Goal: Task Accomplishment & Management: Manage account settings

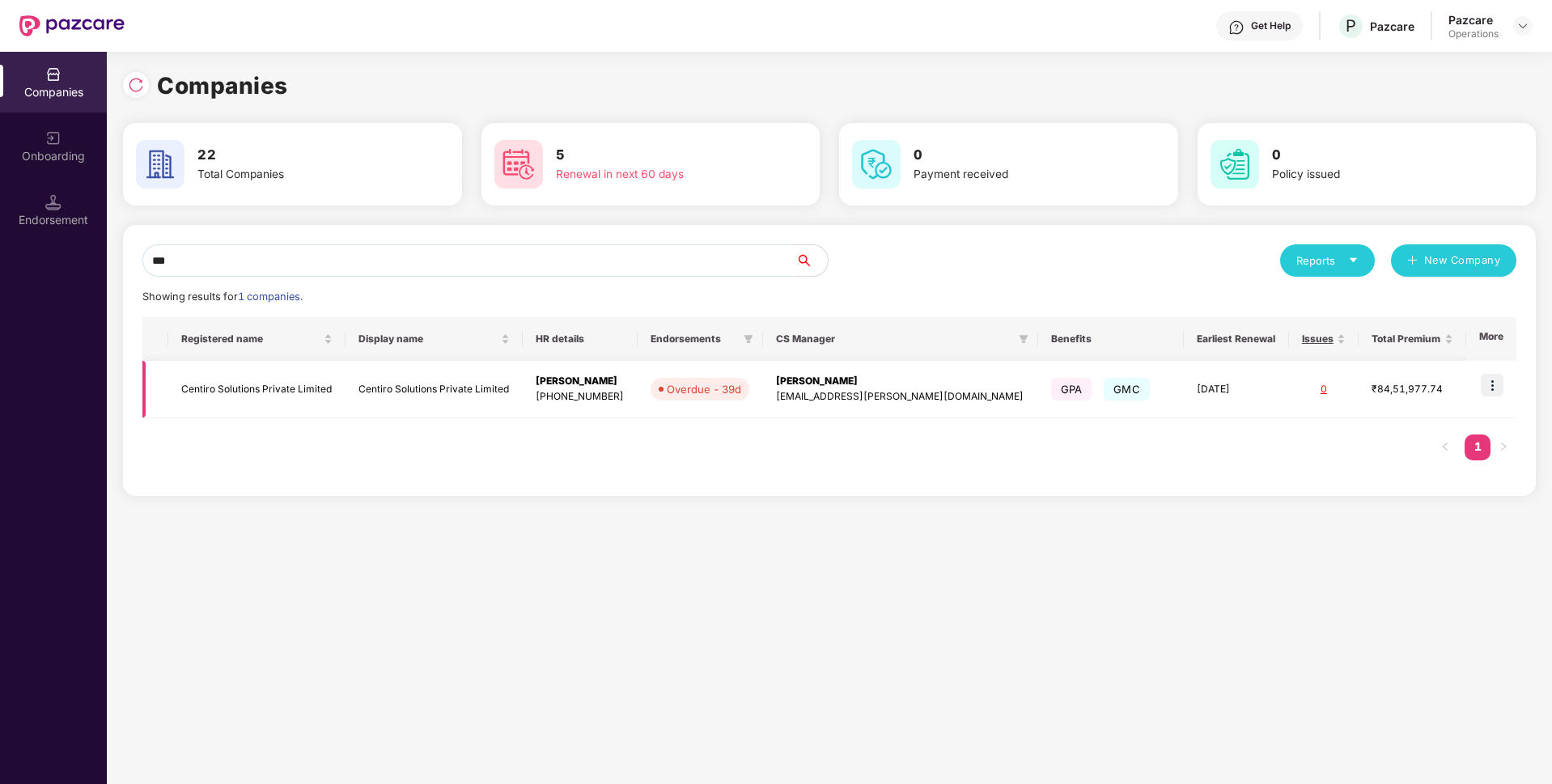
type input "***"
click at [220, 388] on td "Centiro Solutions Private Limited" at bounding box center [256, 389] width 177 height 58
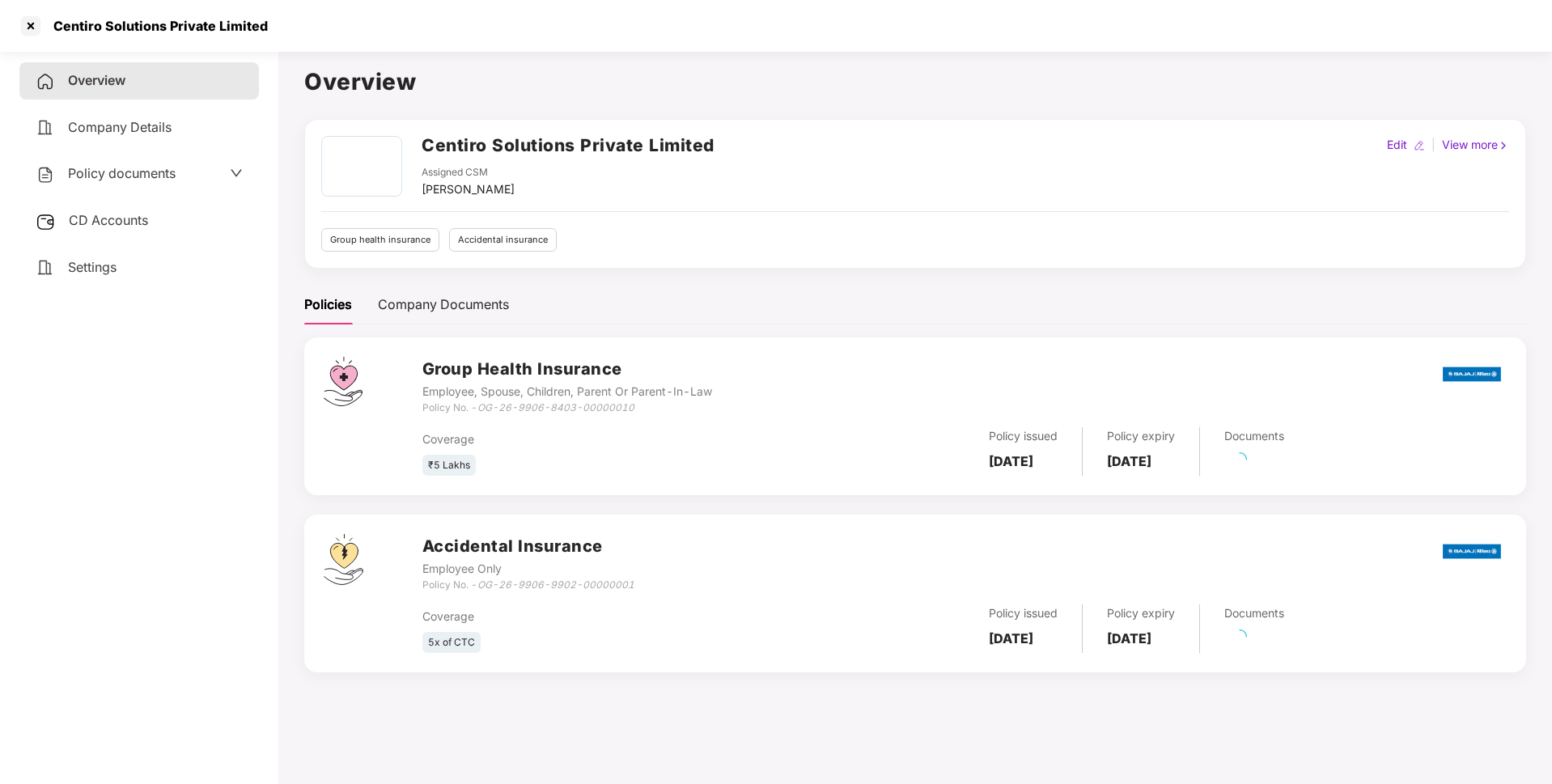
click at [159, 175] on span "Policy documents" at bounding box center [121, 173] width 108 height 16
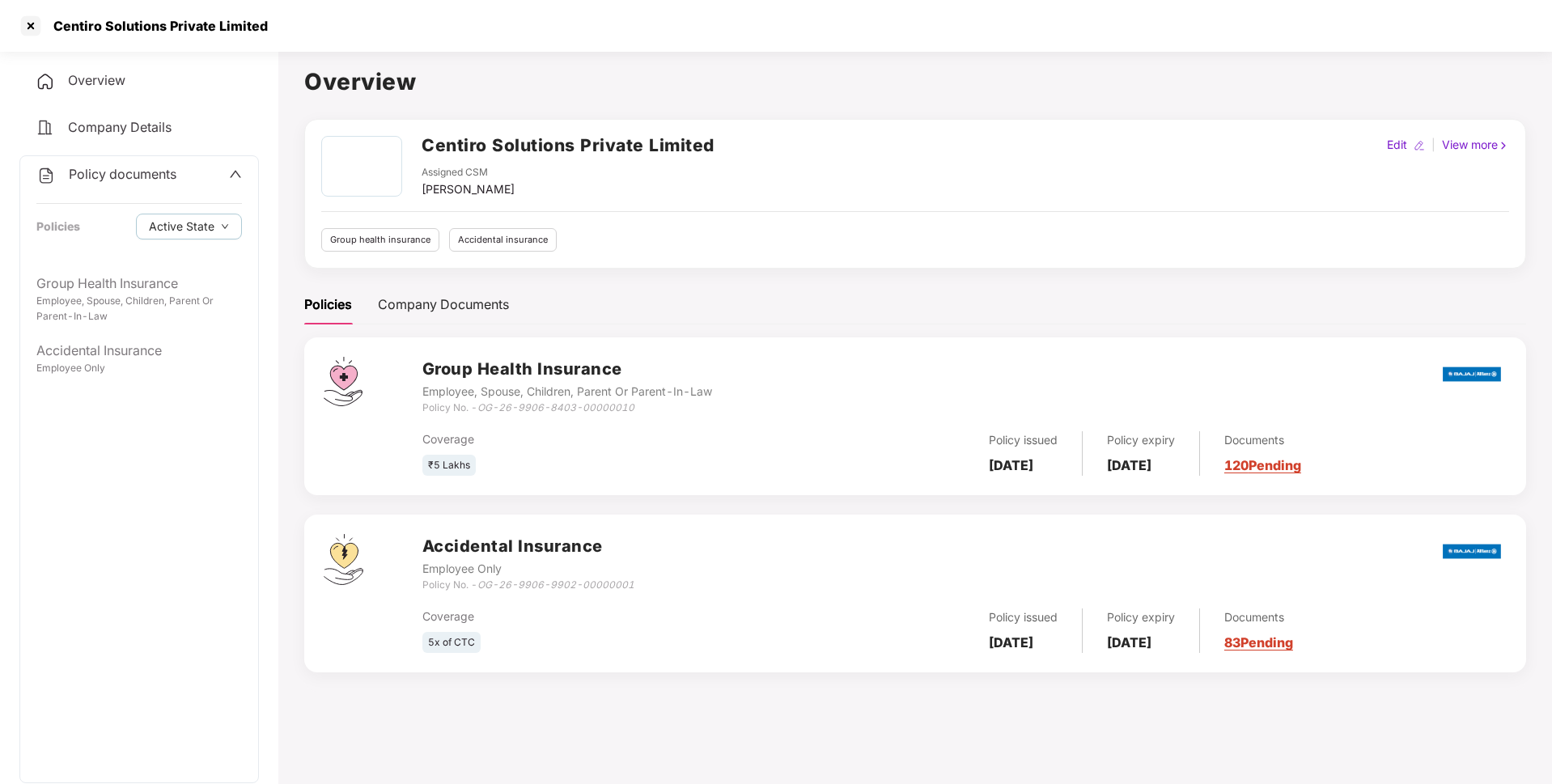
click at [122, 170] on span "Policy documents" at bounding box center [122, 174] width 108 height 16
click at [102, 218] on span "CD Accounts" at bounding box center [108, 220] width 79 height 16
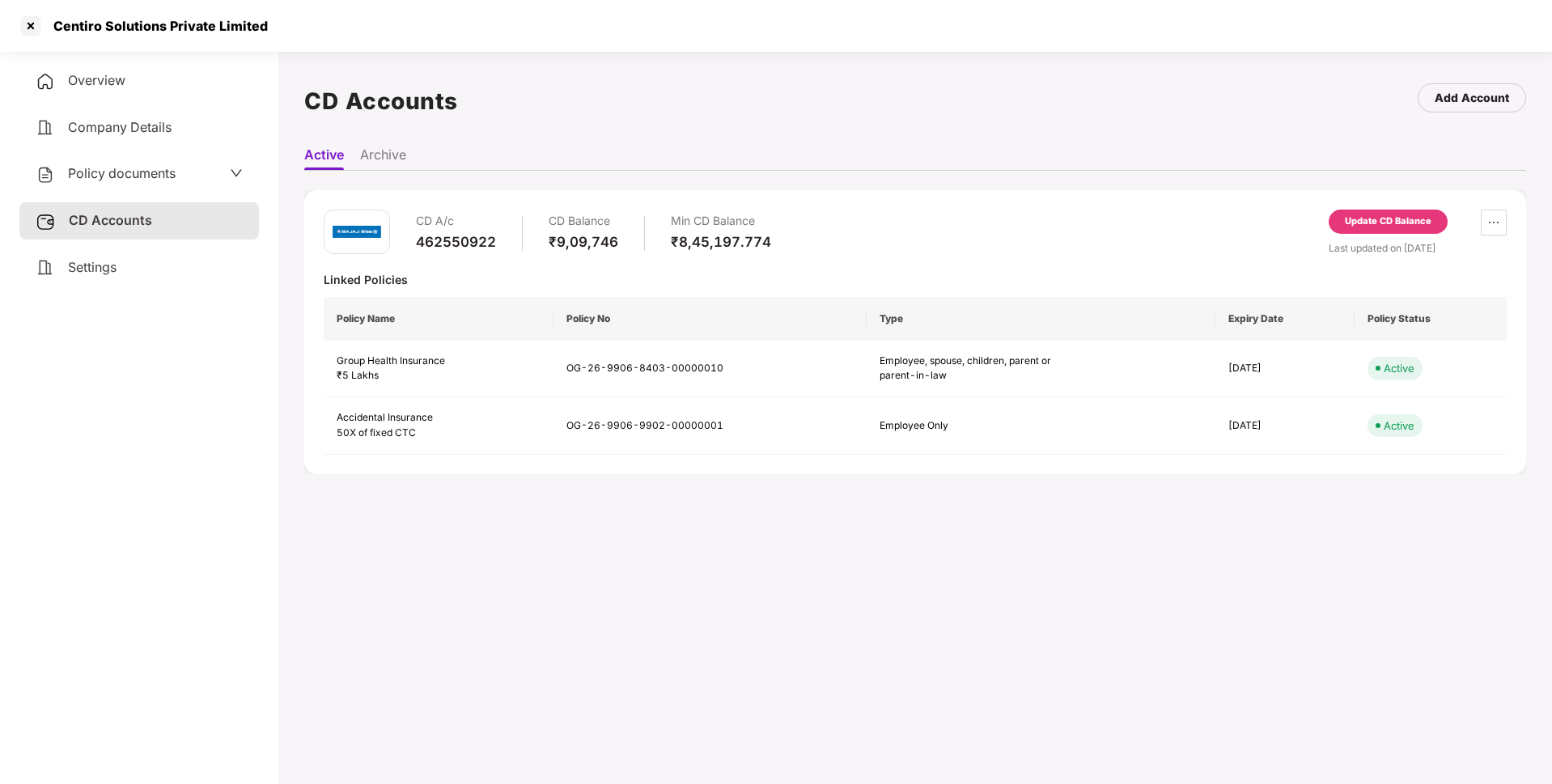
click at [1368, 220] on div "Update CD Balance" at bounding box center [1387, 221] width 86 height 14
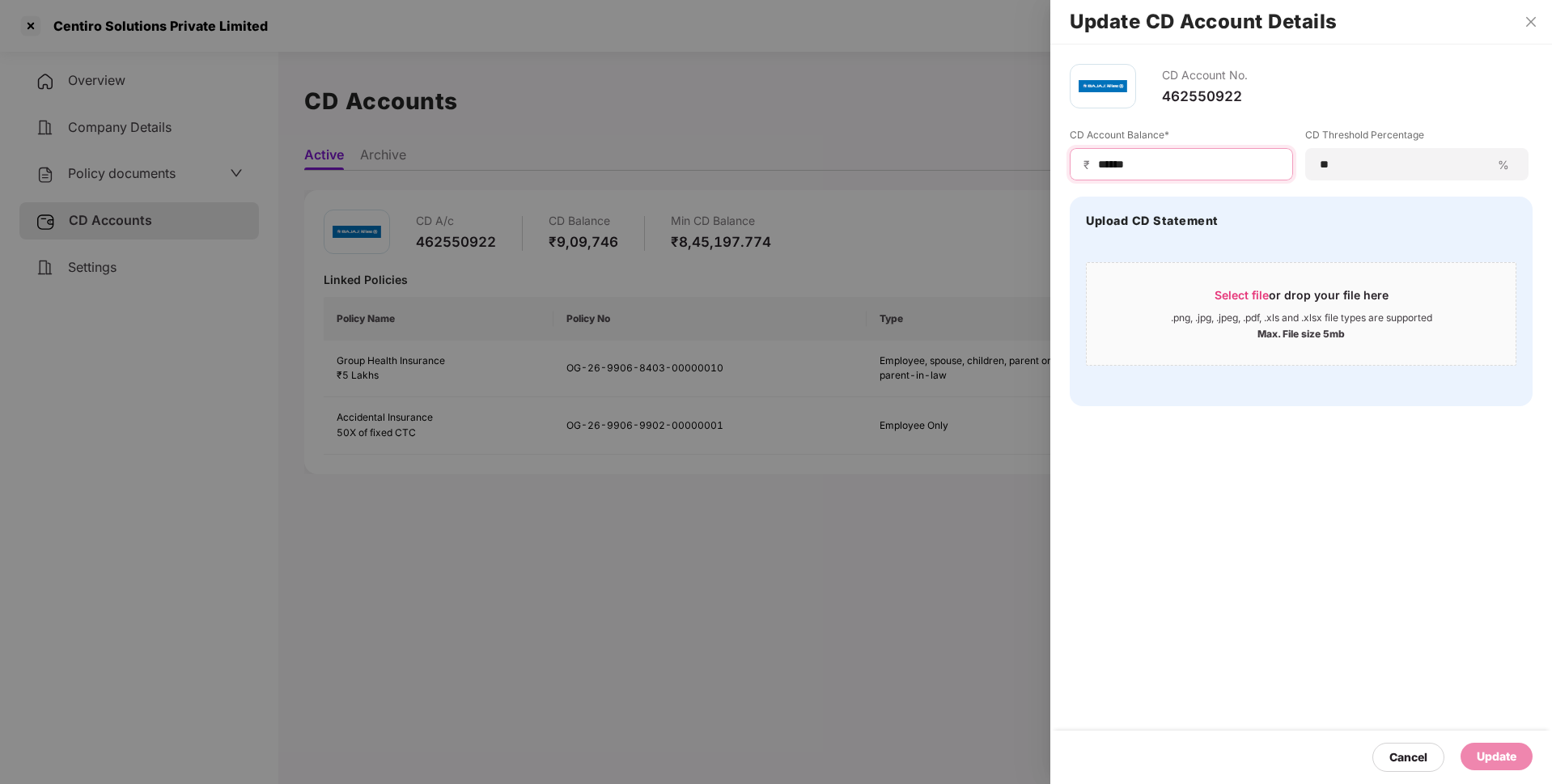
drag, startPoint x: 1138, startPoint y: 167, endPoint x: 1017, endPoint y: 171, distance: 121.1
click at [1017, 171] on div "Update CD Account Details CD Account No. 462550922 CD Account Balance* ₹ ******…" at bounding box center [776, 392] width 1552 height 784
type input "******"
click at [1511, 756] on div "Update" at bounding box center [1496, 756] width 40 height 18
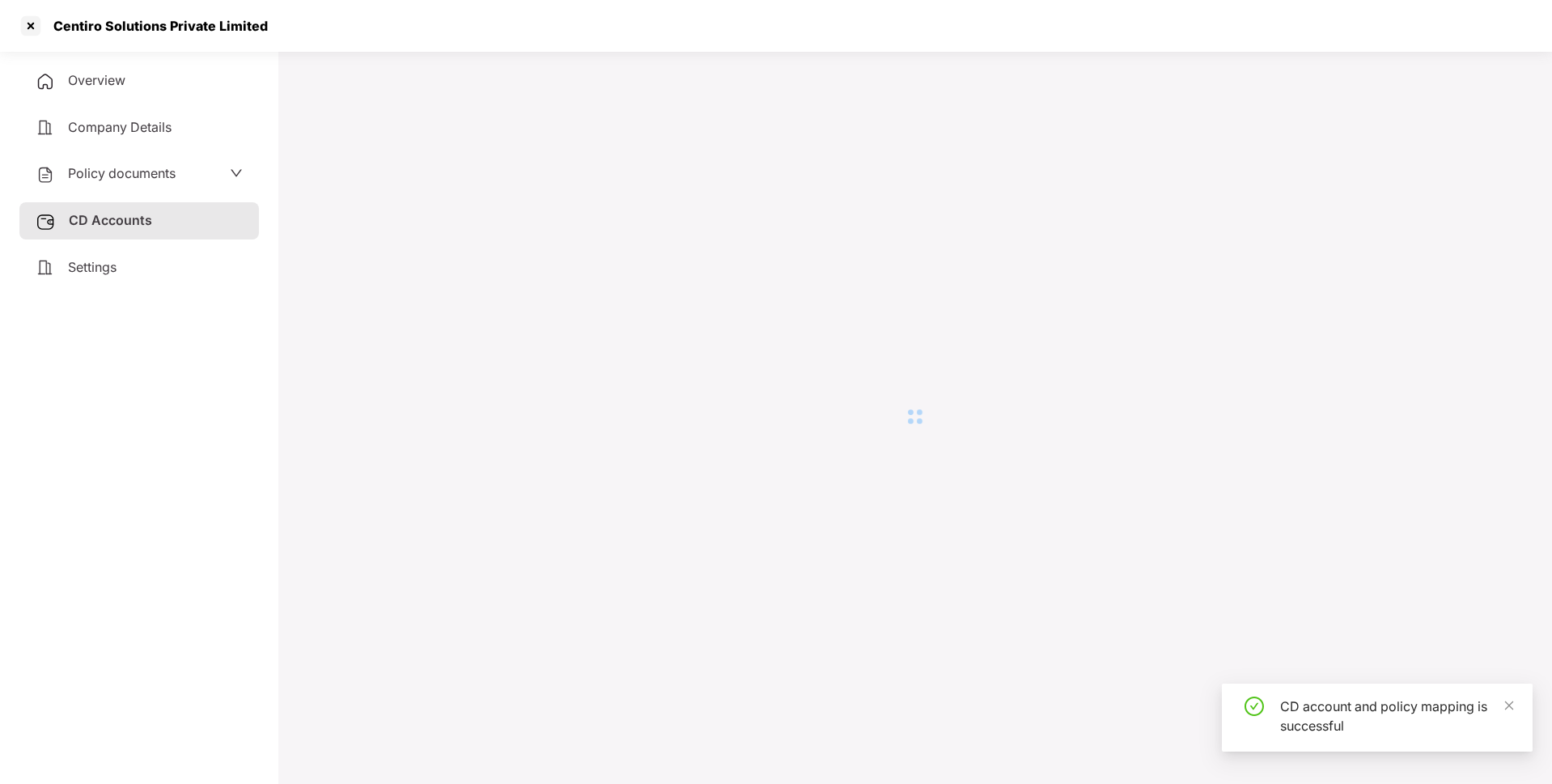
click at [161, 172] on span "Policy documents" at bounding box center [121, 173] width 108 height 16
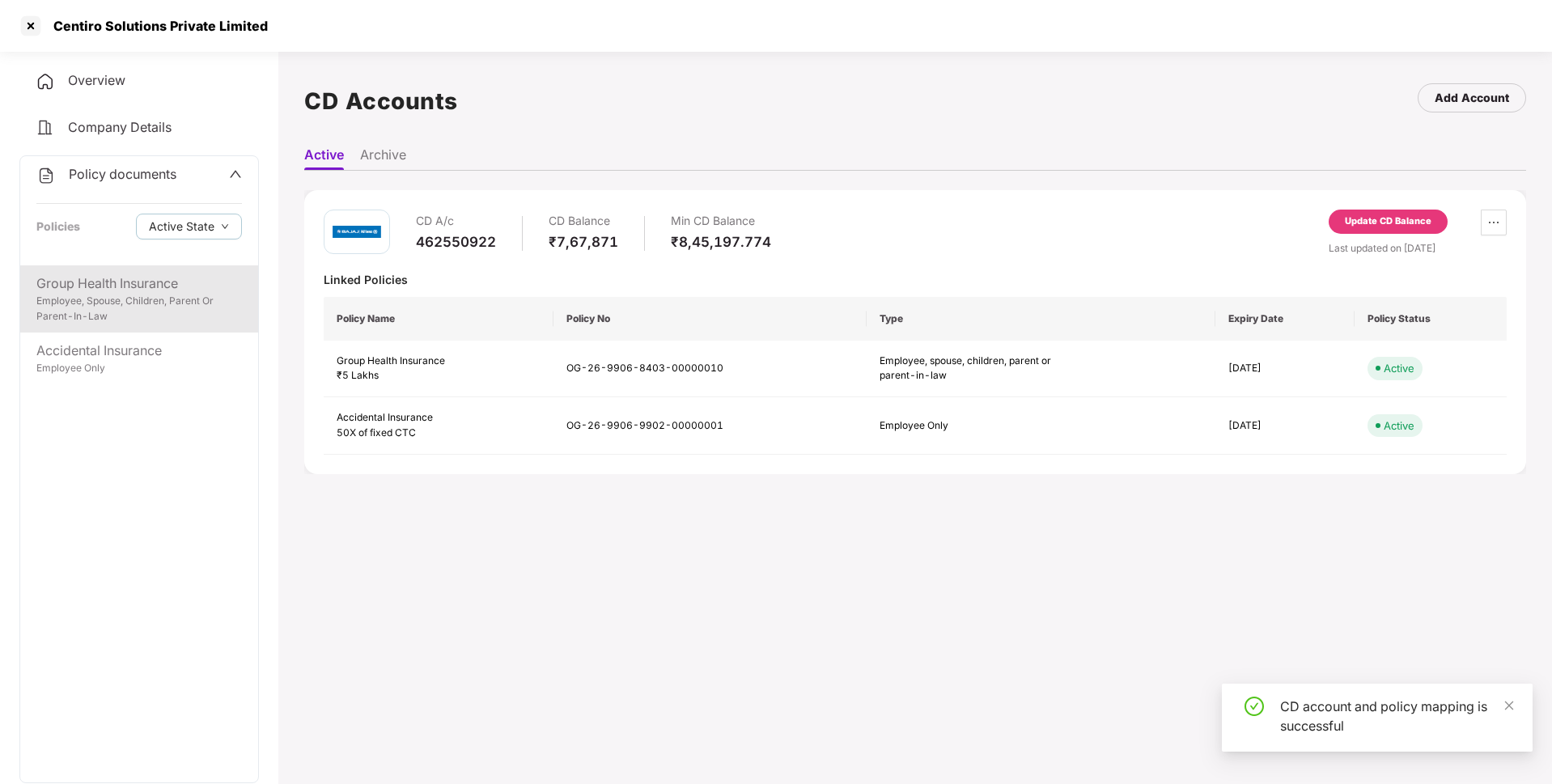
click at [145, 292] on div "Group Health Insurance" at bounding box center [139, 284] width 205 height 20
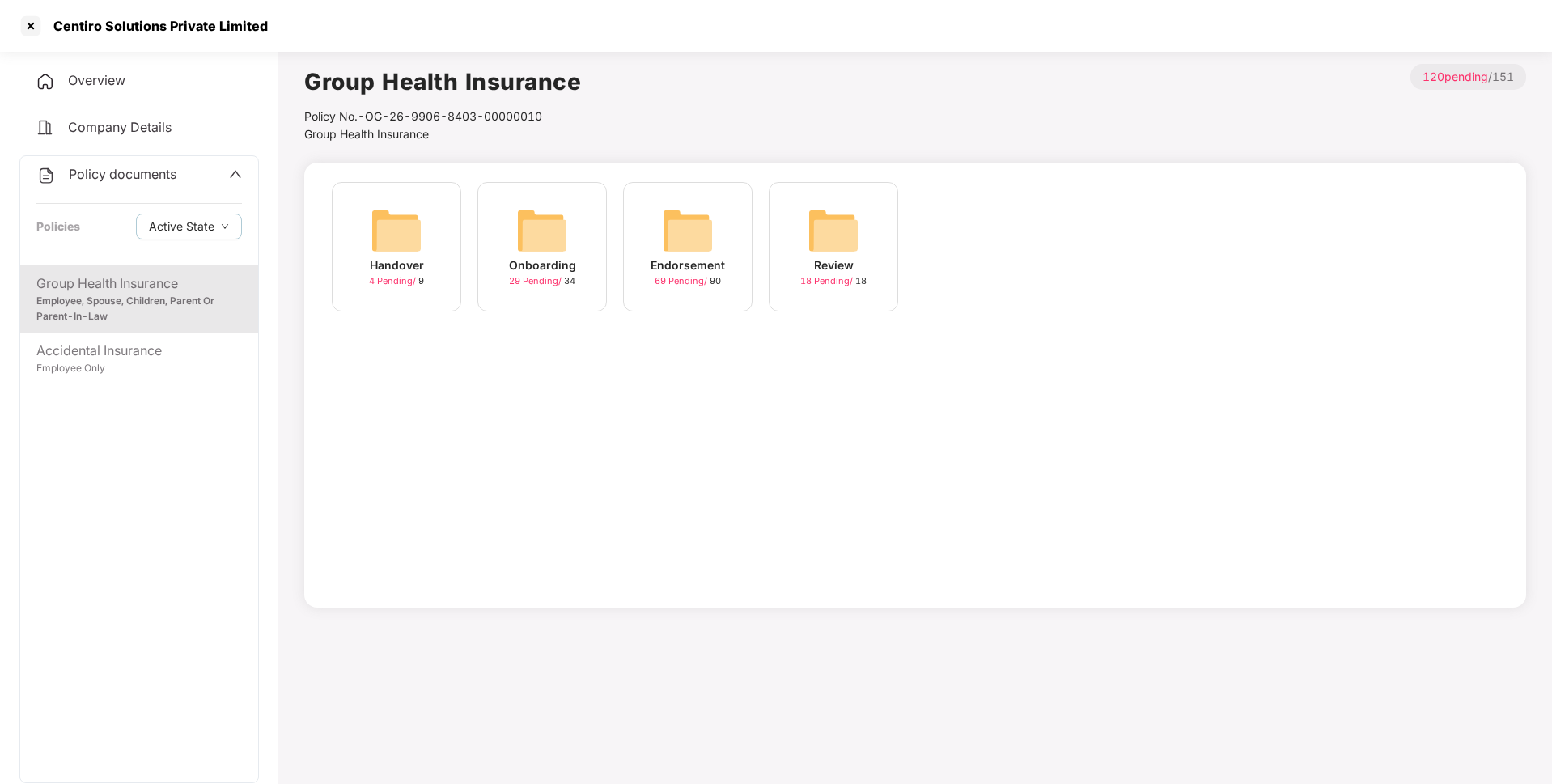
click at [687, 247] on img at bounding box center [688, 230] width 52 height 52
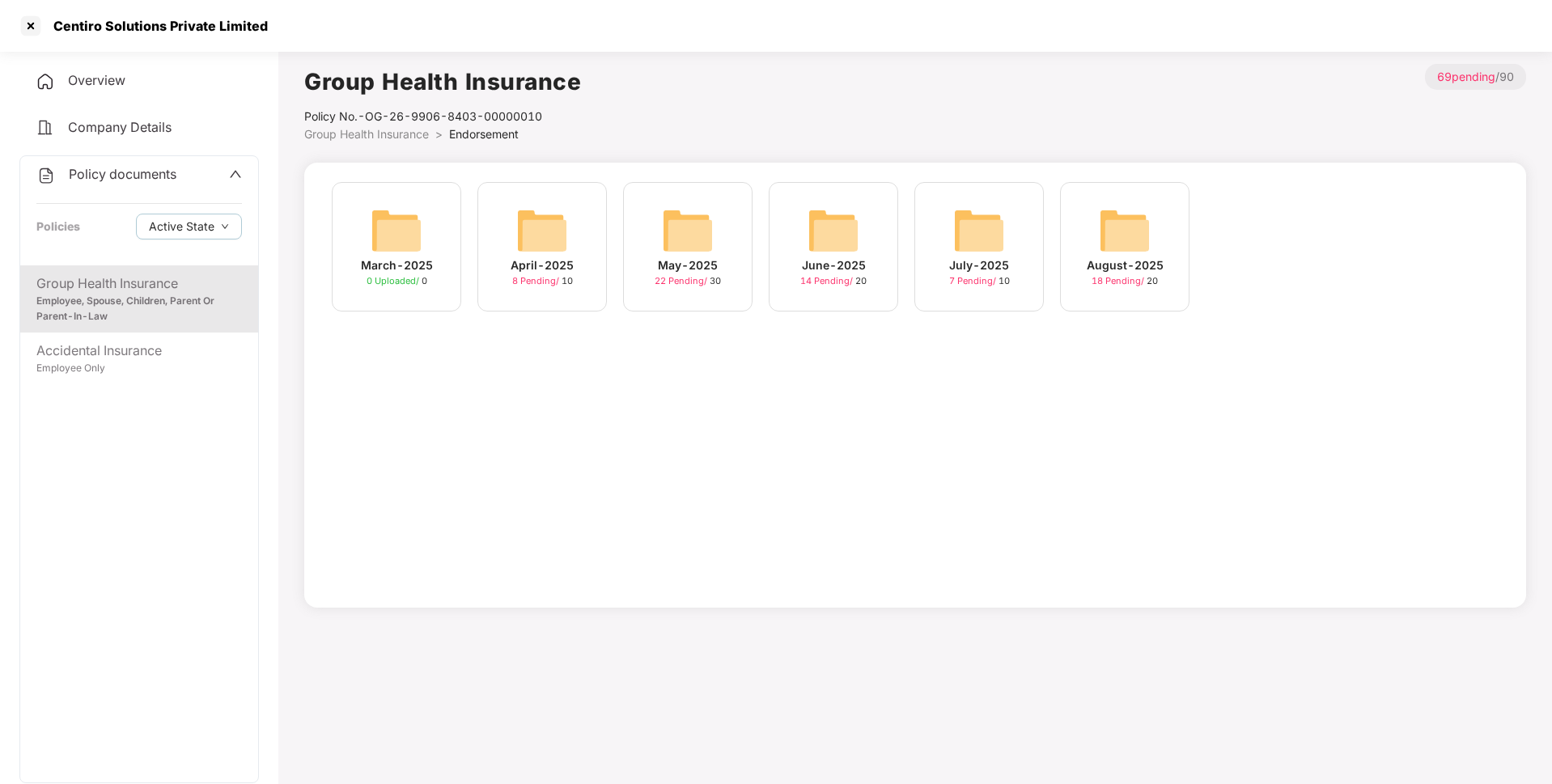
click at [1100, 244] on img at bounding box center [1124, 230] width 52 height 52
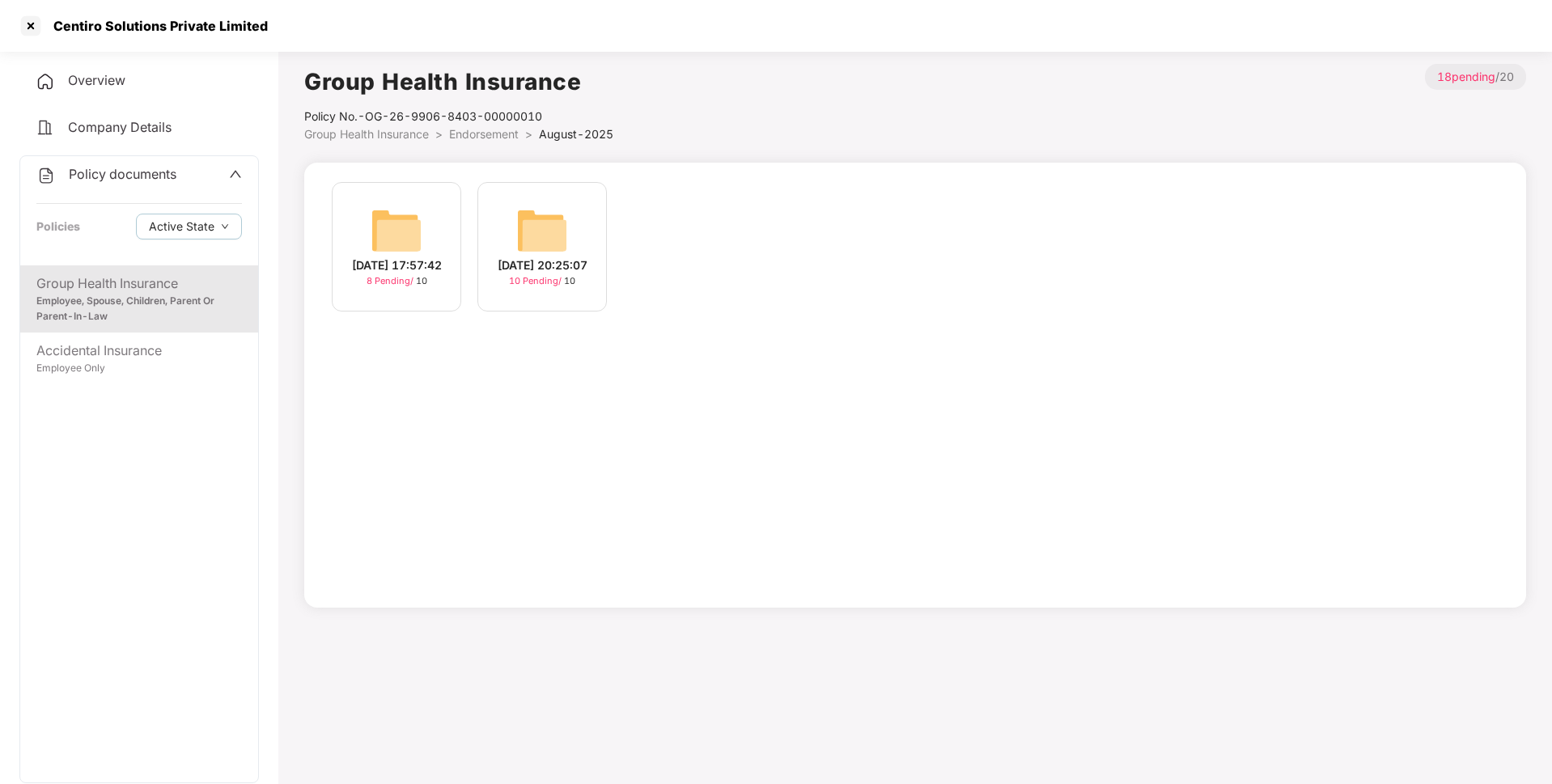
click at [435, 232] on div "[DATE] 17:57:42 8 Pending / 10" at bounding box center [397, 247] width 130 height 130
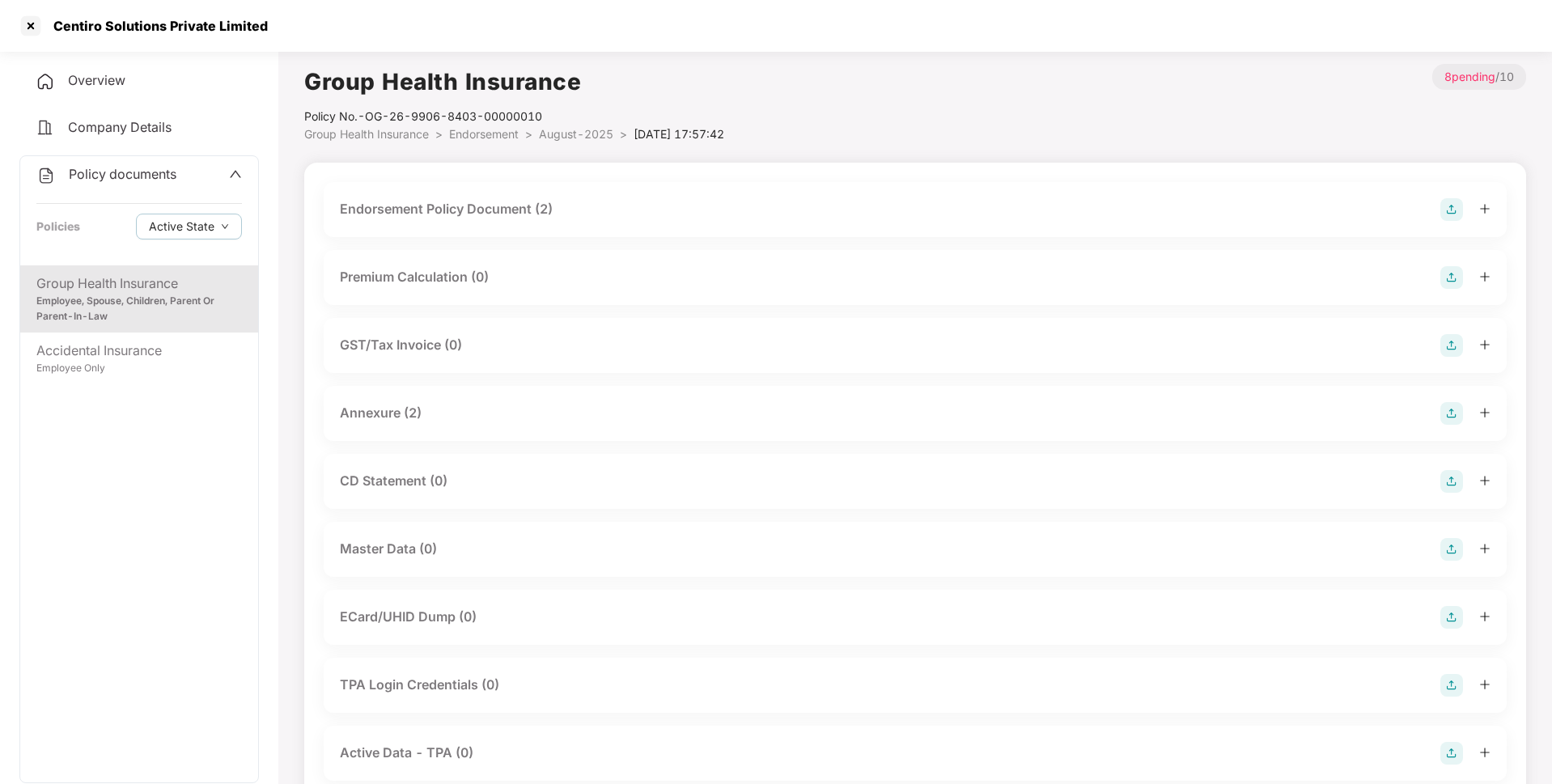
scroll to position [116, 0]
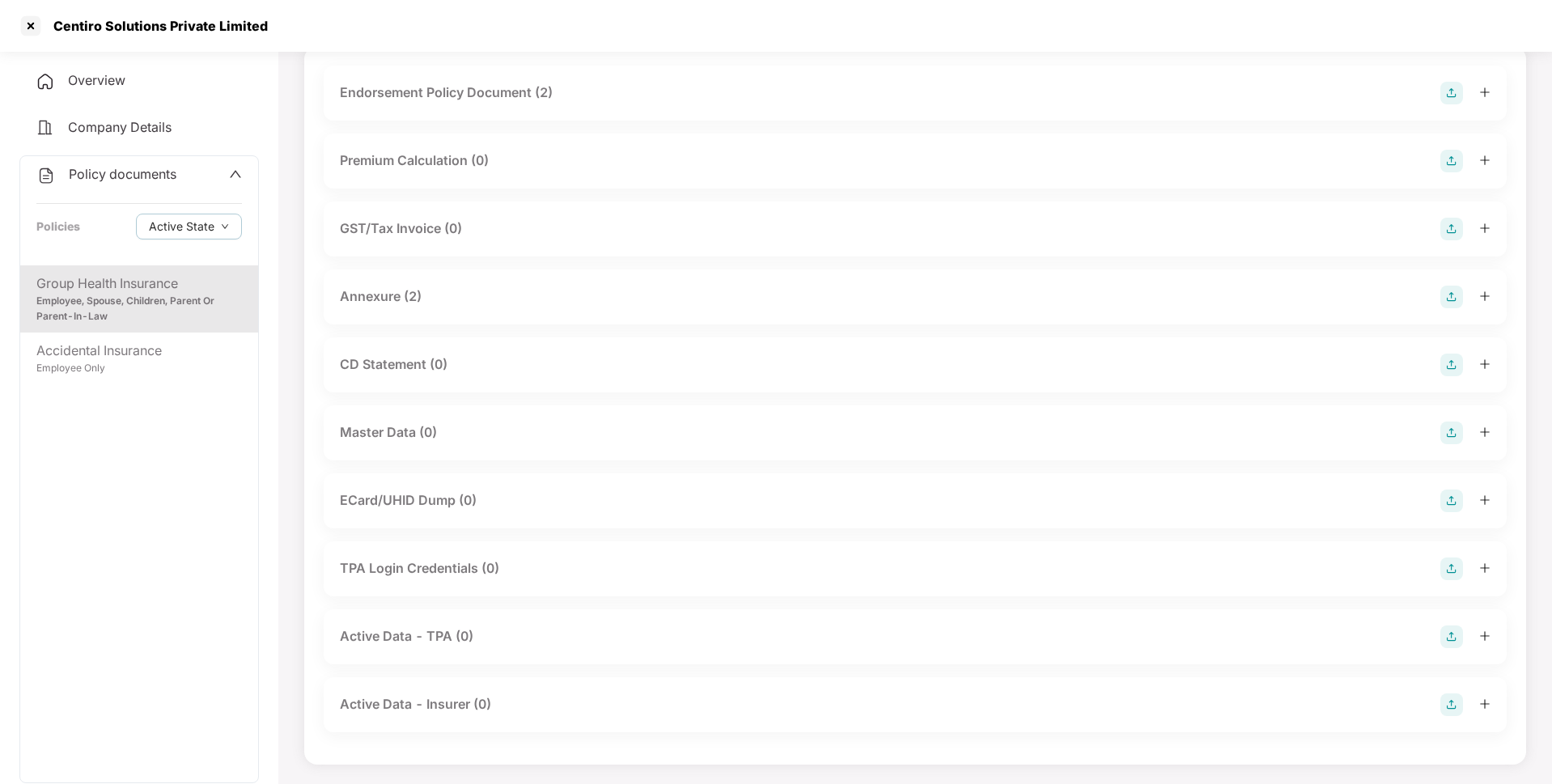
click at [1447, 432] on img at bounding box center [1451, 432] width 22 height 22
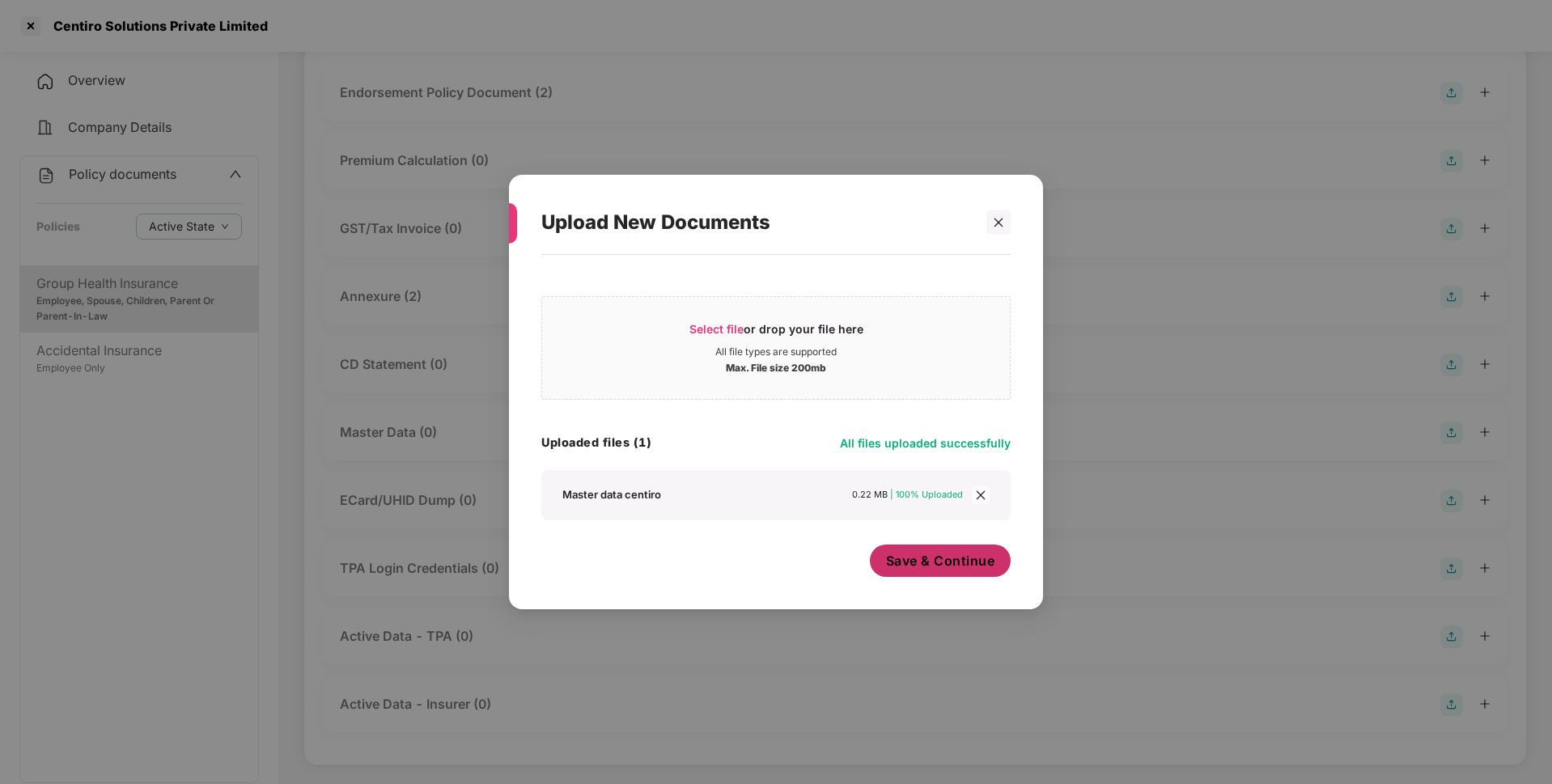
click at [930, 559] on span "Save & Continue" at bounding box center [940, 560] width 109 height 18
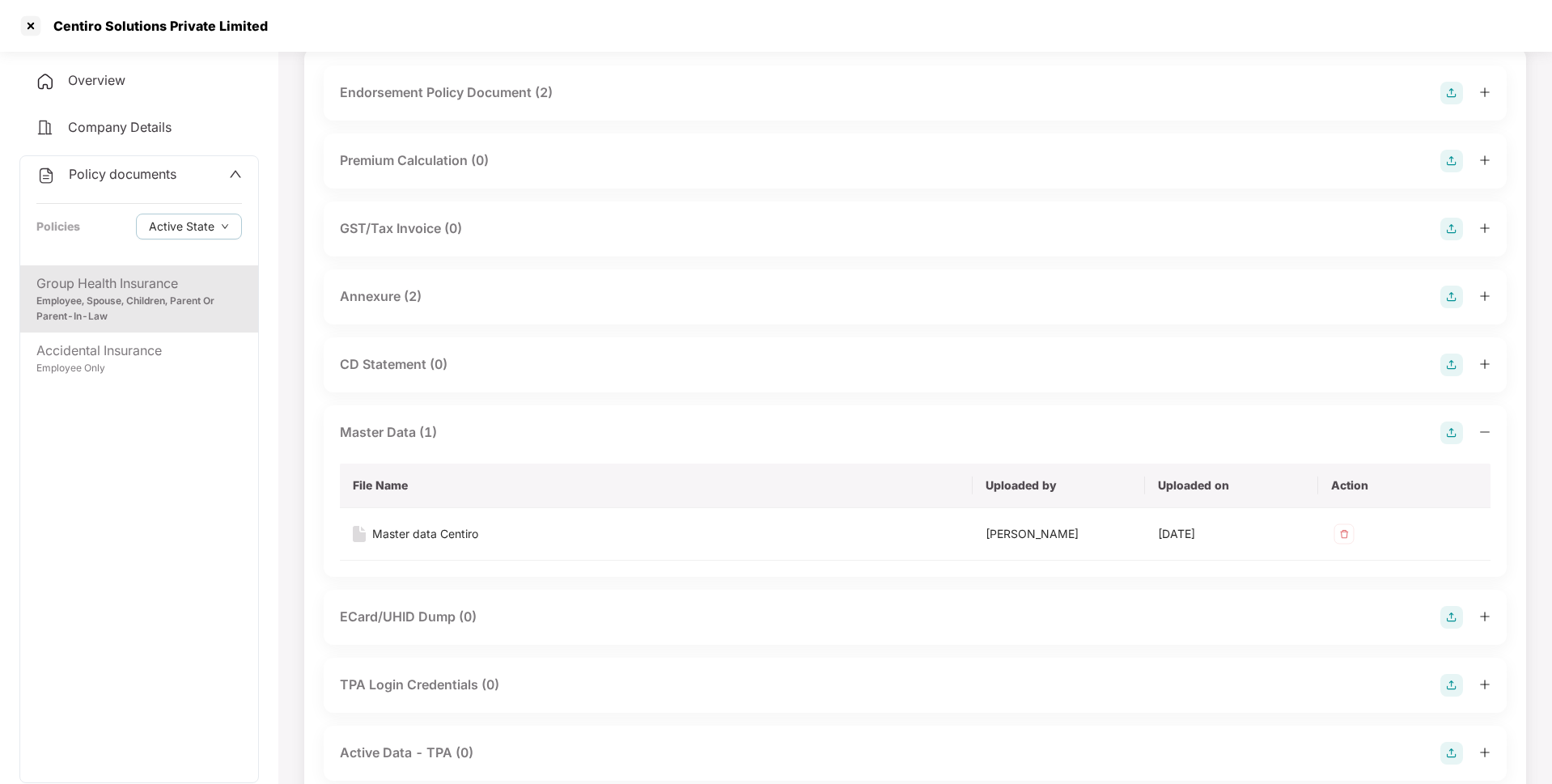
click at [147, 169] on span "Policy documents" at bounding box center [122, 174] width 108 height 16
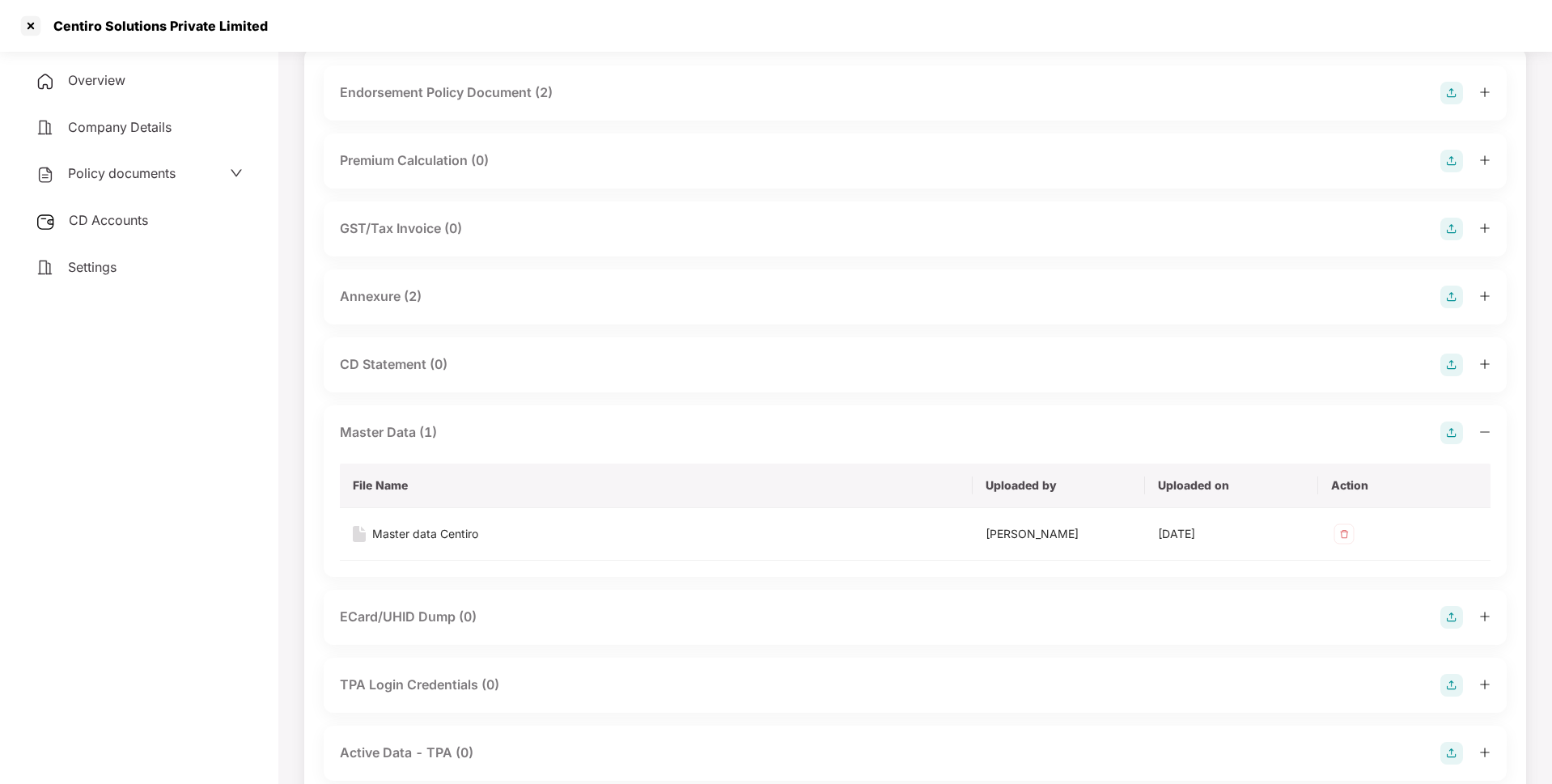
click at [150, 176] on span "Policy documents" at bounding box center [121, 173] width 108 height 16
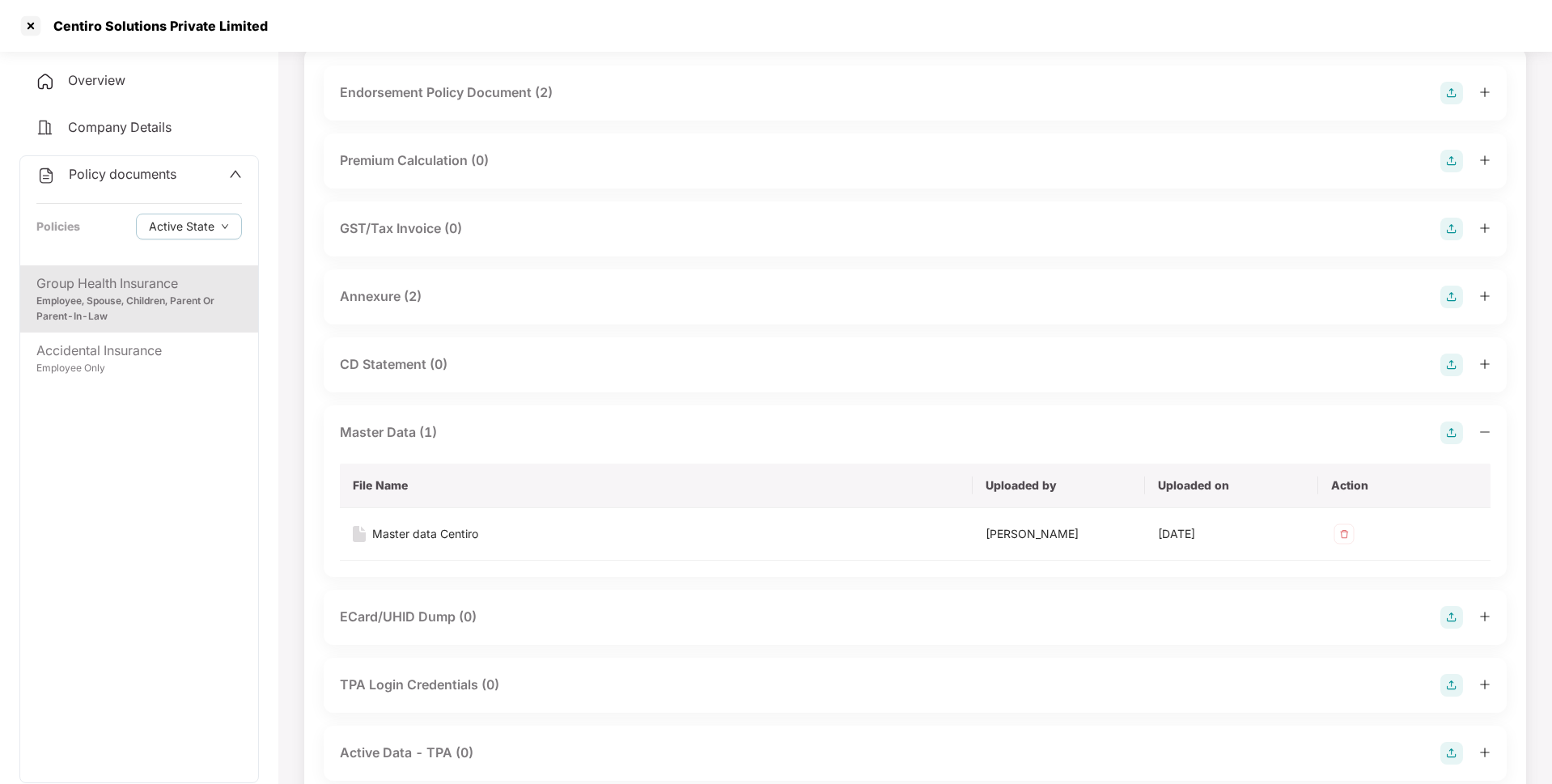
click at [146, 300] on div "Employee, Spouse, Children, Parent Or Parent-In-Law" at bounding box center [139, 308] width 205 height 31
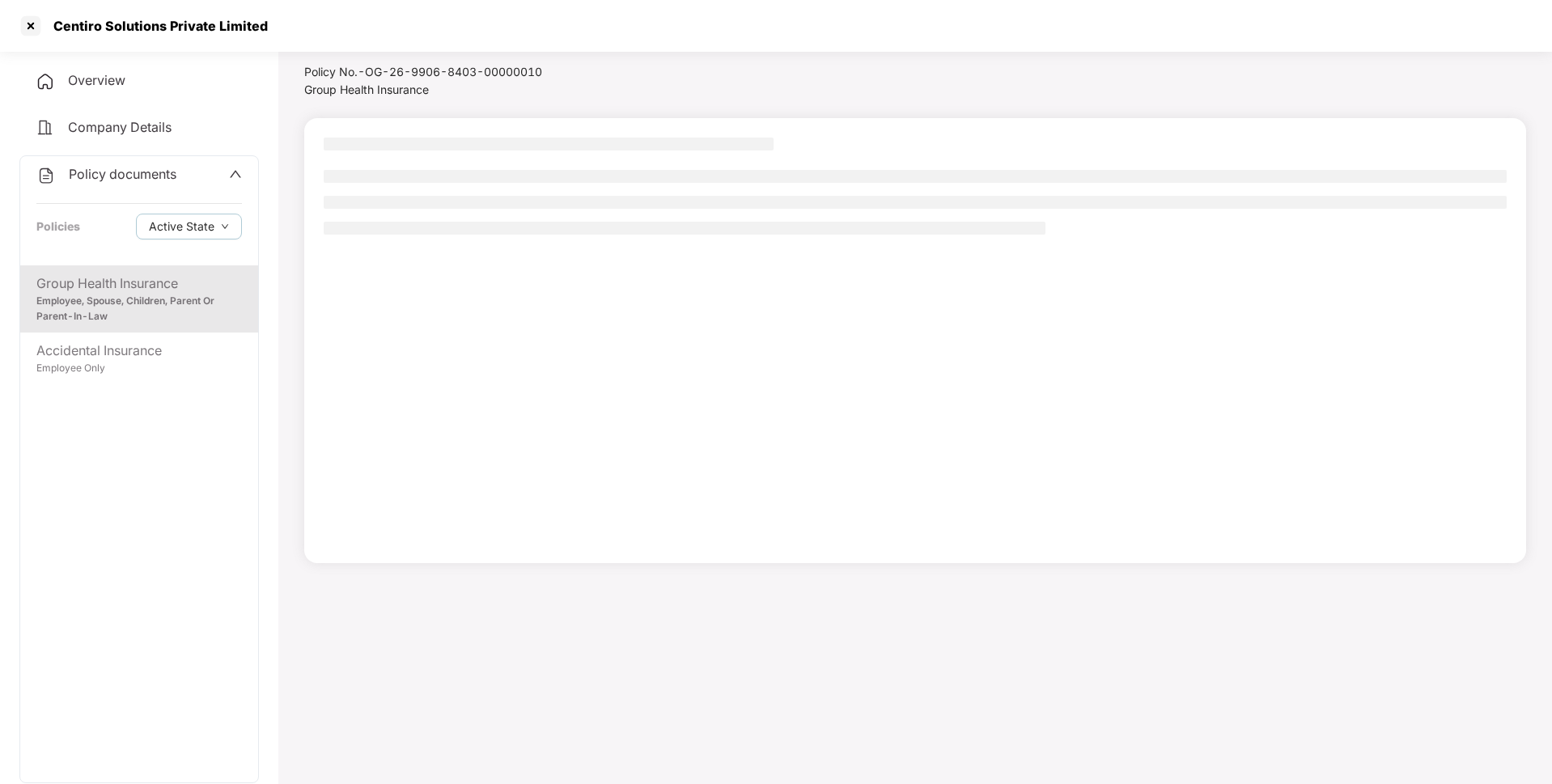
scroll to position [44, 0]
click at [139, 336] on div "Accidental Insurance Employee Only" at bounding box center [139, 358] width 237 height 52
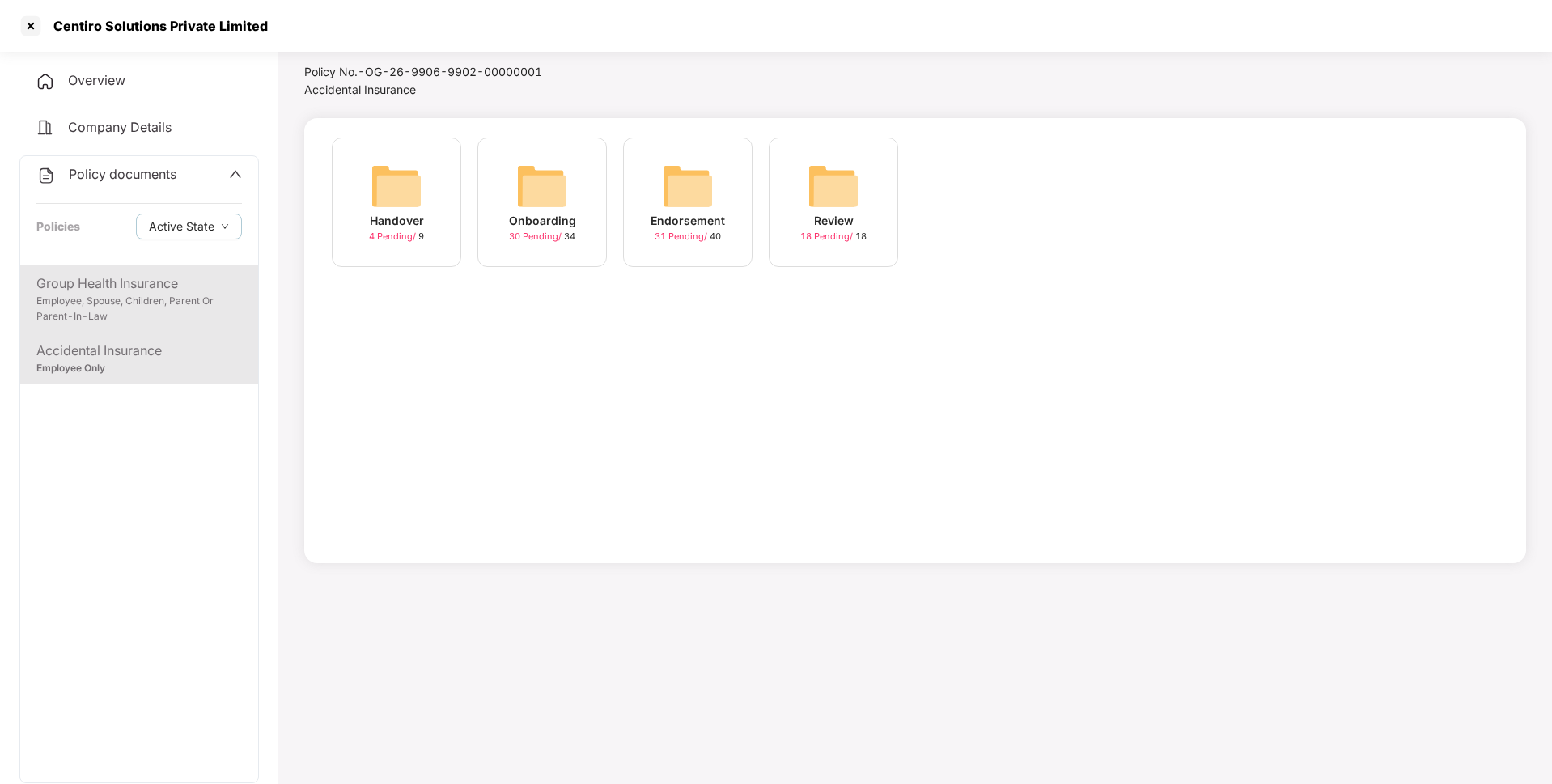
click at [141, 292] on div "Group Health Insurance" at bounding box center [139, 284] width 205 height 20
click at [118, 167] on span "Policy documents" at bounding box center [122, 174] width 108 height 16
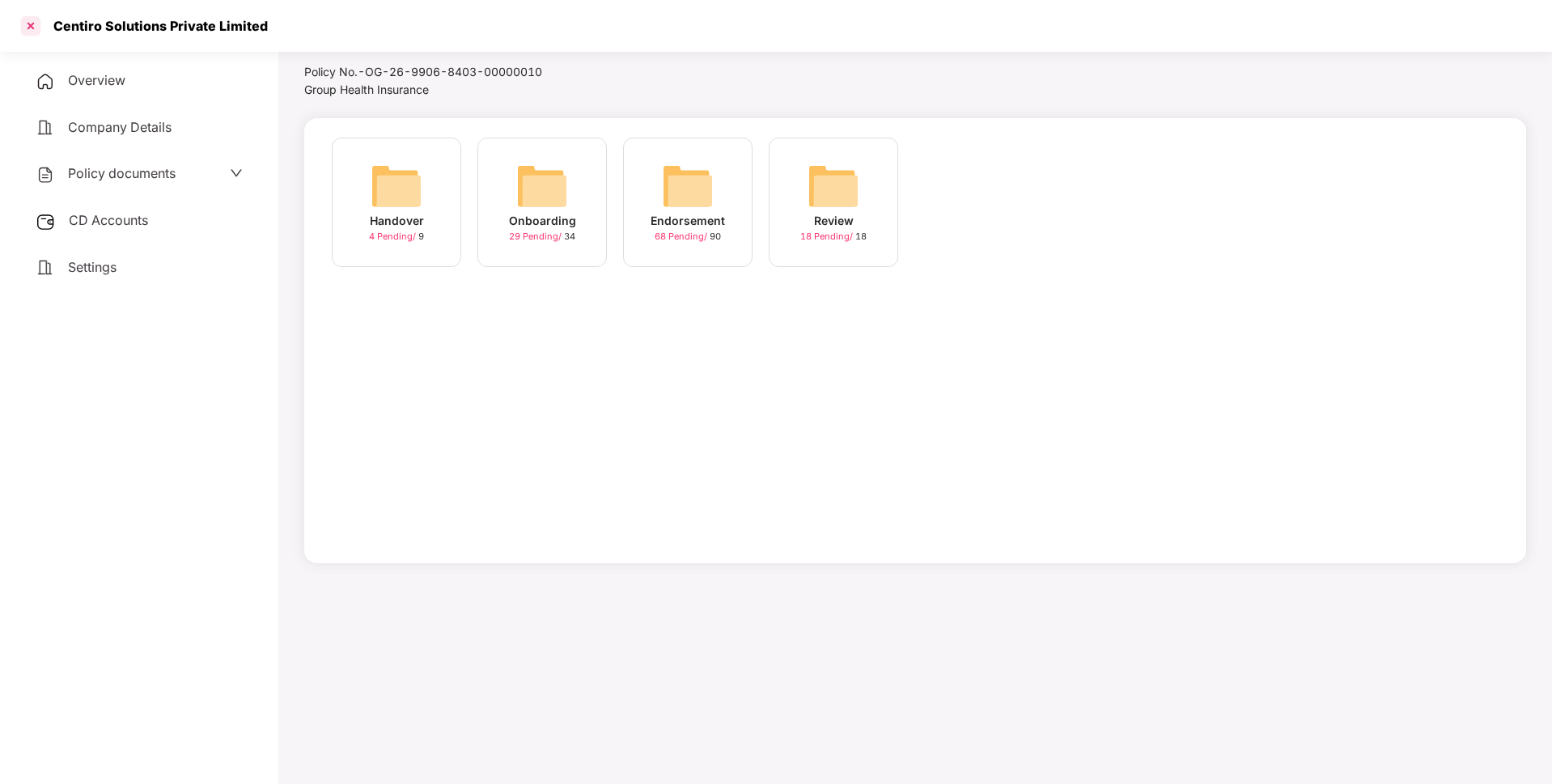
click at [31, 26] on div at bounding box center [30, 26] width 26 height 26
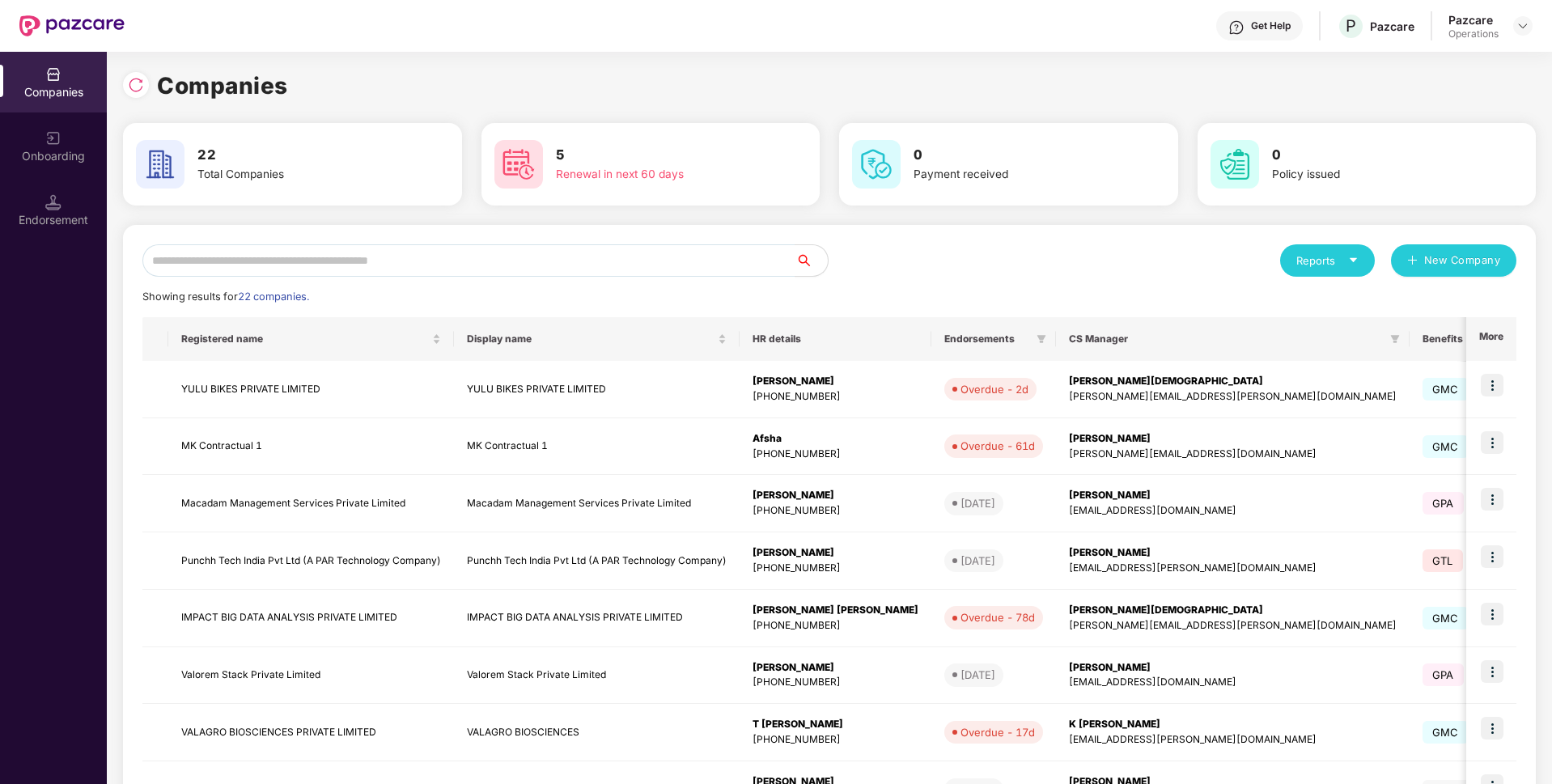
scroll to position [0, 0]
click at [344, 257] on input "text" at bounding box center [469, 260] width 653 height 32
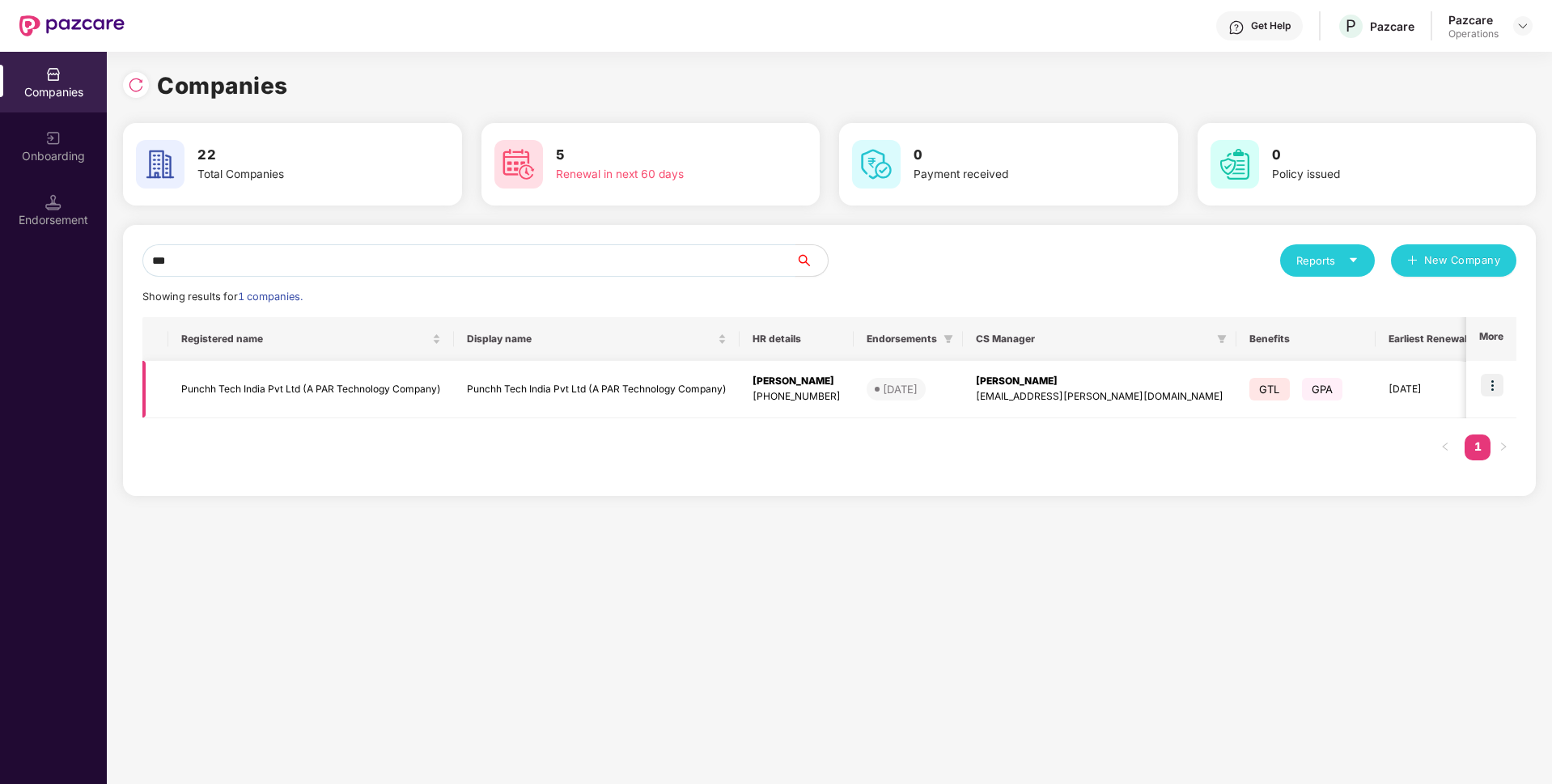
type input "***"
click at [265, 388] on td "Punchh Tech India Pvt Ltd (A PAR Technology Company)" at bounding box center [310, 389] width 285 height 58
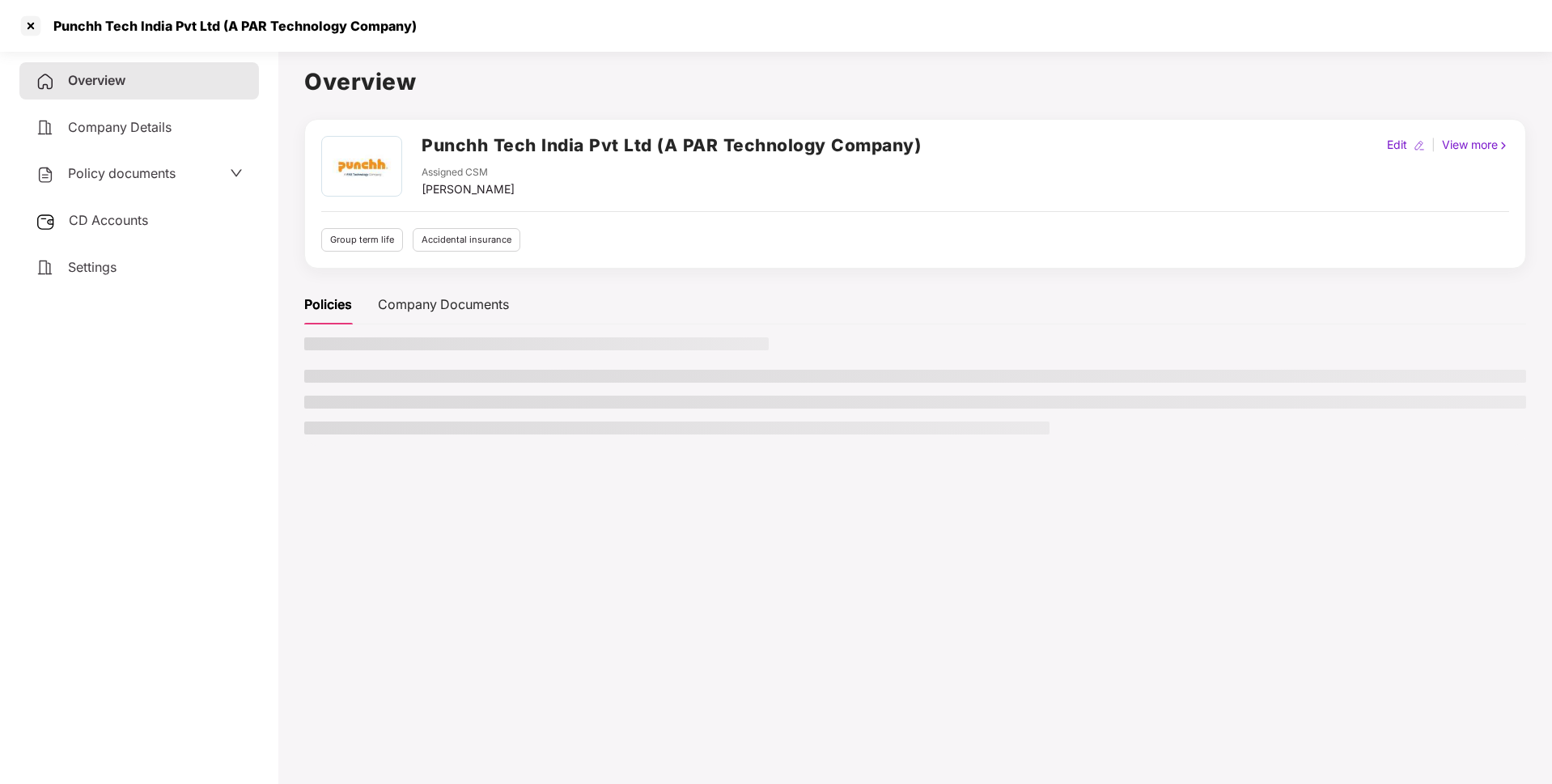
click at [175, 172] on span "Policy documents" at bounding box center [121, 173] width 108 height 16
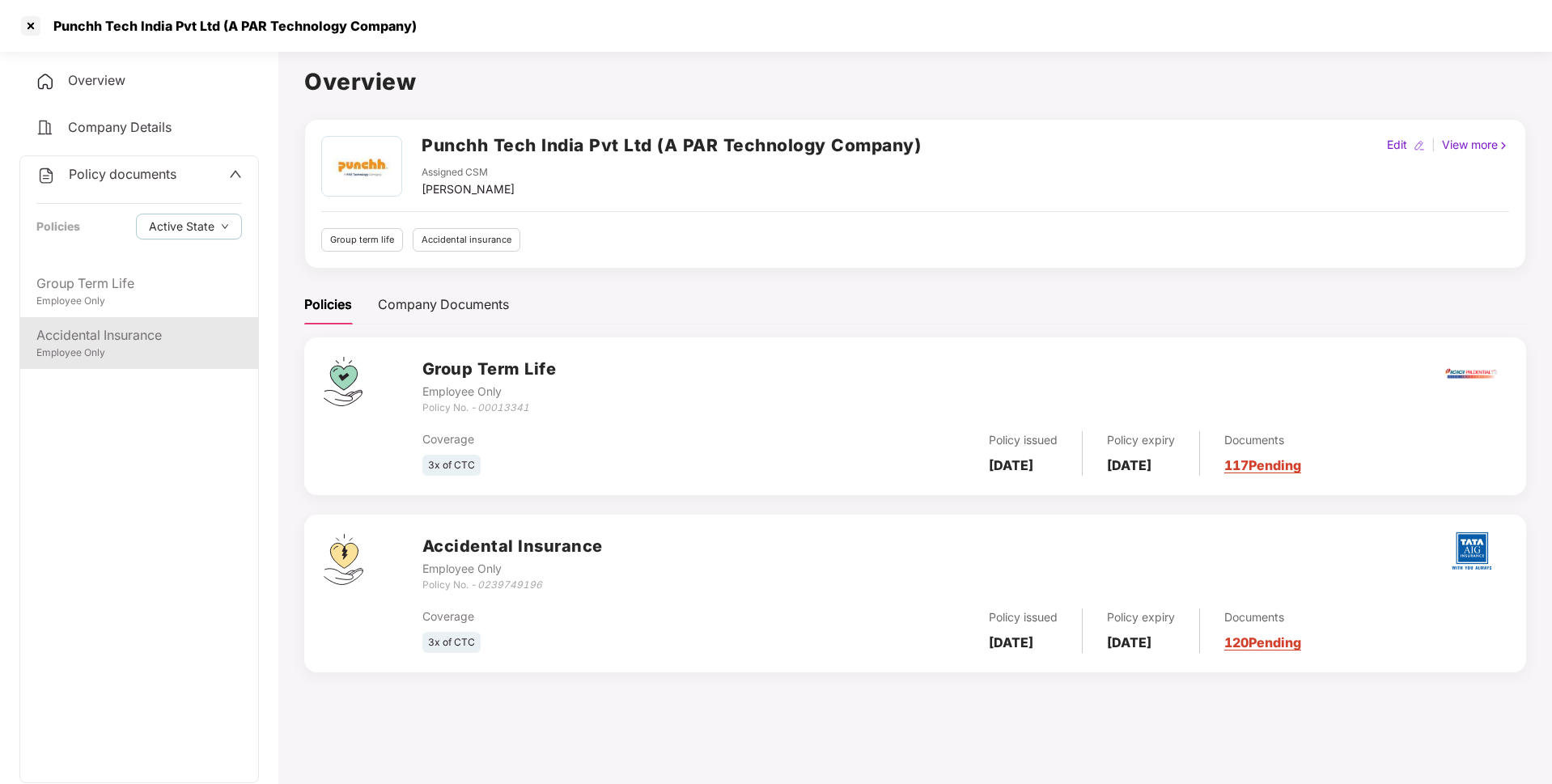
click at [128, 320] on div "Accidental Insurance Employee Only" at bounding box center [139, 343] width 237 height 52
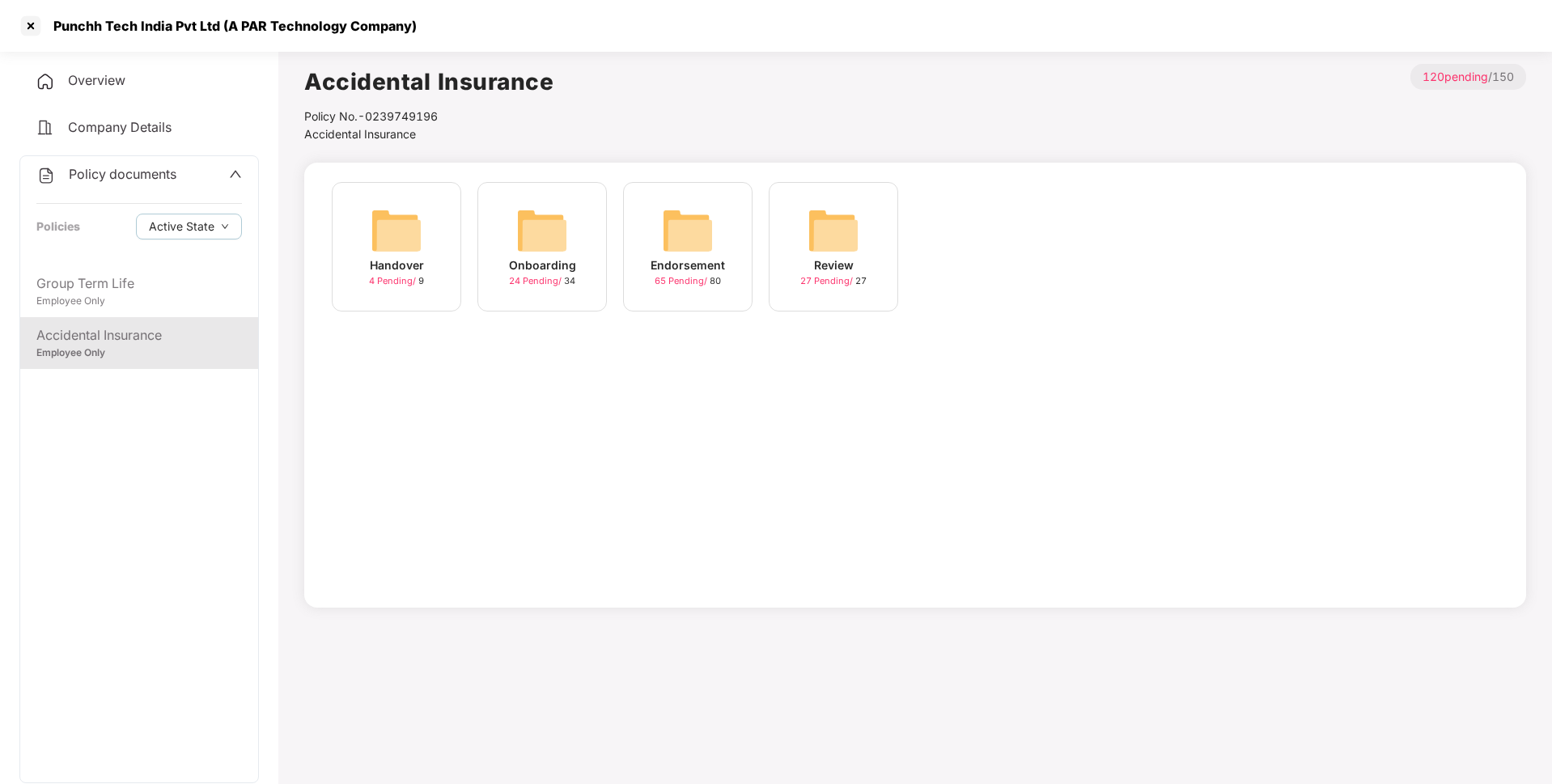
click at [684, 259] on div "Endorsement" at bounding box center [688, 265] width 75 height 18
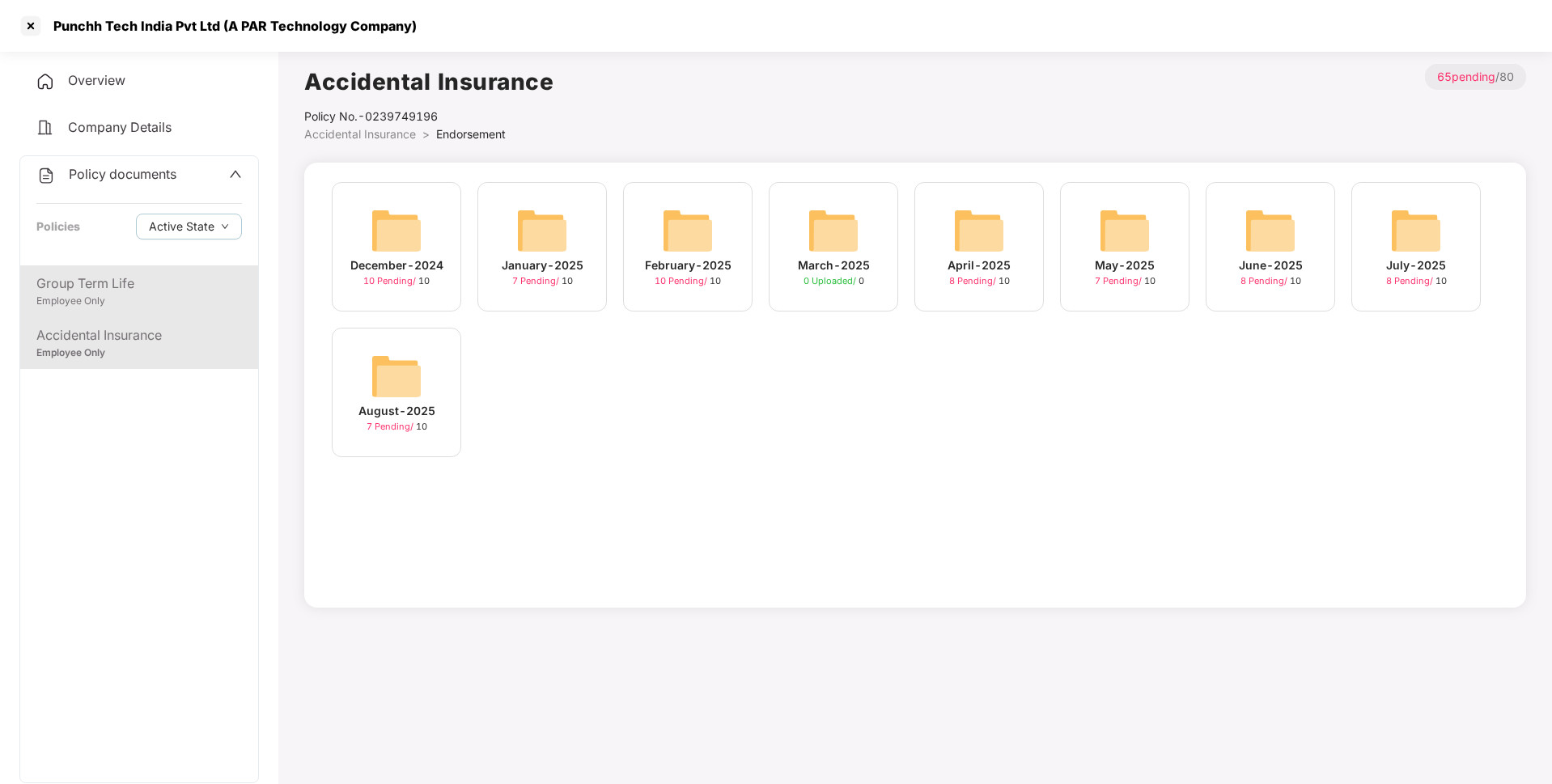
click at [194, 292] on div "Group Term Life" at bounding box center [139, 284] width 205 height 20
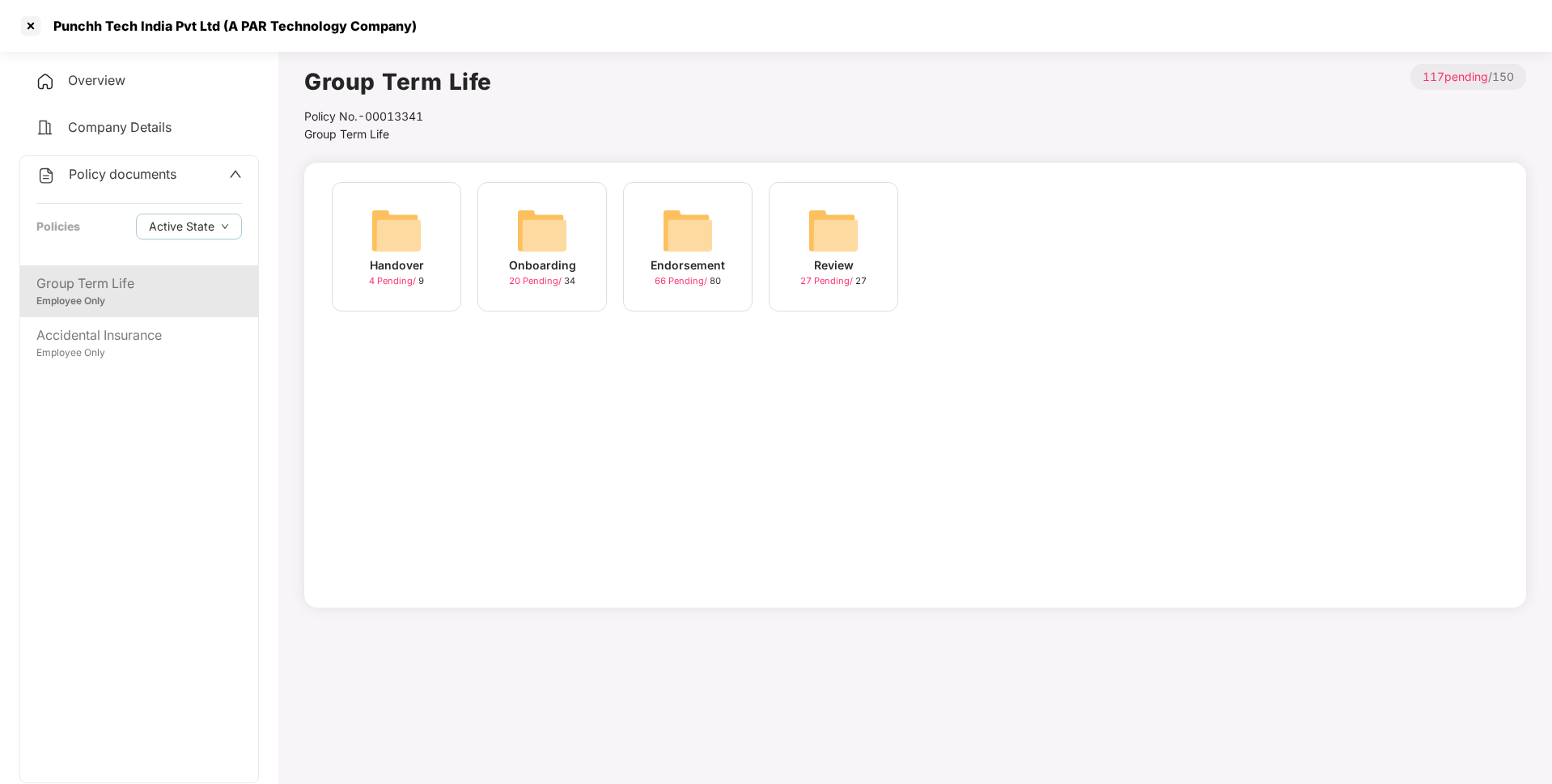
click at [667, 252] on img at bounding box center [688, 230] width 52 height 52
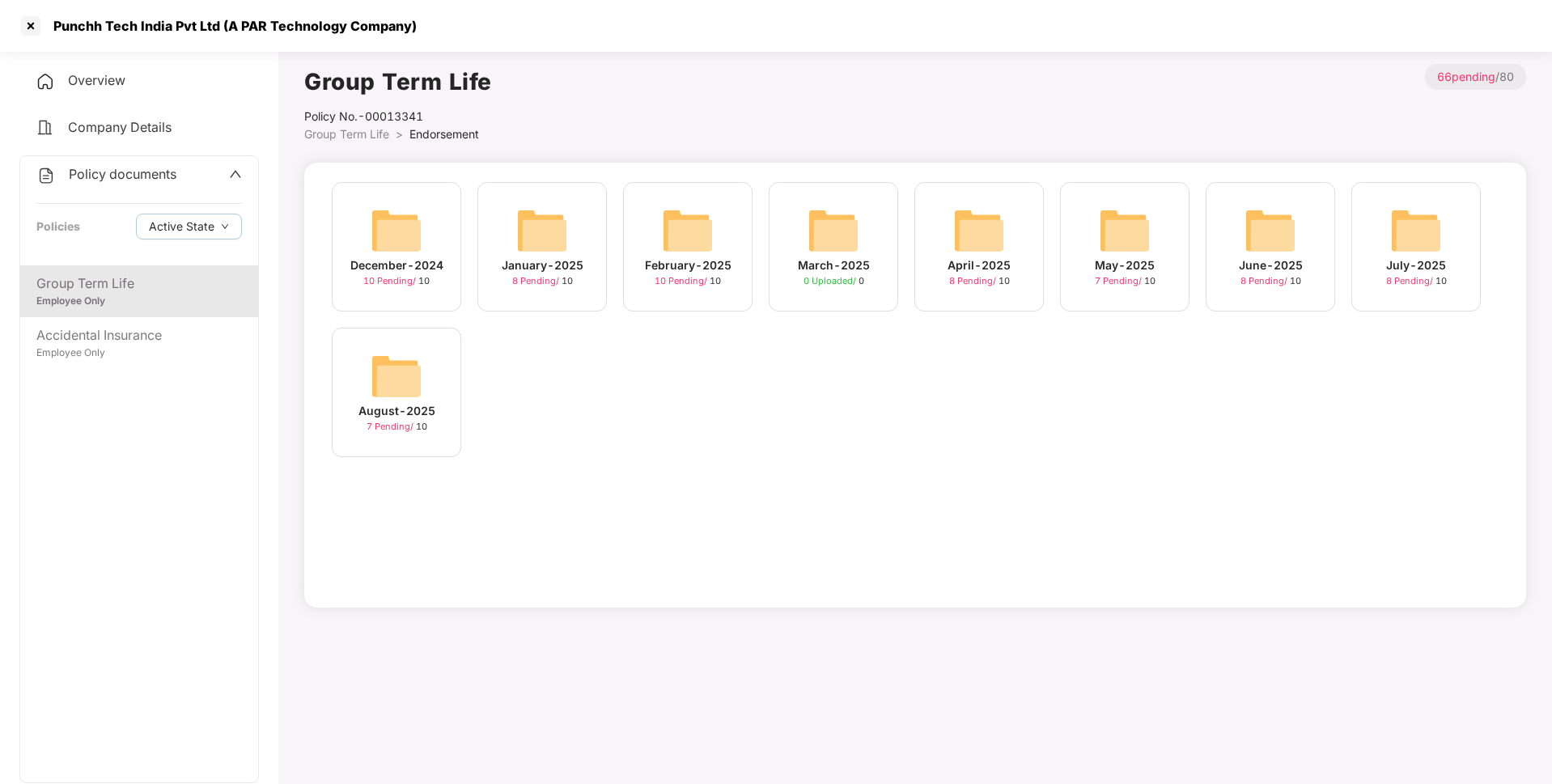
click at [426, 367] on div "August-2025 7 Pending / 10" at bounding box center [397, 392] width 130 height 130
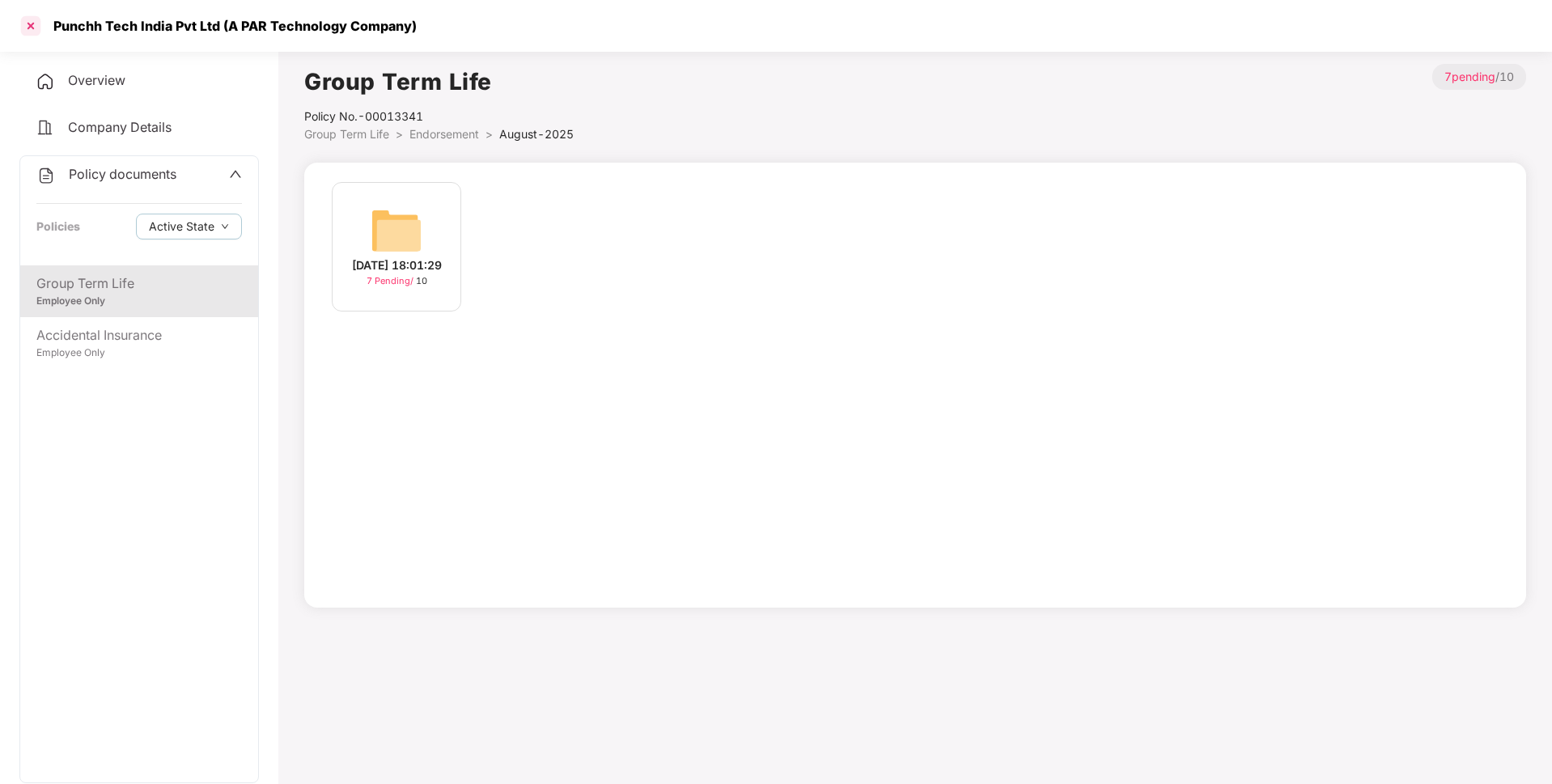
click at [31, 18] on div at bounding box center [30, 26] width 26 height 26
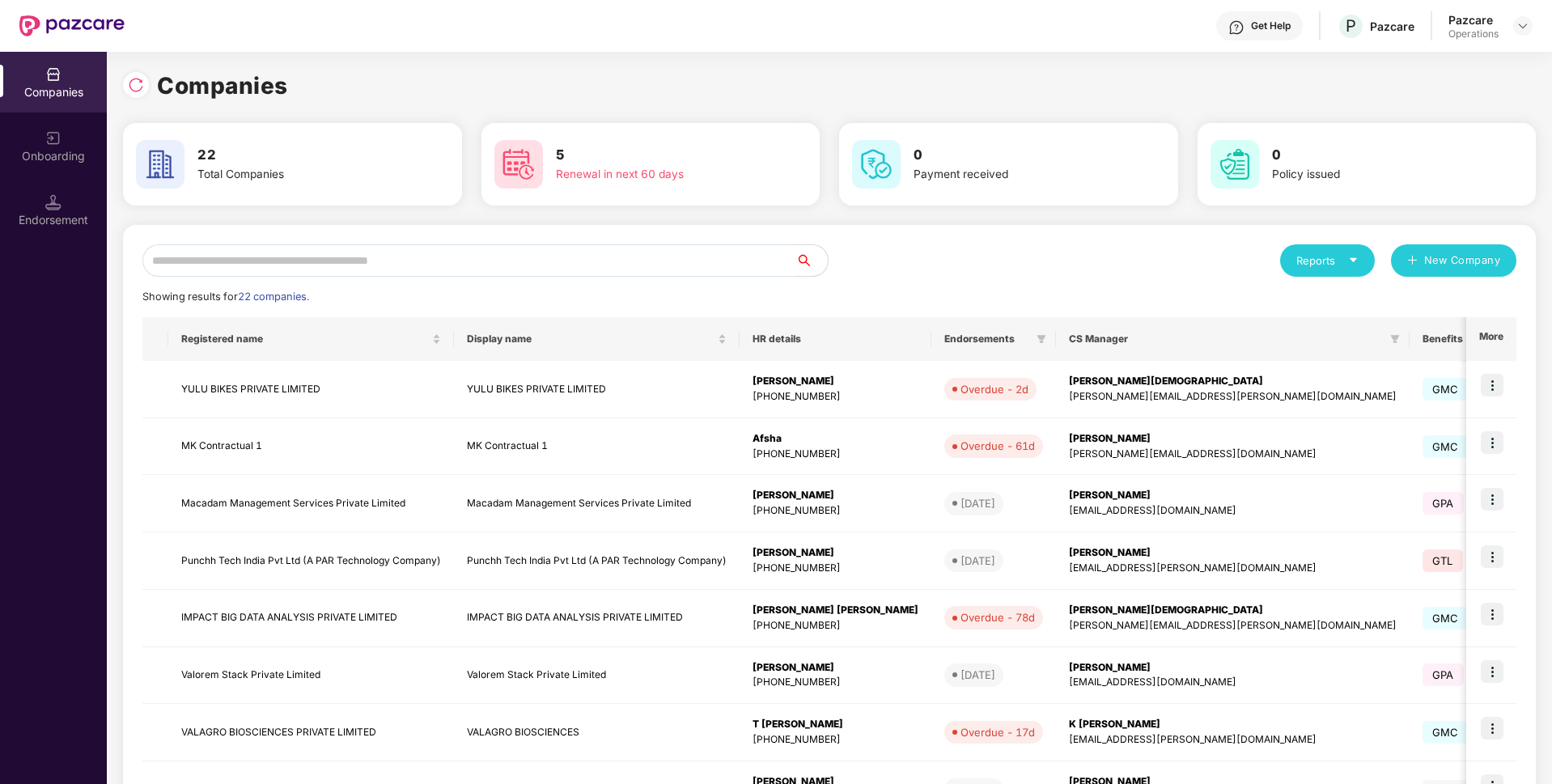
click at [303, 264] on input "text" at bounding box center [469, 260] width 653 height 32
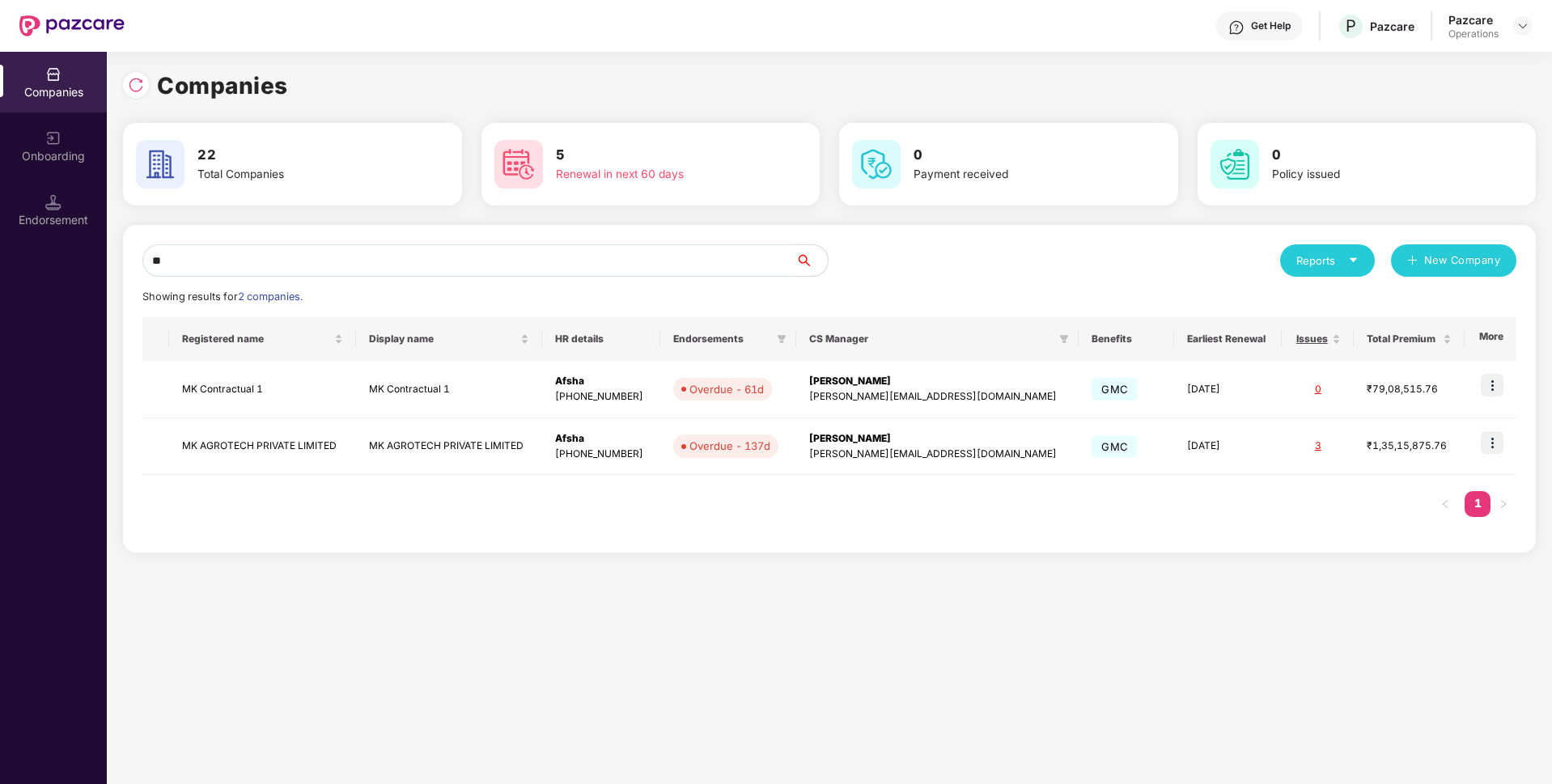
type input "**"
click at [1497, 388] on img at bounding box center [1492, 384] width 22 height 22
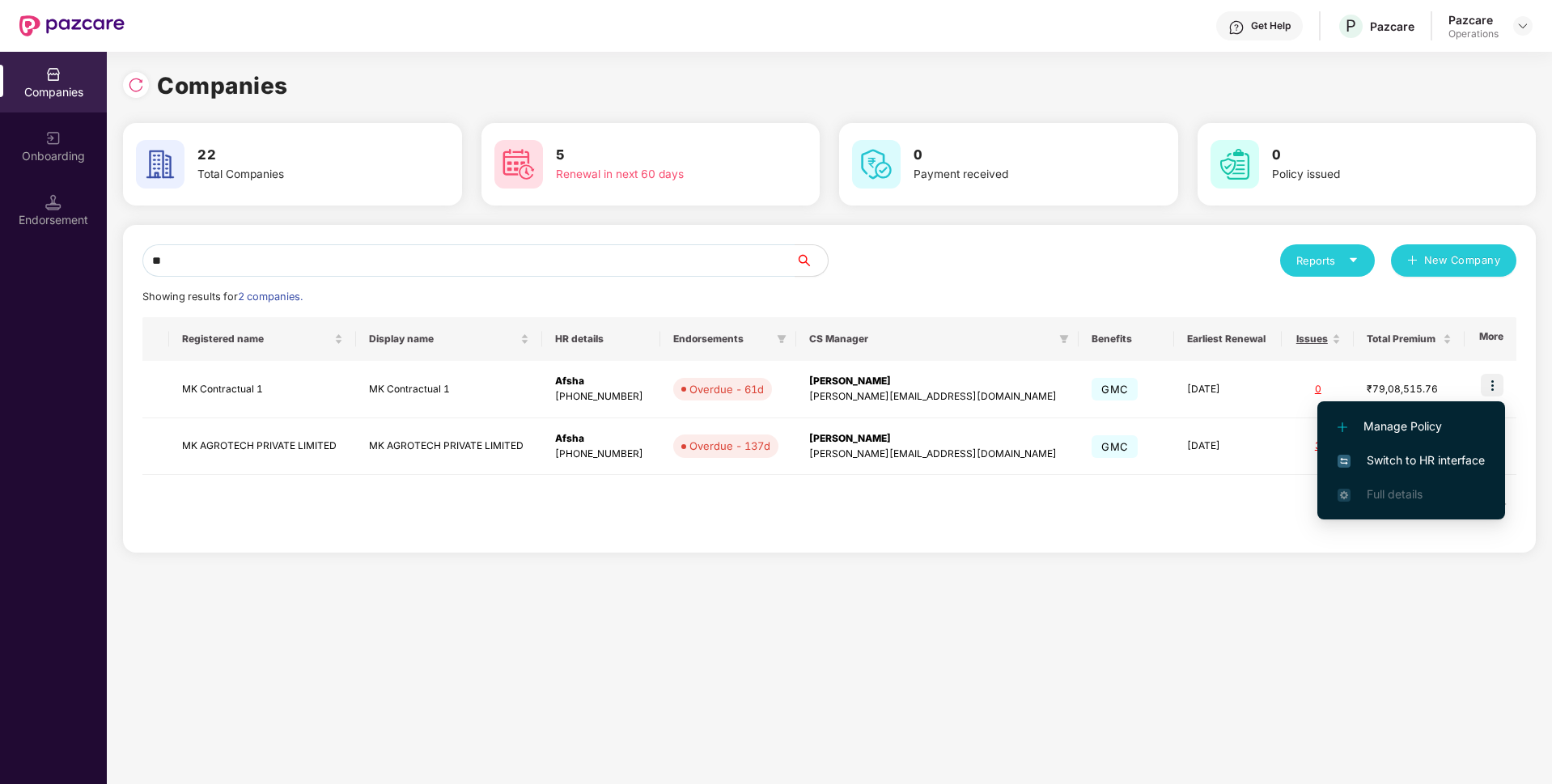
click at [1386, 458] on span "Switch to HR interface" at bounding box center [1411, 460] width 148 height 18
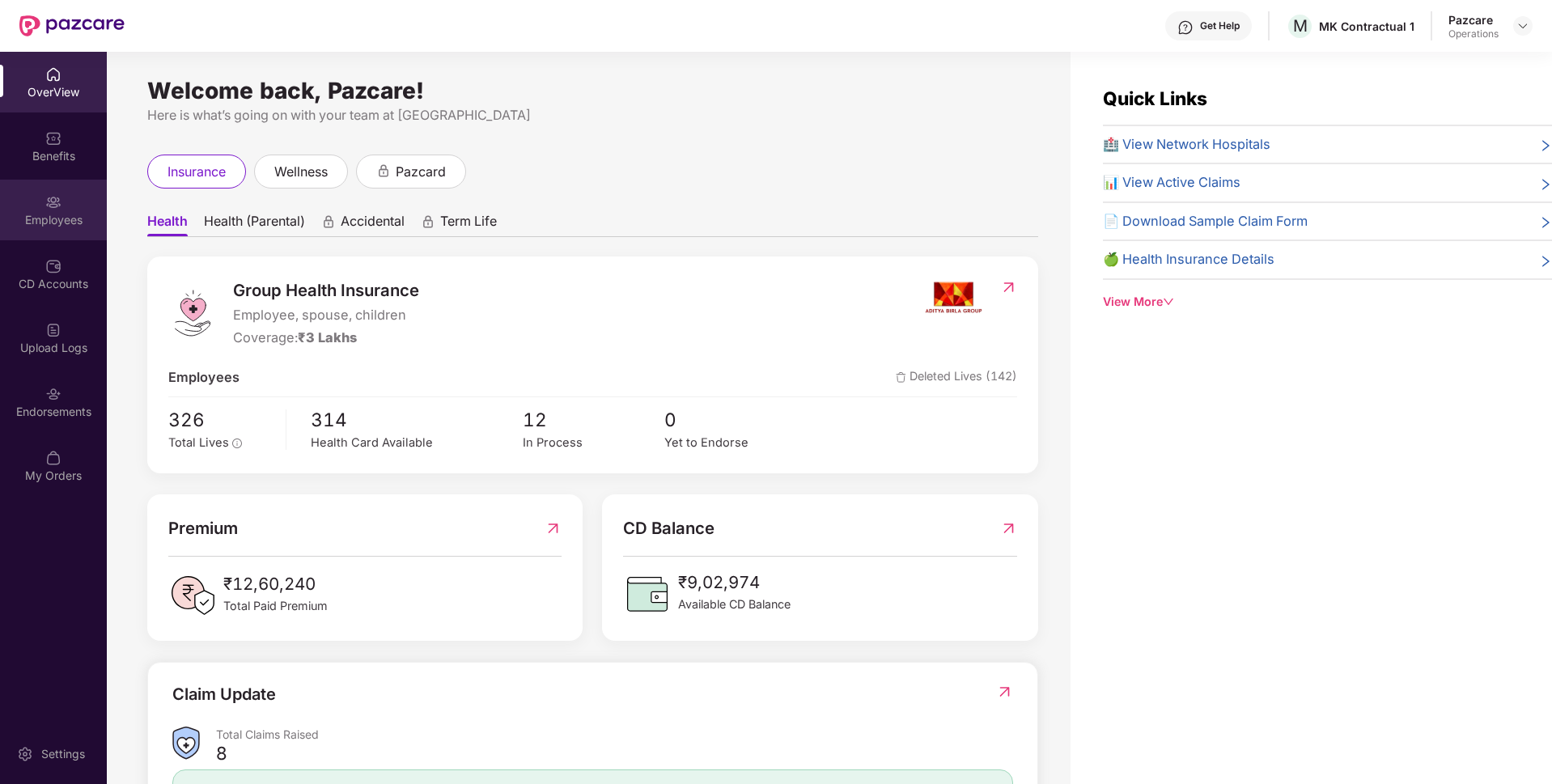
click at [34, 183] on div "Employees" at bounding box center [53, 210] width 107 height 60
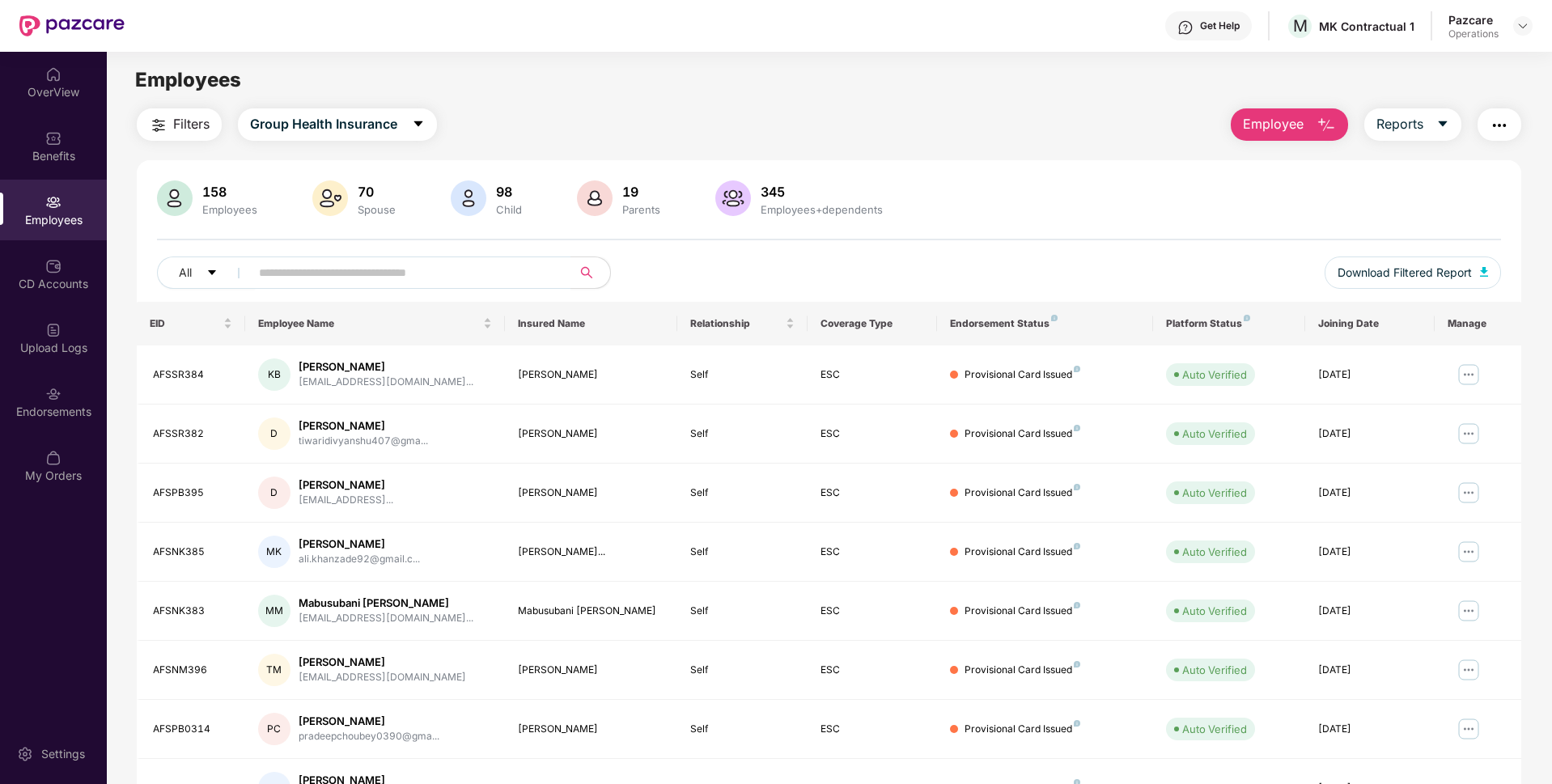
click at [1504, 126] on img "button" at bounding box center [1500, 125] width 20 height 20
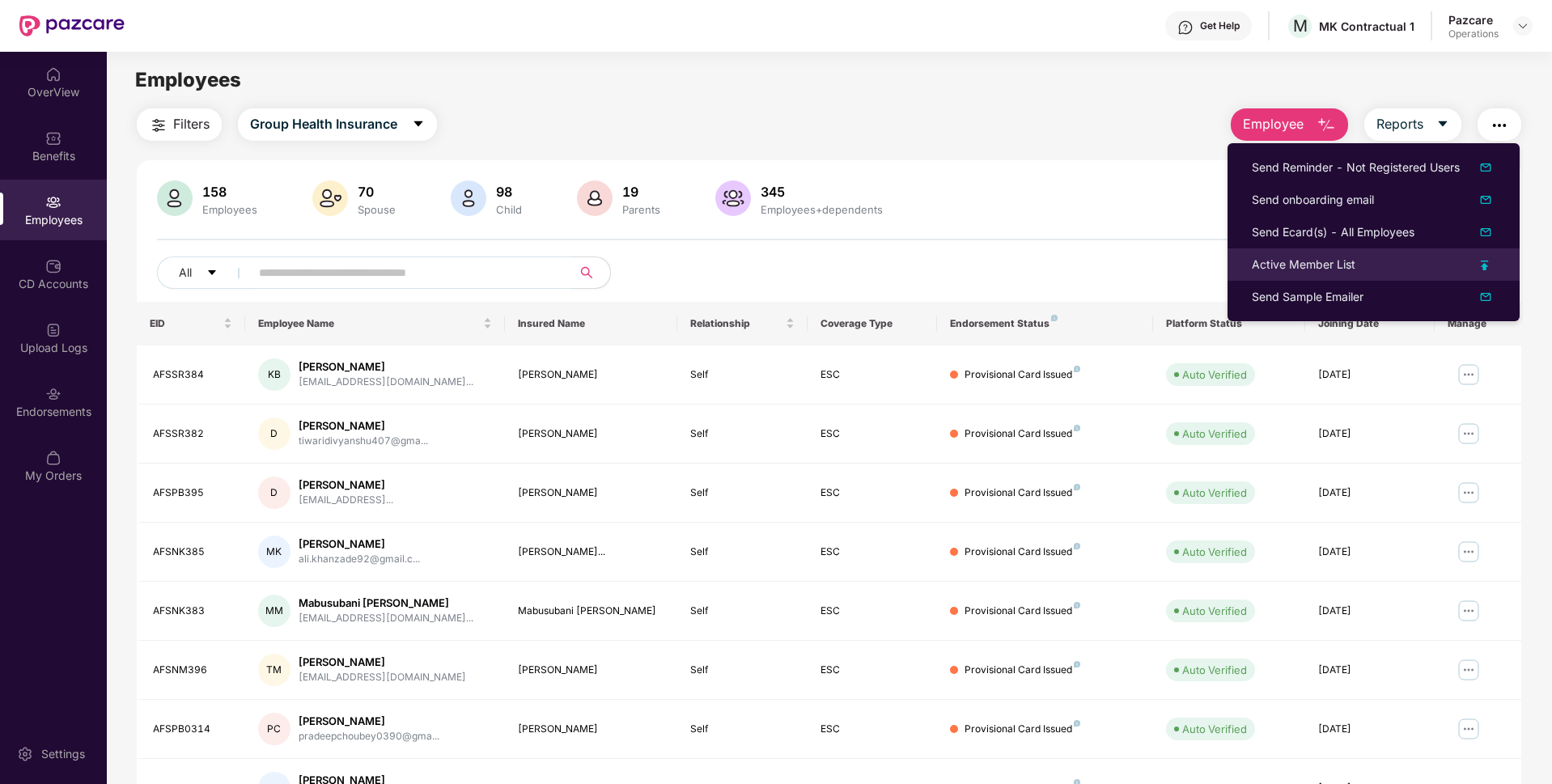
click at [1292, 265] on div "Active Member List" at bounding box center [1303, 264] width 103 height 18
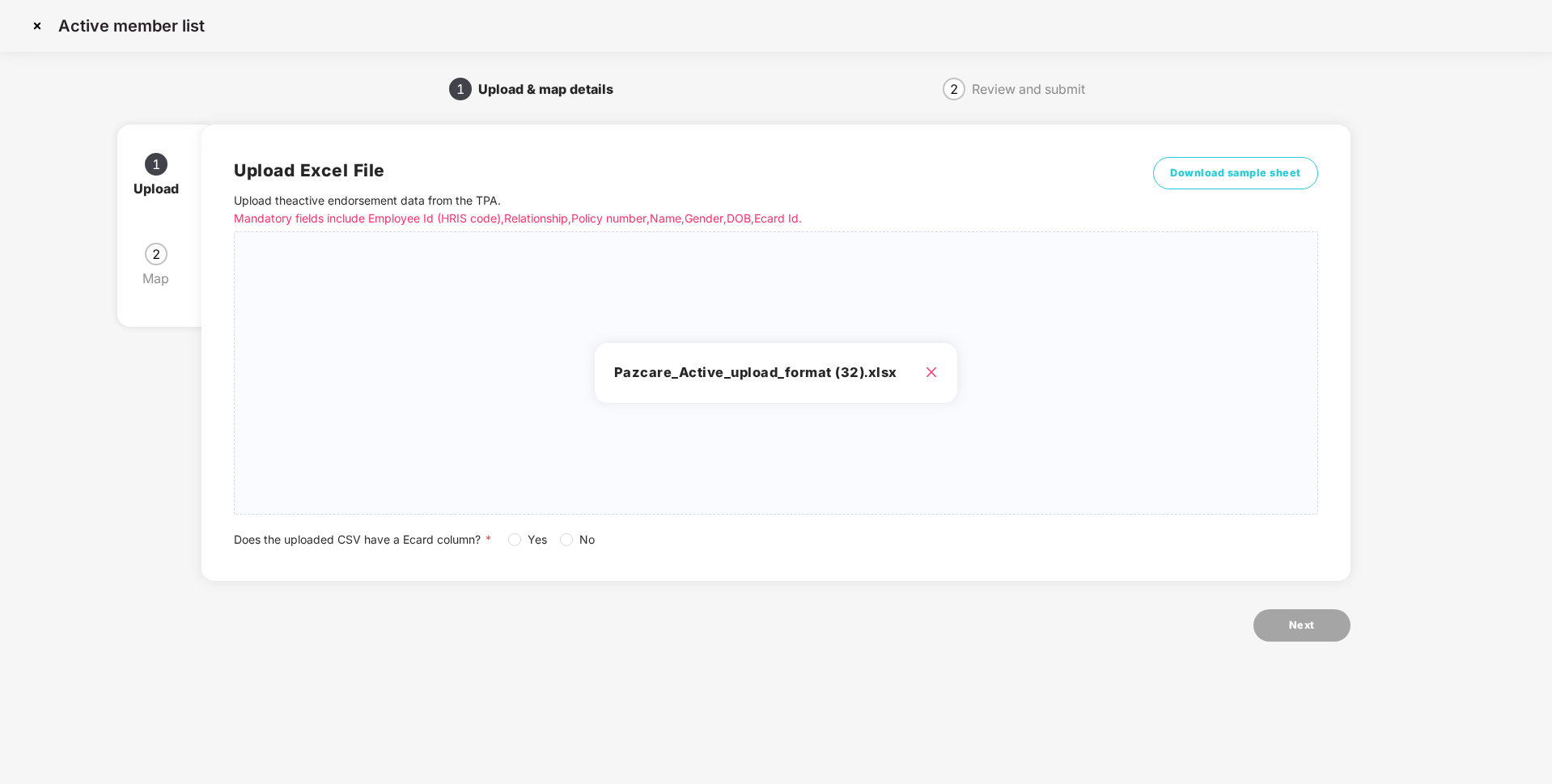
click at [559, 544] on div "Yes No" at bounding box center [558, 540] width 100 height 18
click at [575, 542] on span "No" at bounding box center [587, 540] width 28 height 18
click at [522, 540] on span "Yes" at bounding box center [537, 540] width 32 height 18
click at [1283, 620] on button "Next" at bounding box center [1301, 625] width 97 height 32
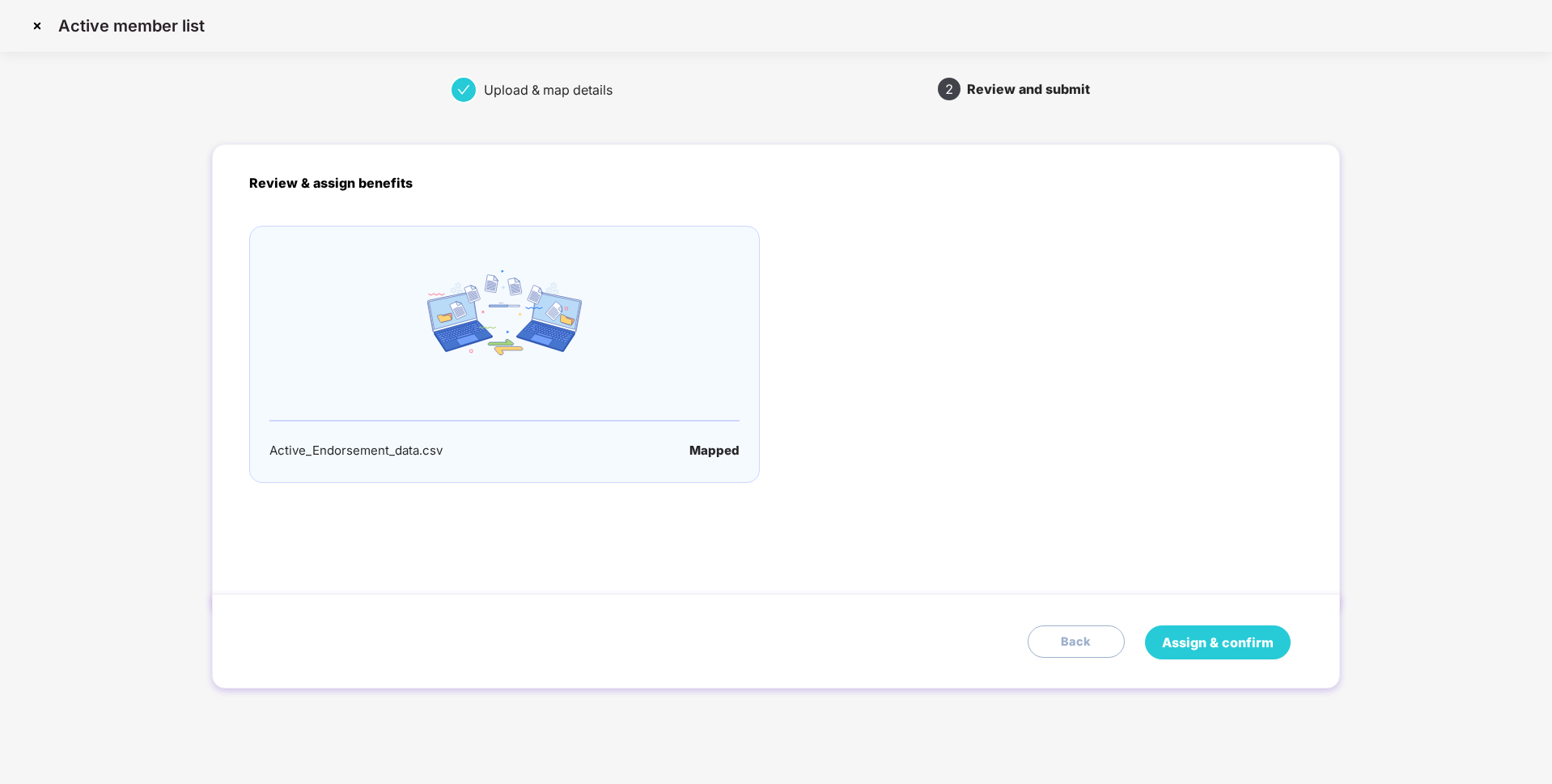
click at [1217, 644] on span "Assign & confirm" at bounding box center [1218, 642] width 112 height 20
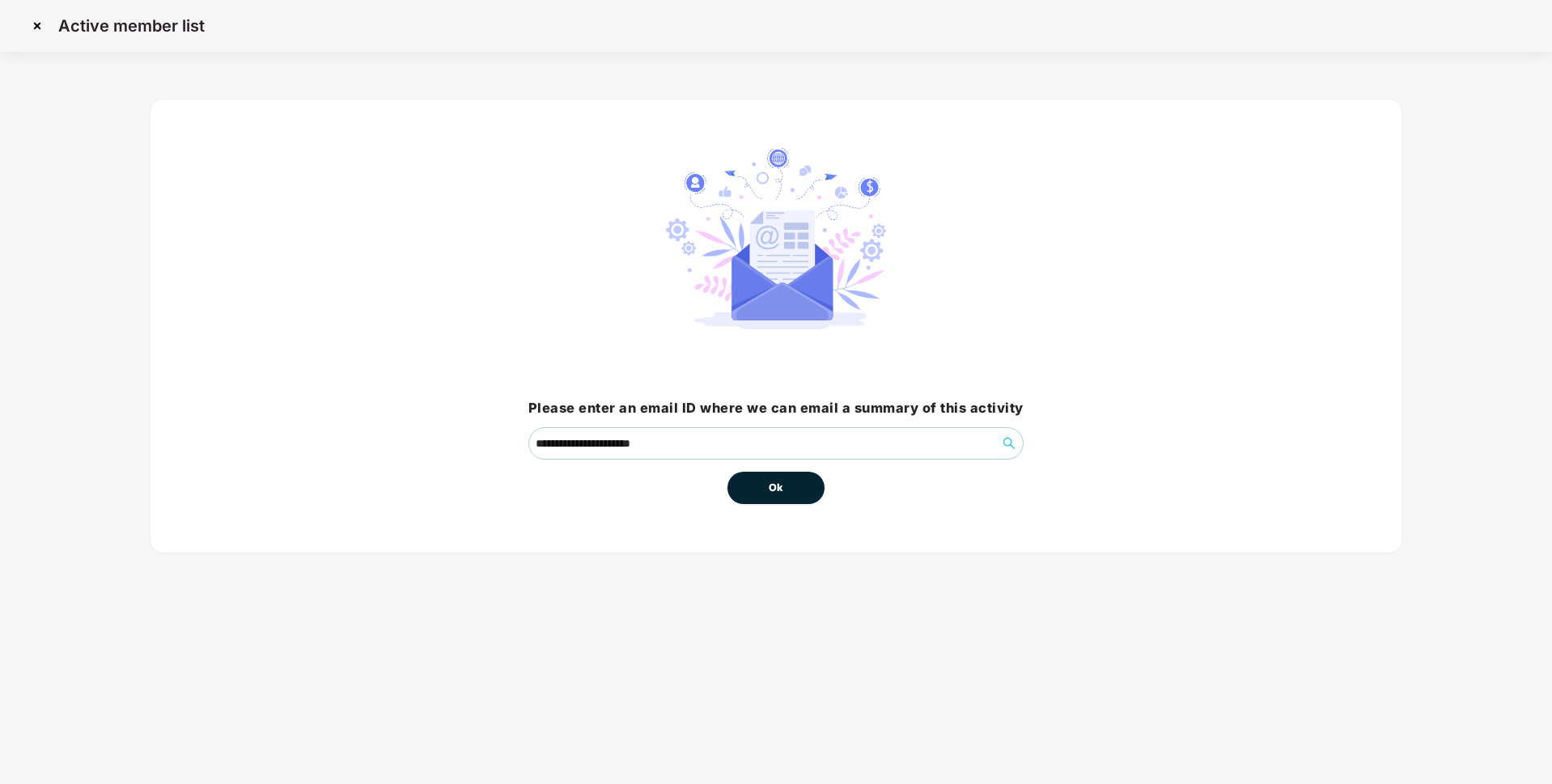
click at [760, 488] on button "Ok" at bounding box center [776, 487] width 97 height 32
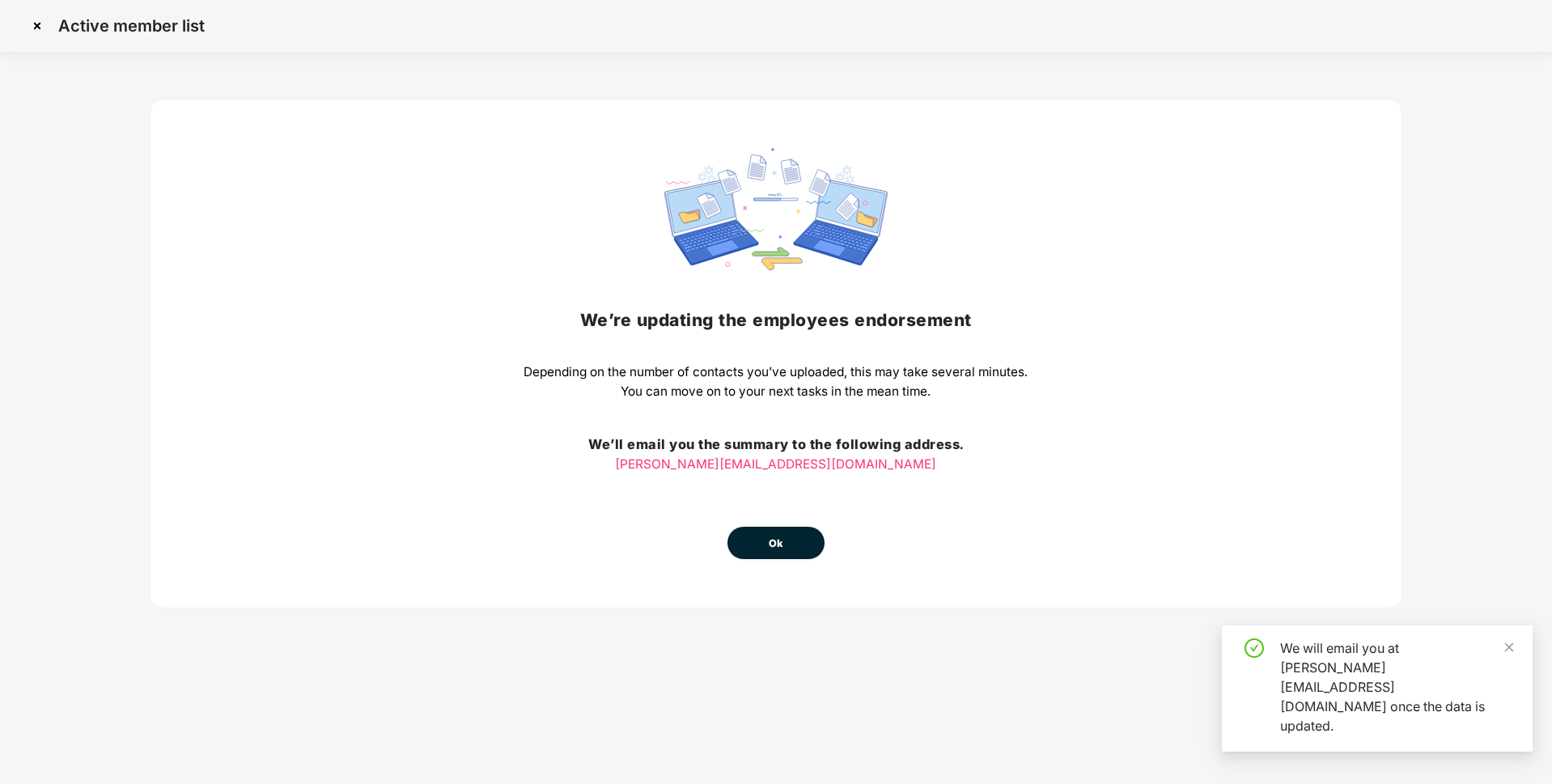
click at [776, 546] on span "Ok" at bounding box center [776, 543] width 14 height 16
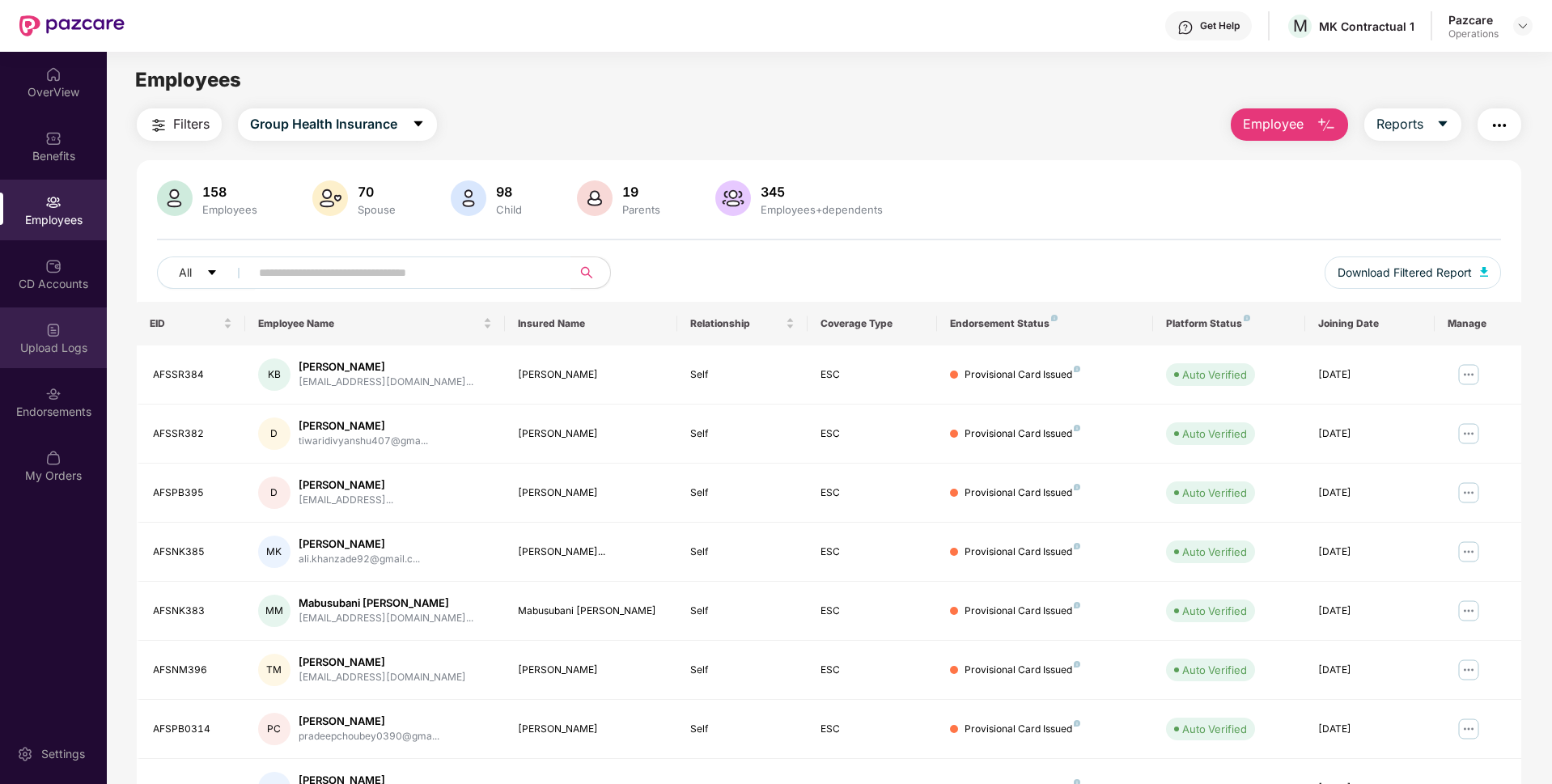
click at [49, 340] on div "Upload Logs" at bounding box center [53, 348] width 107 height 16
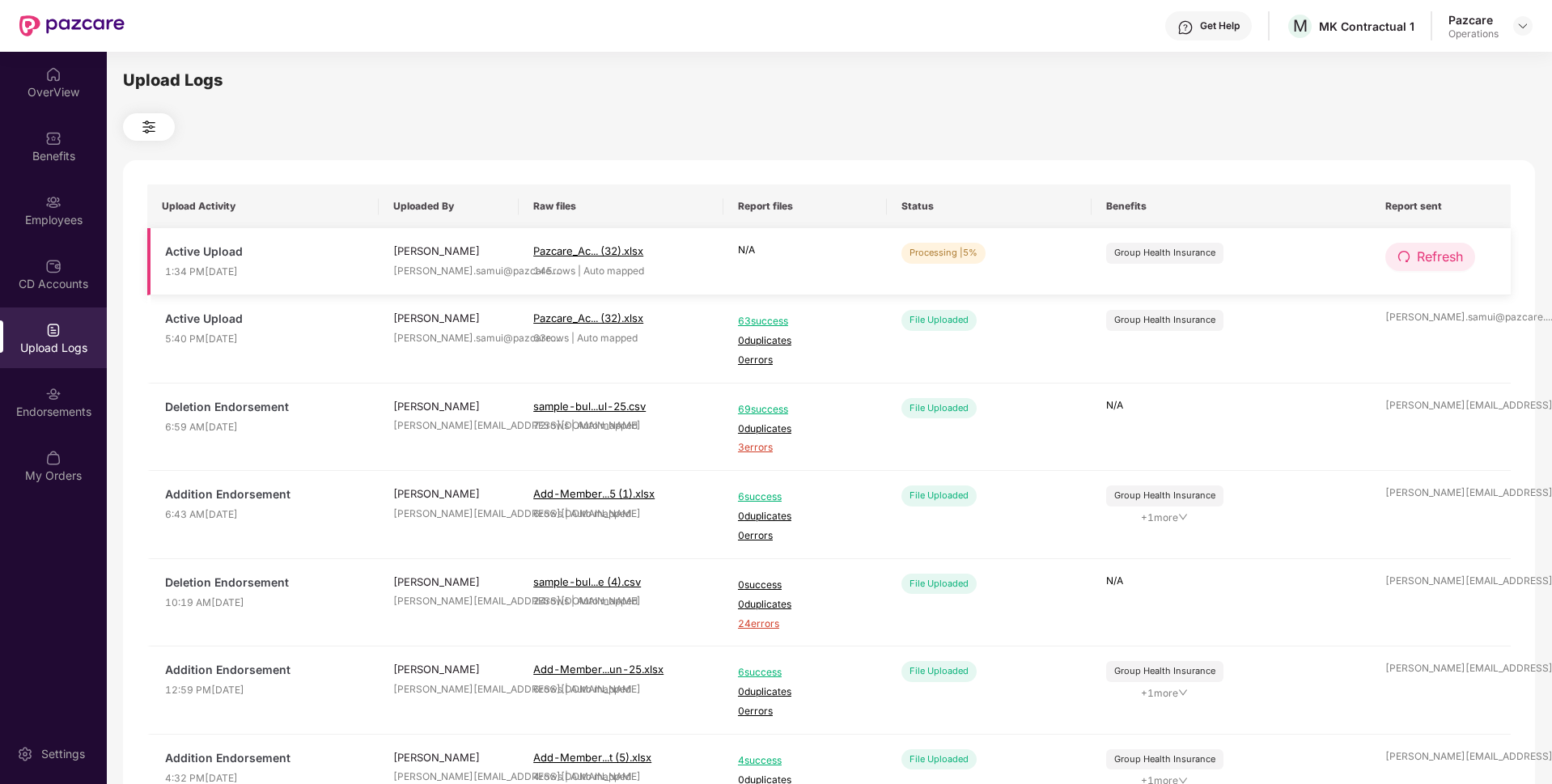
click at [1412, 258] on button "Refresh" at bounding box center [1430, 257] width 90 height 28
click at [56, 212] on div "Employees" at bounding box center [53, 220] width 107 height 16
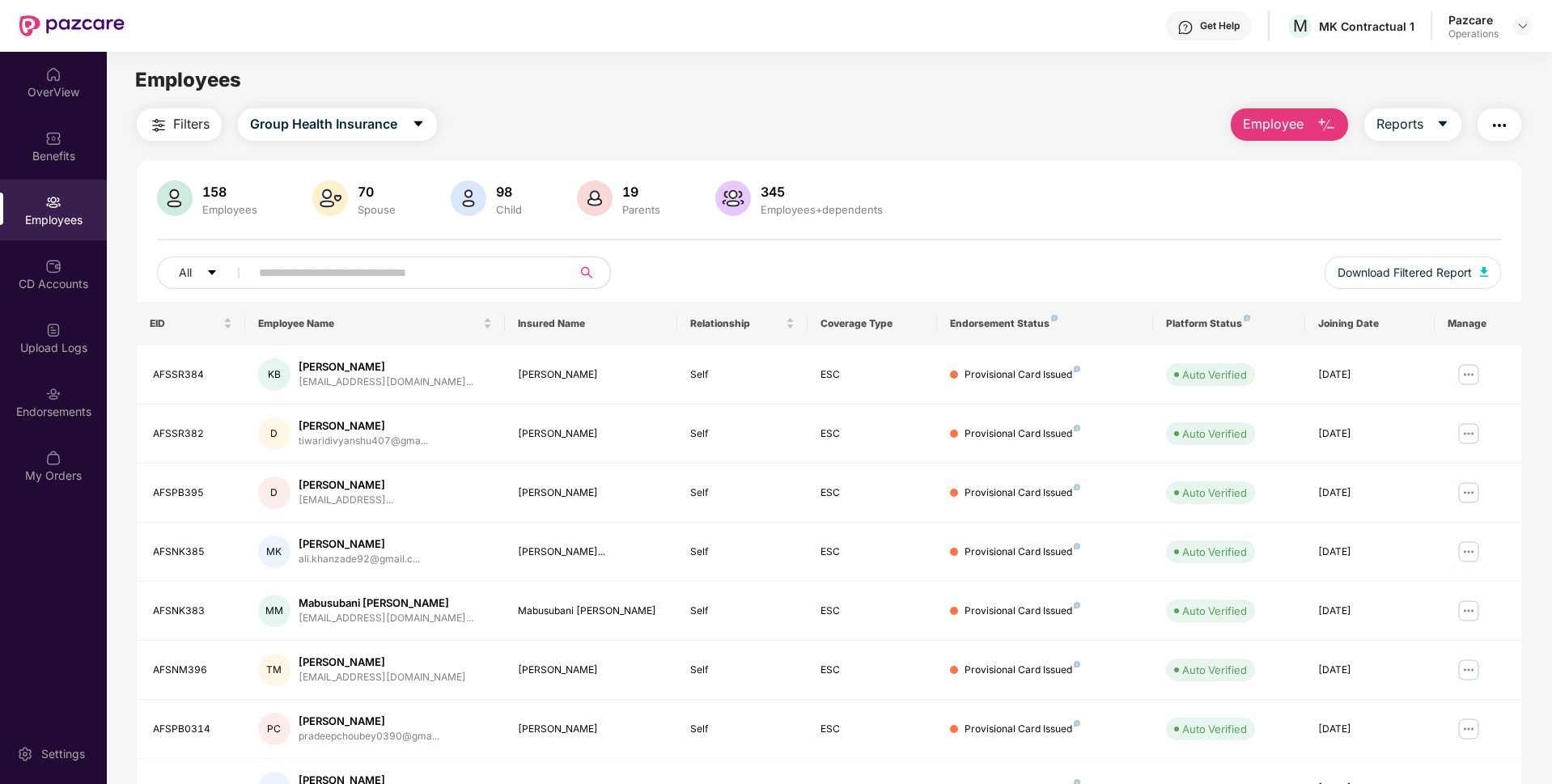
click at [1487, 121] on button "button" at bounding box center [1499, 124] width 44 height 32
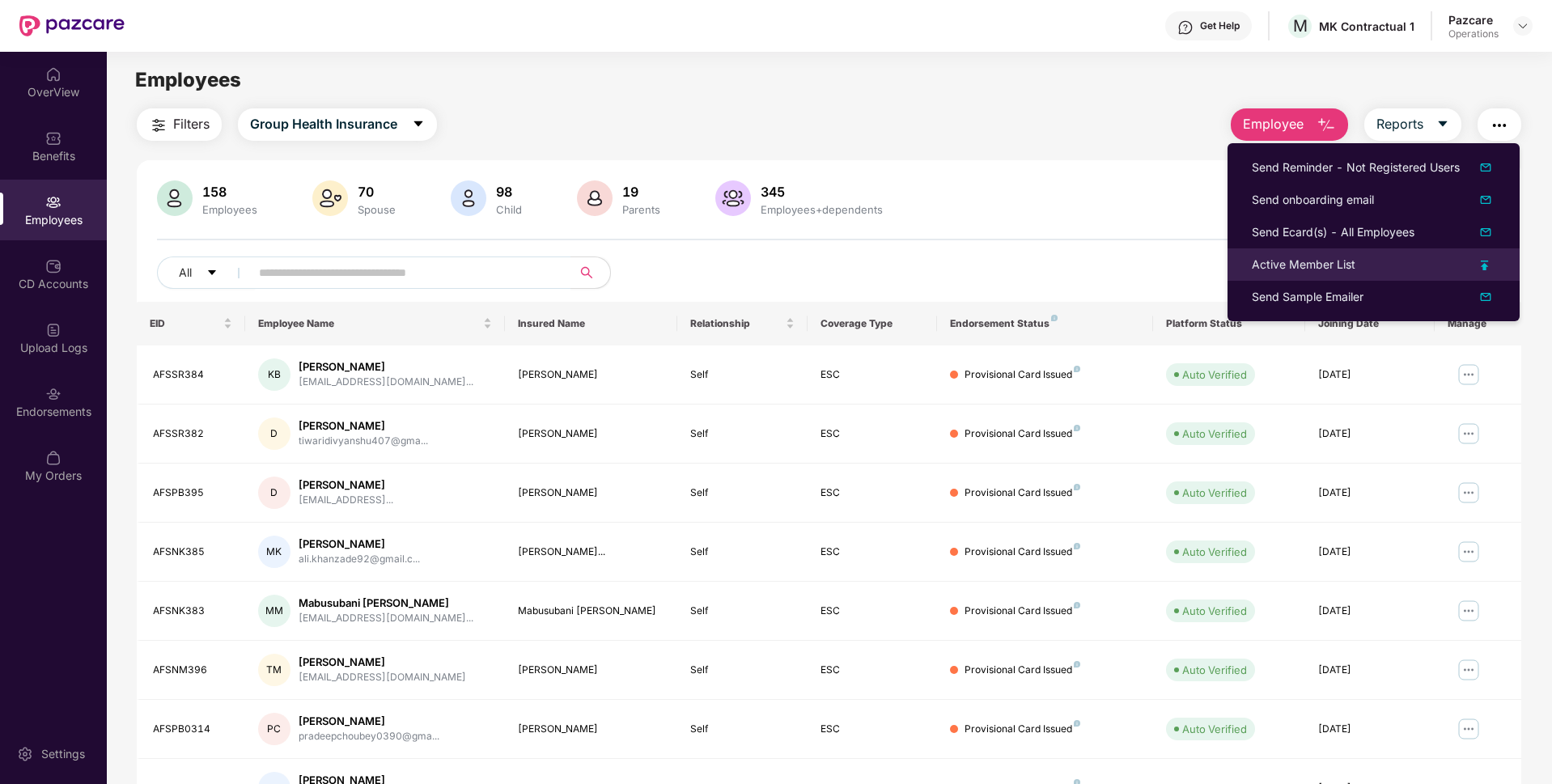
click at [1315, 257] on div "Active Member List" at bounding box center [1303, 264] width 103 height 18
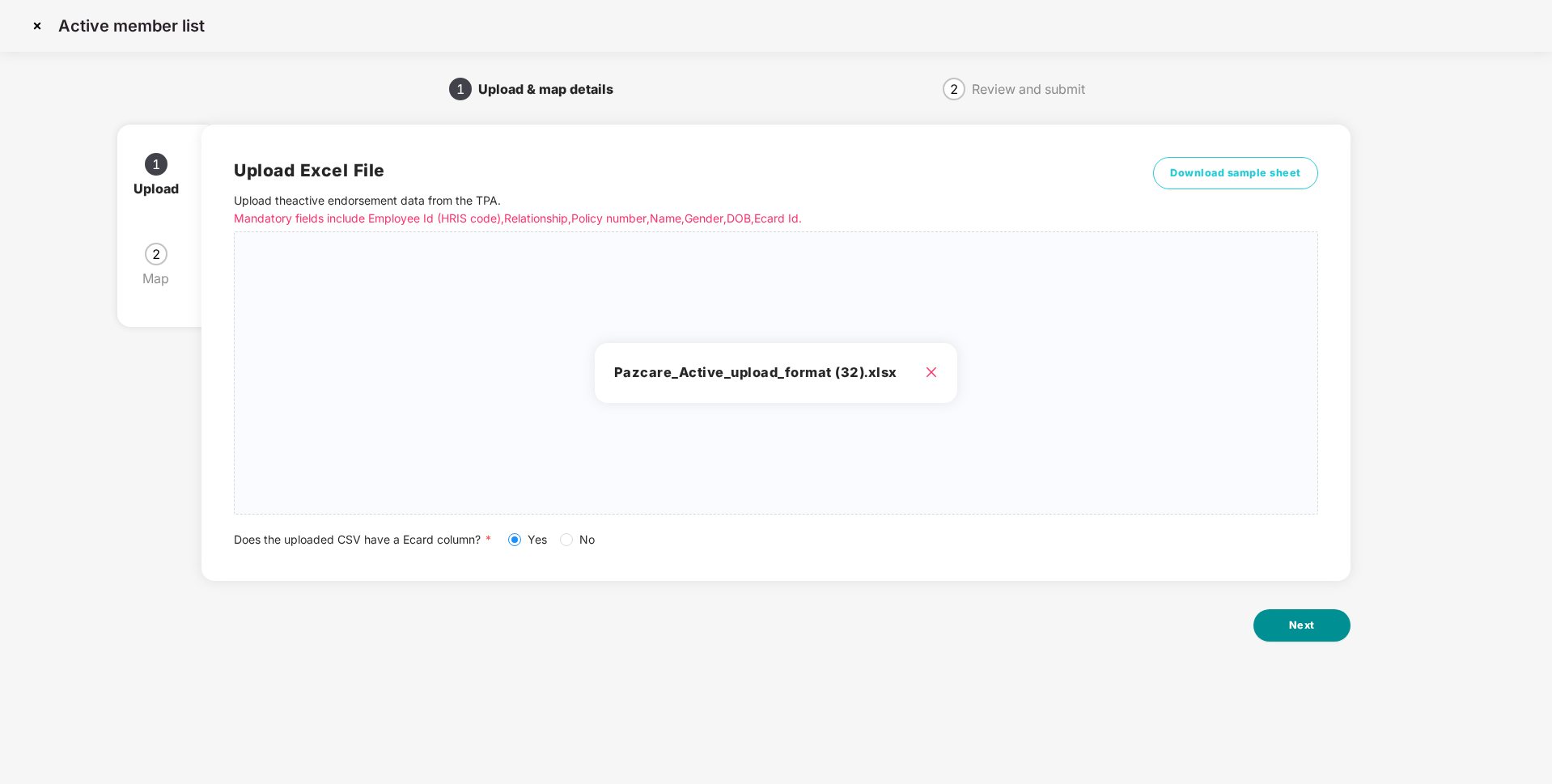
click at [1315, 625] on button "Next" at bounding box center [1301, 625] width 97 height 32
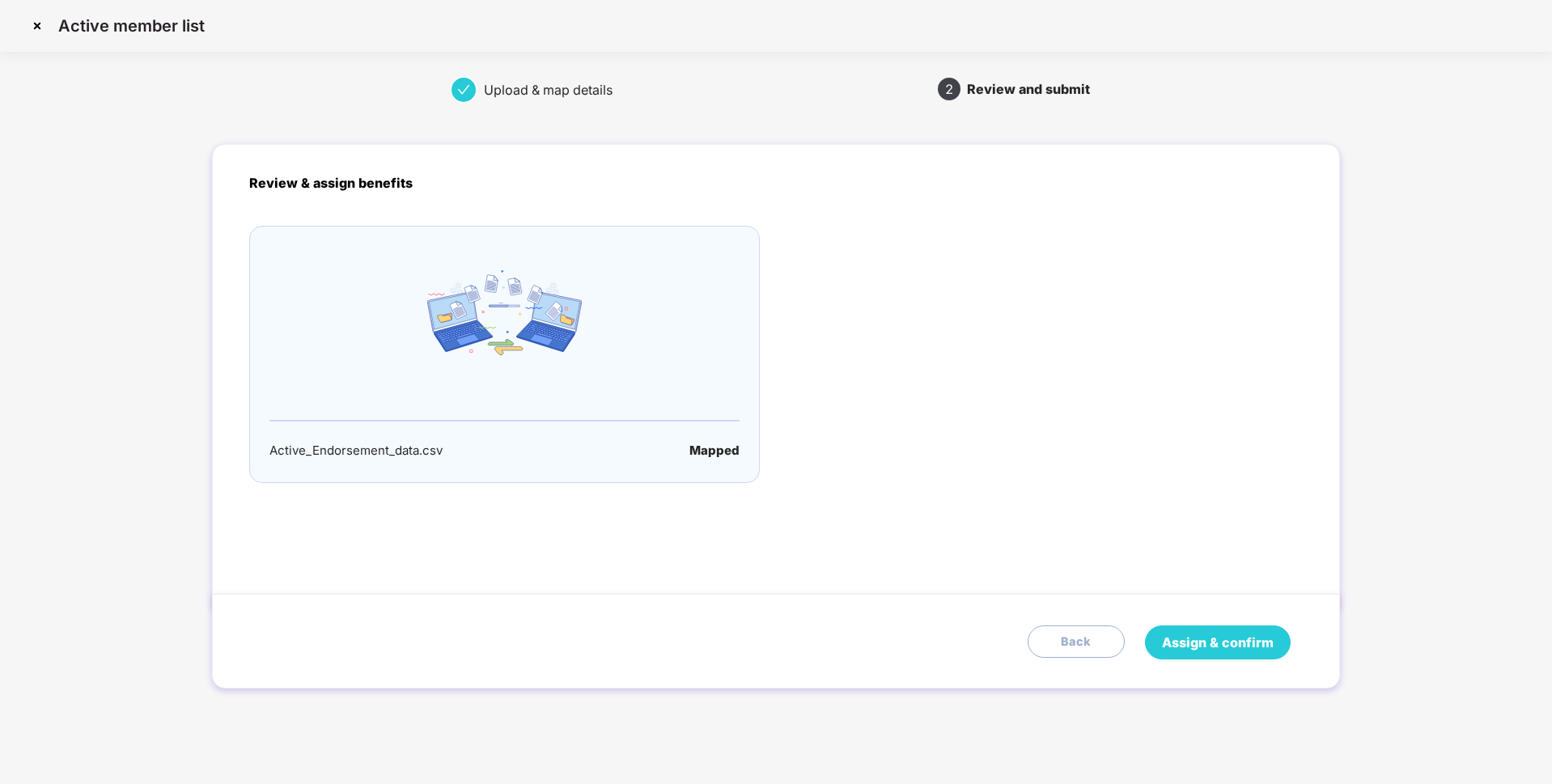
click at [1218, 641] on span "Assign & confirm" at bounding box center [1218, 642] width 112 height 20
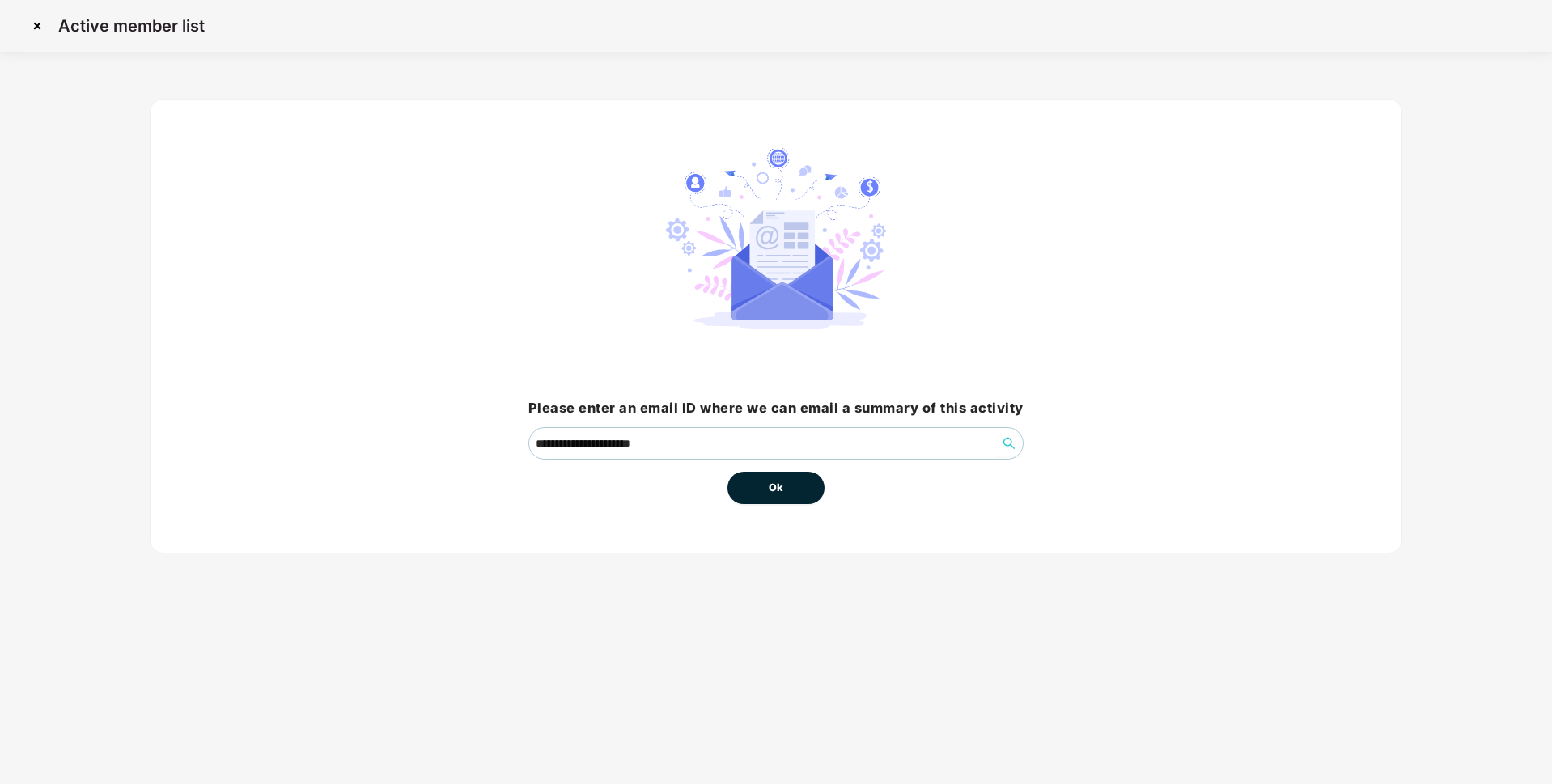
click at [769, 488] on span "Ok" at bounding box center [776, 487] width 14 height 16
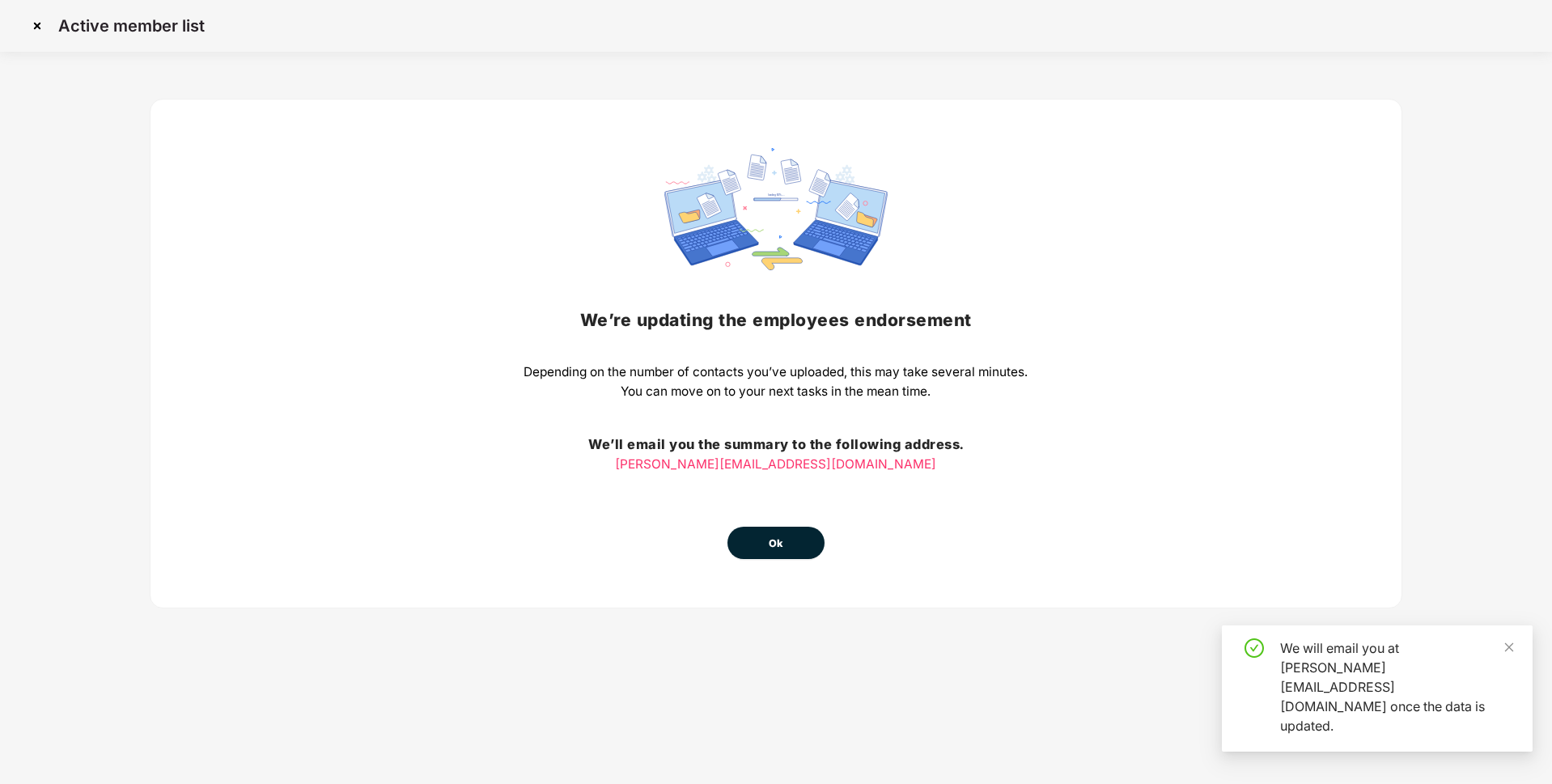
click at [776, 535] on span "Ok" at bounding box center [776, 543] width 14 height 16
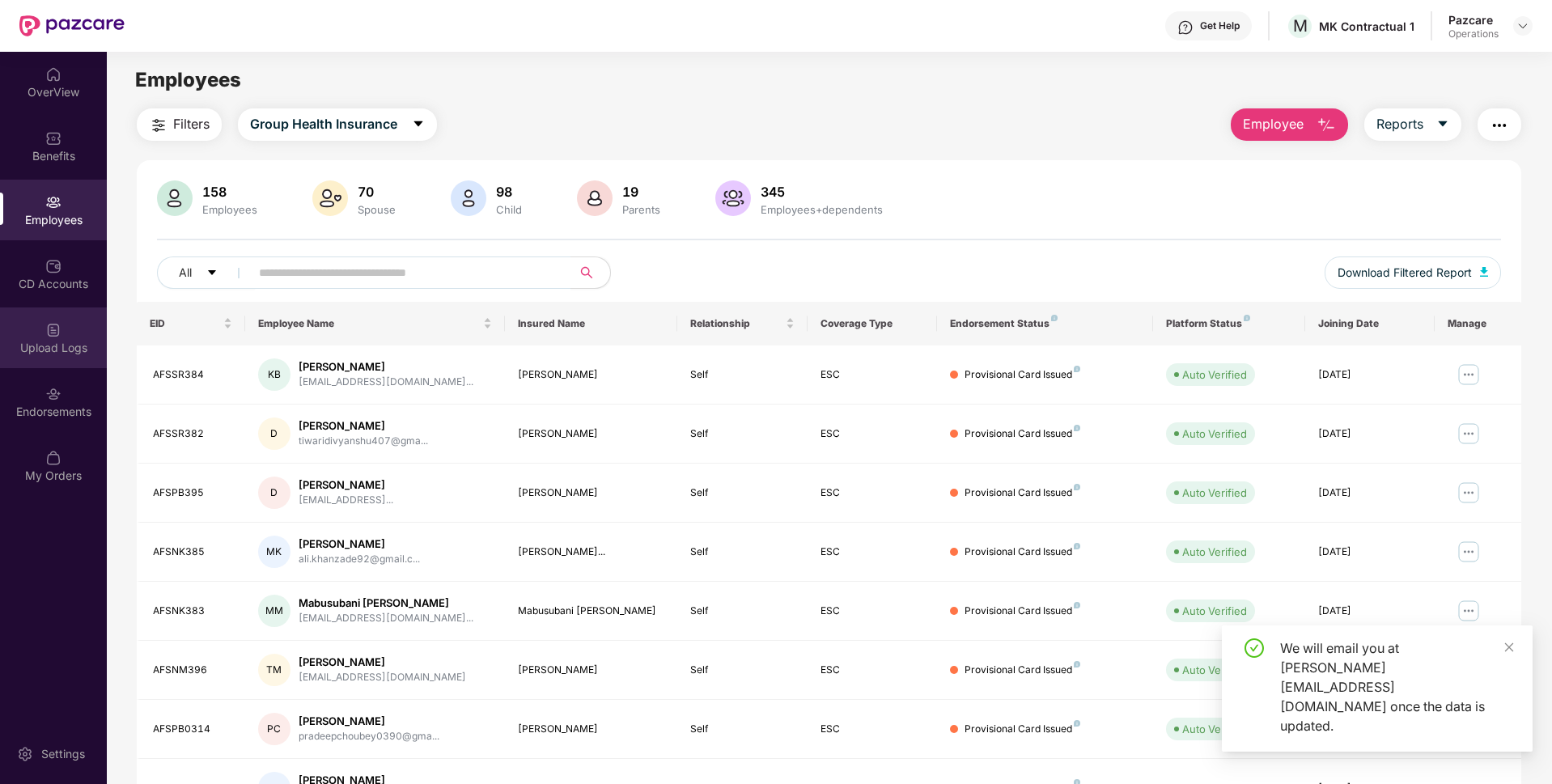
click at [28, 335] on div "Upload Logs" at bounding box center [53, 338] width 107 height 60
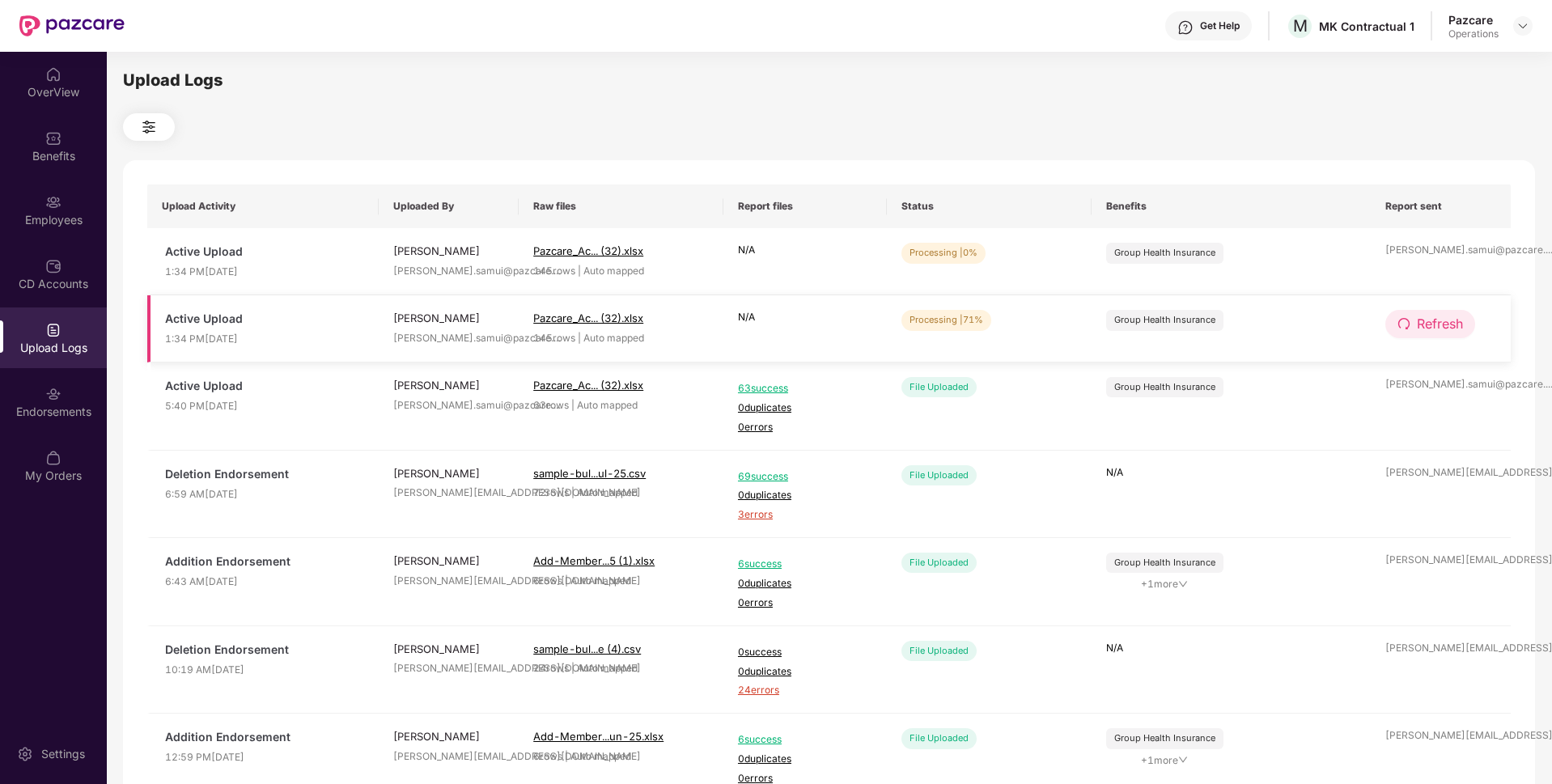
click at [1412, 321] on button "Refresh" at bounding box center [1430, 324] width 90 height 28
click at [1447, 319] on span "Refresh" at bounding box center [1440, 324] width 46 height 20
click at [1447, 319] on span "Refresh" at bounding box center [1441, 324] width 46 height 20
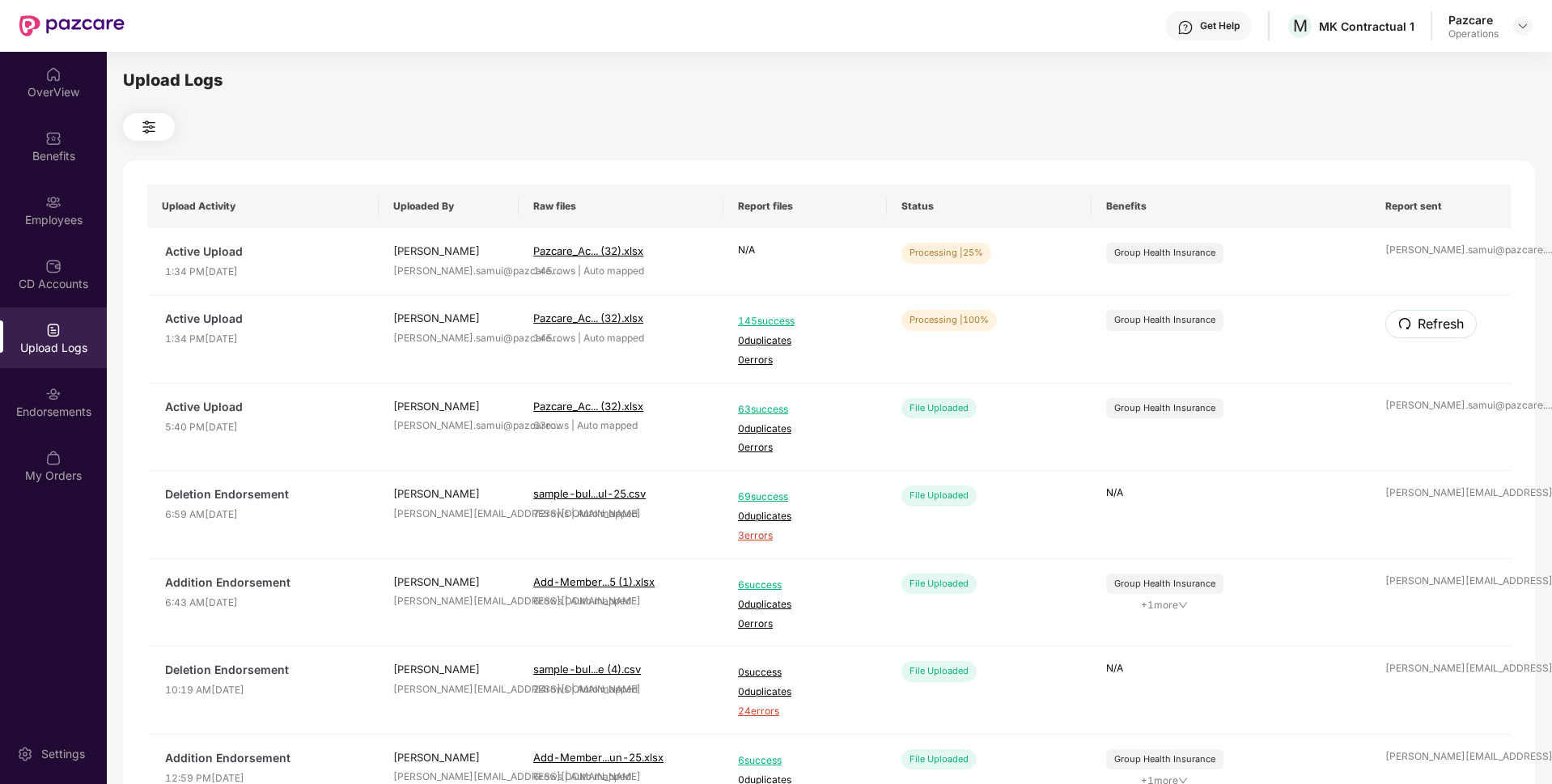
click at [1447, 319] on span "Refresh" at bounding box center [1441, 324] width 46 height 20
click at [1439, 252] on span "Refresh" at bounding box center [1440, 256] width 46 height 20
click at [1433, 260] on span "Refresh" at bounding box center [1440, 256] width 46 height 20
click at [1450, 268] on button "Refresh" at bounding box center [1430, 257] width 90 height 28
click at [53, 194] on img at bounding box center [53, 202] width 16 height 16
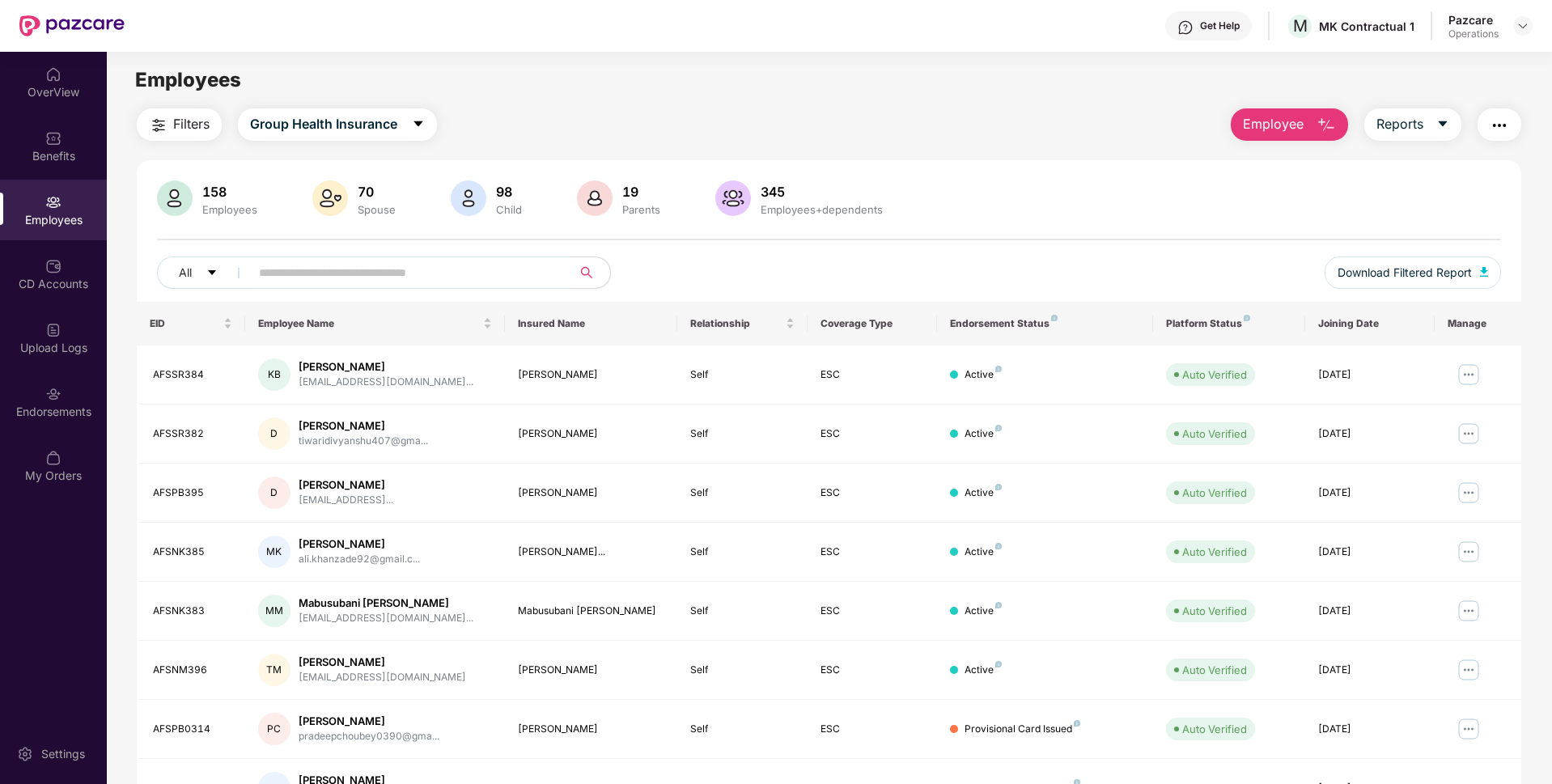
click at [1493, 126] on img "button" at bounding box center [1500, 125] width 20 height 20
click at [1516, 27] on img at bounding box center [1523, 26] width 13 height 13
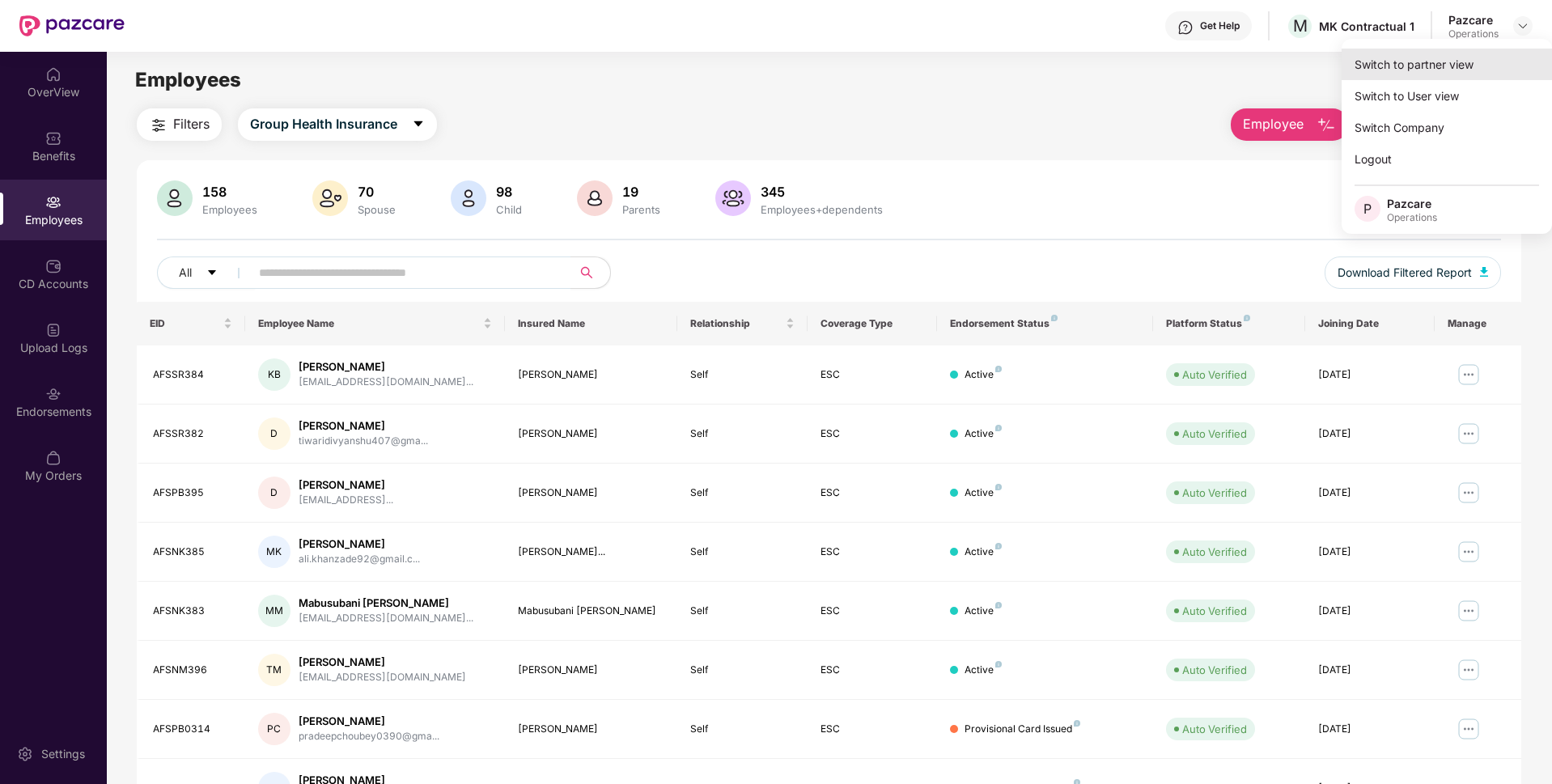
click at [1411, 60] on div "Switch to partner view" at bounding box center [1446, 64] width 211 height 31
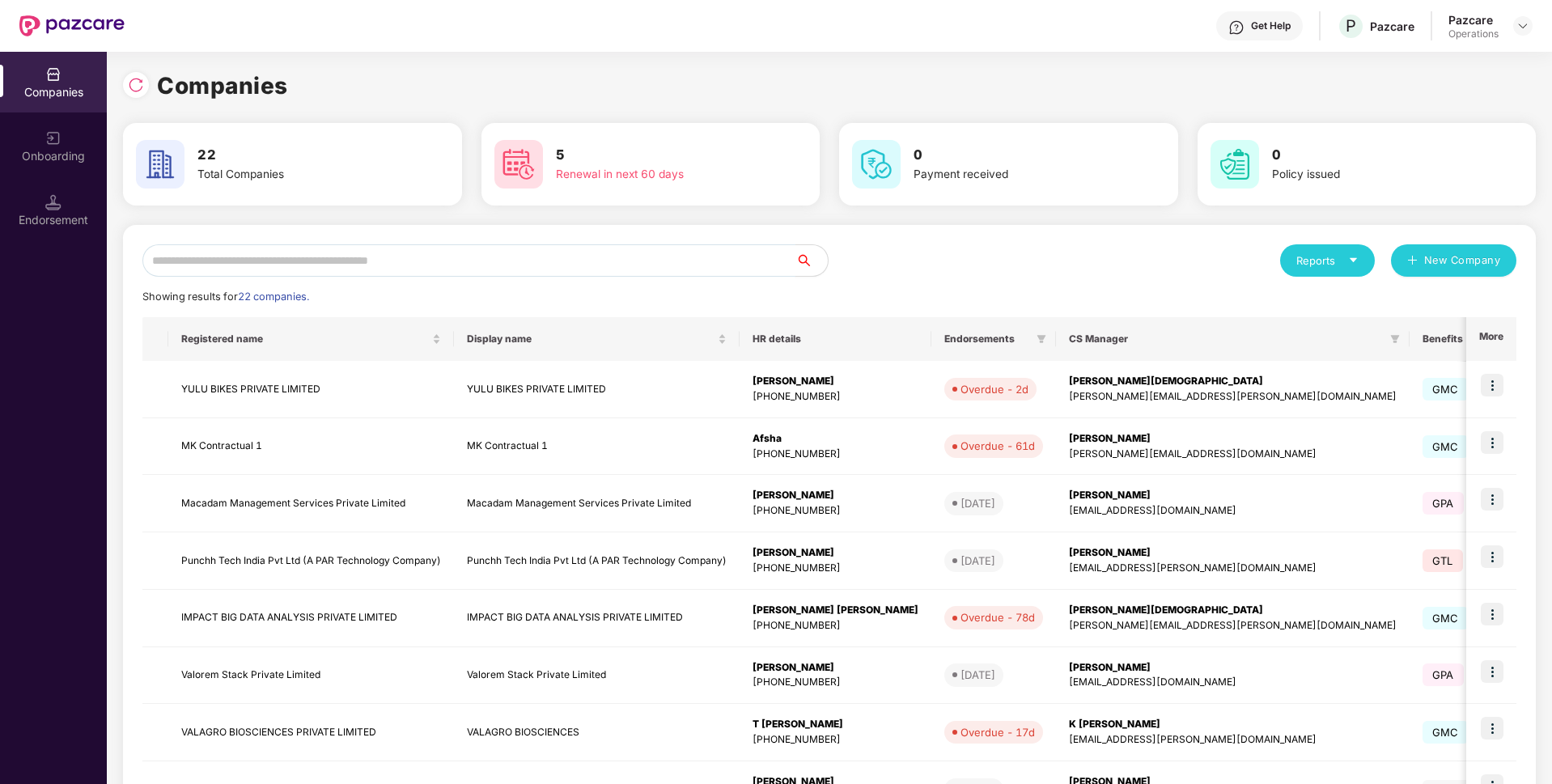
click at [544, 260] on input "text" at bounding box center [469, 260] width 653 height 32
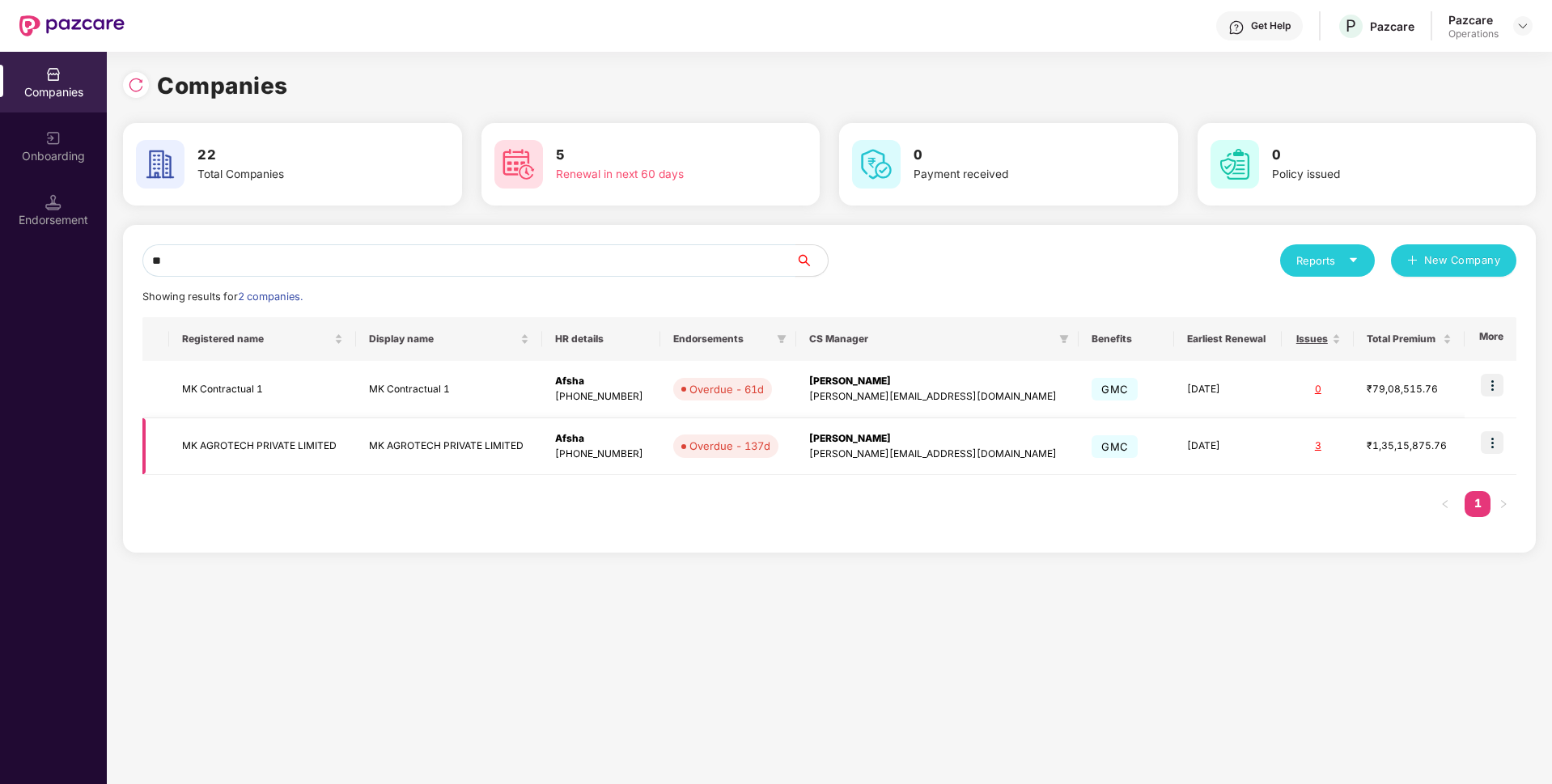
type input "**"
click at [1495, 448] on img at bounding box center [1492, 442] width 22 height 22
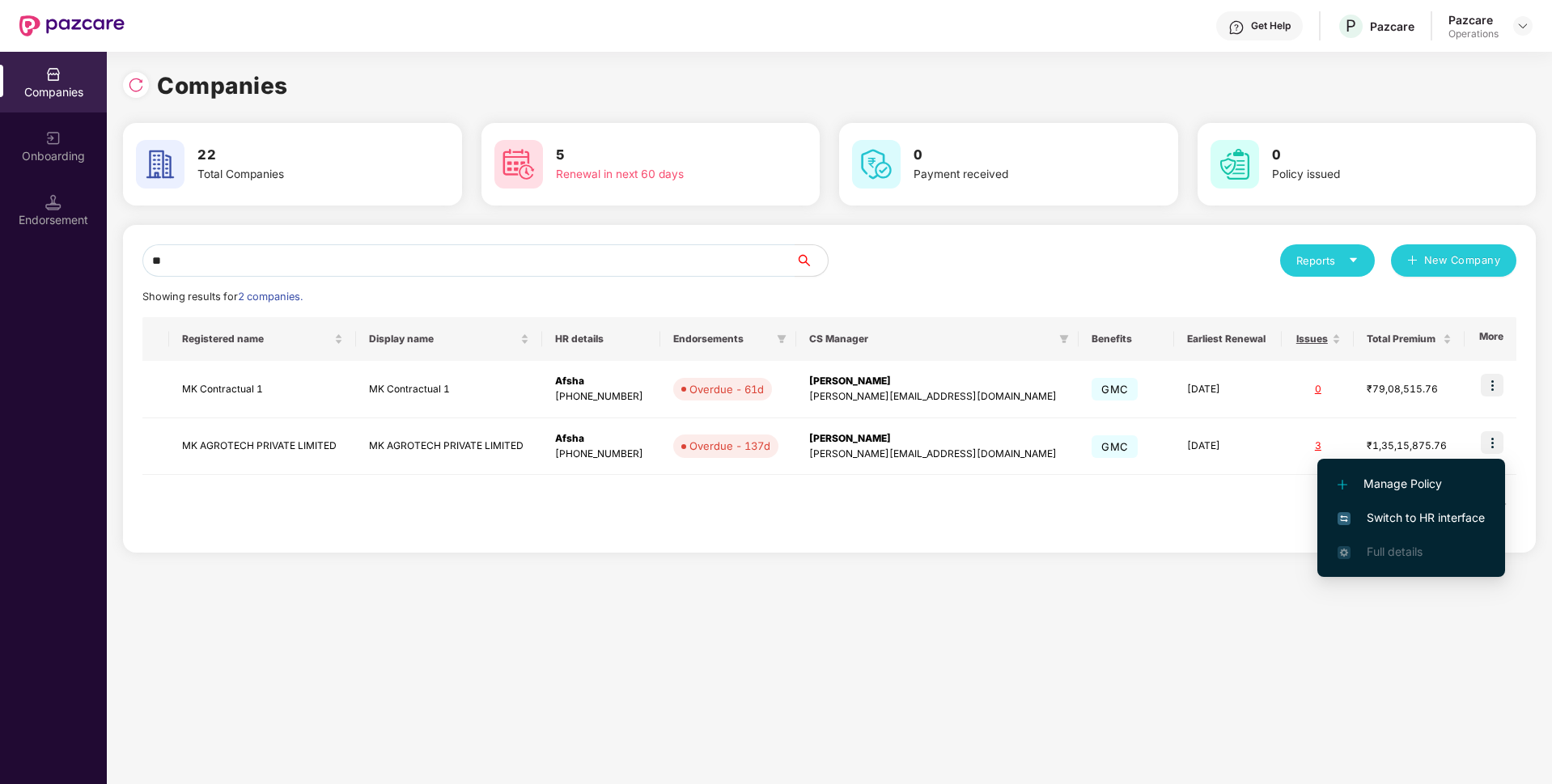
click at [1376, 516] on span "Switch to HR interface" at bounding box center [1411, 517] width 148 height 18
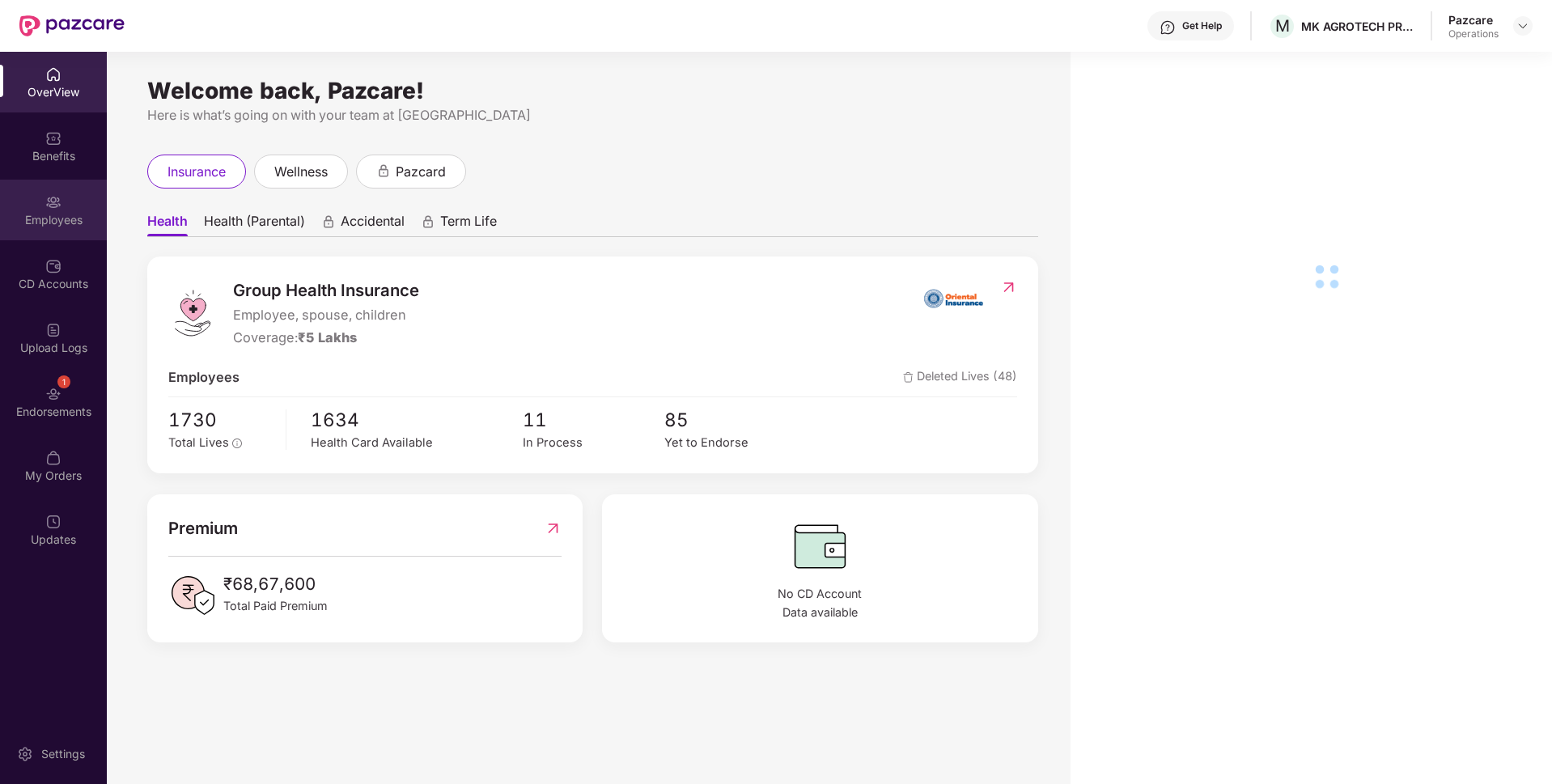
click at [91, 213] on div "Employees" at bounding box center [53, 220] width 107 height 16
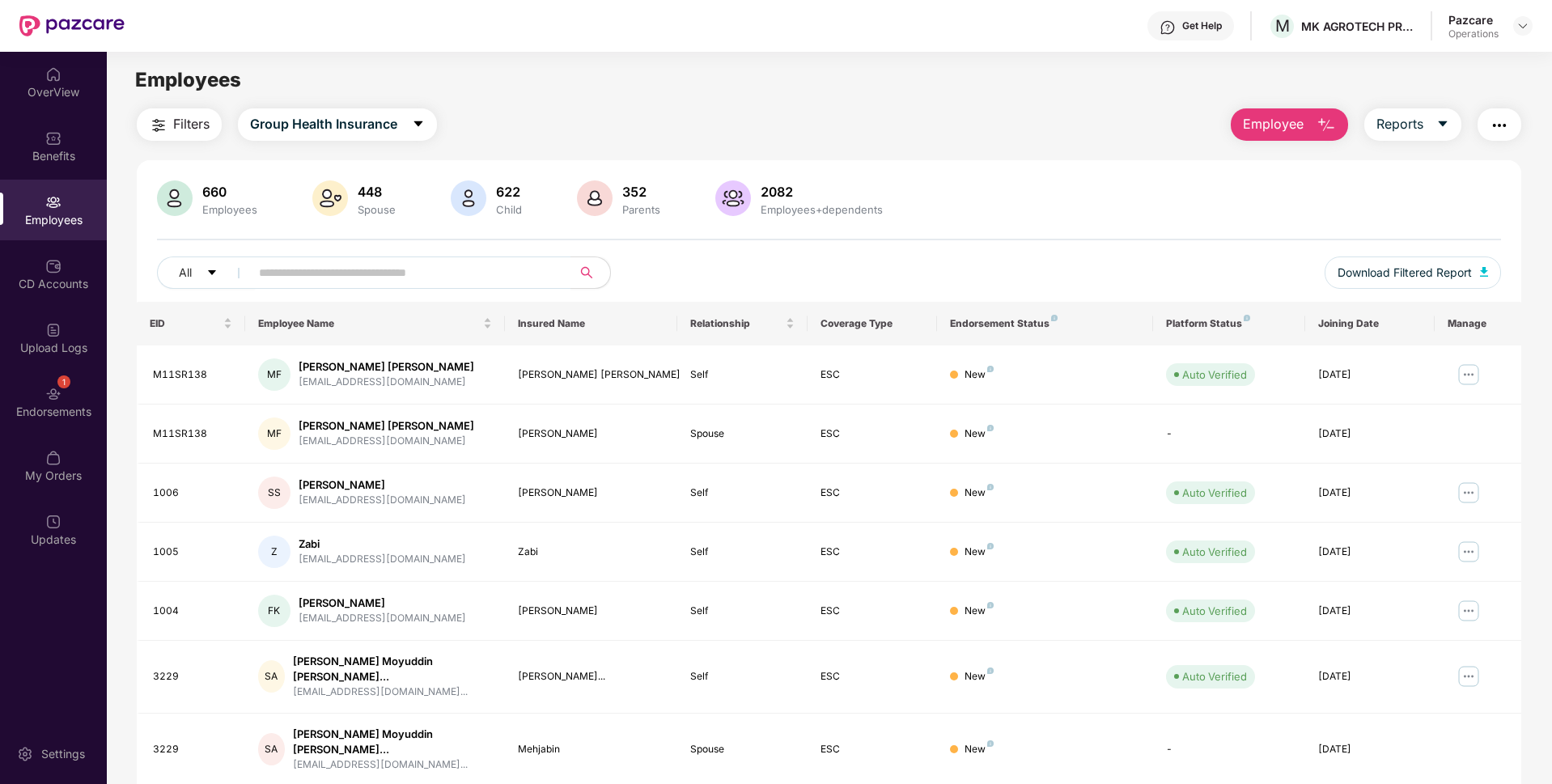
click at [1510, 134] on button "button" at bounding box center [1499, 124] width 44 height 32
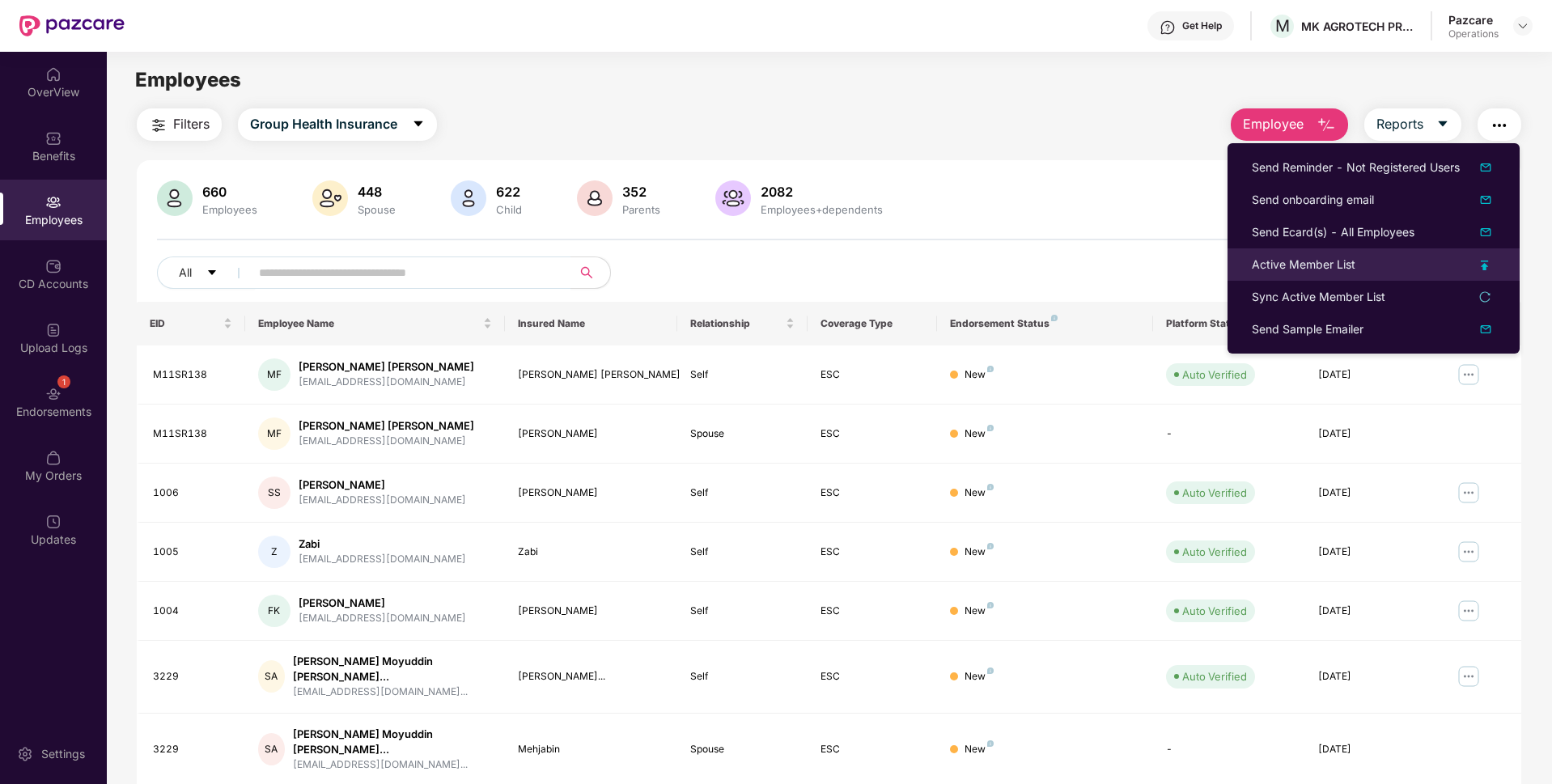
click at [1268, 267] on div "Active Member List" at bounding box center [1303, 264] width 103 height 18
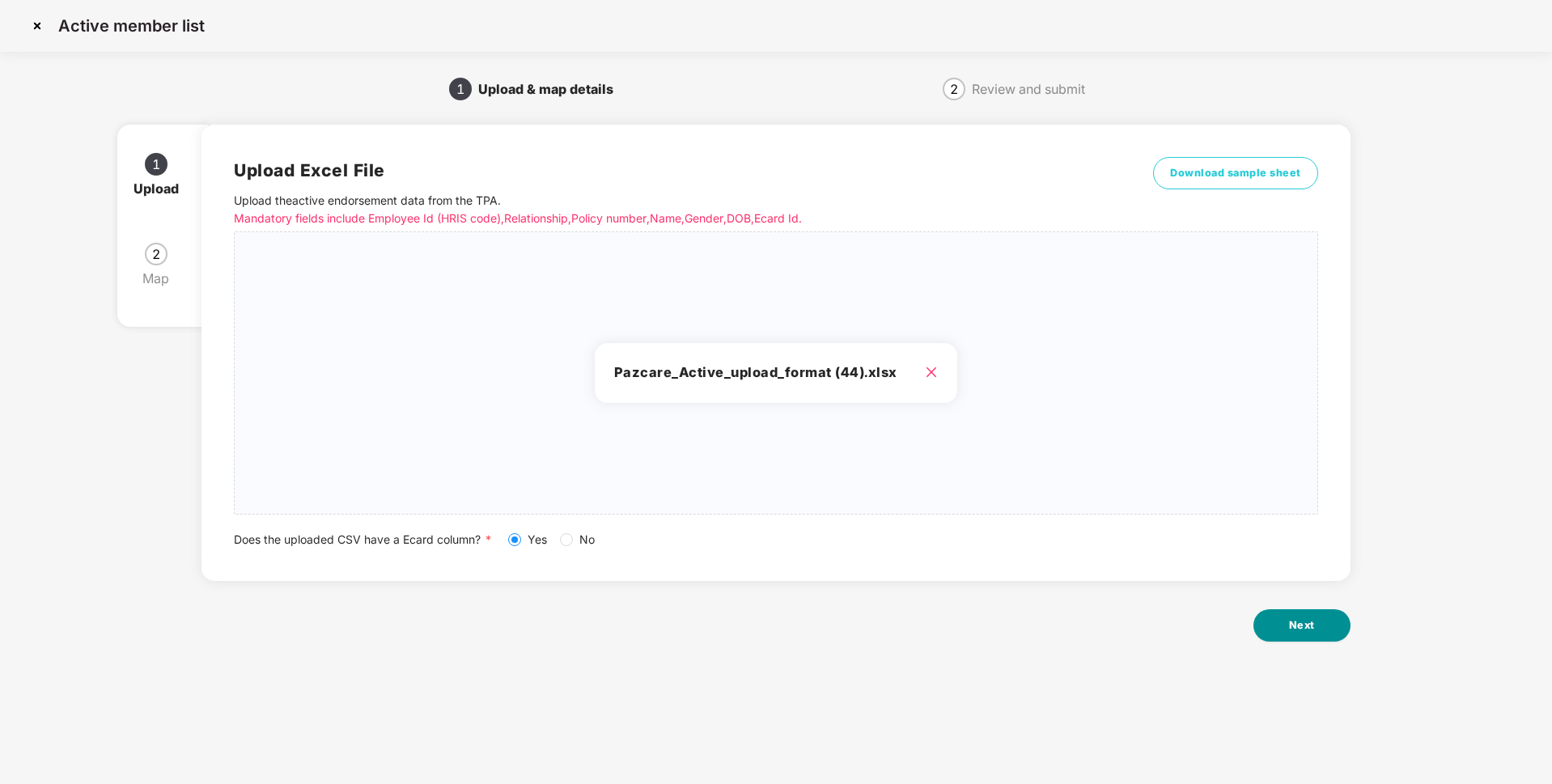
click at [1299, 638] on button "Next" at bounding box center [1301, 625] width 97 height 32
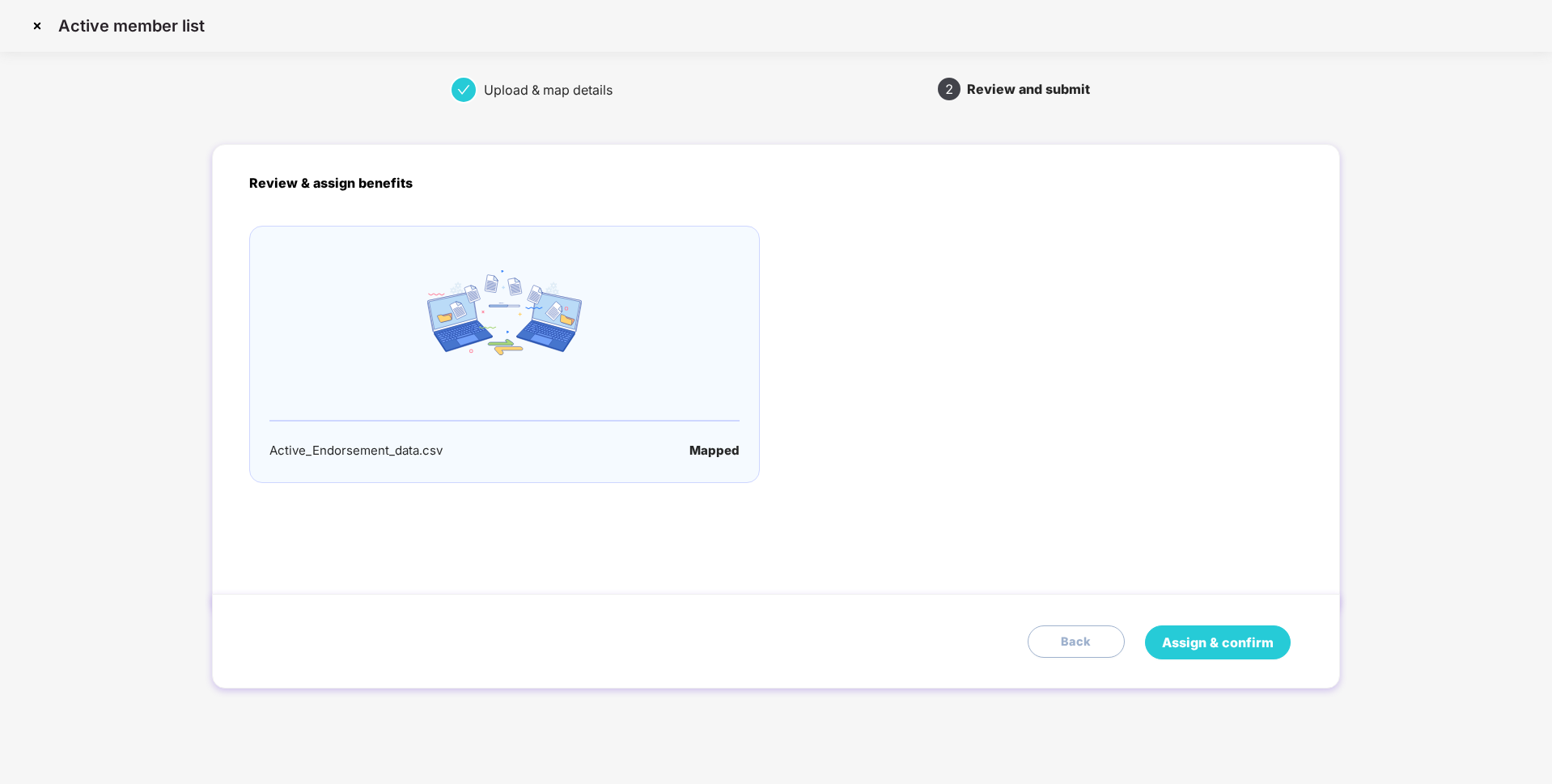
click at [1209, 634] on span "Assign & confirm" at bounding box center [1218, 642] width 112 height 20
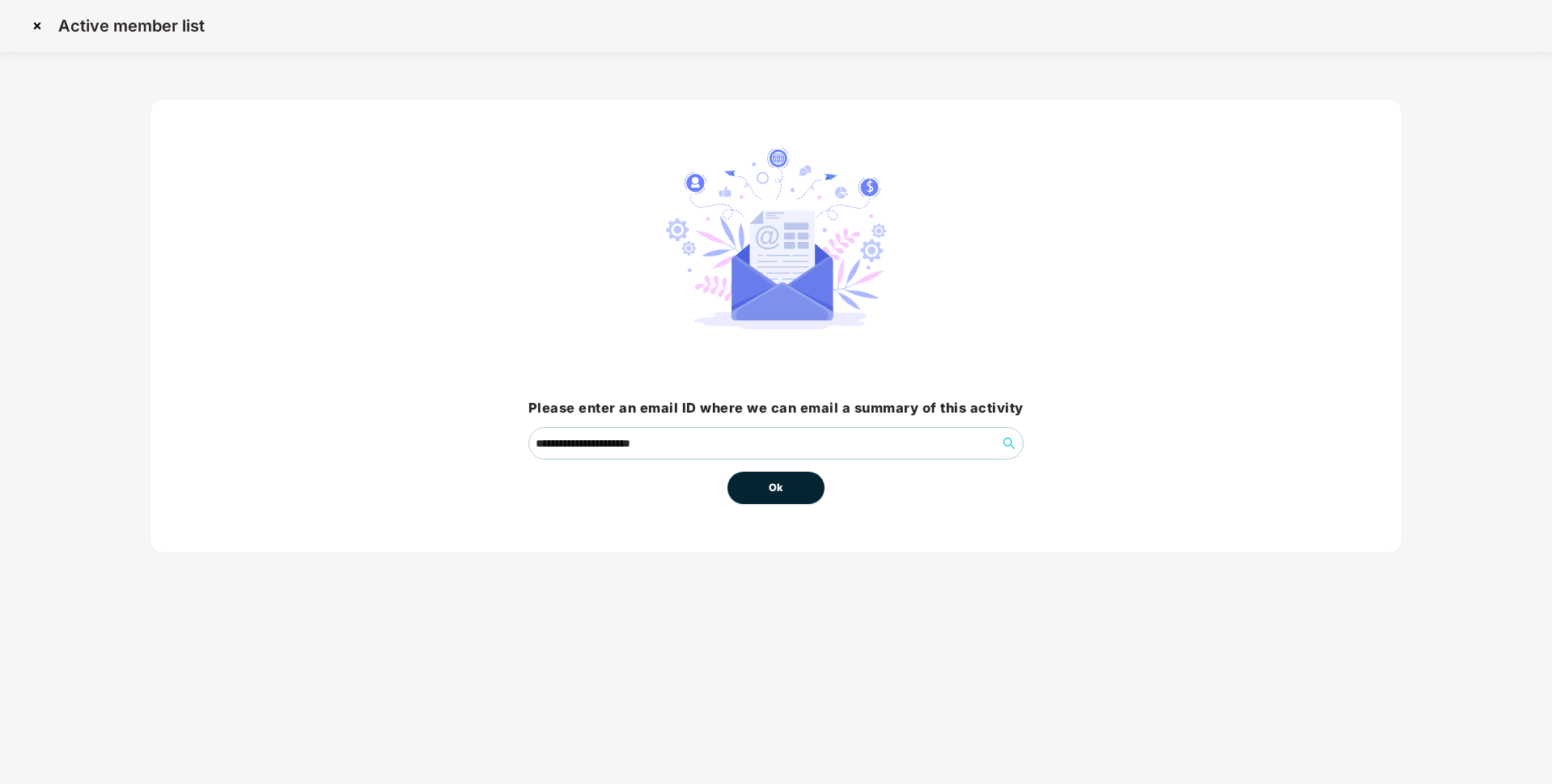
click at [765, 498] on button "Ok" at bounding box center [776, 487] width 97 height 32
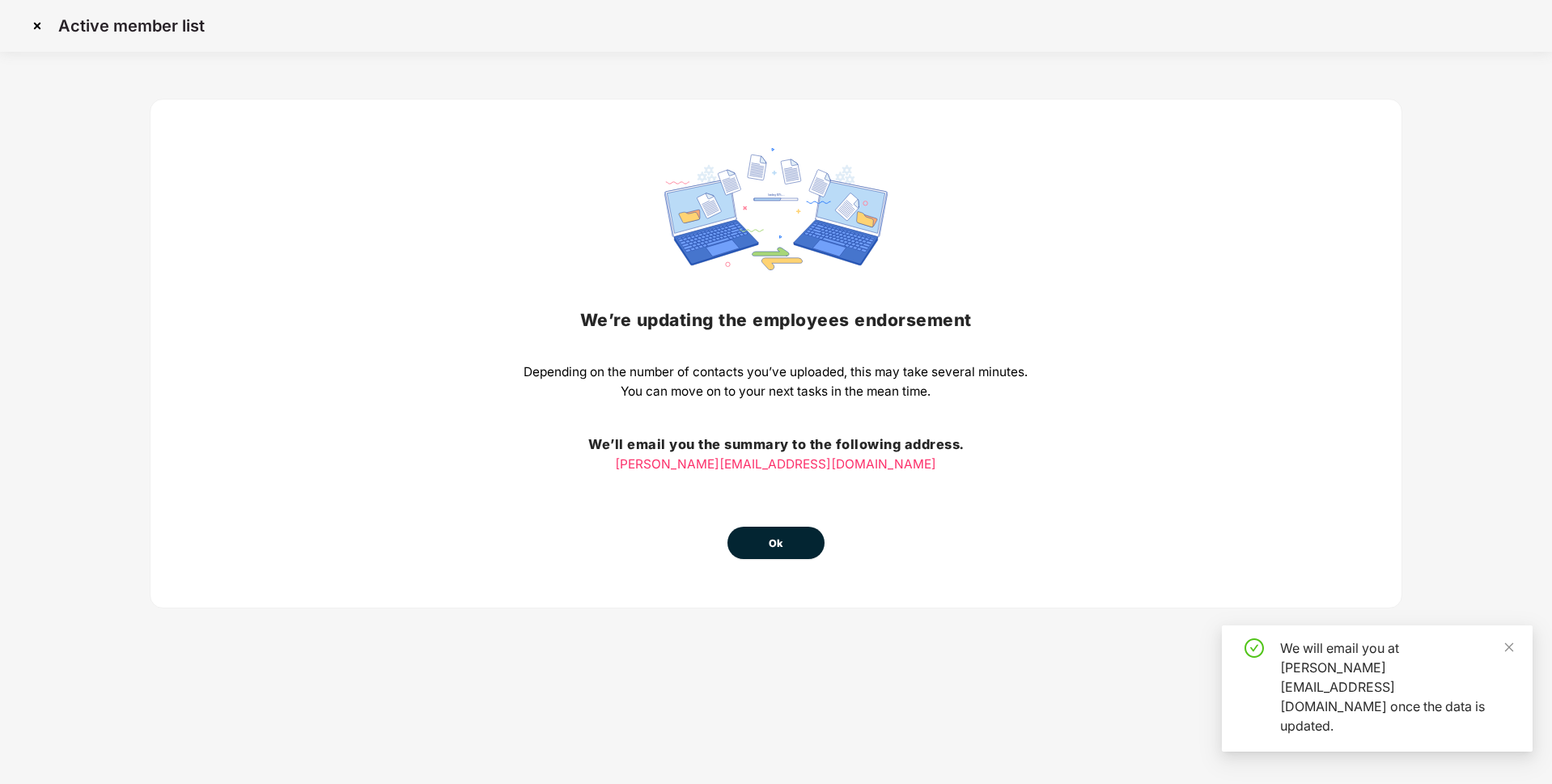
click at [760, 536] on button "Ok" at bounding box center [776, 542] width 97 height 32
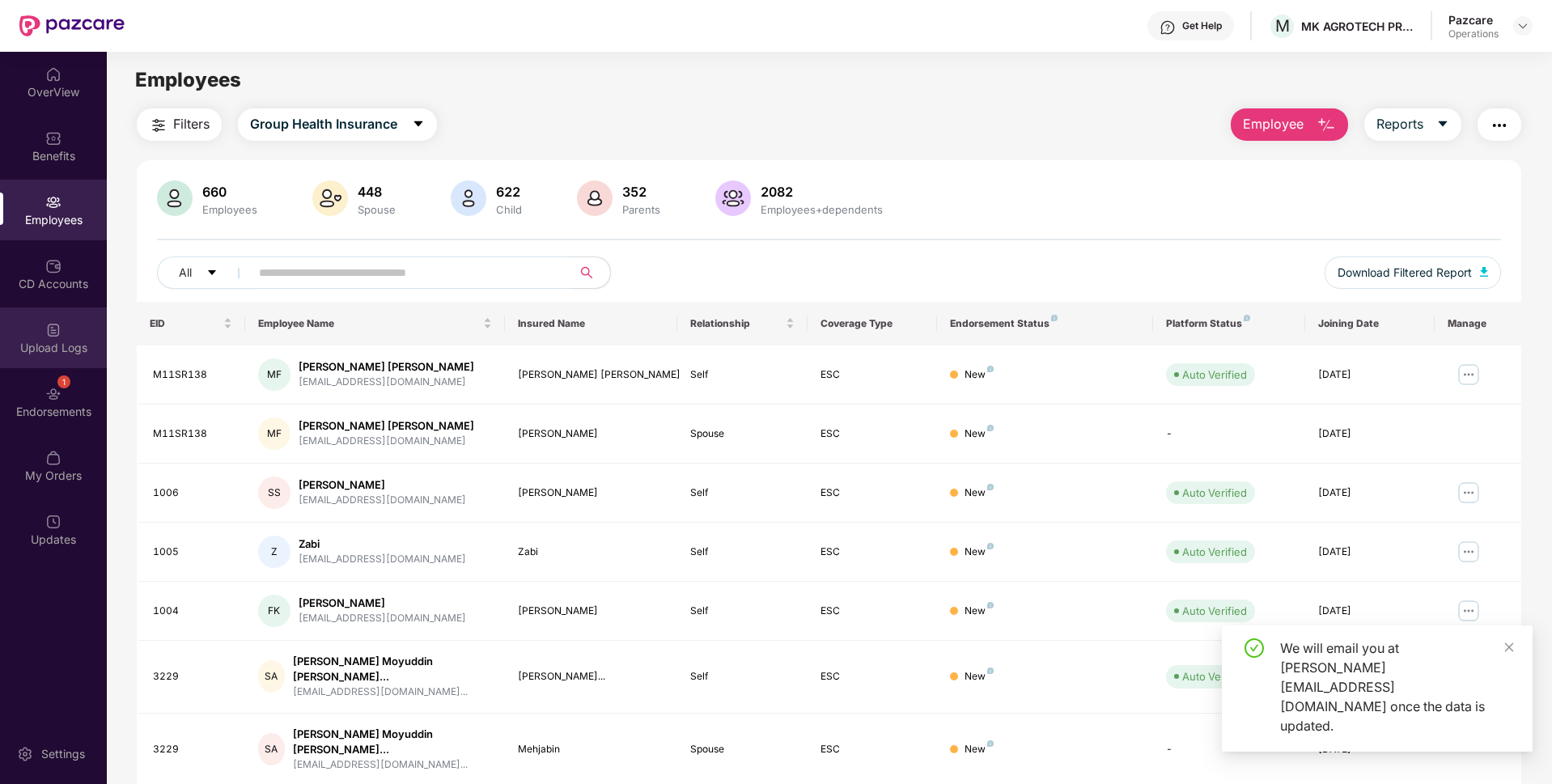
click at [39, 336] on div "Upload Logs" at bounding box center [53, 338] width 107 height 60
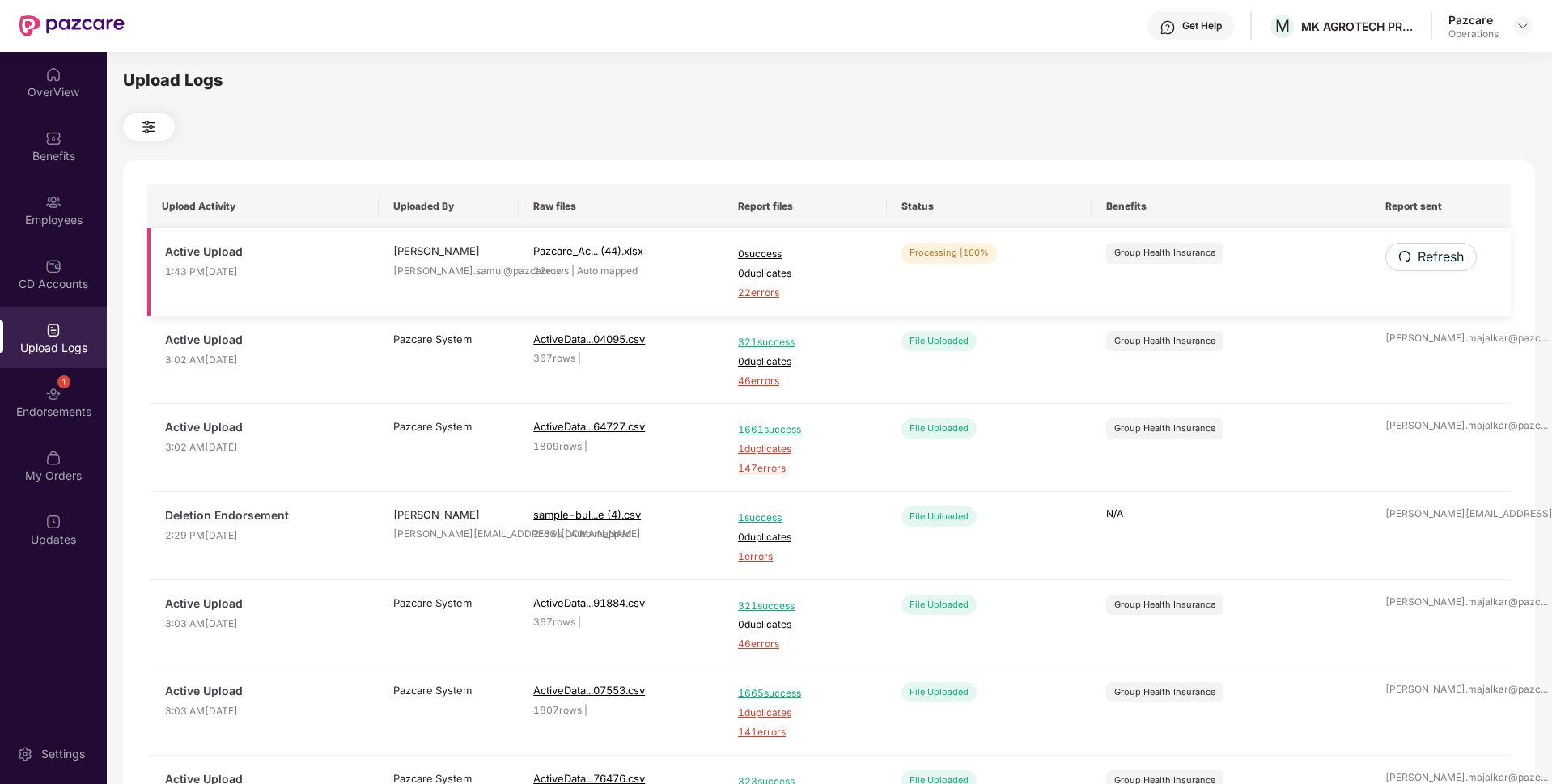
click at [778, 291] on span "22 errors" at bounding box center [805, 292] width 134 height 15
click at [22, 210] on div "Employees" at bounding box center [53, 210] width 107 height 60
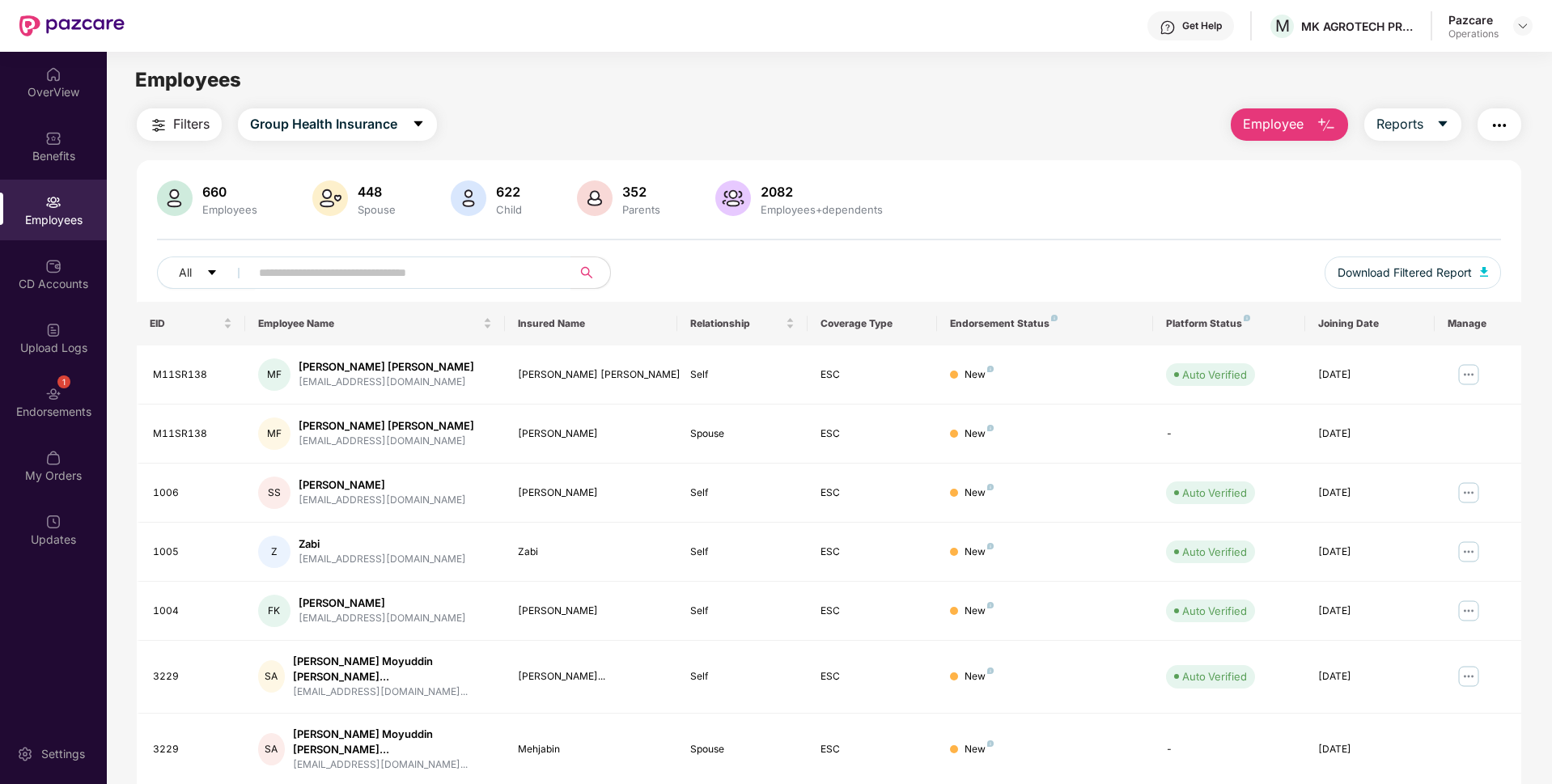
click at [1508, 127] on button "button" at bounding box center [1499, 124] width 44 height 32
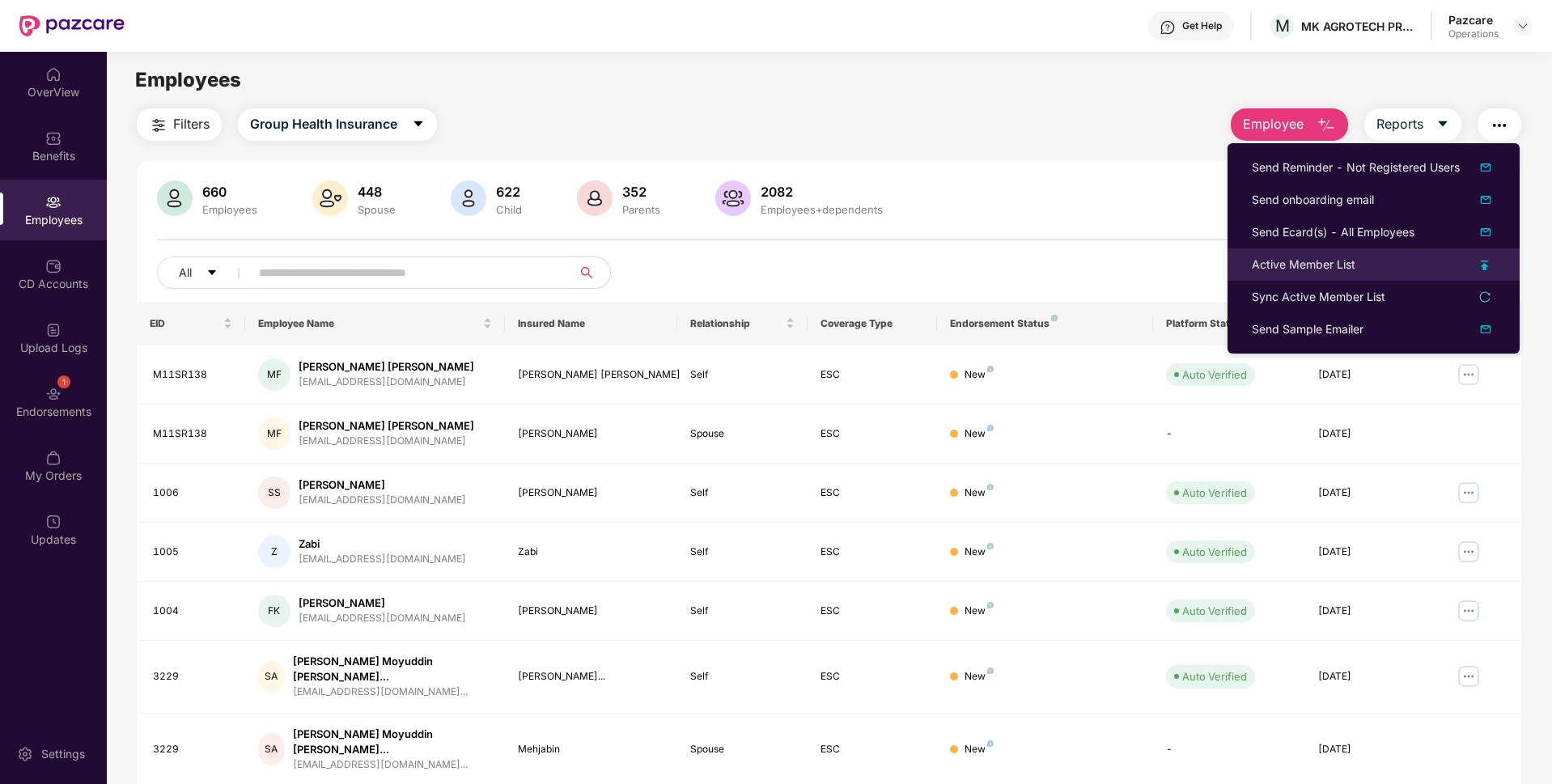
click at [1316, 260] on div "Active Member List" at bounding box center [1303, 264] width 103 height 18
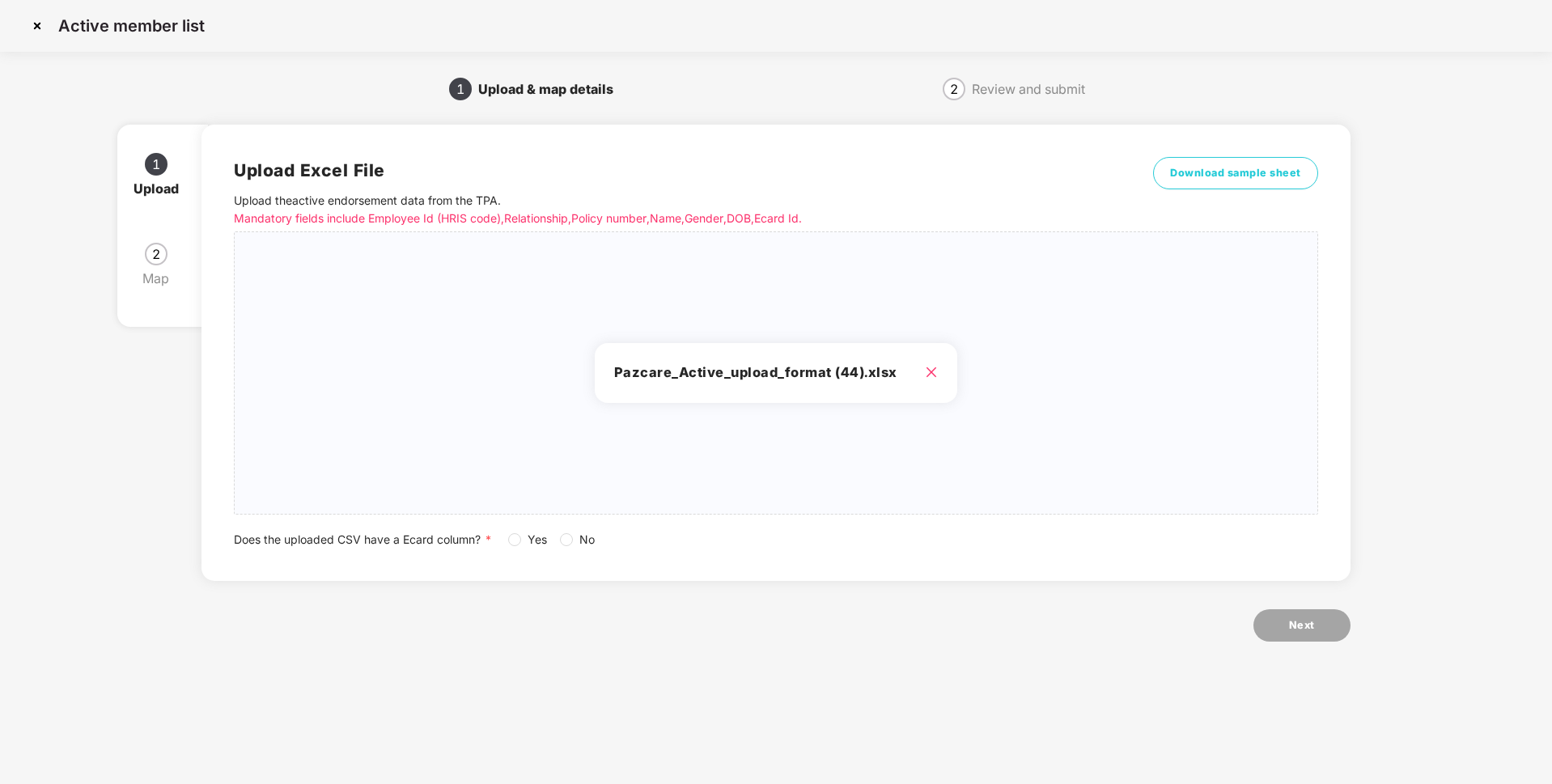
click at [523, 538] on span "Yes" at bounding box center [537, 540] width 32 height 18
click at [1319, 631] on button "Next" at bounding box center [1301, 625] width 97 height 32
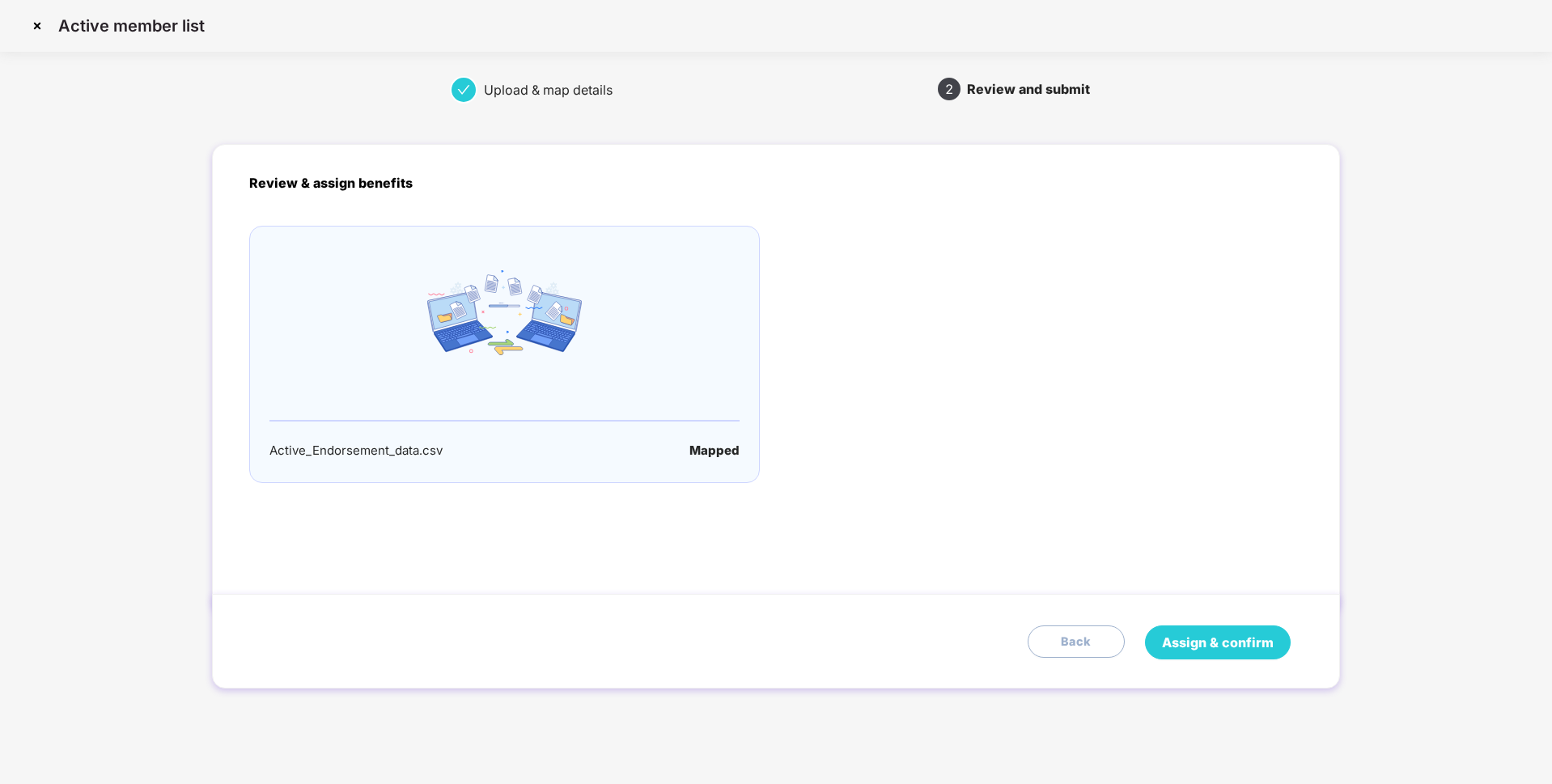
click at [1190, 635] on span "Assign & confirm" at bounding box center [1218, 642] width 112 height 20
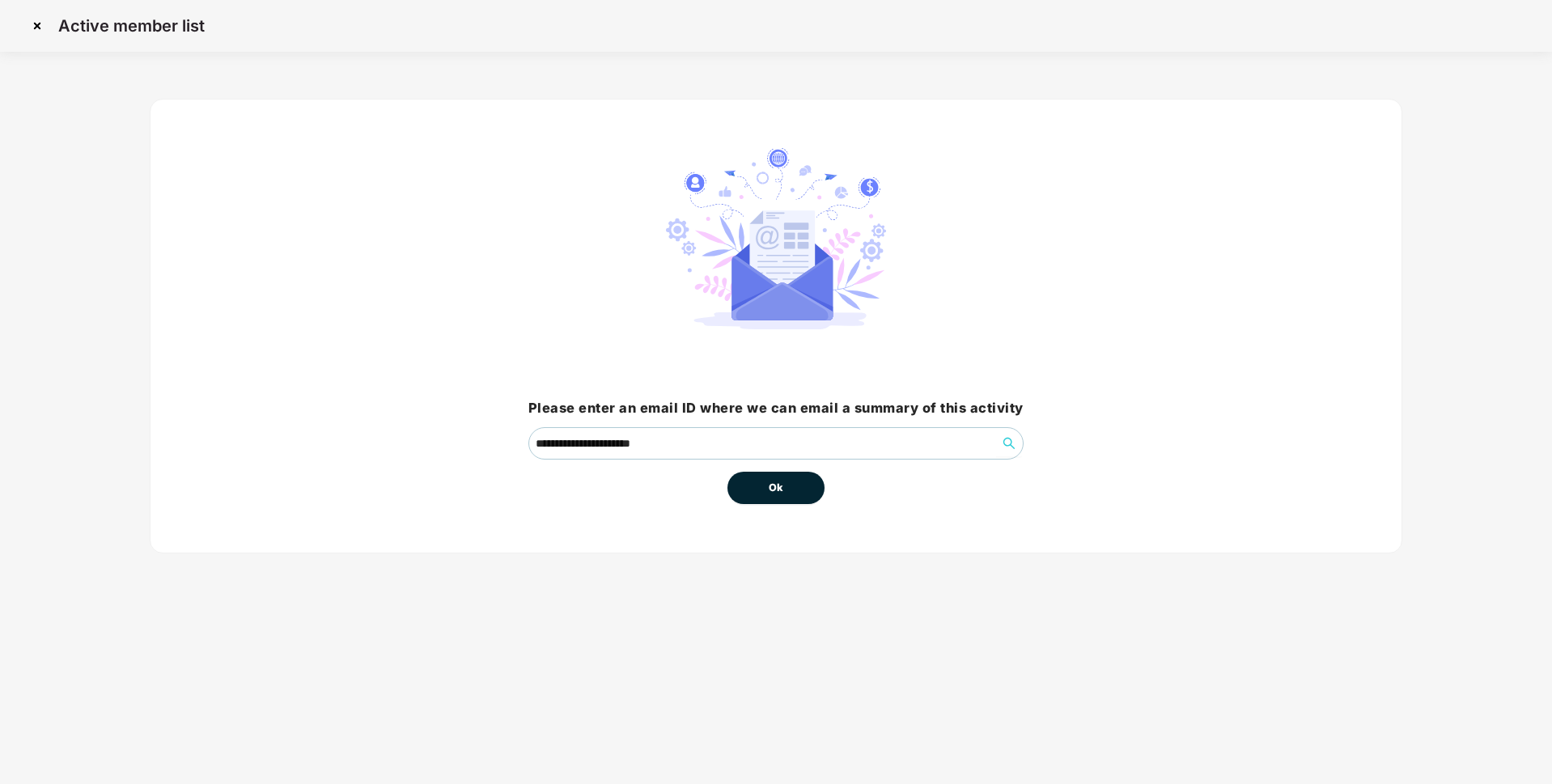
click at [792, 492] on button "Ok" at bounding box center [776, 487] width 97 height 32
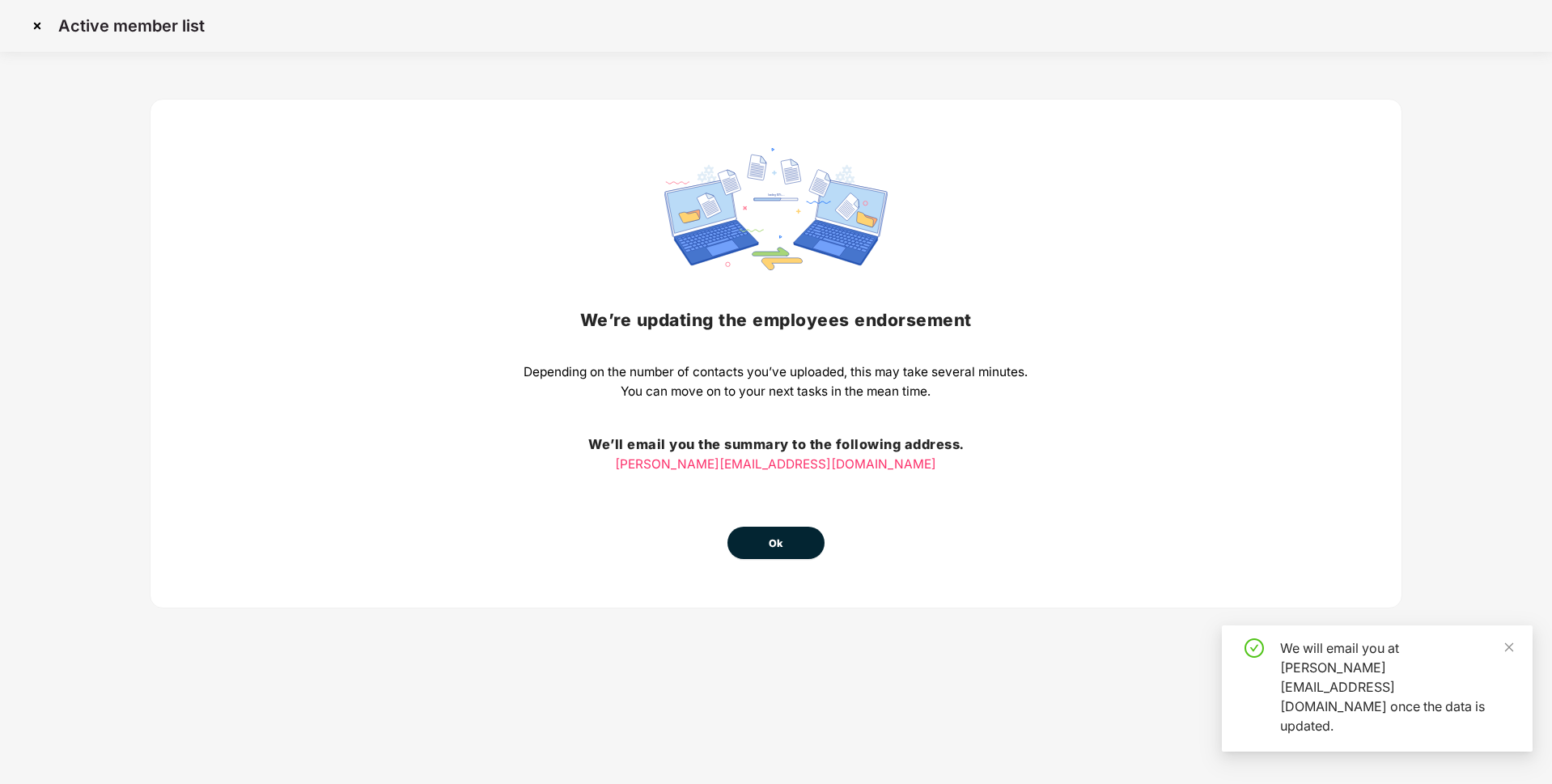
click at [768, 529] on button "Ok" at bounding box center [776, 542] width 97 height 32
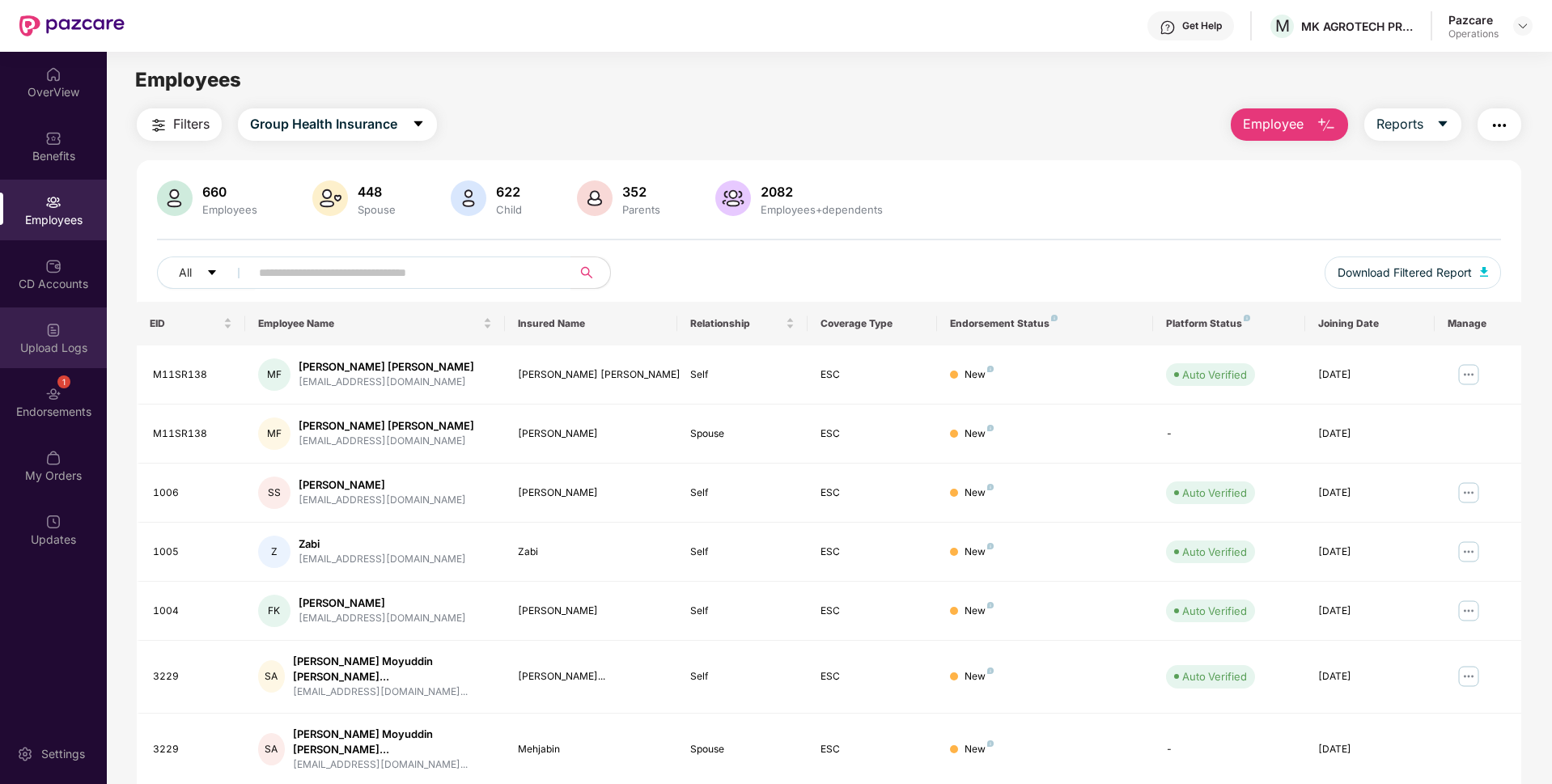
click at [89, 344] on div "Upload Logs" at bounding box center [53, 348] width 107 height 16
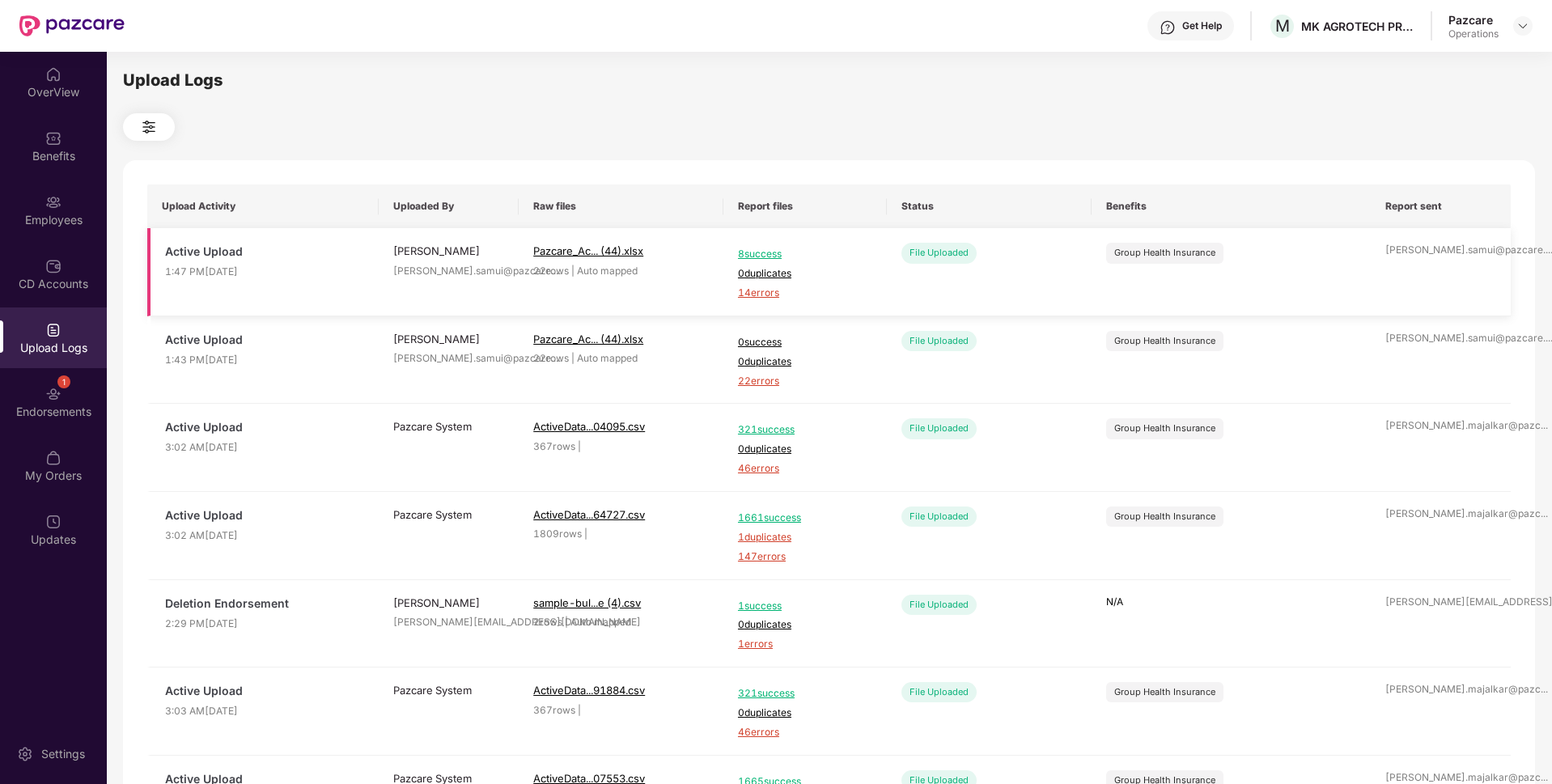
click at [767, 292] on span "14 errors" at bounding box center [805, 292] width 134 height 15
click at [1528, 28] on img at bounding box center [1523, 26] width 13 height 13
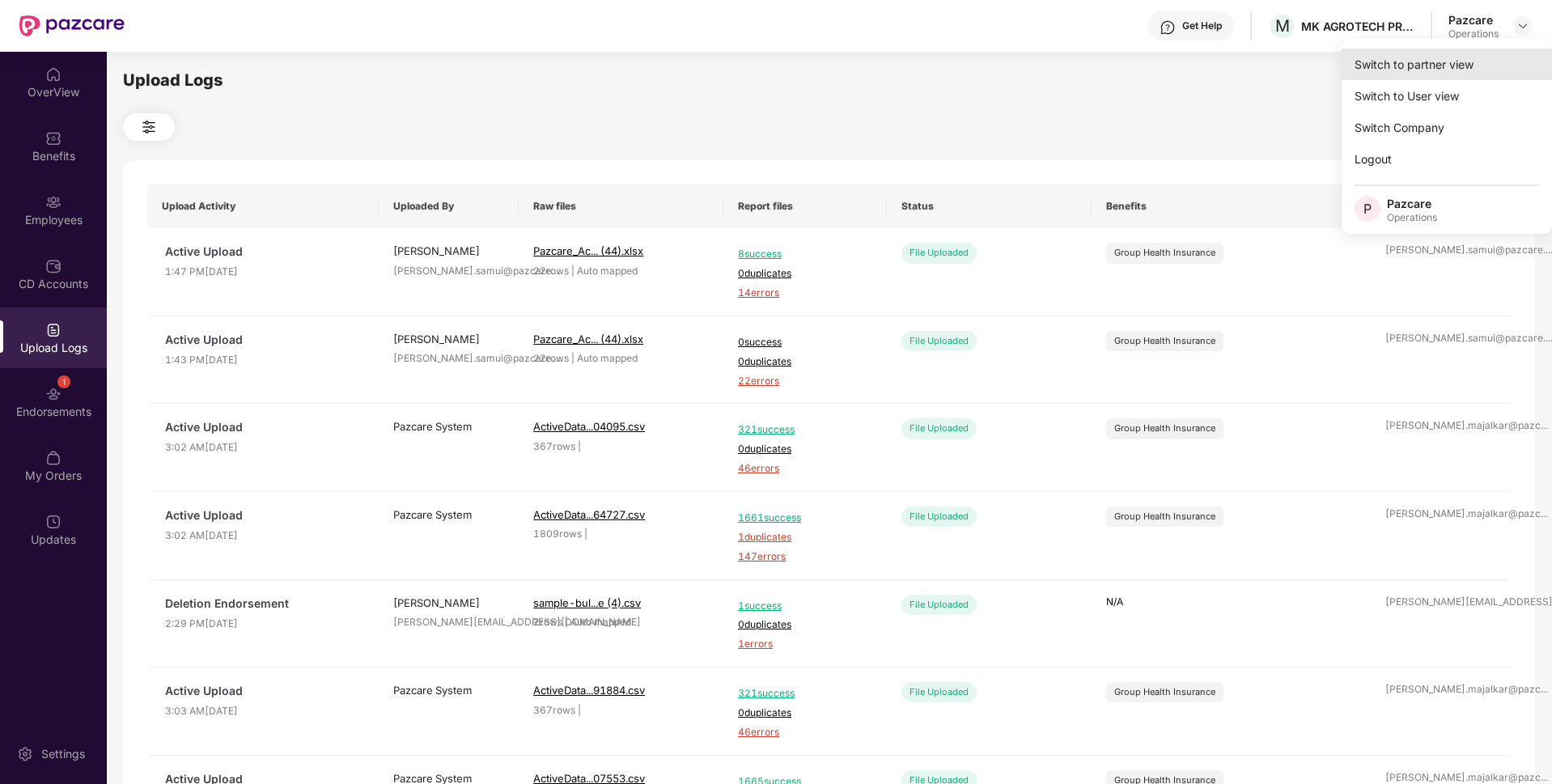
click at [1464, 49] on div "Switch to partner view" at bounding box center [1446, 64] width 211 height 31
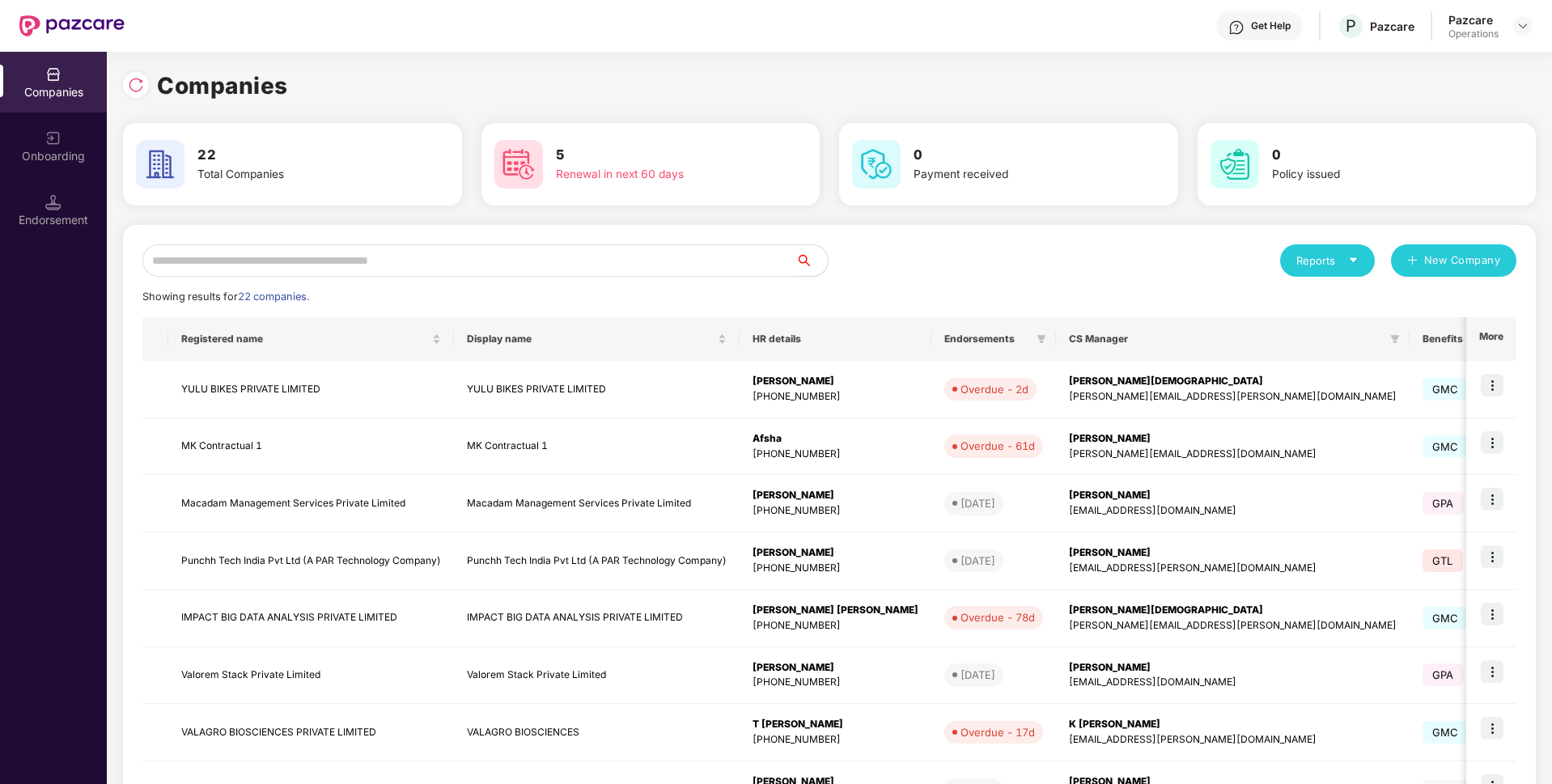
click at [540, 265] on input "text" at bounding box center [469, 260] width 653 height 32
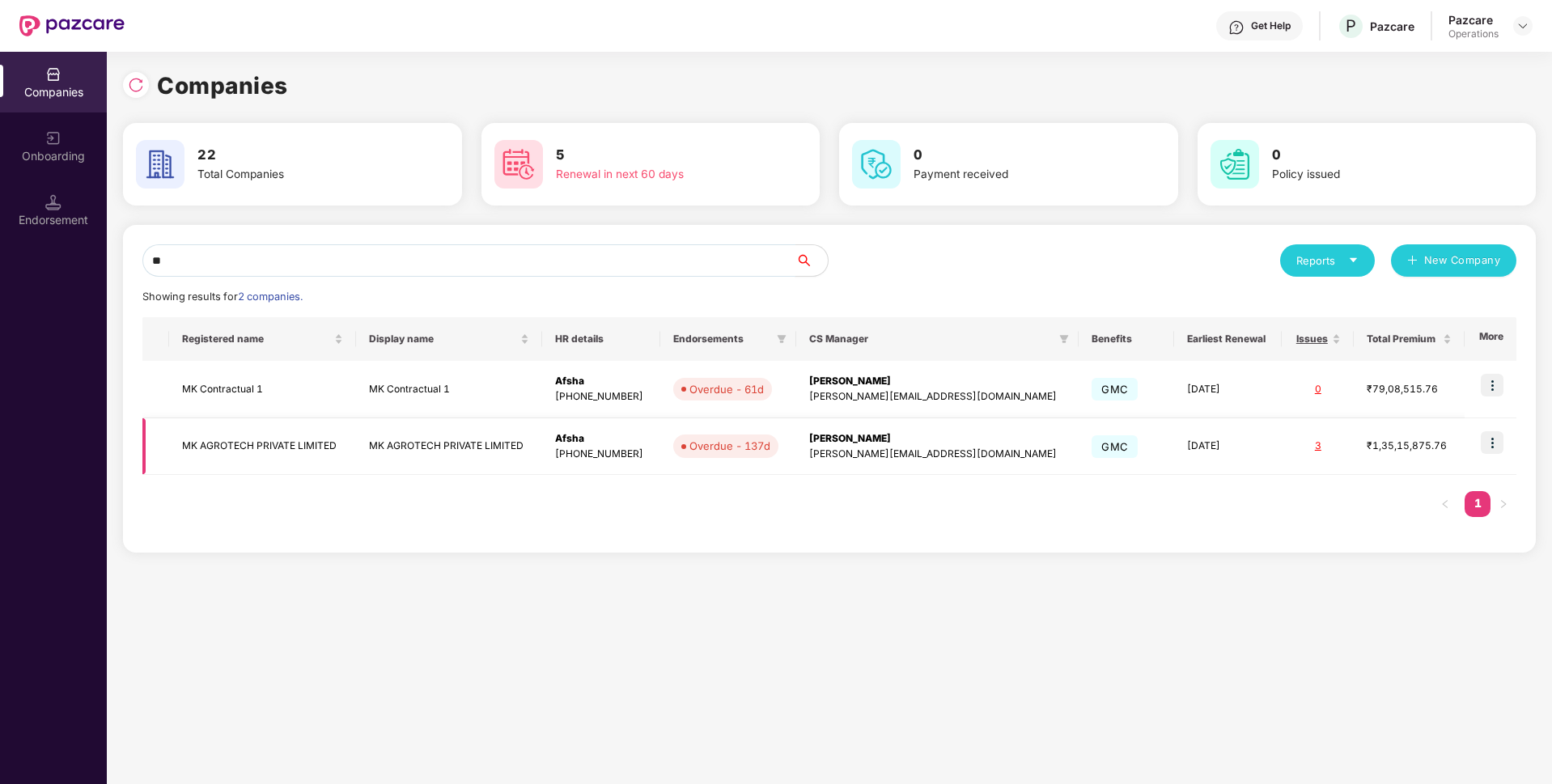
type input "**"
click at [266, 454] on td "MK AGROTECH PRIVATE LIMITED" at bounding box center [262, 446] width 187 height 58
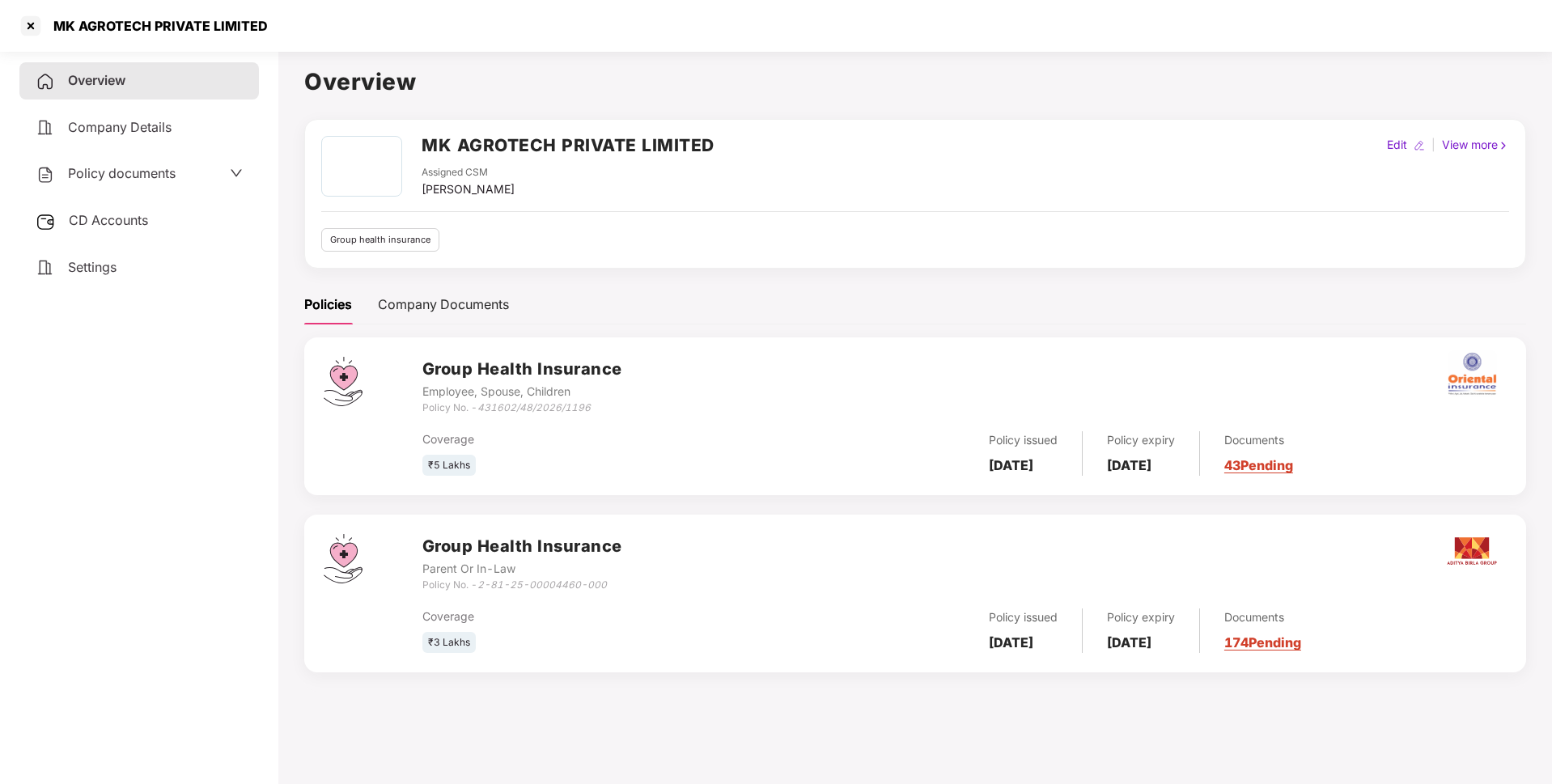
click at [150, 173] on span "Policy documents" at bounding box center [121, 173] width 108 height 16
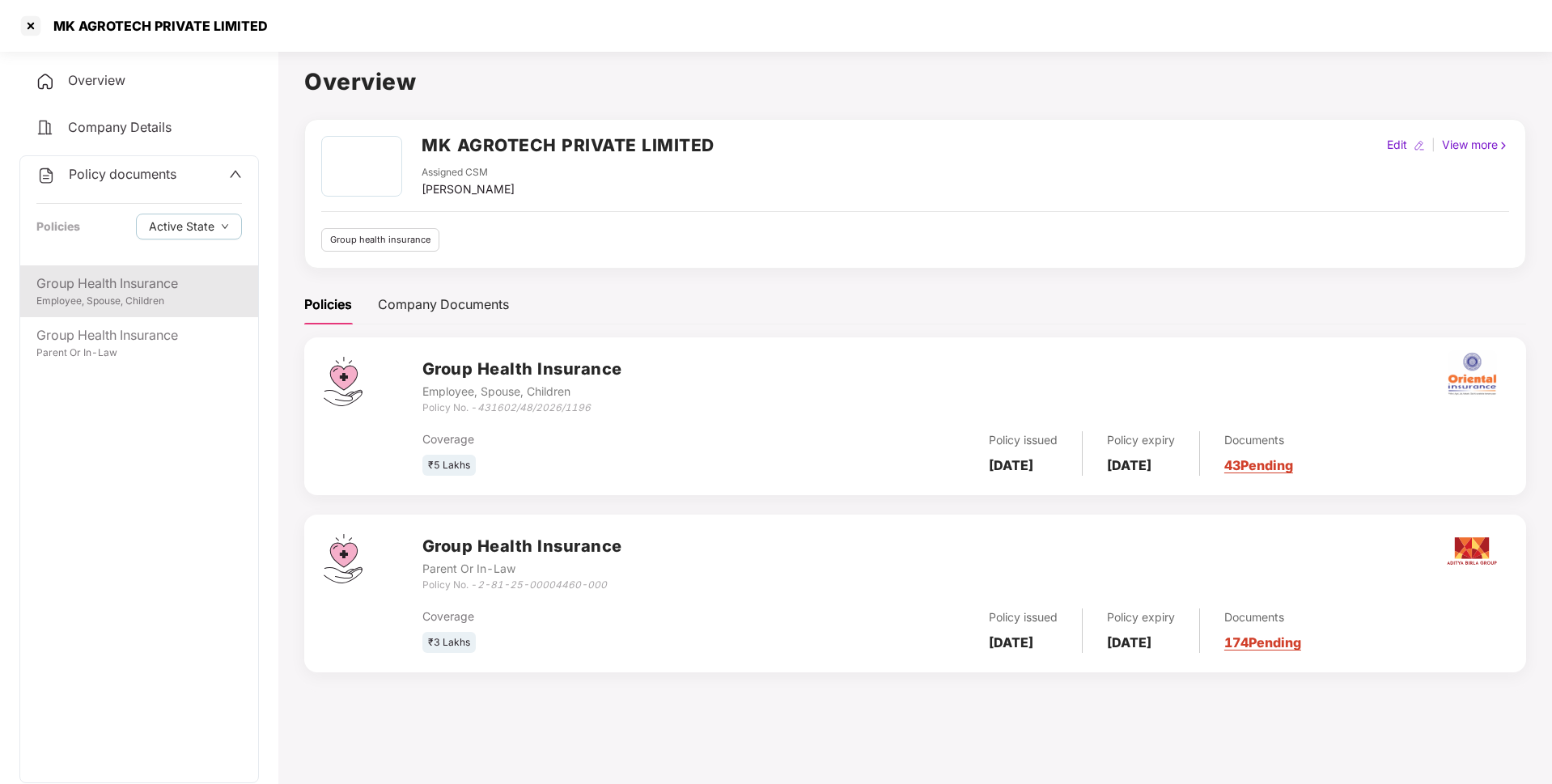
click at [157, 306] on div "Employee, Spouse, Children" at bounding box center [139, 300] width 205 height 15
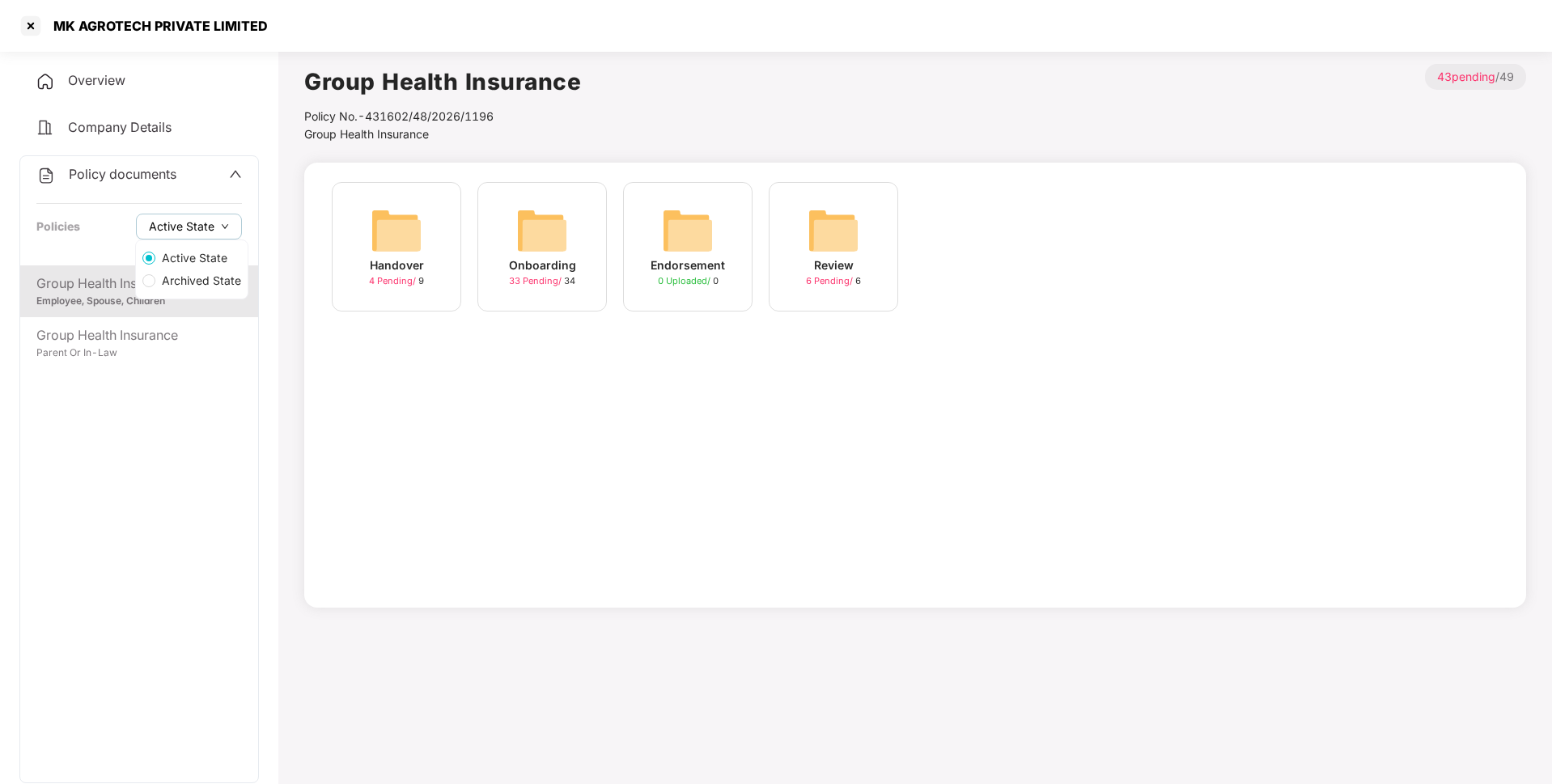
click at [199, 225] on span "Active State" at bounding box center [181, 227] width 66 height 18
click at [143, 340] on div "Group Health Insurance" at bounding box center [139, 335] width 205 height 20
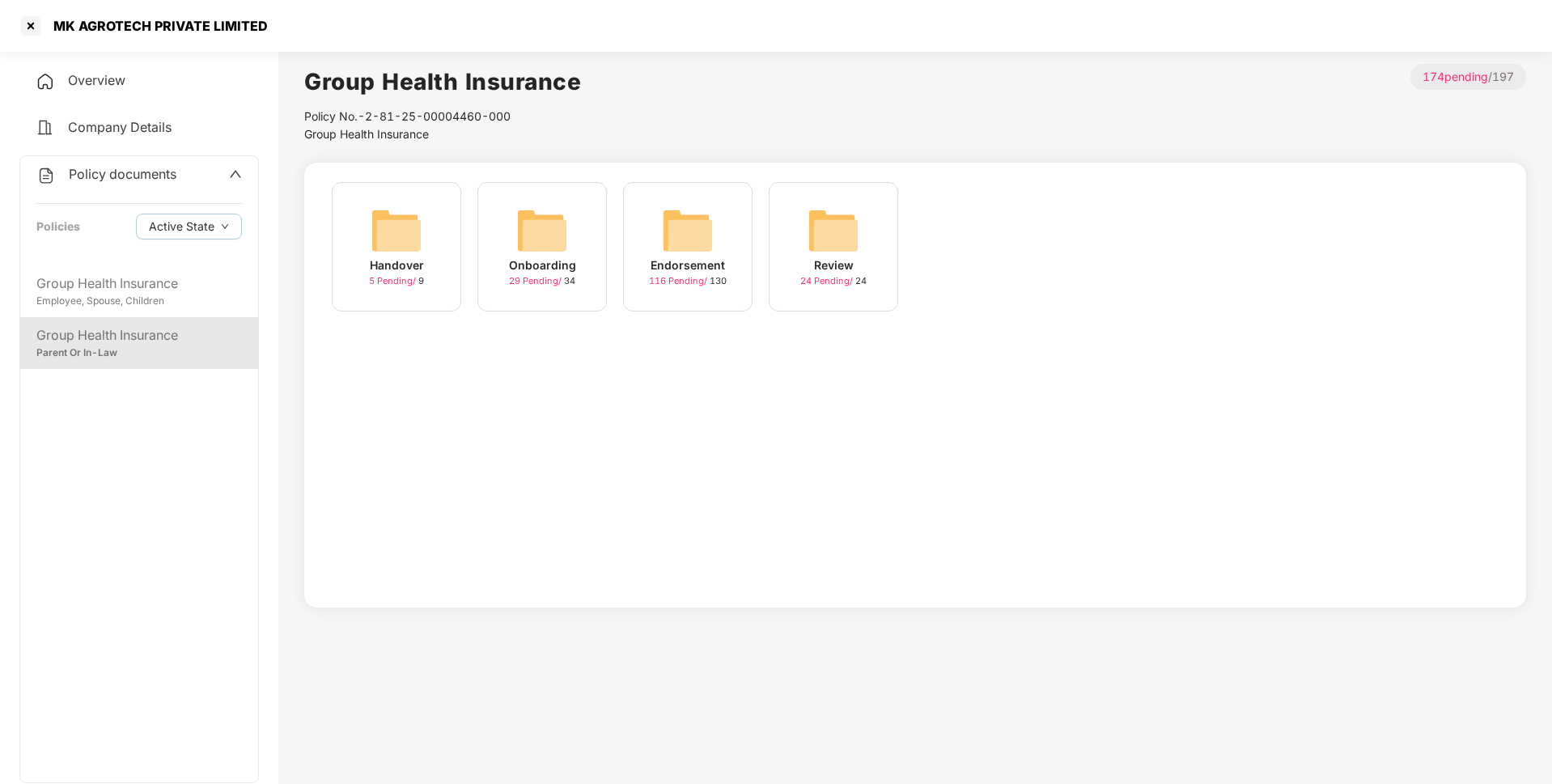
click at [706, 249] on img at bounding box center [688, 230] width 52 height 52
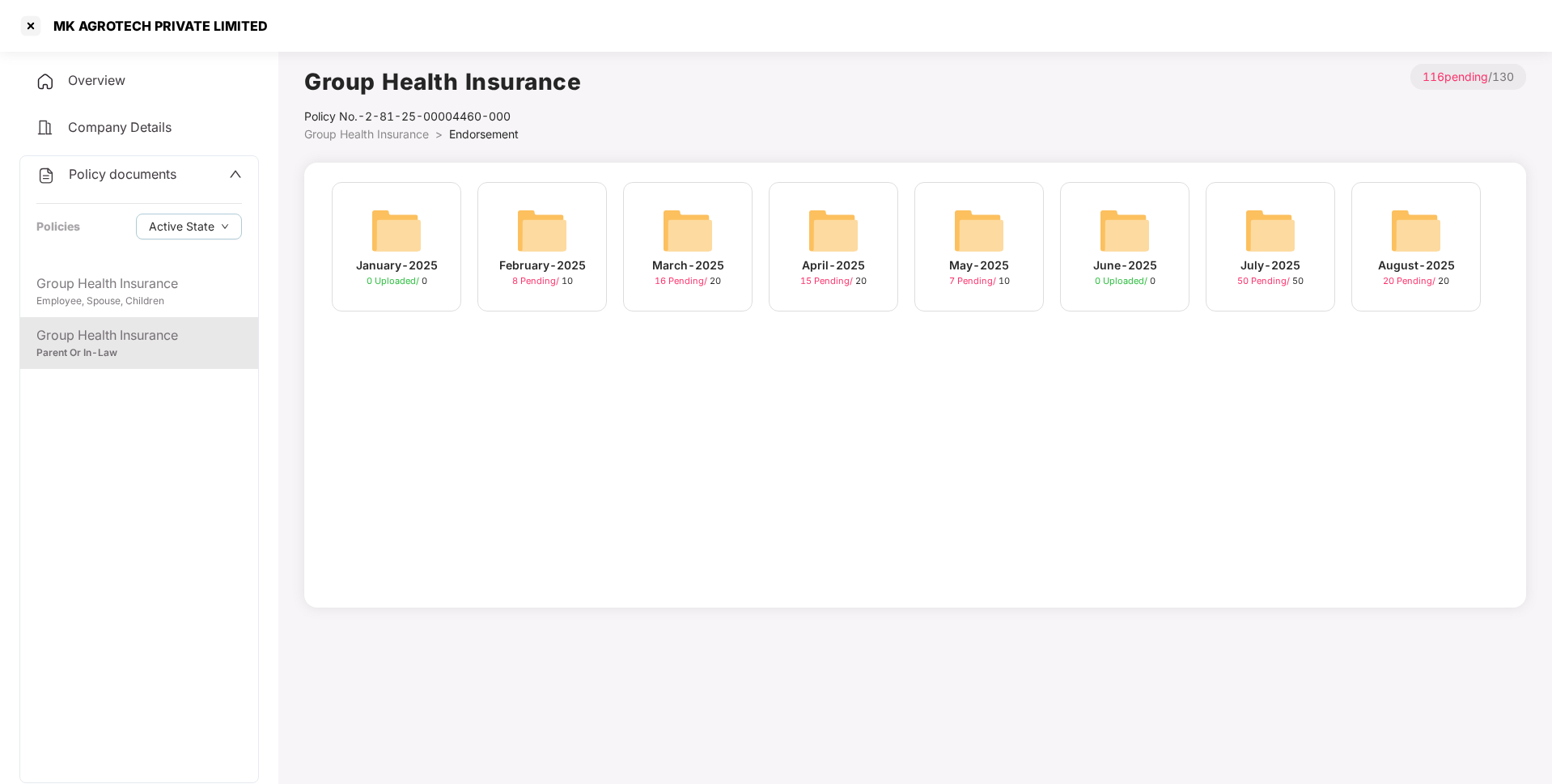
click at [1273, 237] on img at bounding box center [1270, 230] width 52 height 52
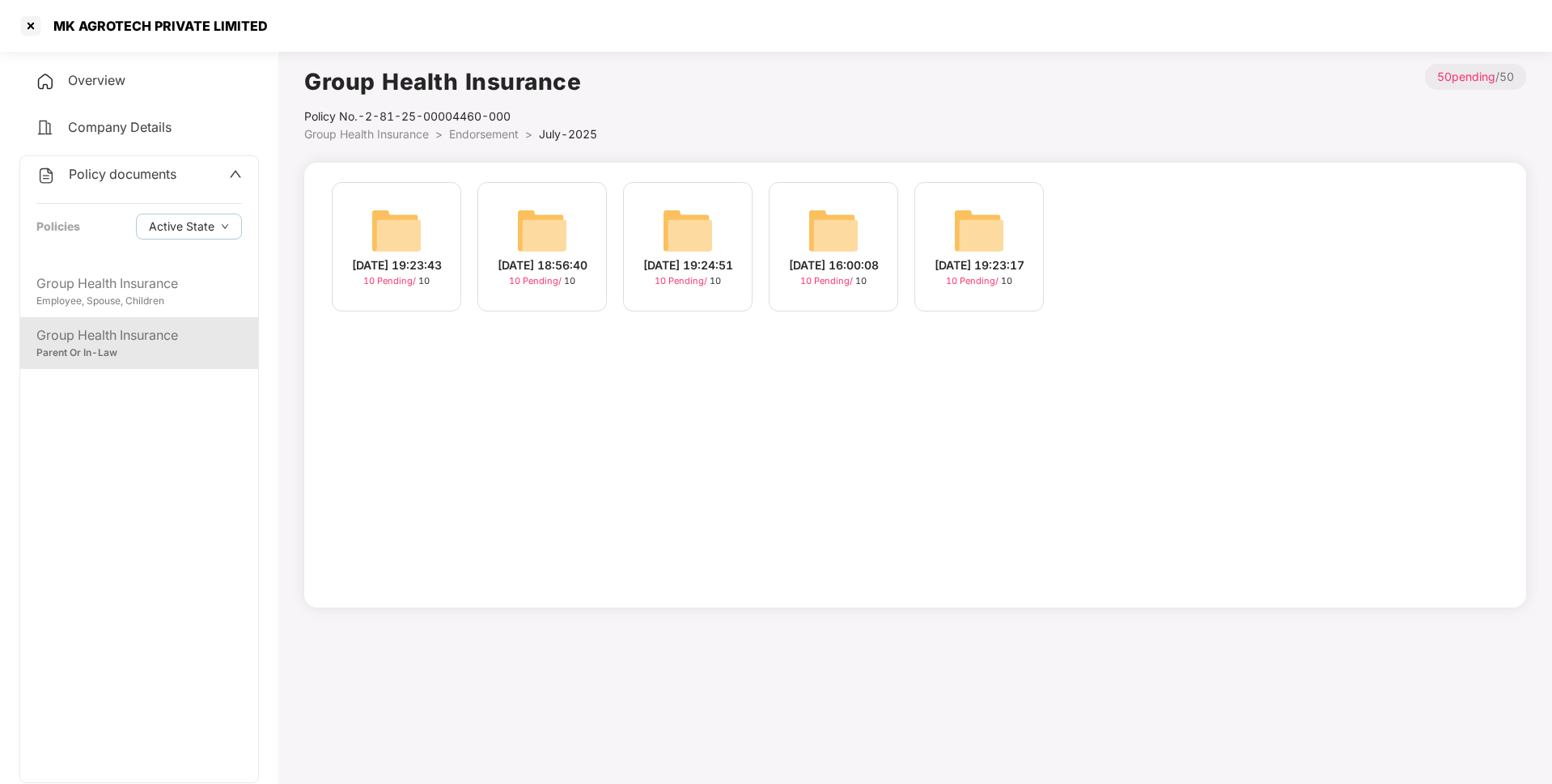
click at [842, 254] on img at bounding box center [833, 230] width 52 height 52
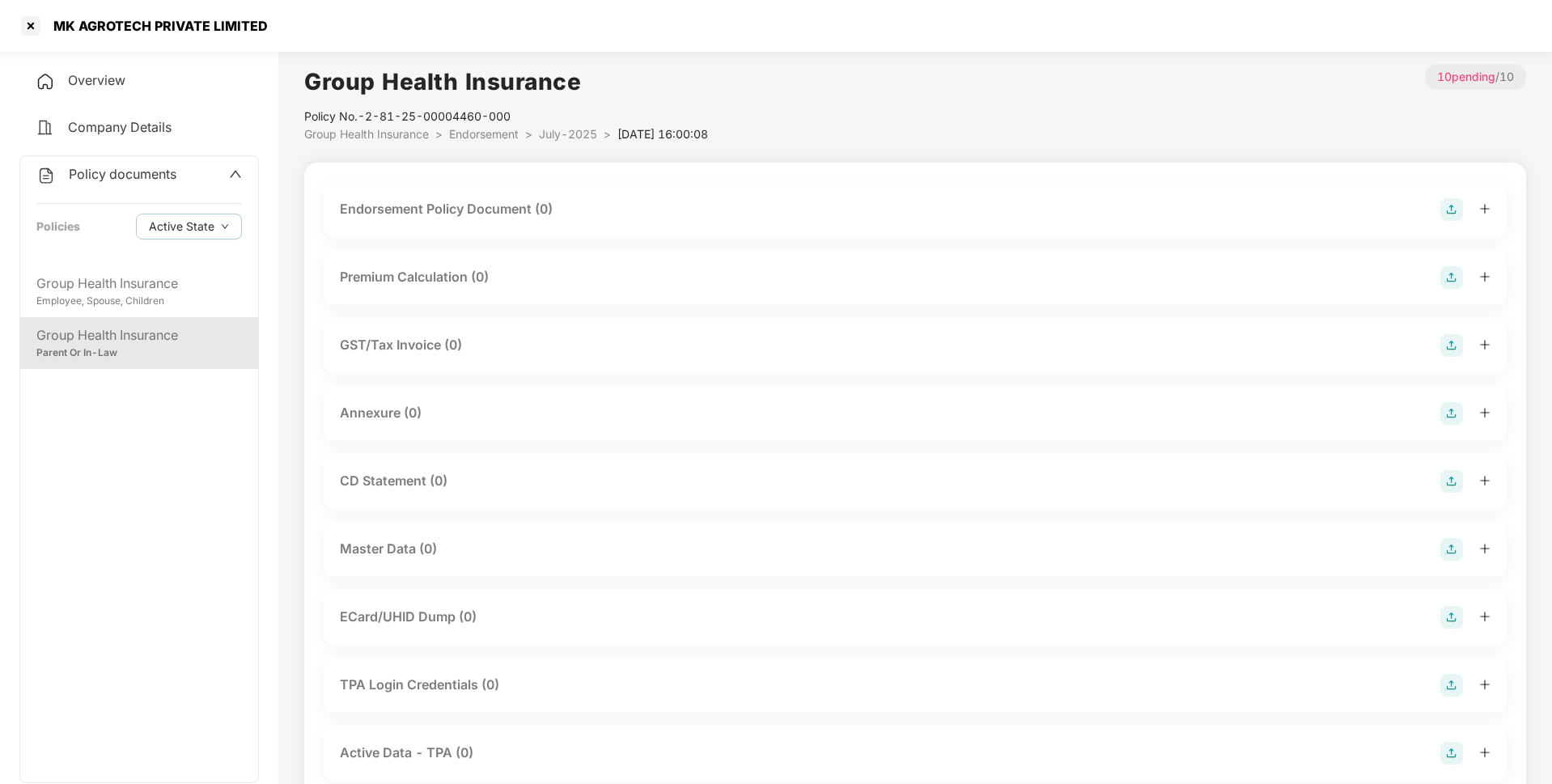
click at [1449, 206] on img at bounding box center [1451, 209] width 22 height 22
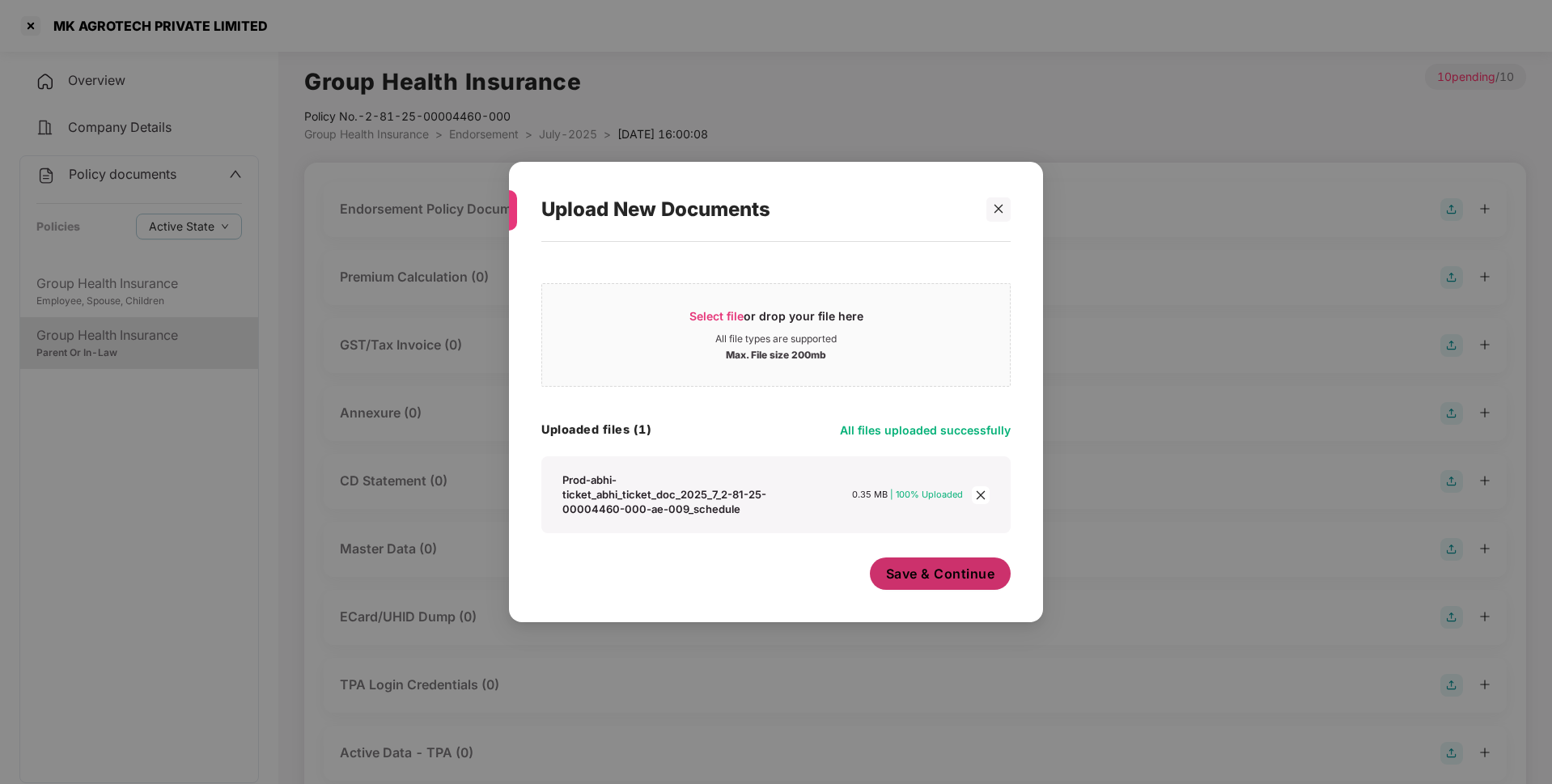
click at [951, 581] on span "Save & Continue" at bounding box center [940, 573] width 109 height 18
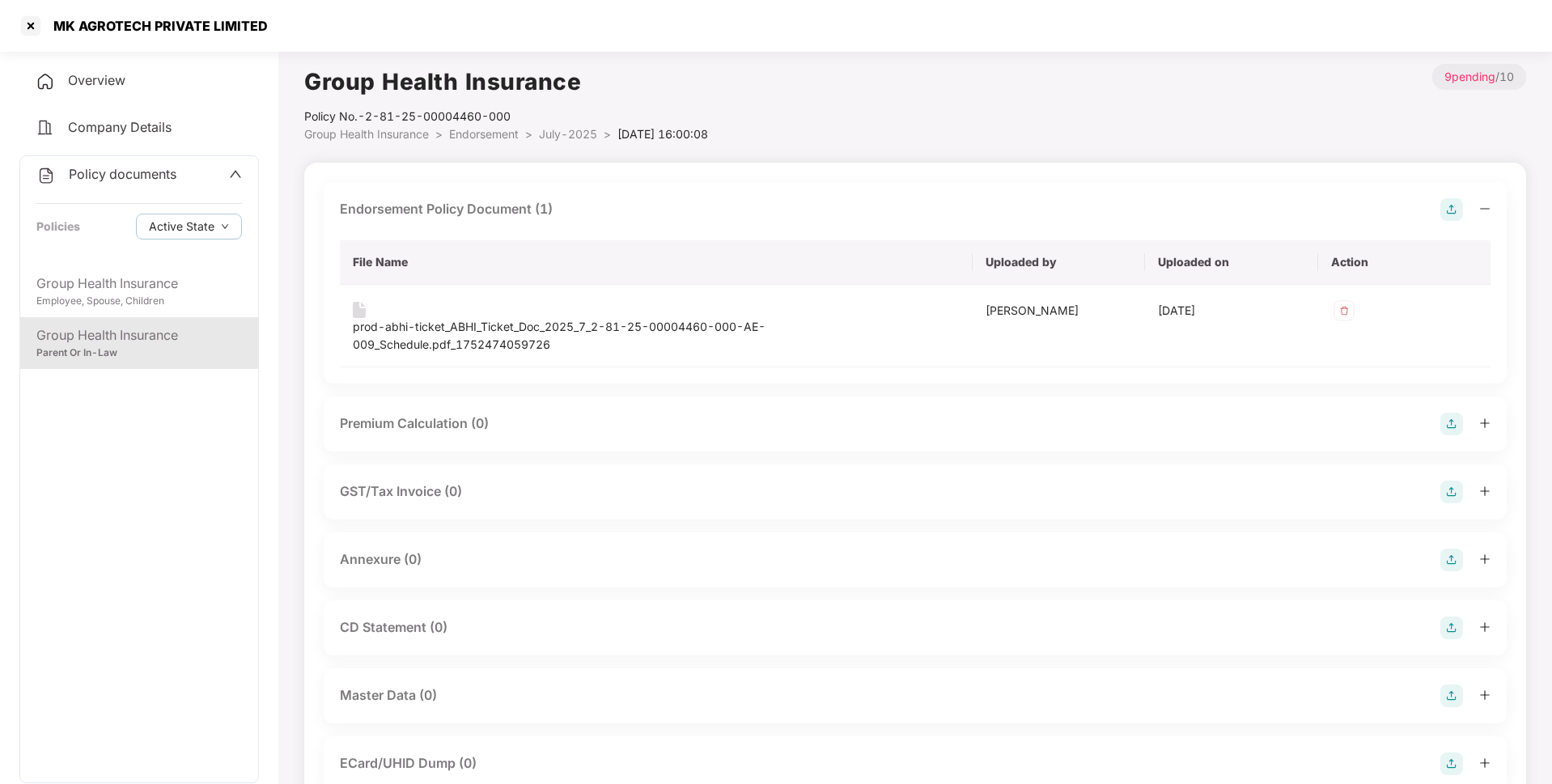
click at [1443, 553] on img at bounding box center [1451, 559] width 22 height 22
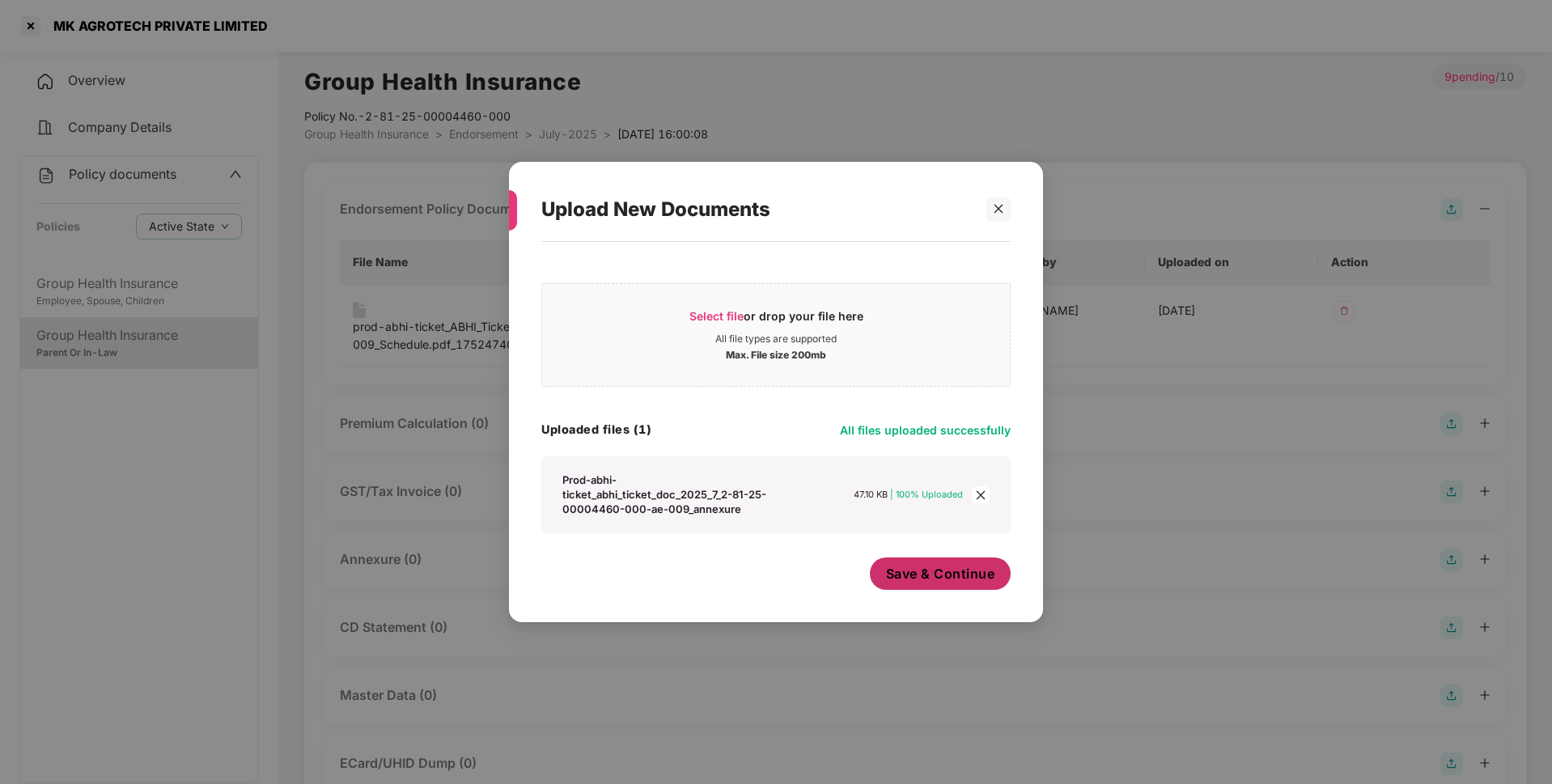
click at [944, 582] on span "Save & Continue" at bounding box center [940, 573] width 109 height 18
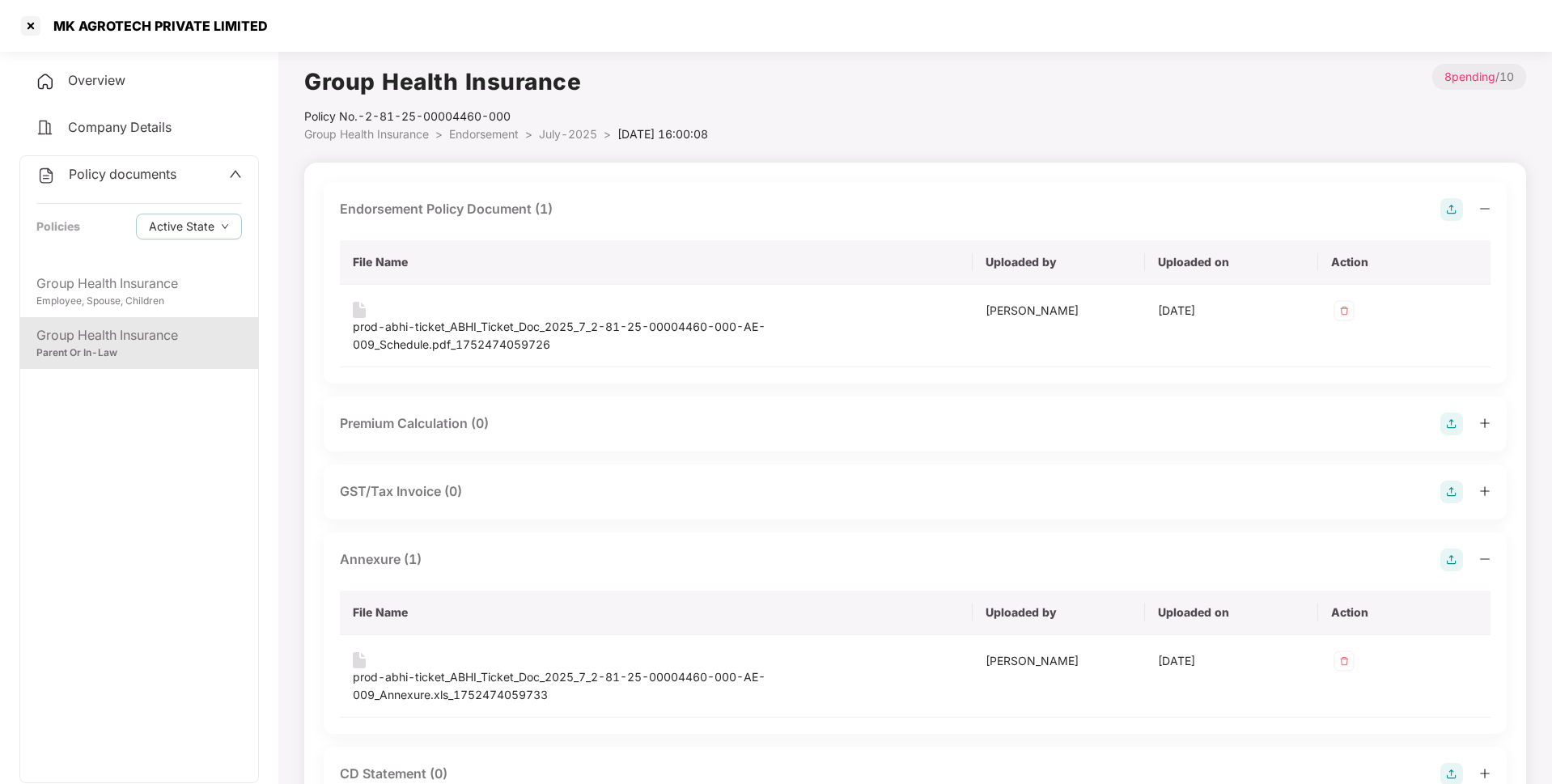
click at [566, 130] on span "July-2025" at bounding box center [568, 133] width 59 height 13
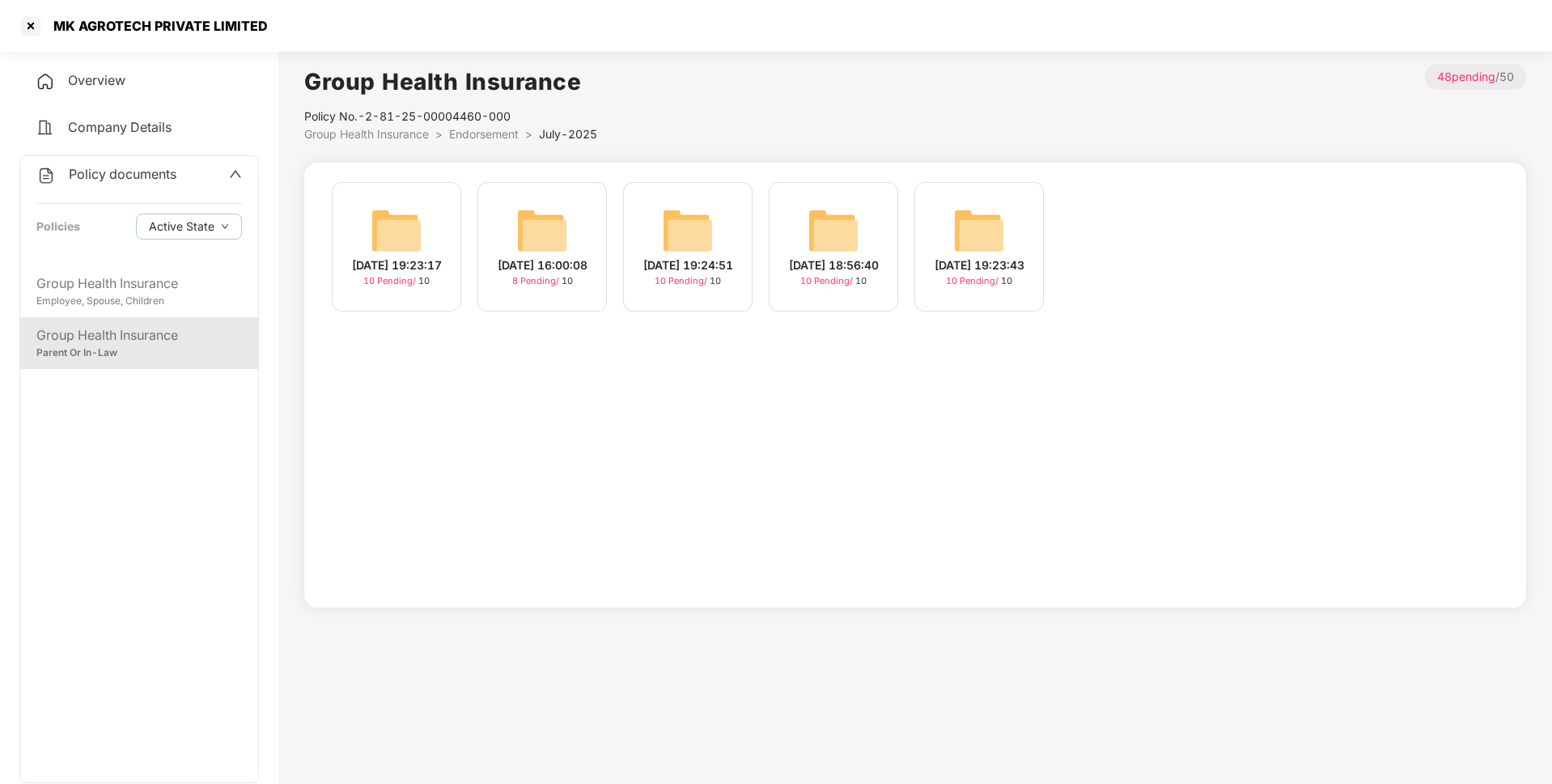
click at [832, 243] on img at bounding box center [833, 230] width 52 height 52
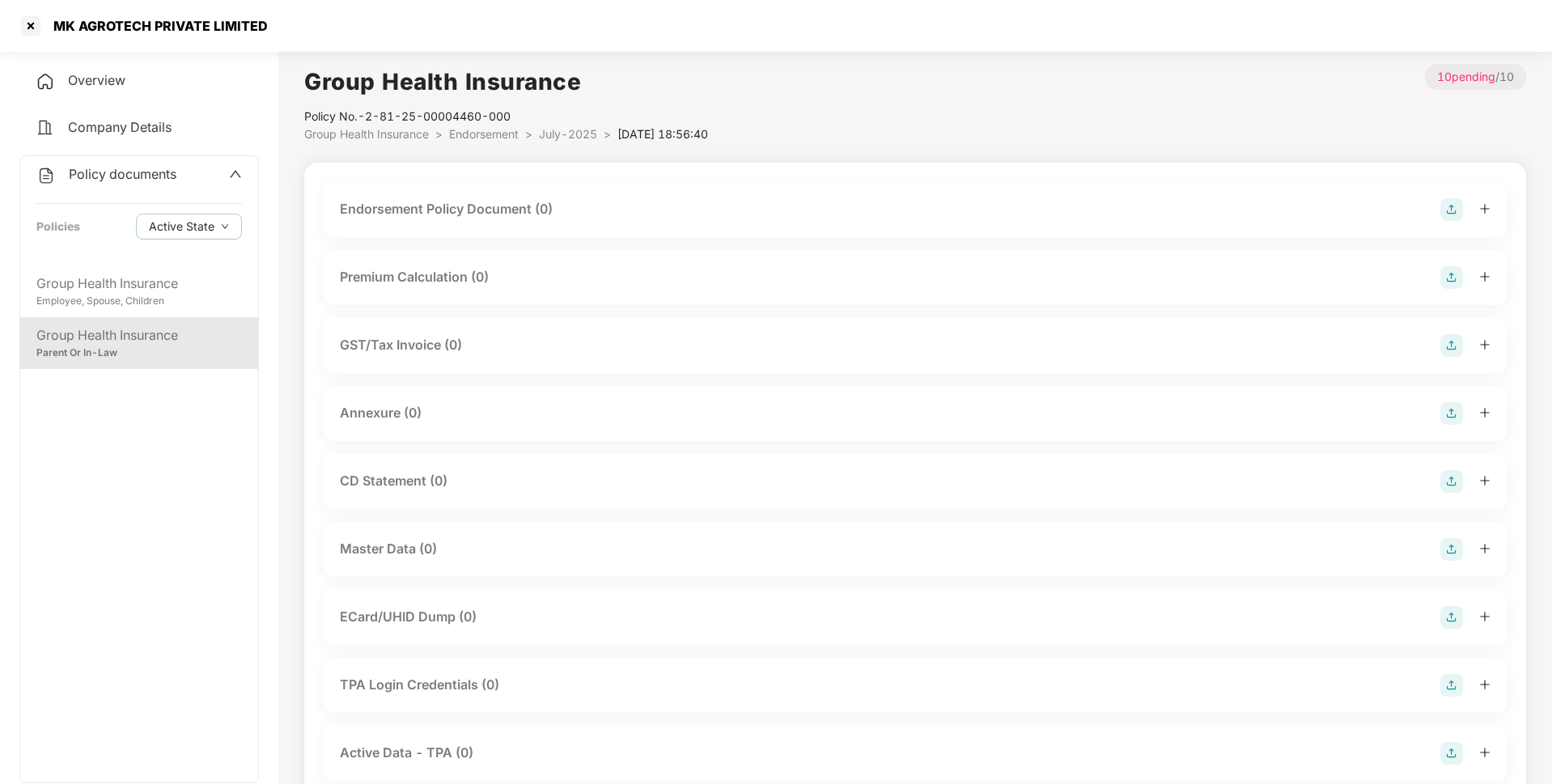
click at [1449, 207] on img at bounding box center [1451, 209] width 22 height 22
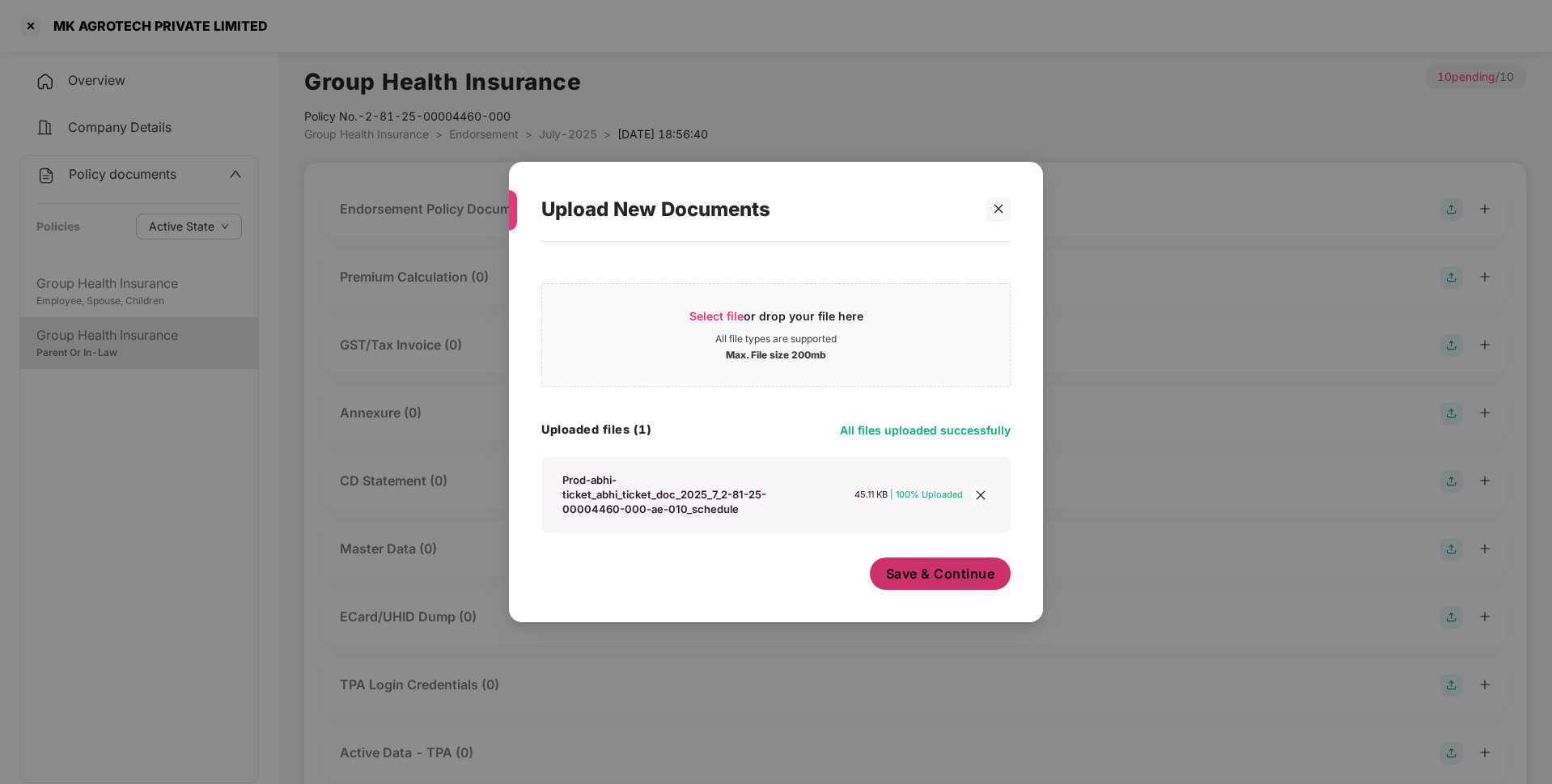
click at [947, 578] on span "Save & Continue" at bounding box center [940, 573] width 109 height 18
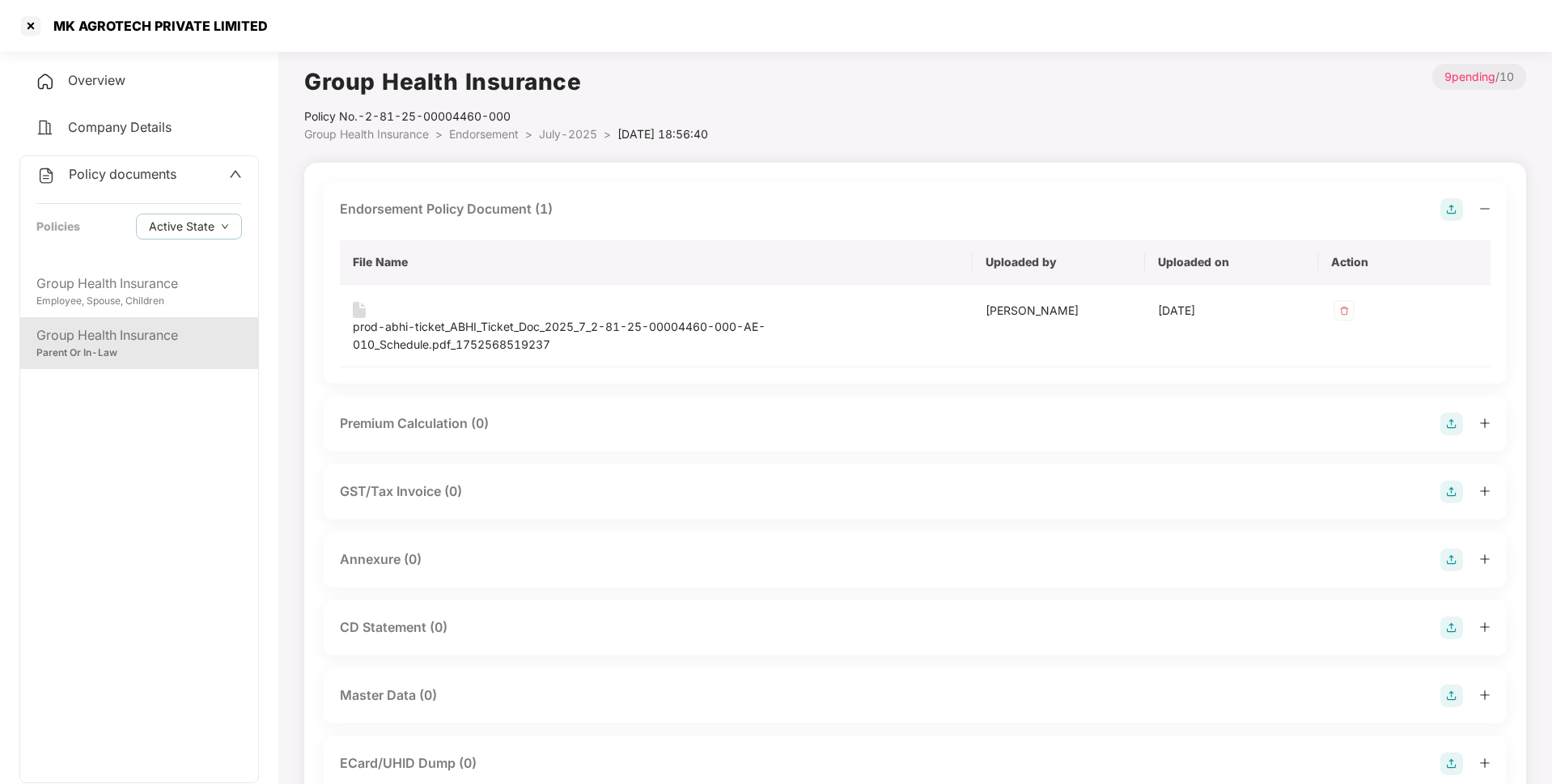
click at [1457, 563] on img at bounding box center [1451, 559] width 22 height 22
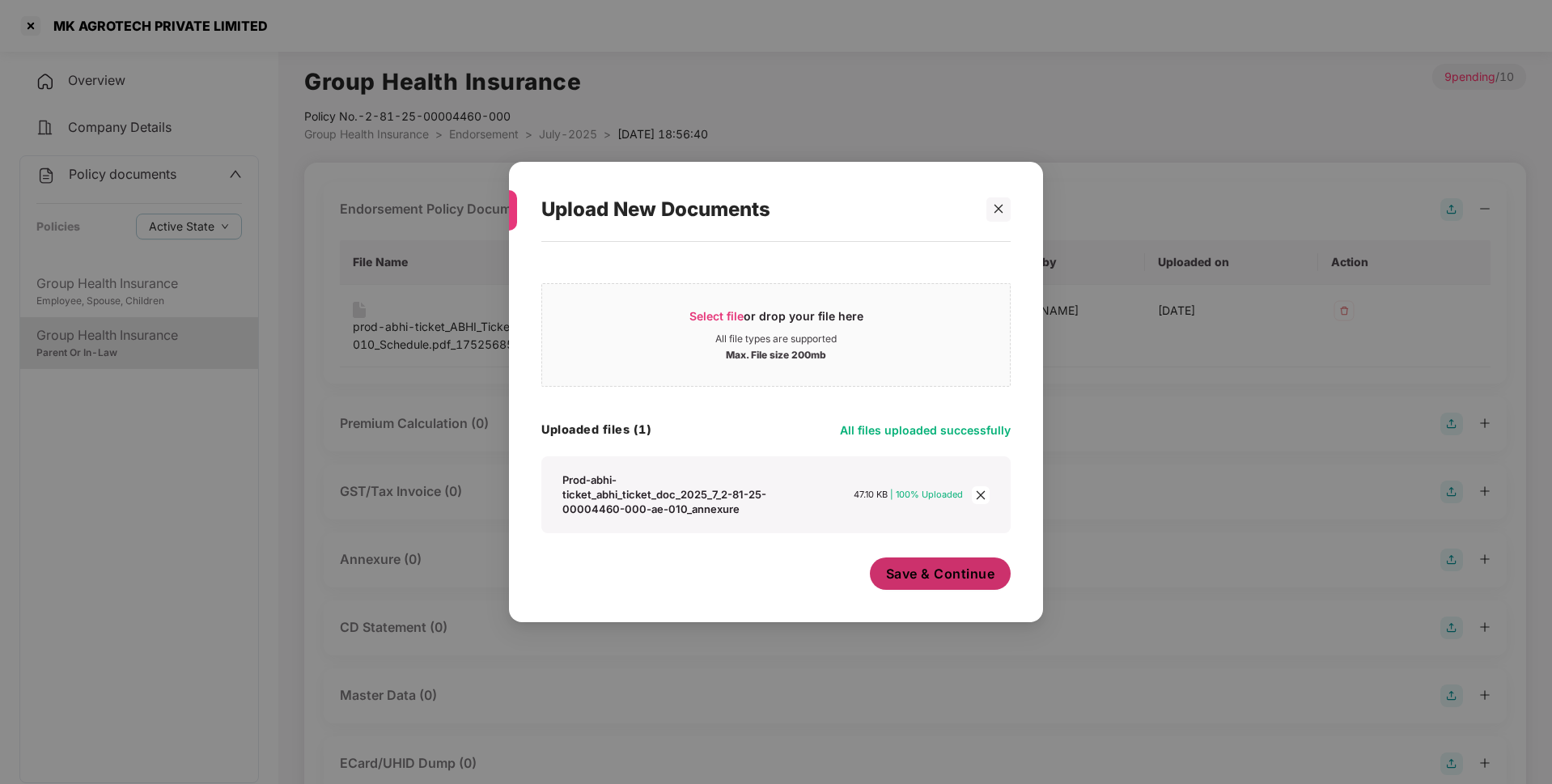
click at [929, 574] on span "Save & Continue" at bounding box center [940, 573] width 109 height 18
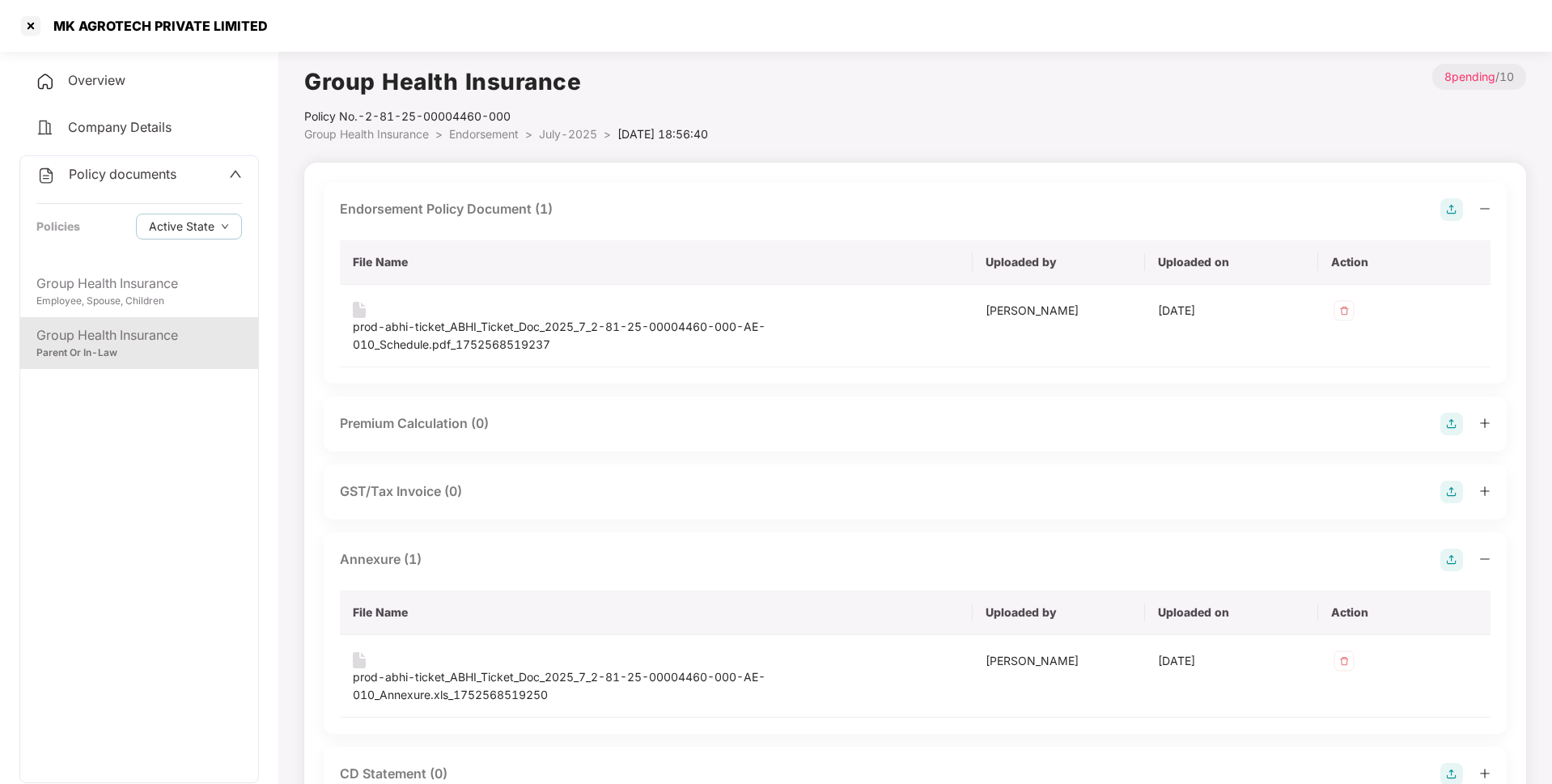
click at [551, 138] on span "July-2025" at bounding box center [568, 133] width 59 height 13
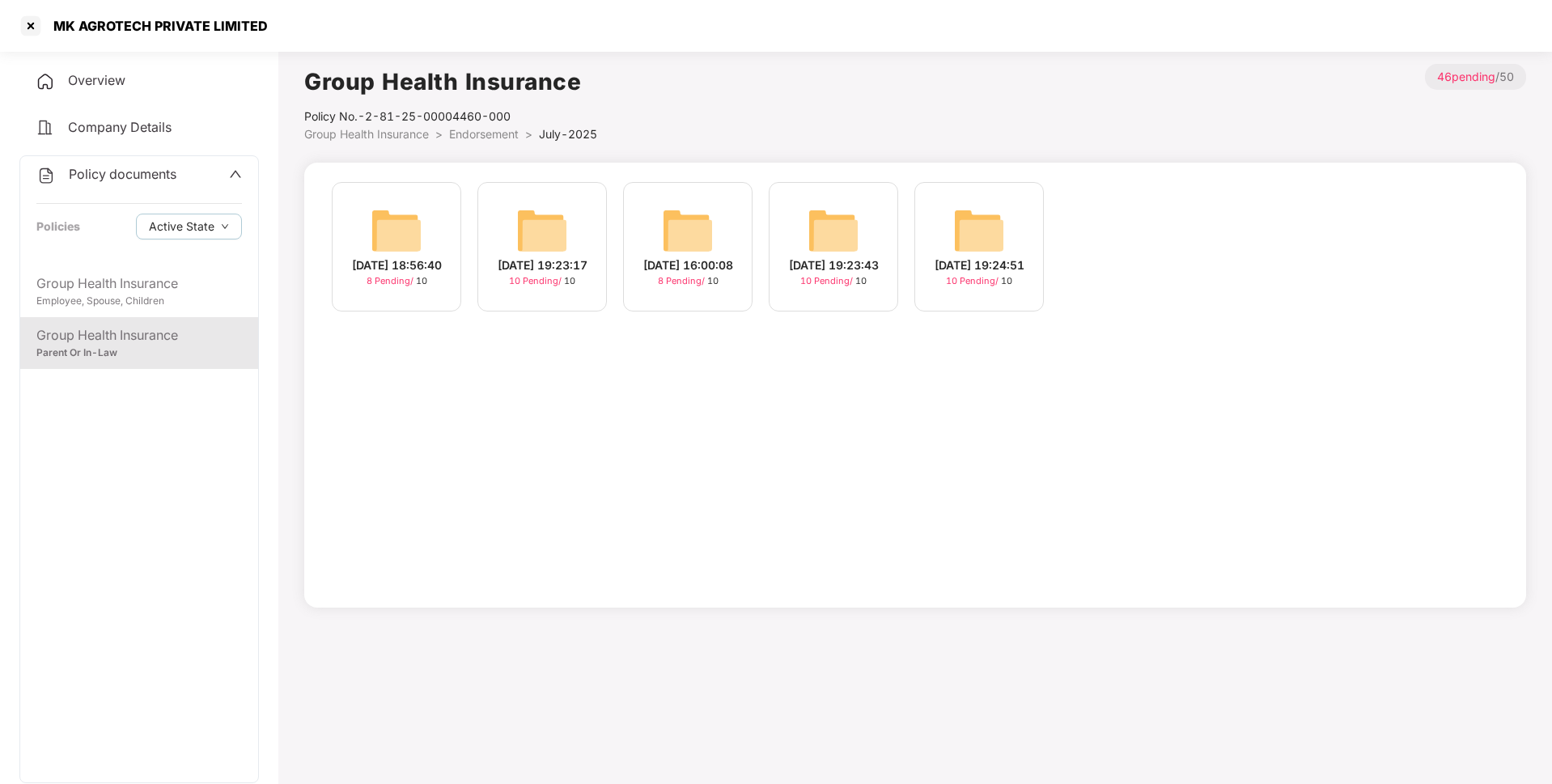
click at [556, 268] on div "[DATE] 19:23:17" at bounding box center [543, 265] width 90 height 18
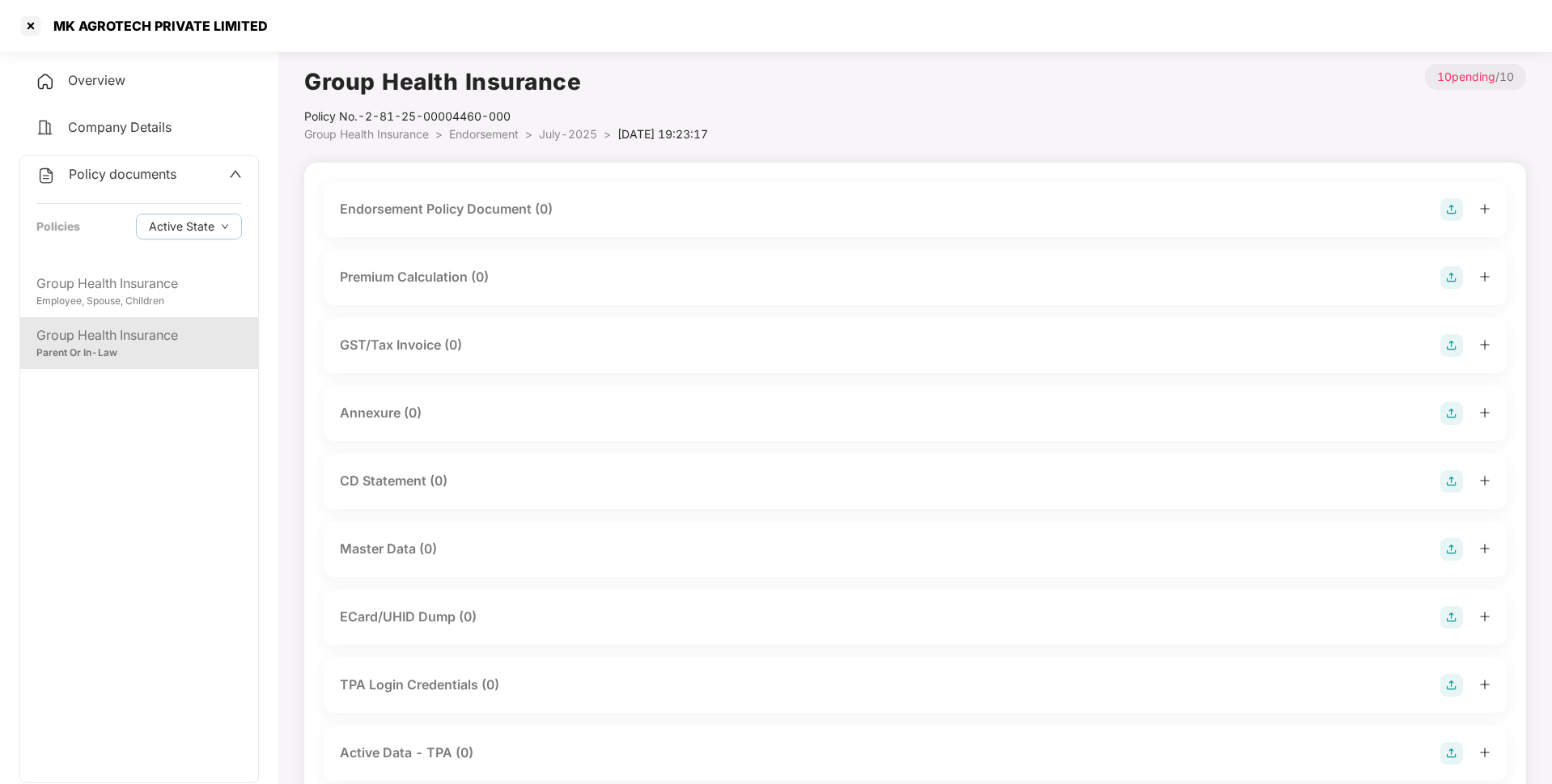
click at [1448, 212] on img at bounding box center [1451, 209] width 22 height 22
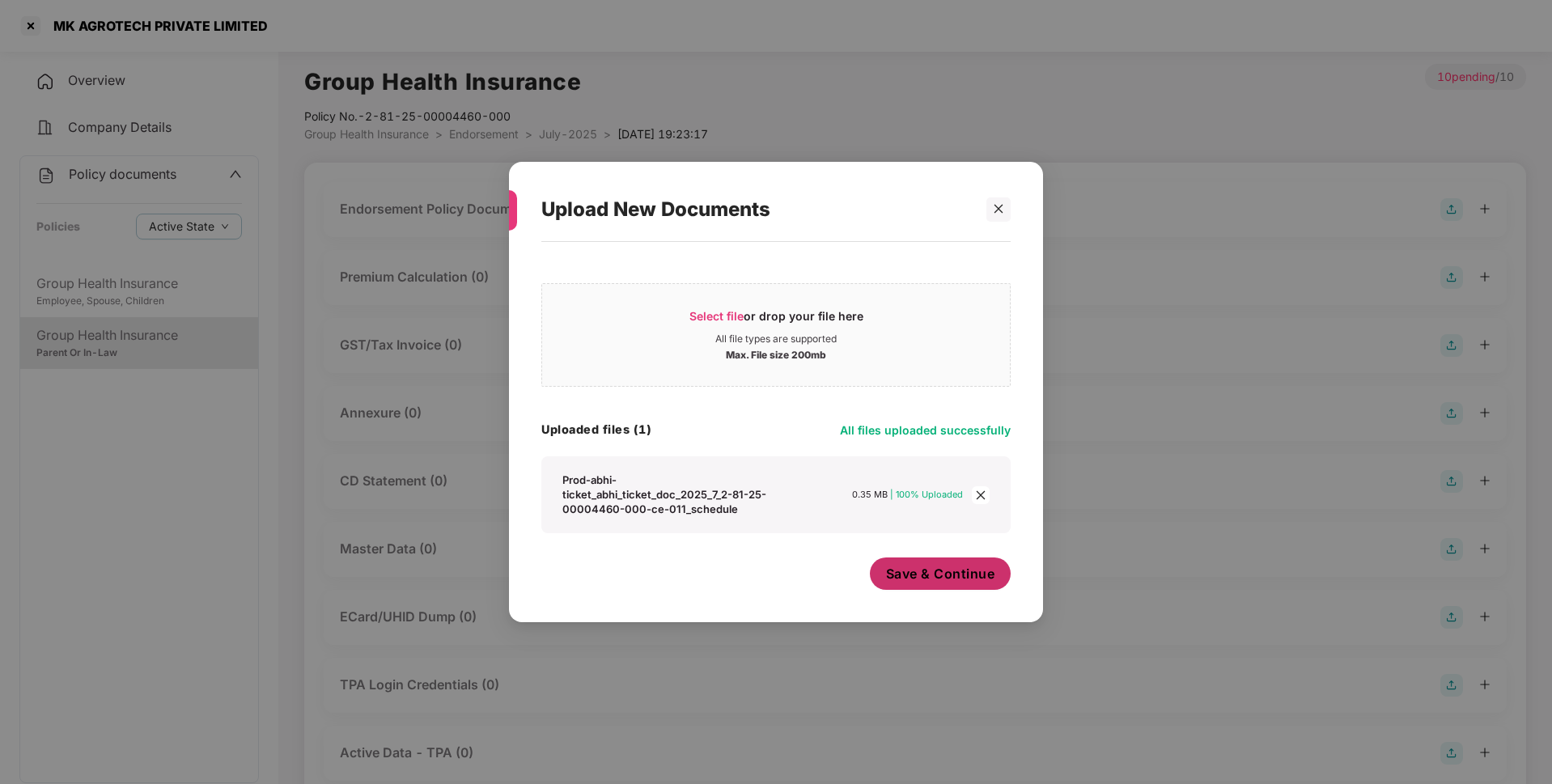
click at [926, 566] on button "Save & Continue" at bounding box center [940, 573] width 141 height 32
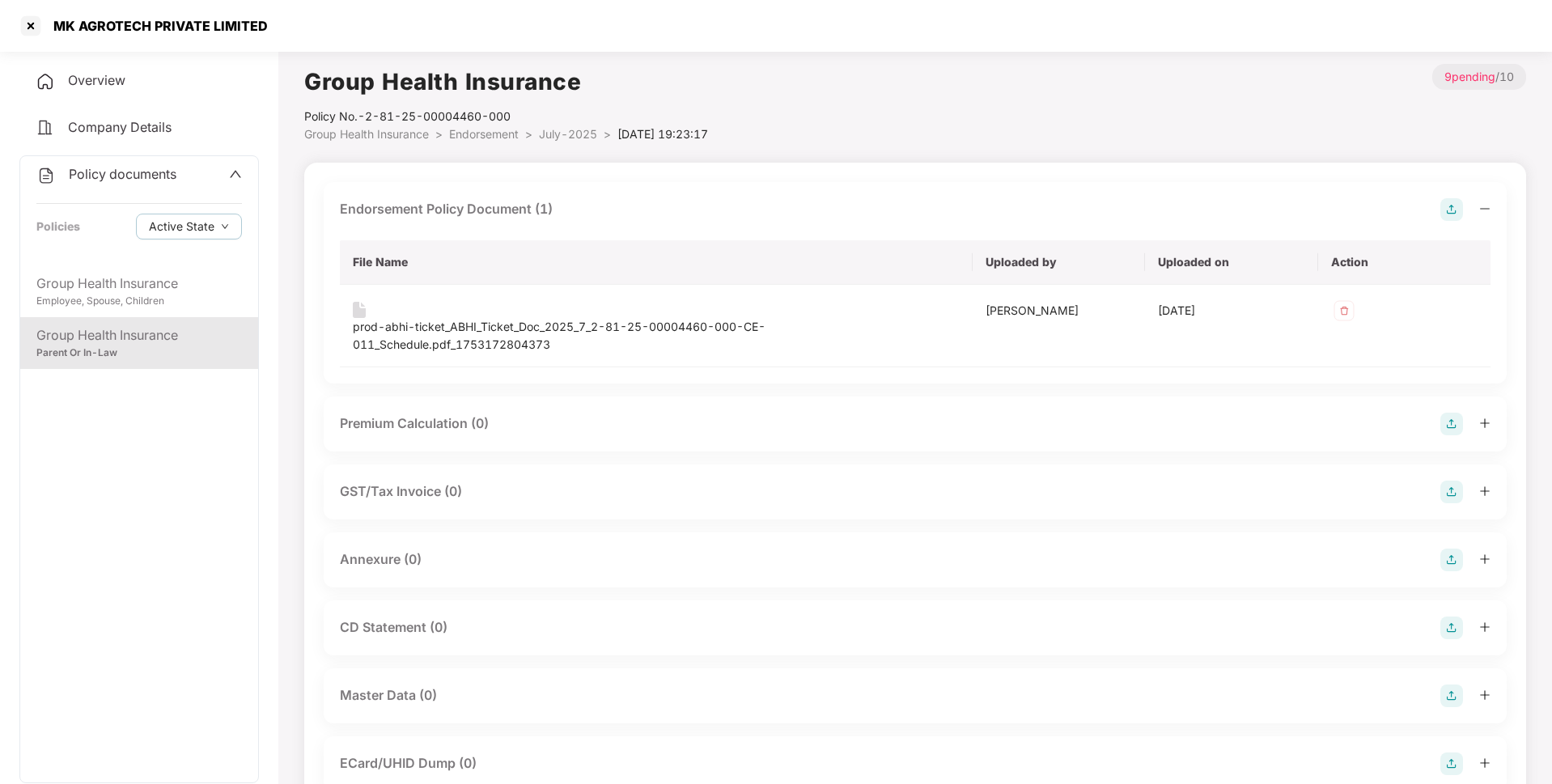
click at [1451, 559] on img at bounding box center [1451, 559] width 22 height 22
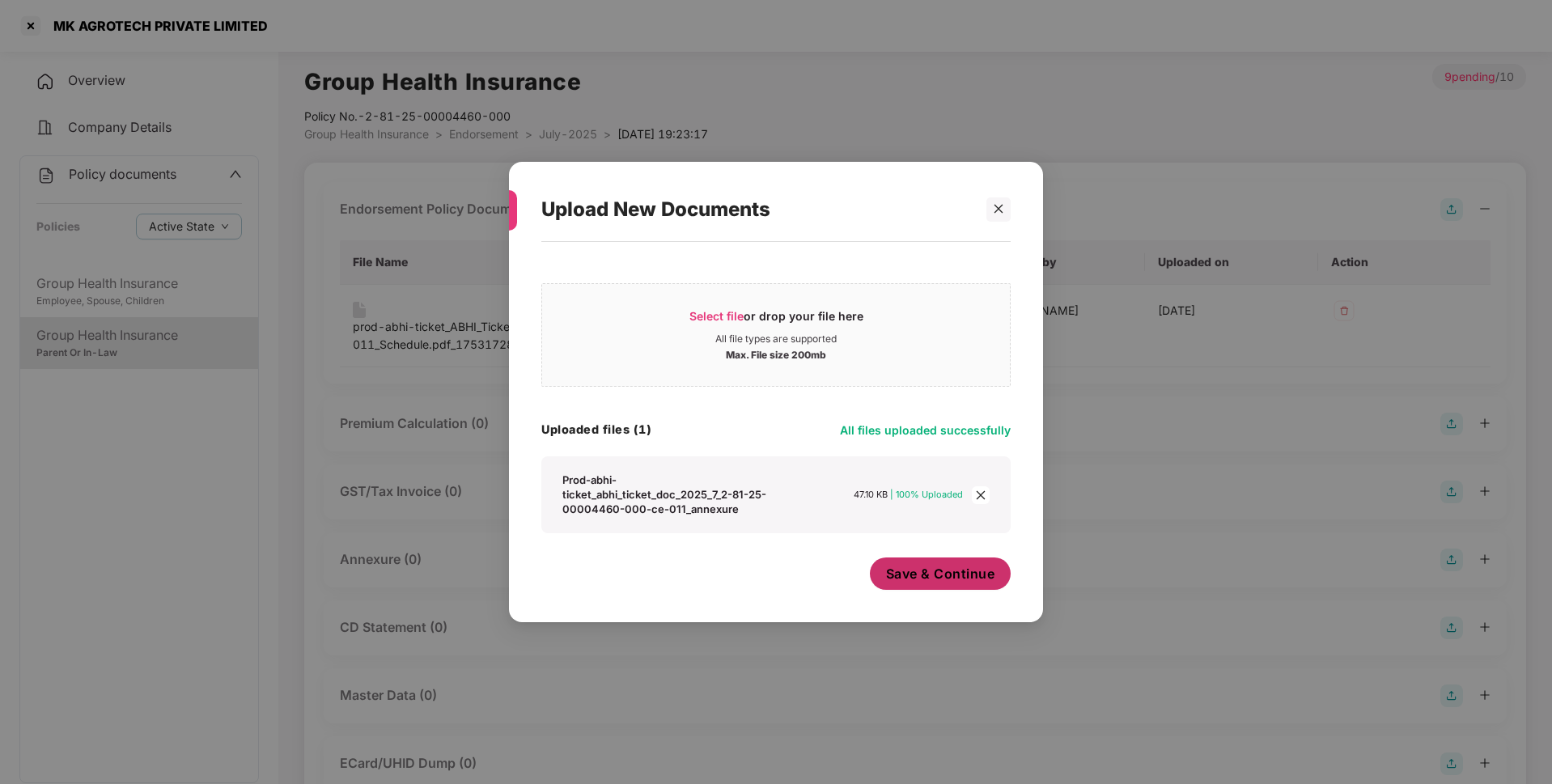
click at [940, 582] on span "Save & Continue" at bounding box center [940, 573] width 109 height 18
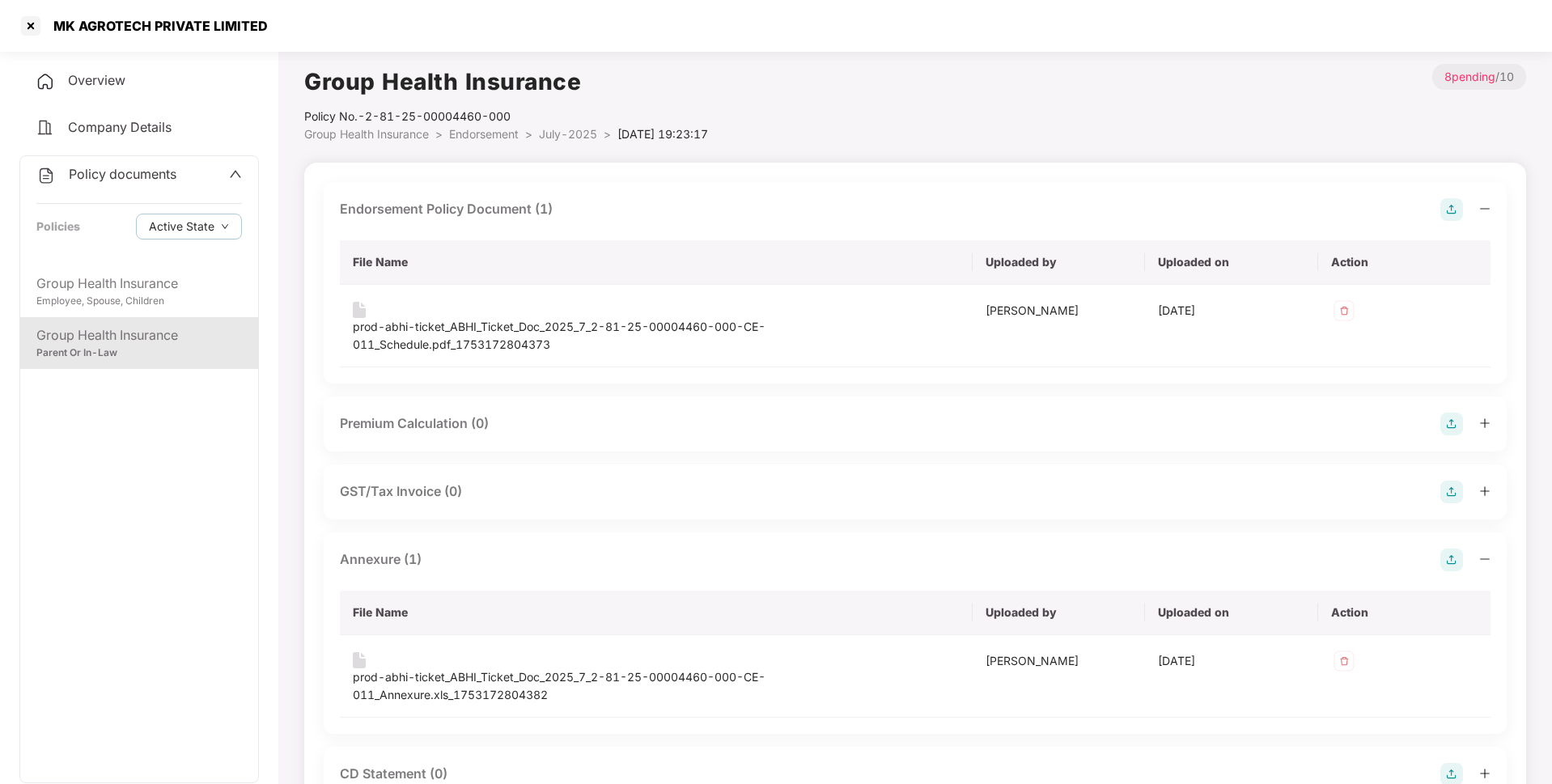
click at [551, 137] on span "July-2025" at bounding box center [568, 133] width 59 height 13
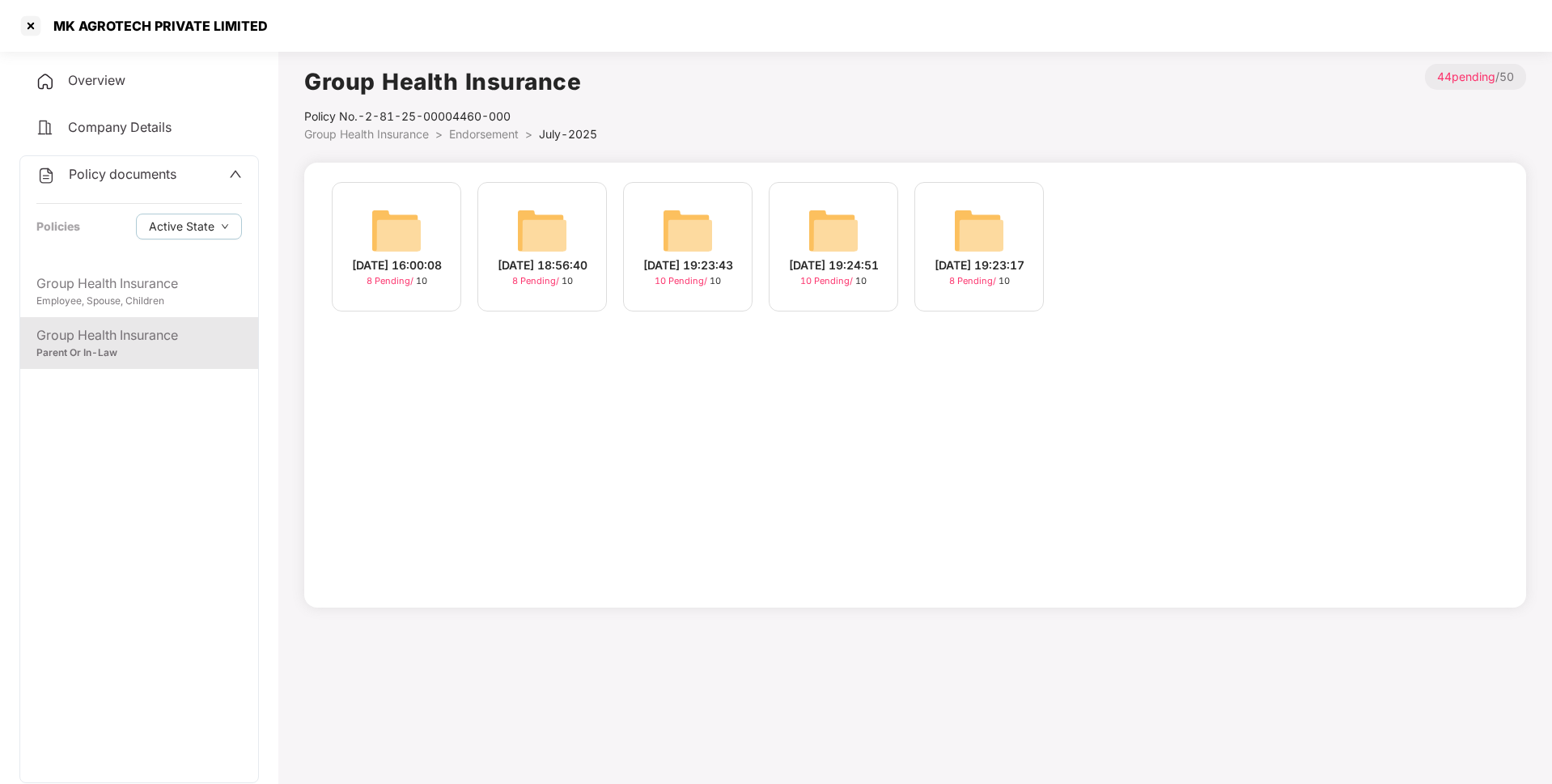
click at [659, 236] on div "[DATE] 19:23:43 10 Pending / 10" at bounding box center [688, 247] width 130 height 130
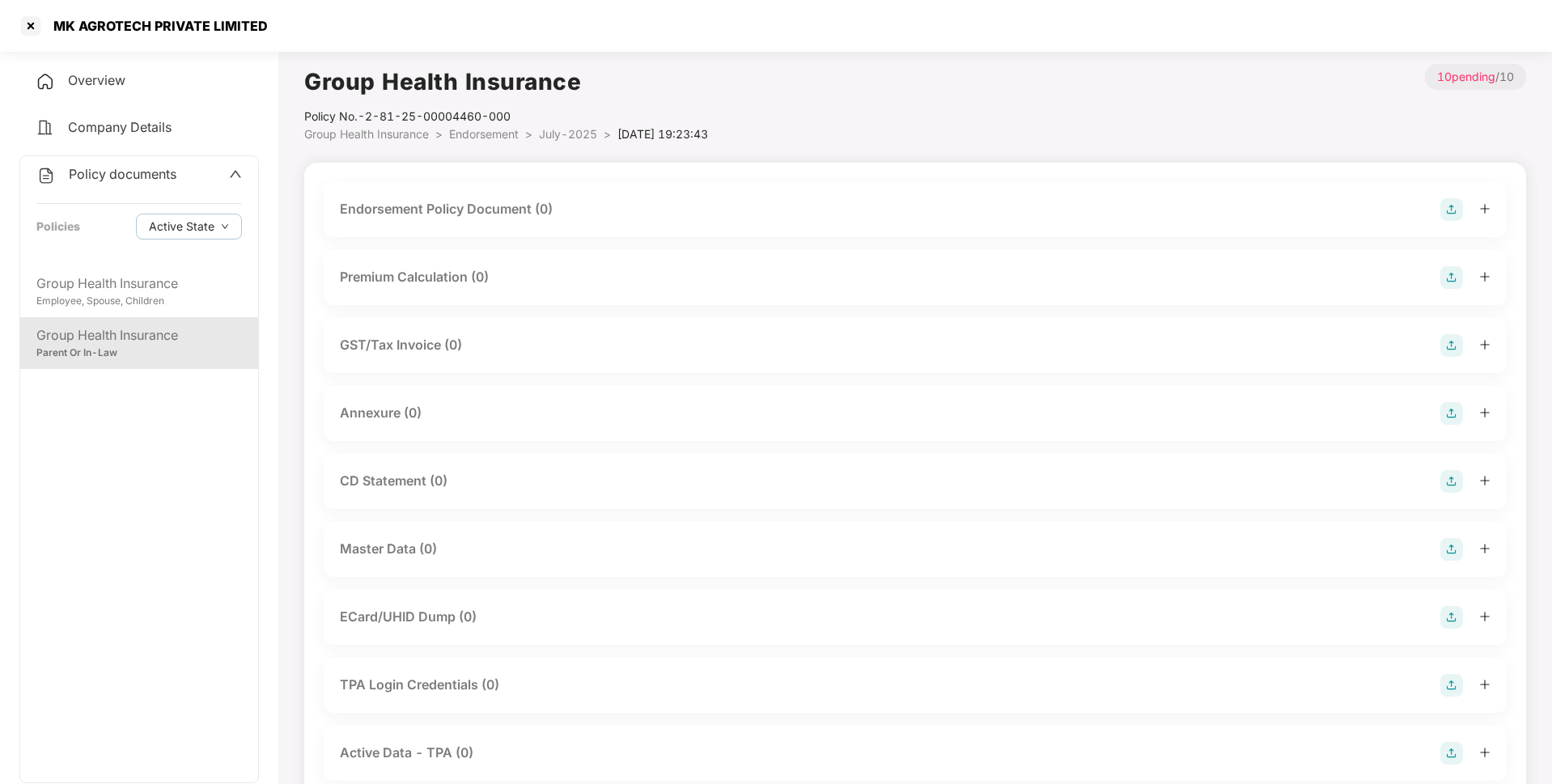
click at [1451, 201] on img at bounding box center [1451, 209] width 22 height 22
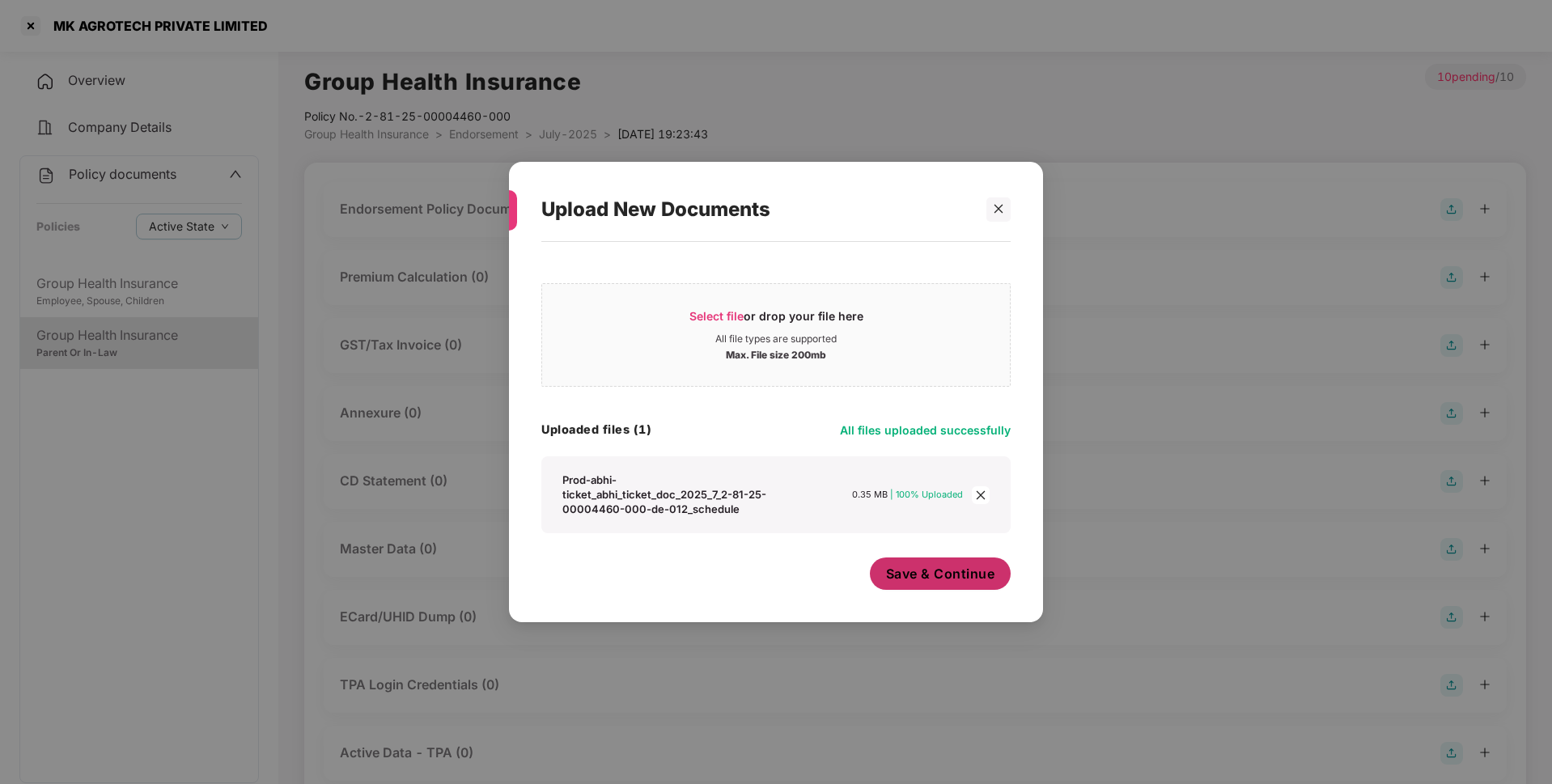
click at [906, 564] on span "Save & Continue" at bounding box center [940, 573] width 109 height 18
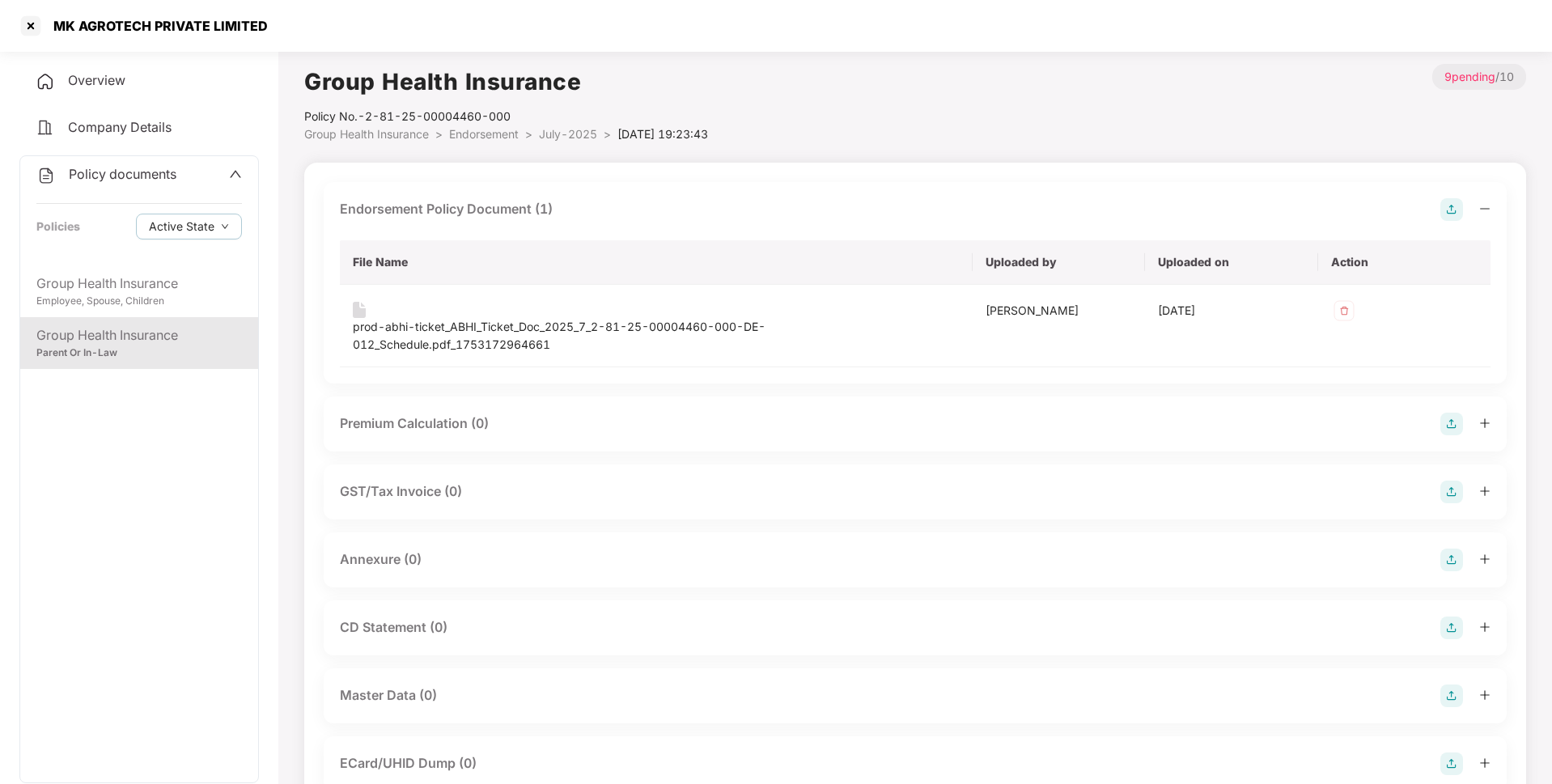
click at [1451, 564] on img at bounding box center [1451, 559] width 22 height 22
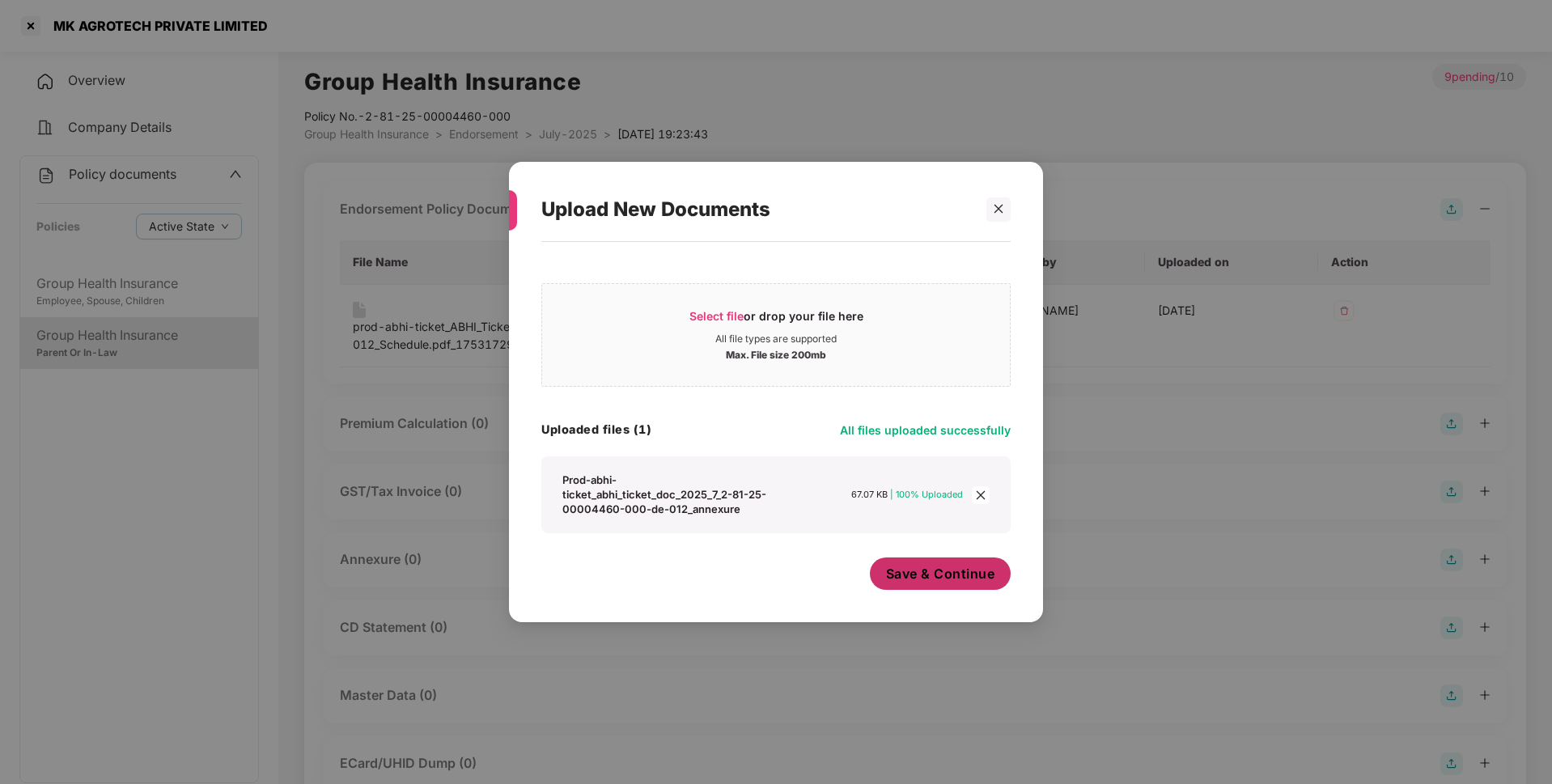
click at [920, 585] on button "Save & Continue" at bounding box center [940, 573] width 141 height 32
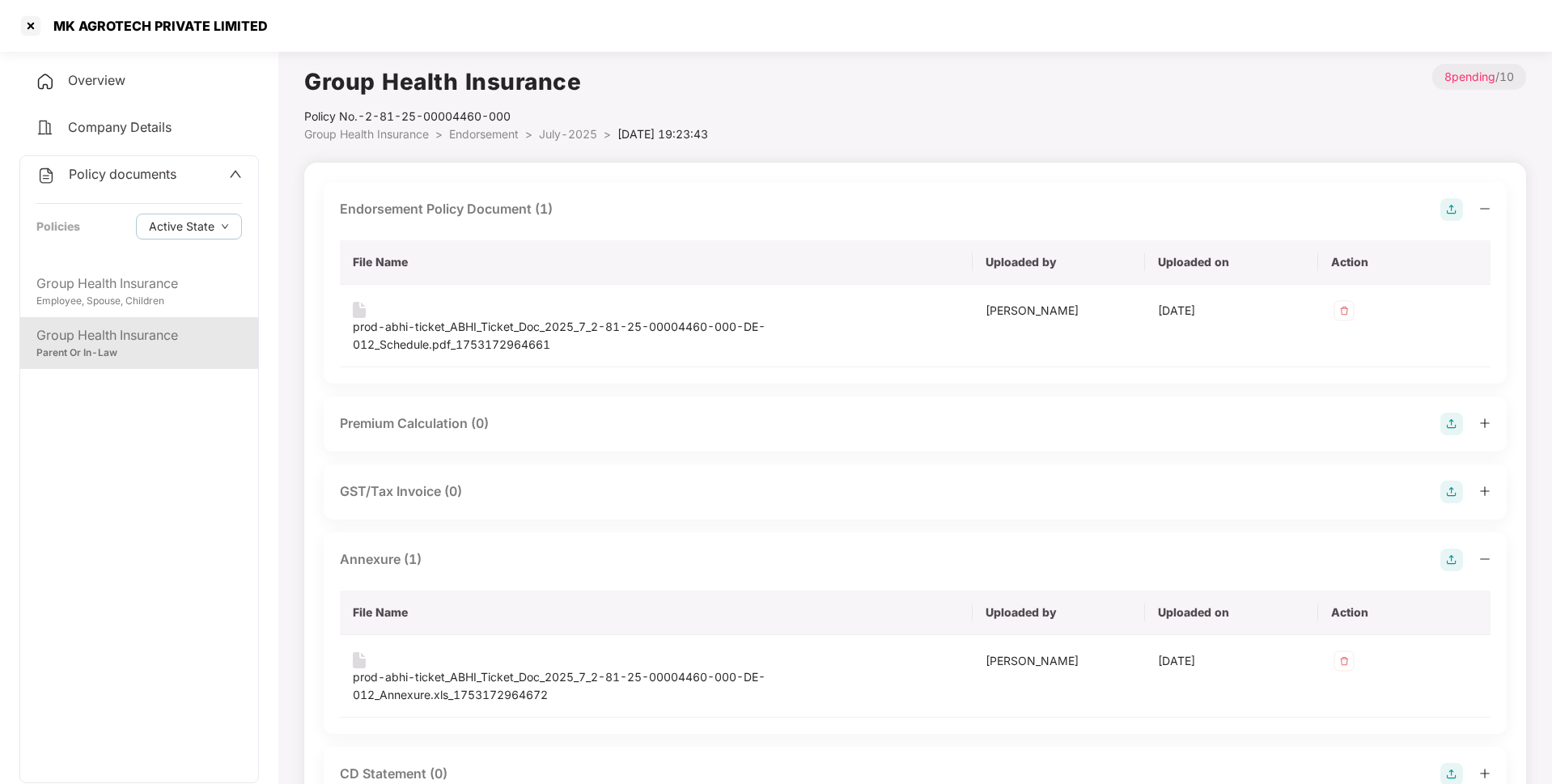
click at [561, 137] on span "July-2025" at bounding box center [568, 133] width 59 height 13
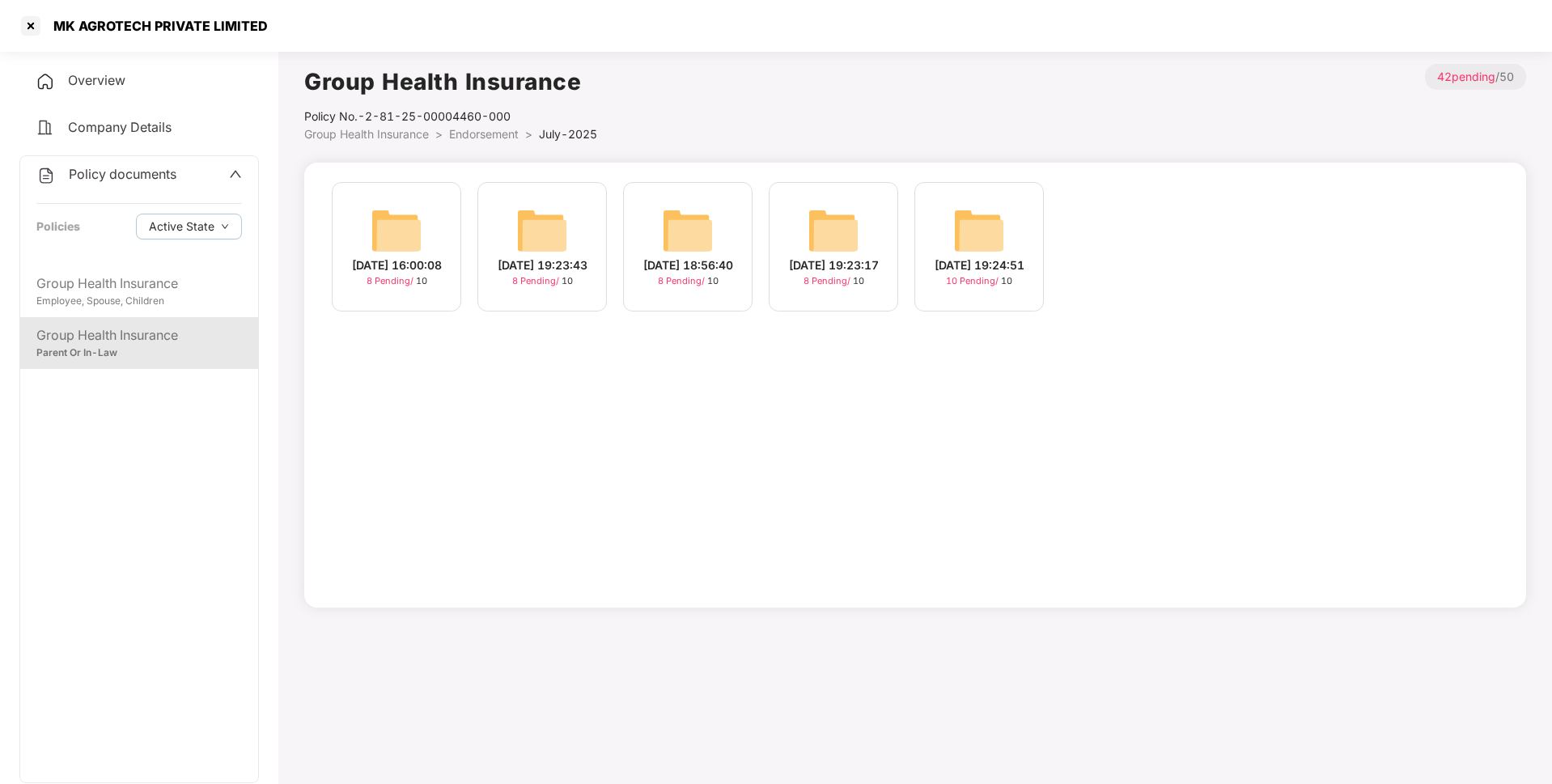
click at [937, 242] on div "[DATE] 19:24:51 10 Pending / 10" at bounding box center [979, 247] width 130 height 130
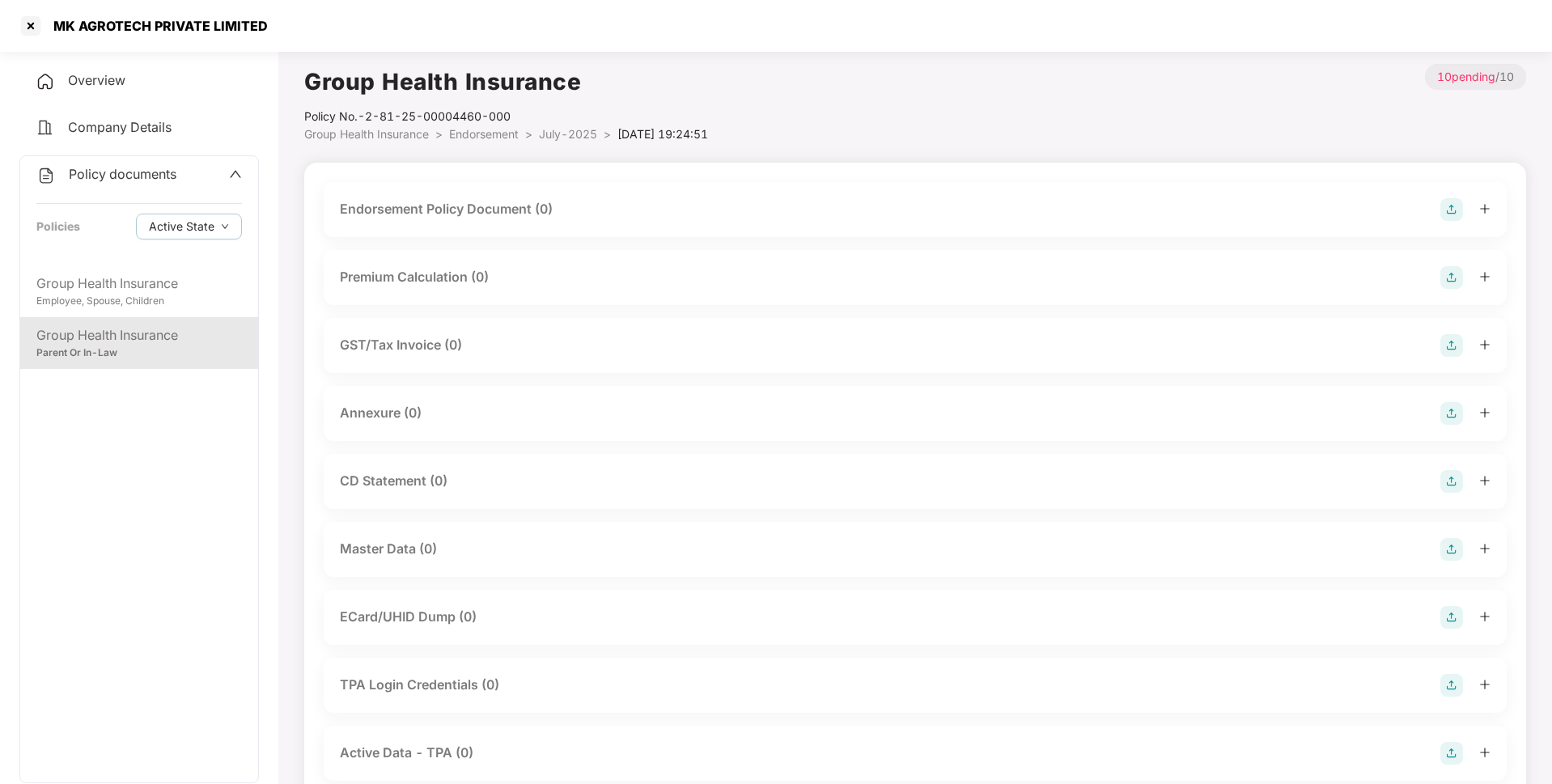
click at [1456, 204] on img at bounding box center [1451, 209] width 22 height 22
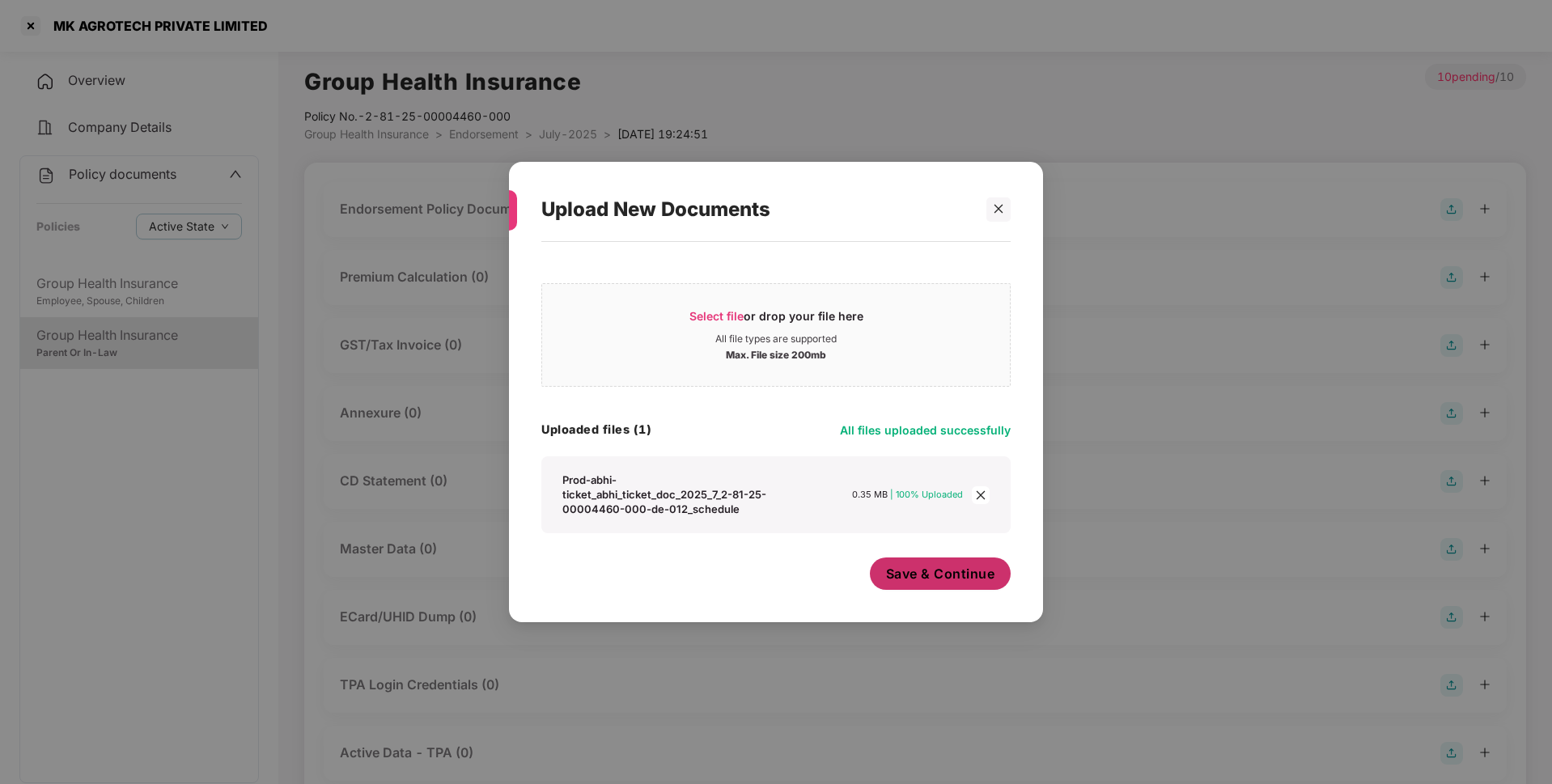
click at [928, 572] on span "Save & Continue" at bounding box center [940, 573] width 109 height 18
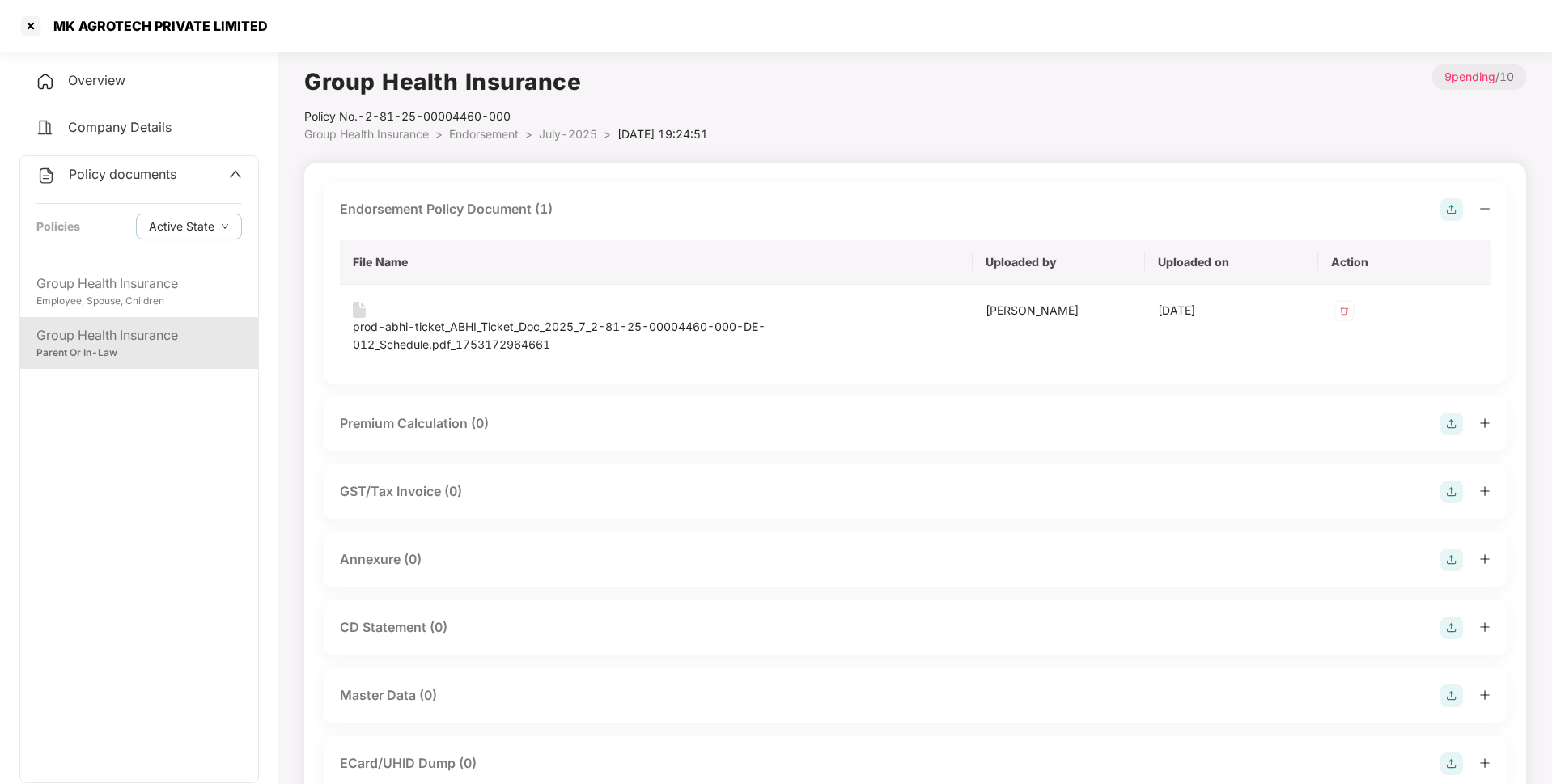
click at [1450, 555] on img at bounding box center [1451, 559] width 22 height 22
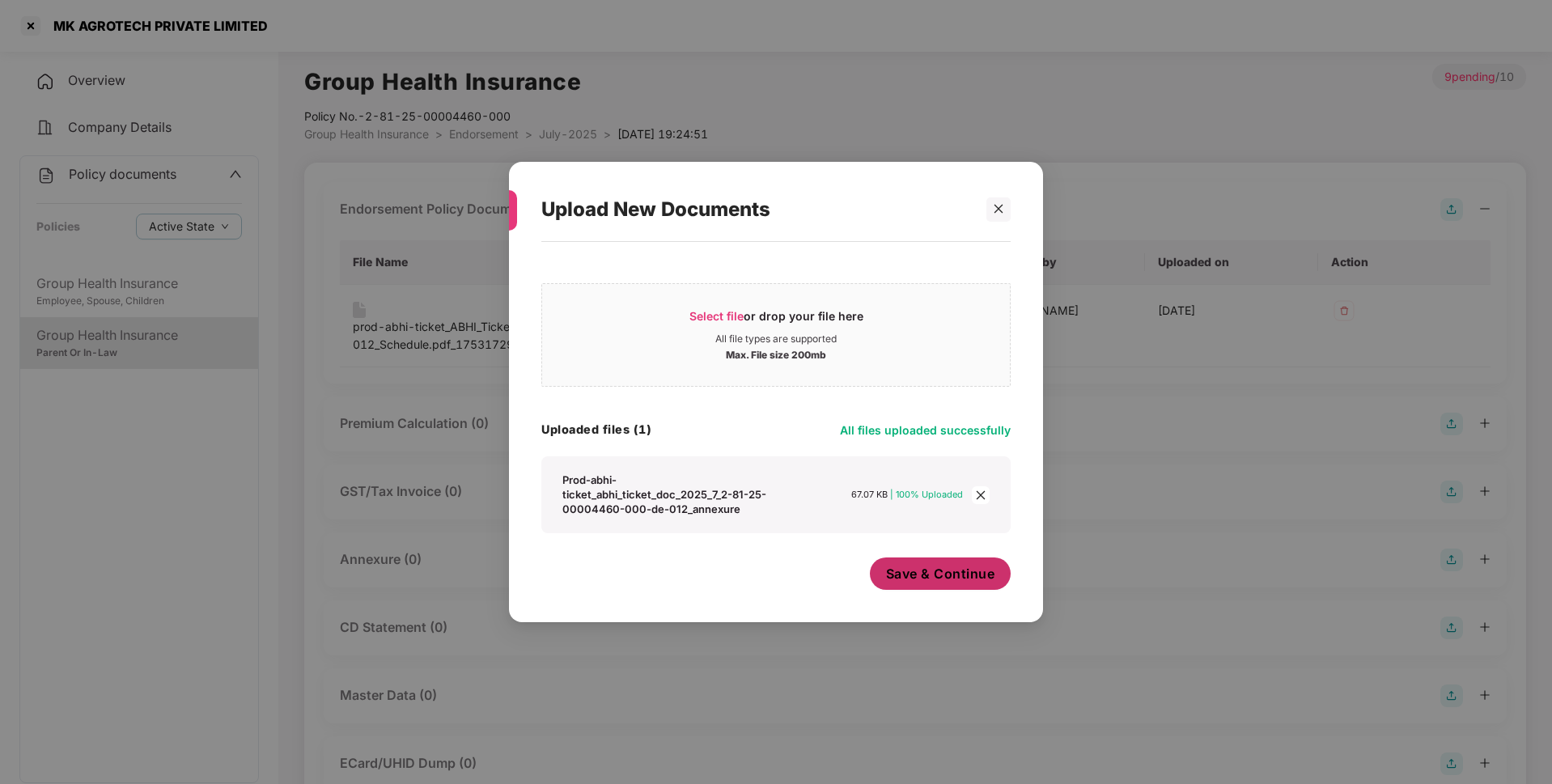
click at [926, 578] on span "Save & Continue" at bounding box center [940, 573] width 109 height 18
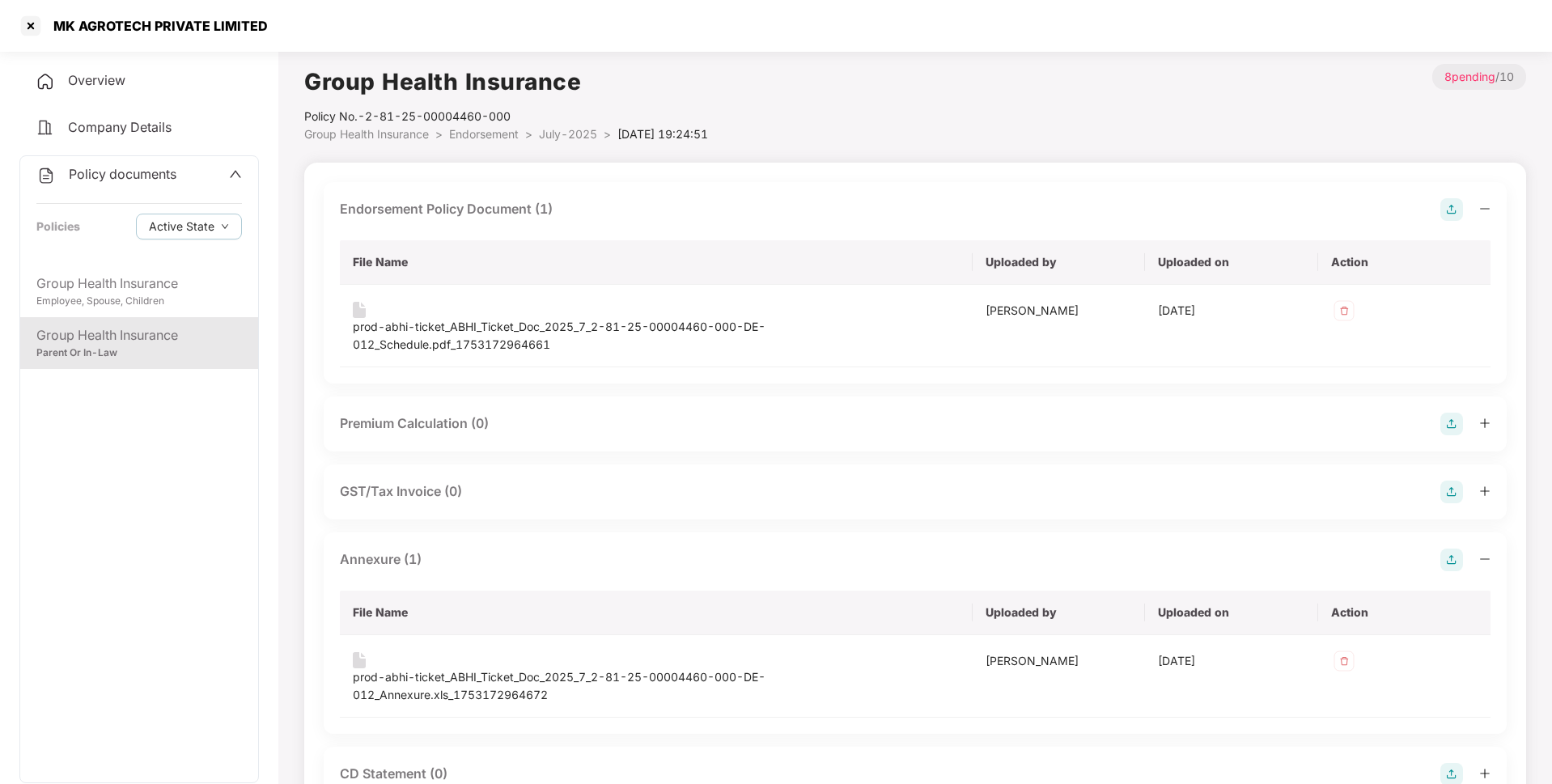
click at [498, 137] on span "Endorsement" at bounding box center [484, 133] width 69 height 13
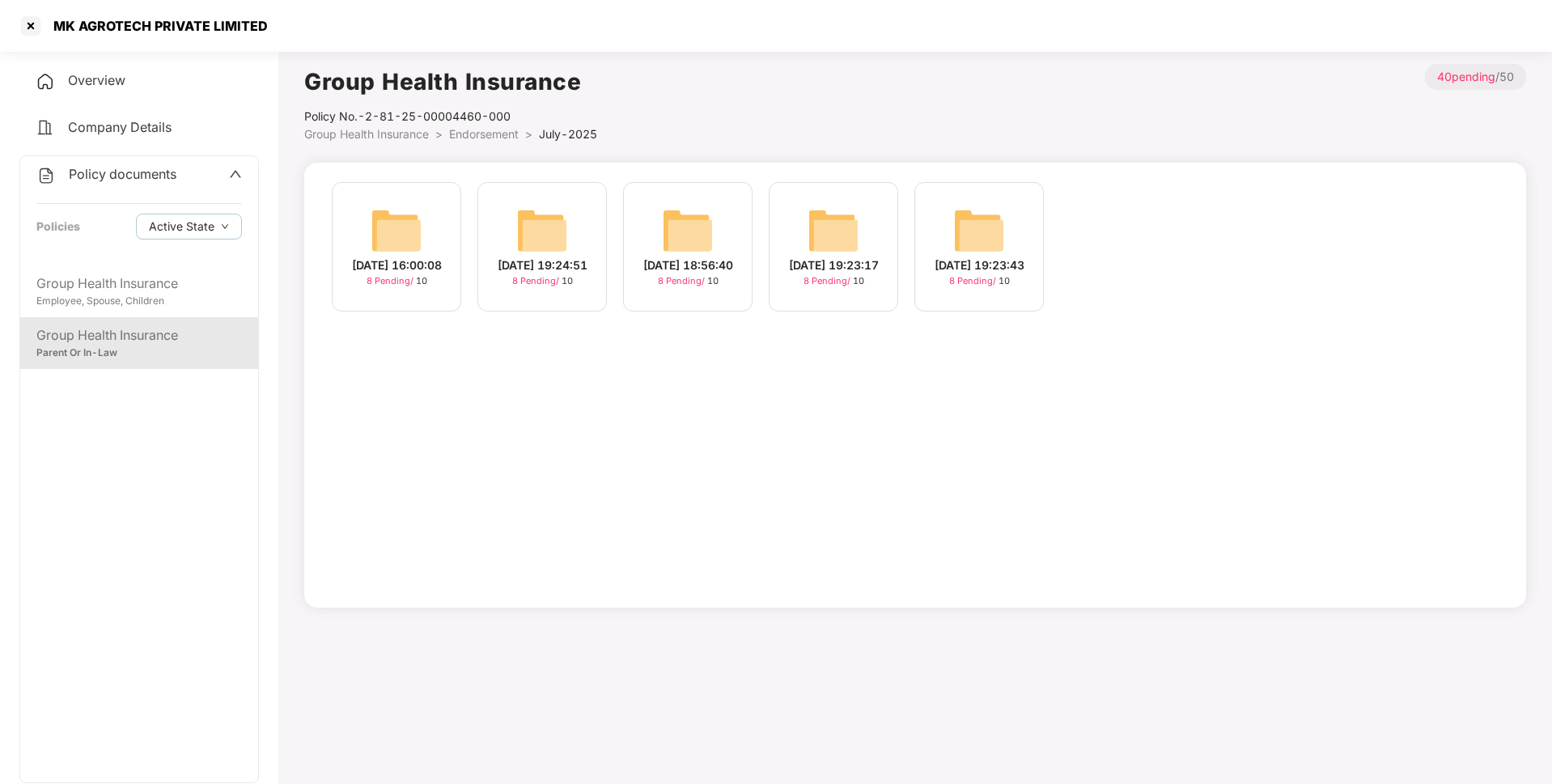
click at [454, 129] on span "Endorsement" at bounding box center [484, 133] width 69 height 13
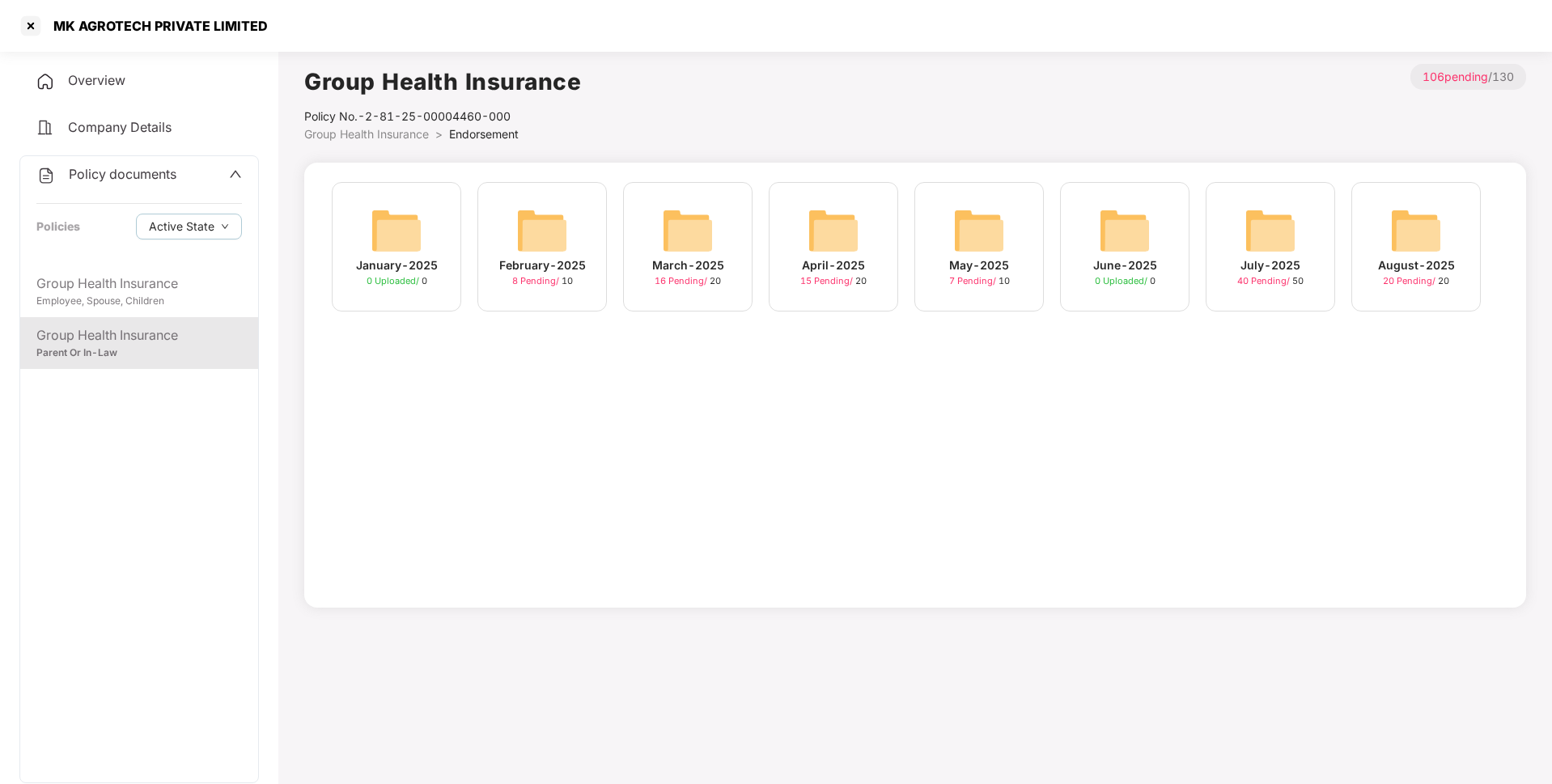
click at [1275, 243] on img at bounding box center [1270, 230] width 52 height 52
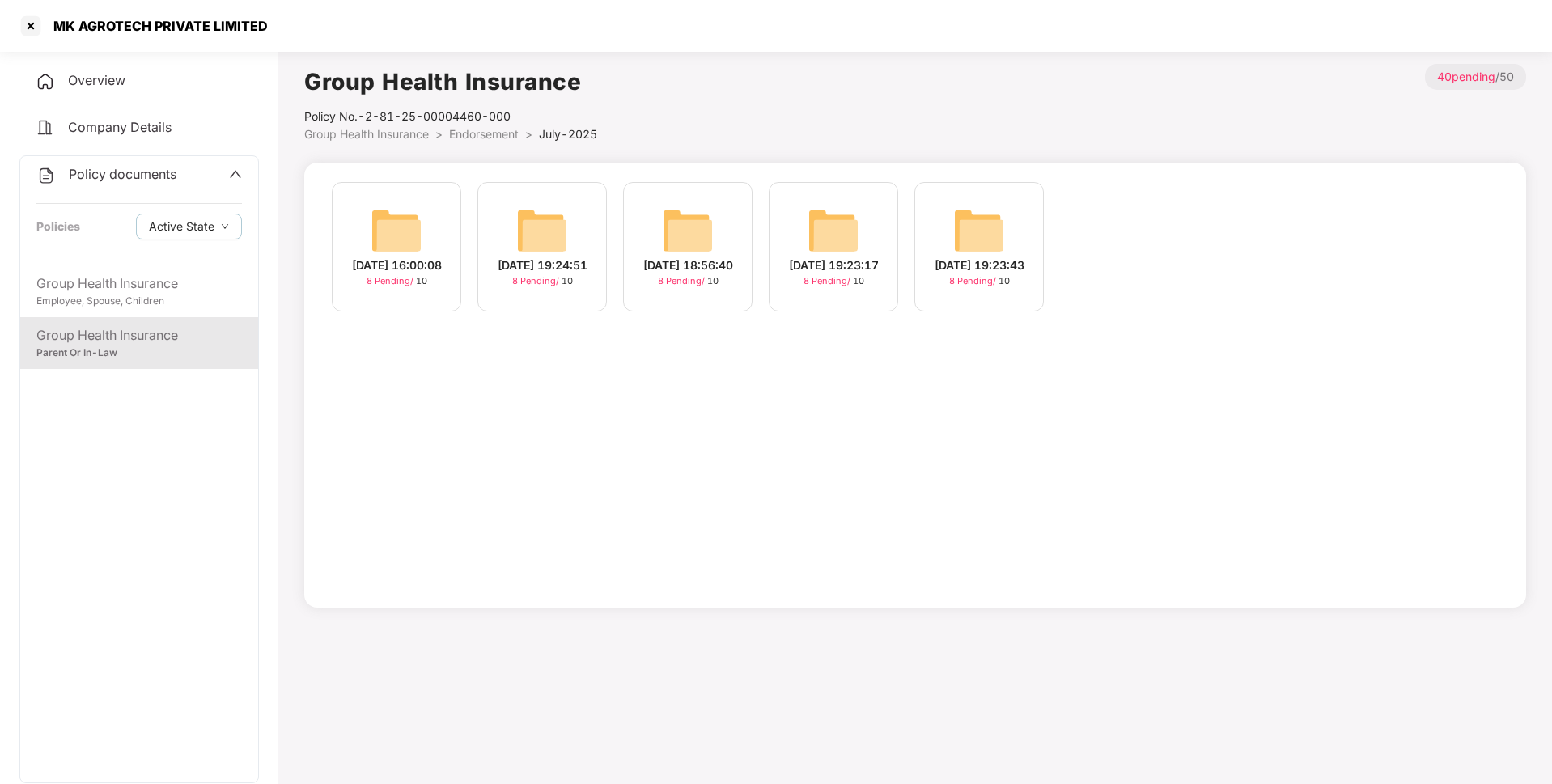
click at [449, 135] on li "Group Health Insurance >" at bounding box center [376, 134] width 145 height 18
click at [480, 133] on span "Endorsement" at bounding box center [484, 133] width 69 height 13
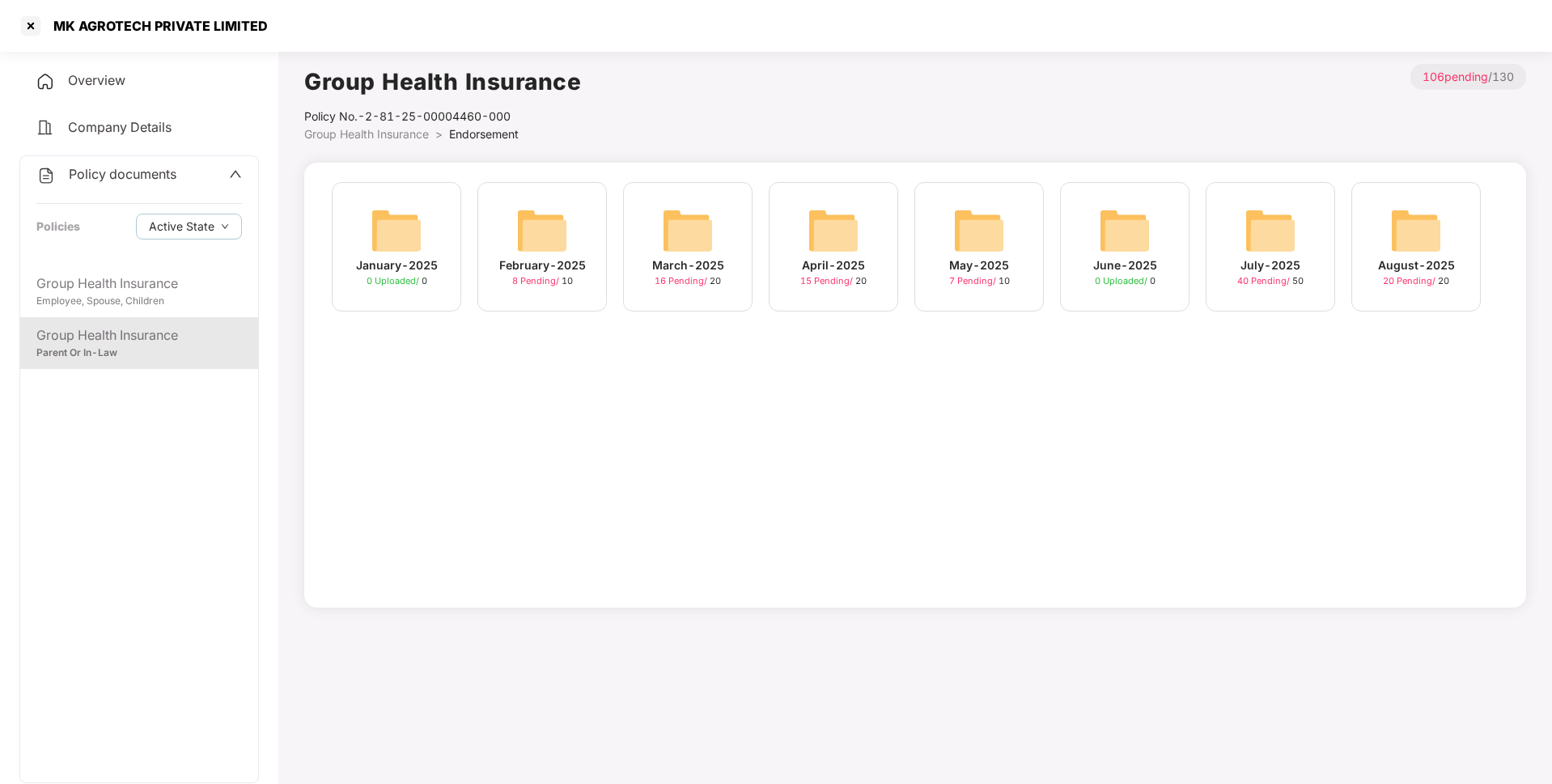
click at [1412, 274] on div "August-2025" at bounding box center [1416, 265] width 76 height 18
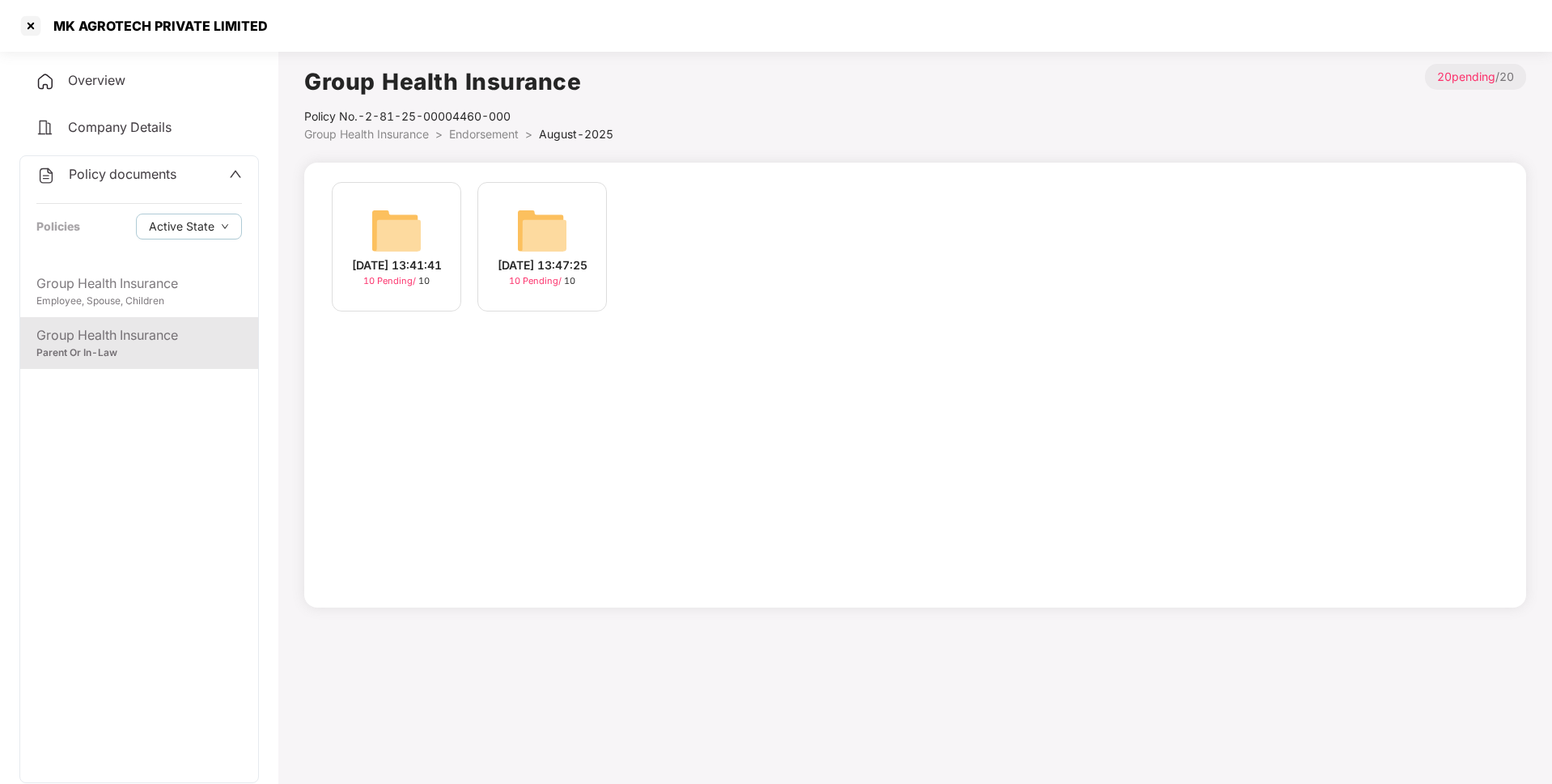
click at [385, 237] on img at bounding box center [397, 230] width 52 height 52
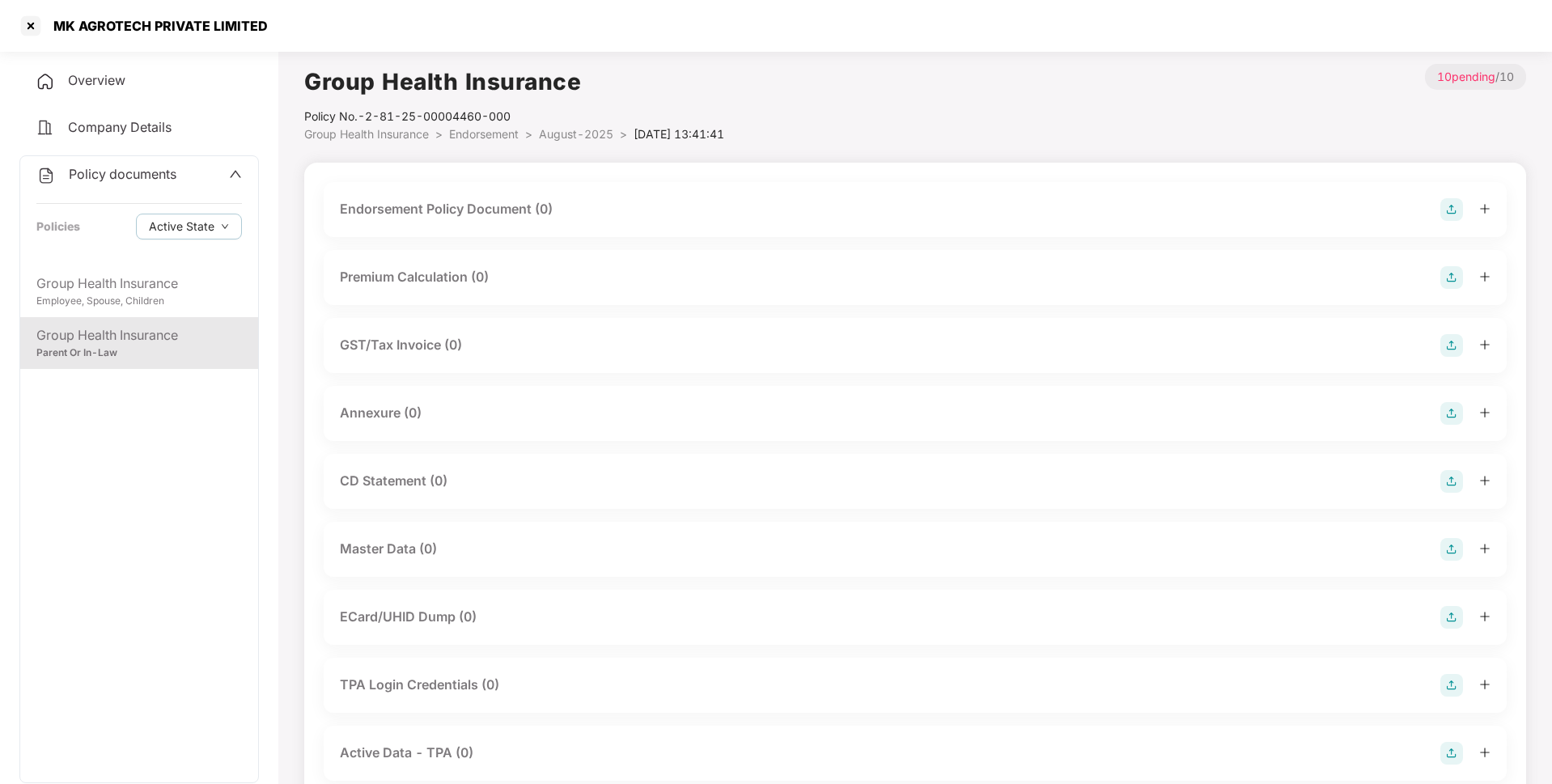
click at [1446, 204] on img at bounding box center [1451, 209] width 22 height 22
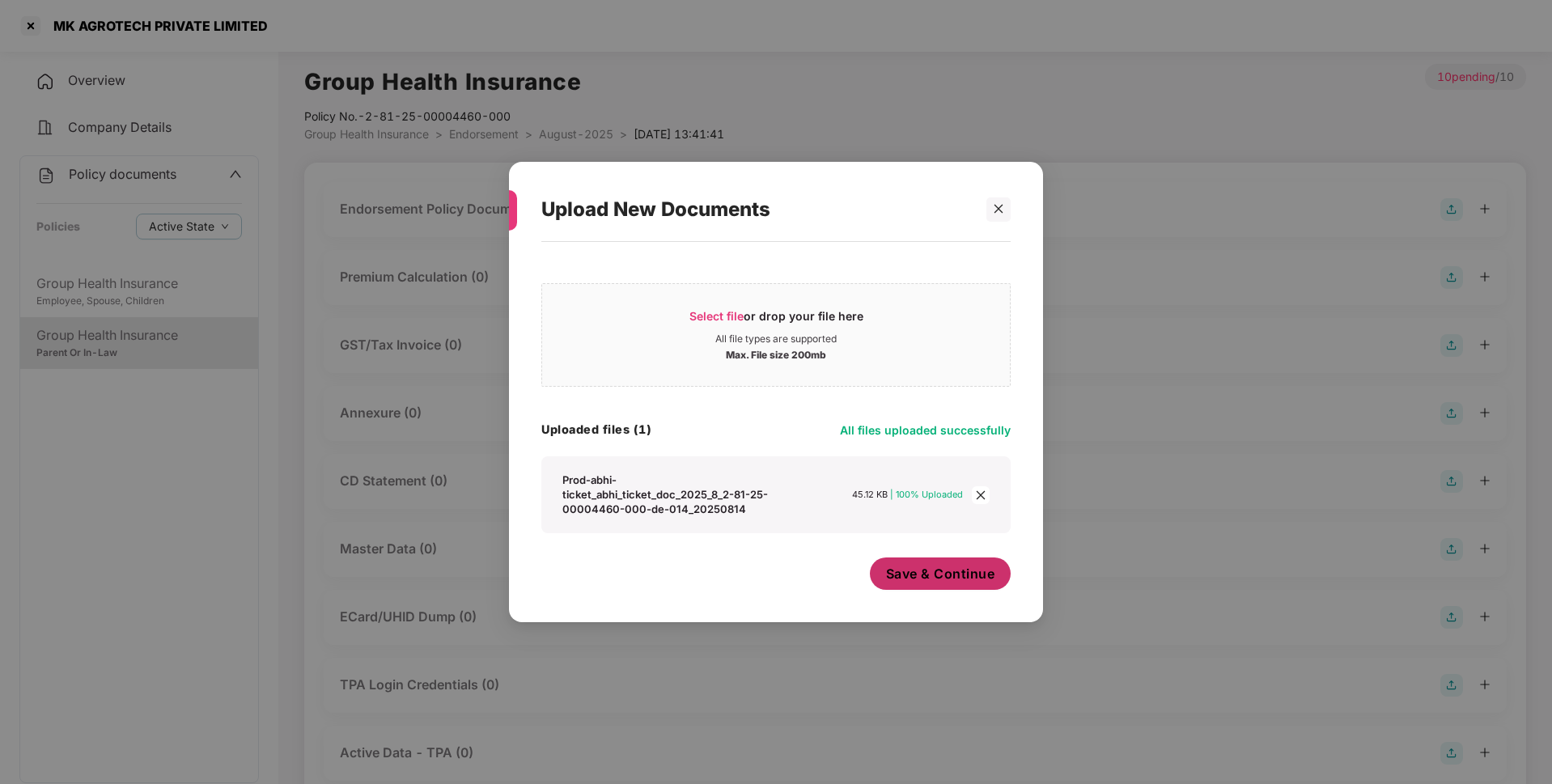
click at [919, 578] on span "Save & Continue" at bounding box center [940, 573] width 109 height 18
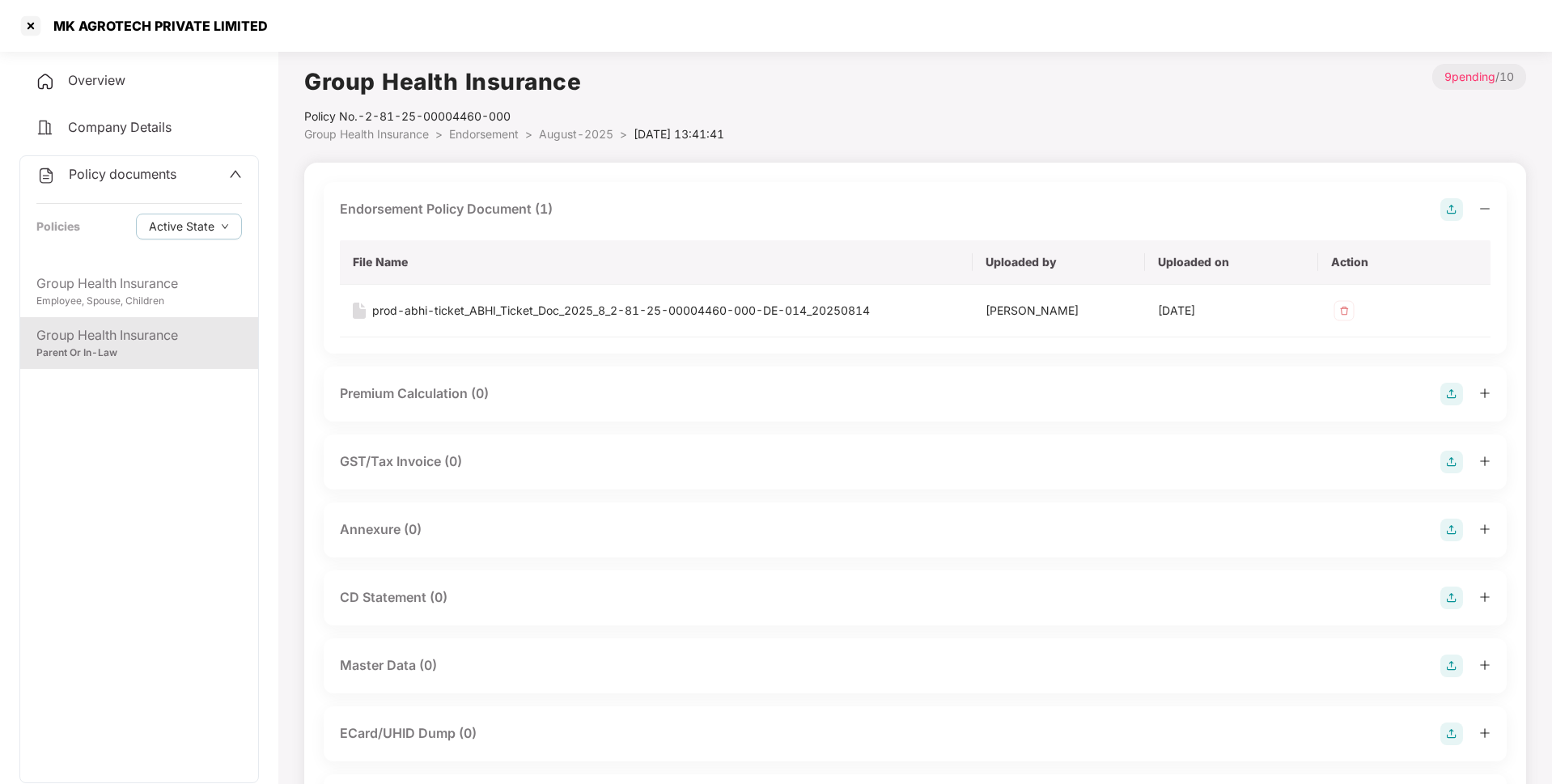
click at [1452, 532] on img at bounding box center [1451, 529] width 22 height 22
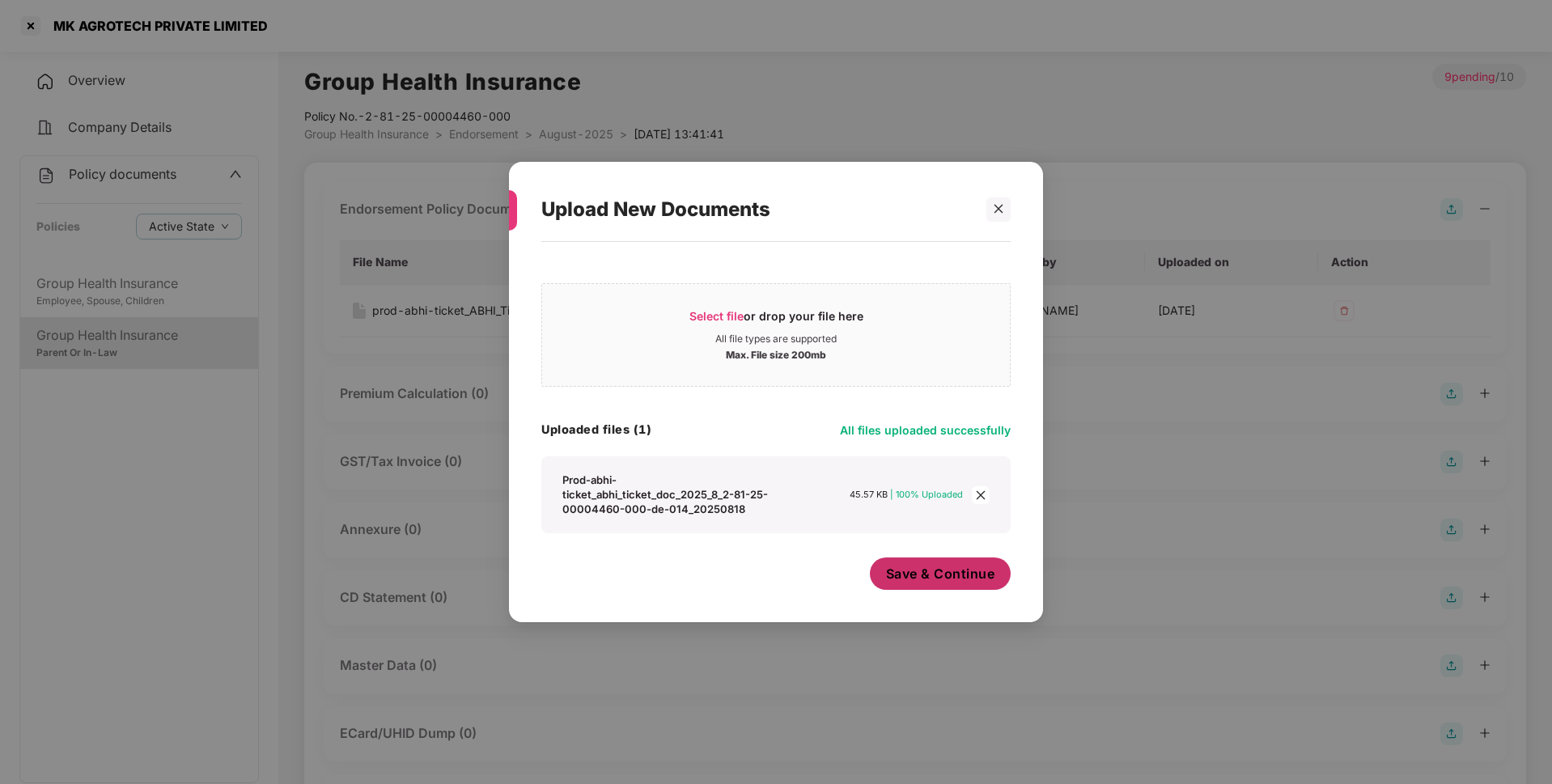
click at [959, 578] on span "Save & Continue" at bounding box center [940, 573] width 109 height 18
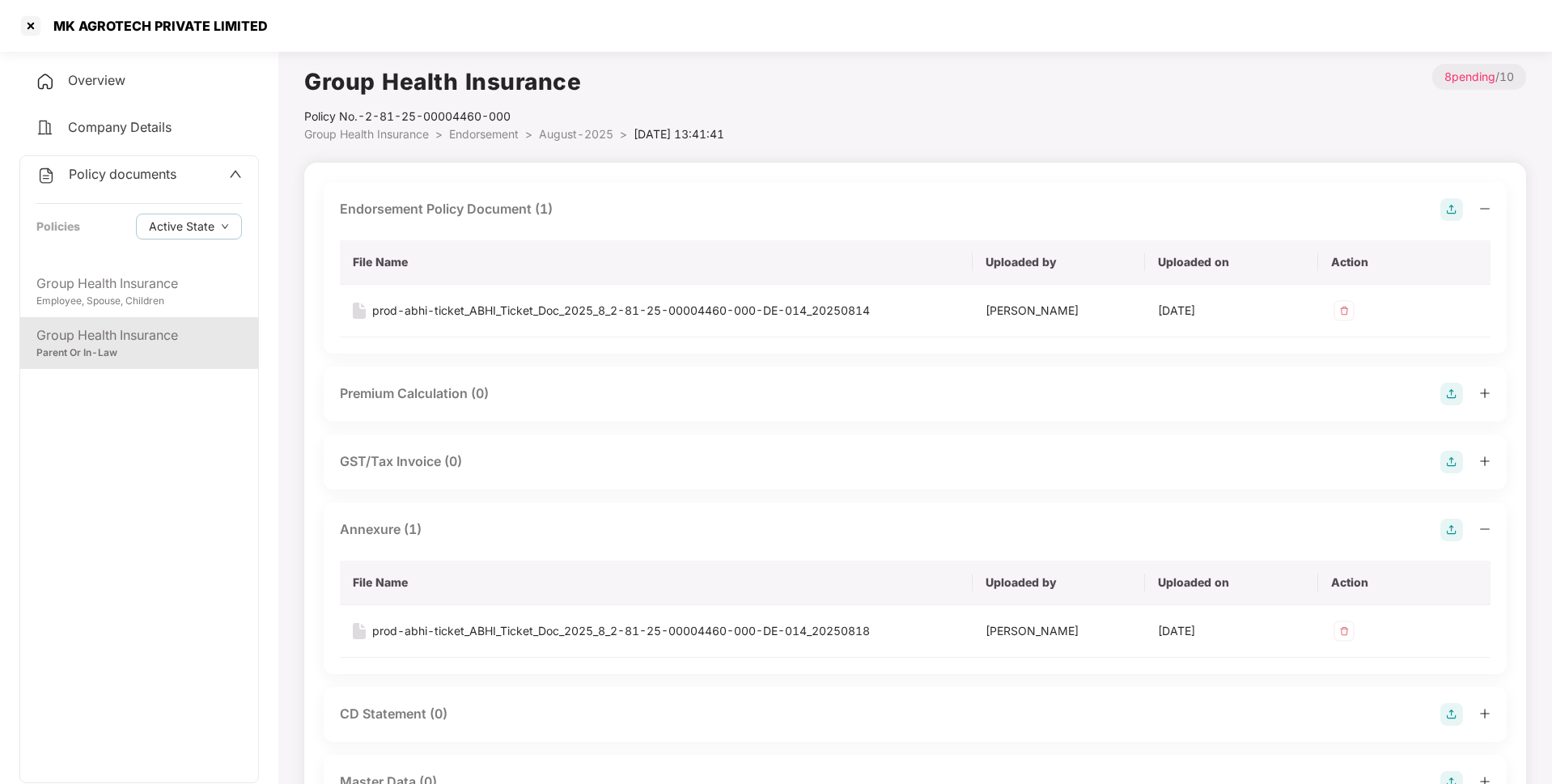
click at [587, 132] on span "August-2025" at bounding box center [576, 133] width 75 height 13
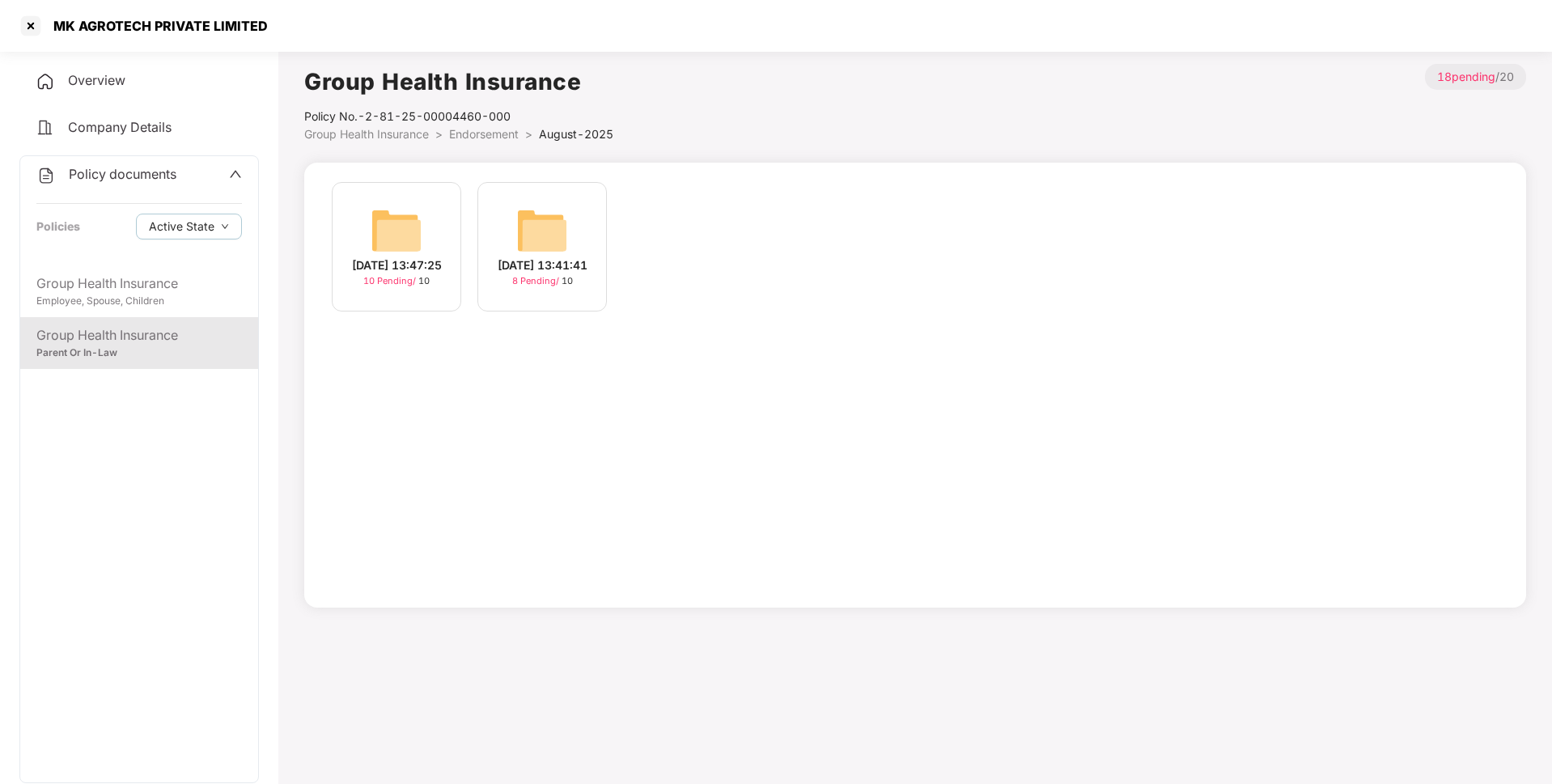
click at [422, 225] on div "[DATE] 13:47:25 10 Pending / 10" at bounding box center [397, 247] width 130 height 130
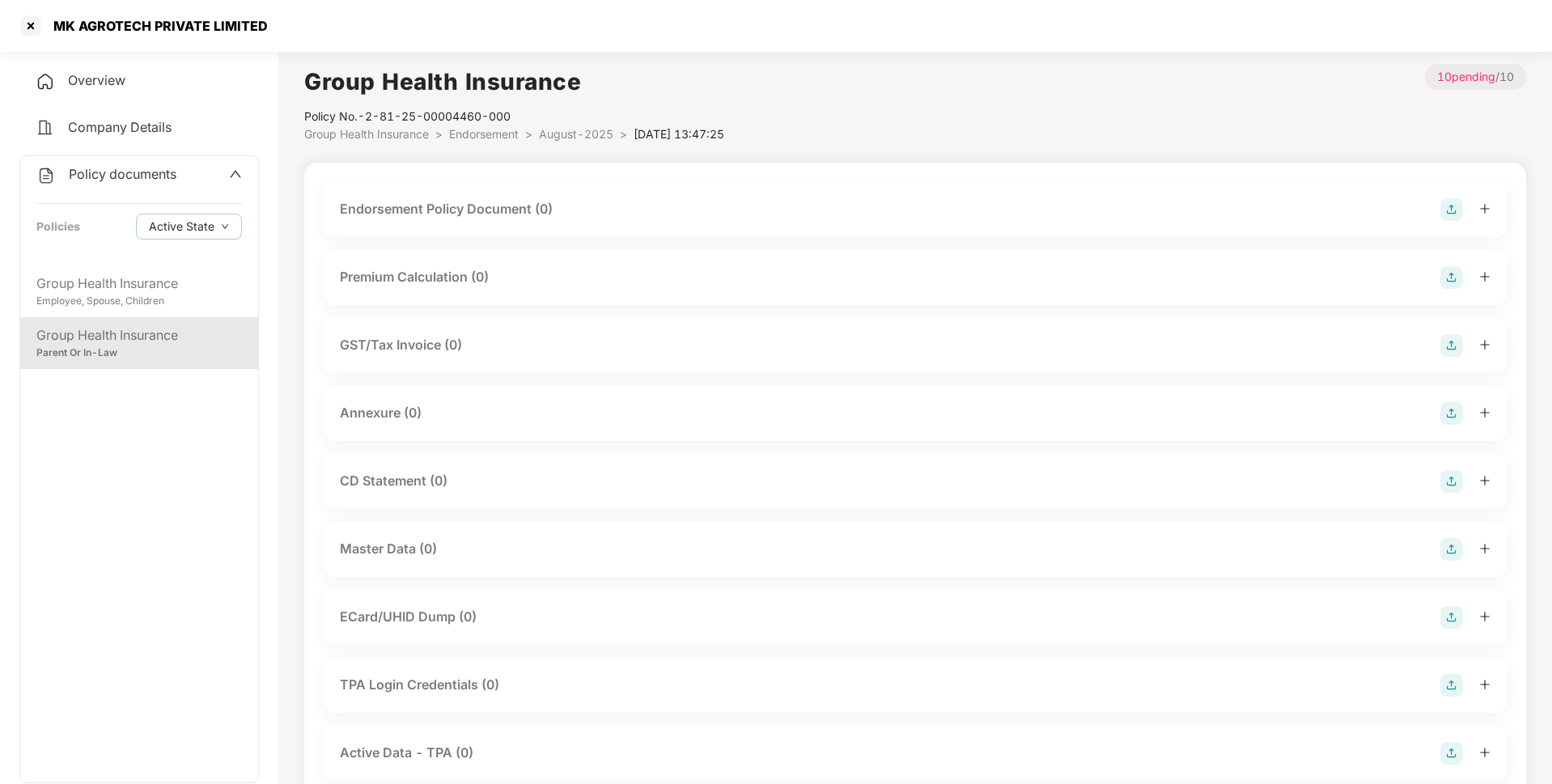
click at [1451, 204] on img at bounding box center [1451, 209] width 22 height 22
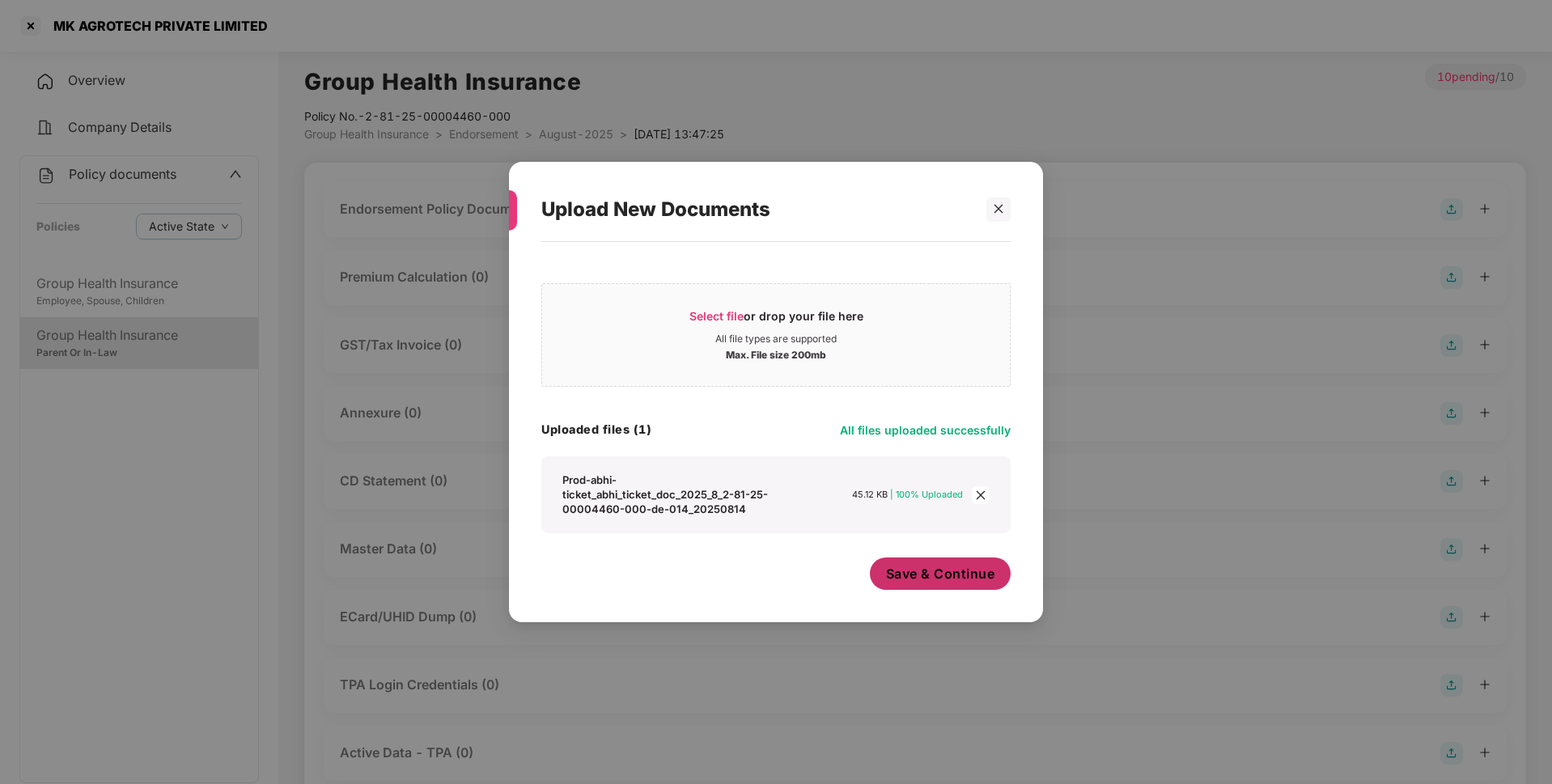
click at [946, 589] on button "Save & Continue" at bounding box center [940, 573] width 141 height 32
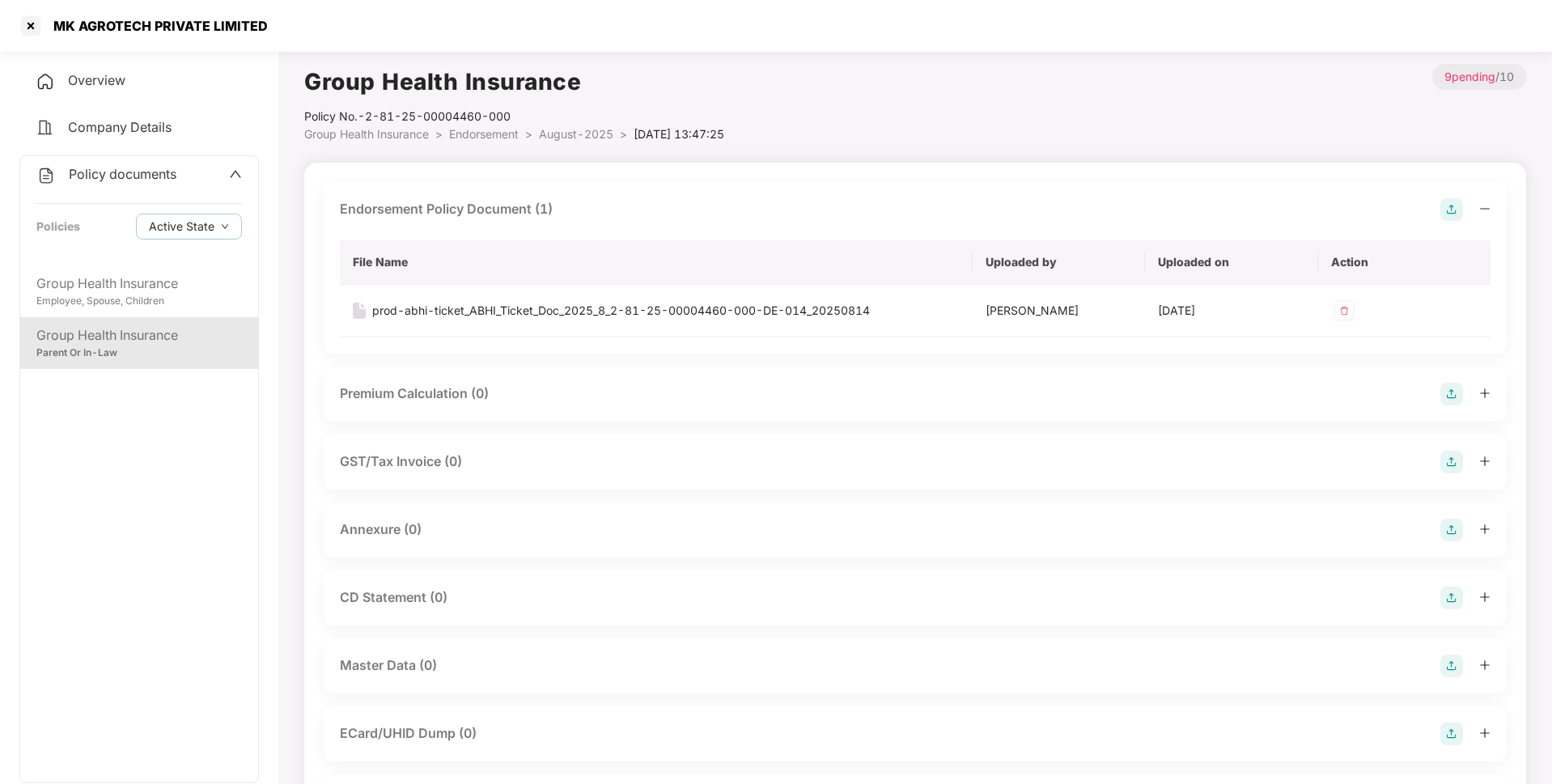
click at [1452, 527] on img at bounding box center [1451, 529] width 22 height 22
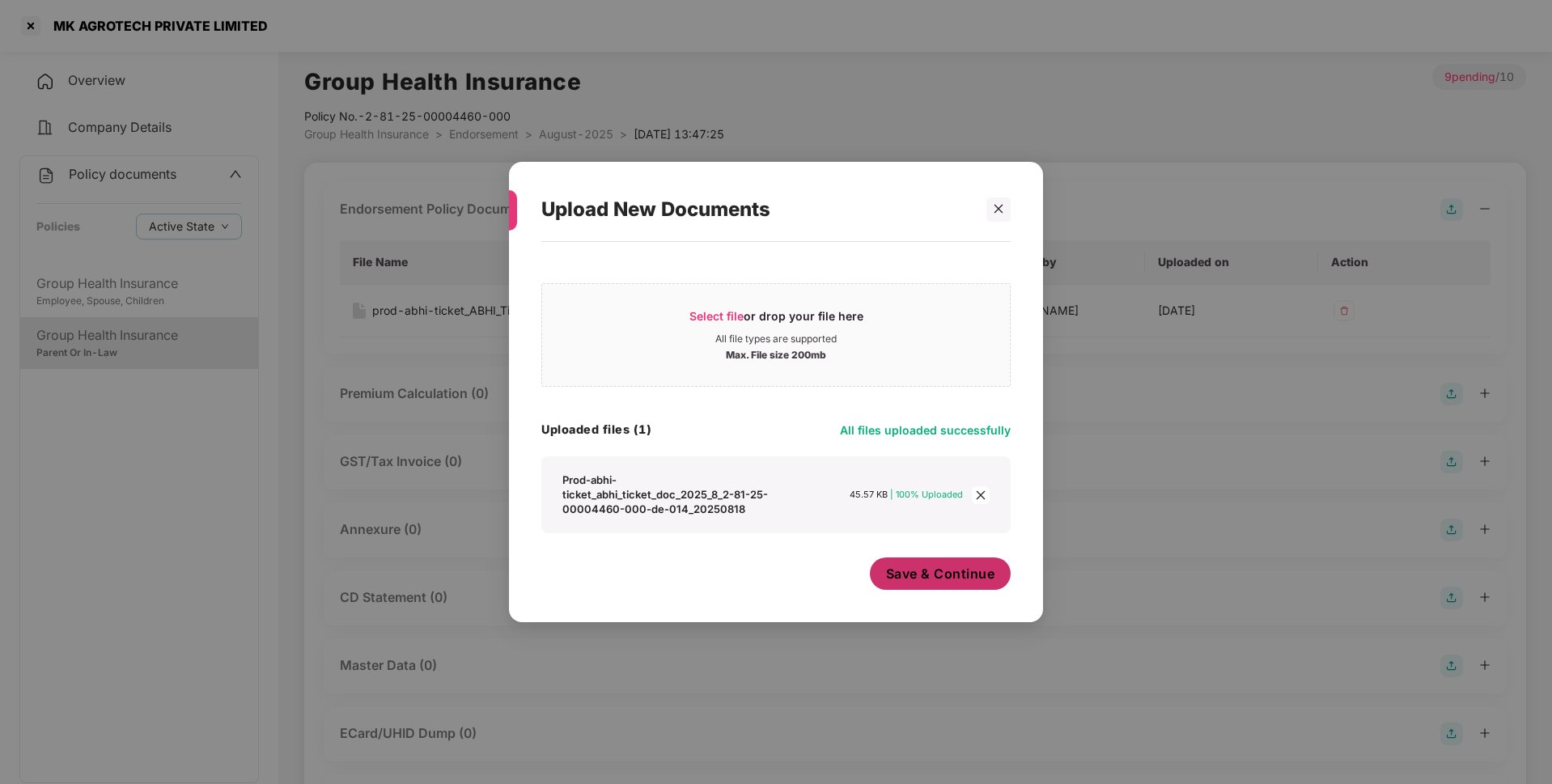
click at [954, 588] on button "Save & Continue" at bounding box center [940, 573] width 141 height 32
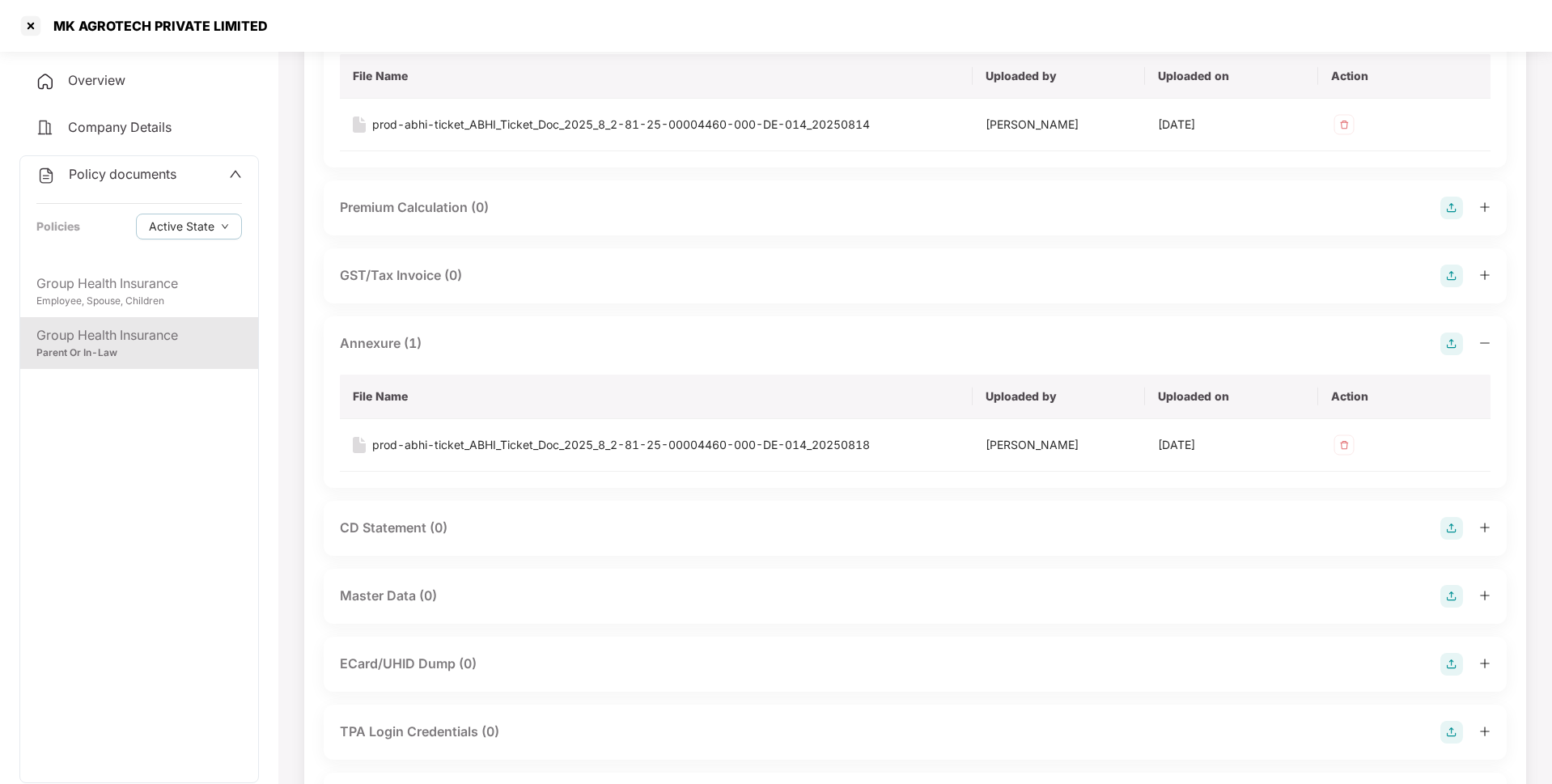
scroll to position [187, 0]
click at [1454, 595] on img at bounding box center [1451, 595] width 22 height 22
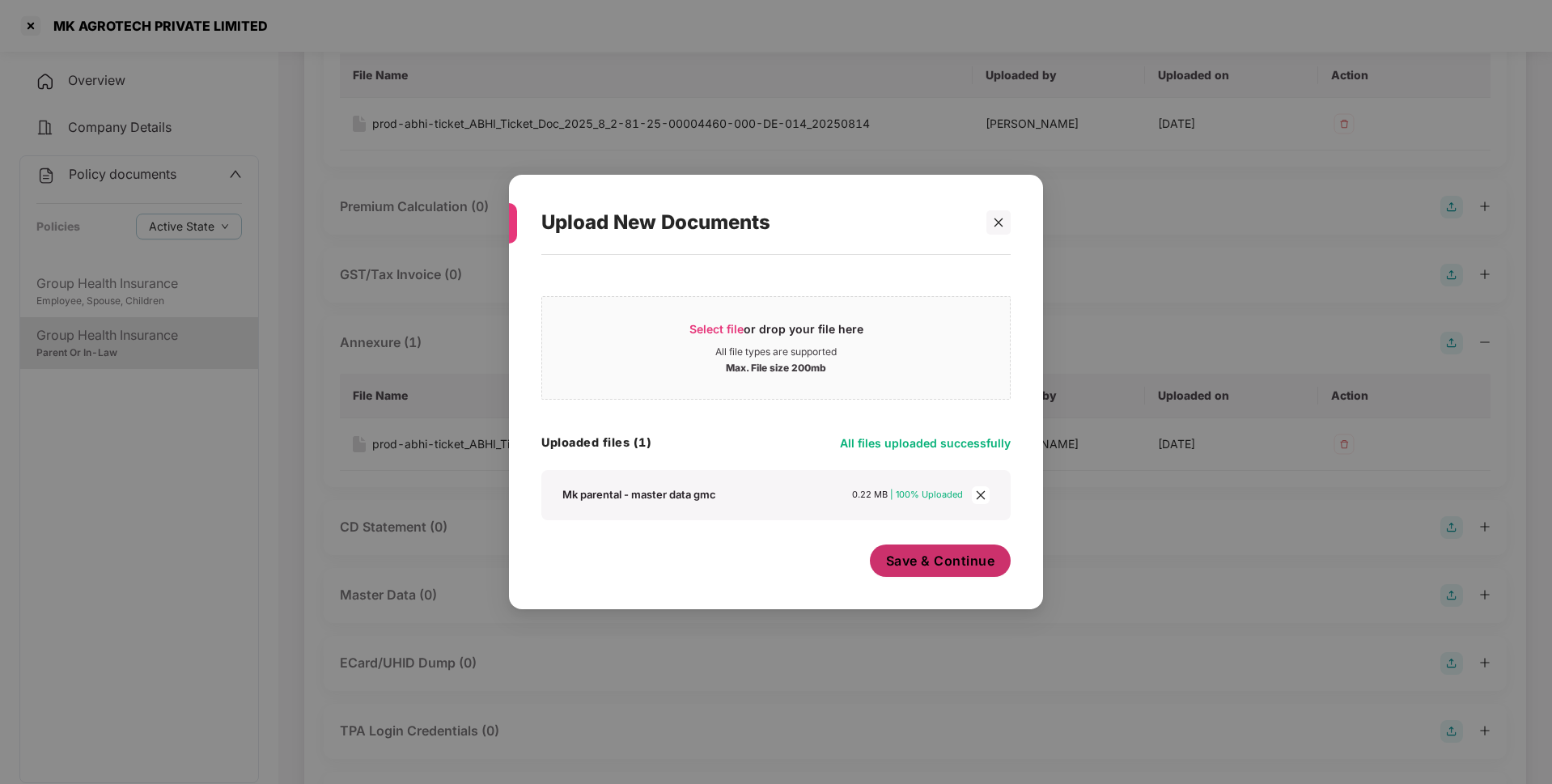
click at [917, 553] on span "Save & Continue" at bounding box center [940, 560] width 109 height 18
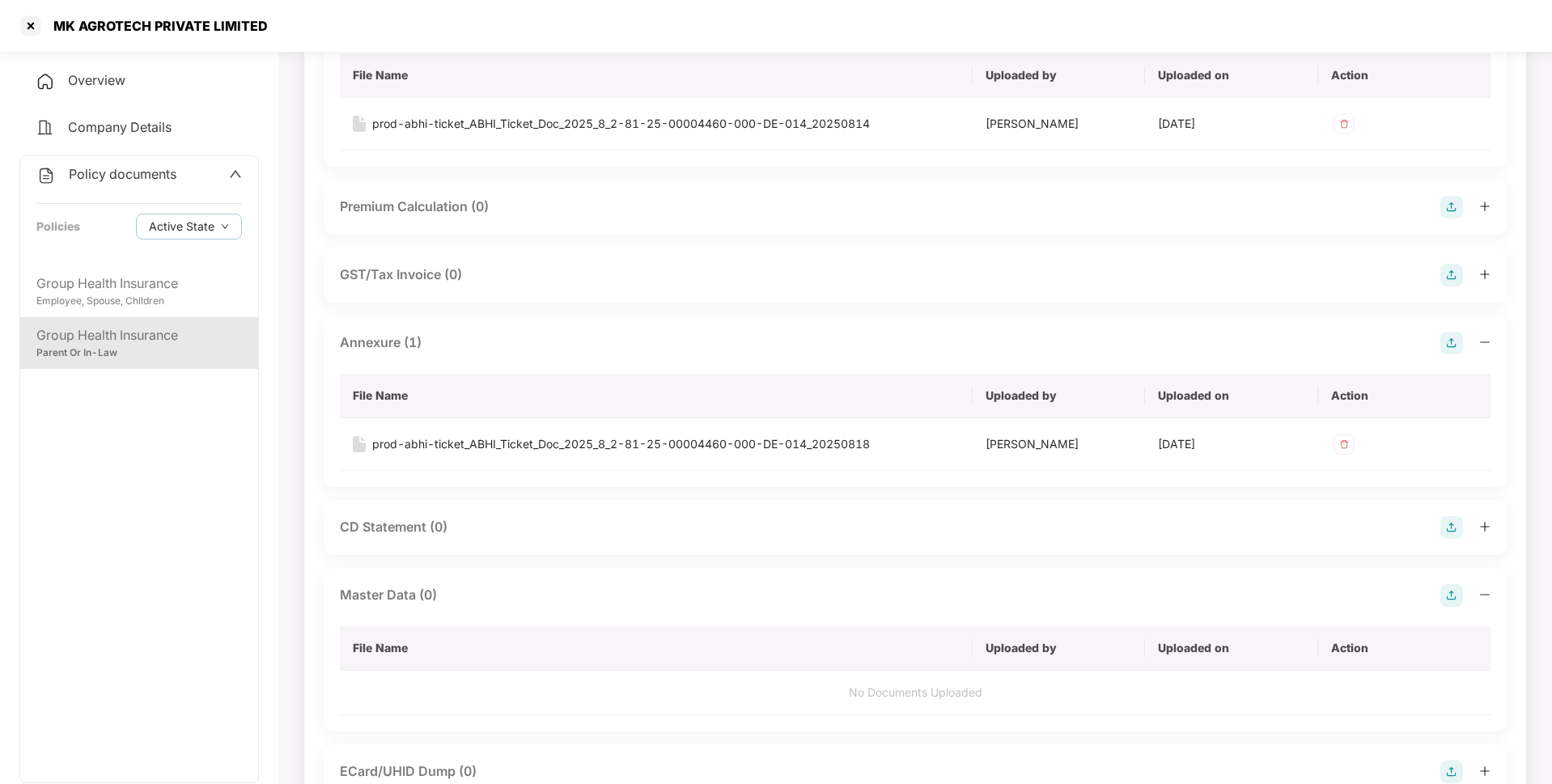
scroll to position [0, 0]
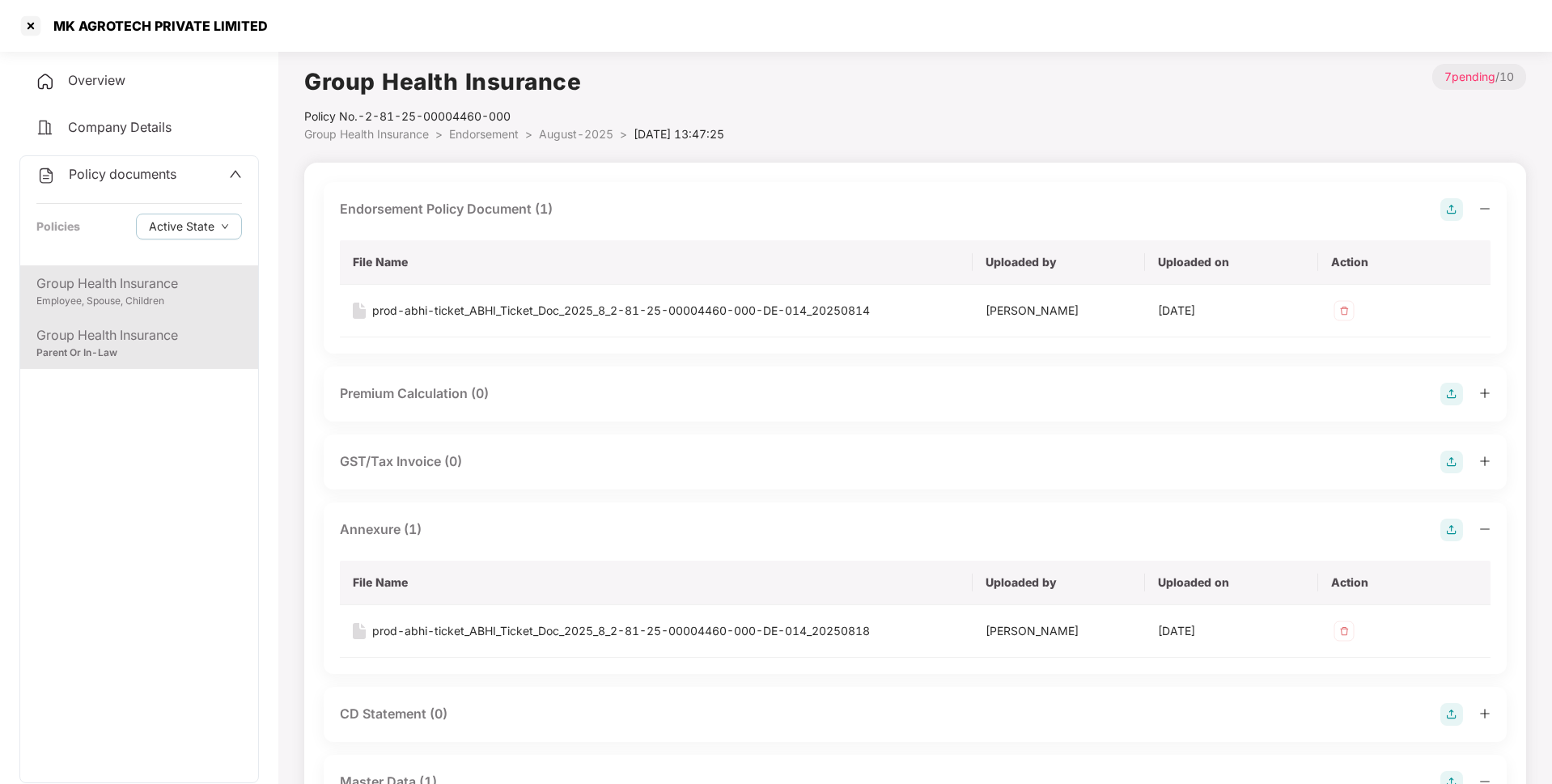
click at [170, 294] on div "Employee, Spouse, Children" at bounding box center [139, 300] width 205 height 15
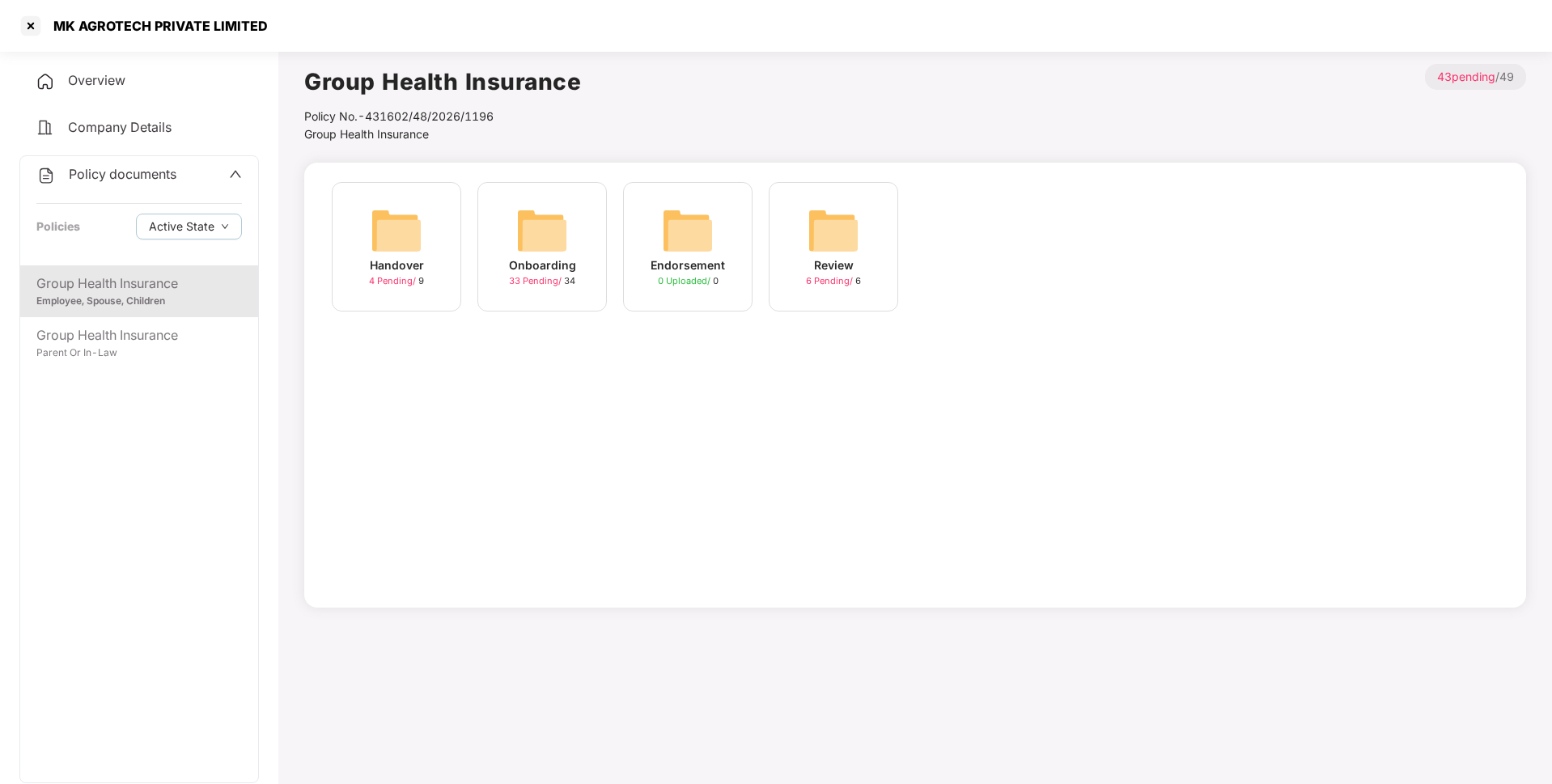
click at [110, 165] on div "Policy documents" at bounding box center [106, 175] width 140 height 21
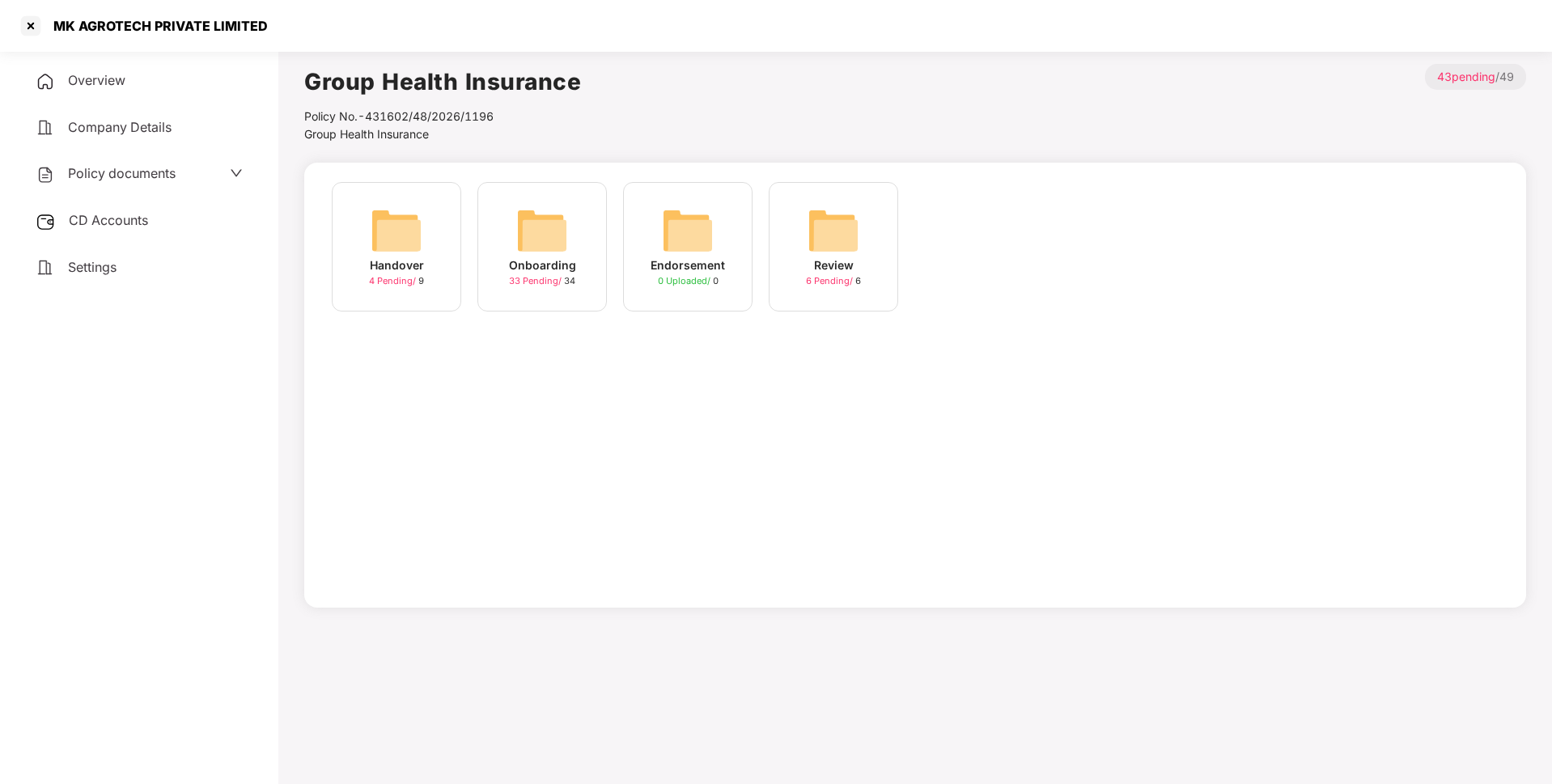
click at [103, 237] on div "CD Accounts" at bounding box center [139, 220] width 239 height 37
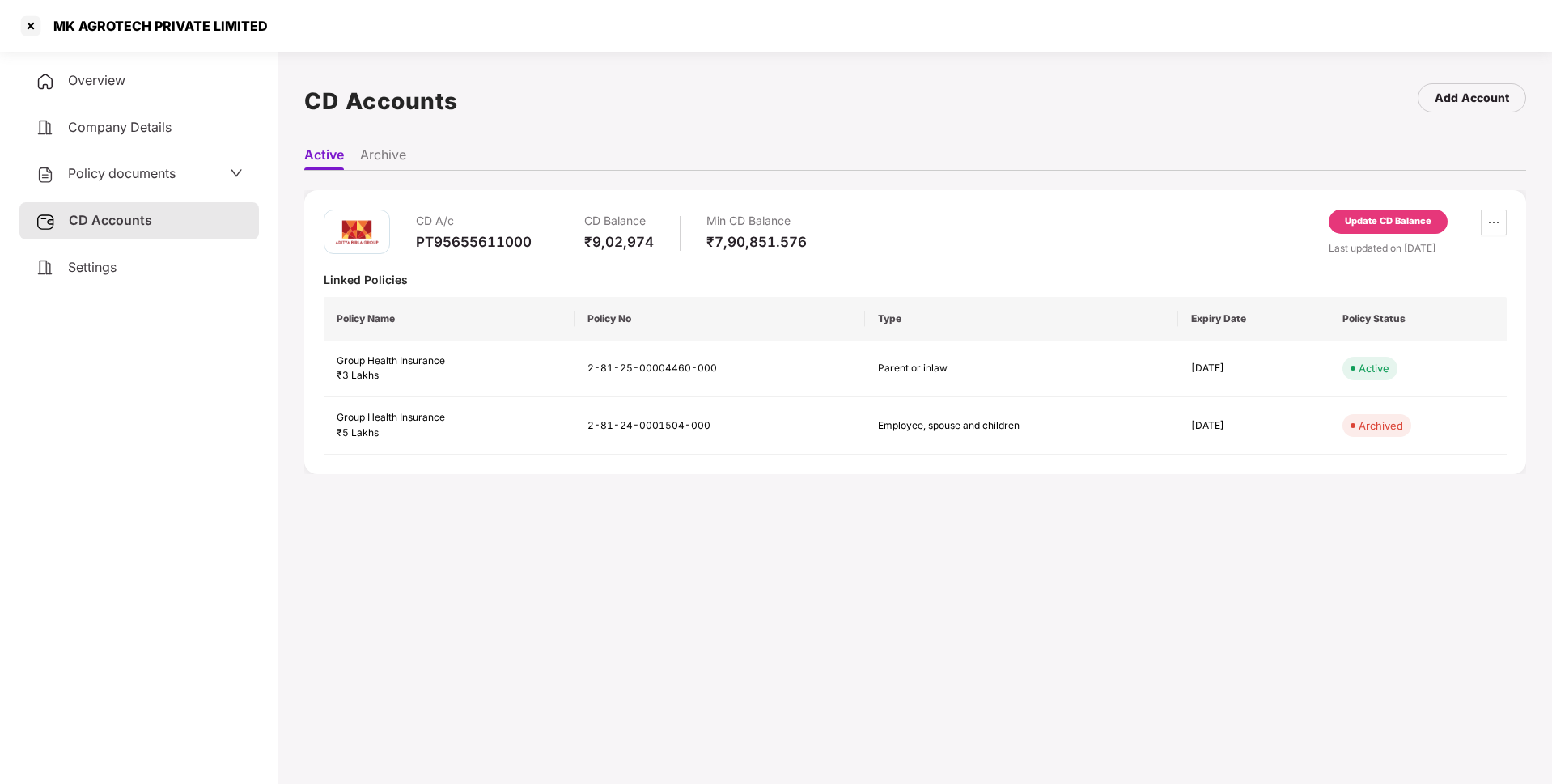
click at [1393, 228] on div "Update CD Balance" at bounding box center [1387, 221] width 86 height 14
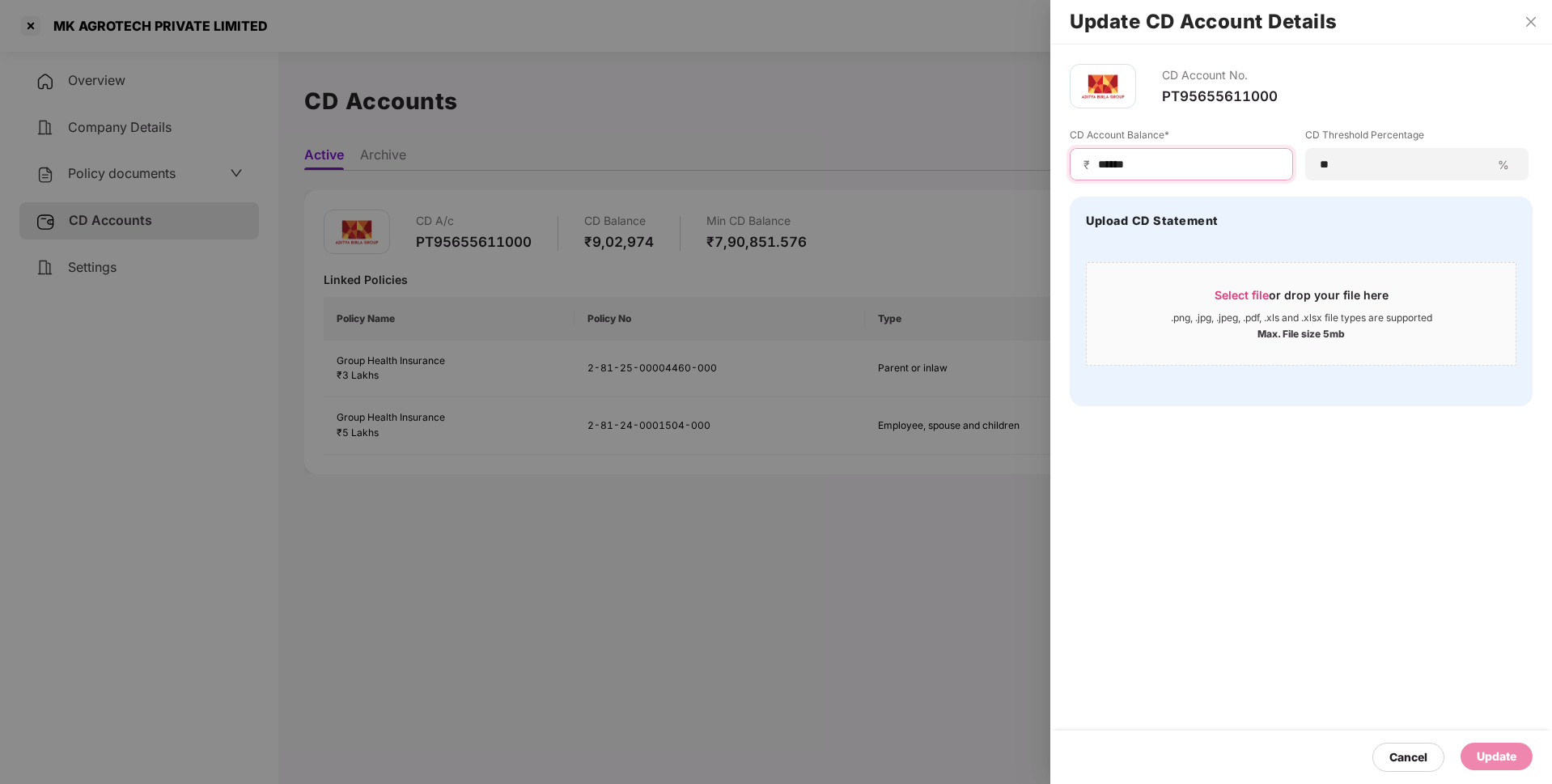
drag, startPoint x: 1162, startPoint y: 160, endPoint x: 1045, endPoint y: 173, distance: 117.7
click at [1045, 173] on div "Update CD Account Details CD Account No. PT95655611000 CD Account Balance* ₹ **…" at bounding box center [776, 392] width 1552 height 784
paste input "****"
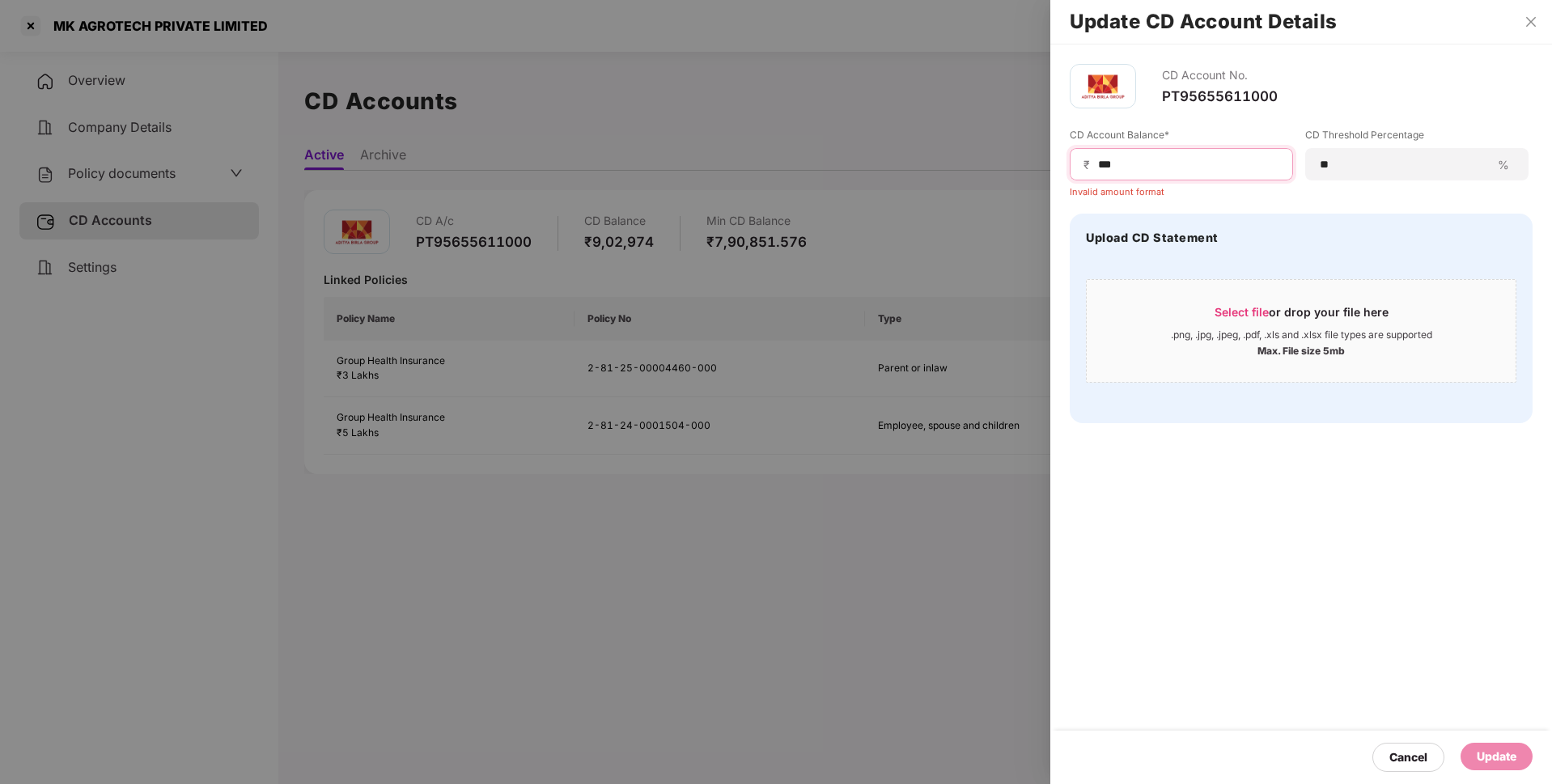
type input "*"
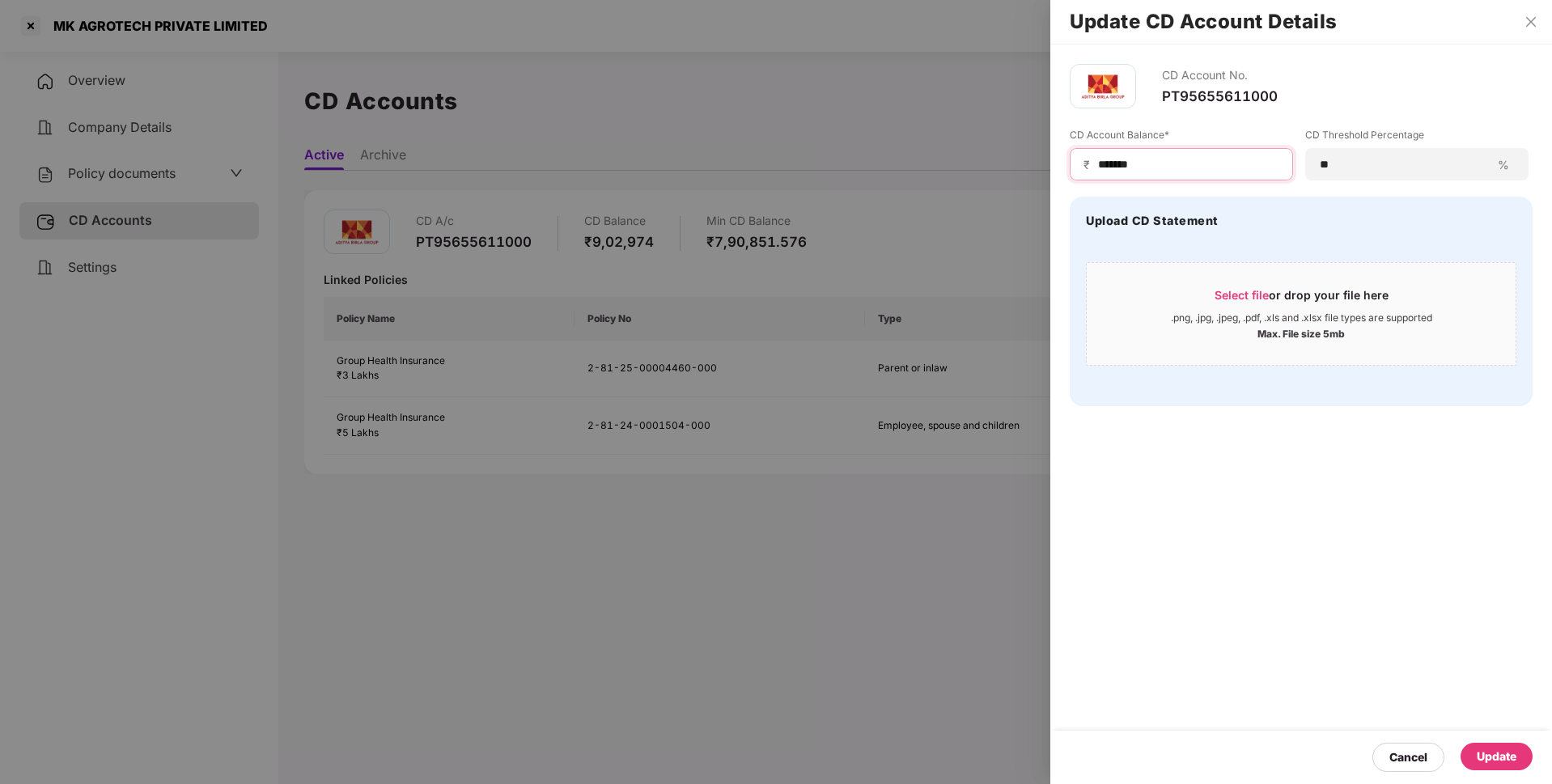
type input "*******"
click at [1502, 748] on div "Update" at bounding box center [1496, 756] width 40 height 18
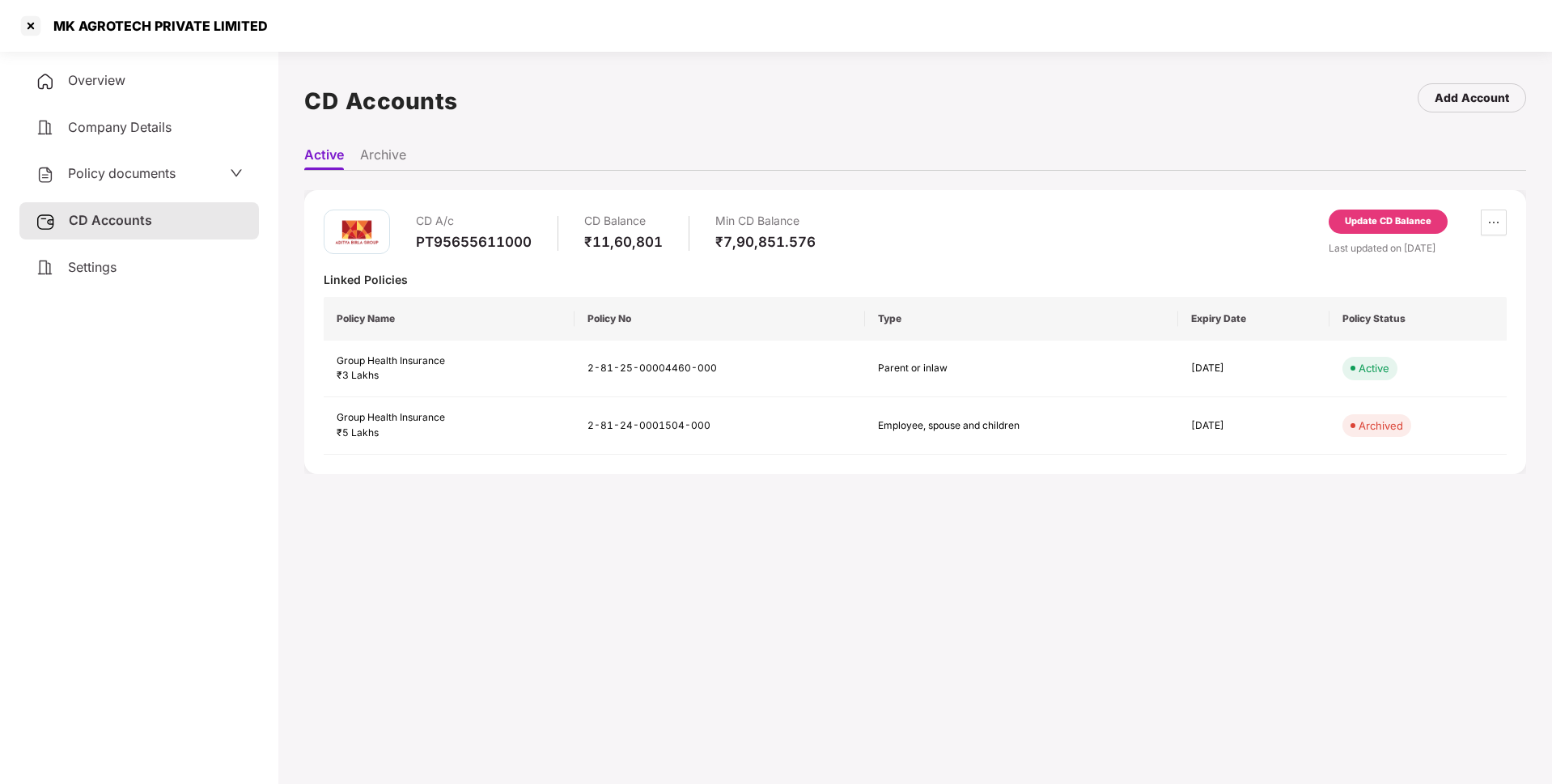
click at [196, 164] on div "Policy documents" at bounding box center [139, 174] width 207 height 21
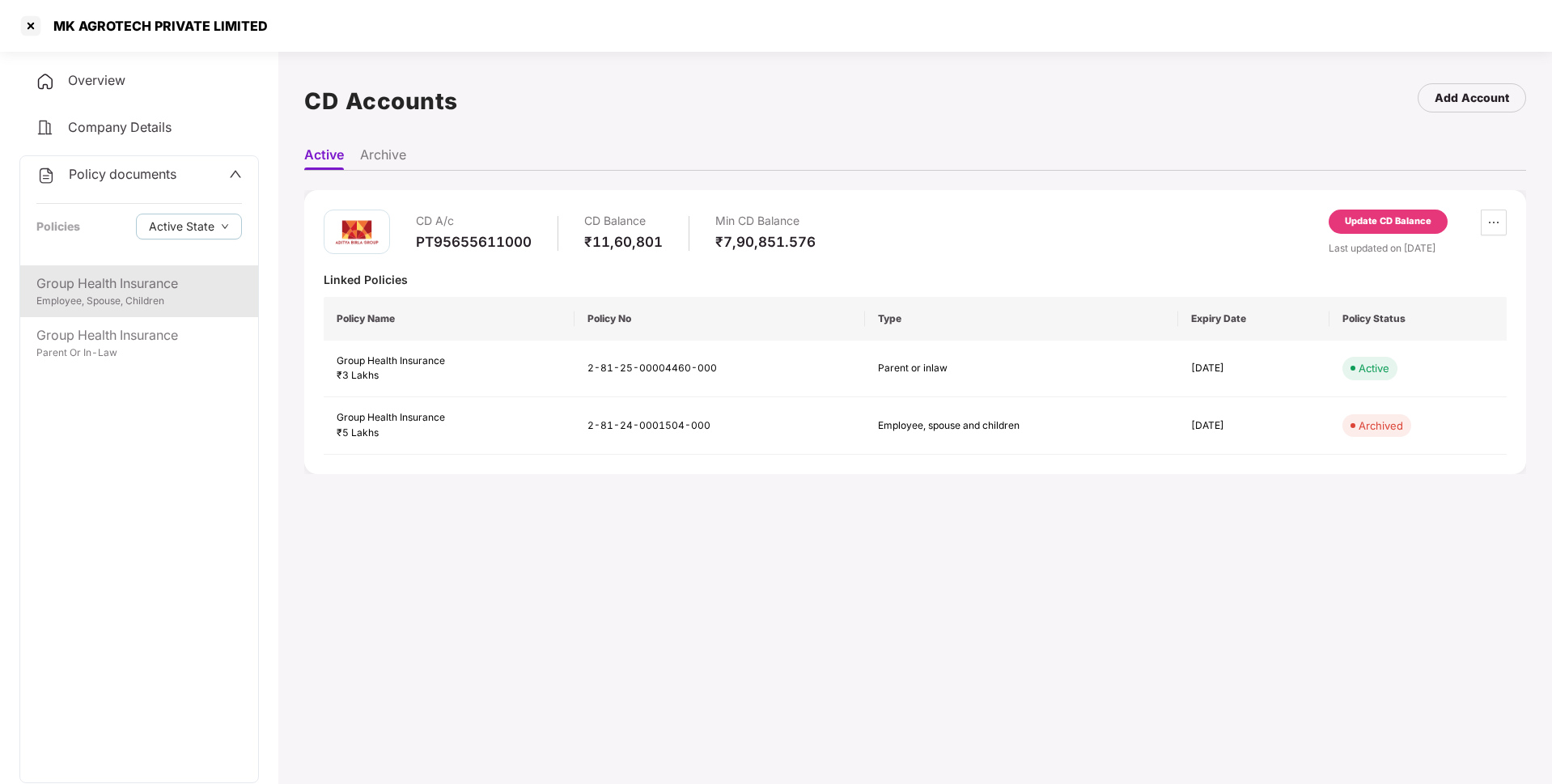
click at [151, 279] on div "Group Health Insurance" at bounding box center [139, 284] width 205 height 20
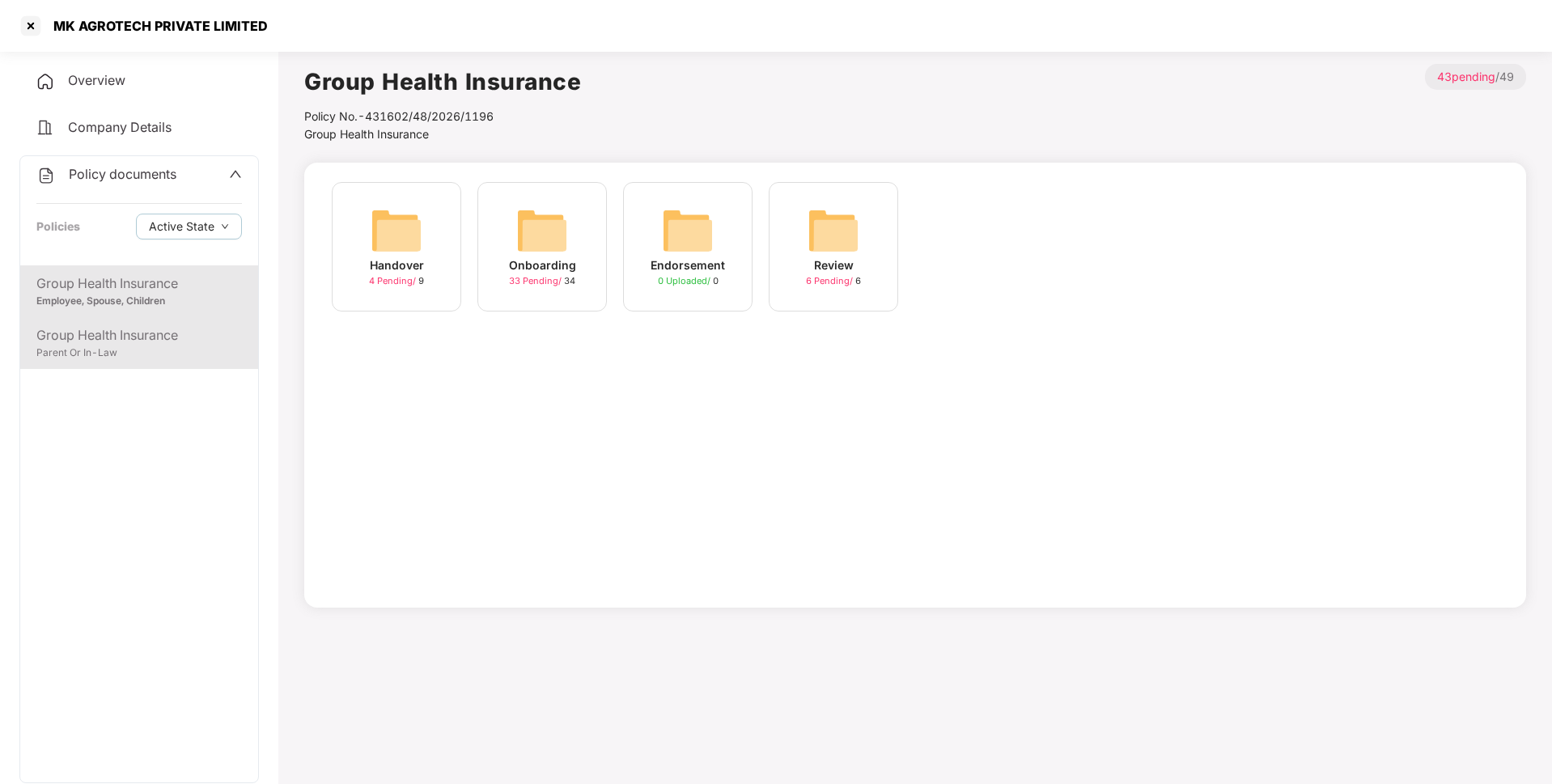
click at [163, 330] on div "Group Health Insurance" at bounding box center [139, 335] width 205 height 20
click at [132, 175] on span "Policy documents" at bounding box center [122, 174] width 108 height 16
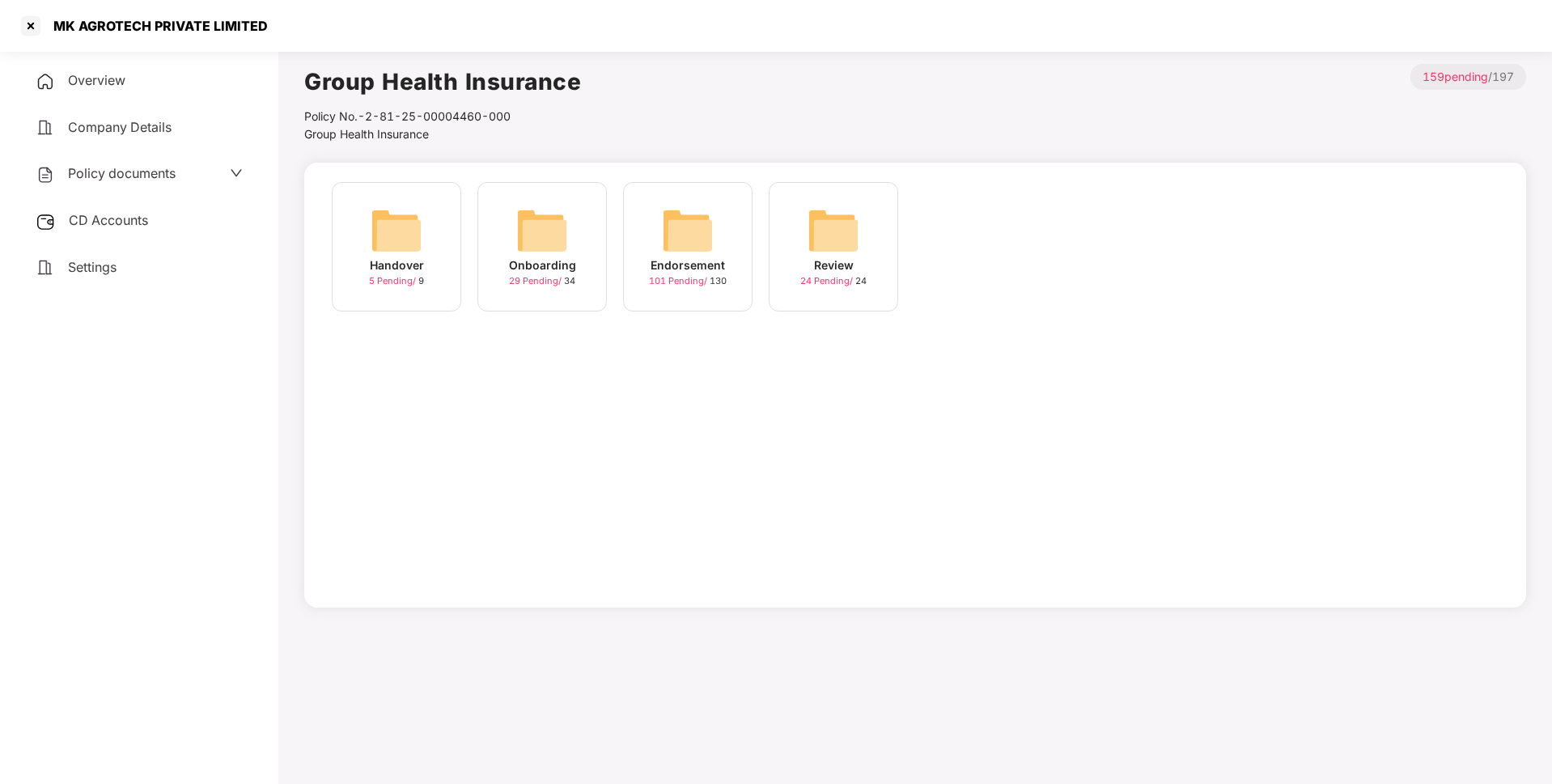
click at [117, 214] on span "CD Accounts" at bounding box center [108, 220] width 79 height 16
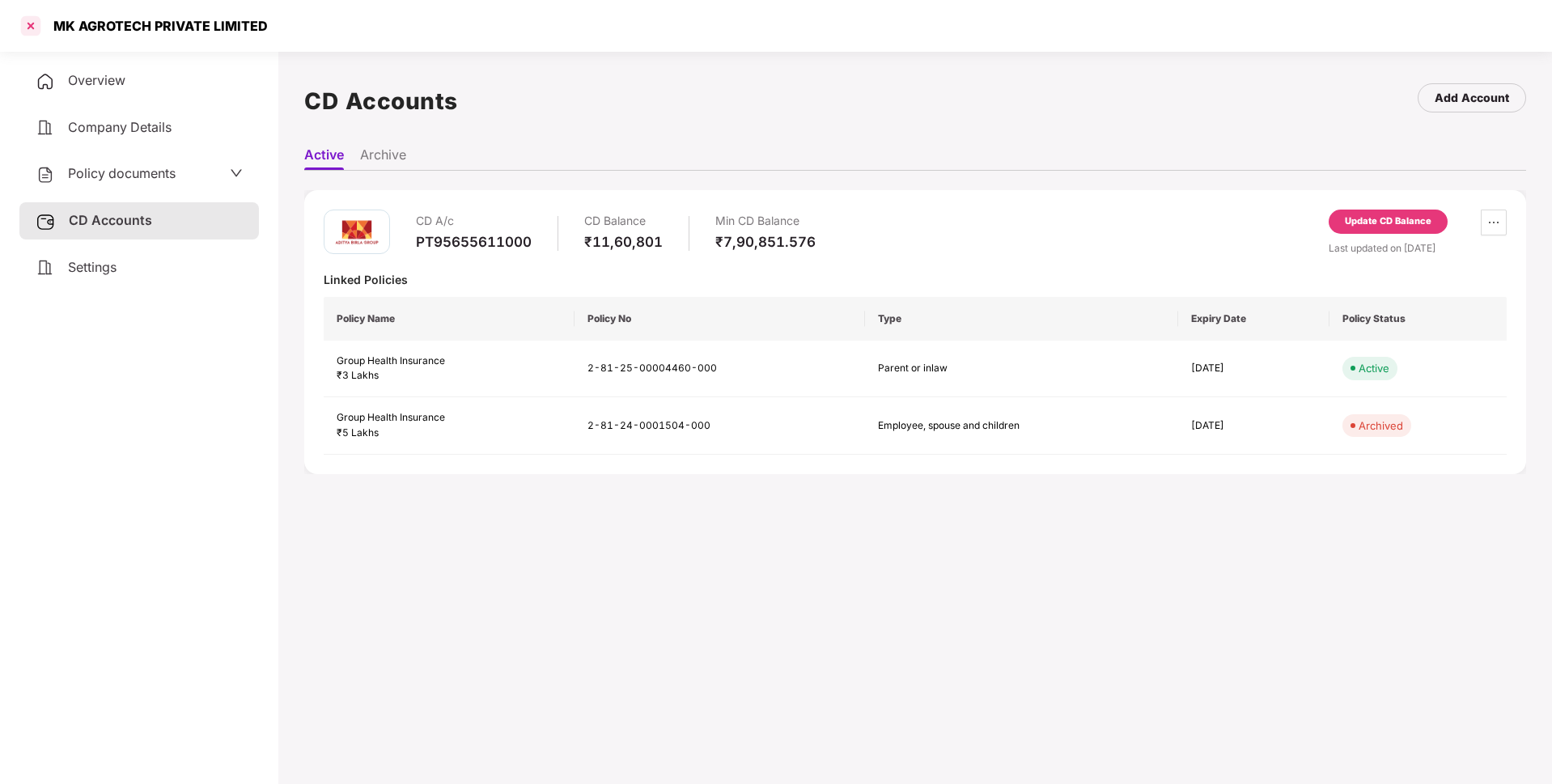
click at [35, 27] on div at bounding box center [30, 26] width 26 height 26
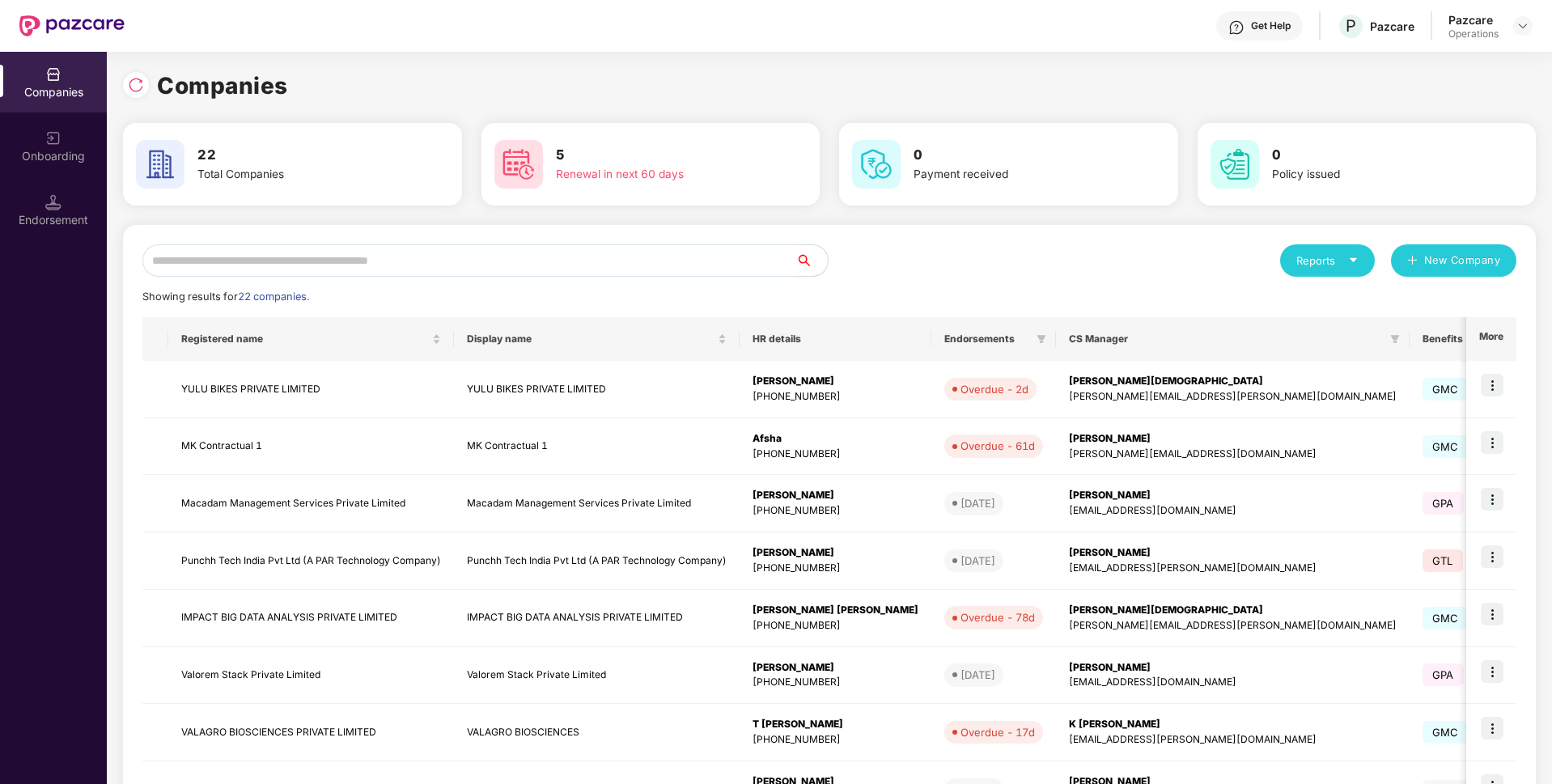
click at [236, 246] on input "text" at bounding box center [469, 260] width 653 height 32
type input "**"
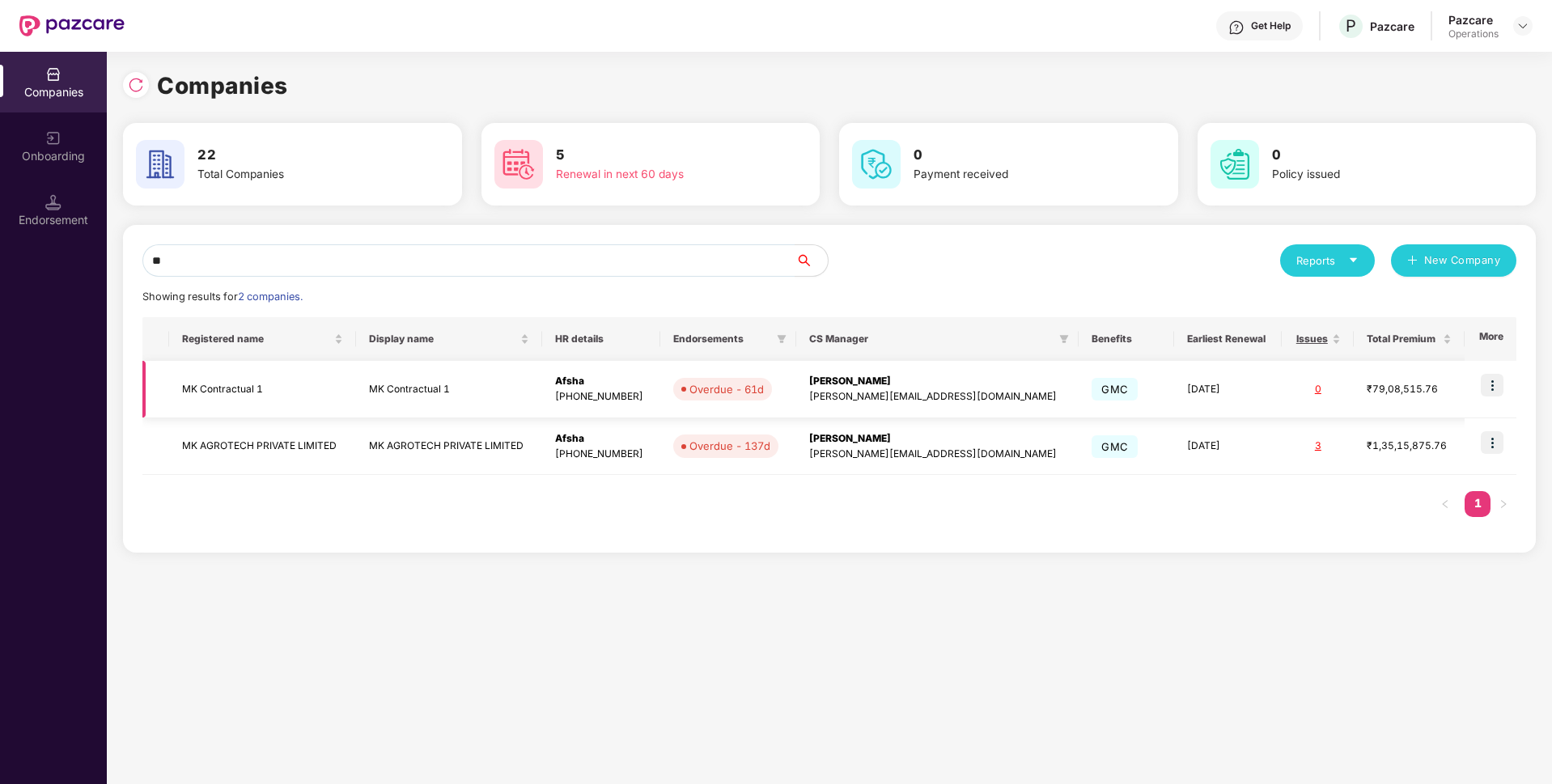
click at [223, 391] on td "MK Contractual 1" at bounding box center [262, 389] width 187 height 58
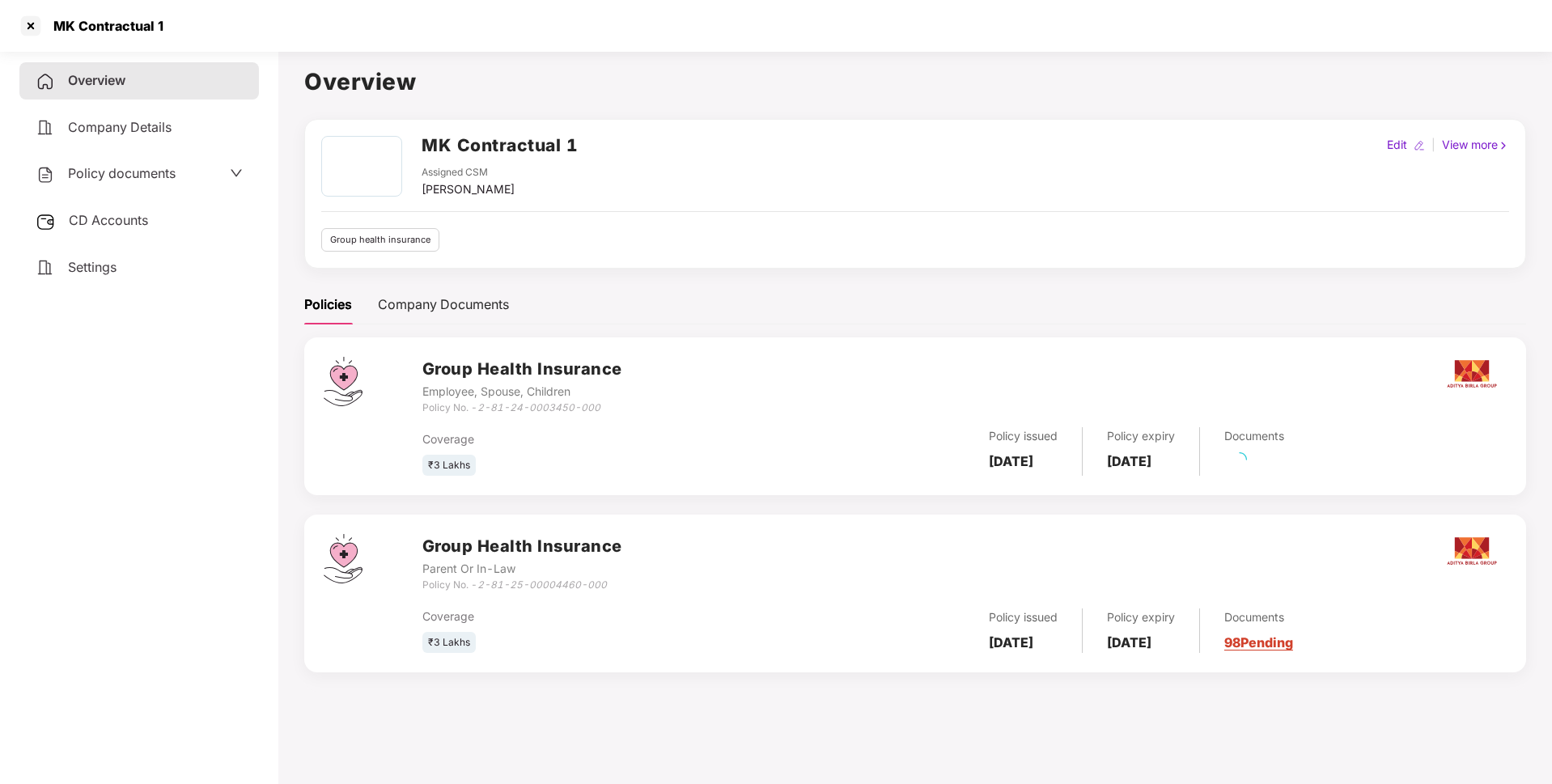
click at [122, 209] on div "CD Accounts" at bounding box center [139, 220] width 239 height 37
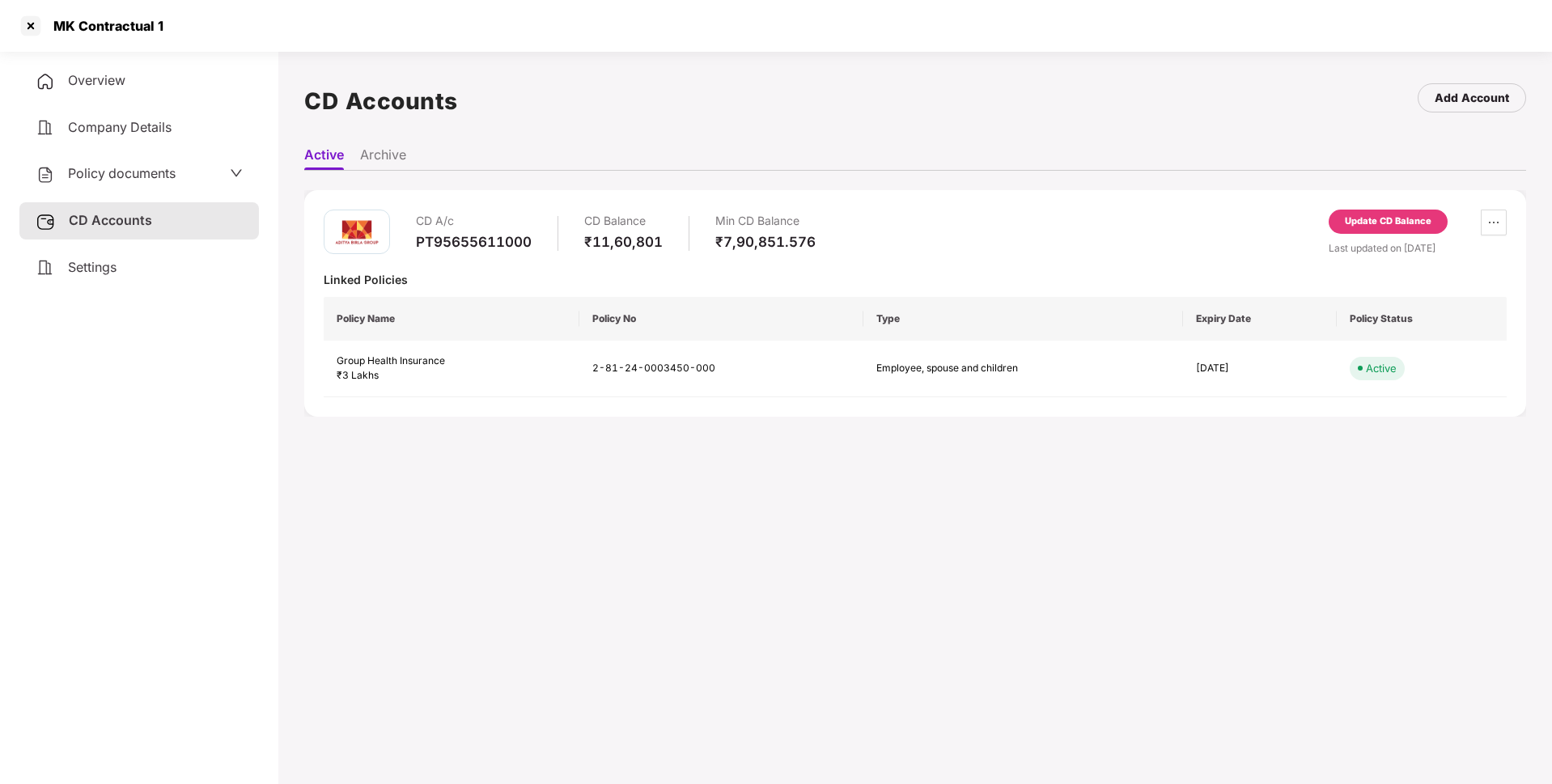
click at [158, 174] on span "Policy documents" at bounding box center [121, 173] width 108 height 16
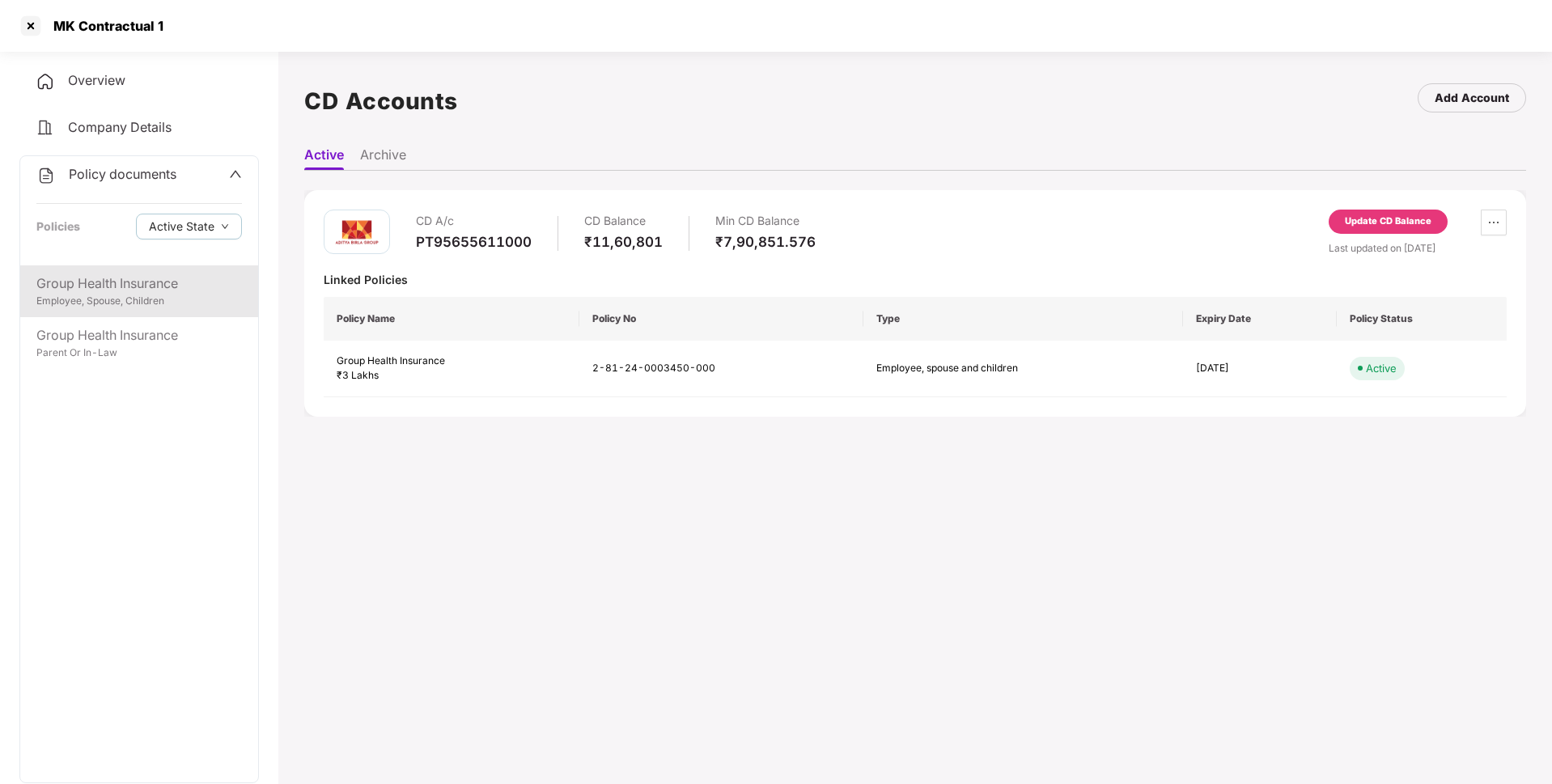
click at [143, 285] on div "Group Health Insurance" at bounding box center [139, 284] width 205 height 20
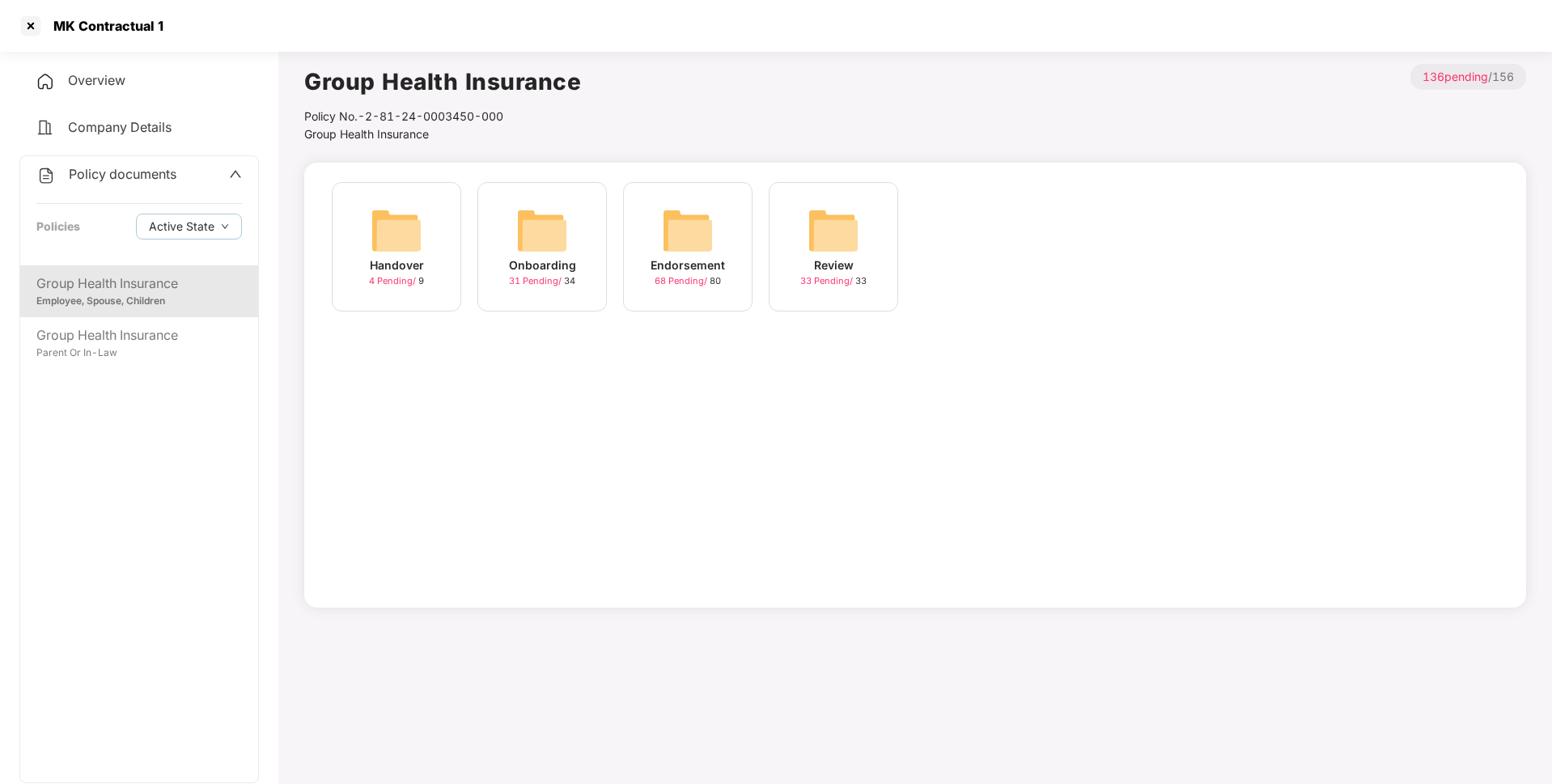
click at [721, 272] on div "Endorsement" at bounding box center [688, 265] width 75 height 18
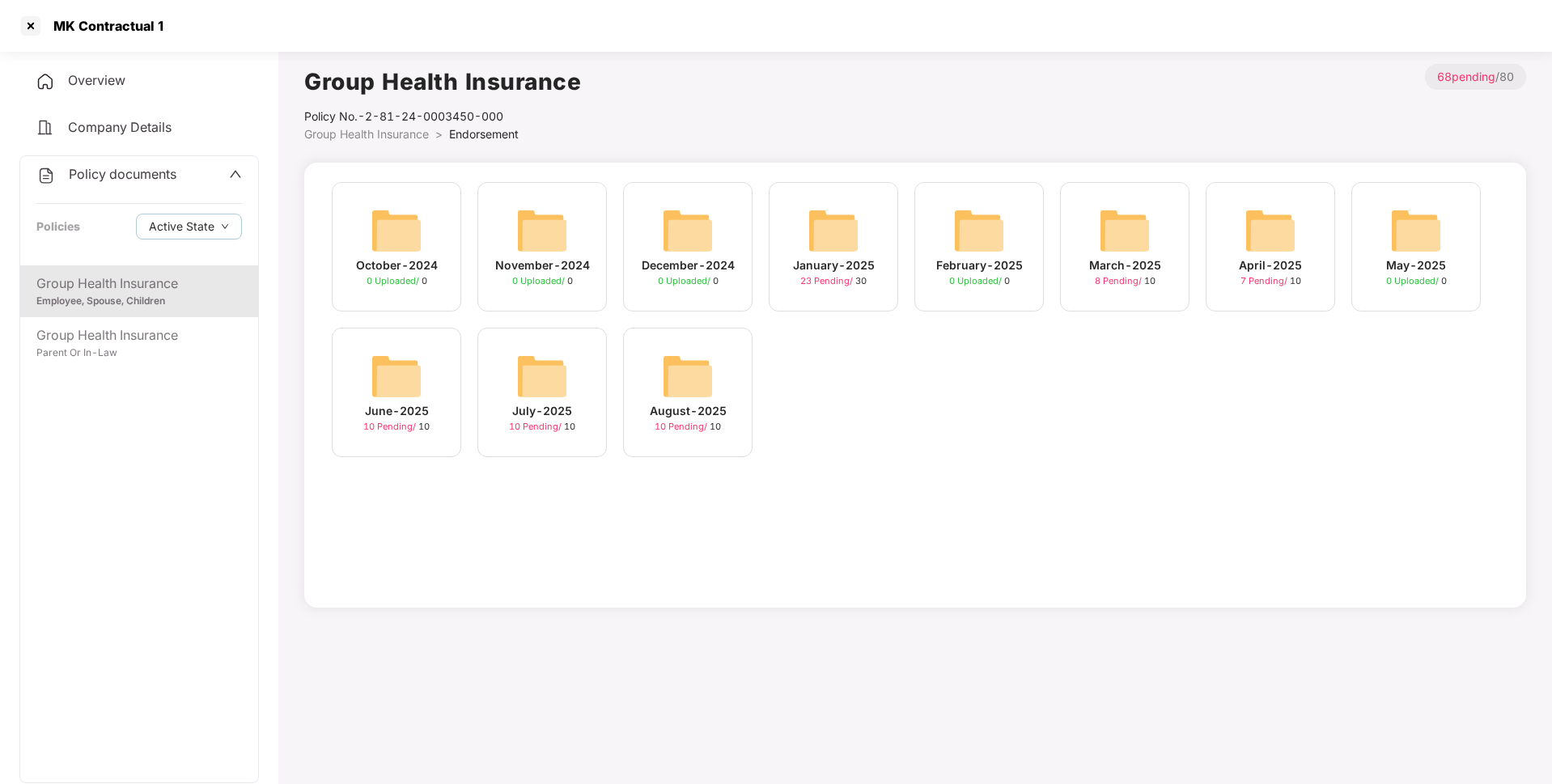
click at [416, 384] on img at bounding box center [397, 376] width 52 height 52
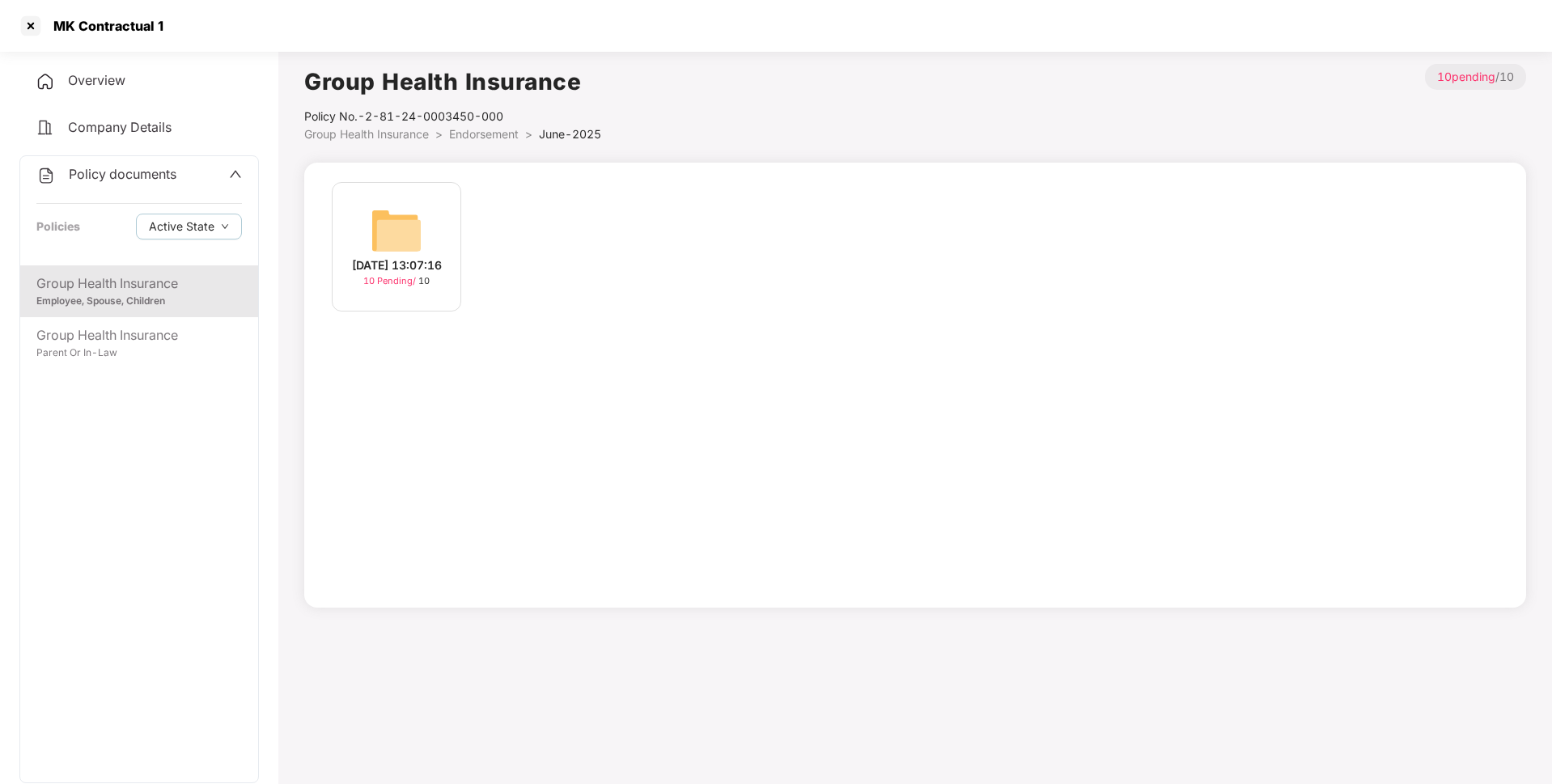
click at [414, 256] on div "[DATE] 13:07:16" at bounding box center [397, 265] width 90 height 18
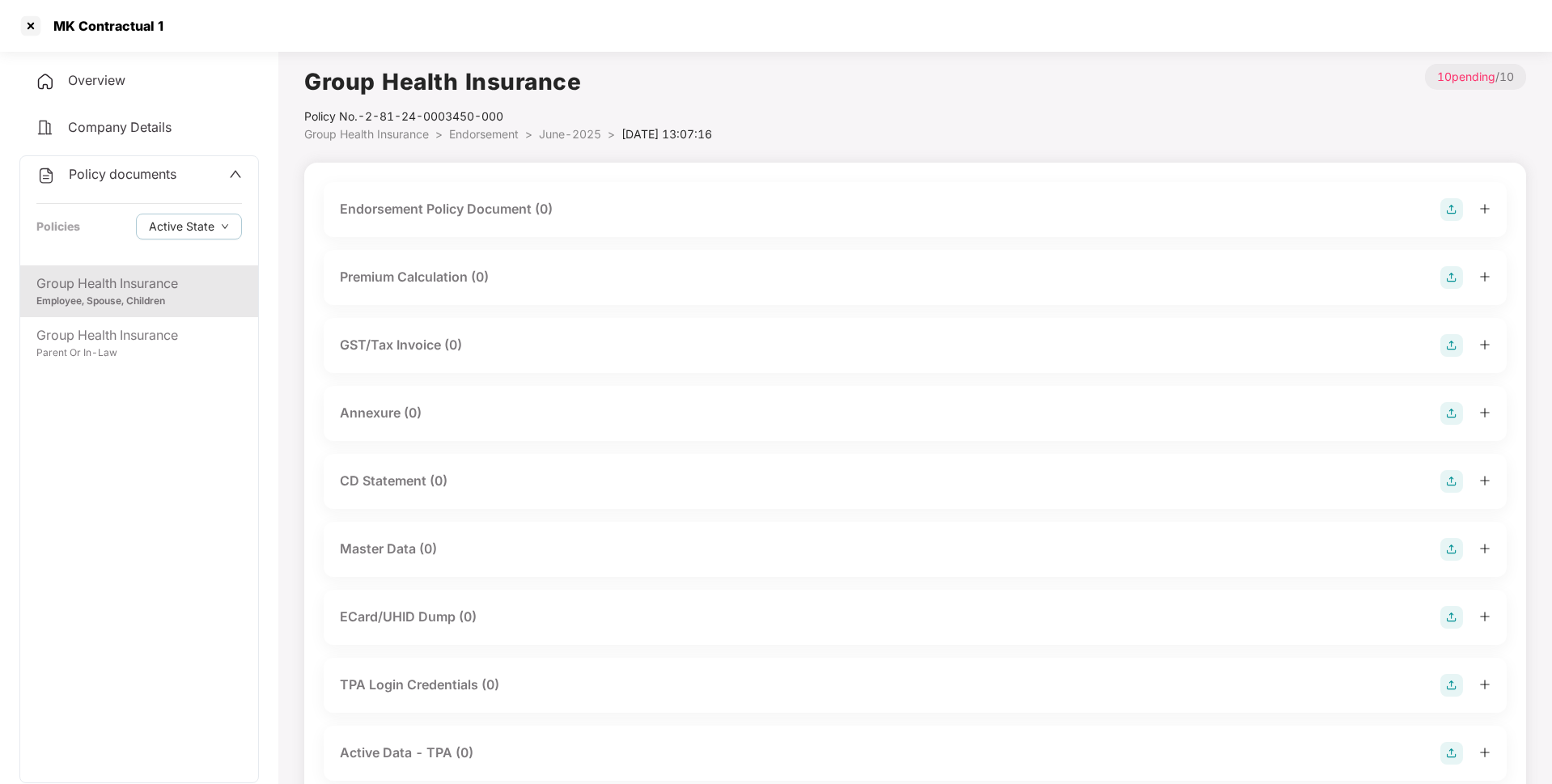
click at [1443, 212] on img at bounding box center [1451, 209] width 22 height 22
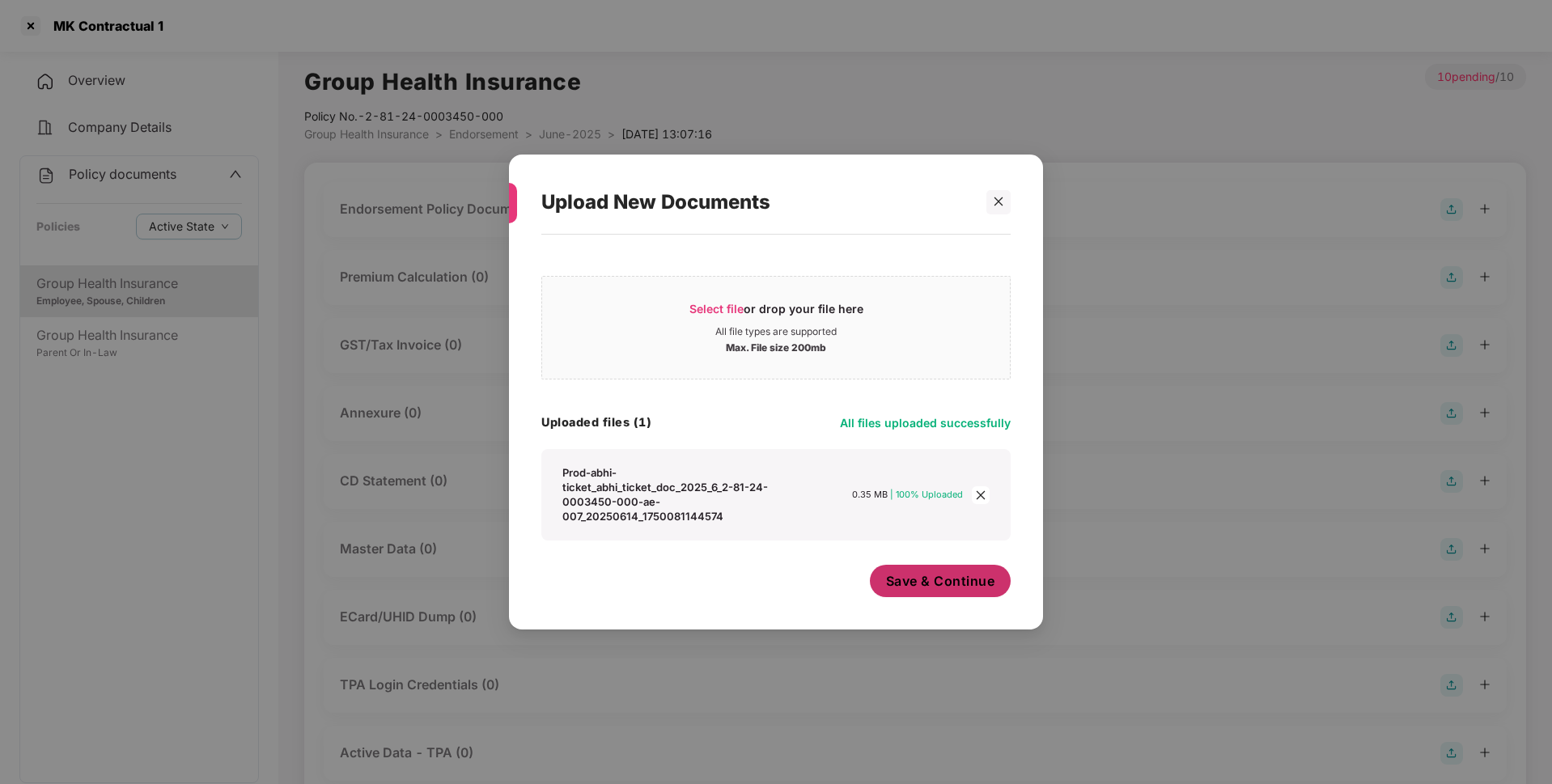
click at [948, 589] on span "Save & Continue" at bounding box center [940, 580] width 109 height 18
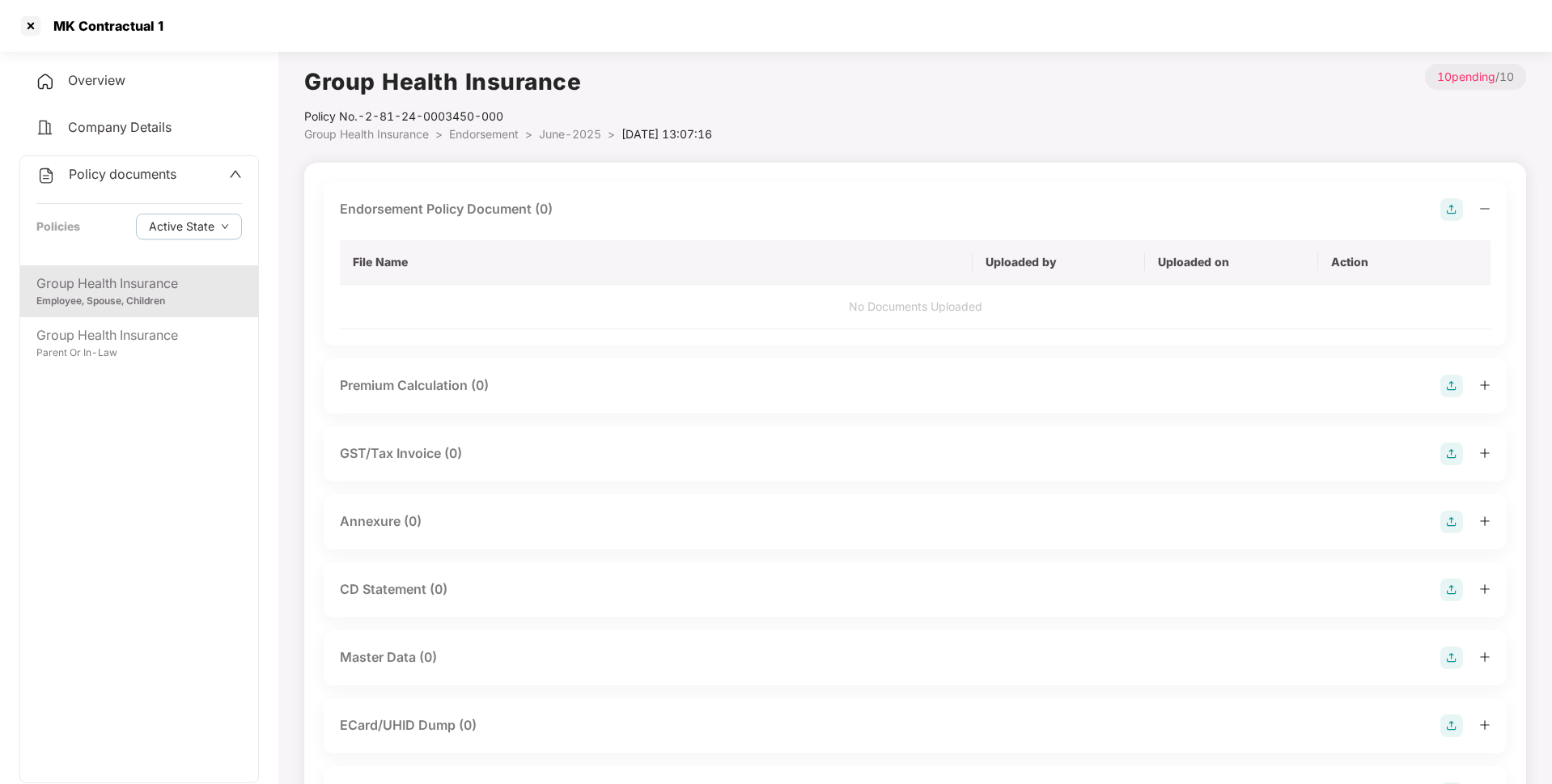
scroll to position [60, 0]
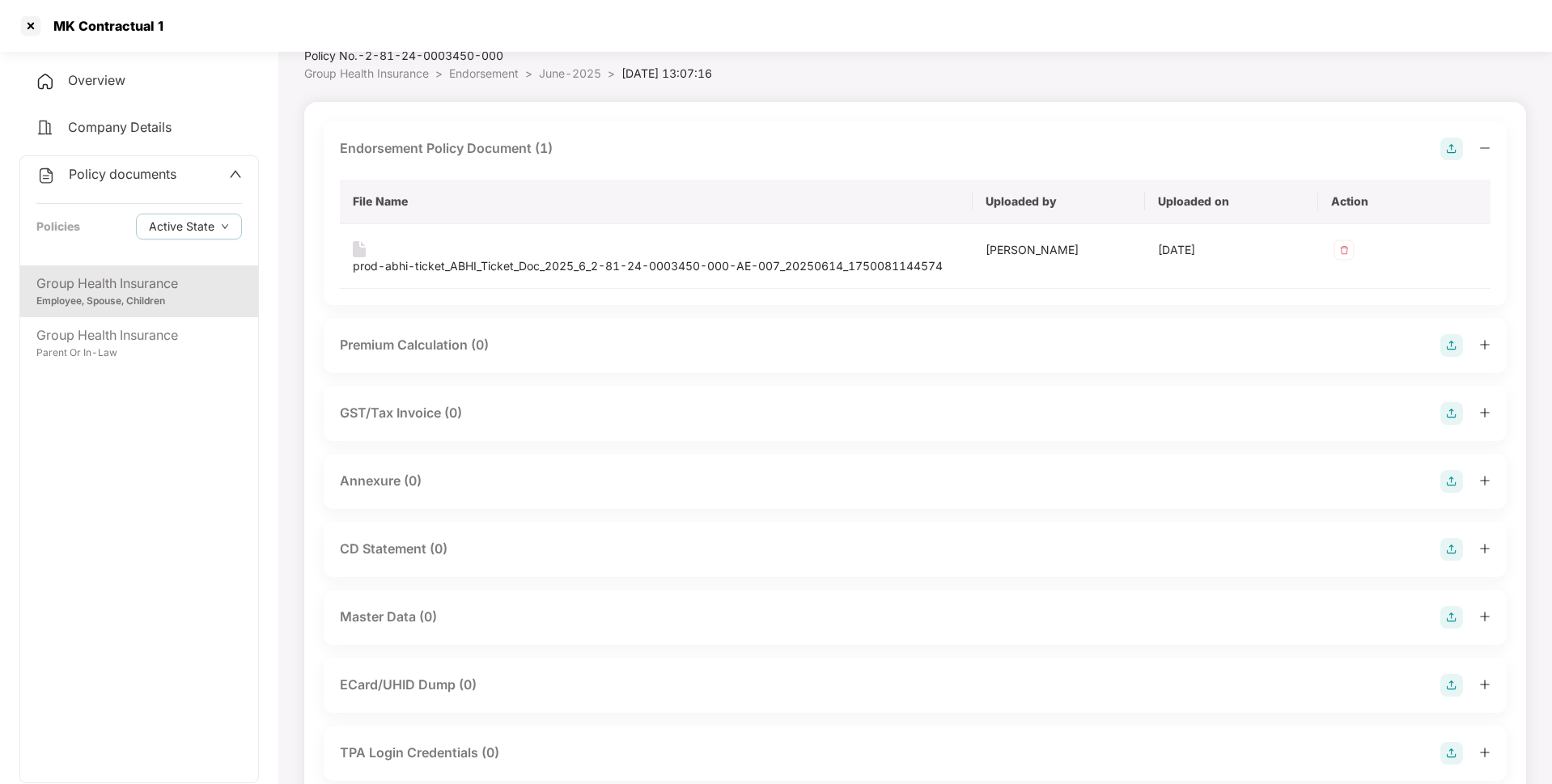
click at [1447, 477] on img at bounding box center [1451, 481] width 22 height 22
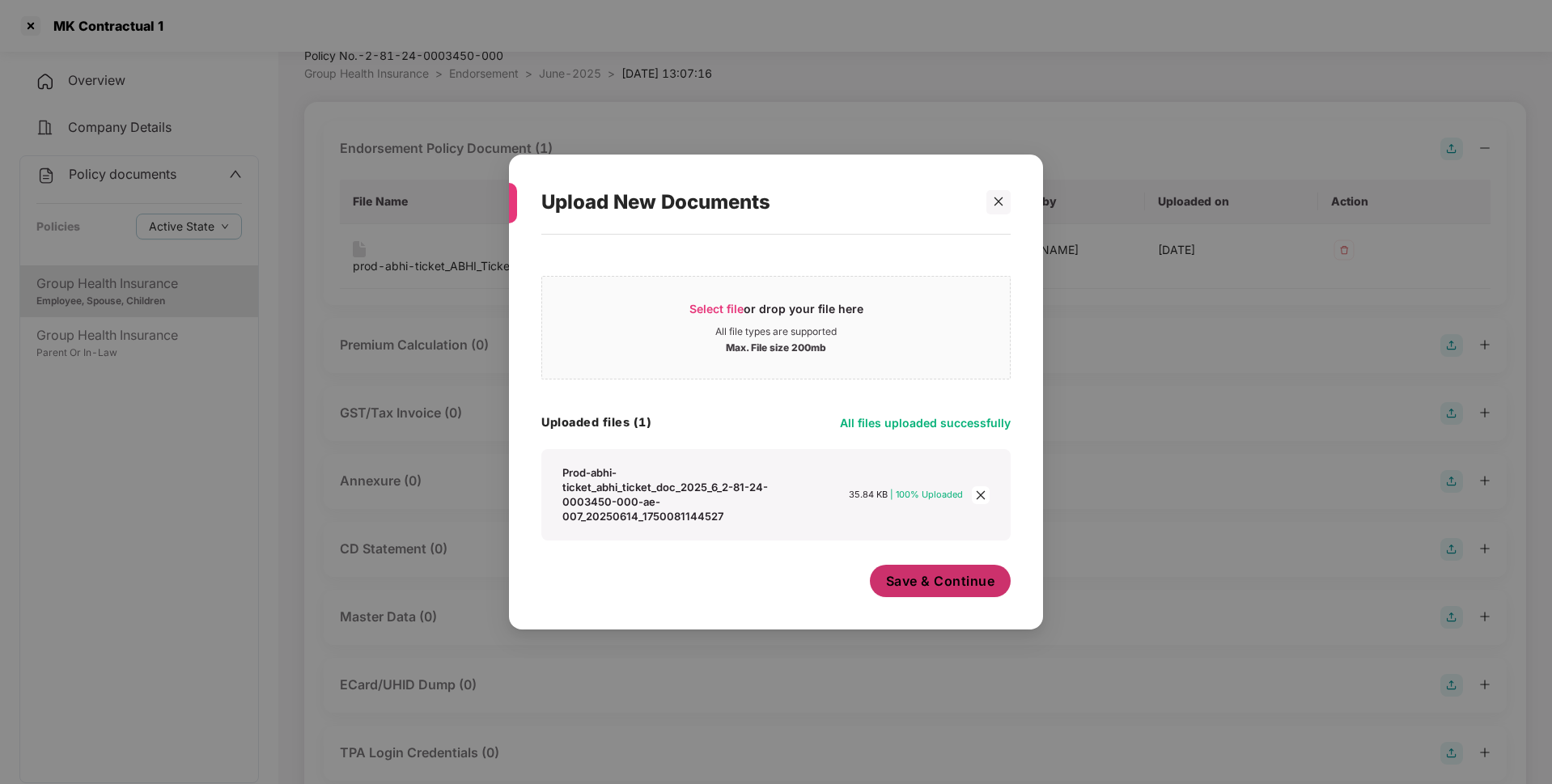
click at [916, 582] on span "Save & Continue" at bounding box center [940, 580] width 109 height 18
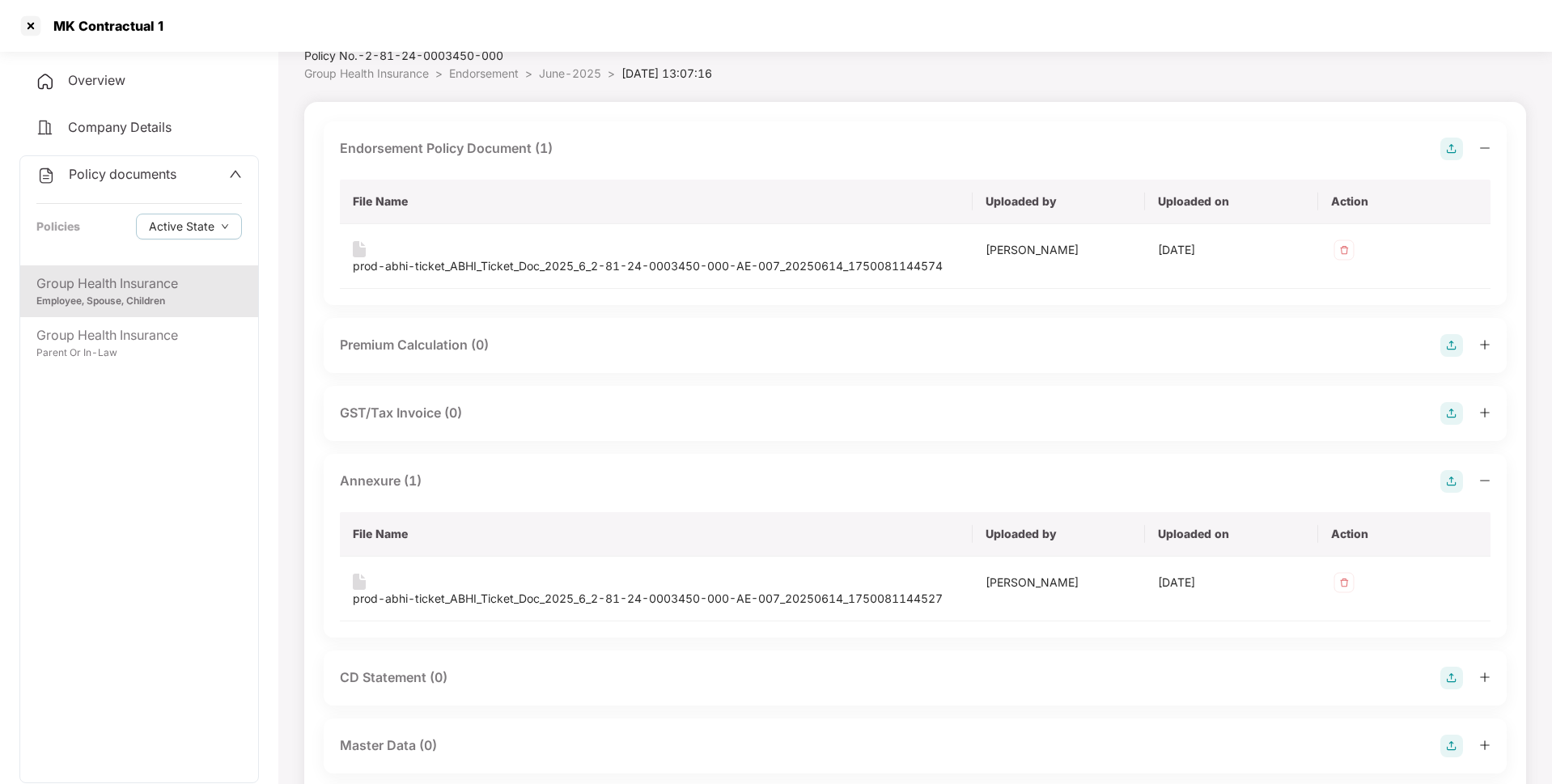
click at [501, 76] on span "Endorsement" at bounding box center [484, 73] width 69 height 13
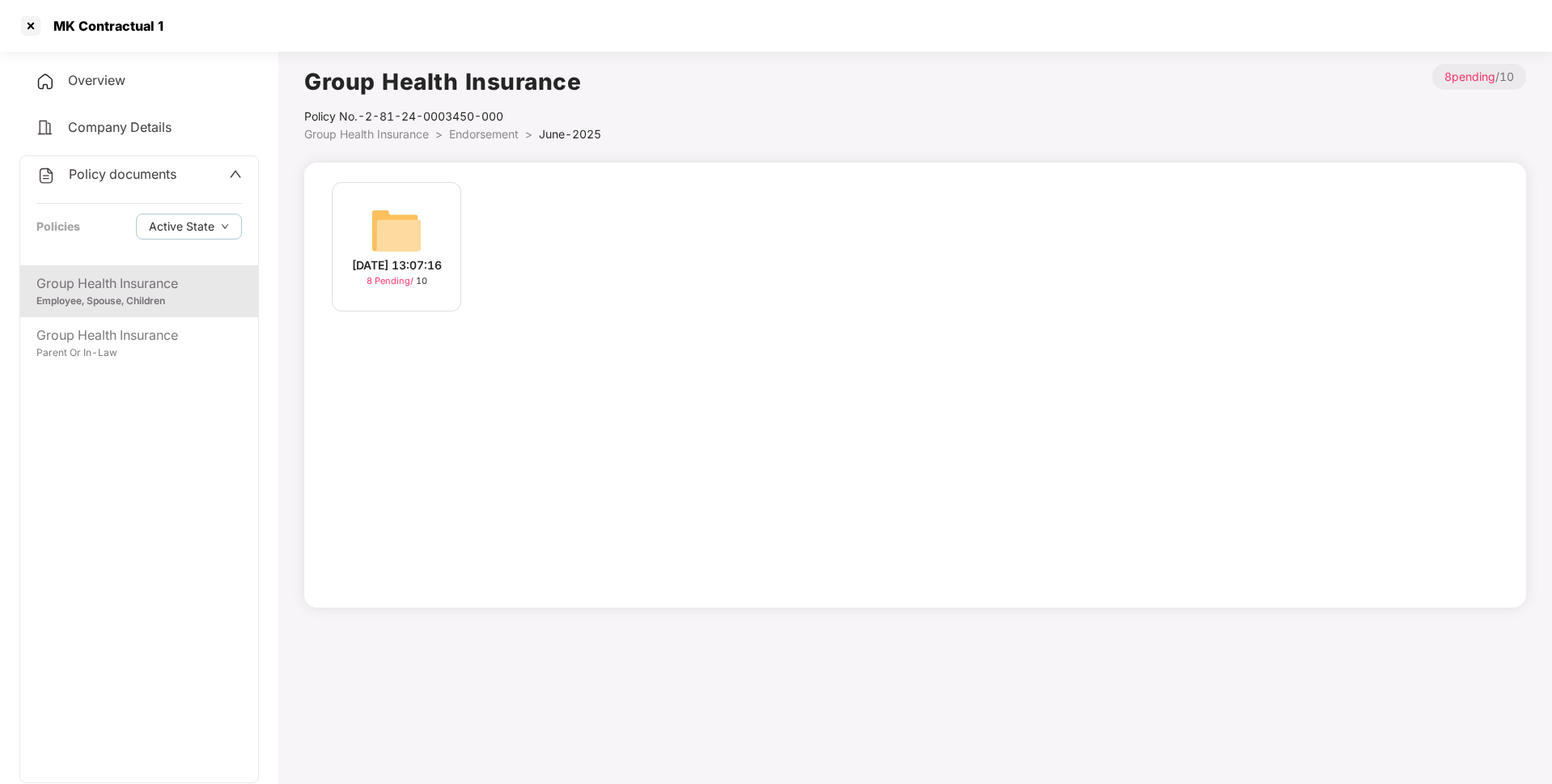
click at [506, 137] on span "Endorsement" at bounding box center [484, 133] width 69 height 13
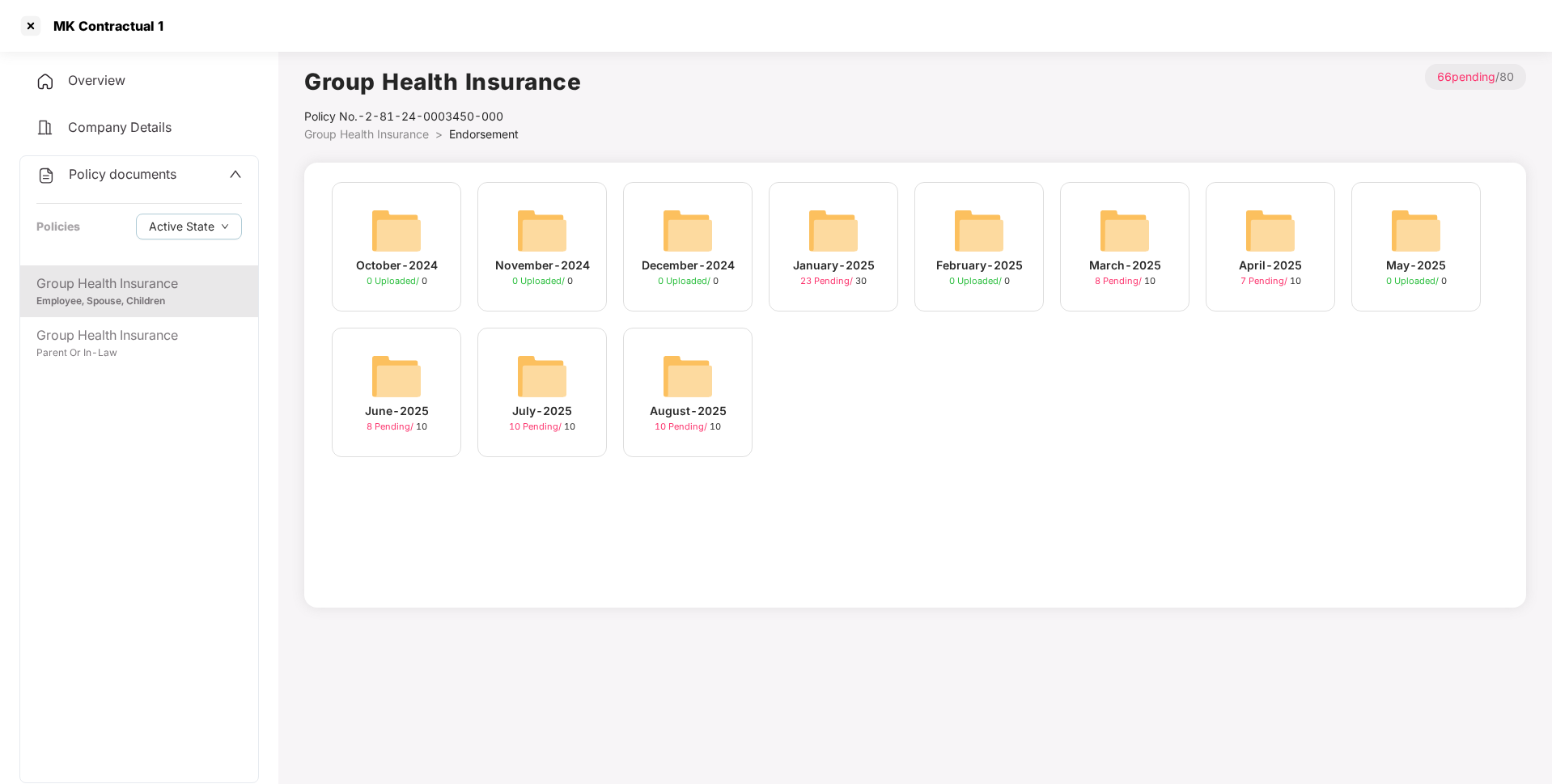
click at [534, 404] on div "July-2025" at bounding box center [542, 411] width 60 height 18
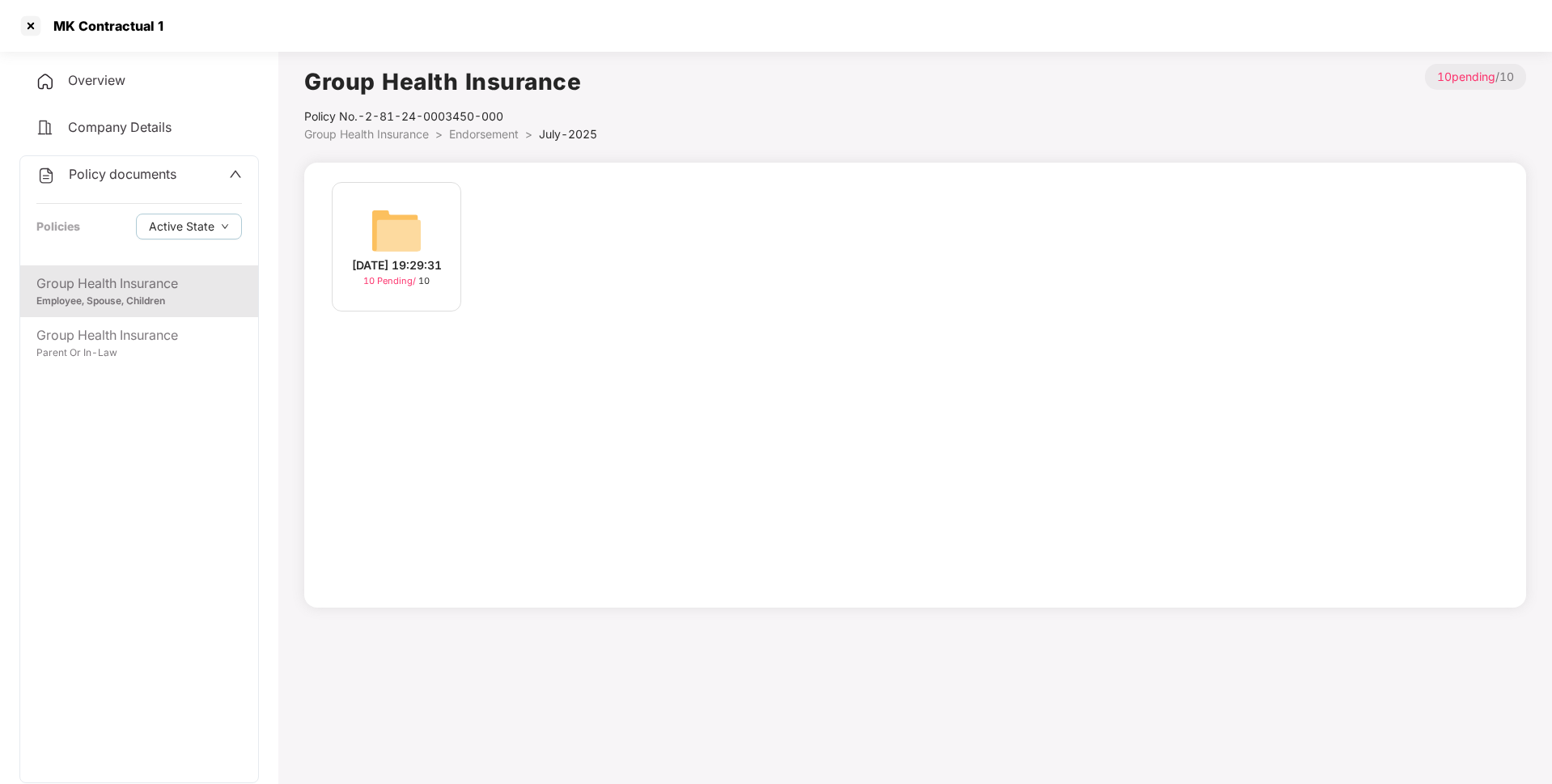
click at [426, 238] on div "[DATE] 19:29:31 10 Pending / 10" at bounding box center [397, 247] width 130 height 130
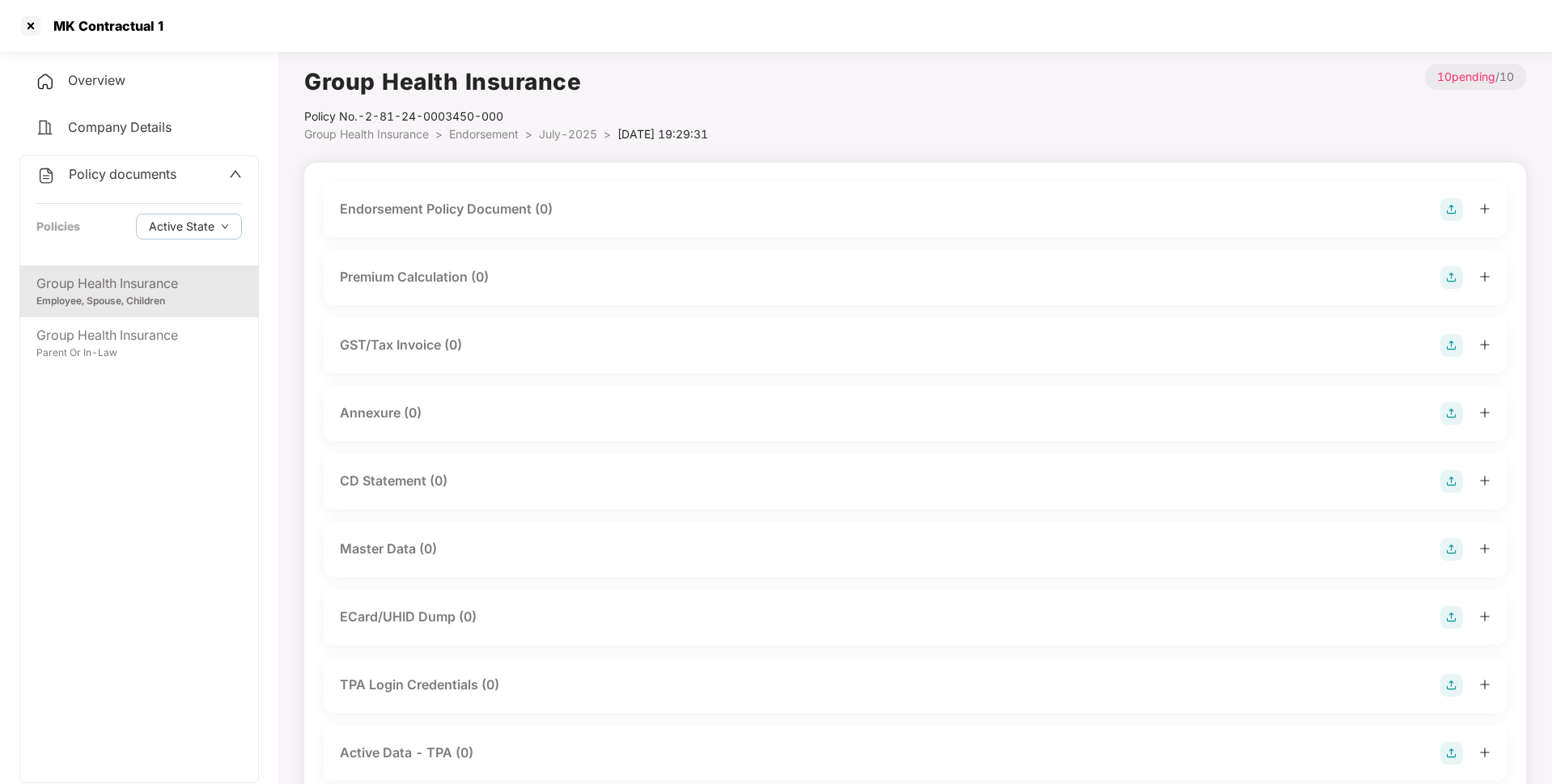
click at [1456, 204] on img at bounding box center [1451, 209] width 22 height 22
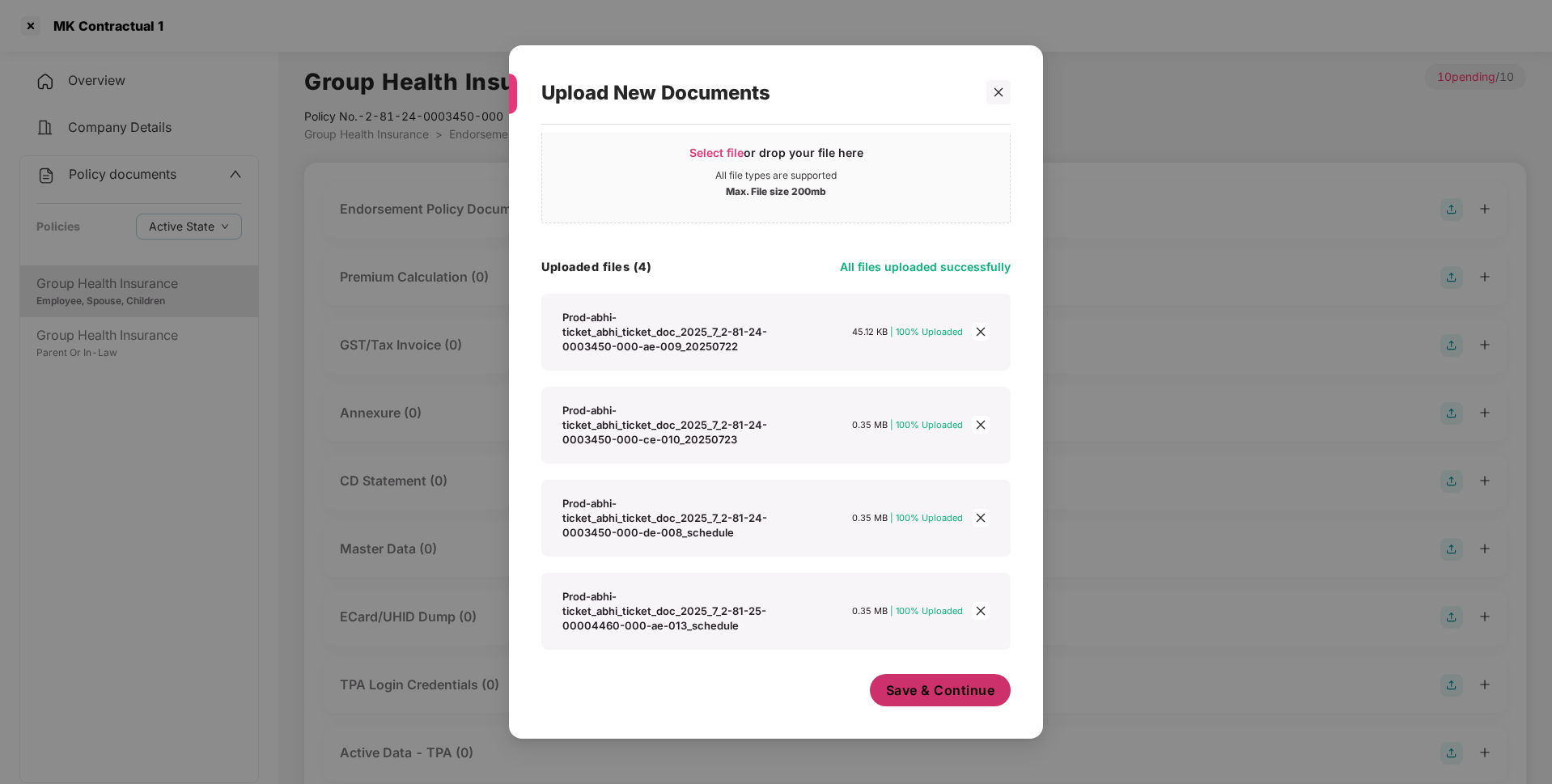
scroll to position [46, 0]
click at [943, 690] on span "Save & Continue" at bounding box center [940, 690] width 109 height 18
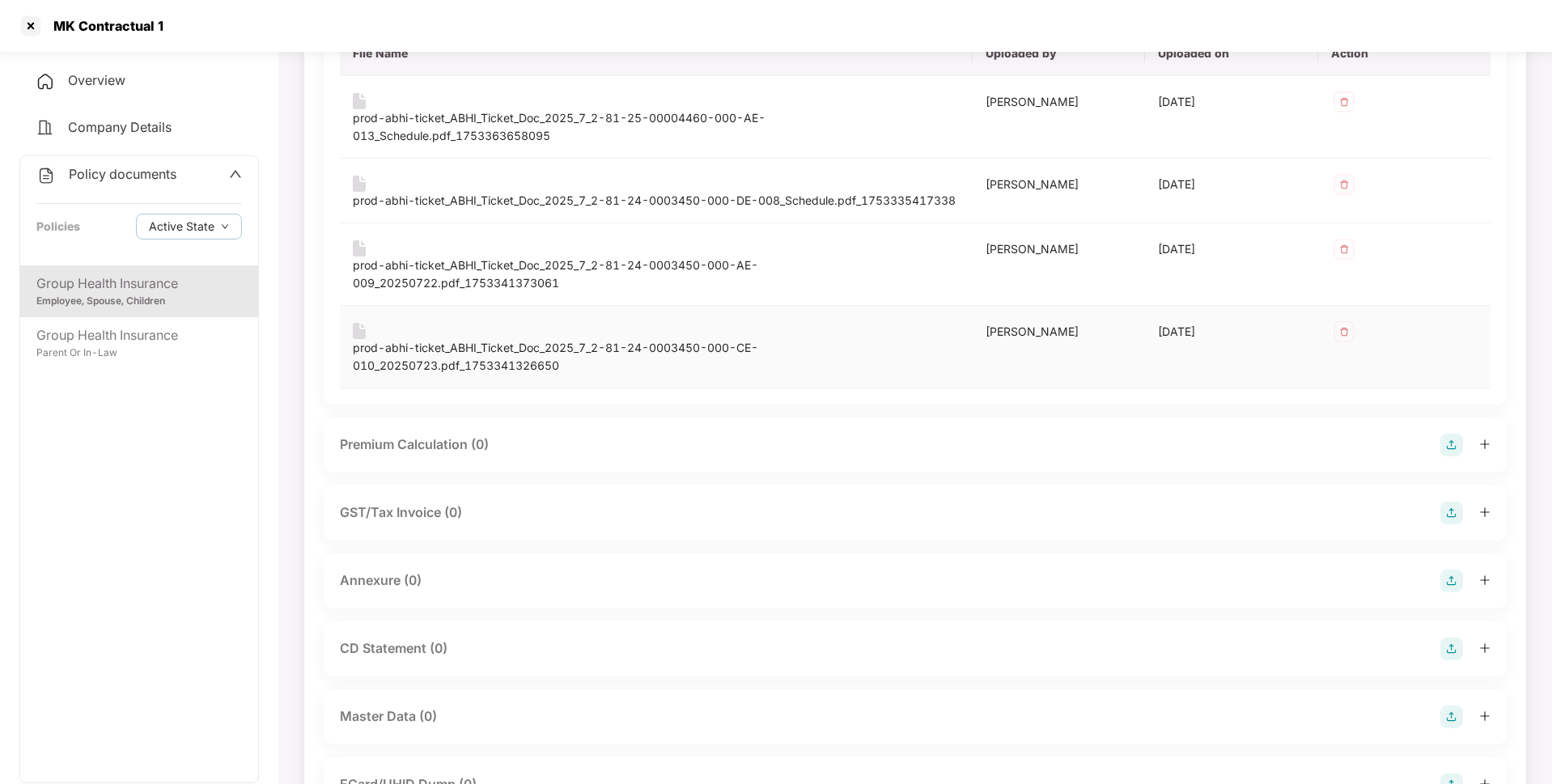
scroll to position [213, 0]
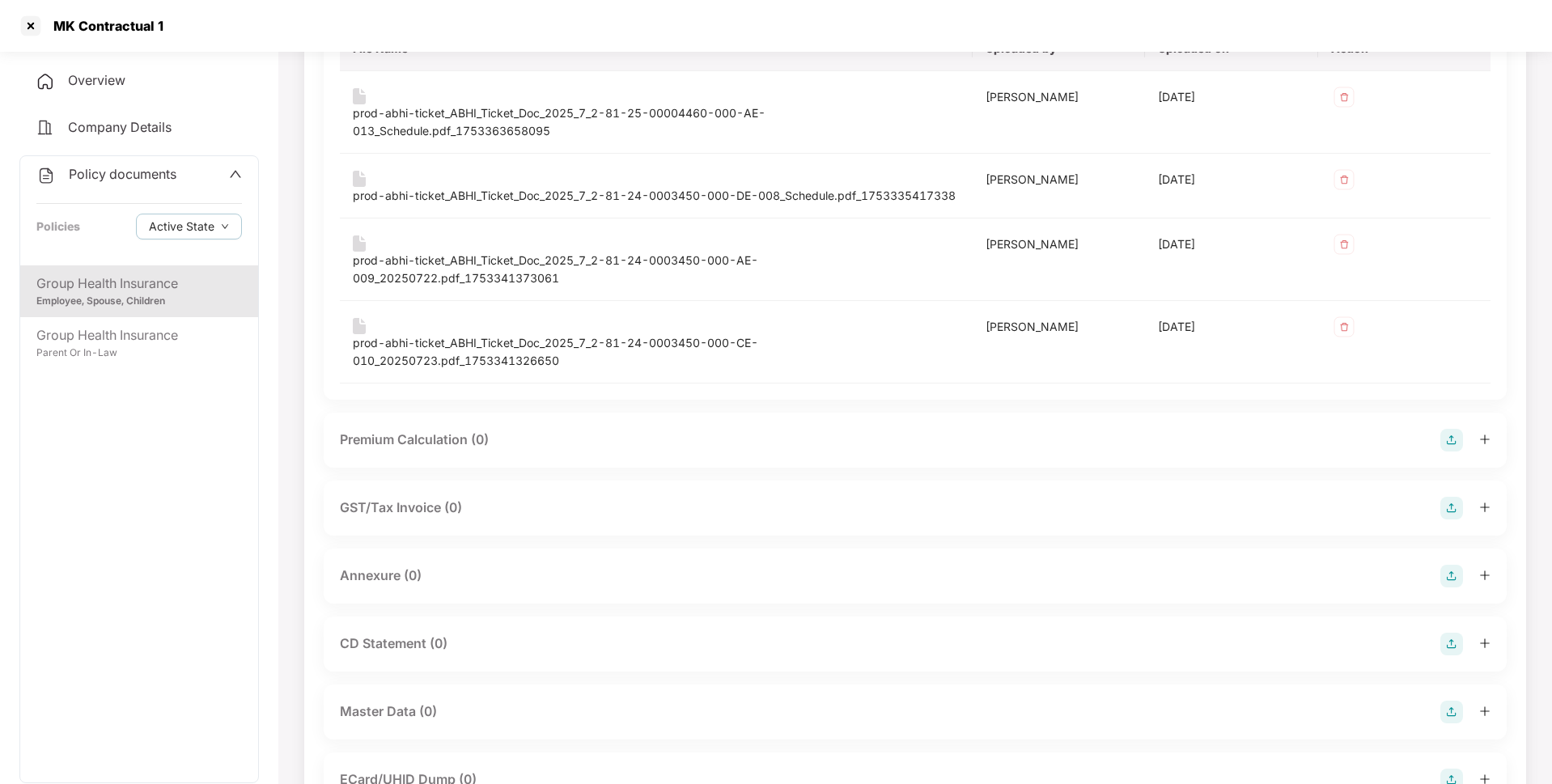
click at [1450, 587] on img at bounding box center [1451, 575] width 22 height 22
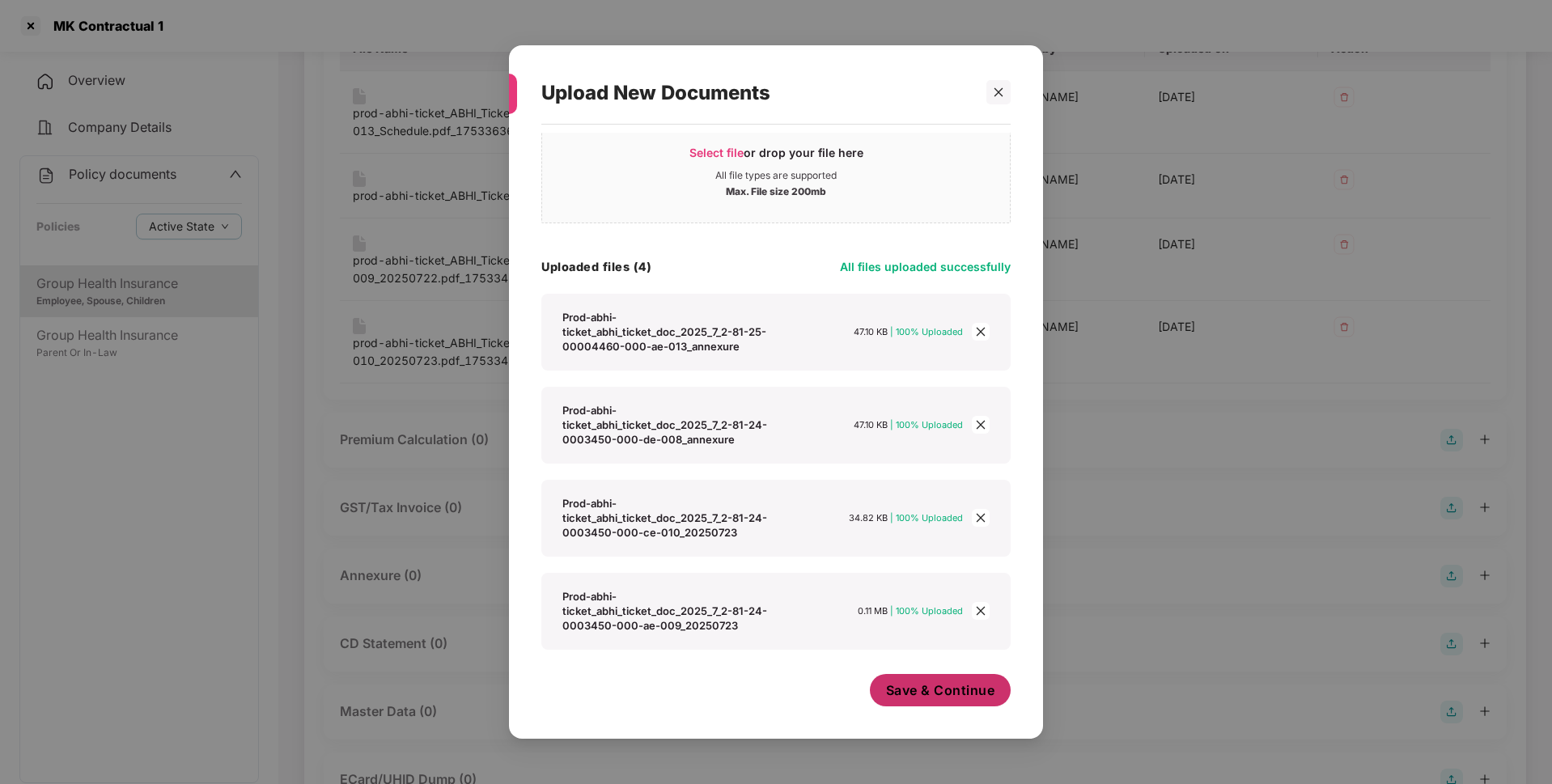
scroll to position [46, 0]
click at [931, 685] on span "Save & Continue" at bounding box center [940, 690] width 109 height 18
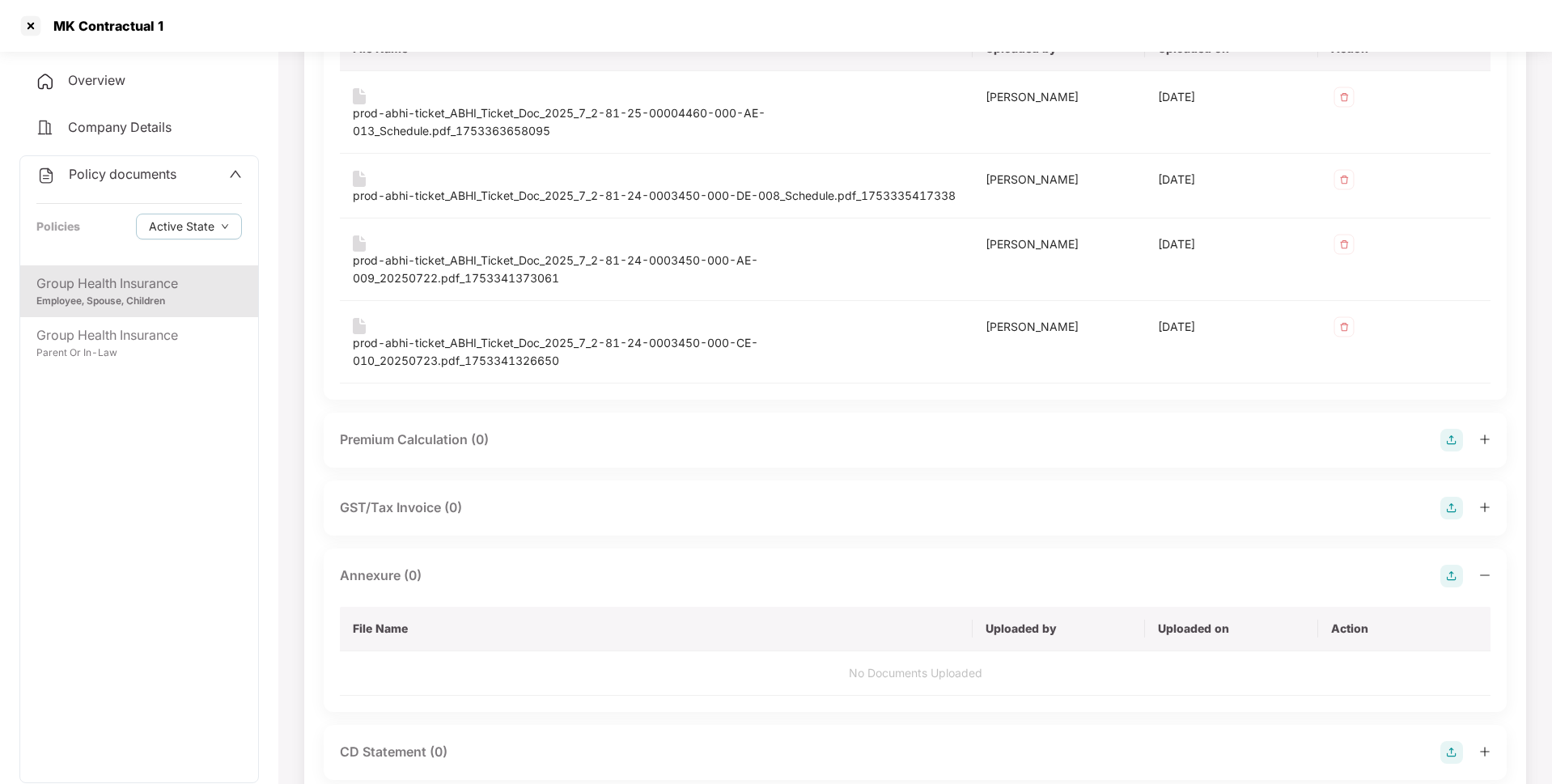
scroll to position [0, 0]
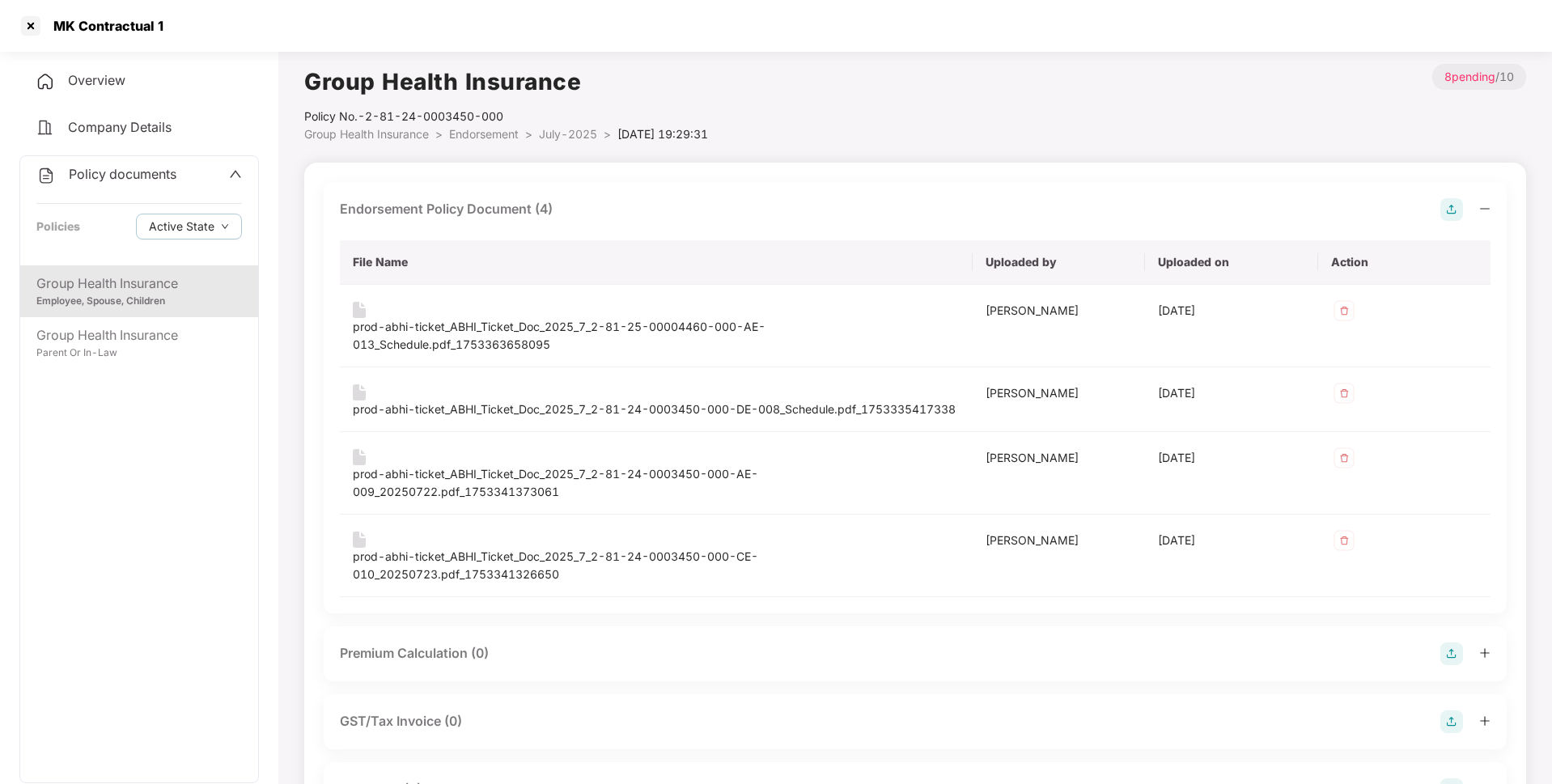
click at [560, 139] on span "July-2025" at bounding box center [568, 133] width 59 height 13
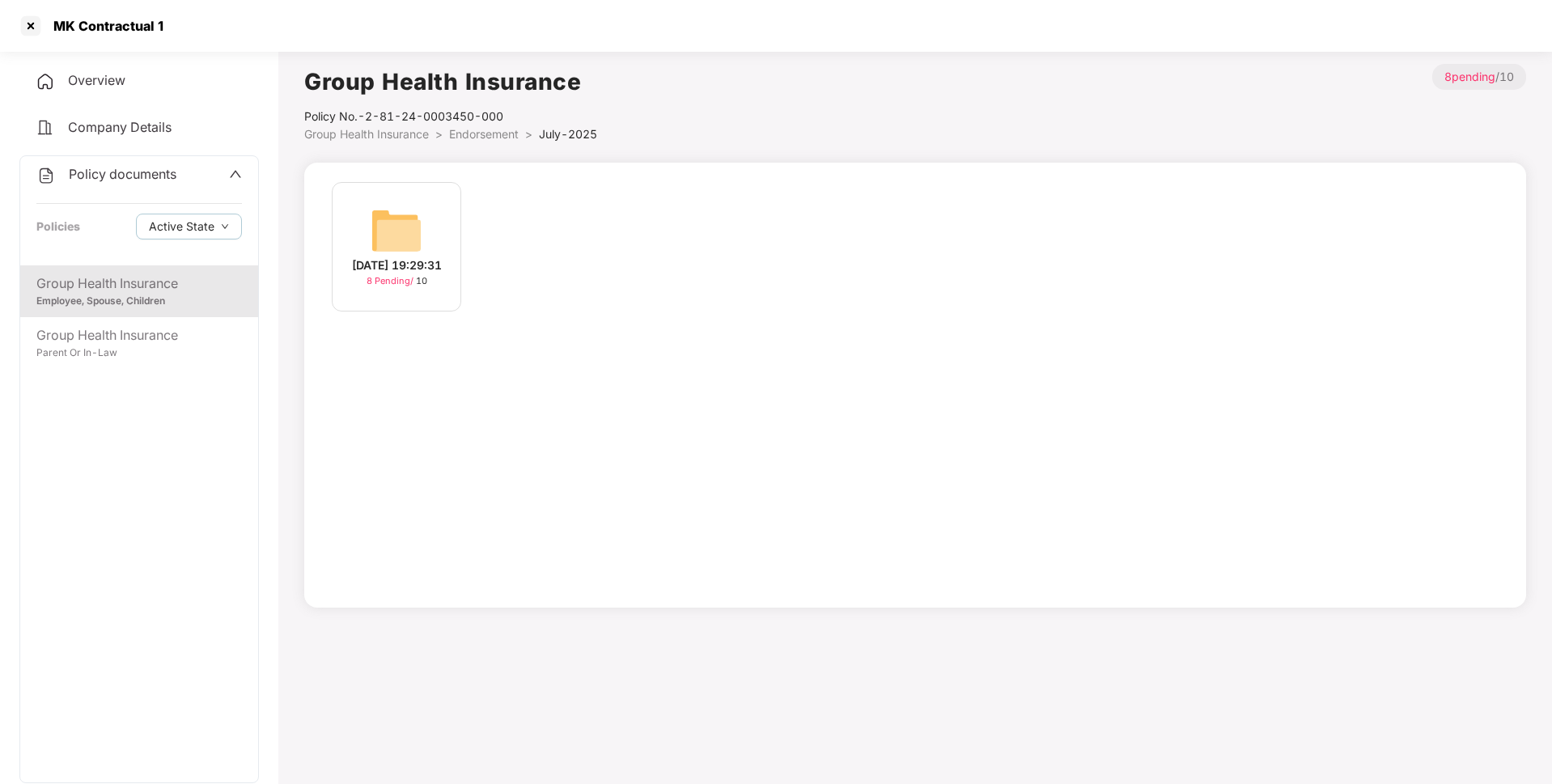
click at [501, 135] on span "Endorsement" at bounding box center [484, 133] width 69 height 13
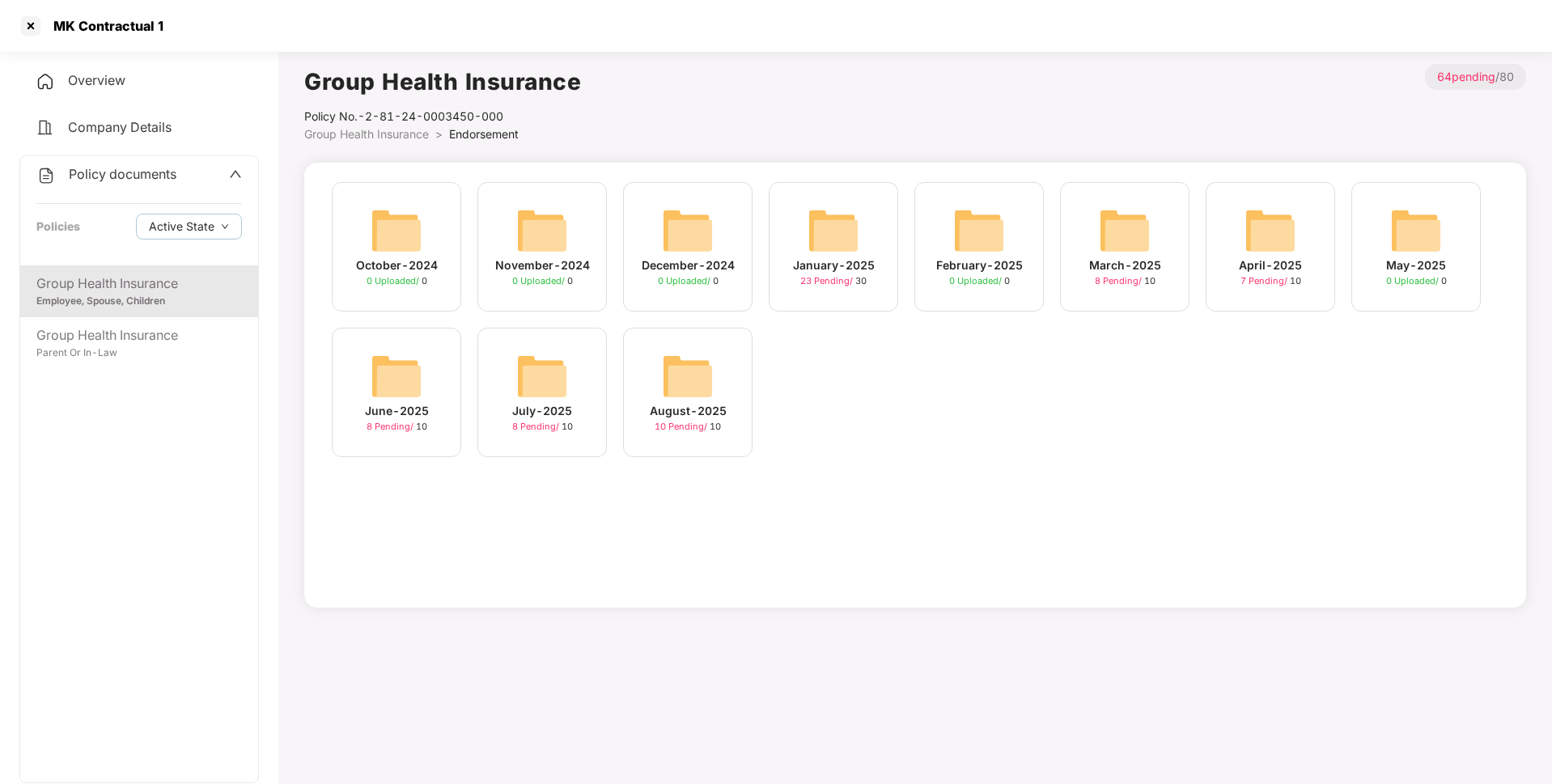
click at [706, 376] on img at bounding box center [688, 376] width 52 height 52
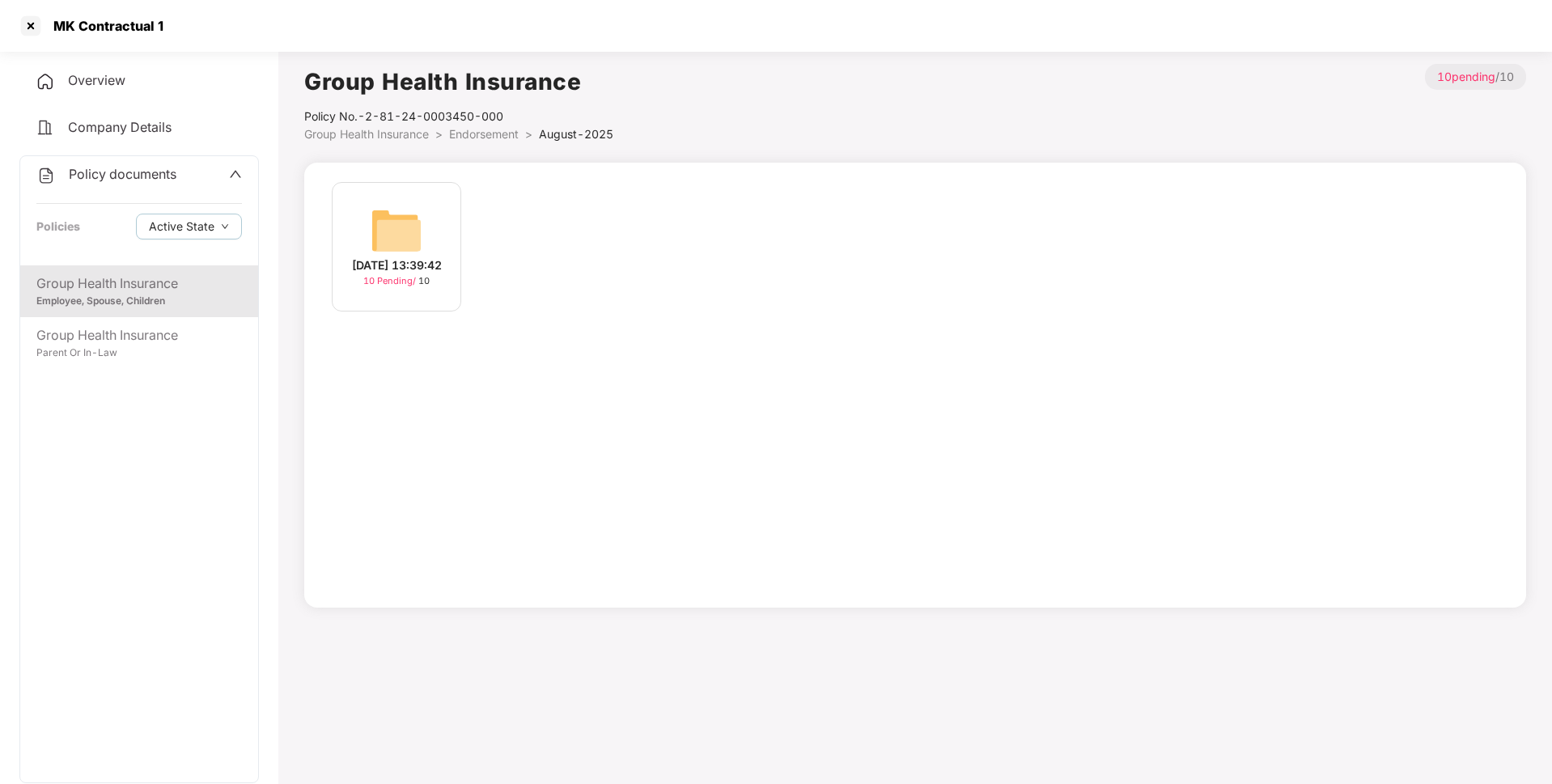
click at [399, 219] on img at bounding box center [397, 230] width 52 height 52
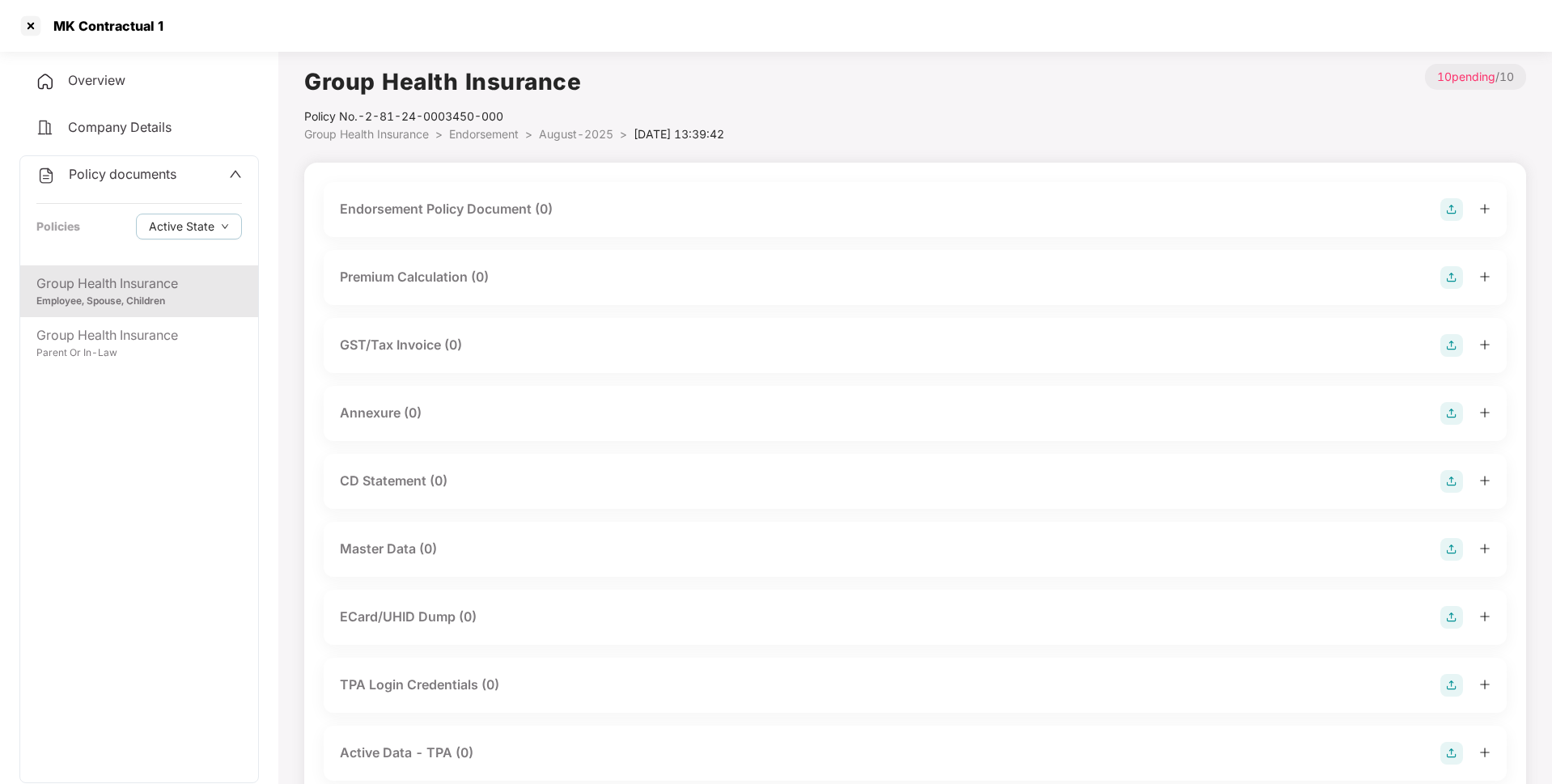
click at [1448, 209] on img at bounding box center [1451, 209] width 22 height 22
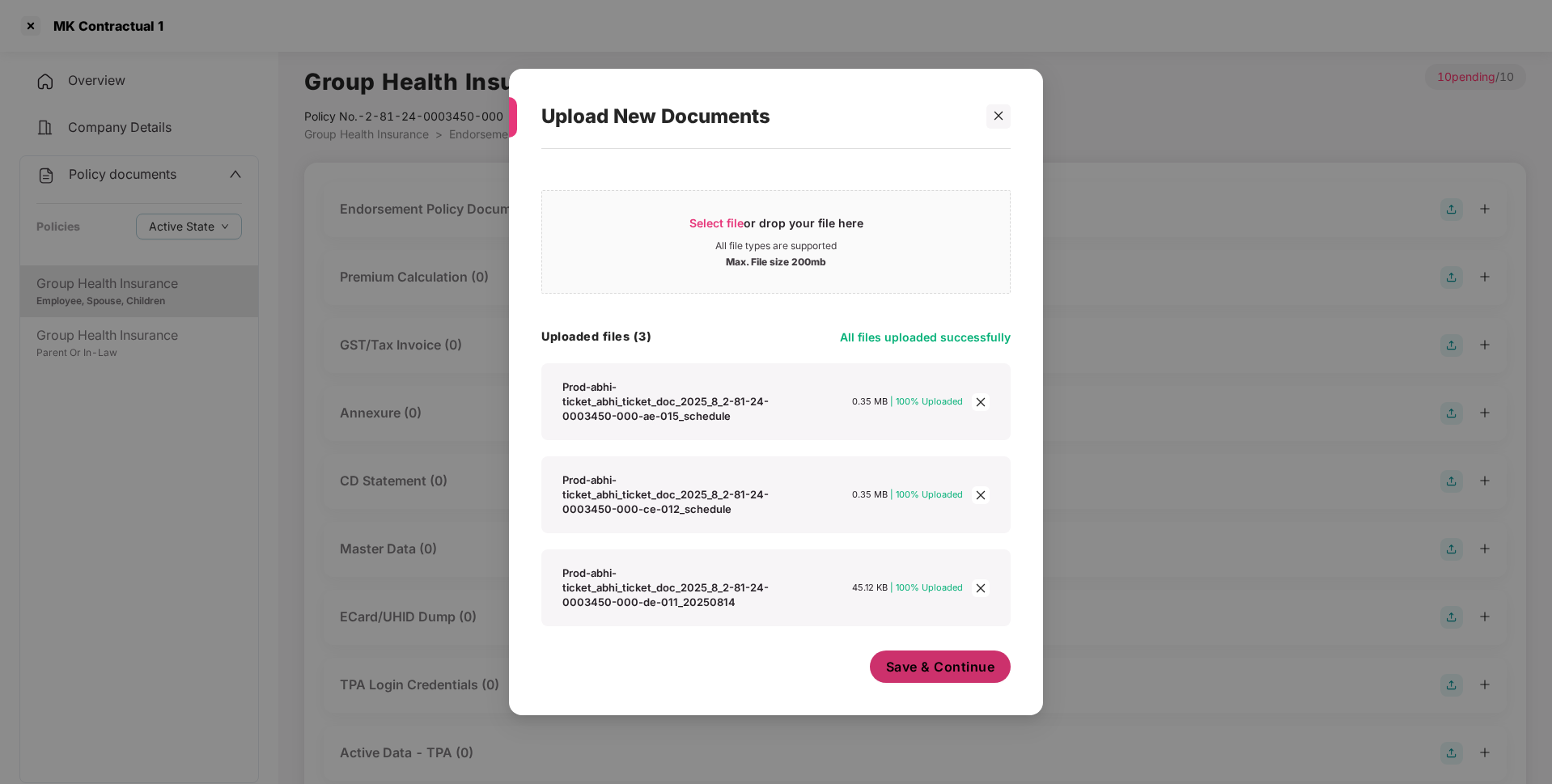
click at [888, 663] on span "Save & Continue" at bounding box center [940, 667] width 109 height 18
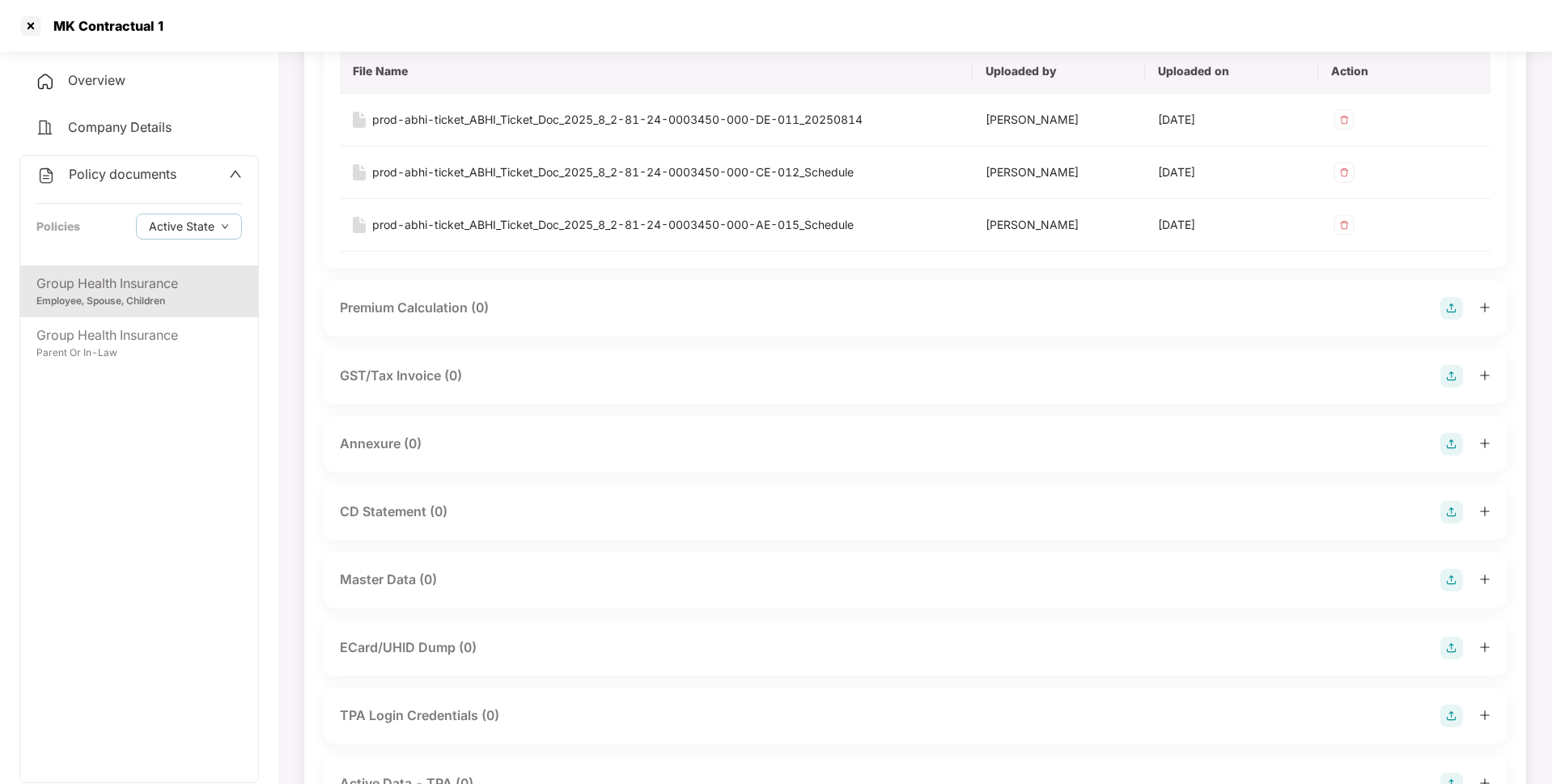
scroll to position [193, 0]
click at [1447, 434] on img at bounding box center [1451, 441] width 22 height 22
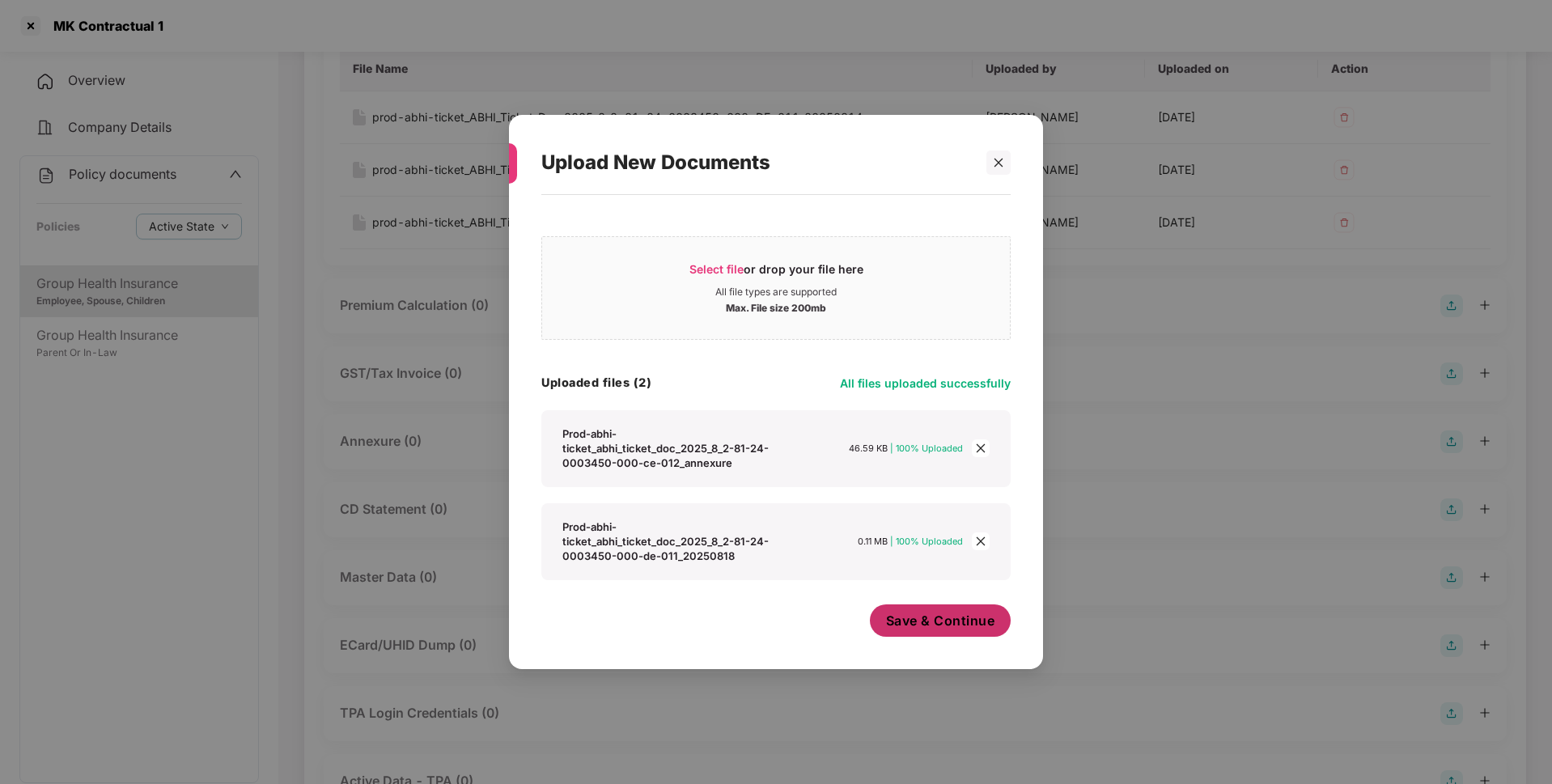
click at [919, 629] on span "Save & Continue" at bounding box center [940, 620] width 109 height 18
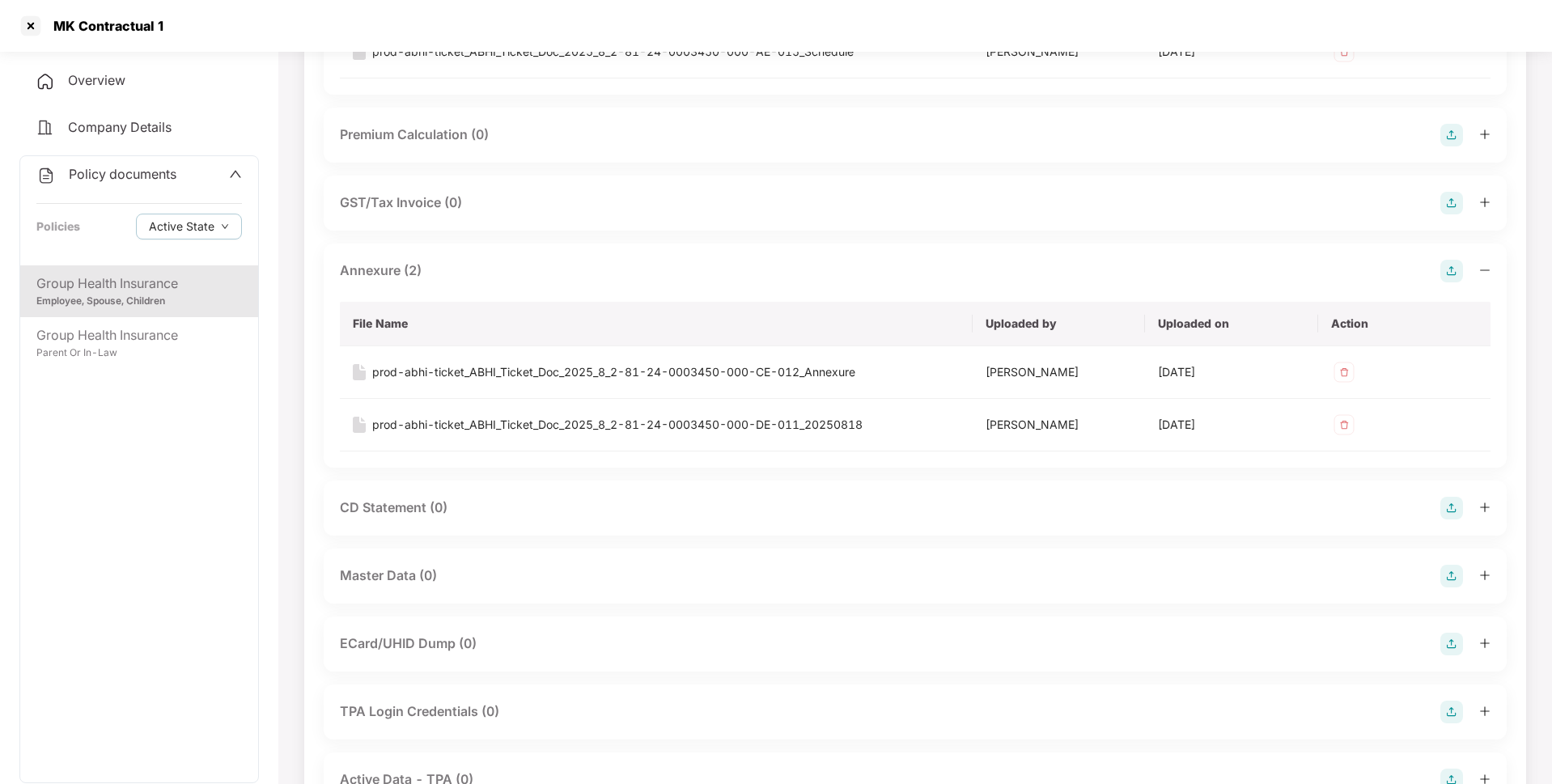
scroll to position [372, 0]
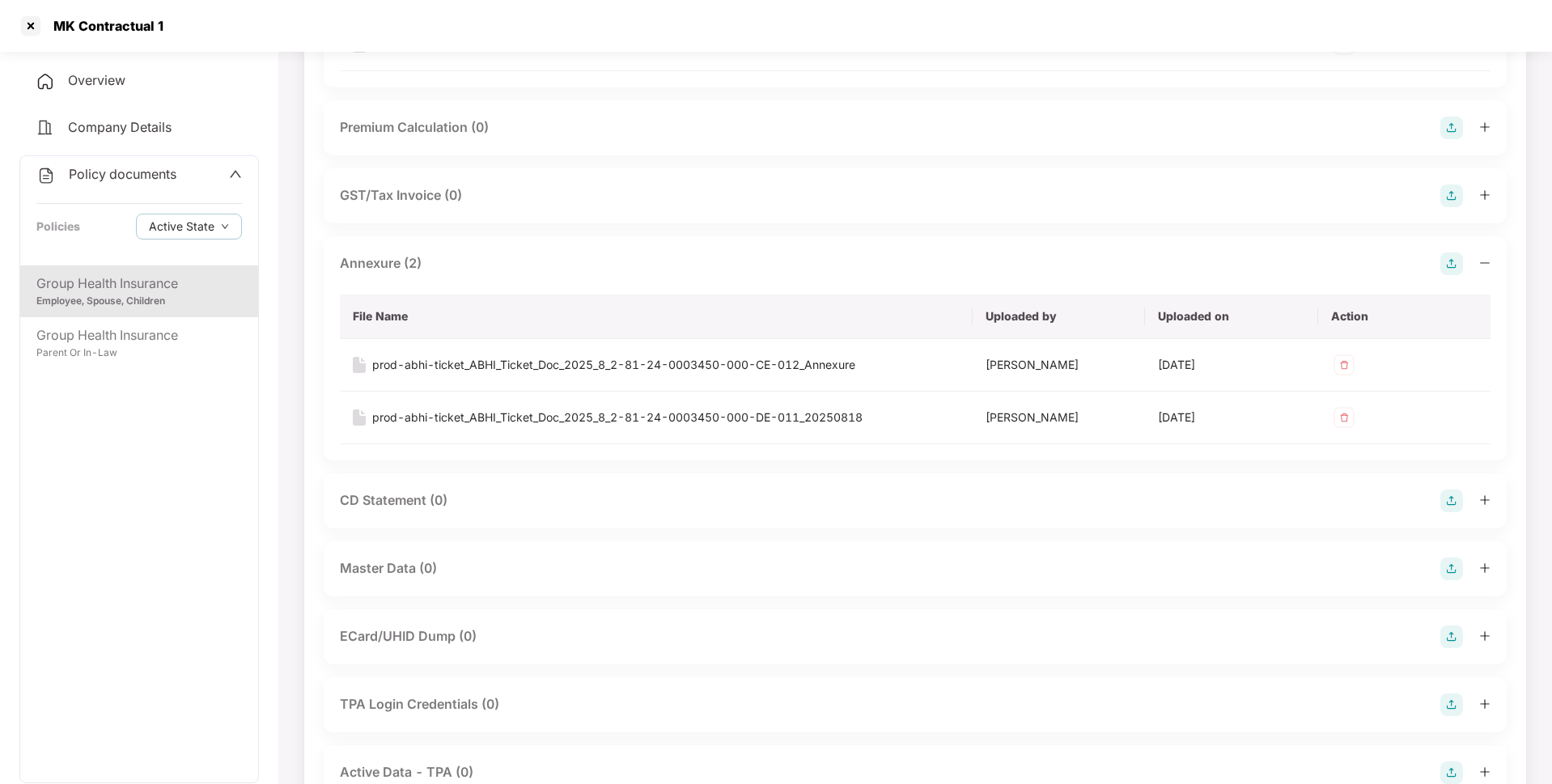
click at [1453, 569] on img at bounding box center [1451, 568] width 22 height 22
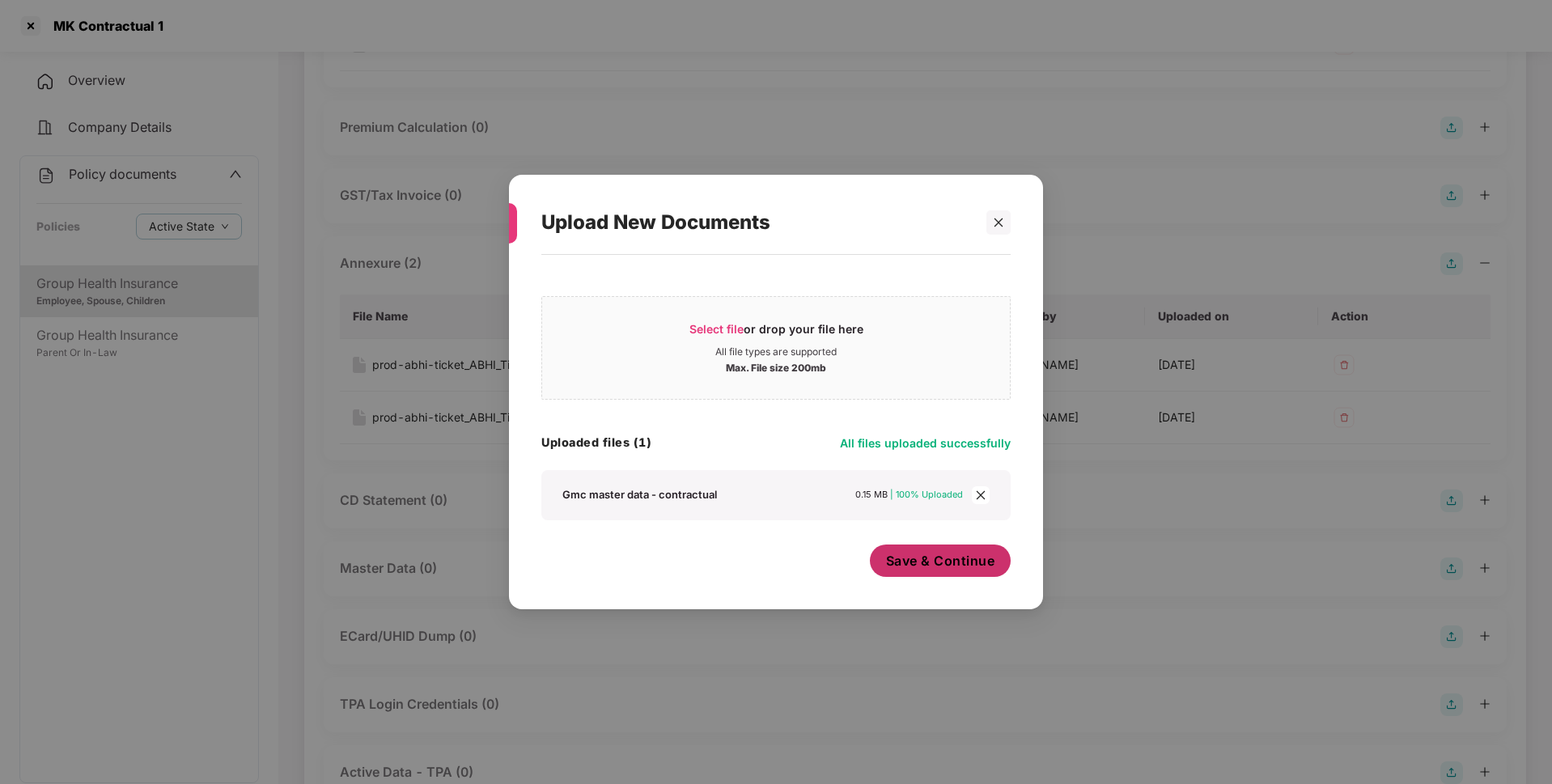
click at [937, 564] on span "Save & Continue" at bounding box center [940, 560] width 109 height 18
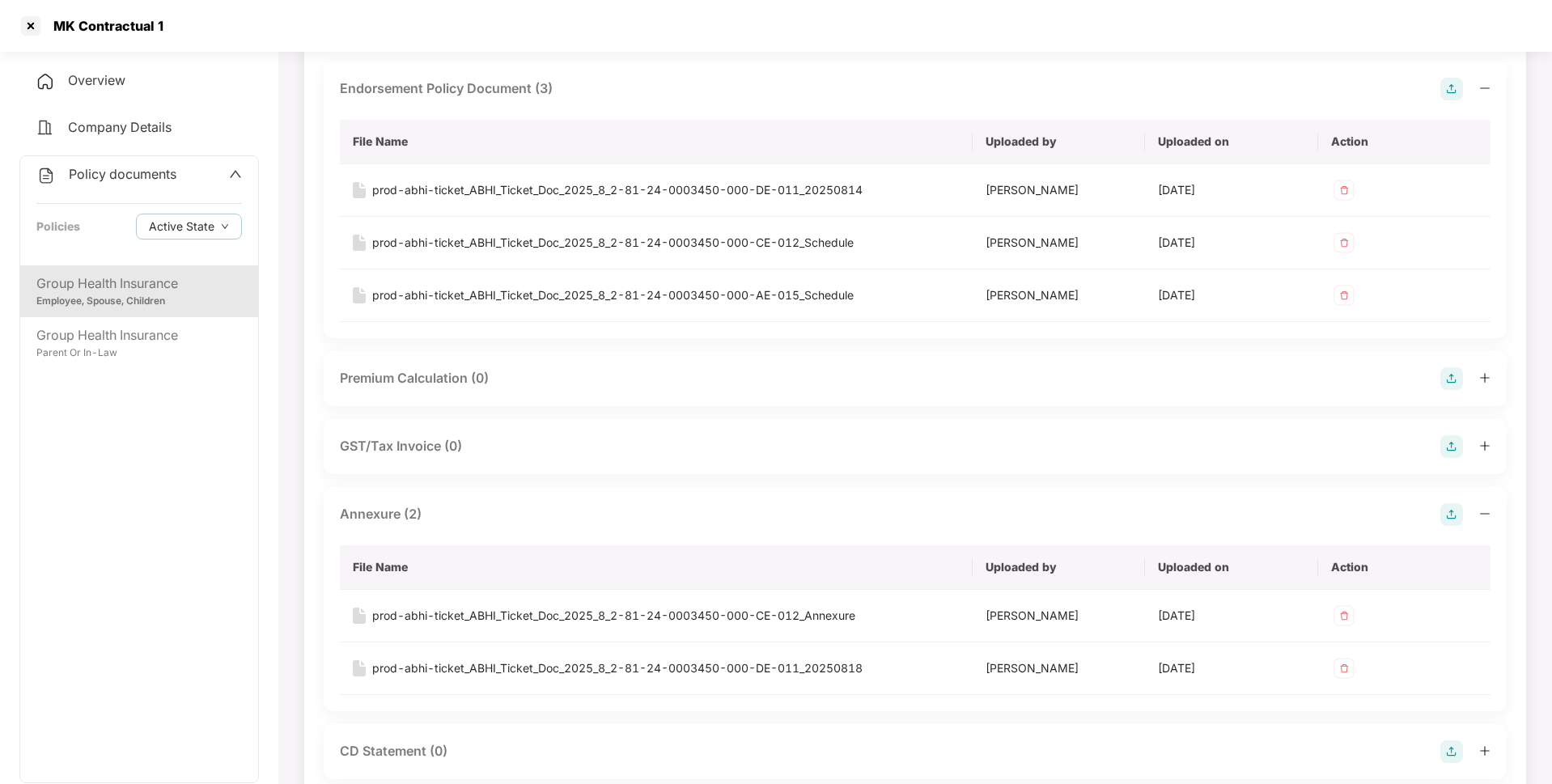
scroll to position [114, 0]
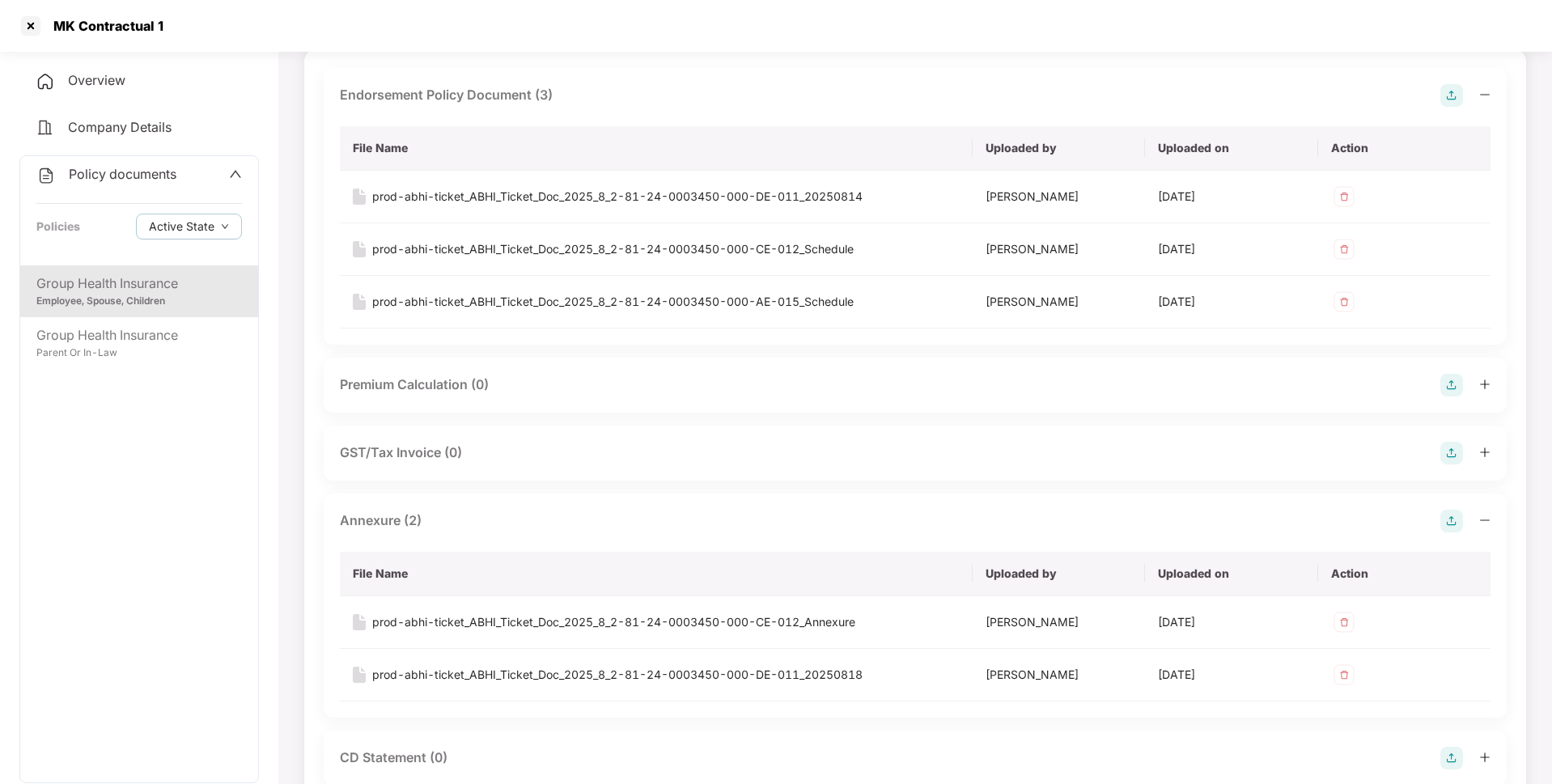
click at [162, 285] on div "Group Health Insurance" at bounding box center [139, 284] width 205 height 20
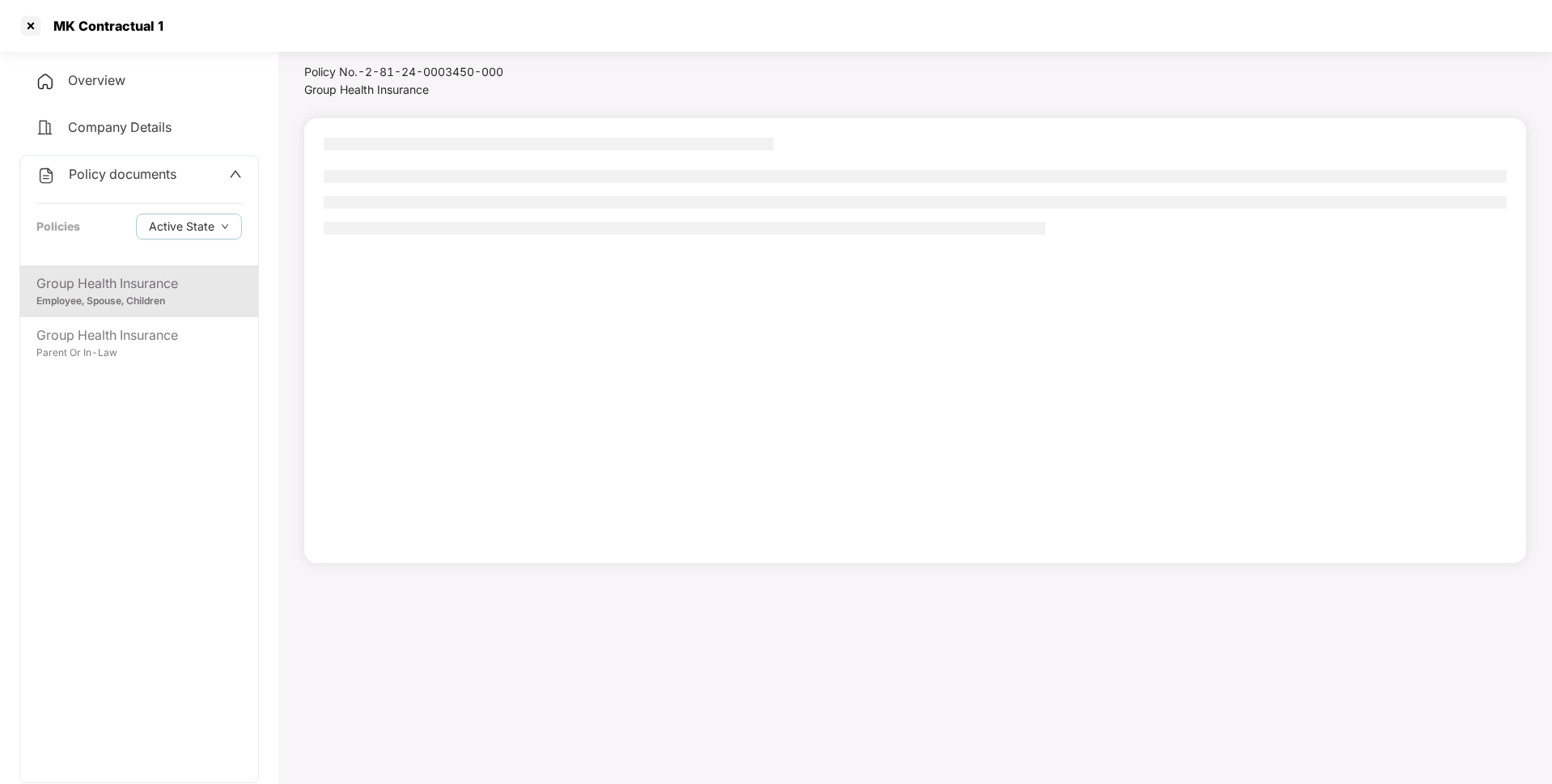
scroll to position [44, 0]
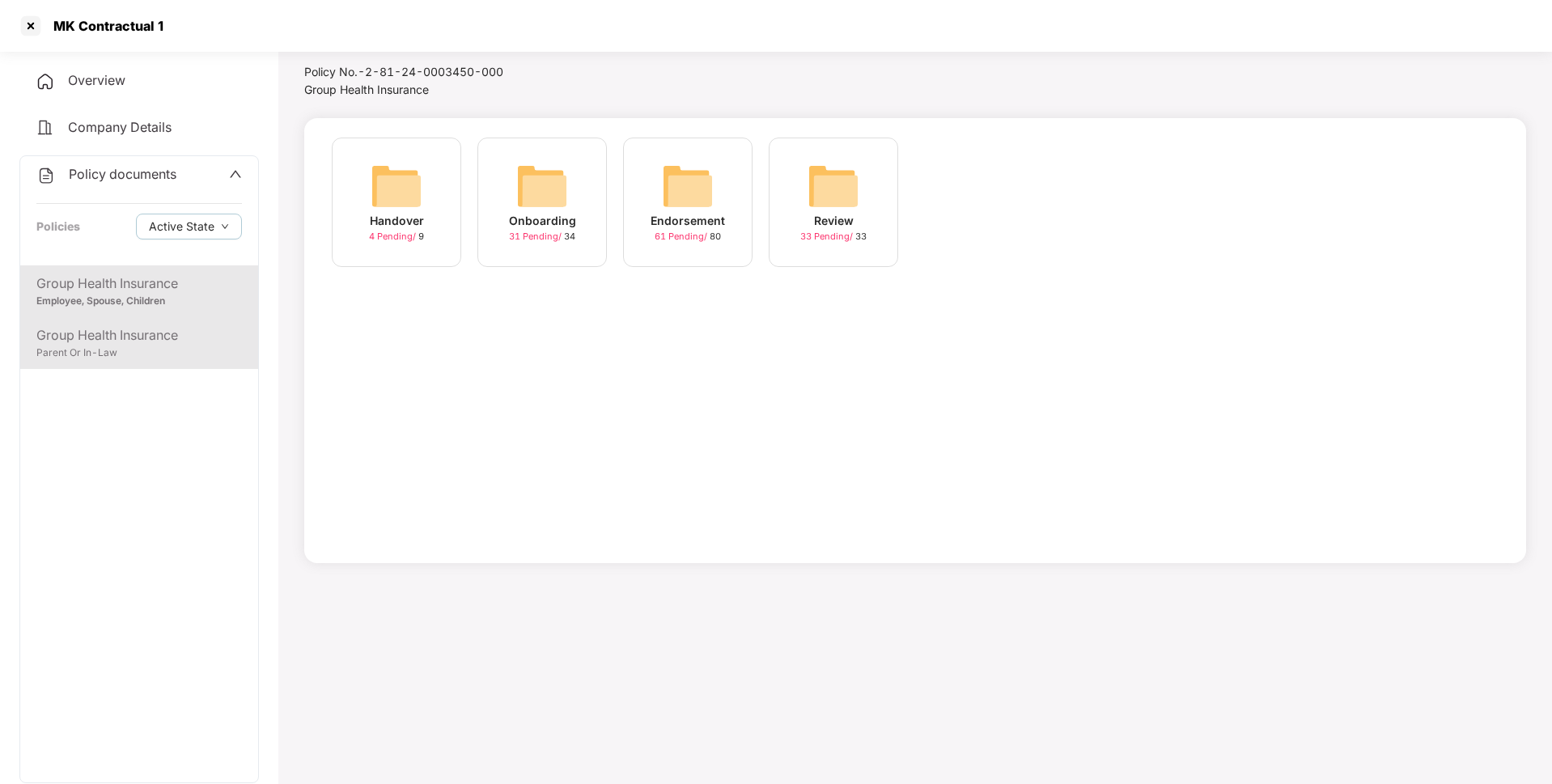
click at [130, 342] on div "Group Health Insurance" at bounding box center [139, 335] width 205 height 20
click at [655, 185] on div "Endorsement 40 Pending / 40" at bounding box center [688, 203] width 130 height 130
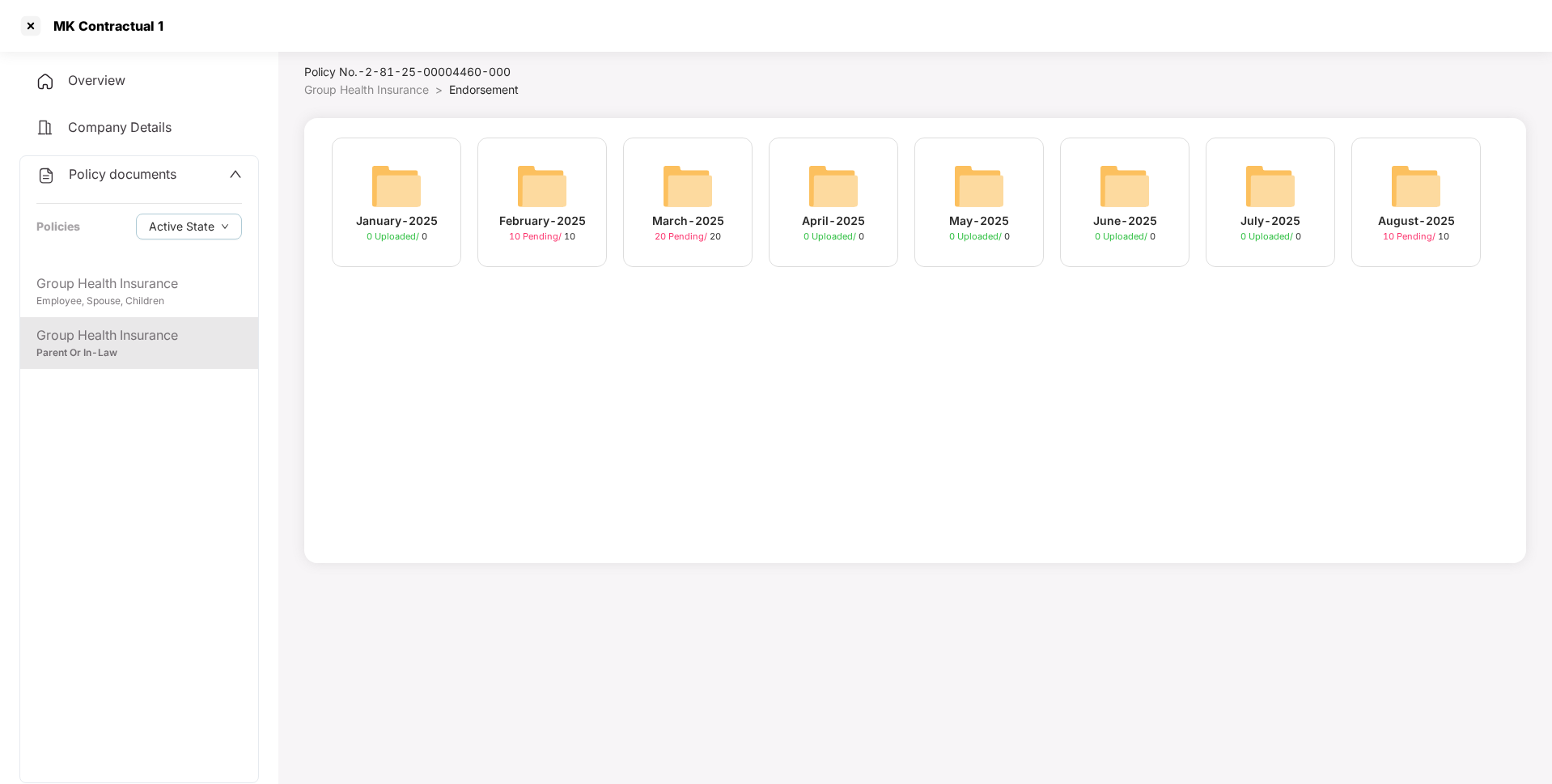
click at [702, 212] on div "March-2025" at bounding box center [688, 220] width 72 height 18
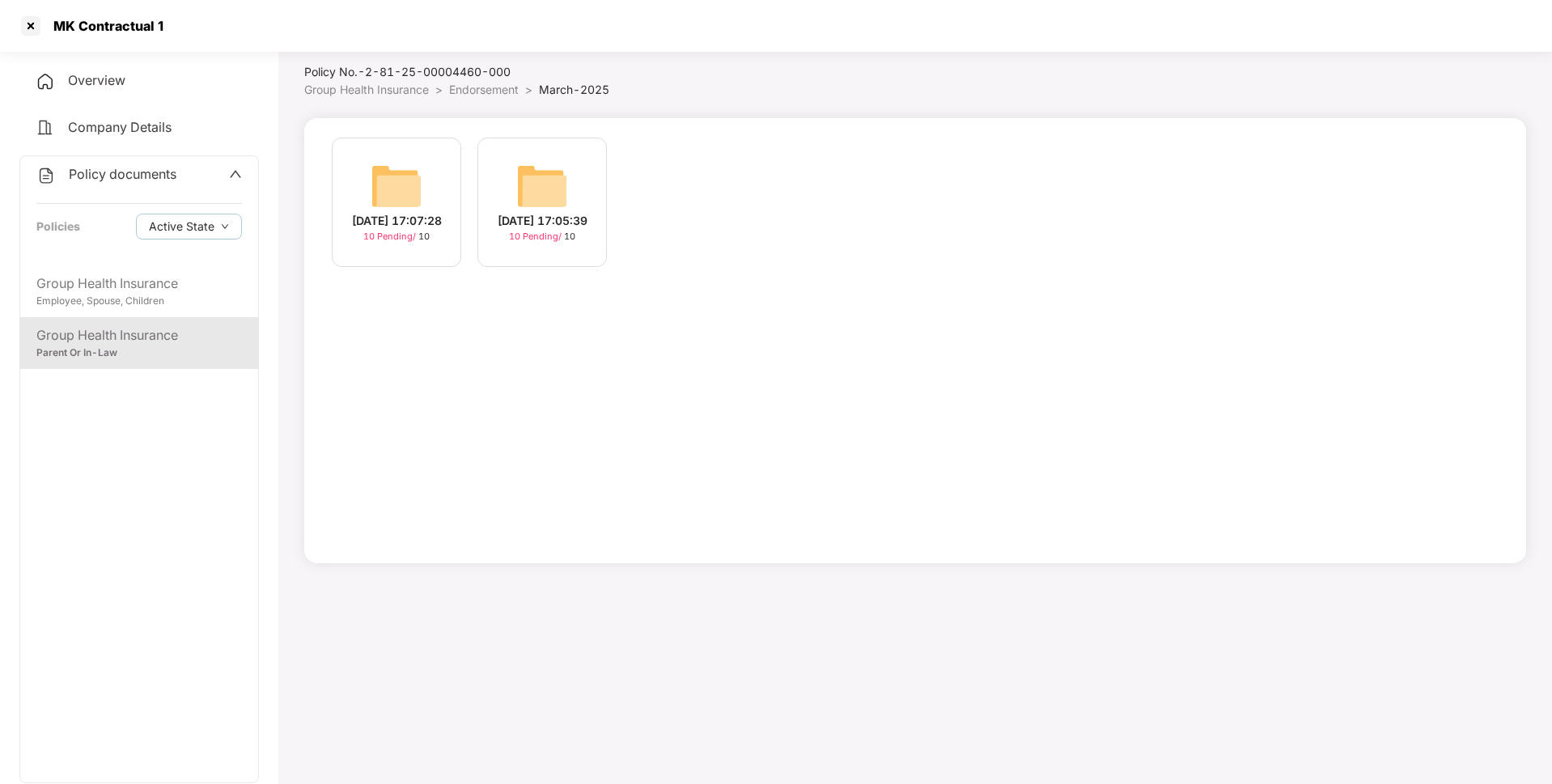
click at [486, 84] on span "Endorsement" at bounding box center [484, 89] width 69 height 13
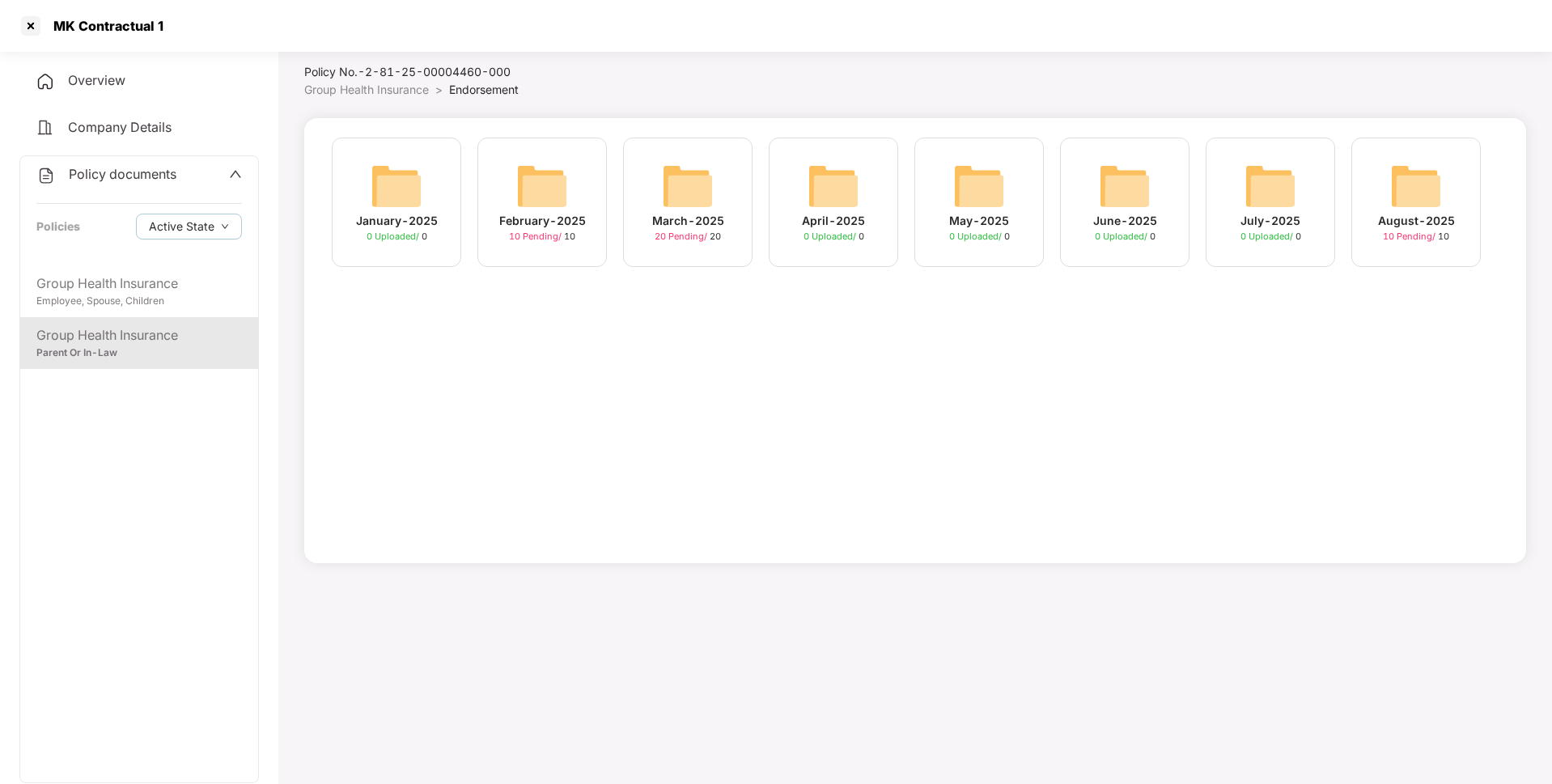
click at [519, 205] on img at bounding box center [542, 186] width 52 height 52
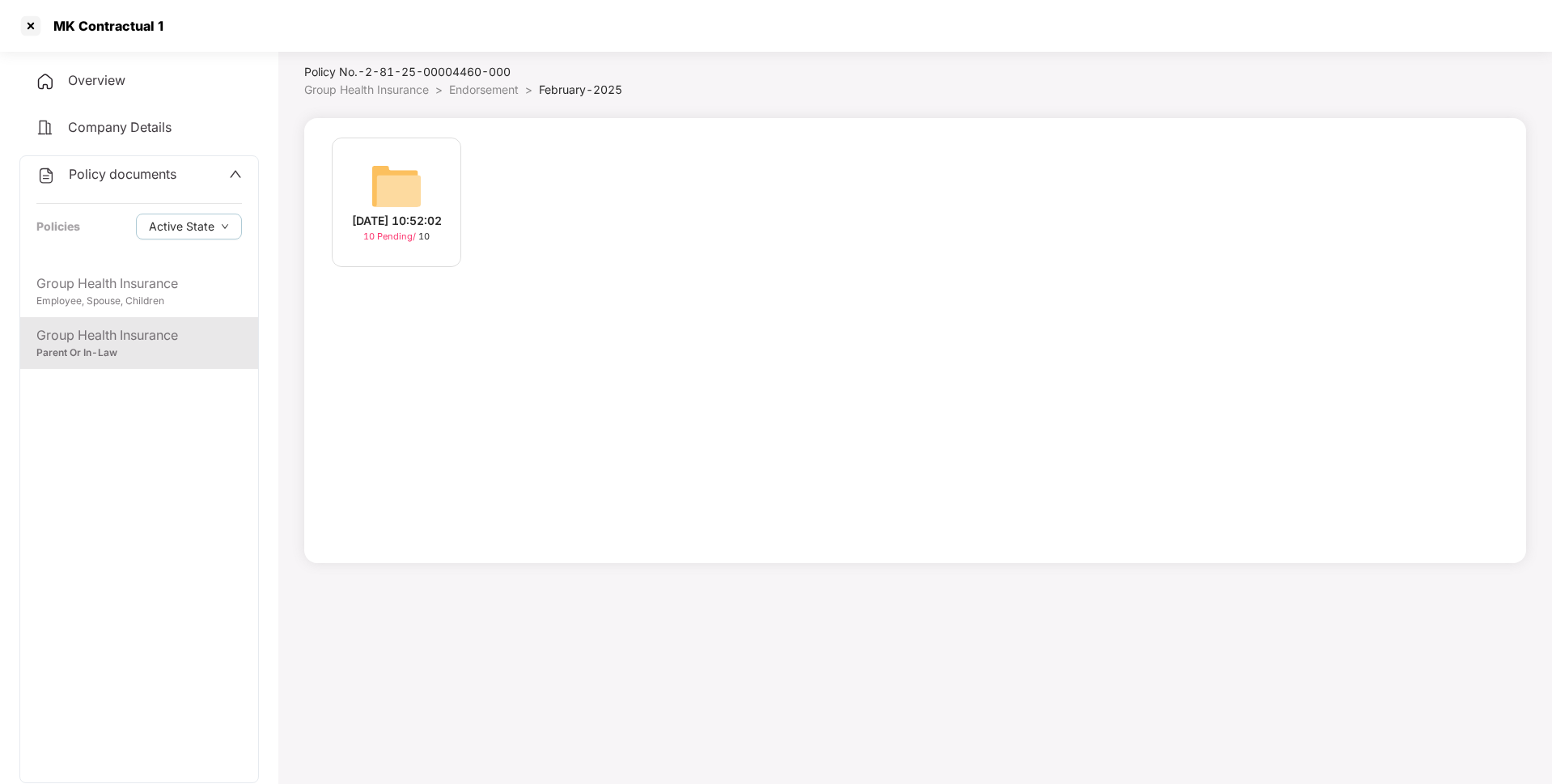
click at [494, 84] on span "Endorsement" at bounding box center [484, 89] width 69 height 13
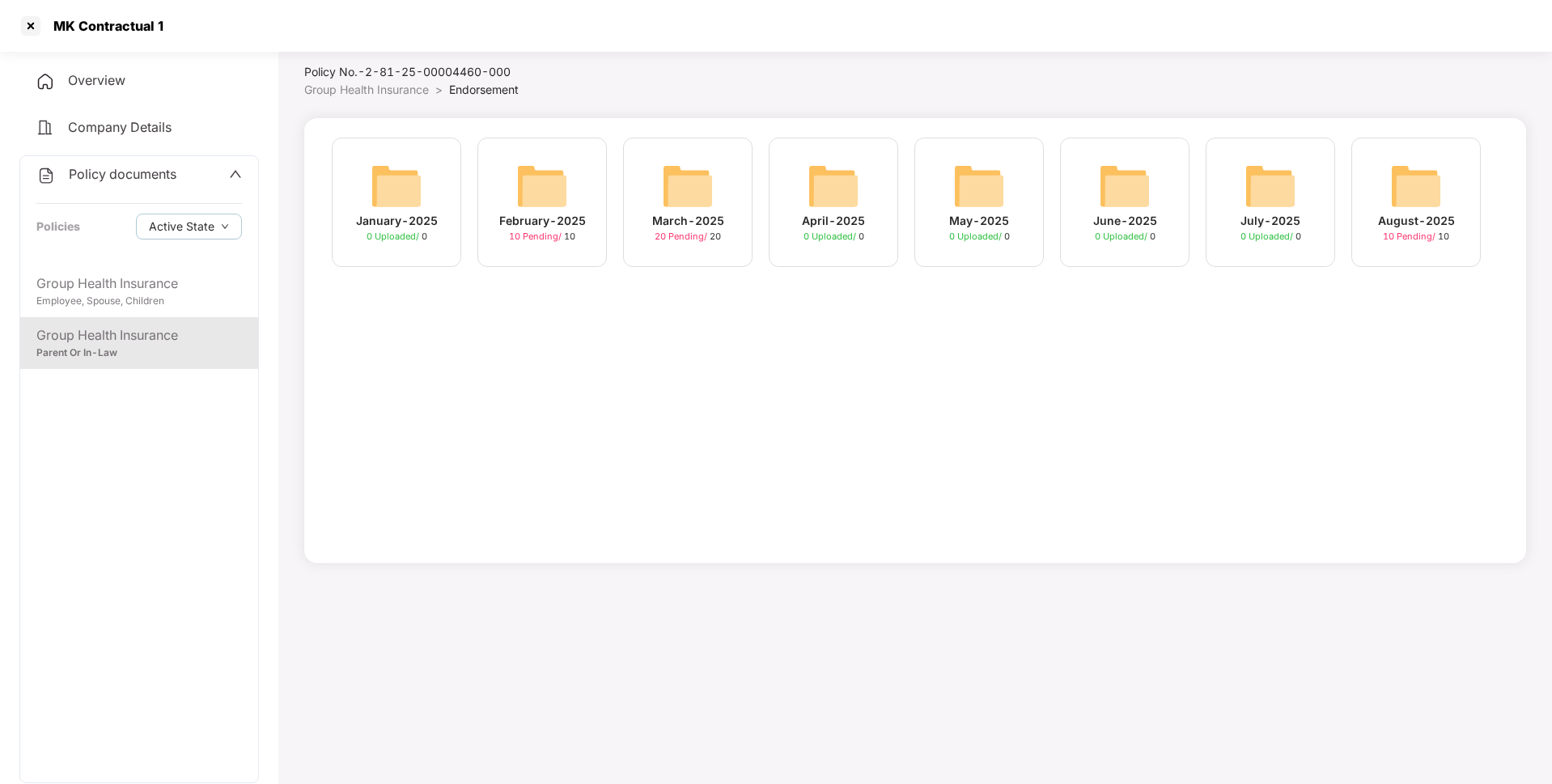
click at [1410, 230] on span "10 Pending /" at bounding box center [1411, 236] width 55 height 12
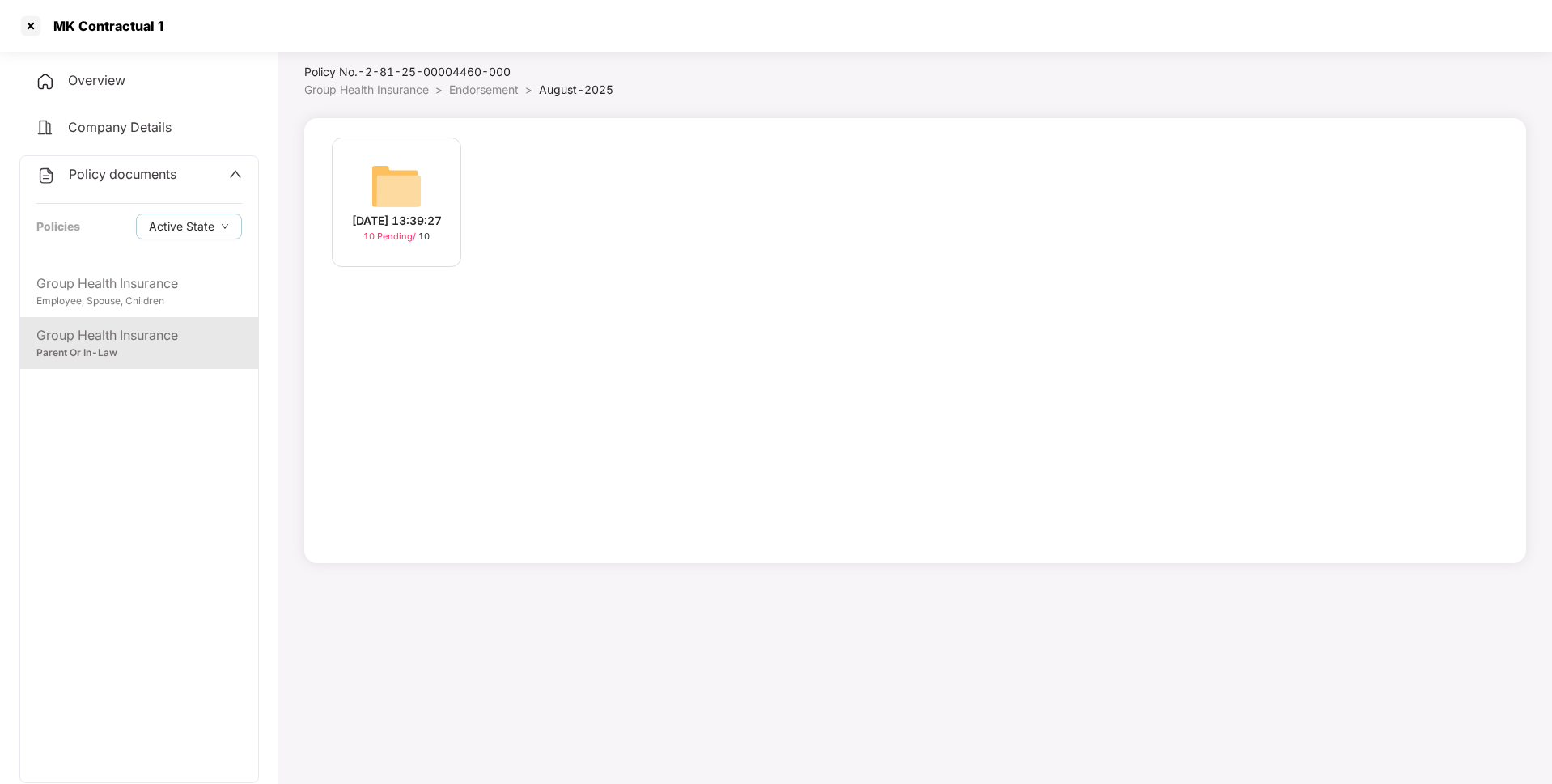
click at [426, 192] on div "[DATE] 13:39:27 10 Pending / 10" at bounding box center [397, 203] width 130 height 130
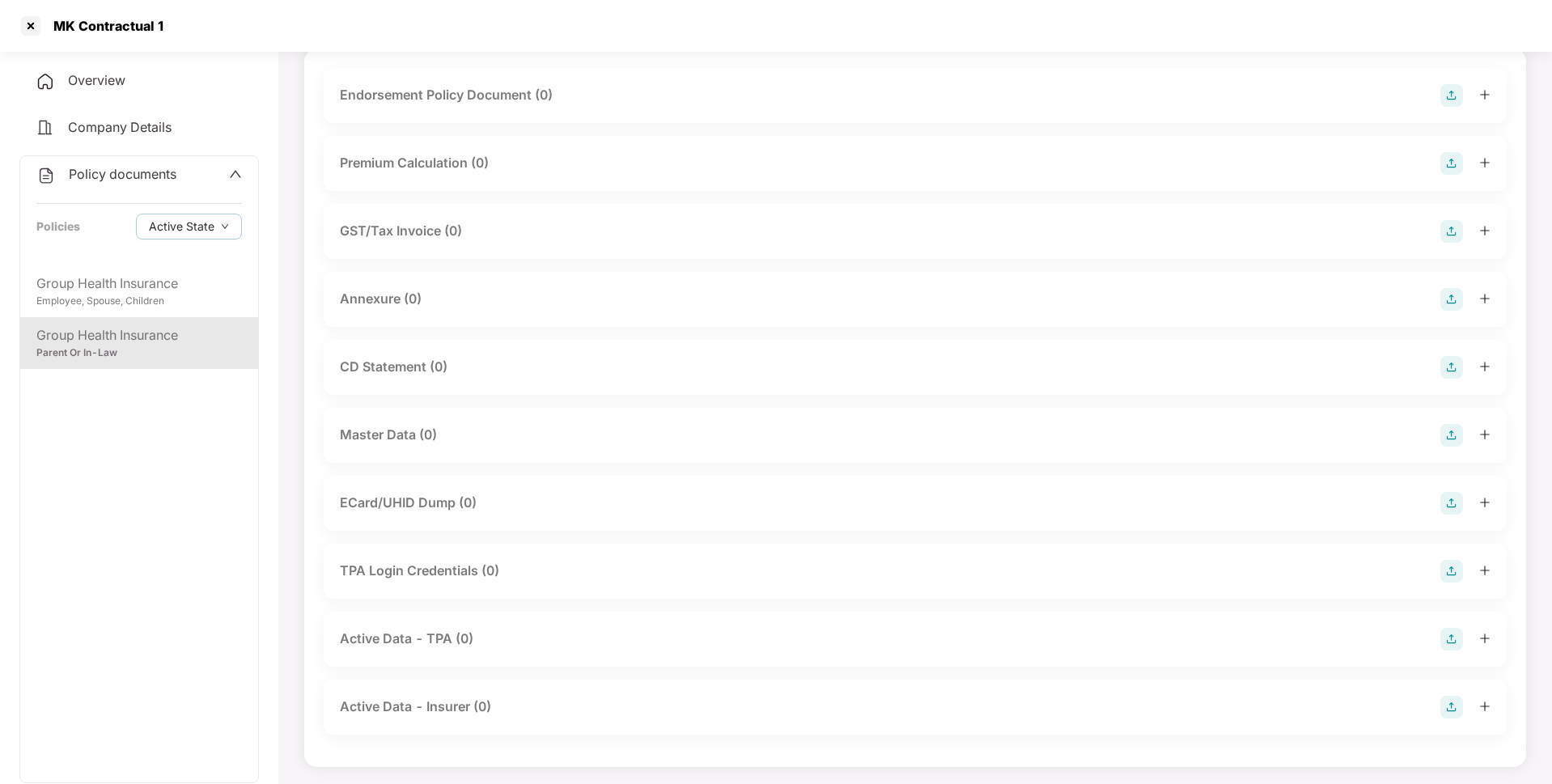
scroll to position [0, 0]
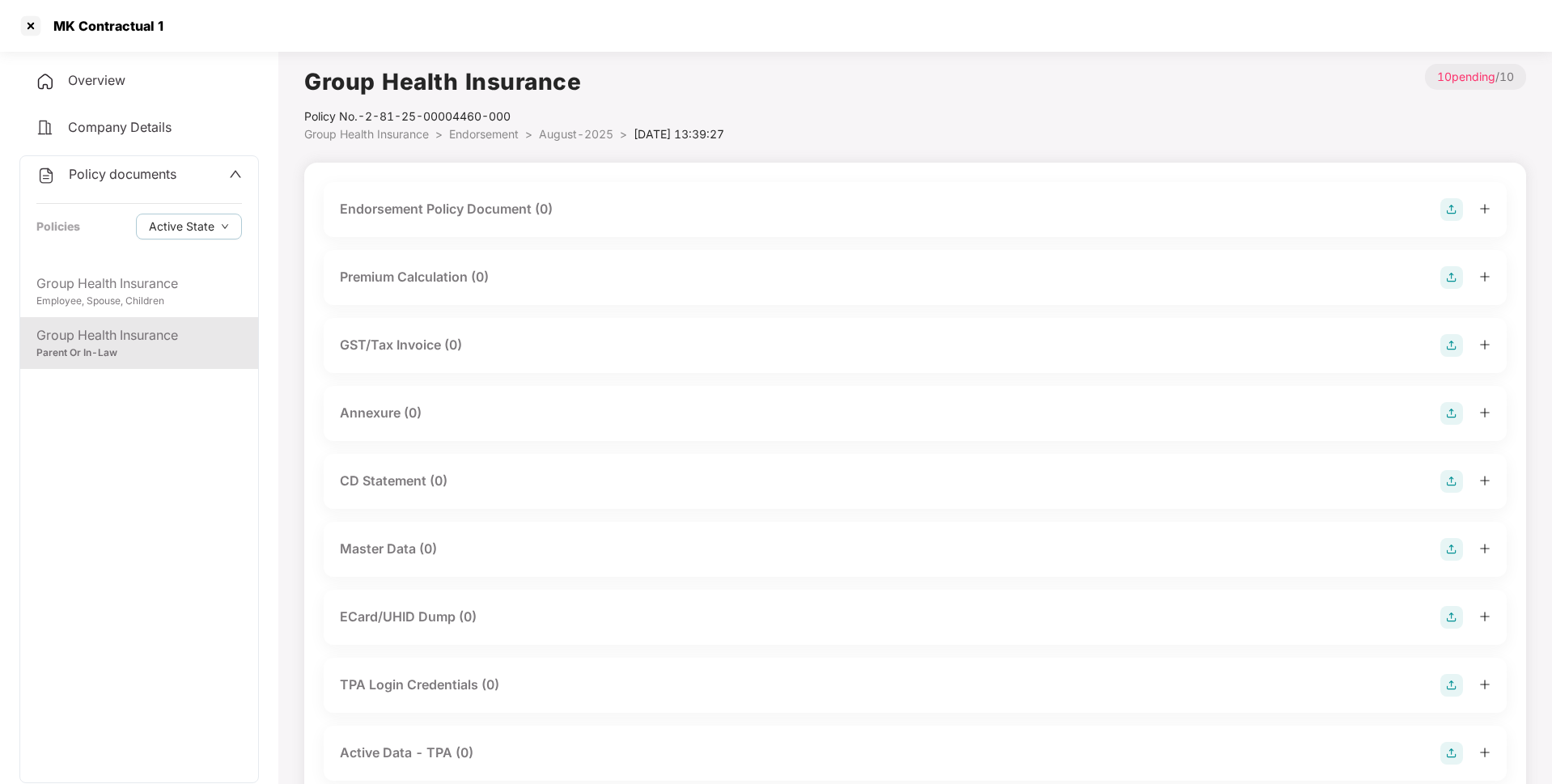
click at [1449, 212] on img at bounding box center [1451, 209] width 22 height 22
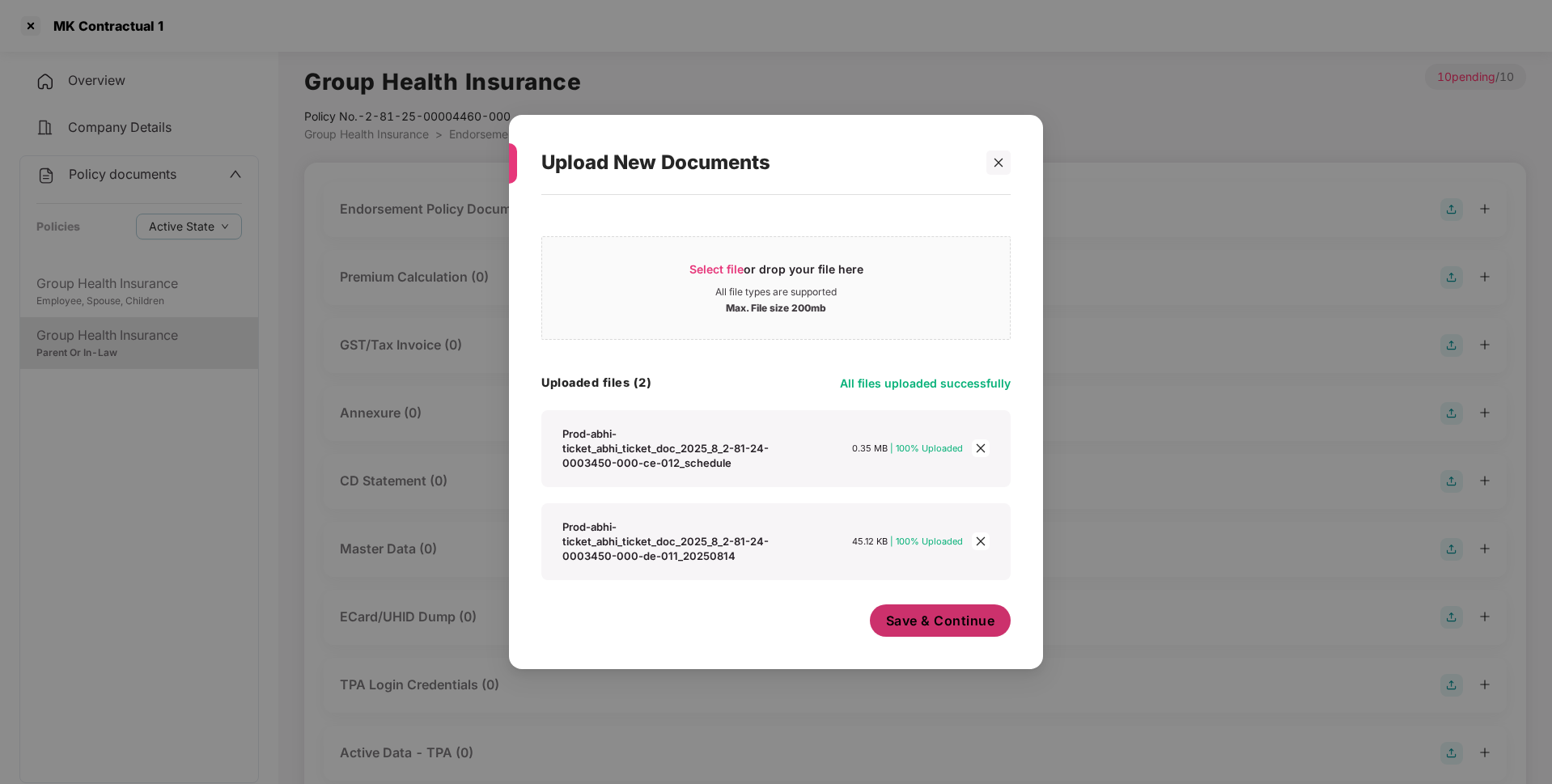
click at [916, 628] on span "Save & Continue" at bounding box center [940, 620] width 109 height 18
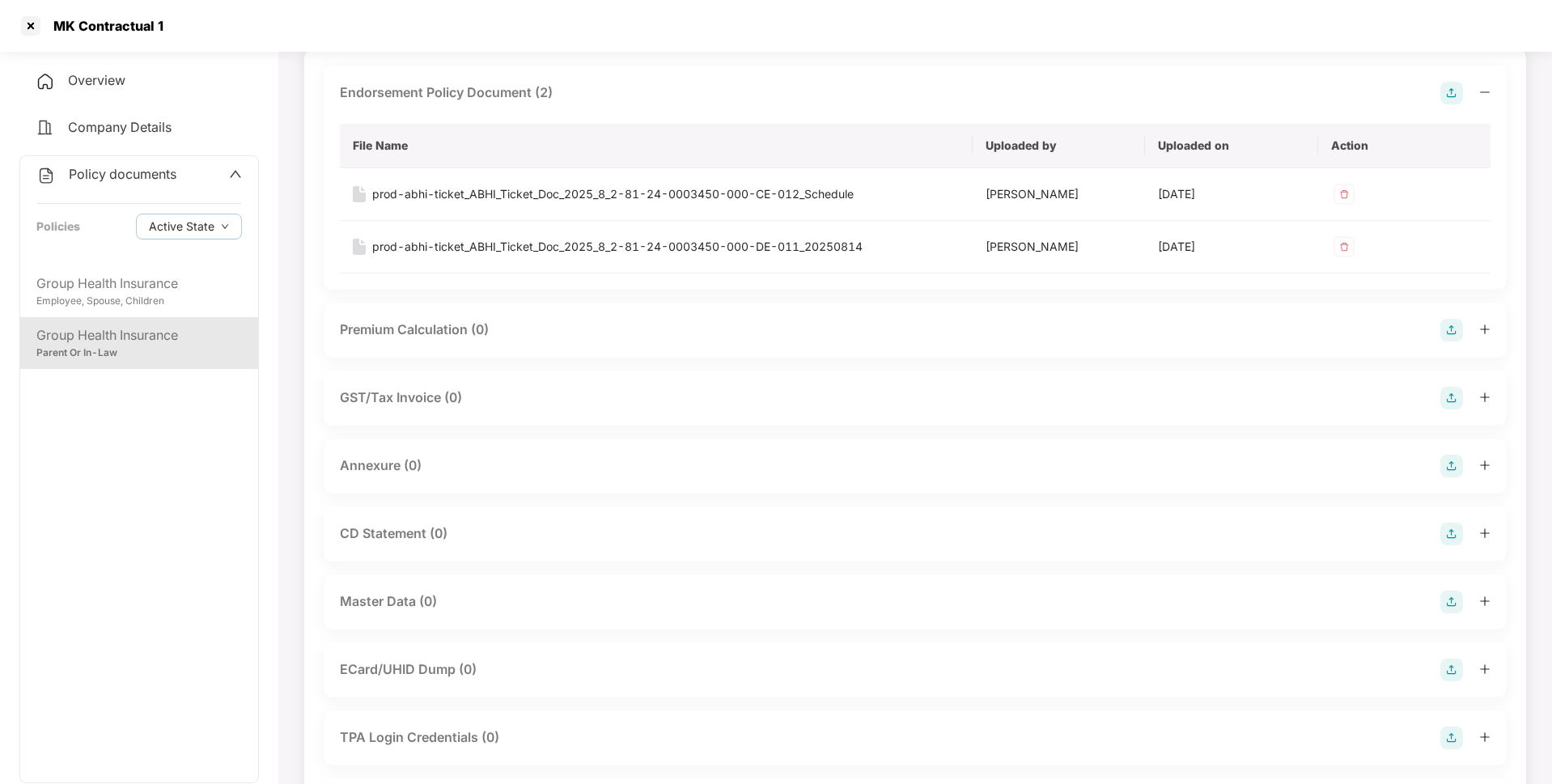
scroll to position [121, 0]
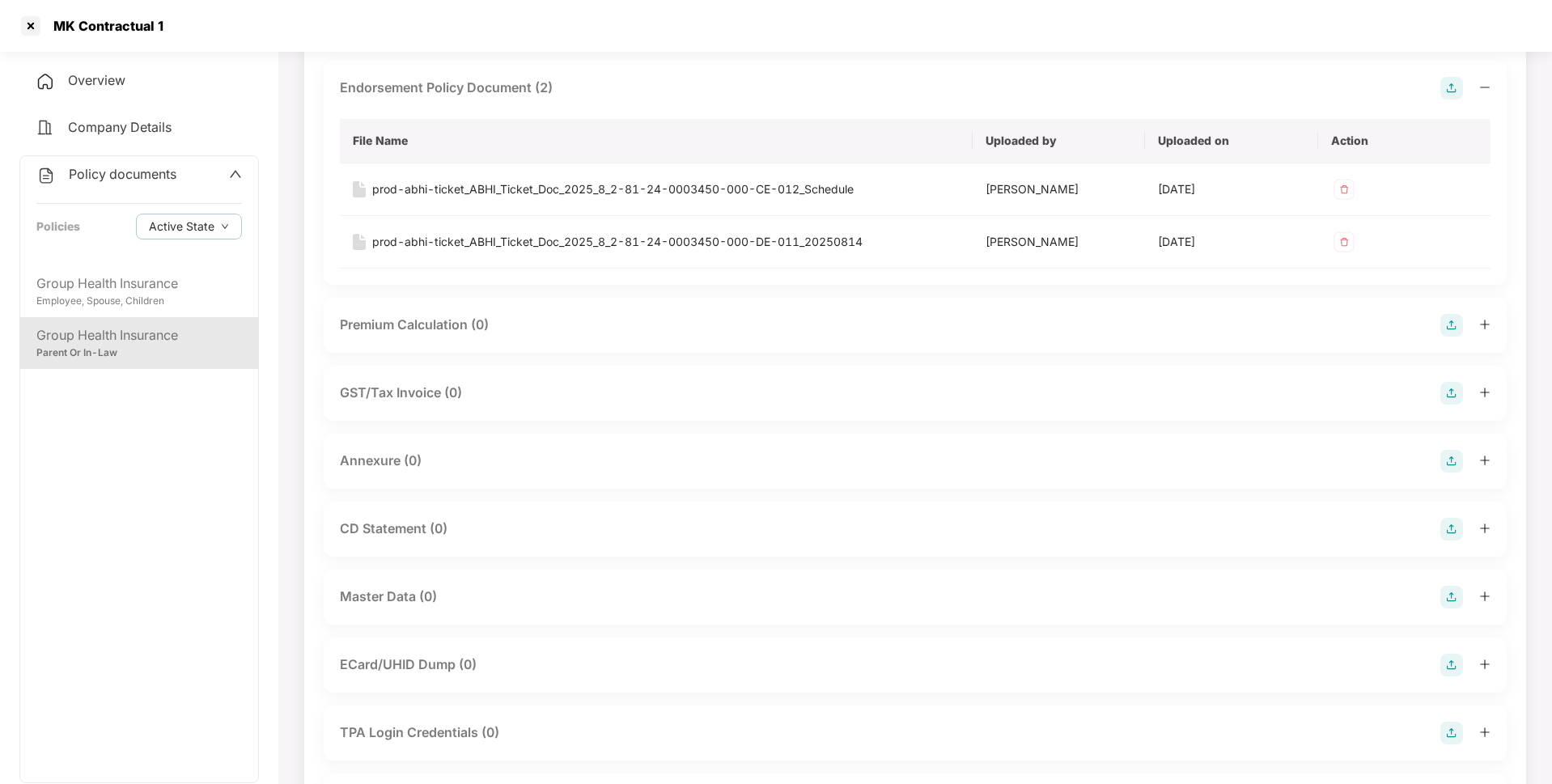
click at [1449, 453] on img at bounding box center [1451, 460] width 22 height 22
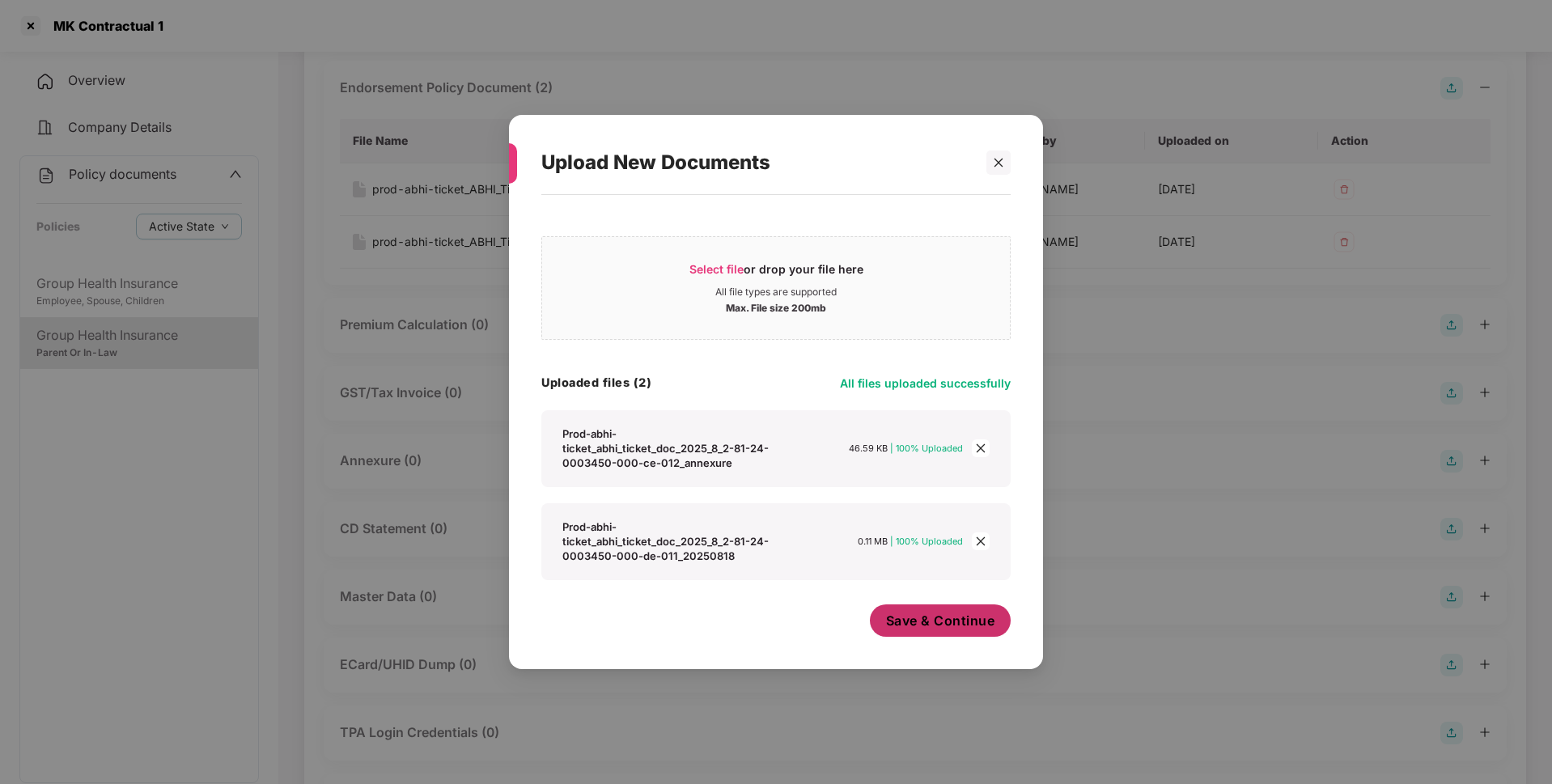
click at [924, 629] on span "Save & Continue" at bounding box center [940, 620] width 109 height 18
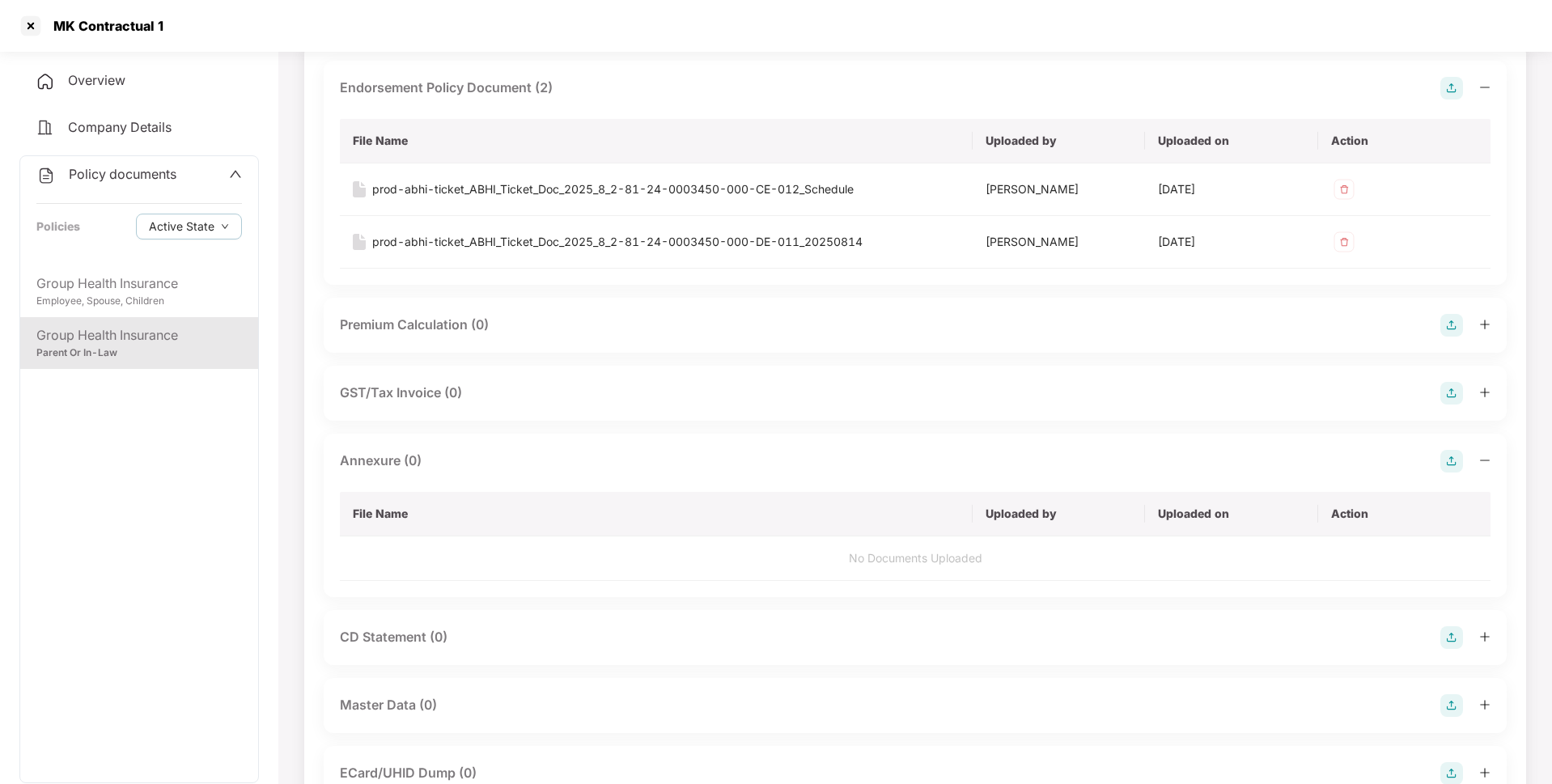
scroll to position [0, 0]
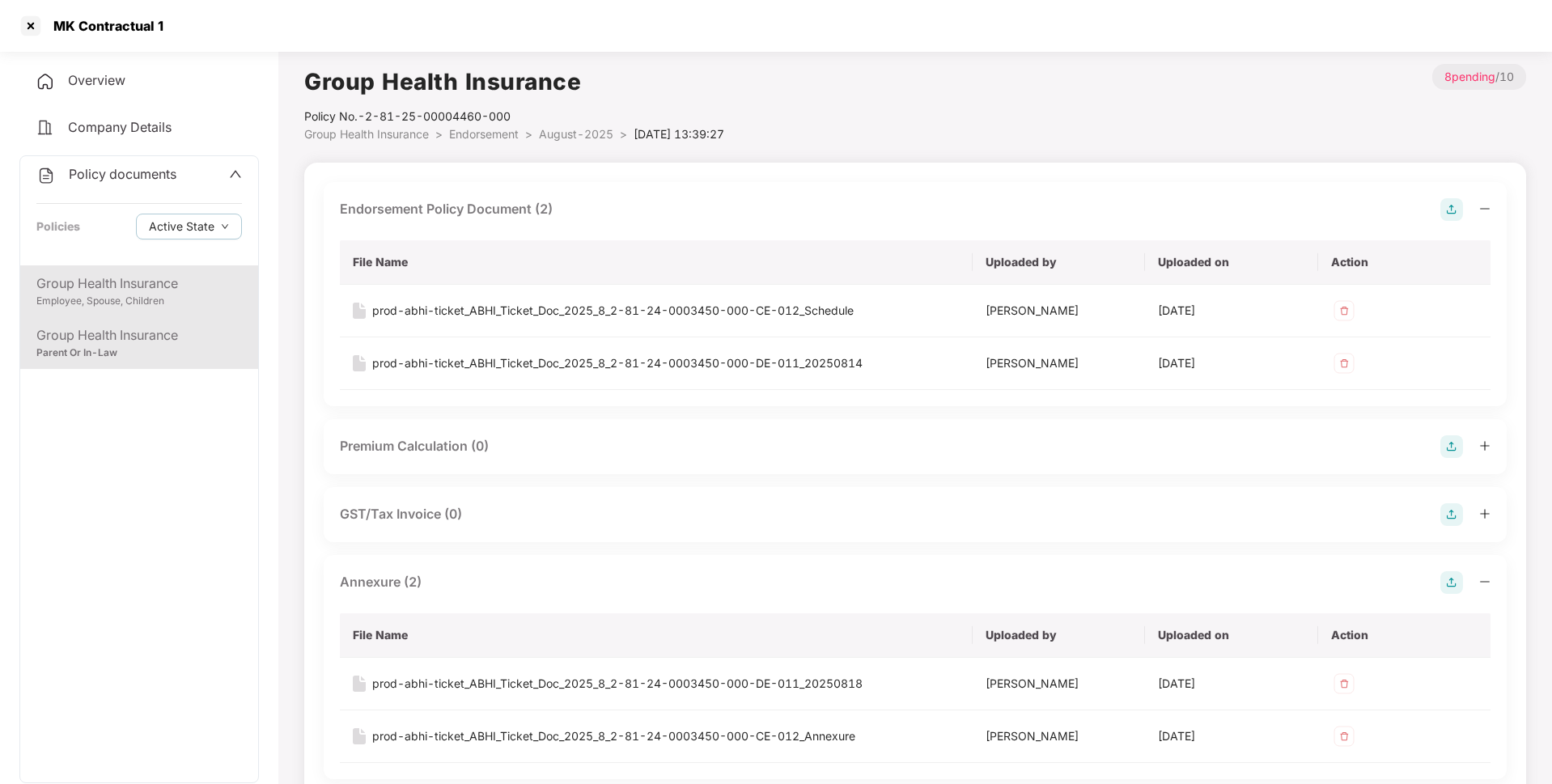
click at [164, 276] on div "Group Health Insurance" at bounding box center [139, 284] width 205 height 20
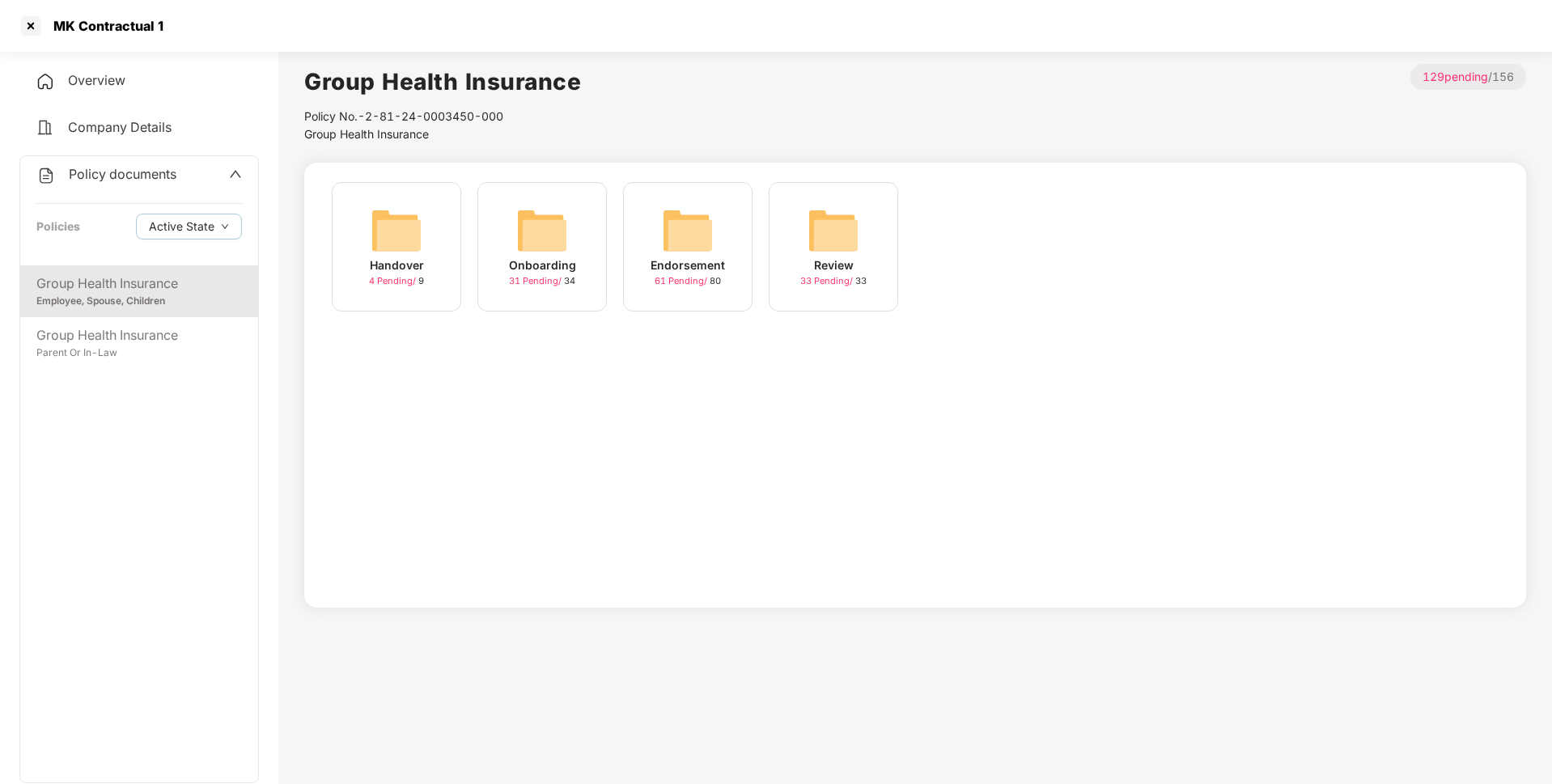
click at [695, 242] on img at bounding box center [688, 230] width 52 height 52
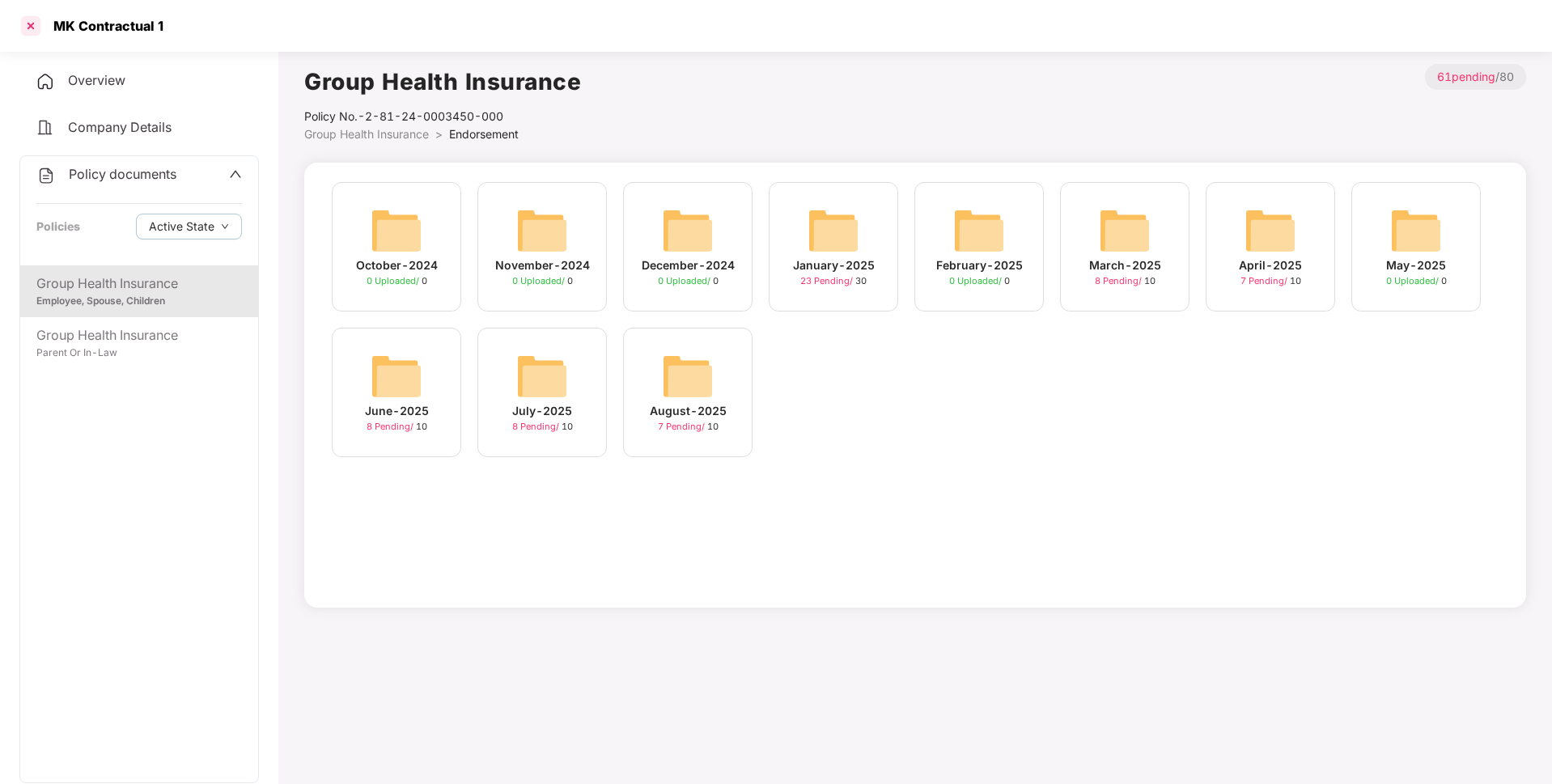
click at [31, 24] on div at bounding box center [30, 26] width 26 height 26
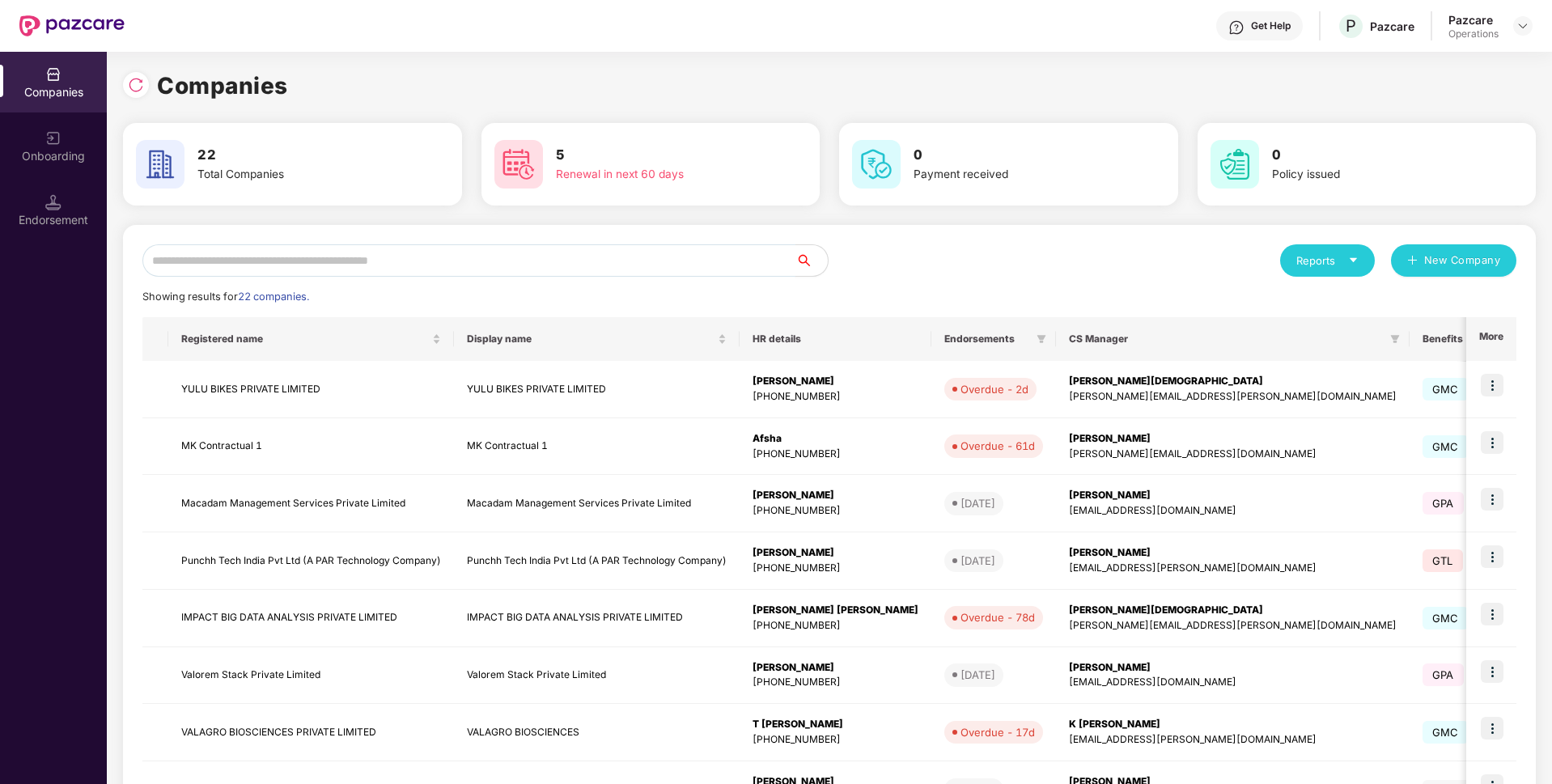
click at [567, 257] on input "text" at bounding box center [469, 260] width 653 height 32
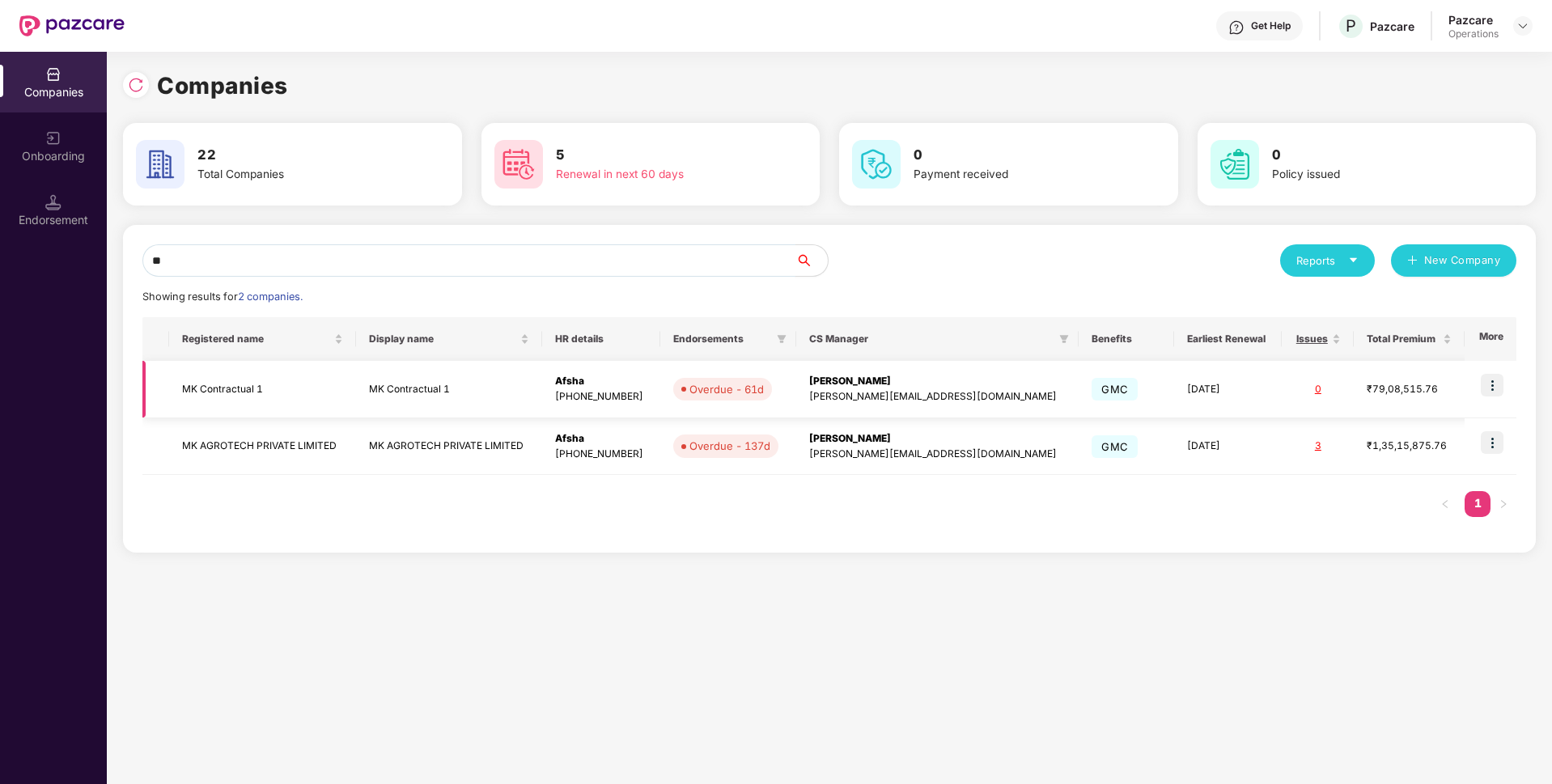
type input "**"
click at [1493, 386] on img at bounding box center [1492, 384] width 22 height 22
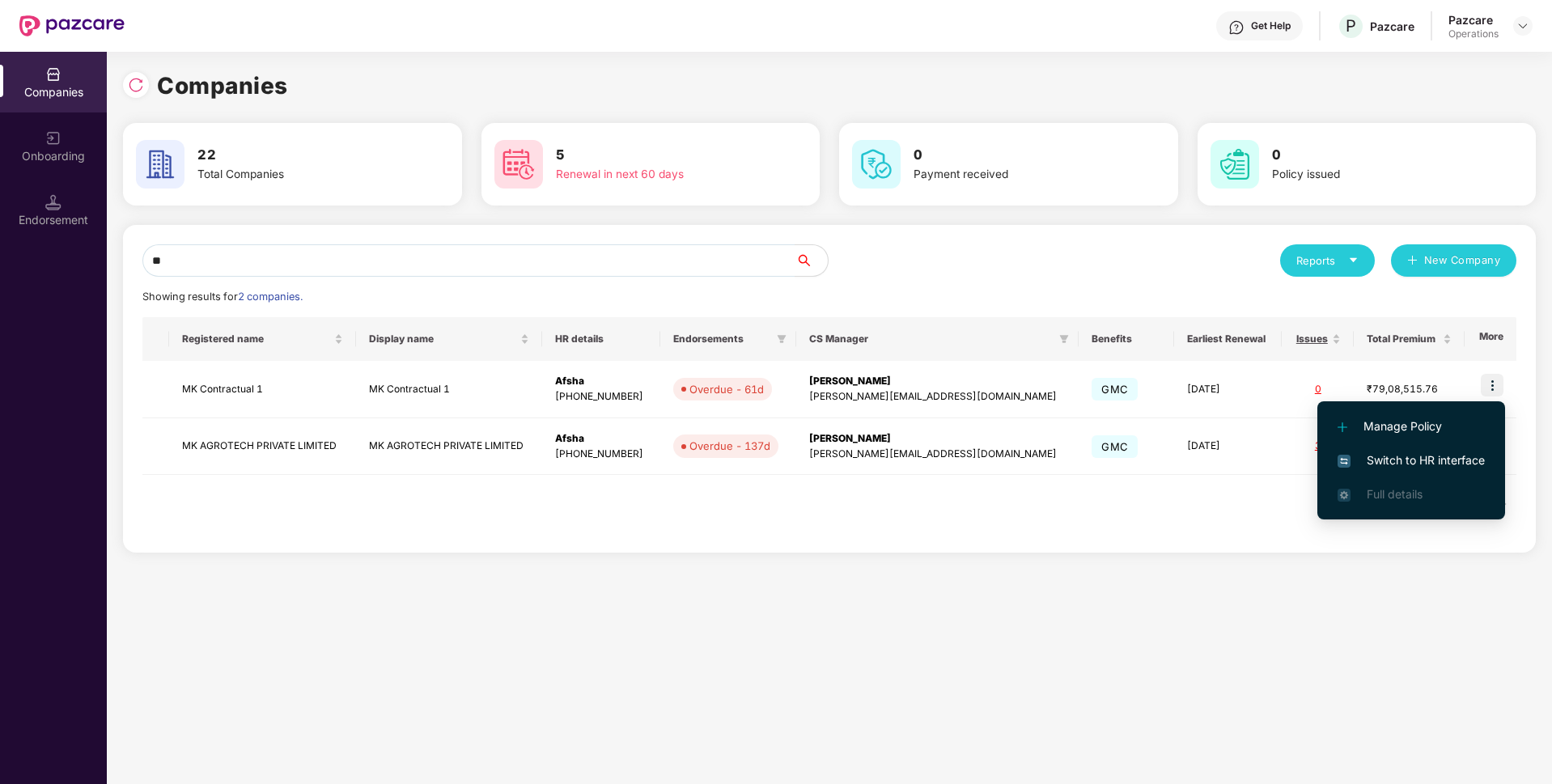
click at [1375, 460] on span "Switch to HR interface" at bounding box center [1411, 460] width 148 height 18
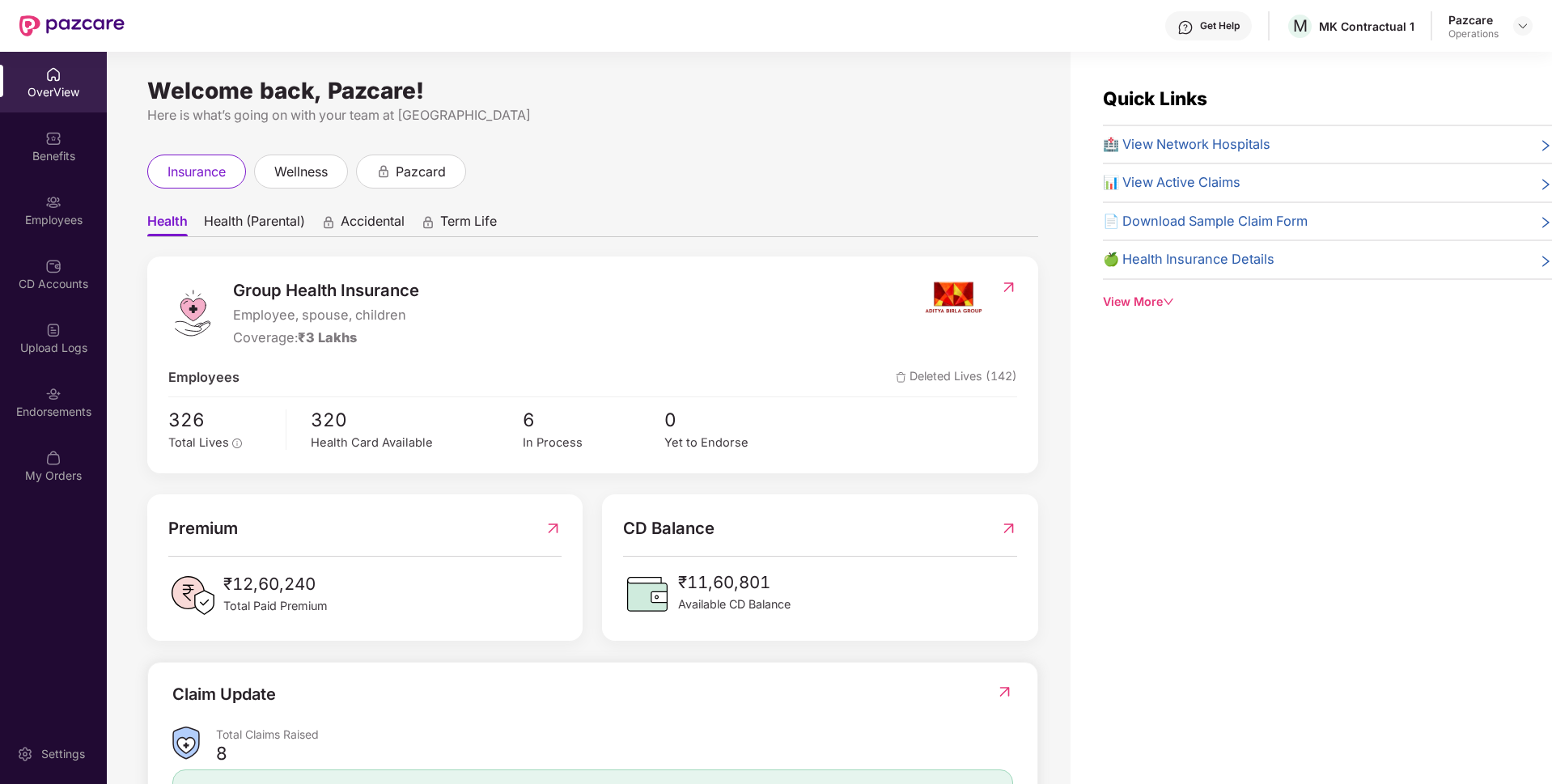
click at [67, 379] on div "Endorsements" at bounding box center [53, 402] width 107 height 60
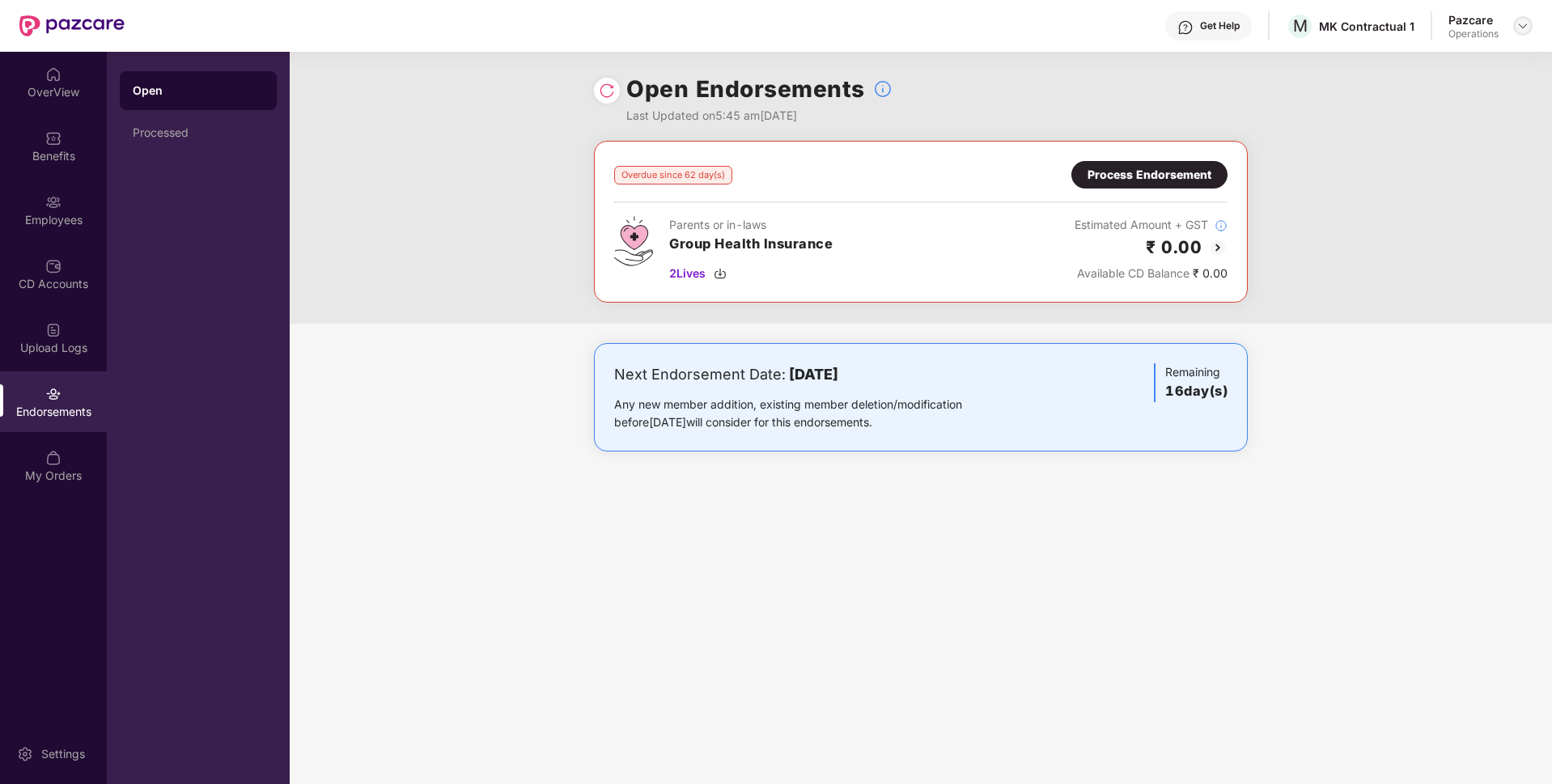
click at [1524, 32] on div at bounding box center [1523, 26] width 20 height 20
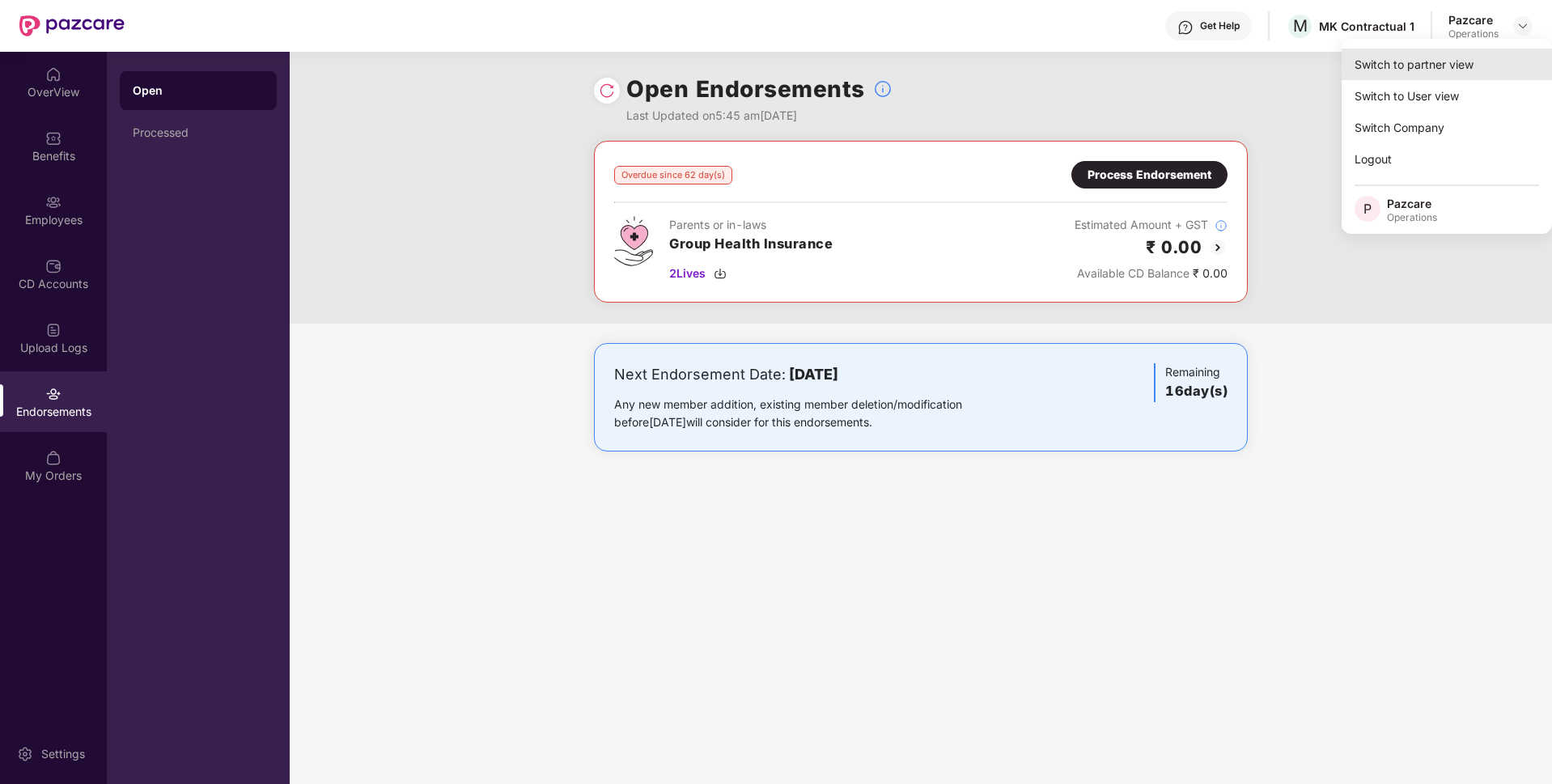
click at [1405, 68] on div "Switch to partner view" at bounding box center [1446, 64] width 211 height 31
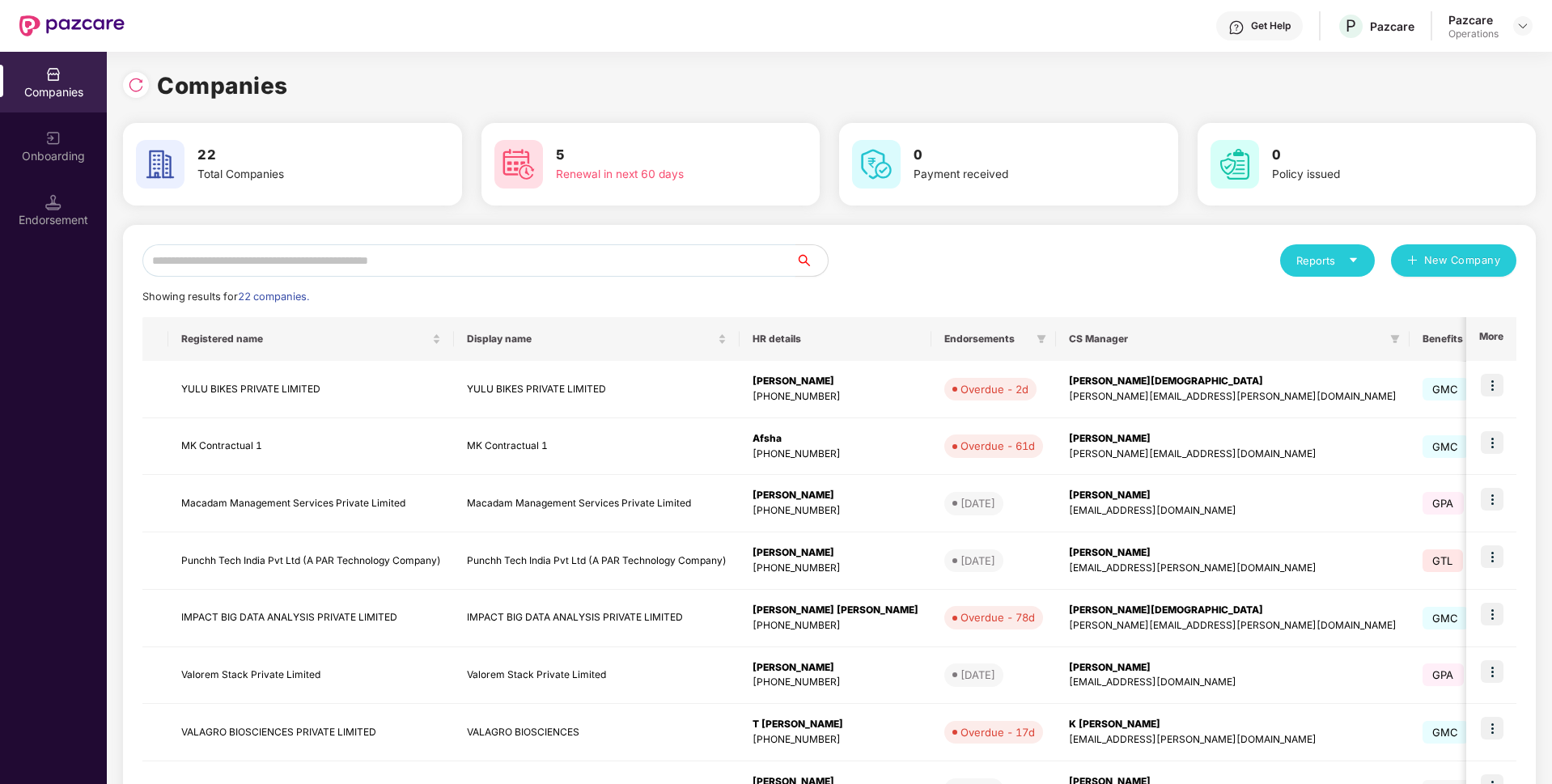
click at [430, 256] on input "text" at bounding box center [469, 260] width 653 height 32
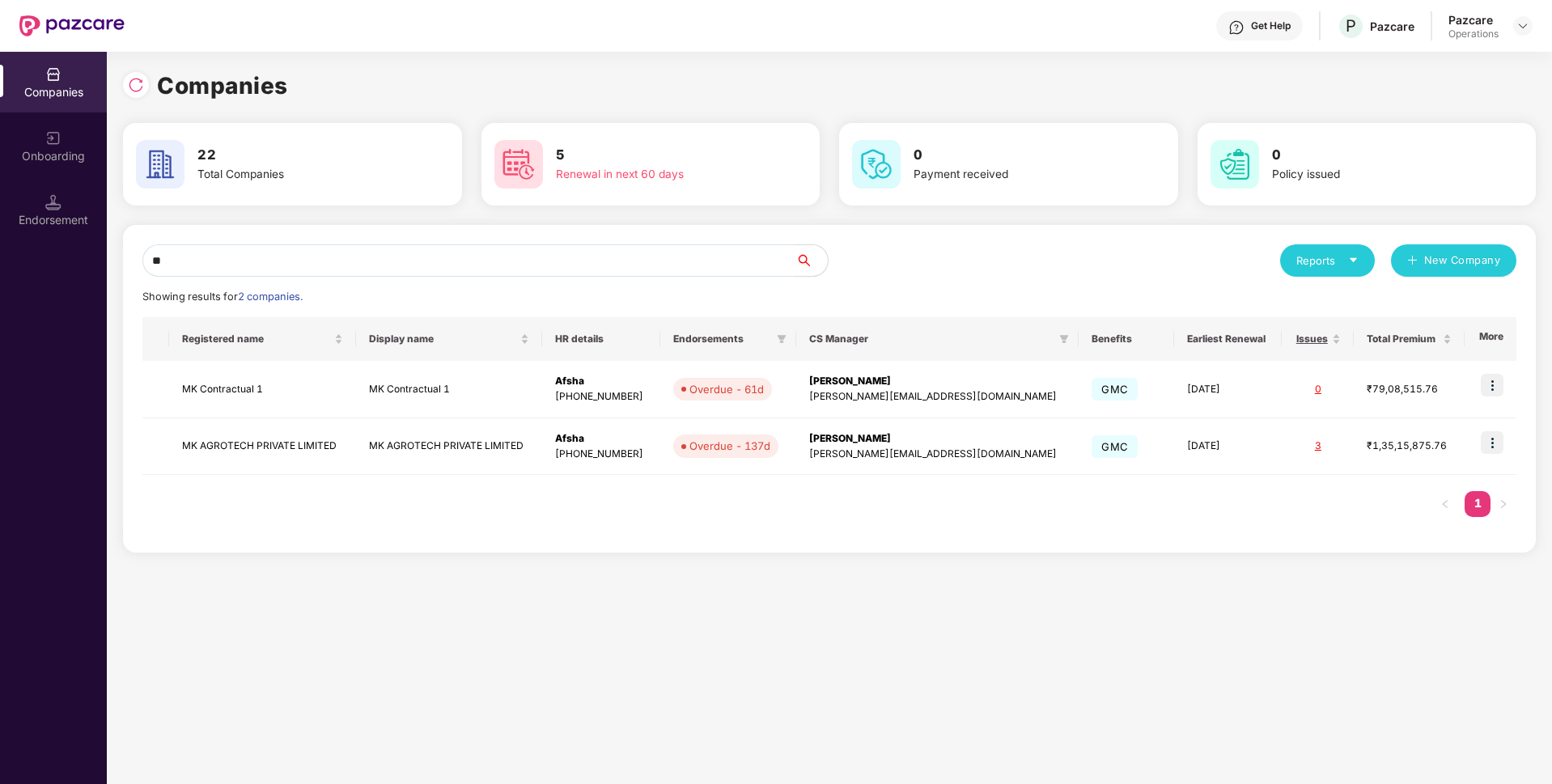
type input "*"
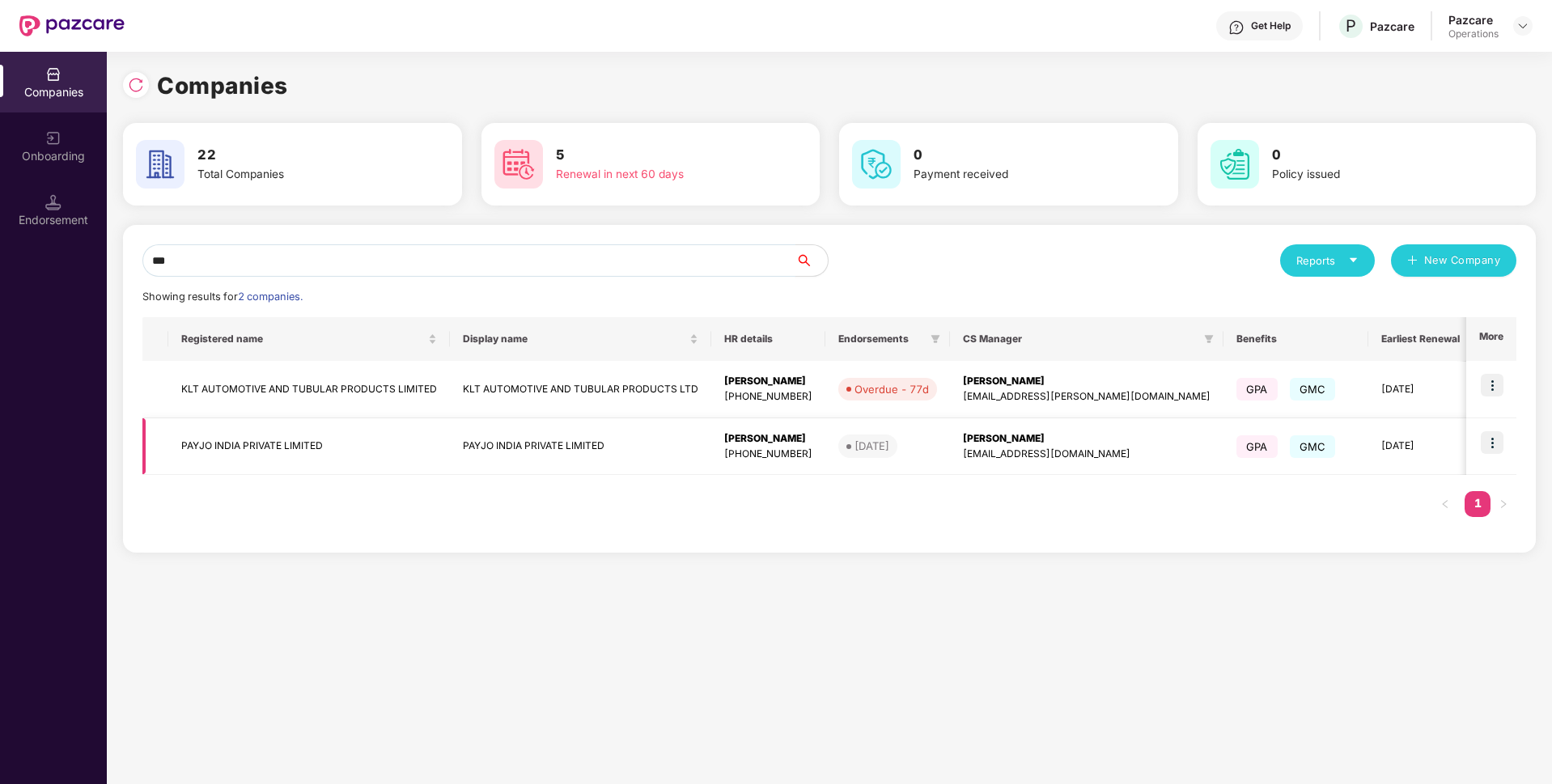
type input "***"
click at [1492, 448] on img at bounding box center [1492, 442] width 22 height 22
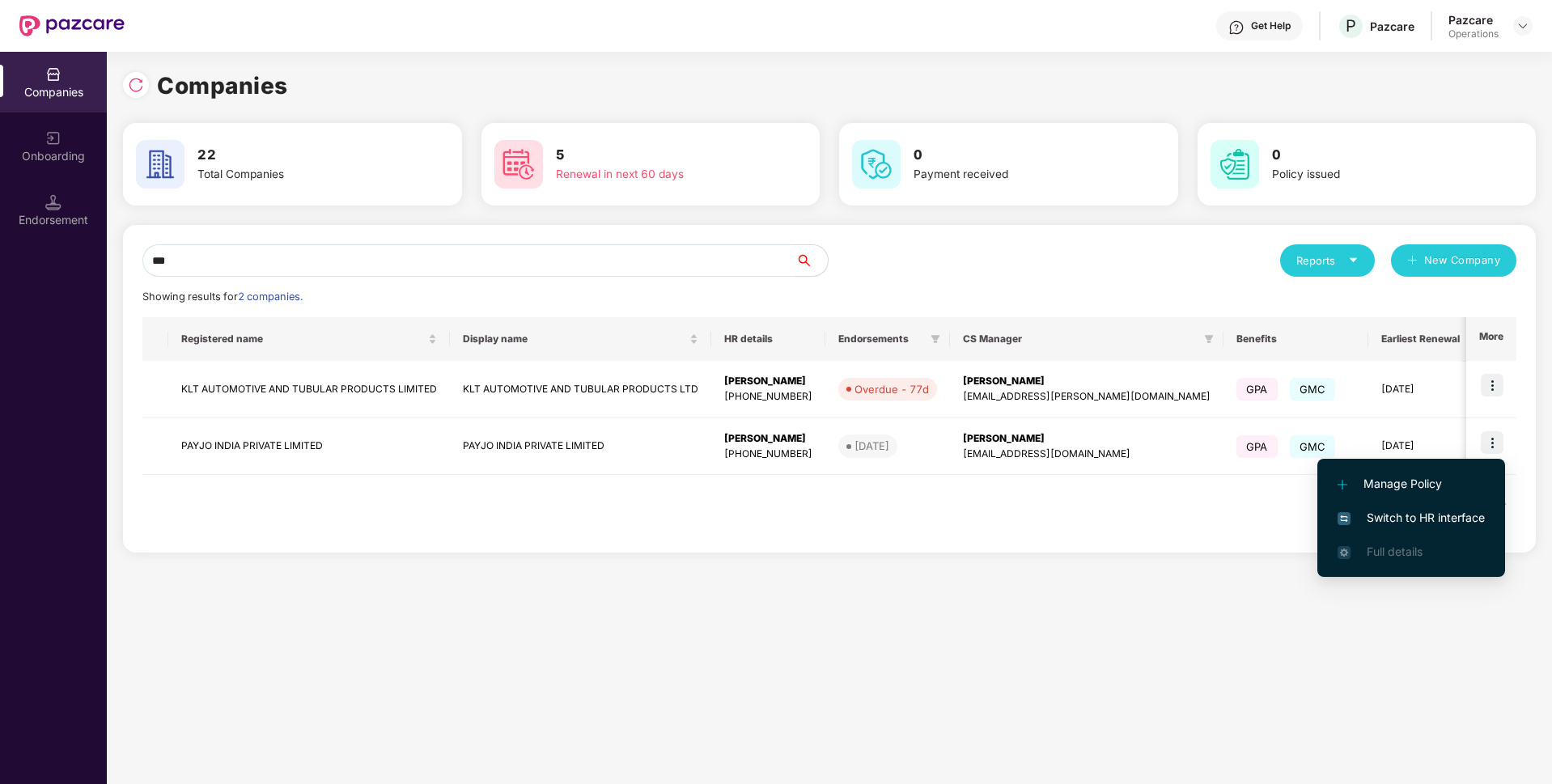
click at [1387, 512] on span "Switch to HR interface" at bounding box center [1411, 517] width 148 height 18
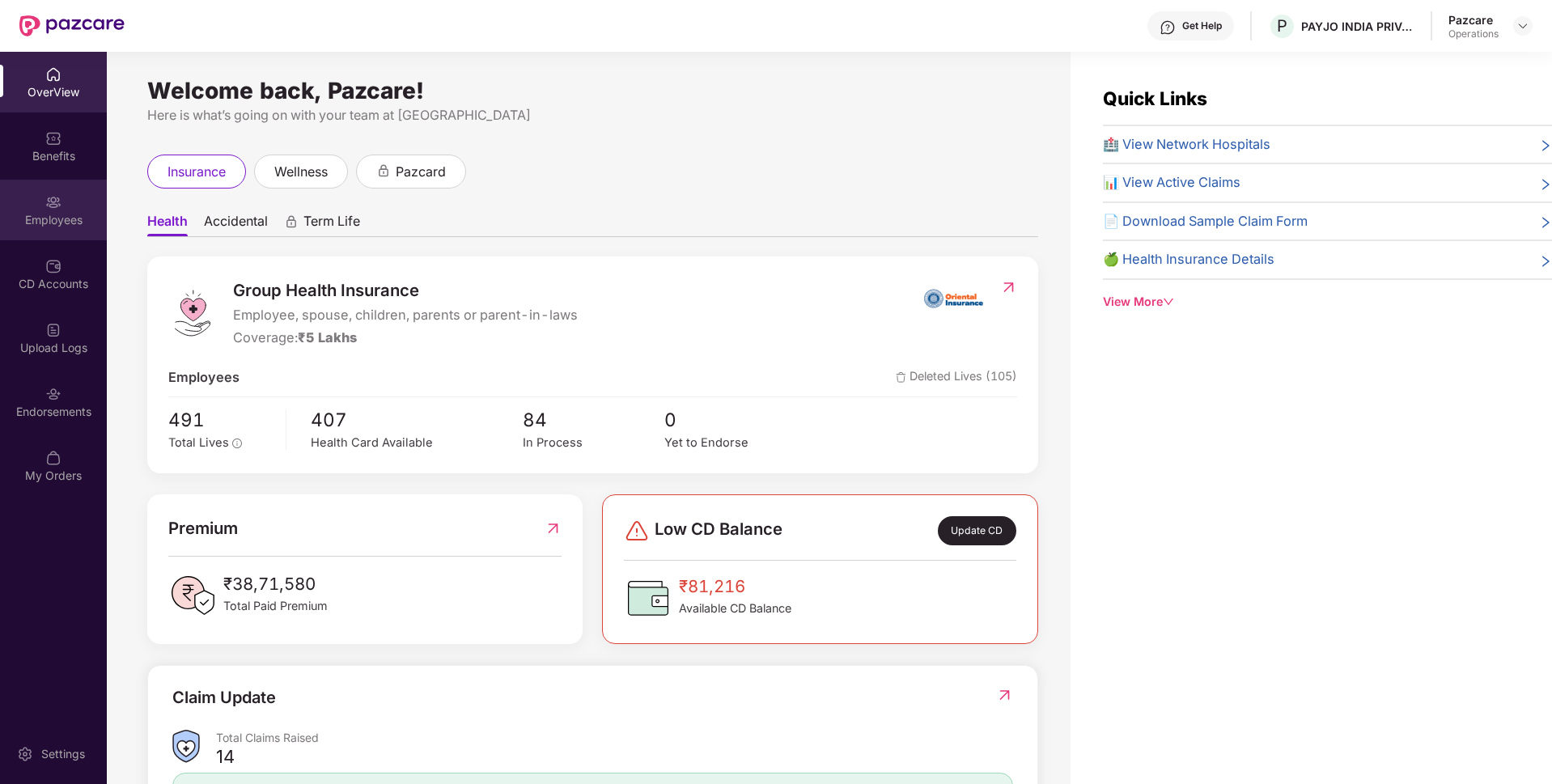
click at [52, 219] on div "Employees" at bounding box center [53, 220] width 107 height 16
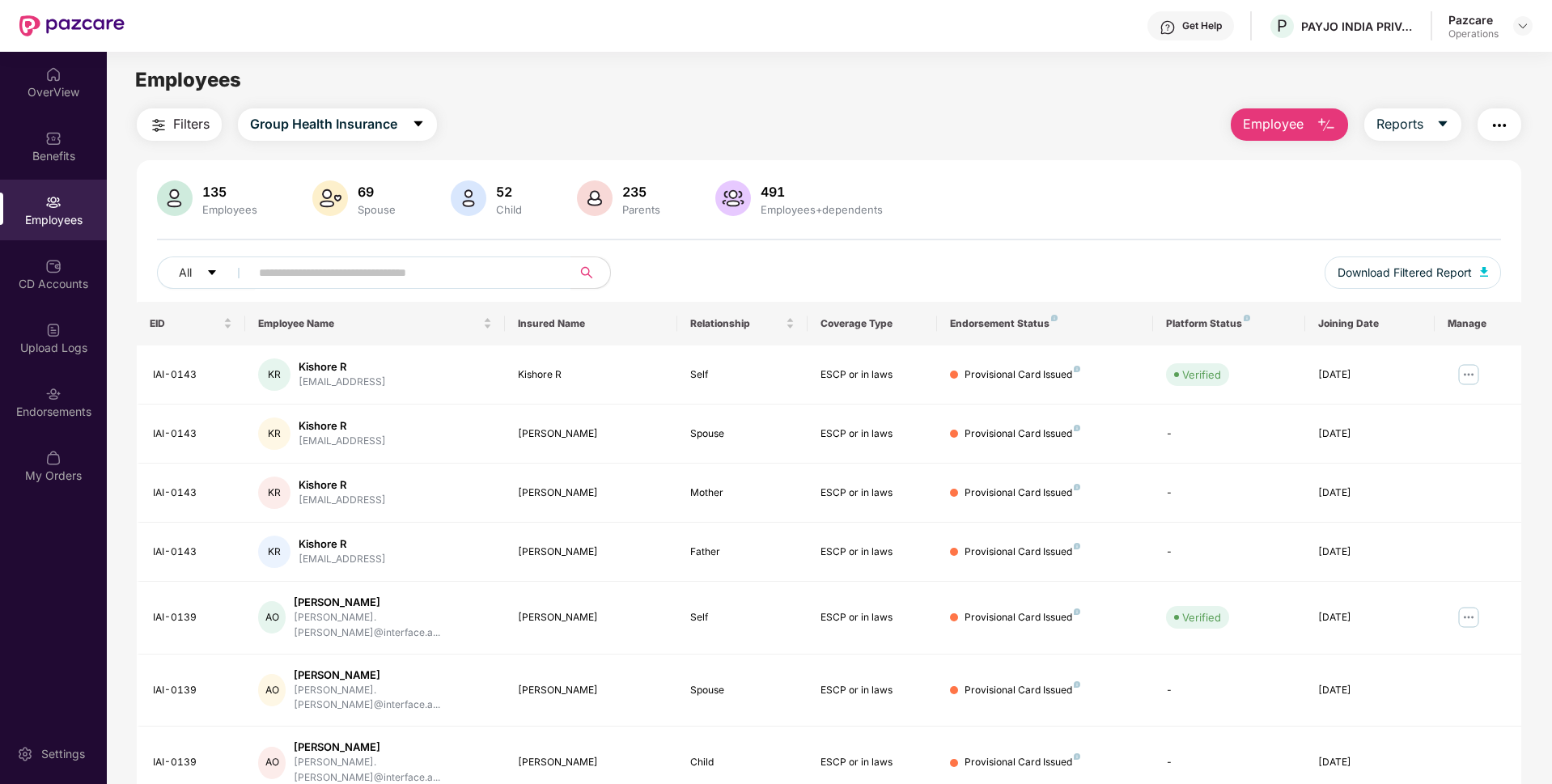
click at [1502, 119] on img "button" at bounding box center [1500, 125] width 20 height 20
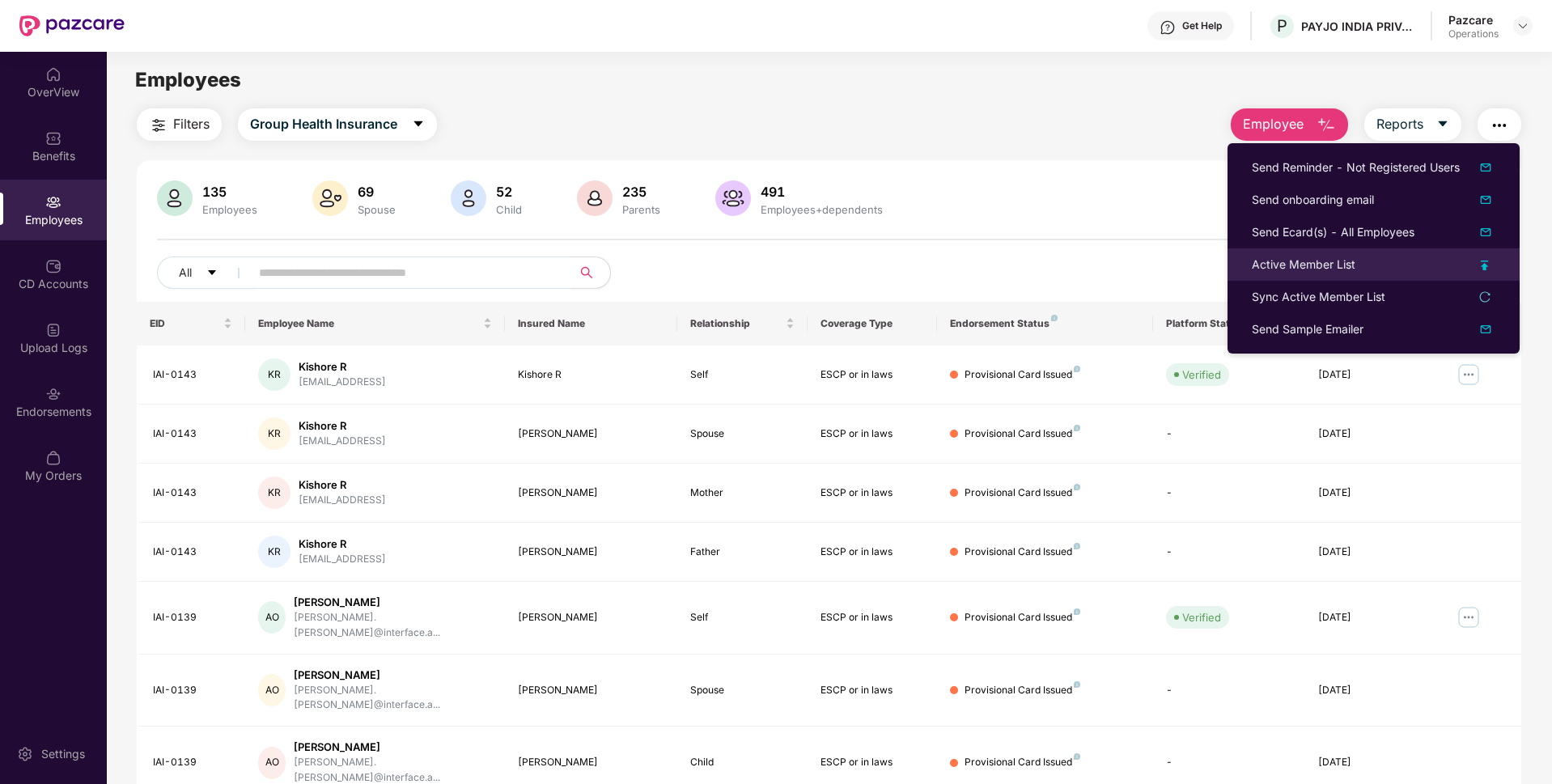
click at [1270, 262] on div "Active Member List" at bounding box center [1303, 264] width 103 height 18
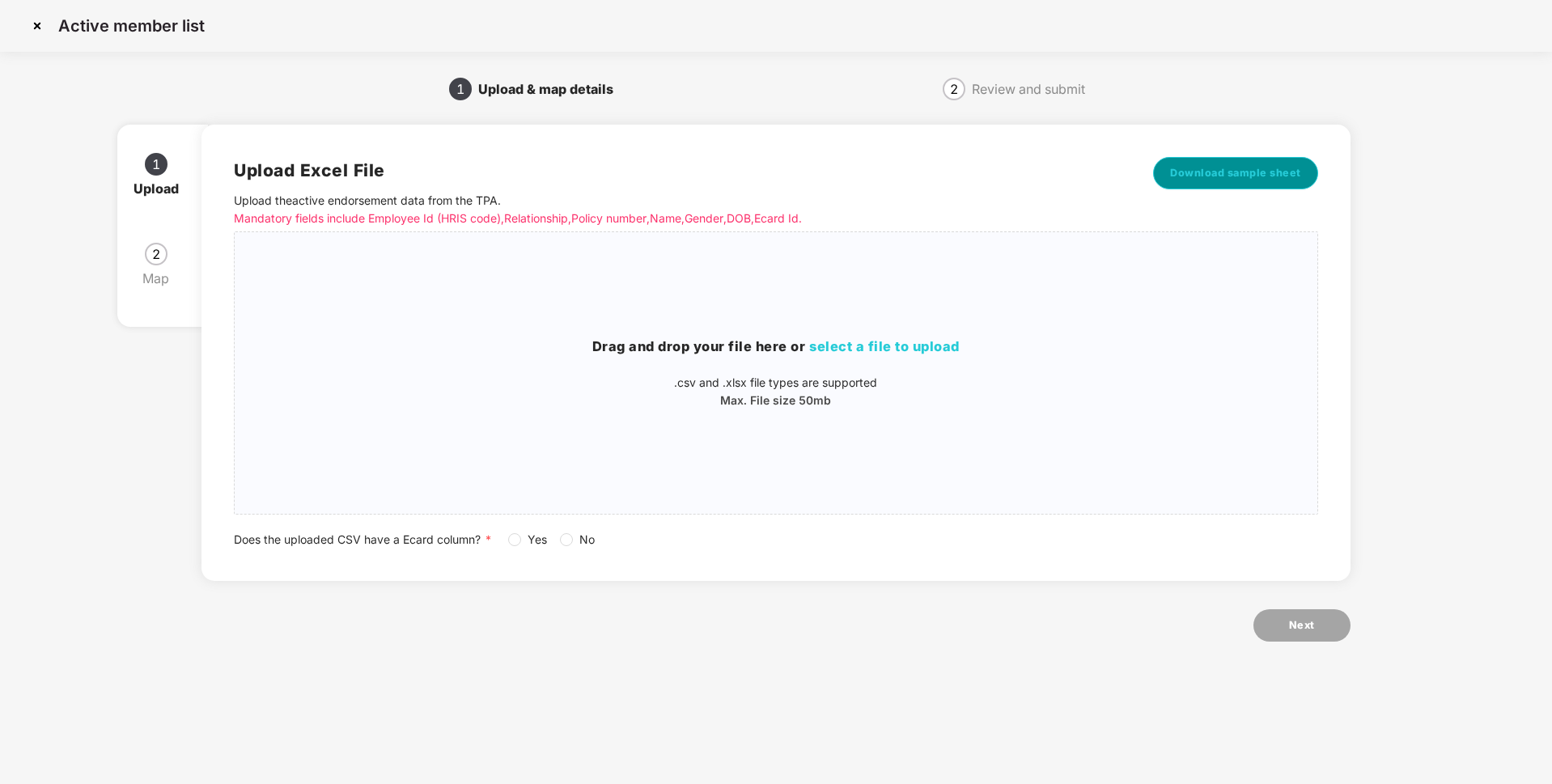
click at [1218, 181] on button "Download sample sheet" at bounding box center [1235, 172] width 165 height 32
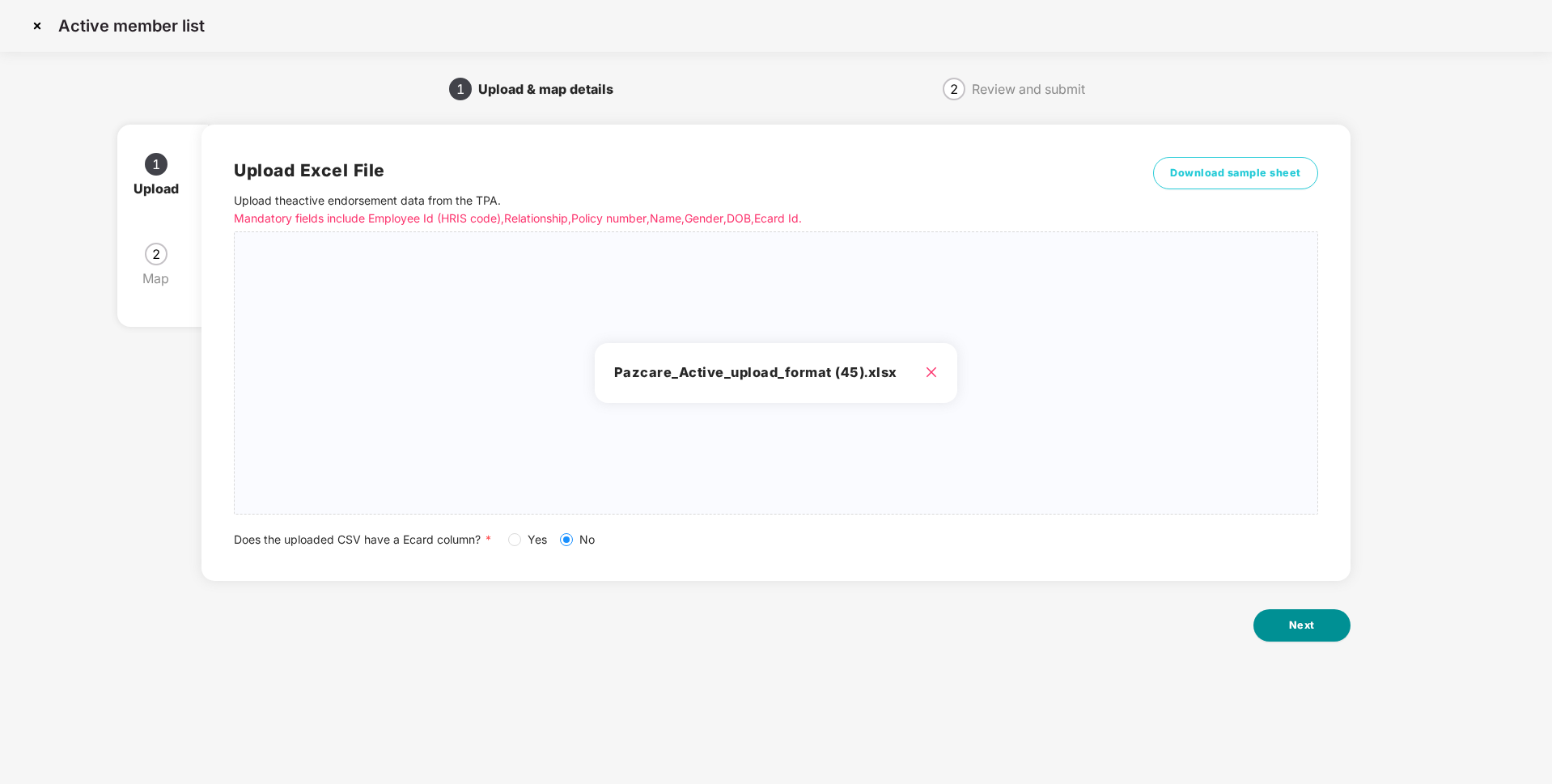
click at [1322, 633] on button "Next" at bounding box center [1301, 625] width 97 height 32
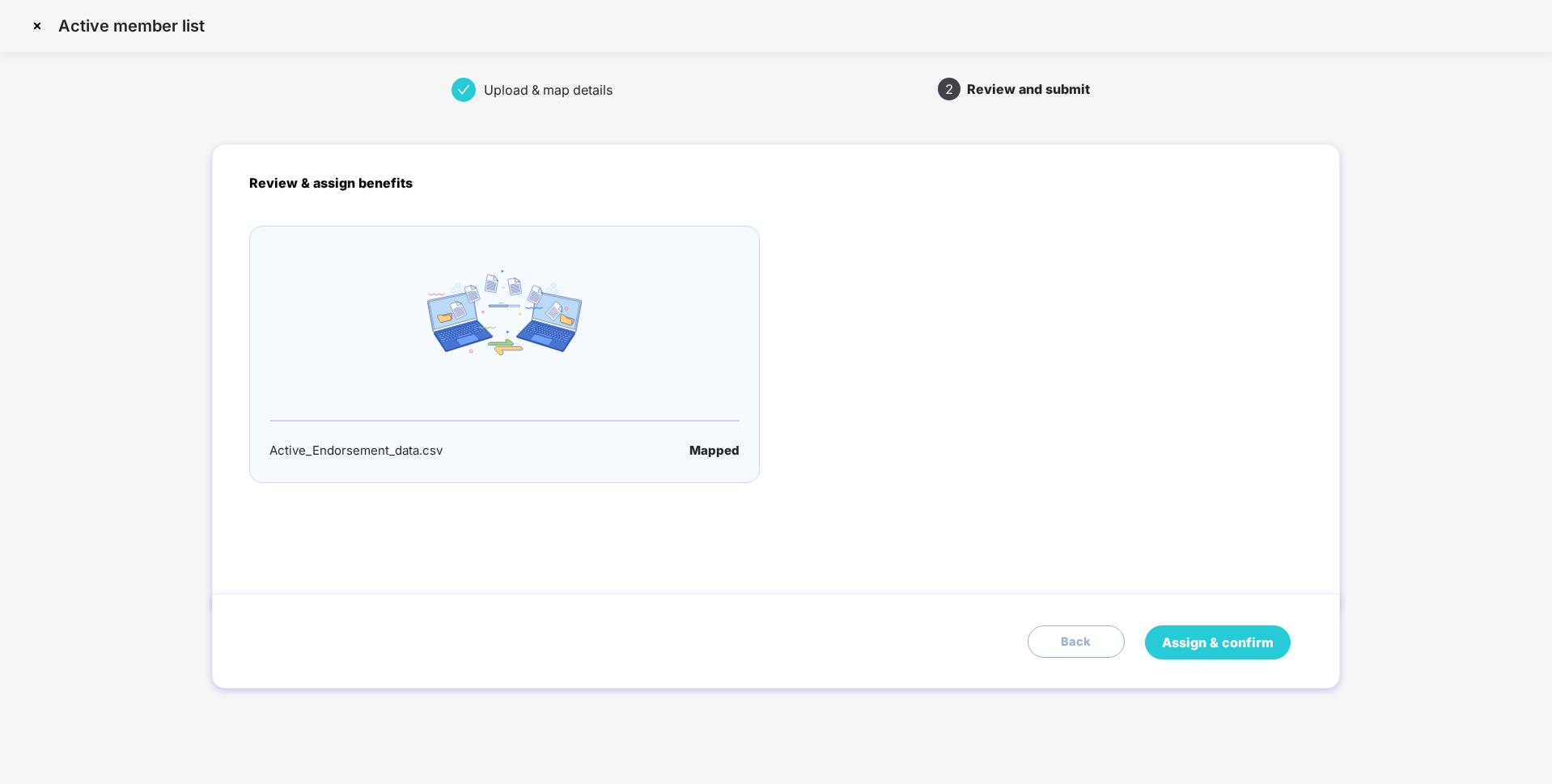
click at [1222, 643] on span "Assign & confirm" at bounding box center [1218, 642] width 112 height 20
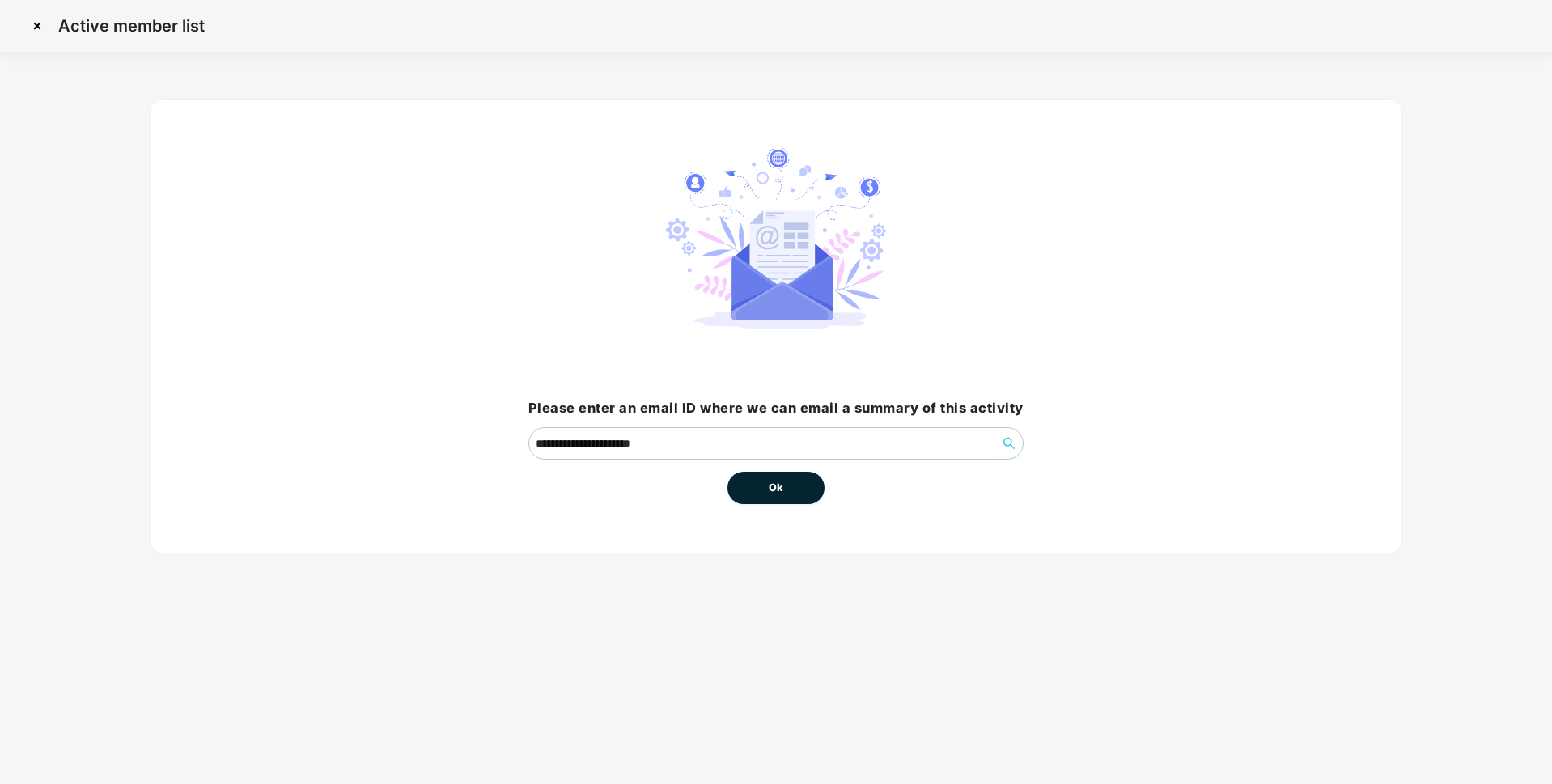
click at [790, 481] on button "Ok" at bounding box center [776, 487] width 97 height 32
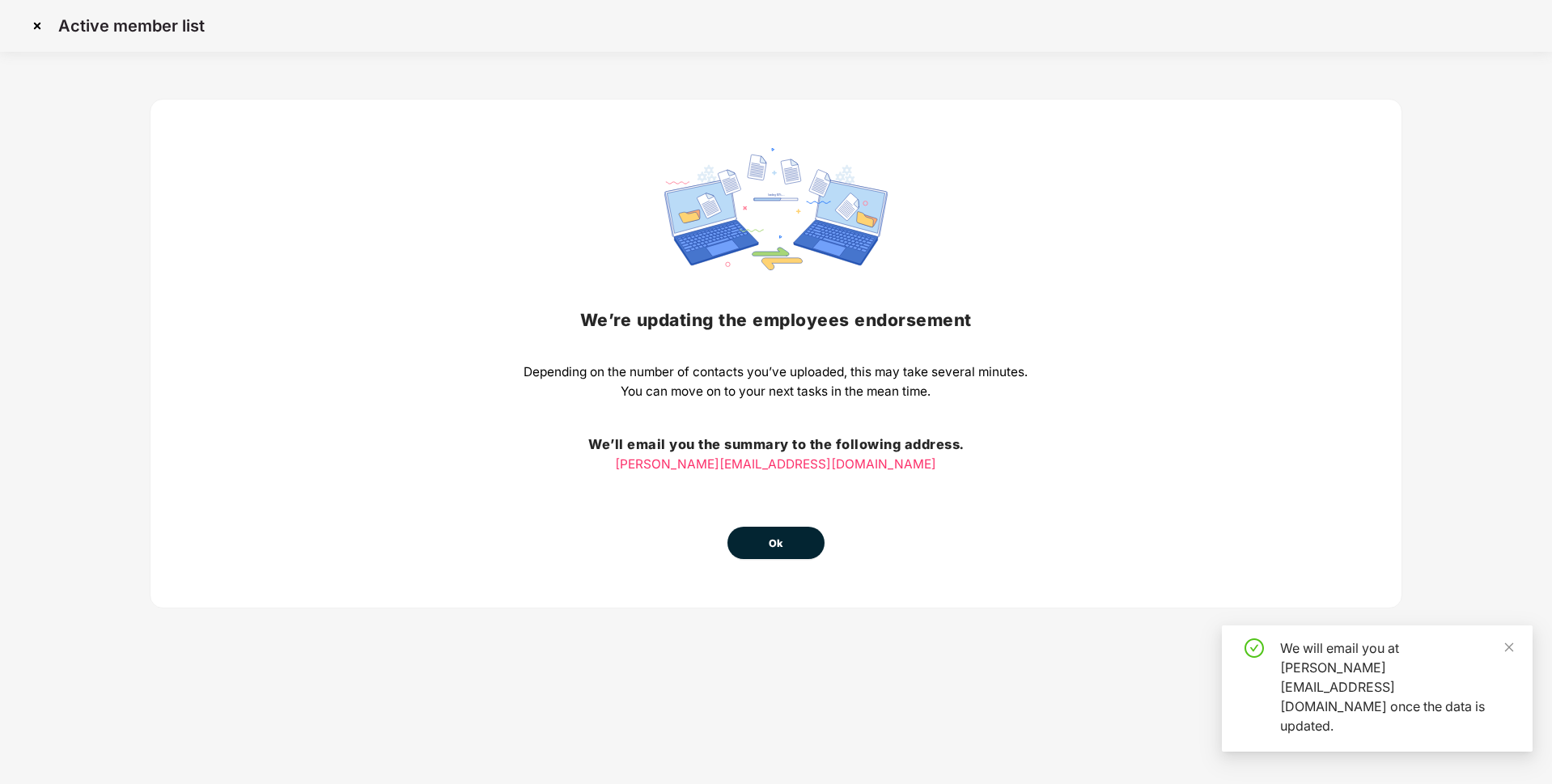
click at [787, 547] on button "Ok" at bounding box center [776, 542] width 97 height 32
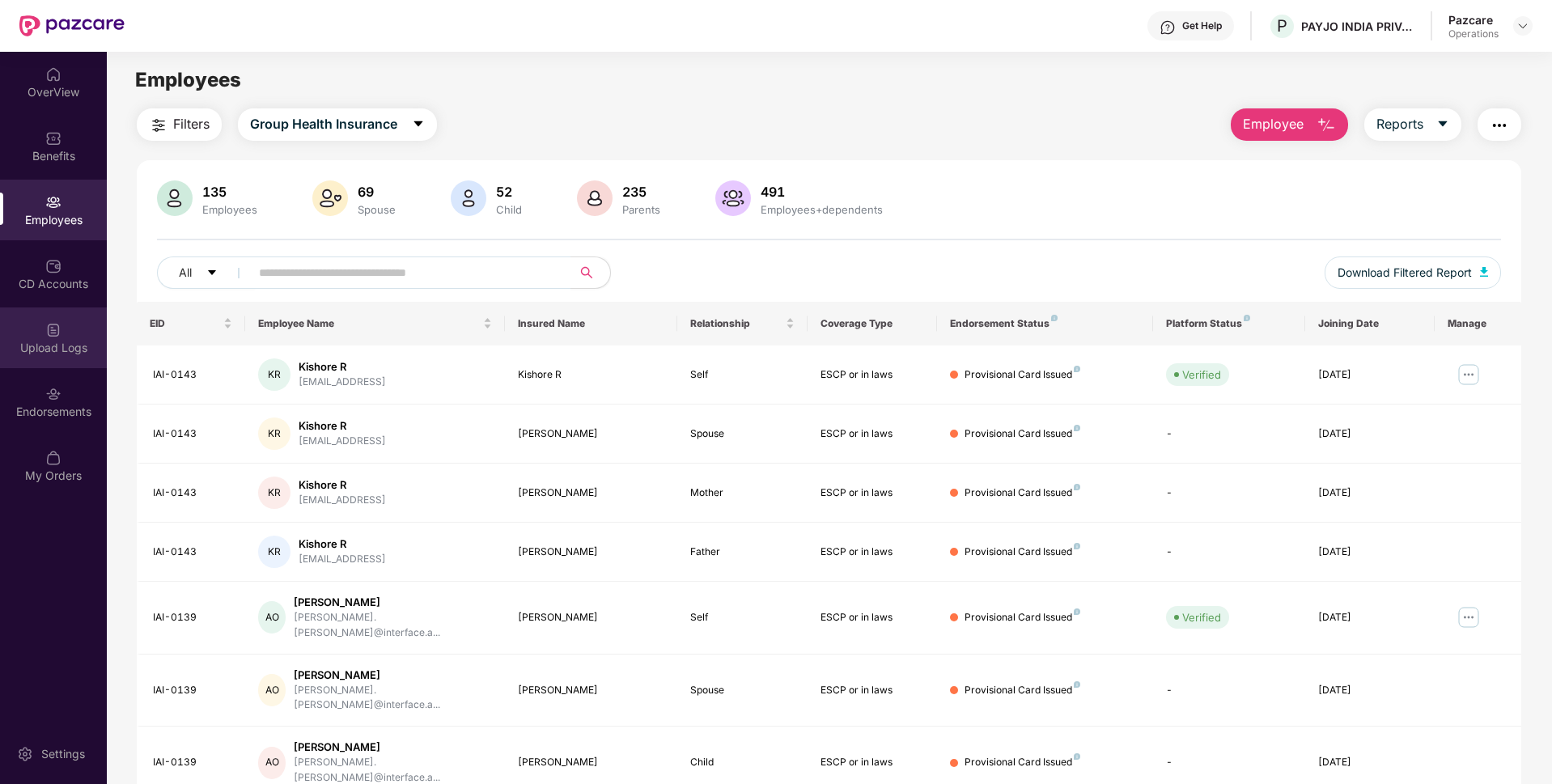
click at [20, 327] on div "Upload Logs" at bounding box center [53, 338] width 107 height 60
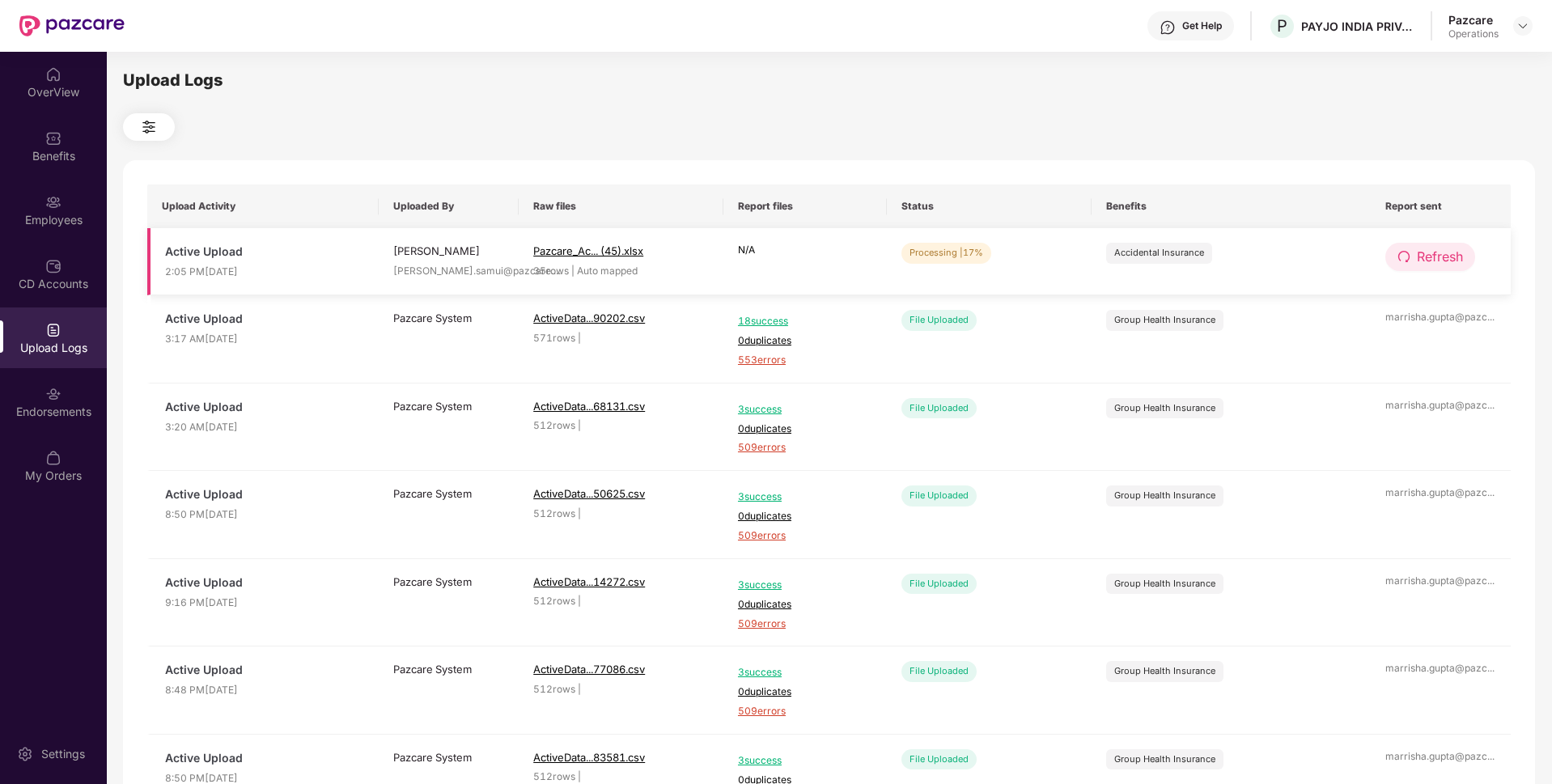
click at [1397, 254] on icon "redo" at bounding box center [1403, 256] width 13 height 13
click at [1443, 252] on span "Refresh" at bounding box center [1440, 256] width 46 height 20
click at [1412, 254] on button "Refresh" at bounding box center [1430, 257] width 90 height 28
click at [1452, 264] on span "Refresh" at bounding box center [1440, 256] width 46 height 20
click at [1424, 260] on span "Refresh" at bounding box center [1440, 256] width 46 height 20
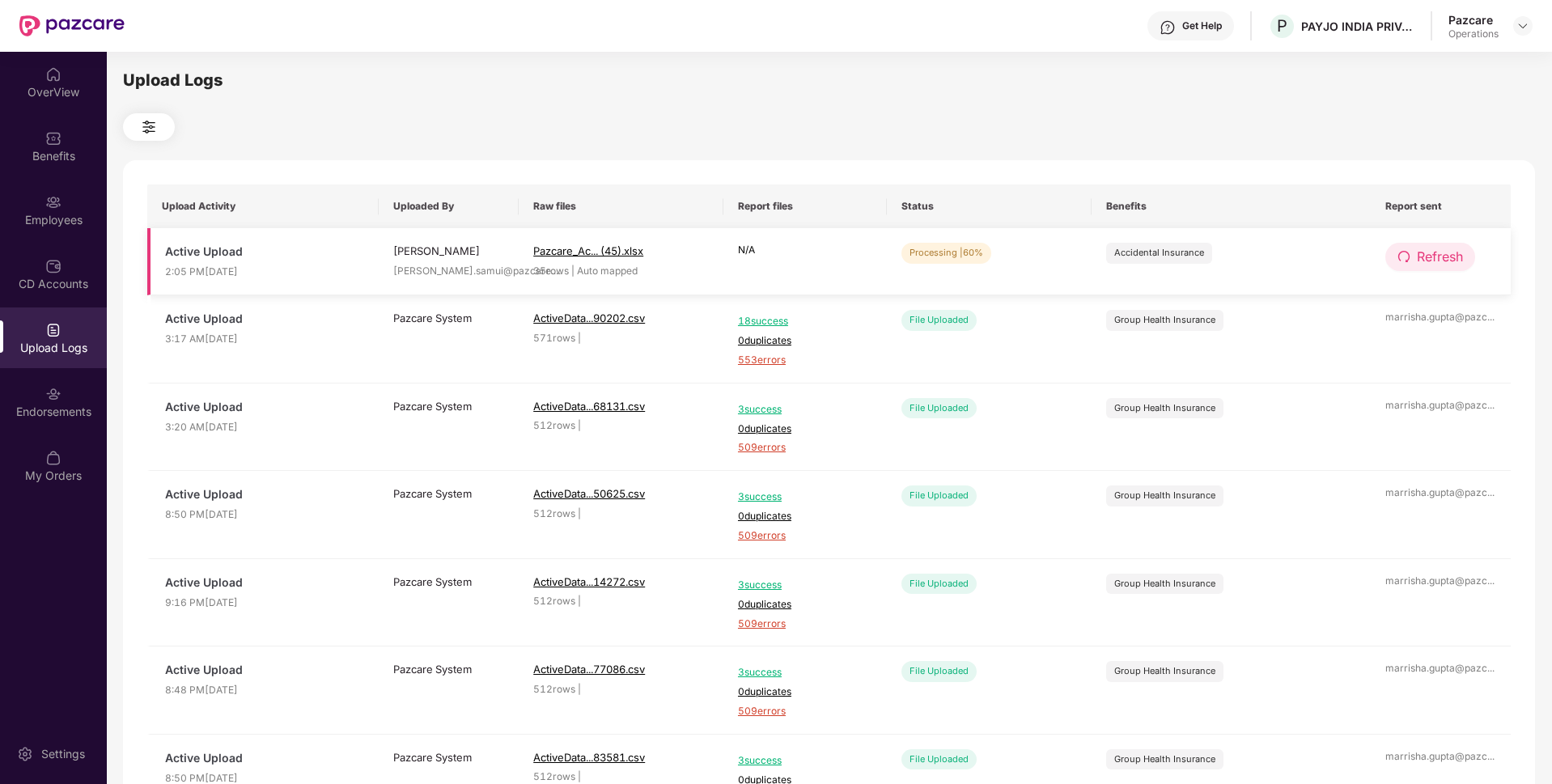
click at [1437, 254] on span "Refresh" at bounding box center [1440, 256] width 46 height 20
click at [1439, 264] on span "Refresh" at bounding box center [1440, 256] width 46 height 20
click at [1438, 244] on button "Refresh" at bounding box center [1430, 257] width 90 height 28
click at [1423, 260] on span "Refresh" at bounding box center [1440, 256] width 46 height 20
click at [1444, 250] on span "Refresh" at bounding box center [1440, 256] width 46 height 20
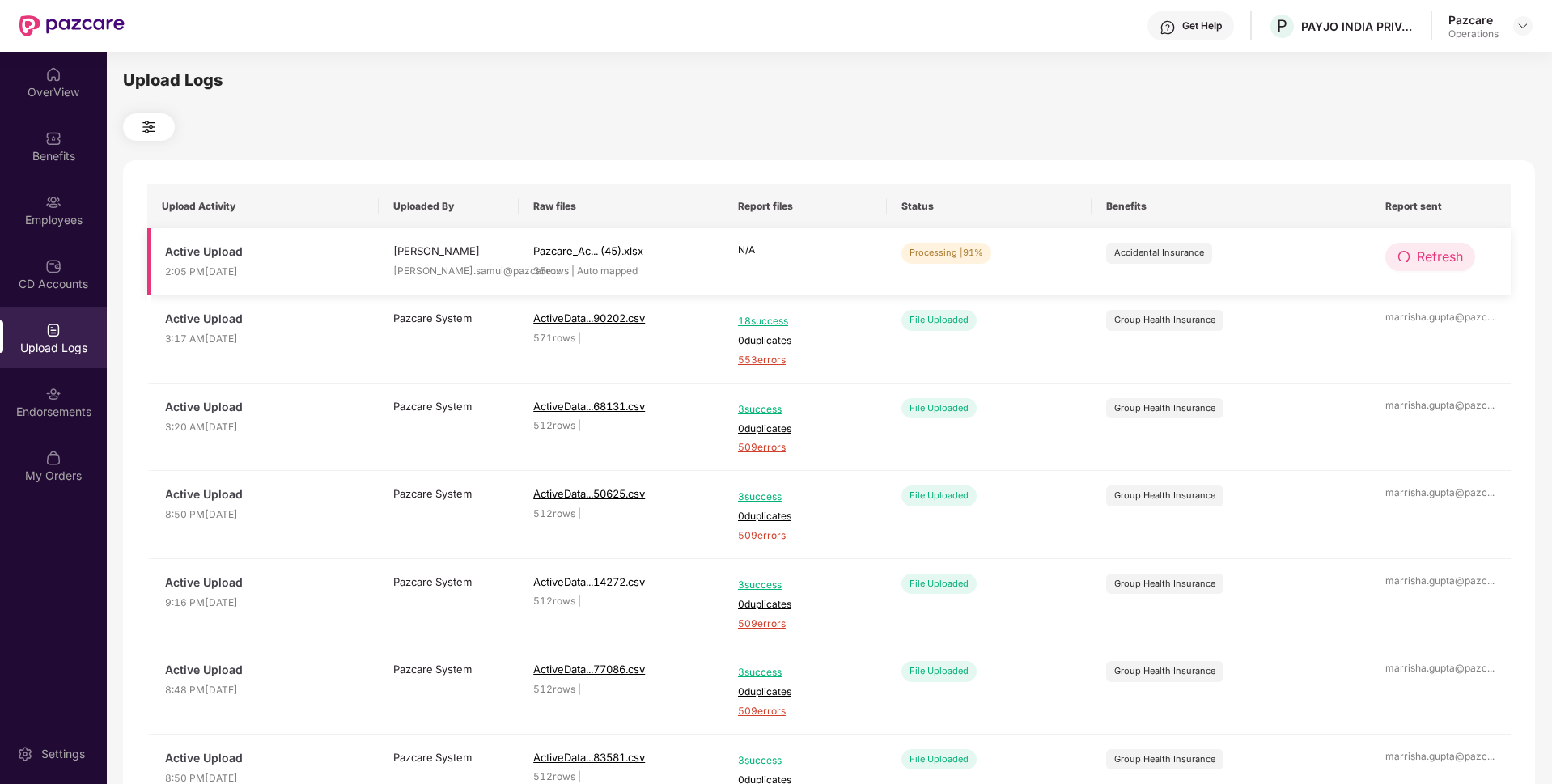
click at [1457, 271] on button "Refresh" at bounding box center [1430, 257] width 90 height 28
click at [1420, 274] on td "Refresh" at bounding box center [1440, 262] width 140 height 68
click at [1408, 255] on icon "redo" at bounding box center [1403, 256] width 12 height 12
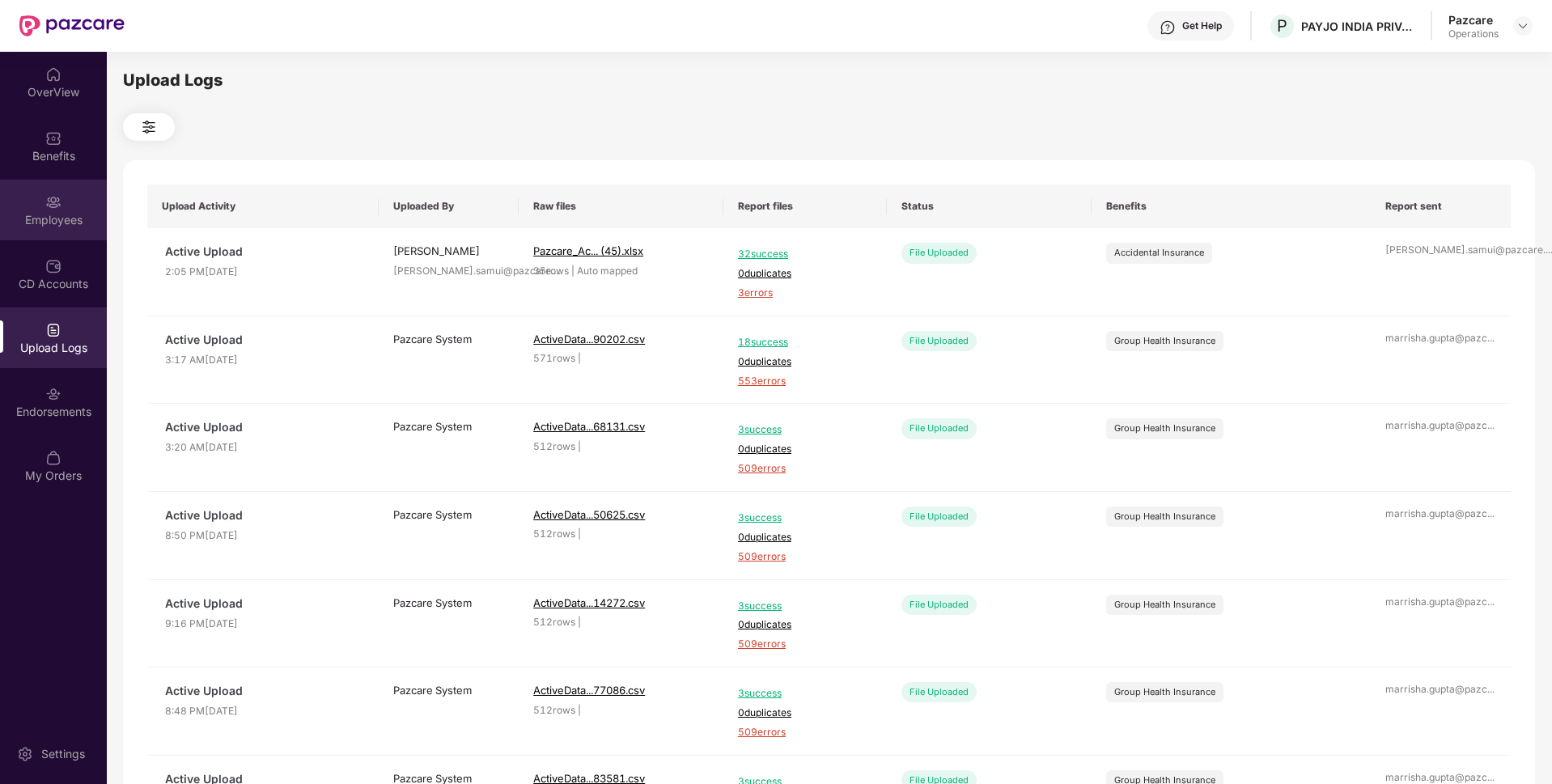
click at [87, 220] on div "Employees" at bounding box center [53, 220] width 107 height 16
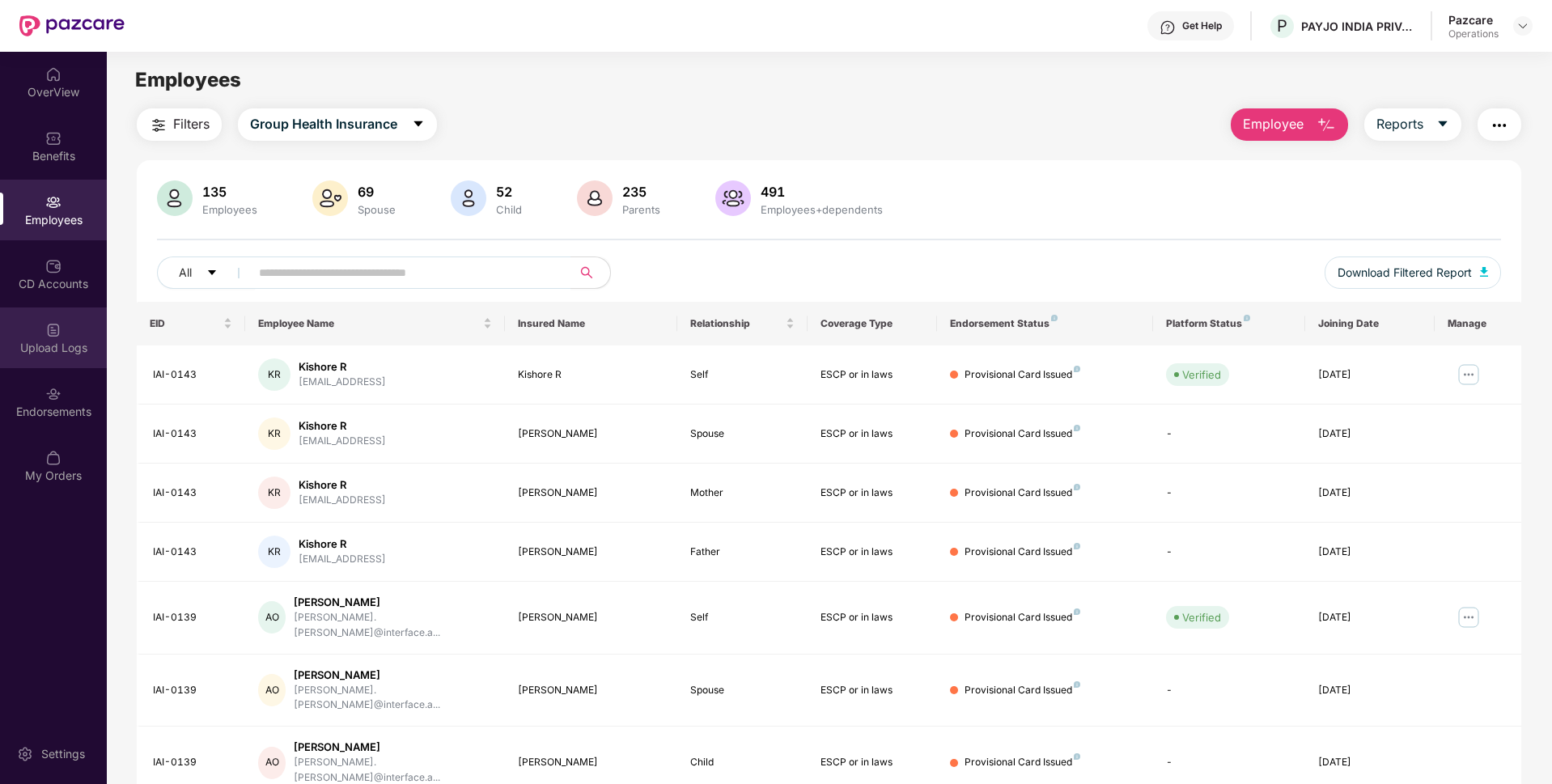
click at [27, 321] on div "Upload Logs" at bounding box center [53, 338] width 107 height 60
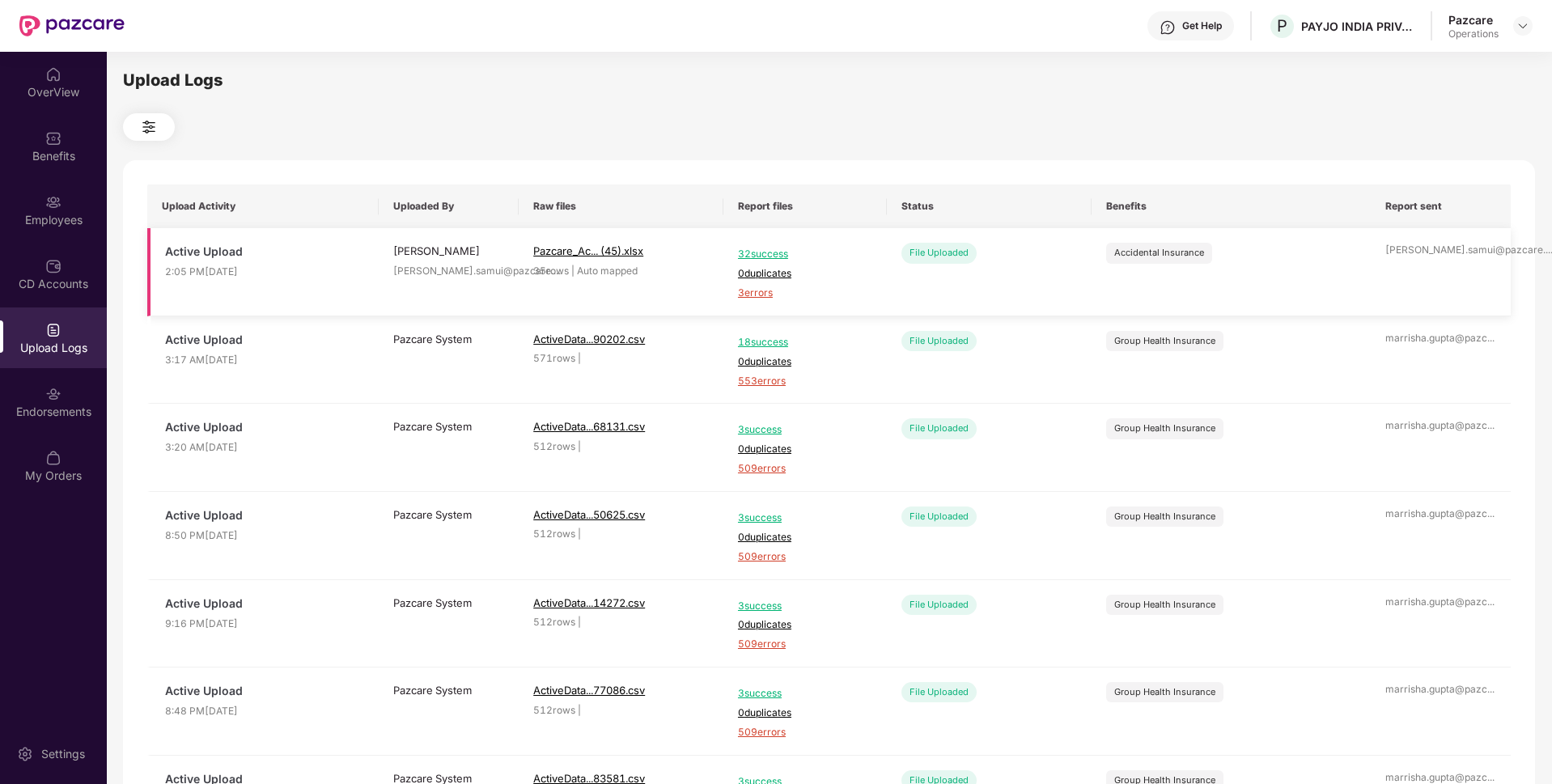
click at [744, 288] on span "3 errors" at bounding box center [805, 292] width 134 height 15
click at [0, 408] on div "Endorsements" at bounding box center [53, 412] width 107 height 16
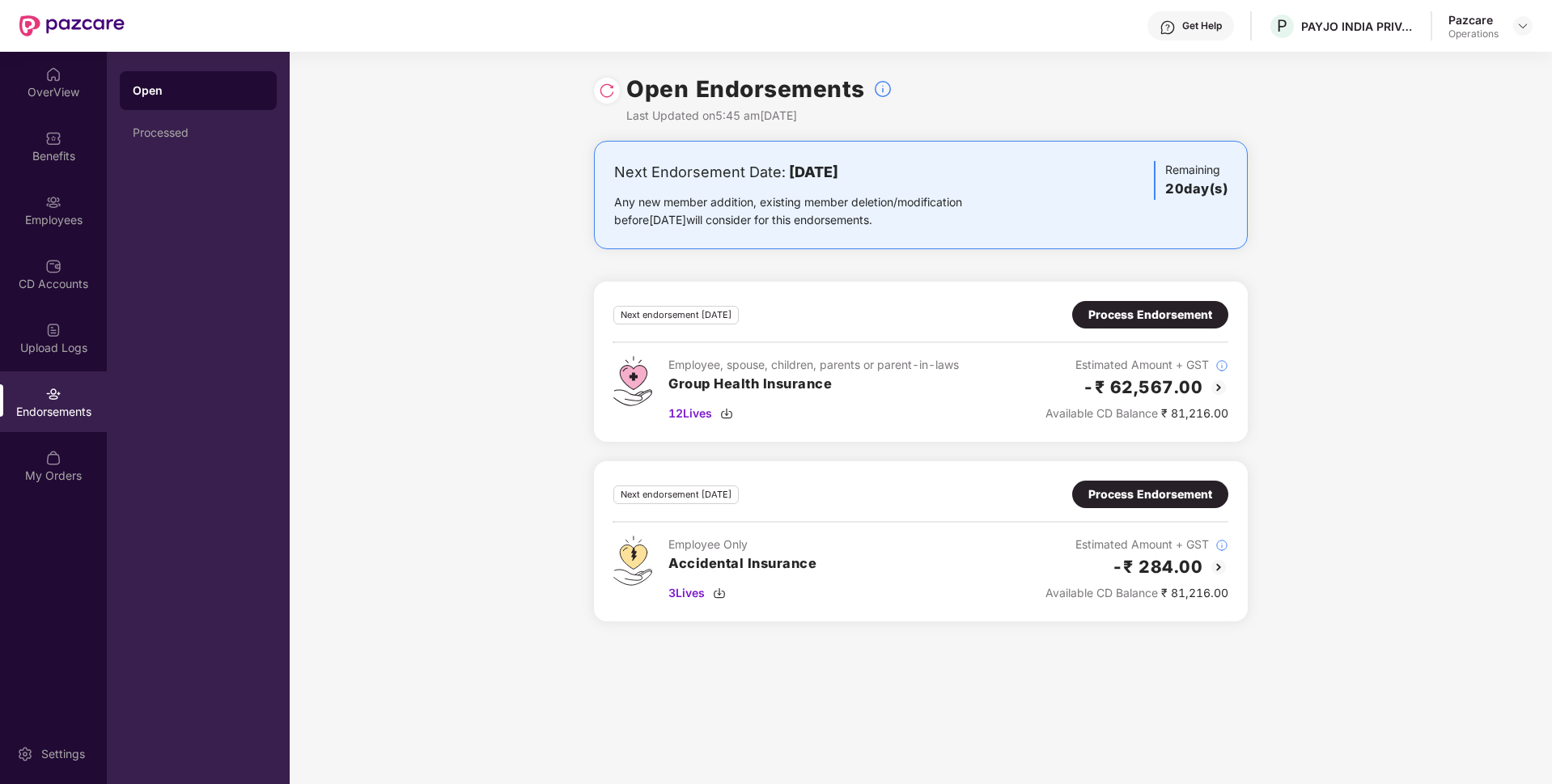
click at [1108, 496] on div "Process Endorsement" at bounding box center [1150, 494] width 124 height 18
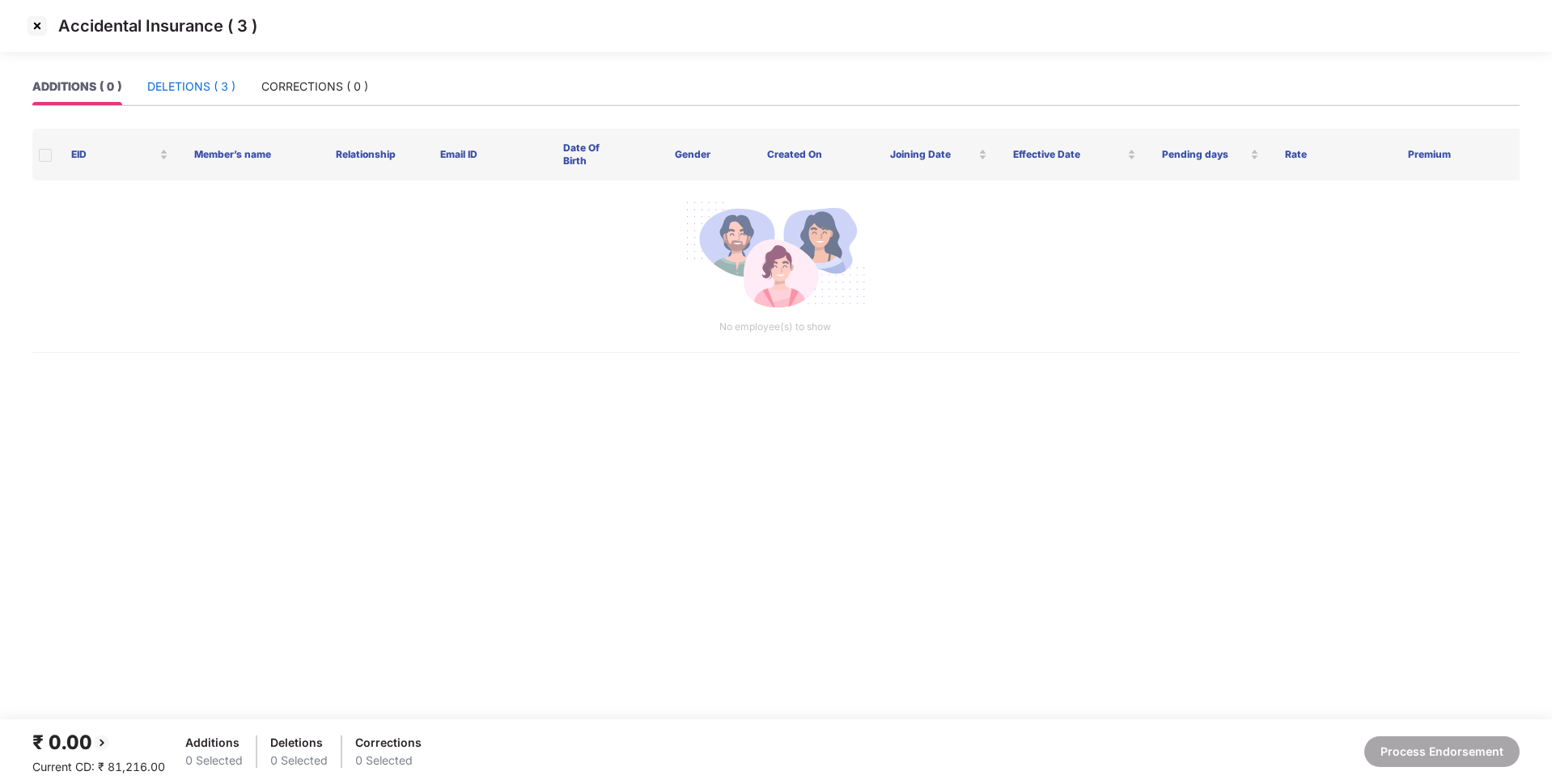
click at [220, 85] on div "DELETIONS ( 3 )" at bounding box center [191, 86] width 88 height 18
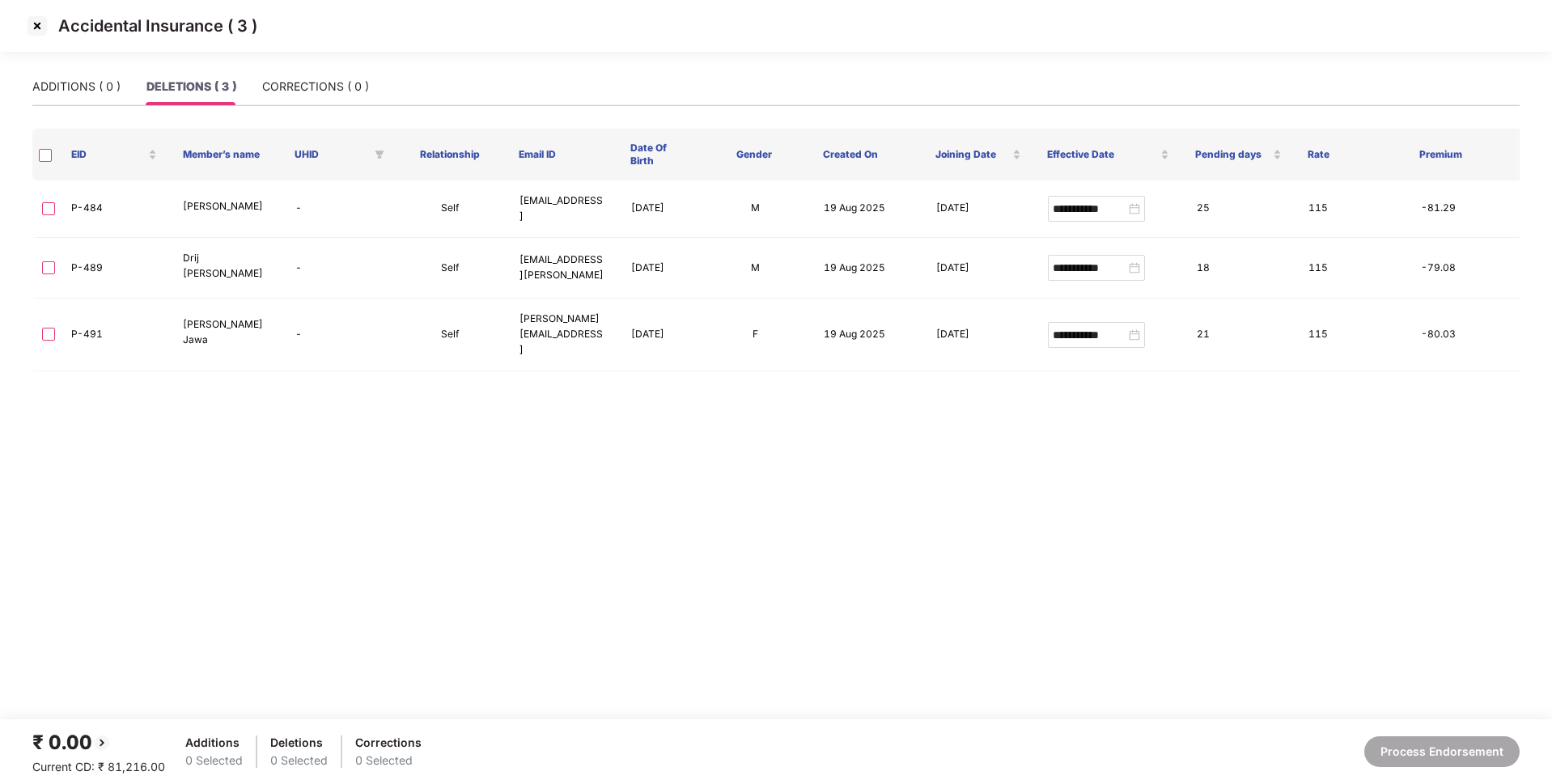
click at [38, 21] on img at bounding box center [36, 26] width 26 height 26
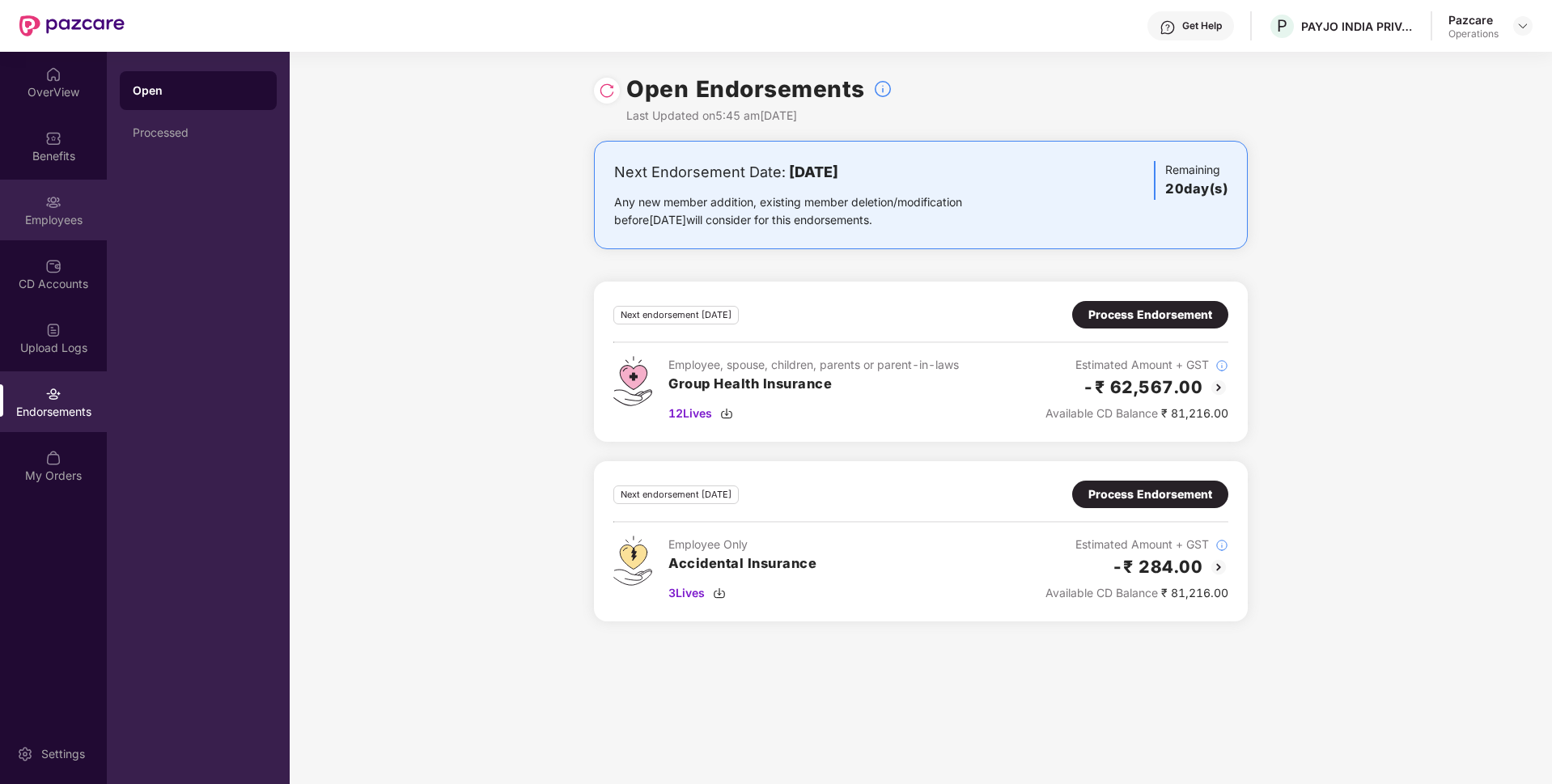
click at [40, 215] on div "Employees" at bounding box center [53, 220] width 107 height 16
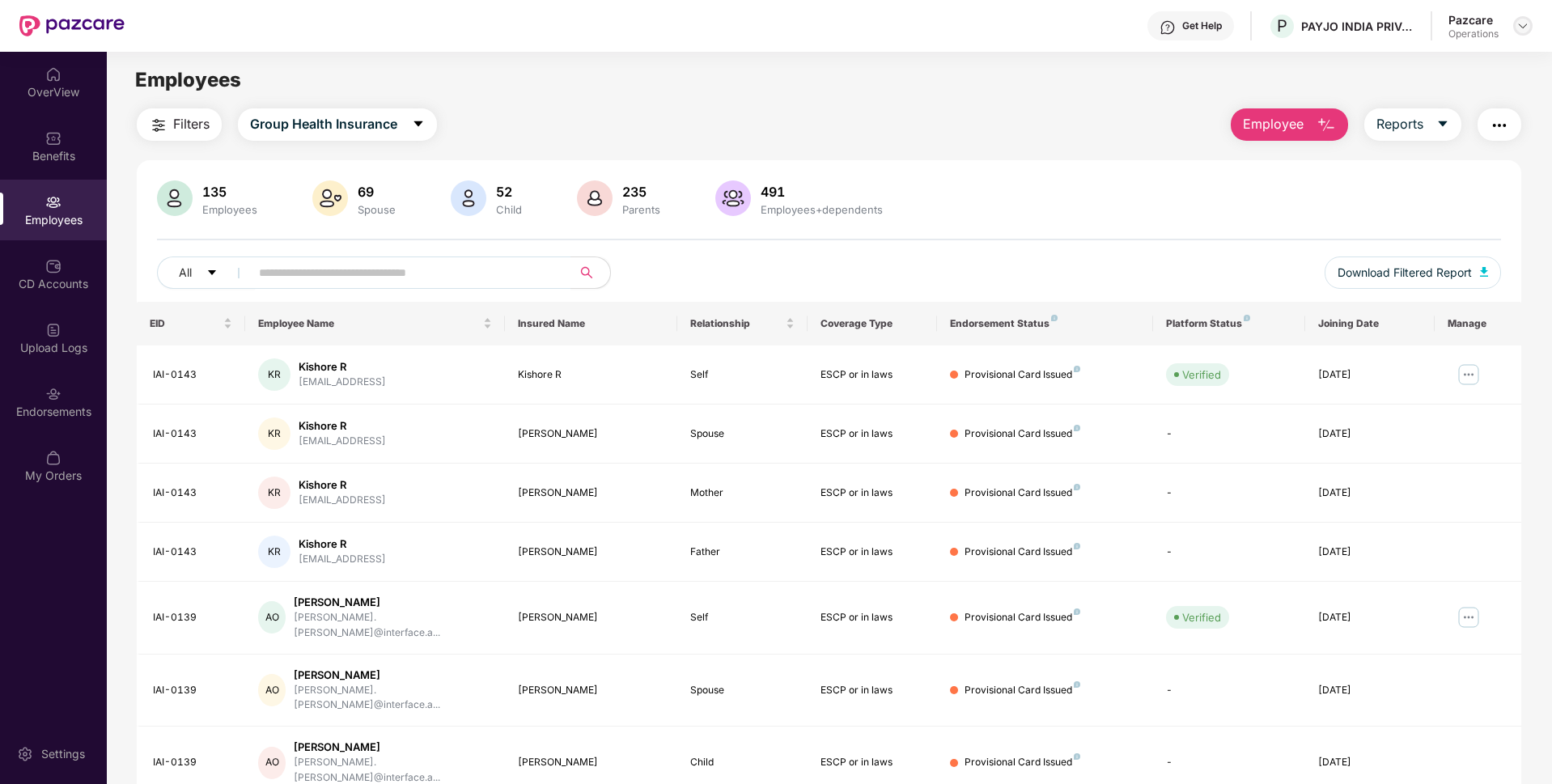
click at [1524, 24] on img at bounding box center [1523, 26] width 13 height 13
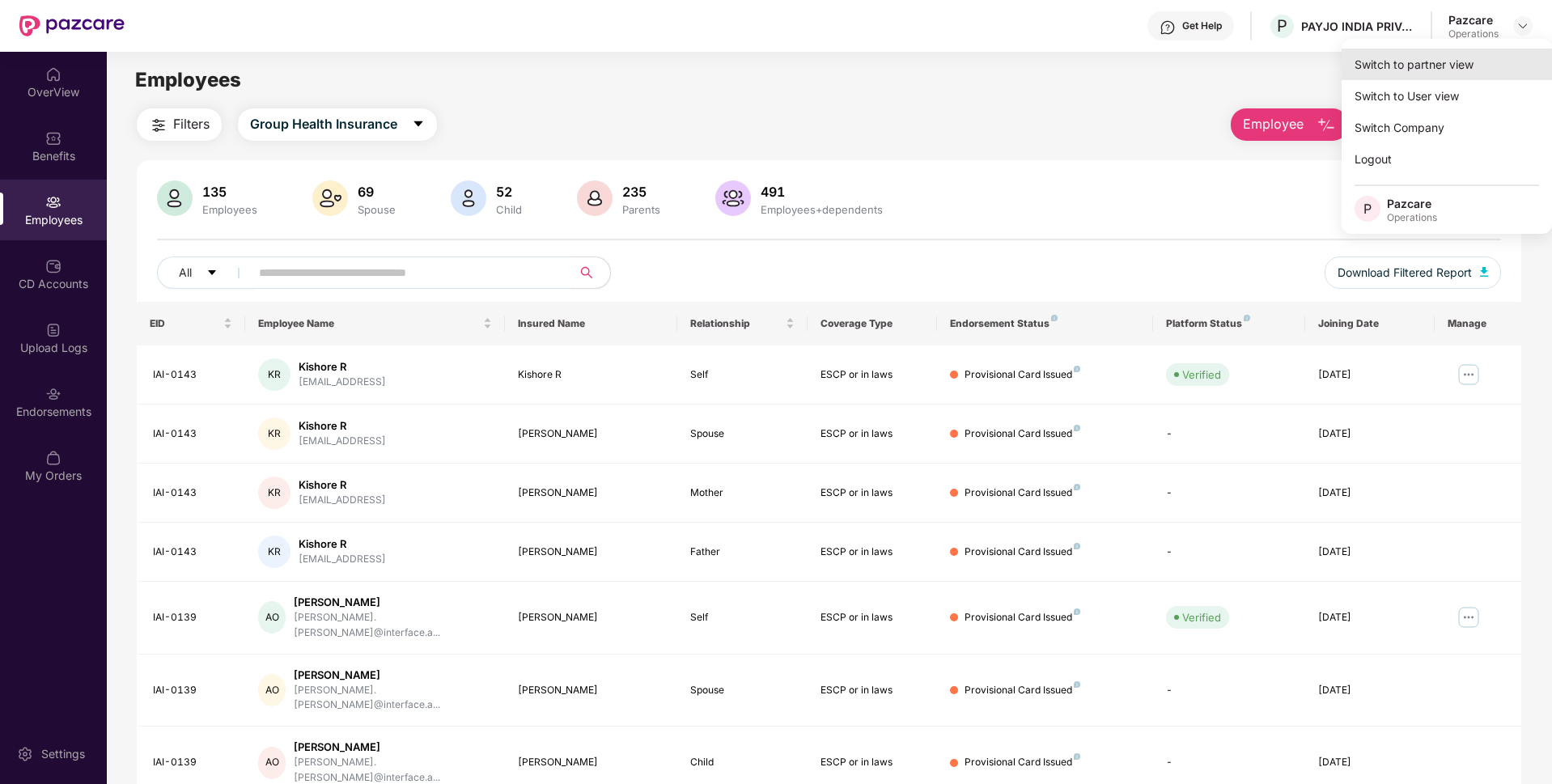
click at [1430, 58] on div "Switch to partner view" at bounding box center [1446, 64] width 211 height 31
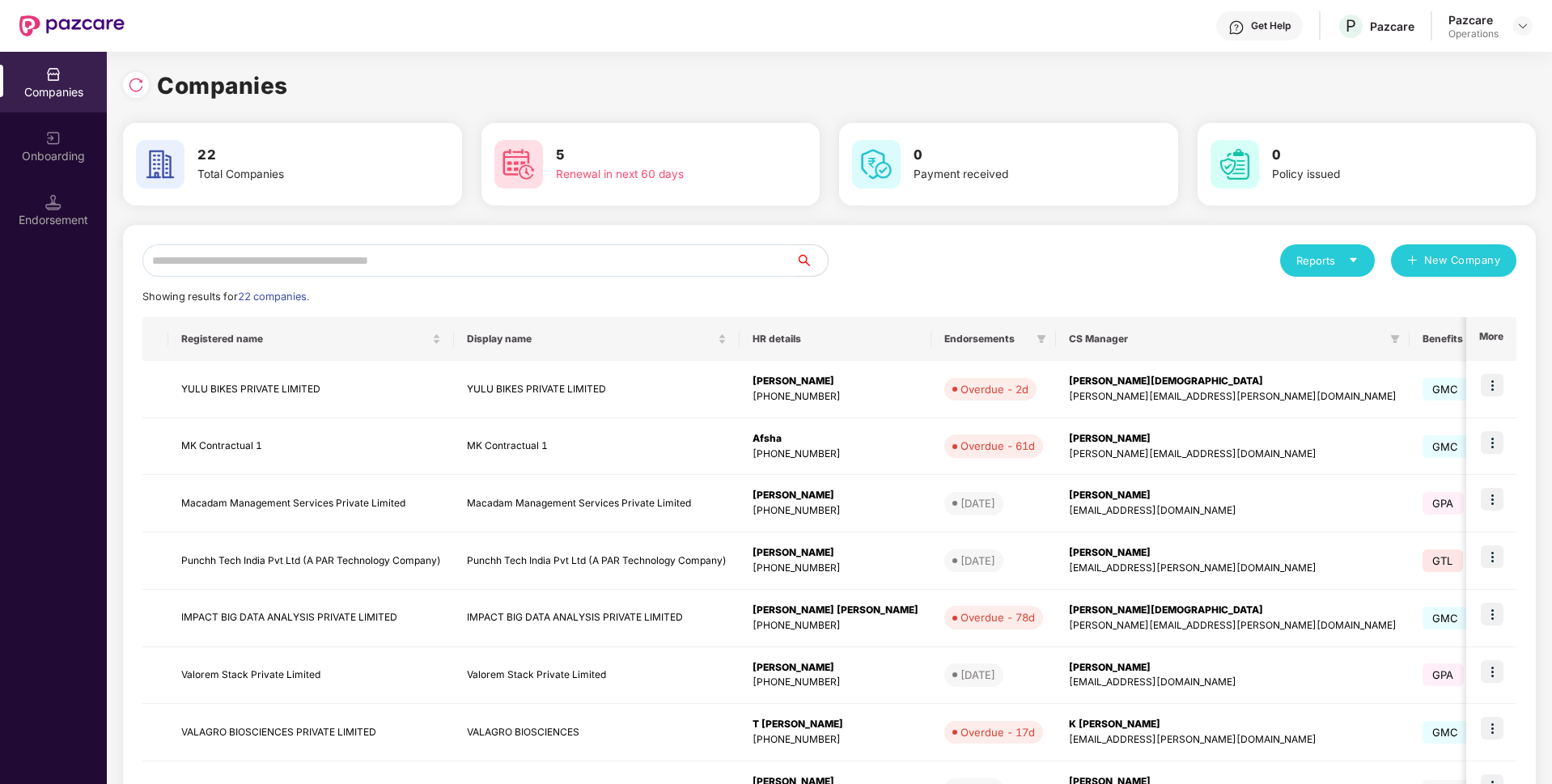
click at [462, 279] on div "Reports New Company Showing results for 22 companies. Registered name Display n…" at bounding box center [829, 618] width 1374 height 747
click at [458, 252] on input "text" at bounding box center [469, 260] width 653 height 32
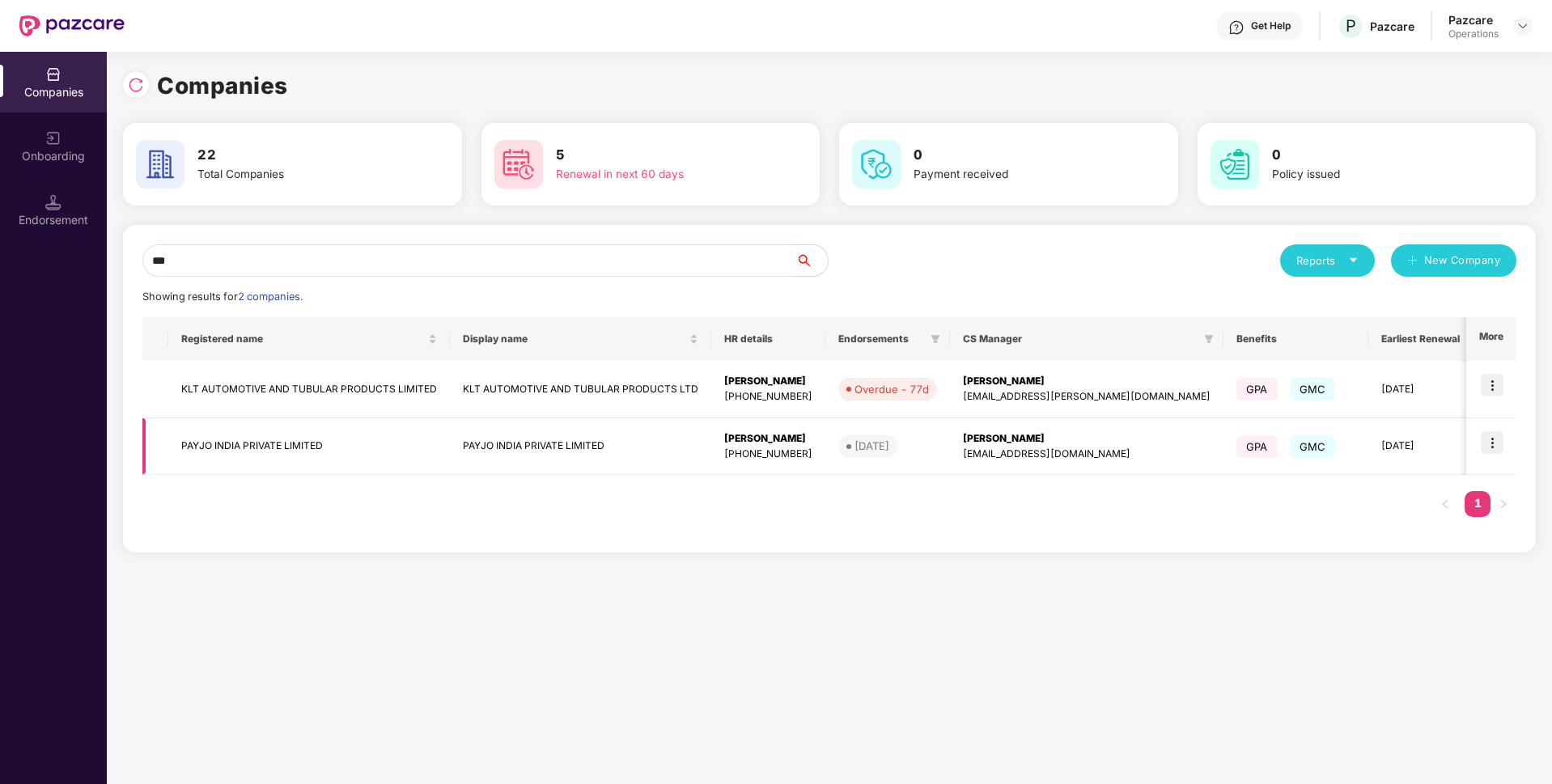
type input "***"
click at [462, 447] on td "PAYJO INDIA PRIVATE LIMITED" at bounding box center [581, 446] width 261 height 58
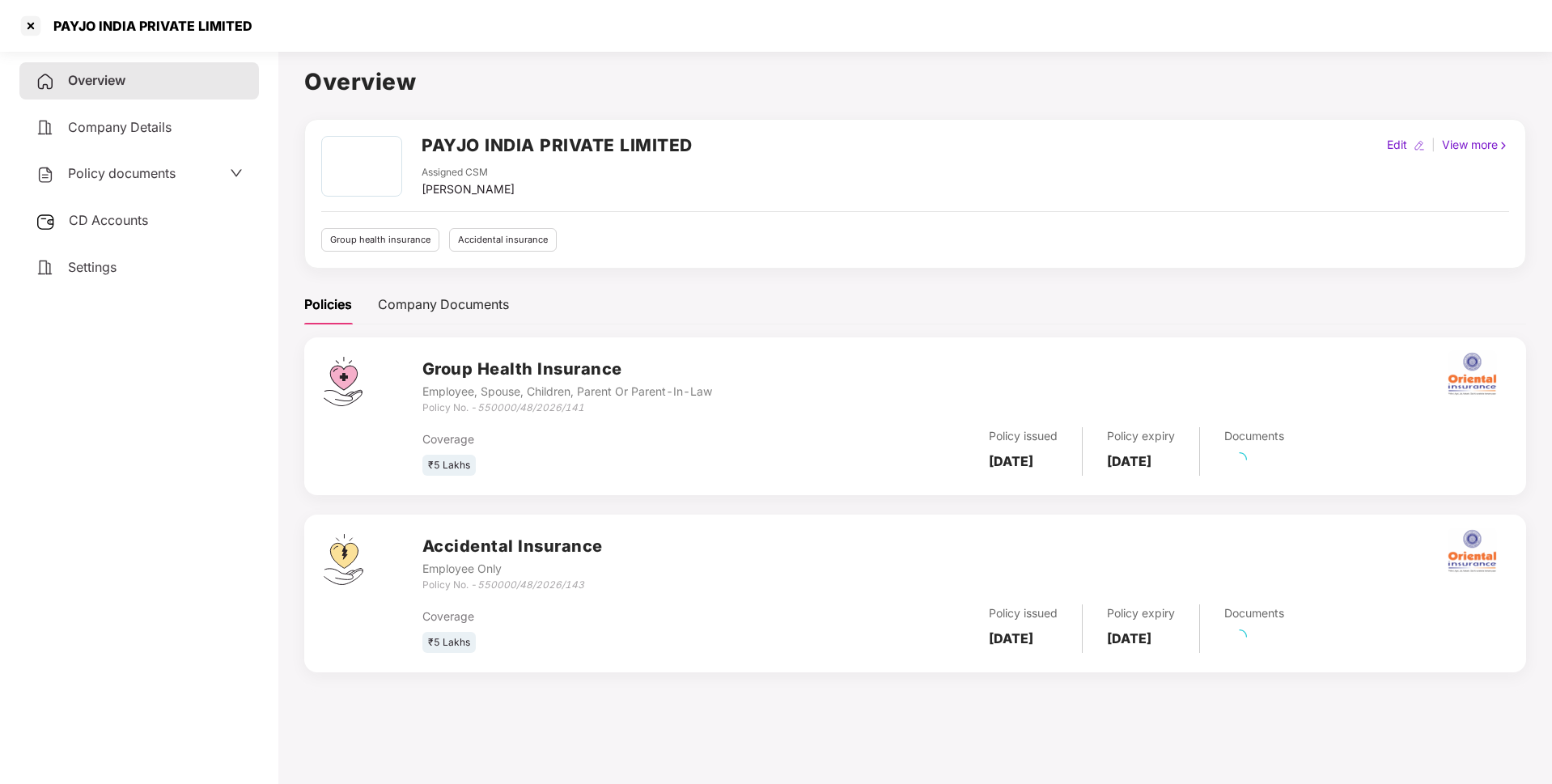
click at [189, 172] on div "Policy documents" at bounding box center [139, 174] width 207 height 21
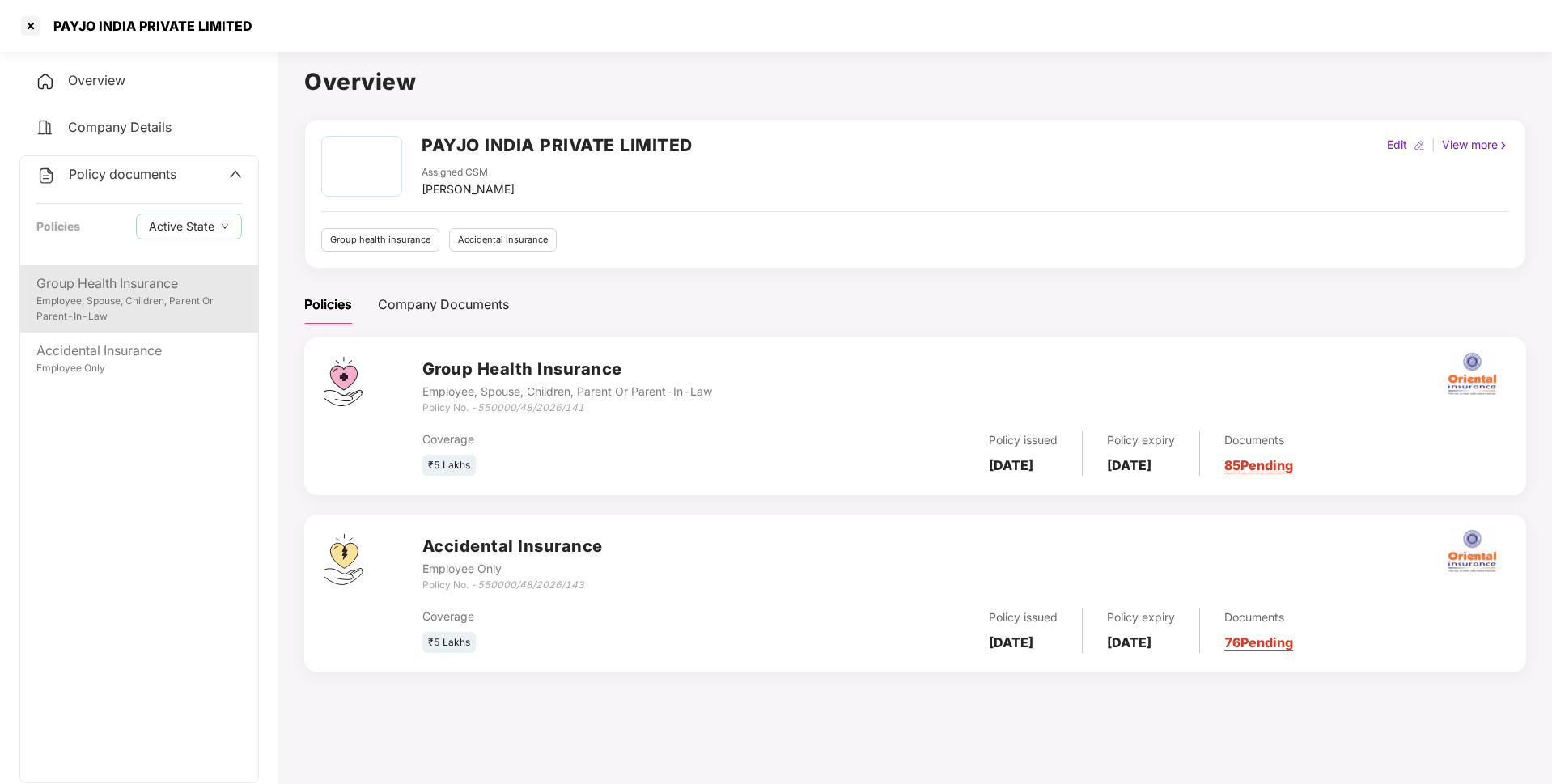
click at [121, 292] on div "Group Health Insurance" at bounding box center [139, 284] width 205 height 20
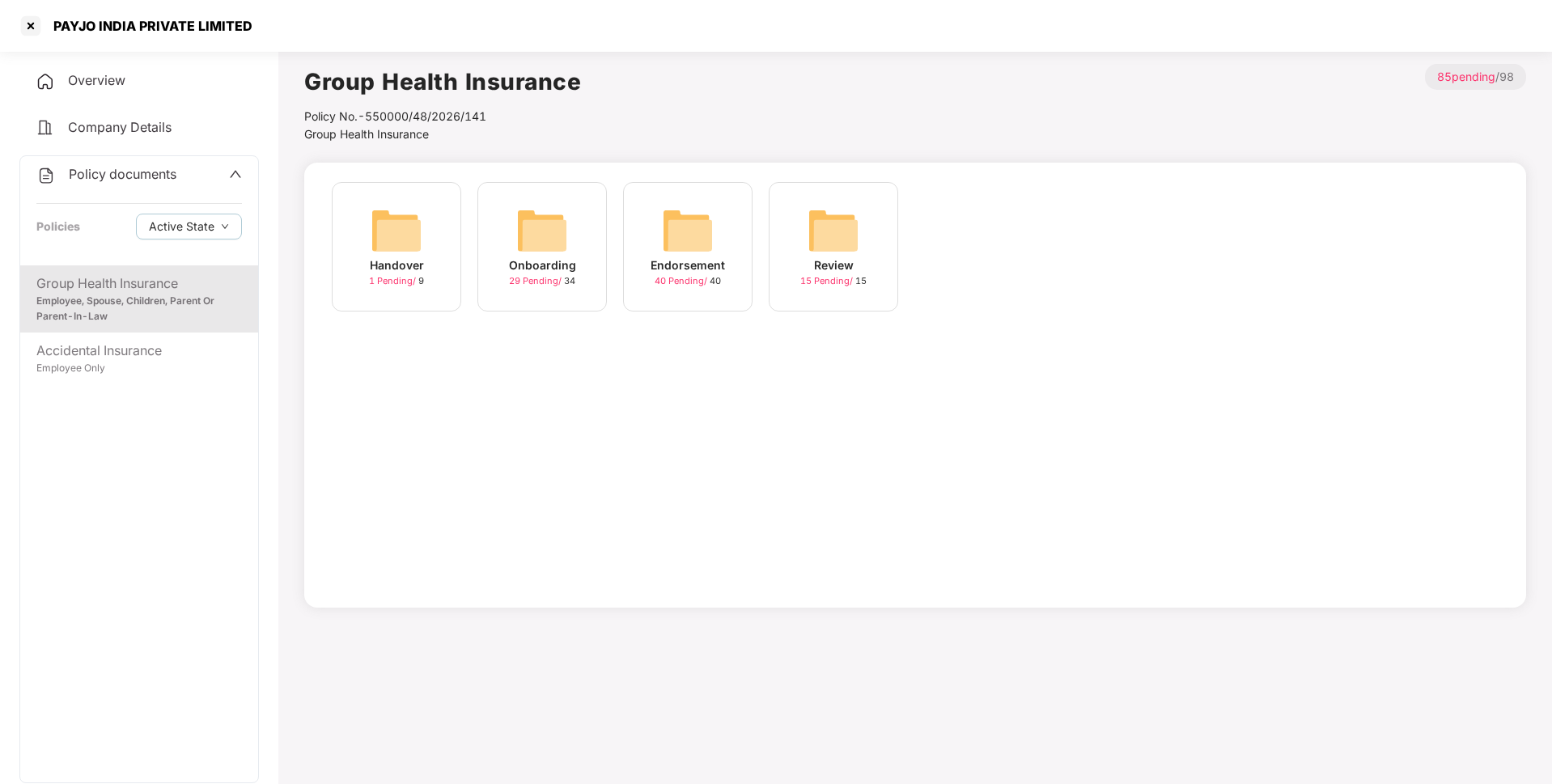
click at [680, 272] on div "Endorsement" at bounding box center [688, 265] width 75 height 18
click at [833, 268] on div "July-2025" at bounding box center [832, 265] width 60 height 18
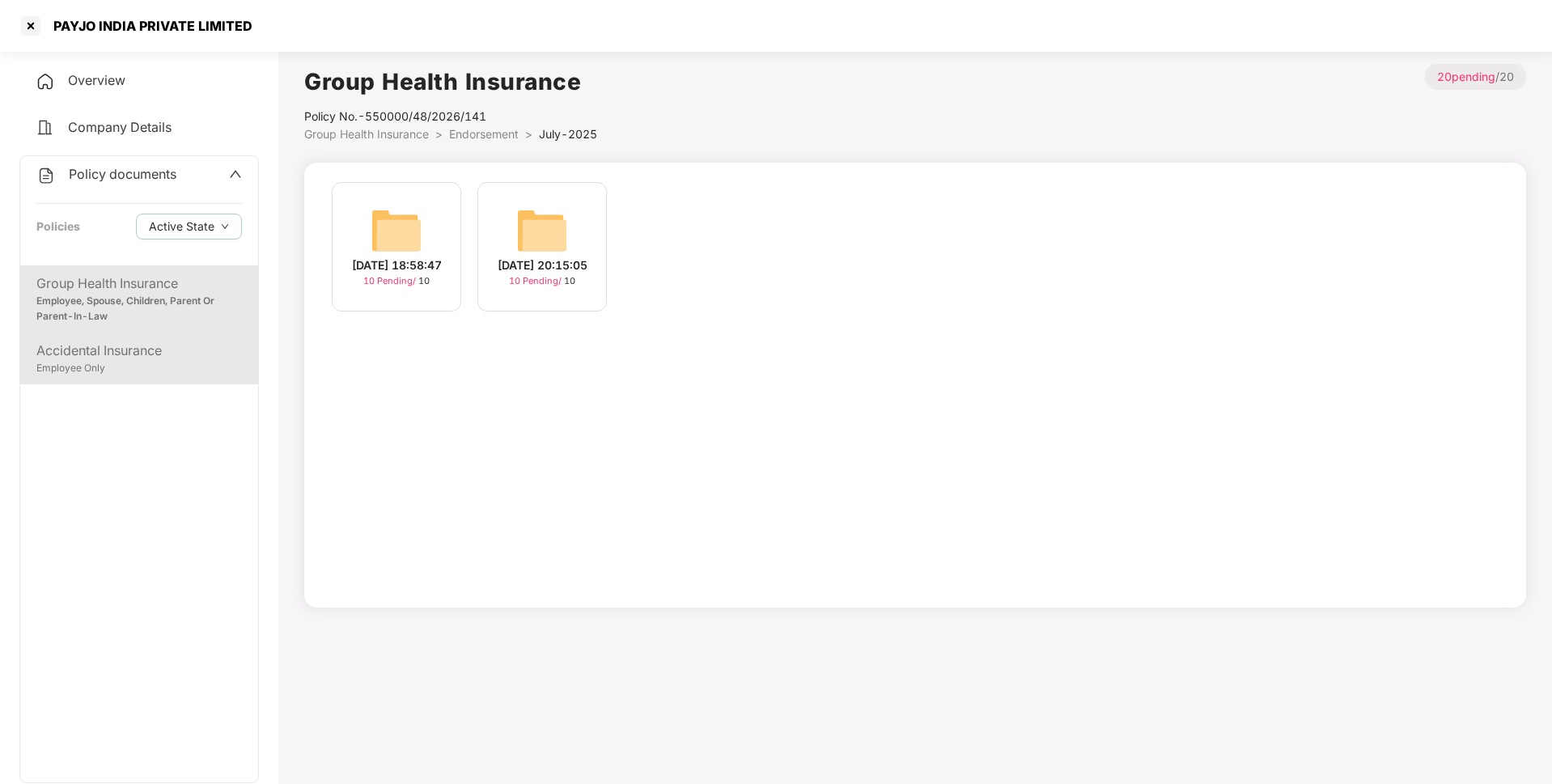
click at [184, 357] on div "Accidental Insurance" at bounding box center [139, 350] width 205 height 20
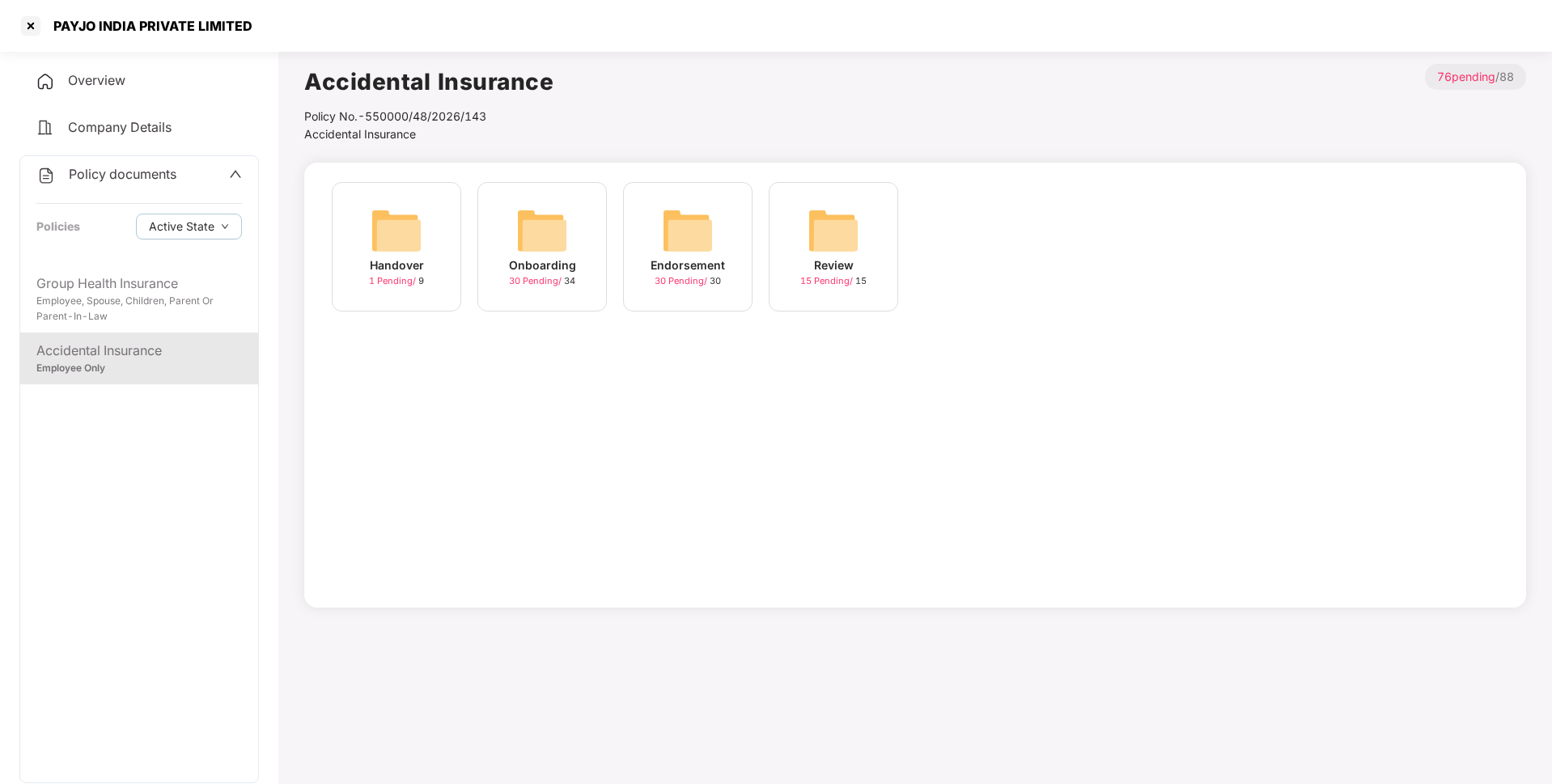
click at [703, 262] on div "Endorsement" at bounding box center [688, 265] width 75 height 18
click at [367, 261] on div "April-2025" at bounding box center [396, 265] width 63 height 18
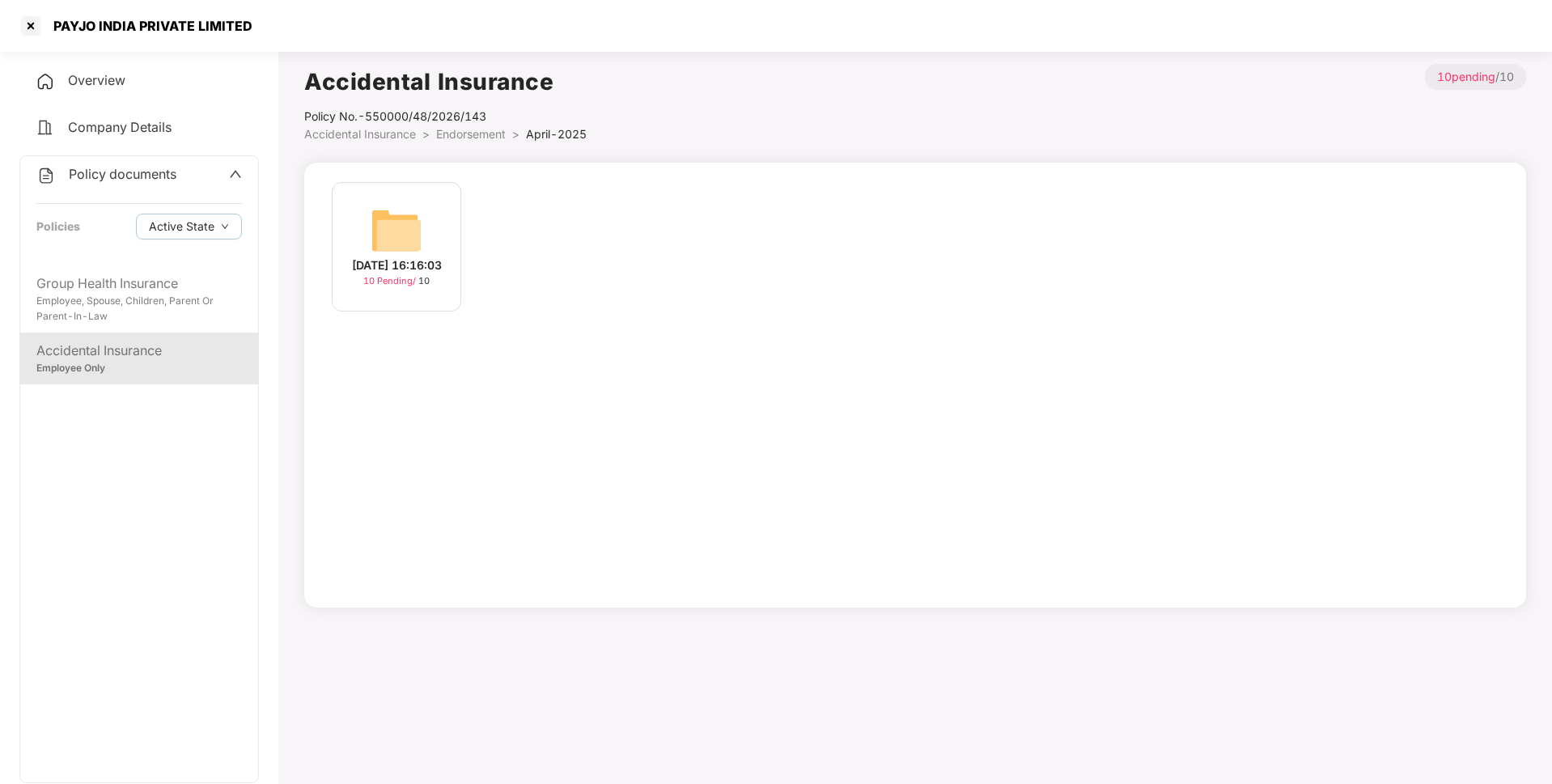
click at [491, 139] on span "Endorsement" at bounding box center [470, 133] width 69 height 13
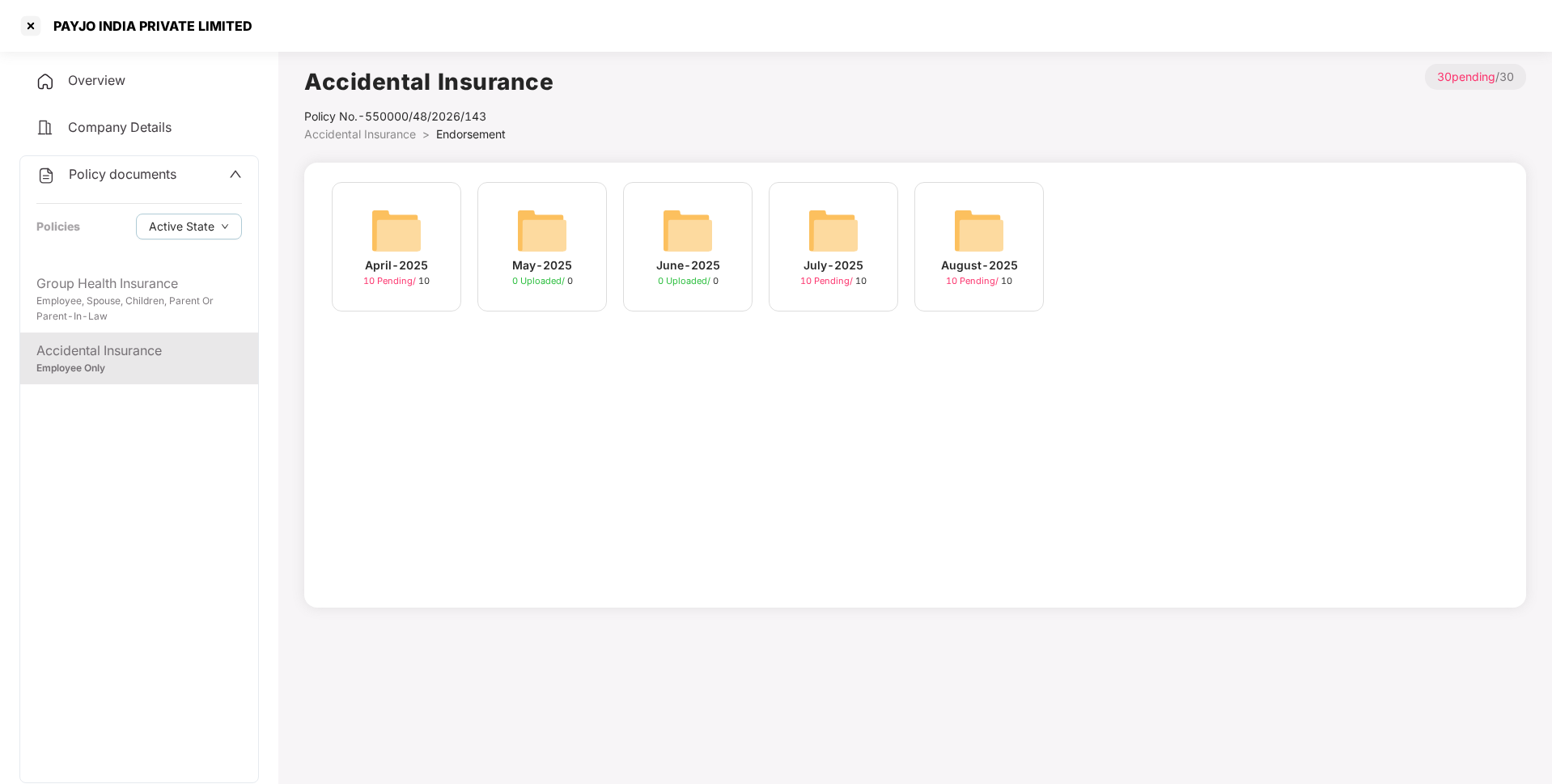
click at [838, 249] on img at bounding box center [833, 230] width 52 height 52
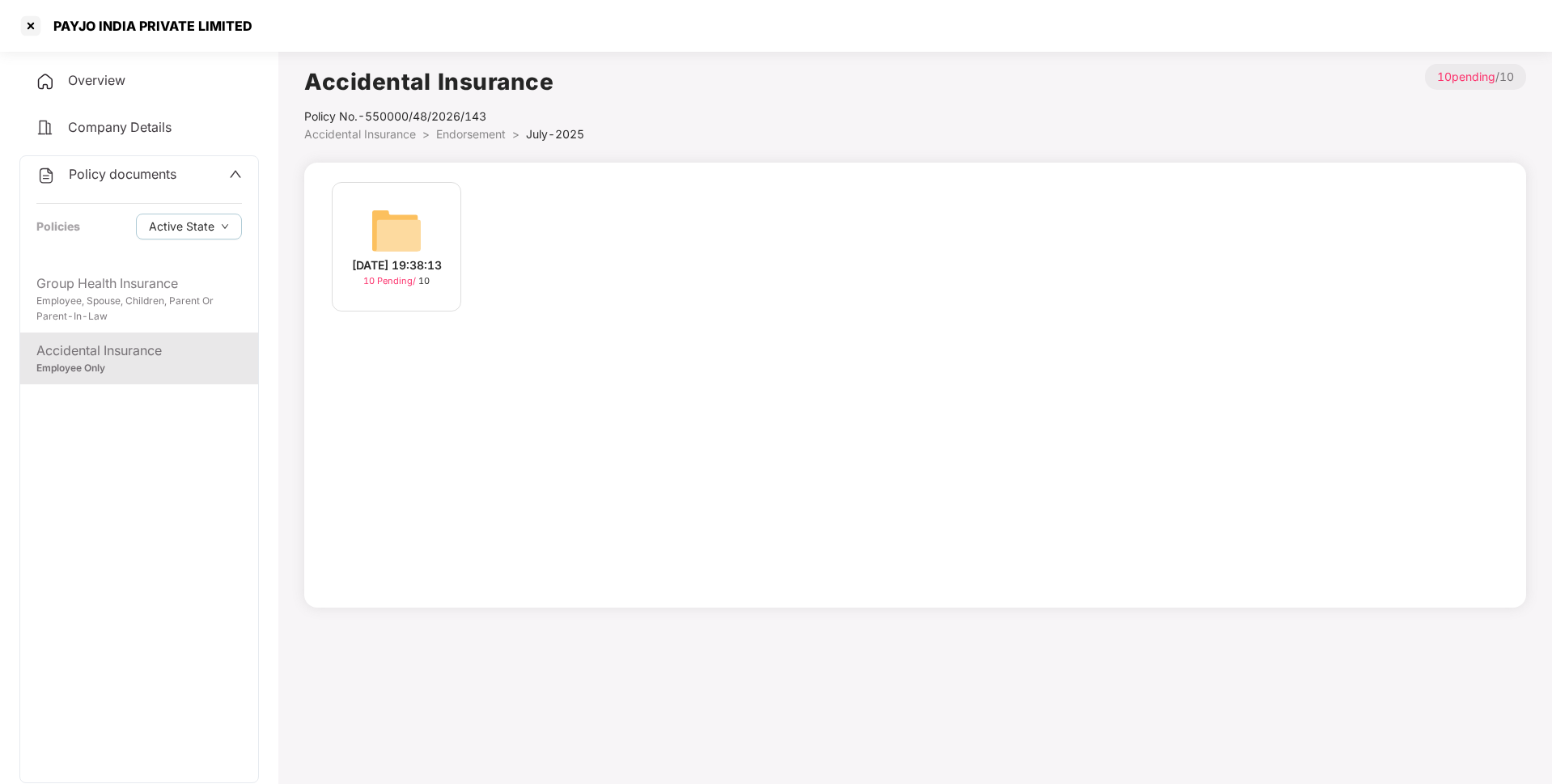
click at [459, 248] on div "[DATE] 19:38:13 10 Pending / 10" at bounding box center [397, 247] width 130 height 130
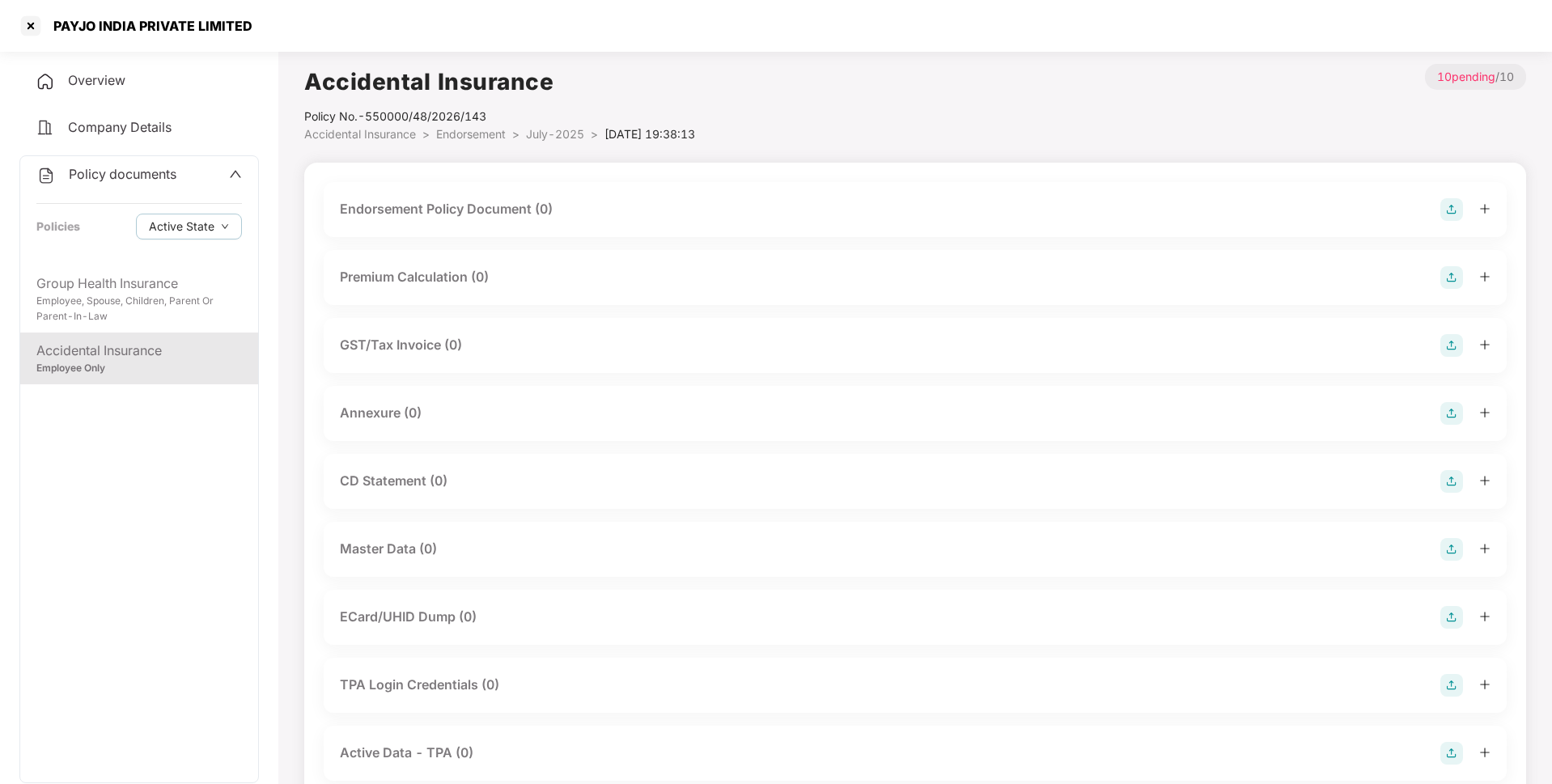
click at [1457, 212] on img at bounding box center [1451, 209] width 22 height 22
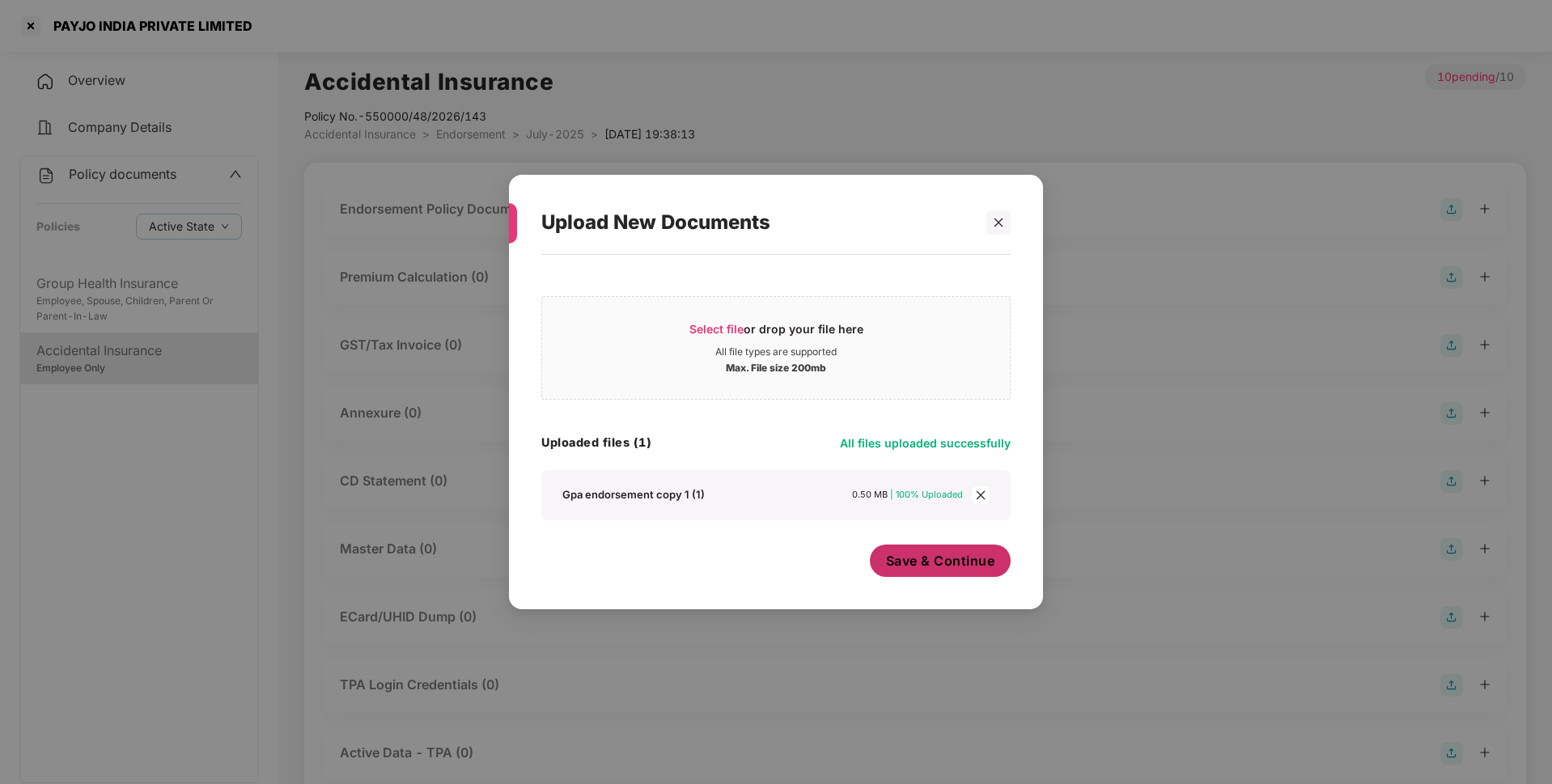
click at [909, 558] on span "Save & Continue" at bounding box center [940, 560] width 109 height 18
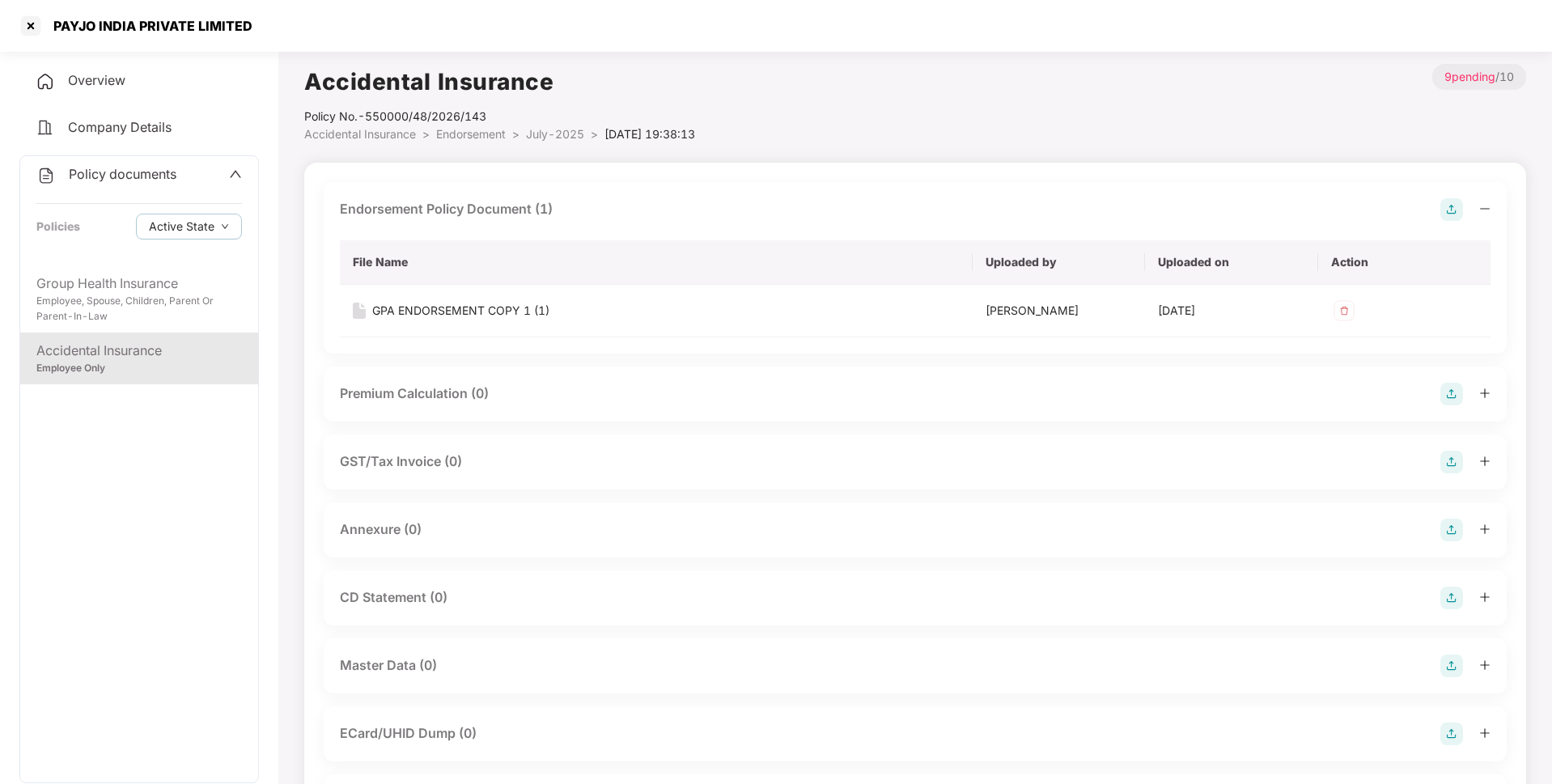
click at [1446, 533] on img at bounding box center [1451, 529] width 22 height 22
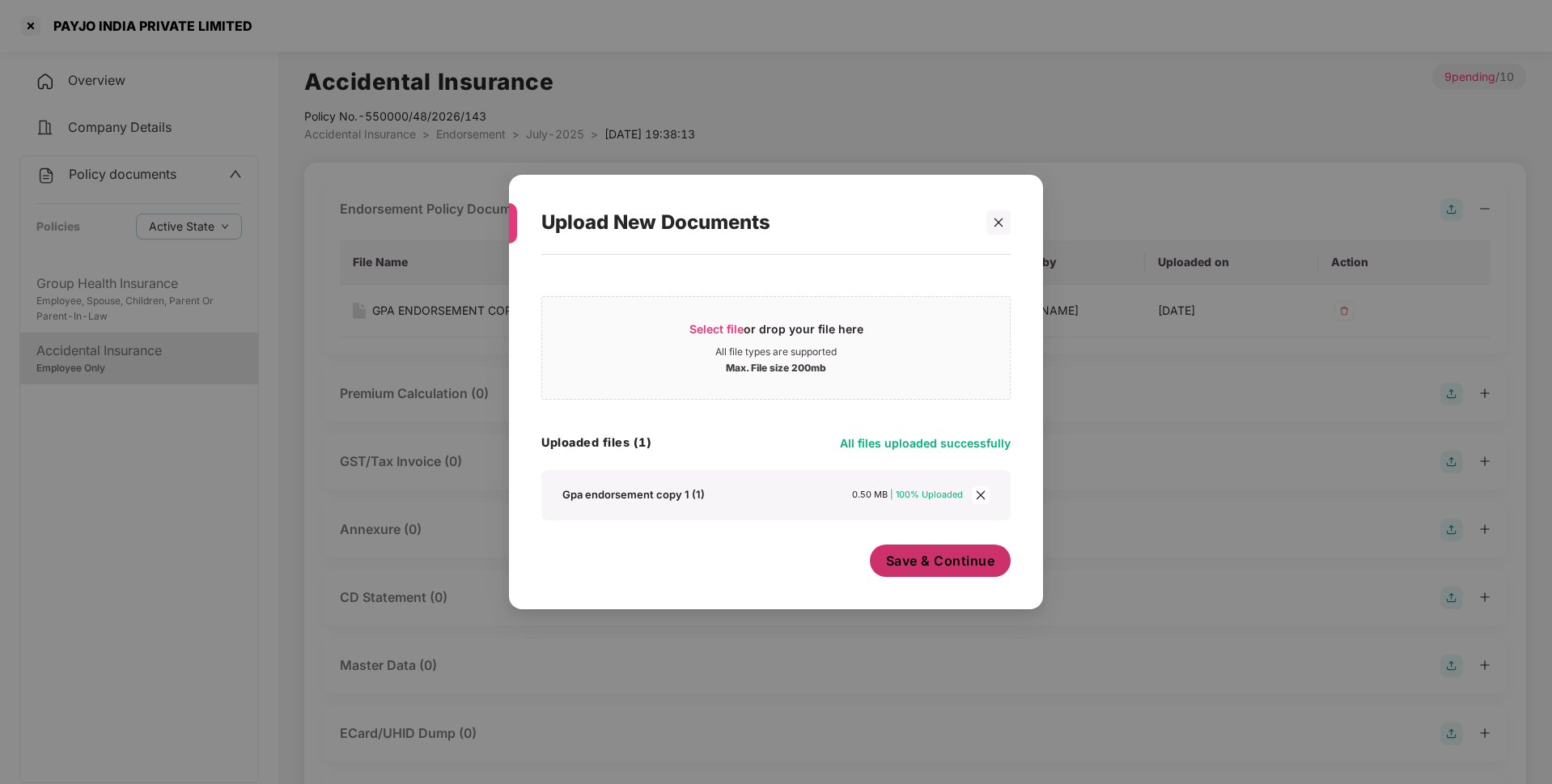
click at [921, 564] on span "Save & Continue" at bounding box center [940, 560] width 109 height 18
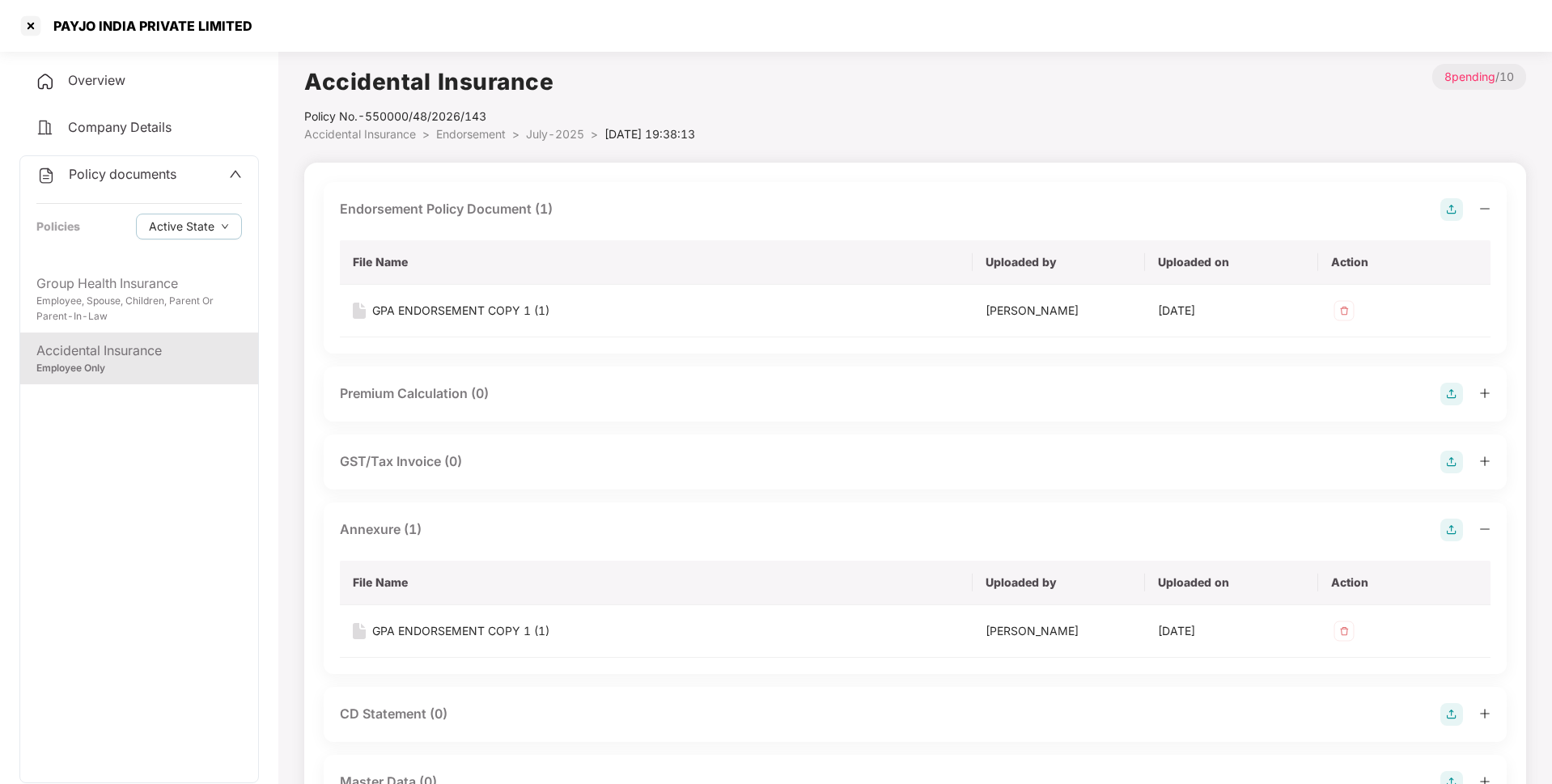
click at [551, 135] on span "July-2025" at bounding box center [555, 133] width 59 height 13
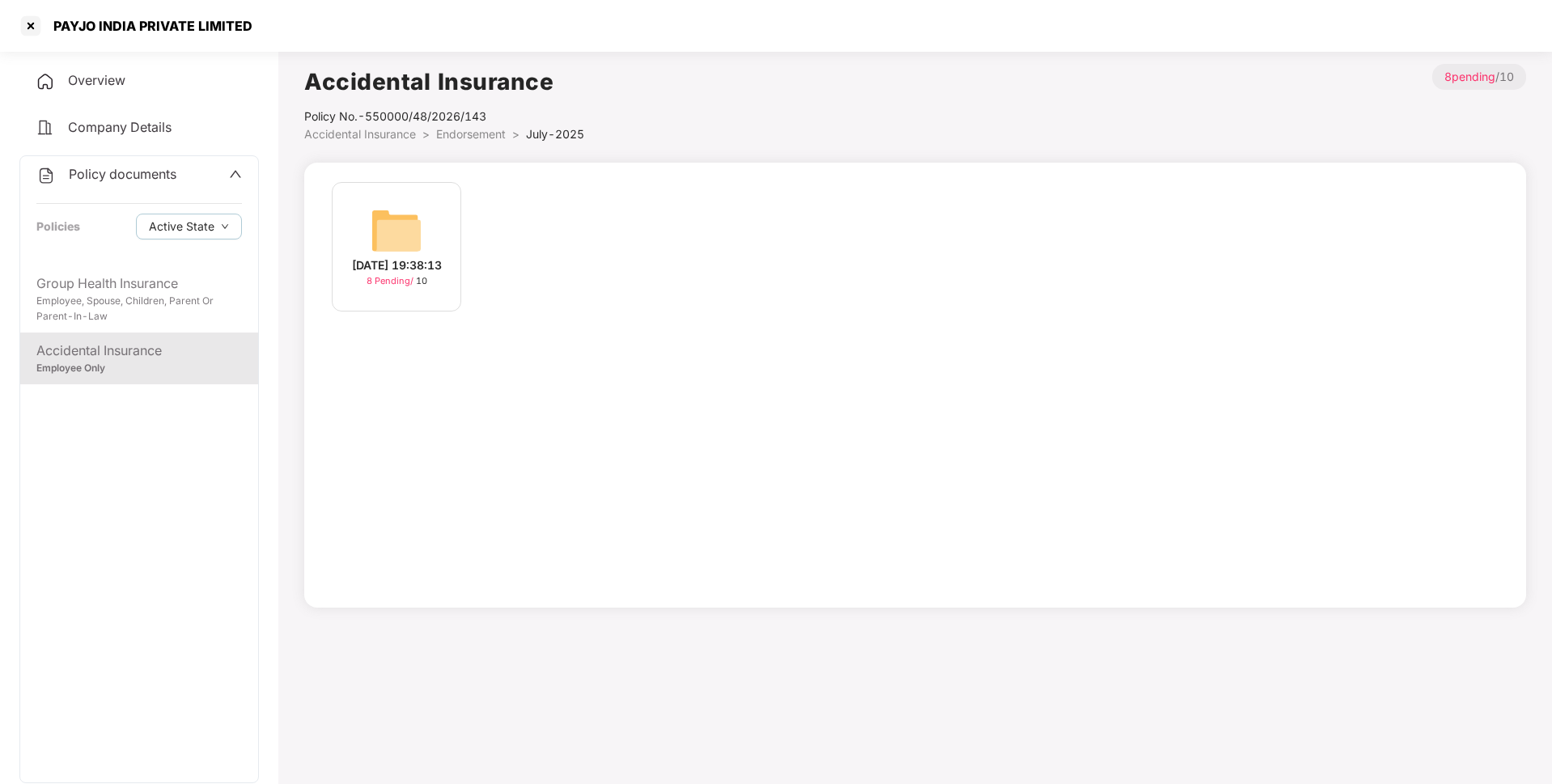
click at [487, 130] on span "Endorsement" at bounding box center [470, 133] width 69 height 13
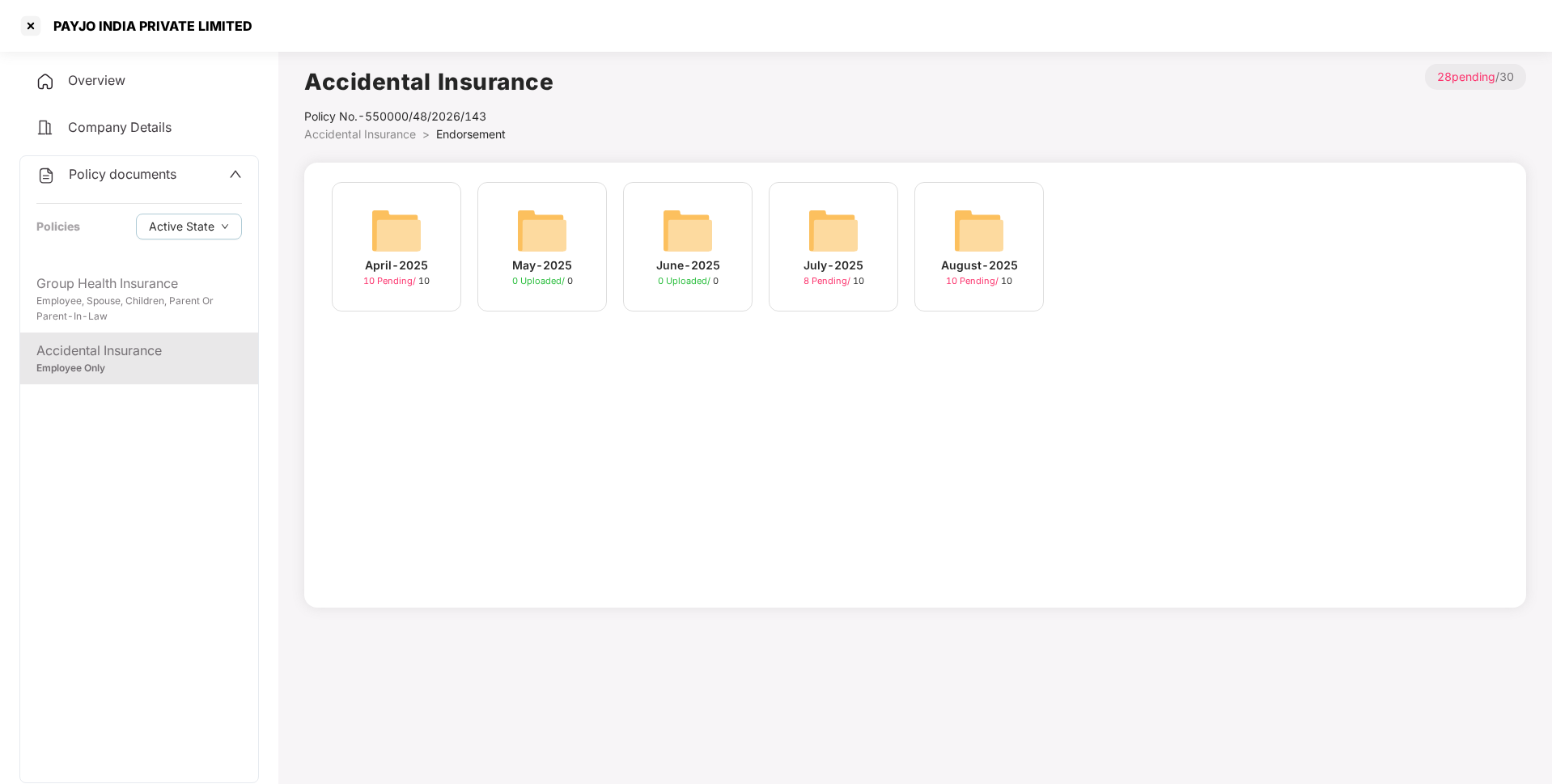
click at [985, 239] on img at bounding box center [979, 230] width 52 height 52
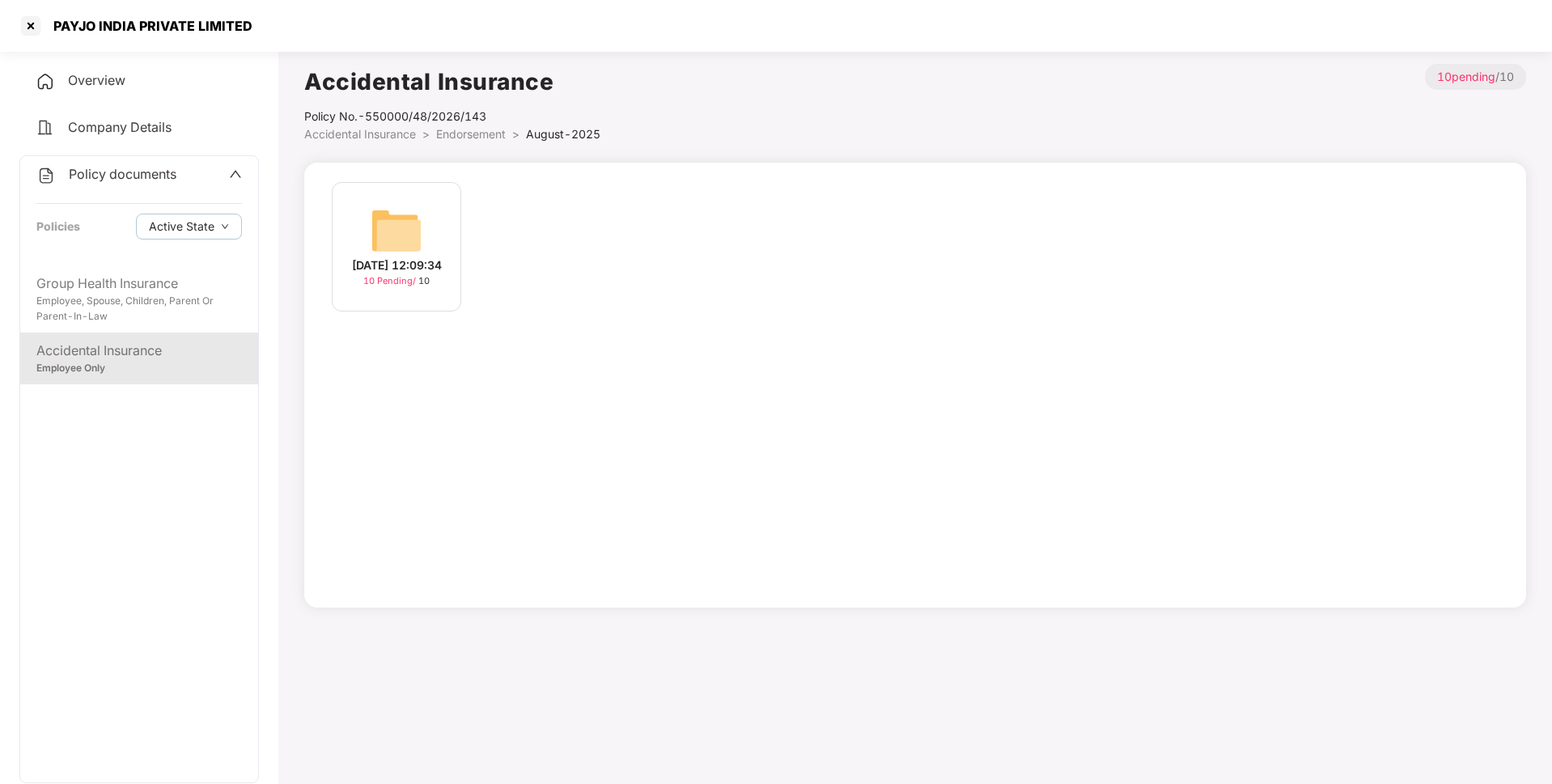
click at [360, 242] on div "[DATE] 12:09:34 10 Pending / 10" at bounding box center [397, 247] width 130 height 130
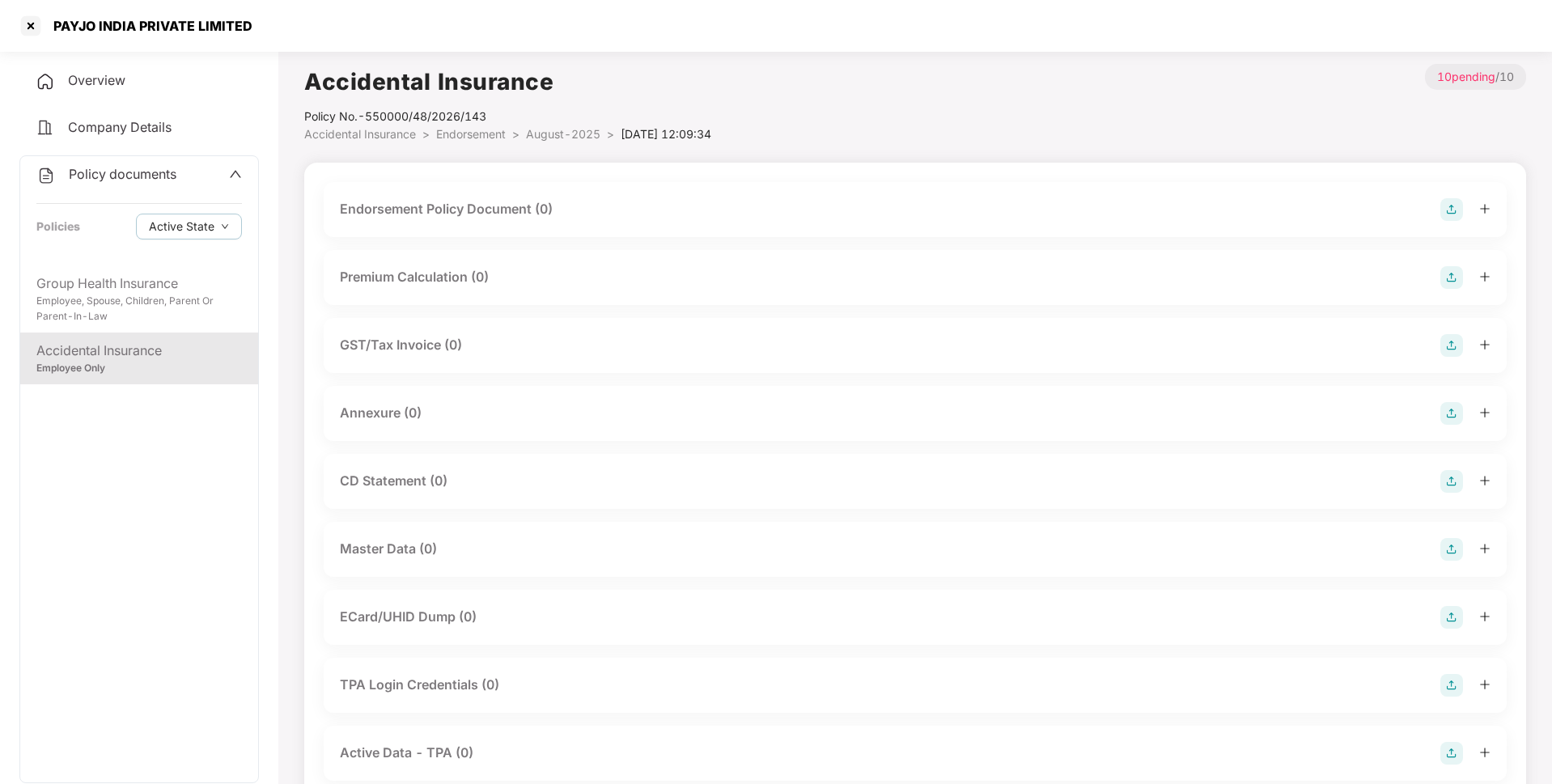
click at [1444, 208] on img at bounding box center [1451, 209] width 22 height 22
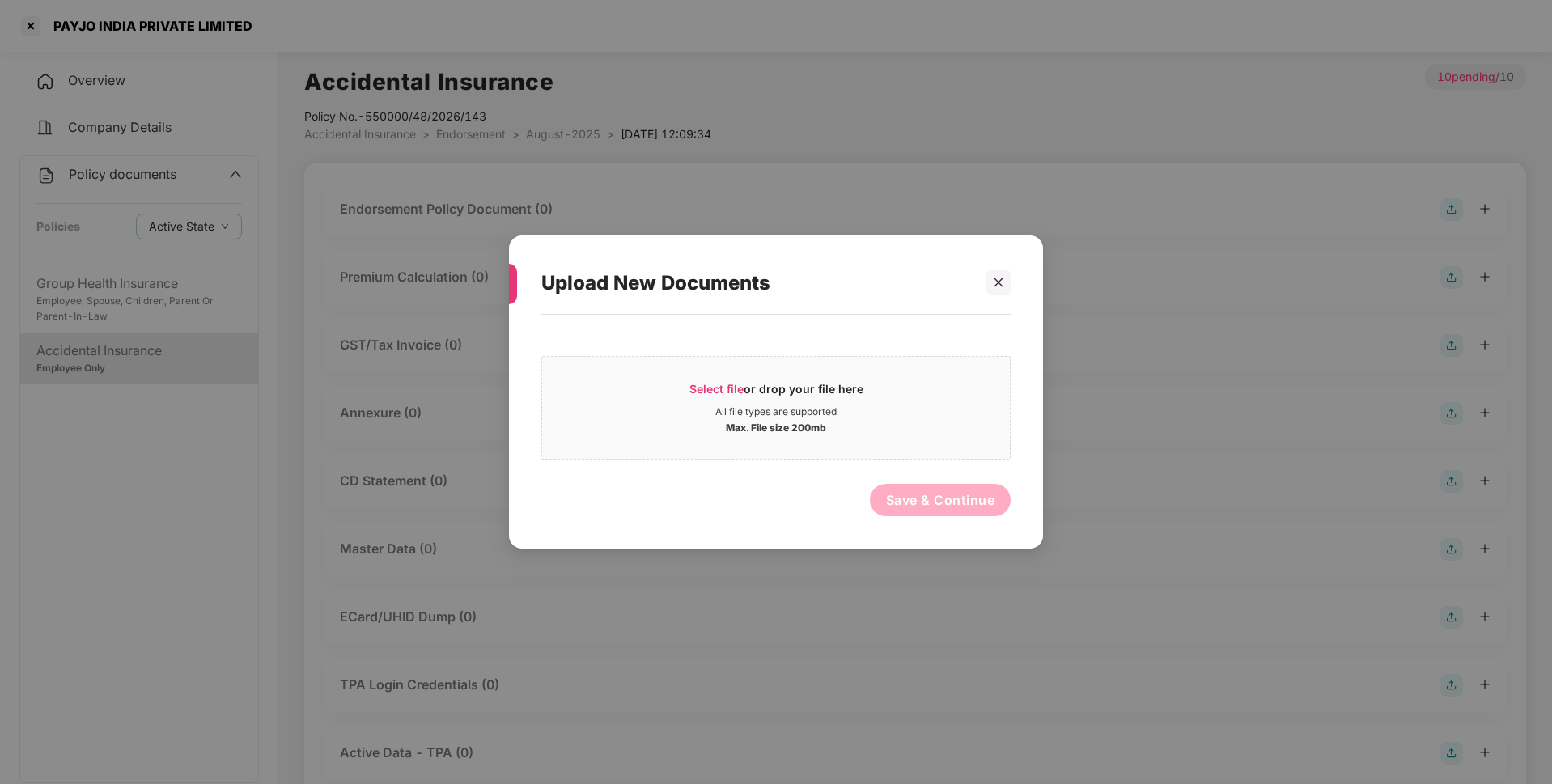
click at [1015, 284] on div "Upload New Documents Select file or drop your file here All file types are supp…" at bounding box center [776, 392] width 534 height 314
click at [1006, 284] on div at bounding box center [998, 282] width 24 height 24
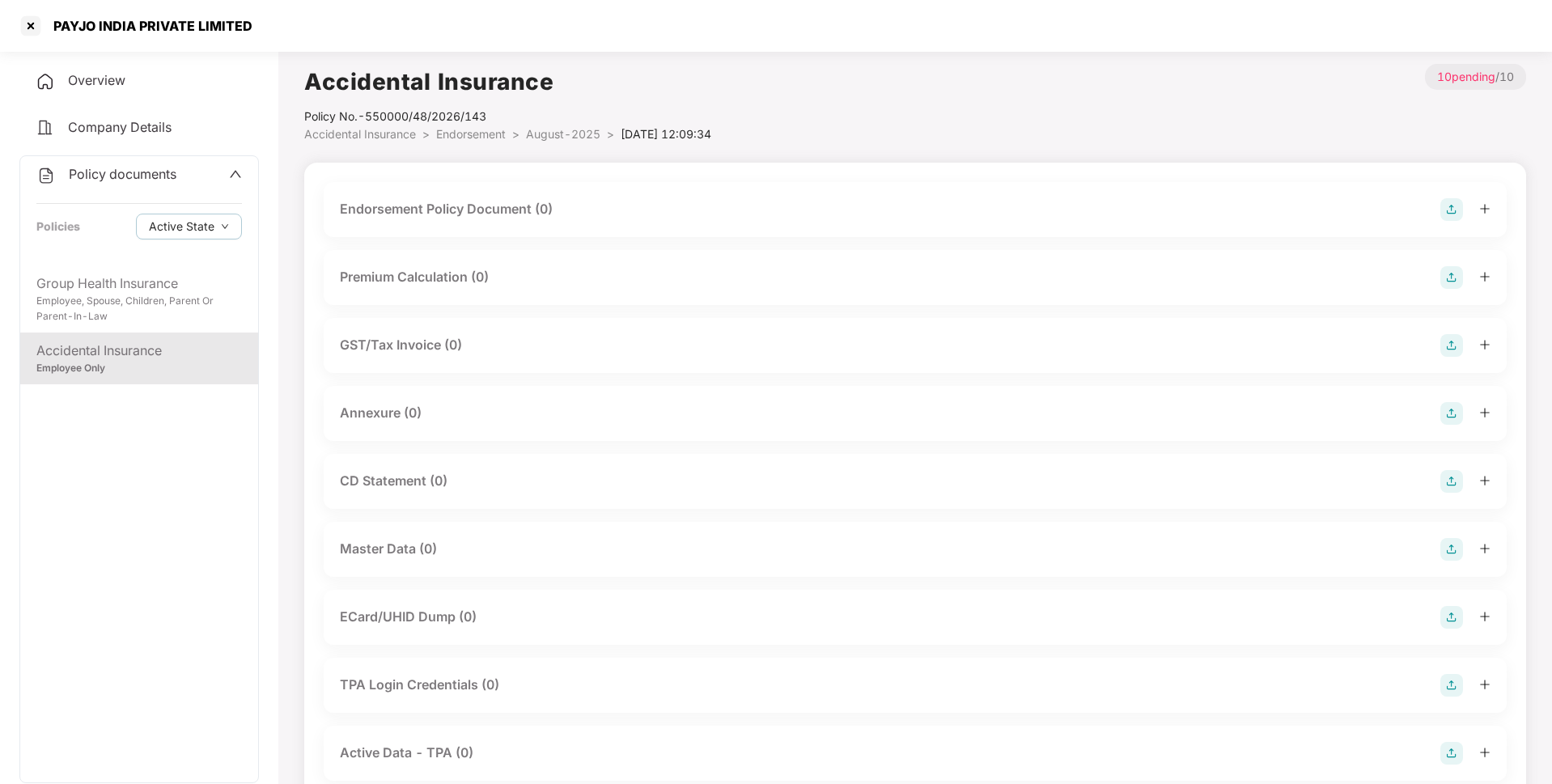
click at [491, 129] on span "Endorsement" at bounding box center [470, 133] width 69 height 13
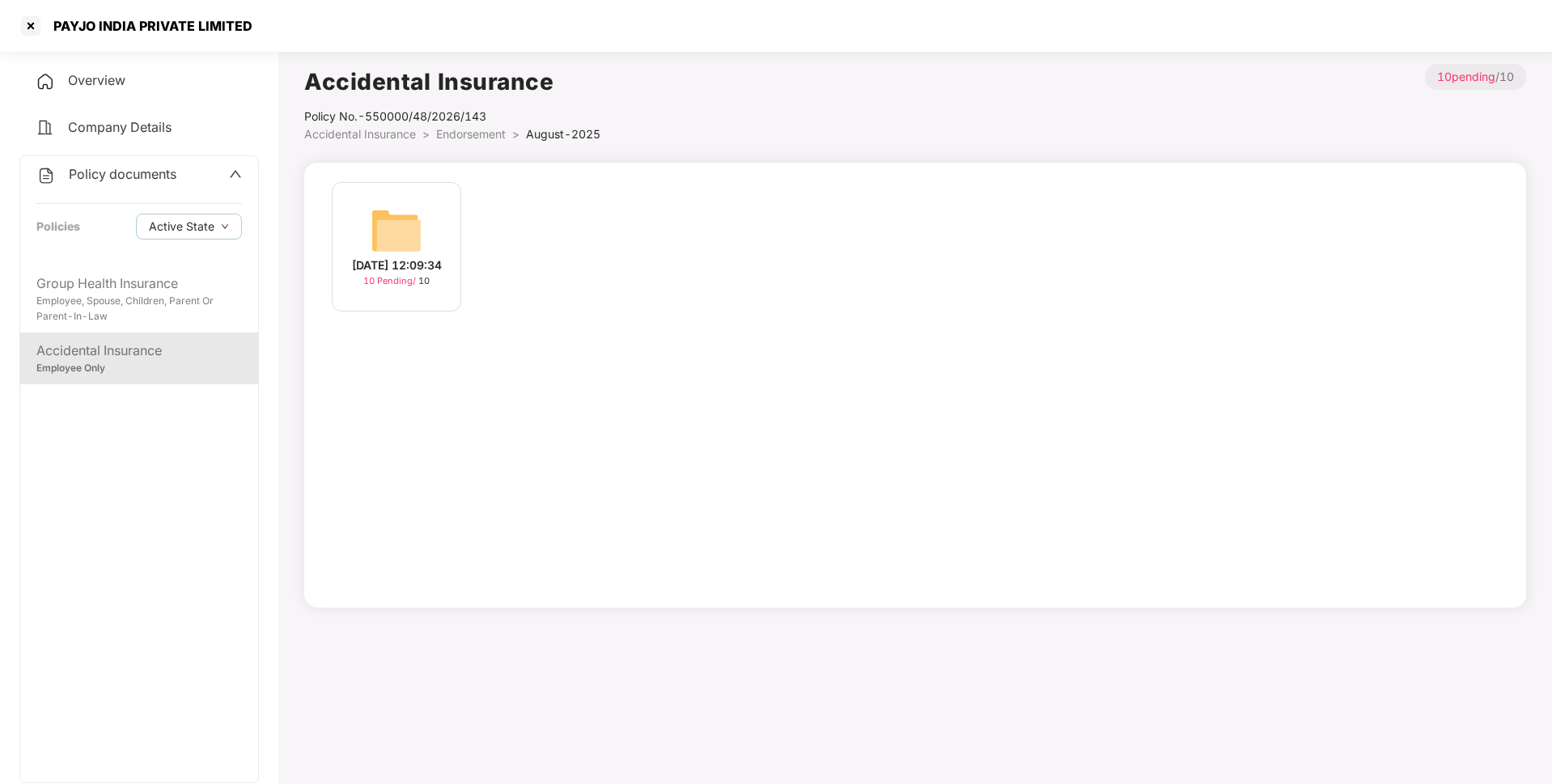
click at [453, 139] on span "Endorsement" at bounding box center [470, 133] width 69 height 13
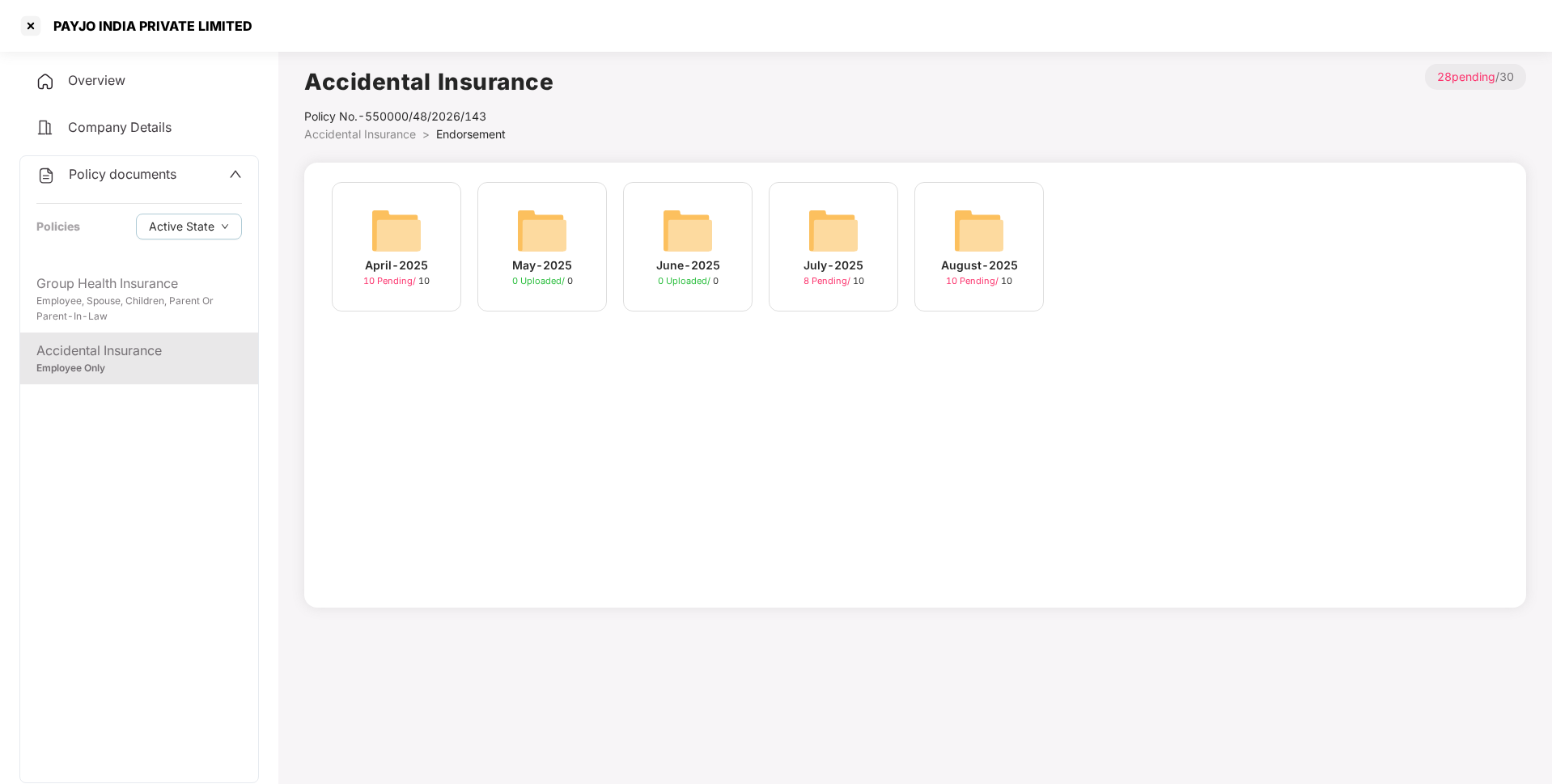
click at [401, 237] on img at bounding box center [397, 230] width 52 height 52
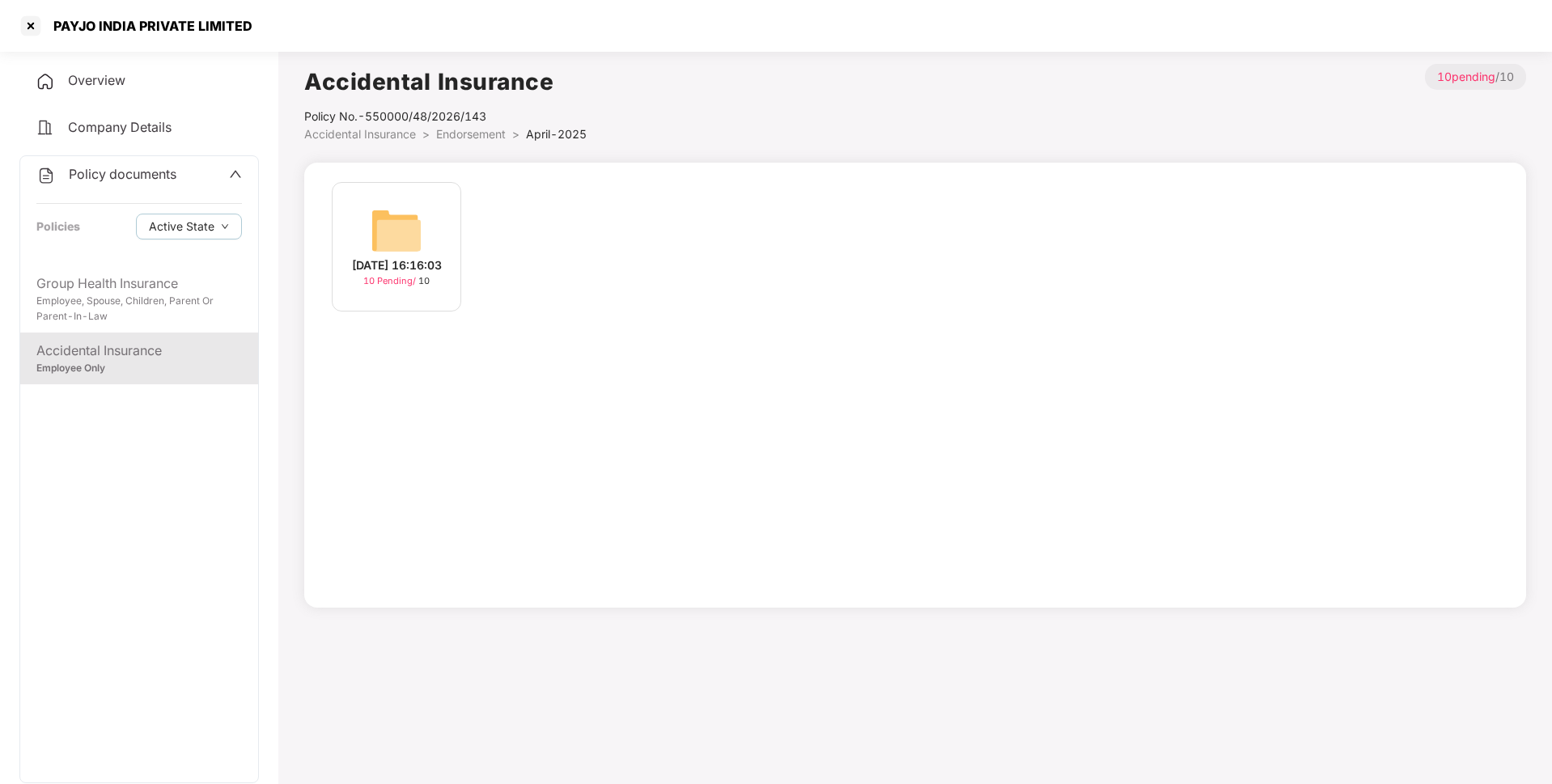
click at [390, 237] on img at bounding box center [397, 230] width 52 height 52
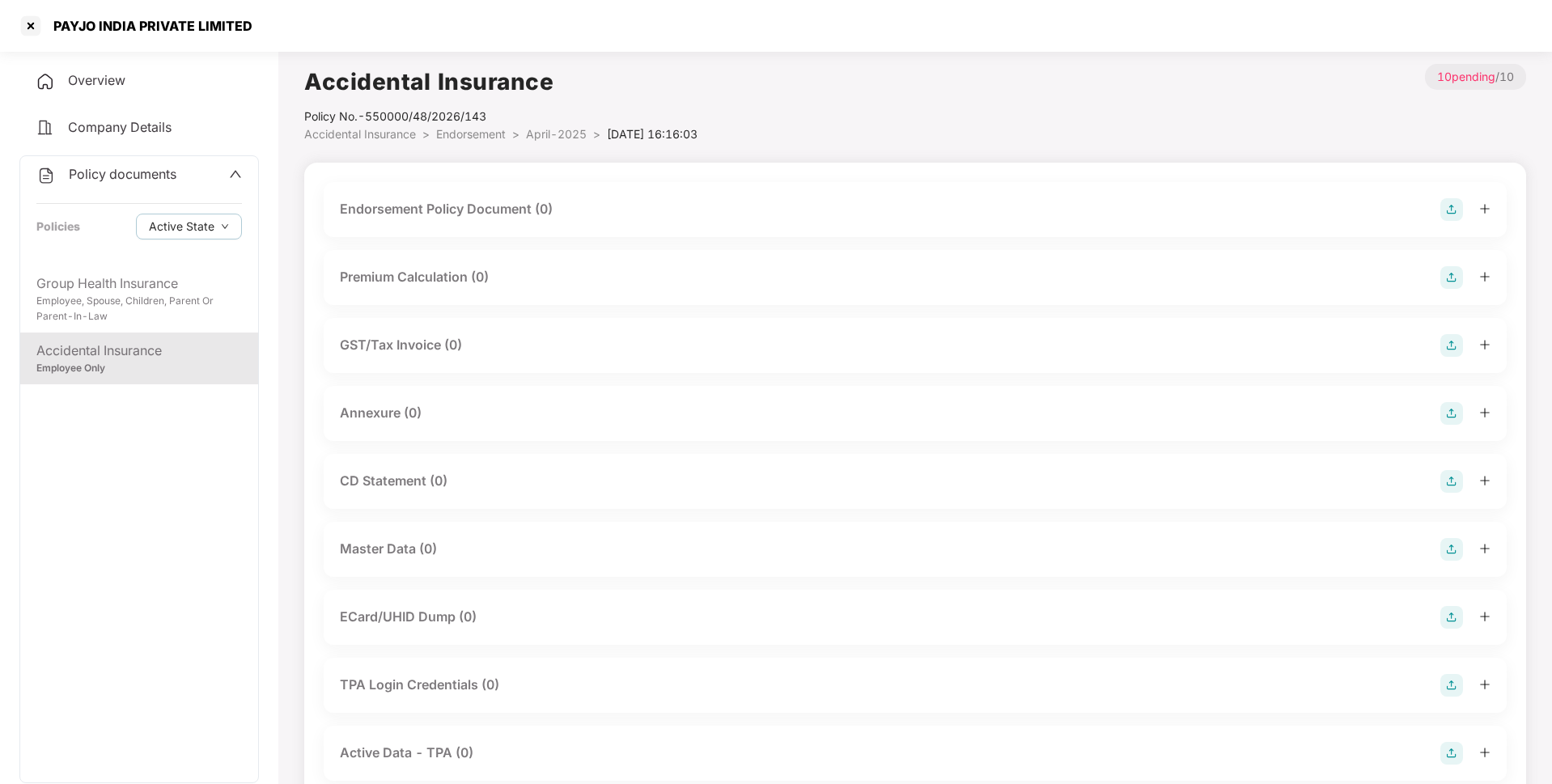
click at [1450, 211] on img at bounding box center [1451, 209] width 22 height 22
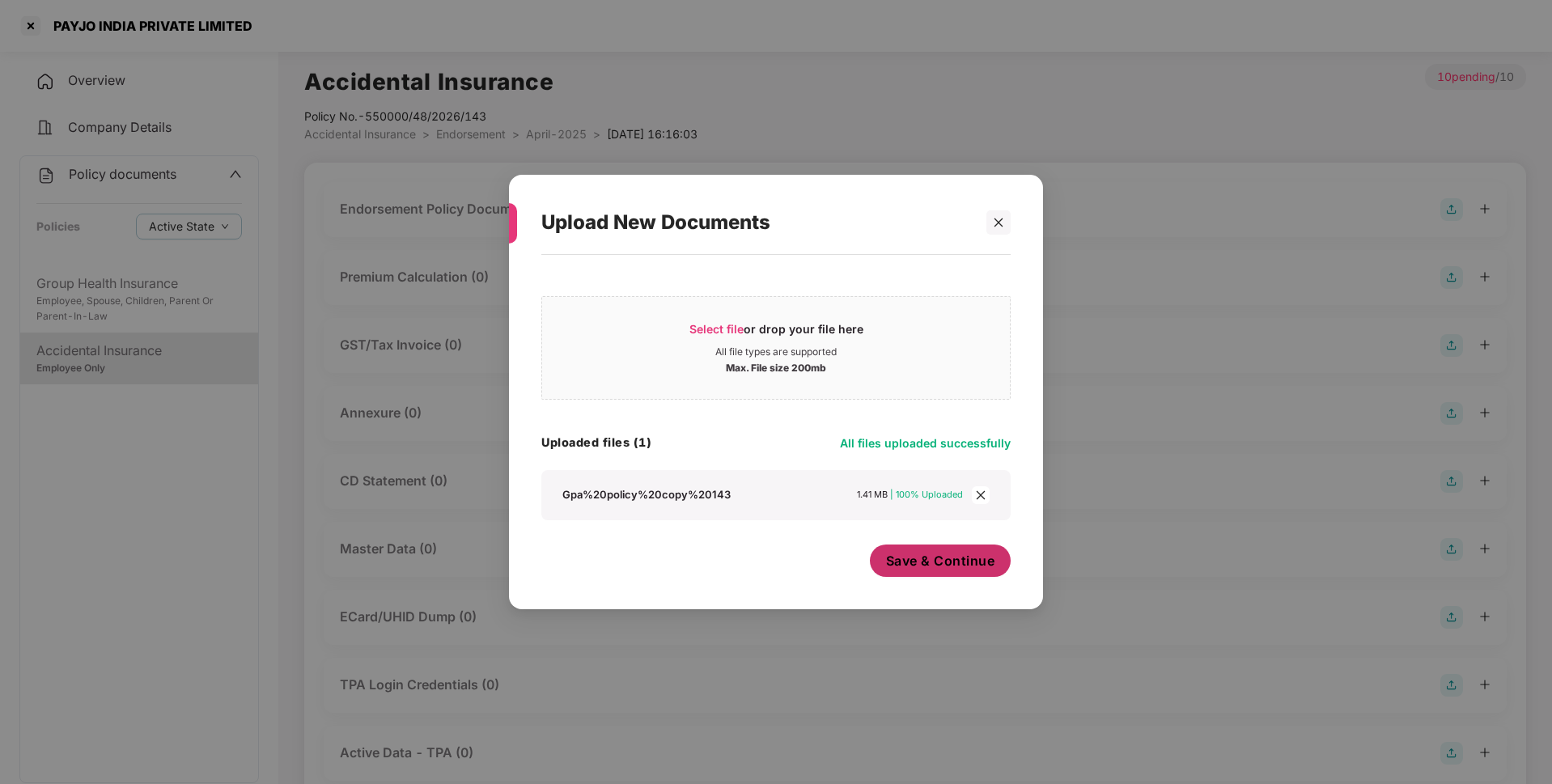
click at [921, 565] on span "Save & Continue" at bounding box center [940, 560] width 109 height 18
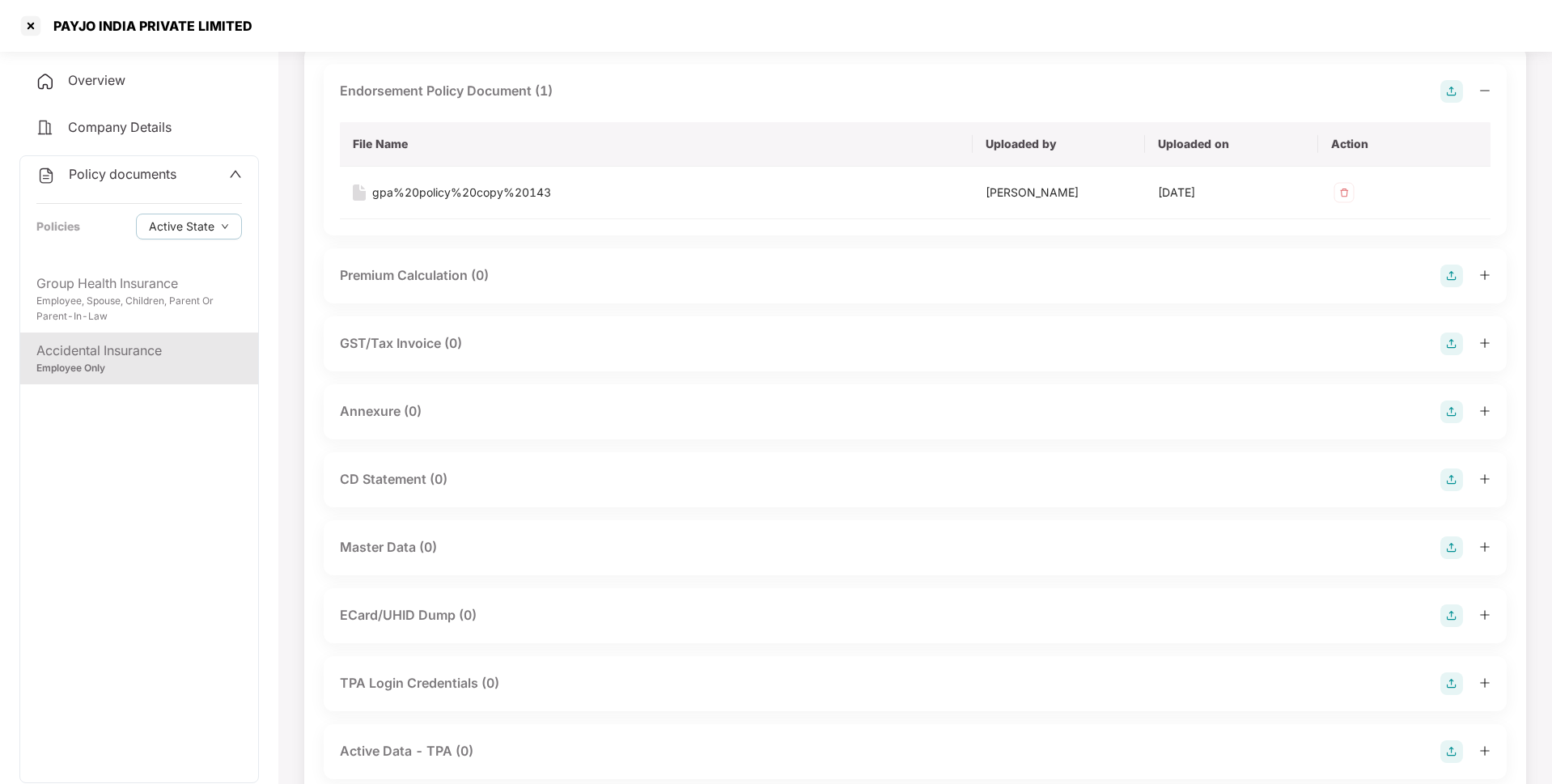
scroll to position [121, 0]
click at [1444, 408] on img at bounding box center [1451, 408] width 22 height 22
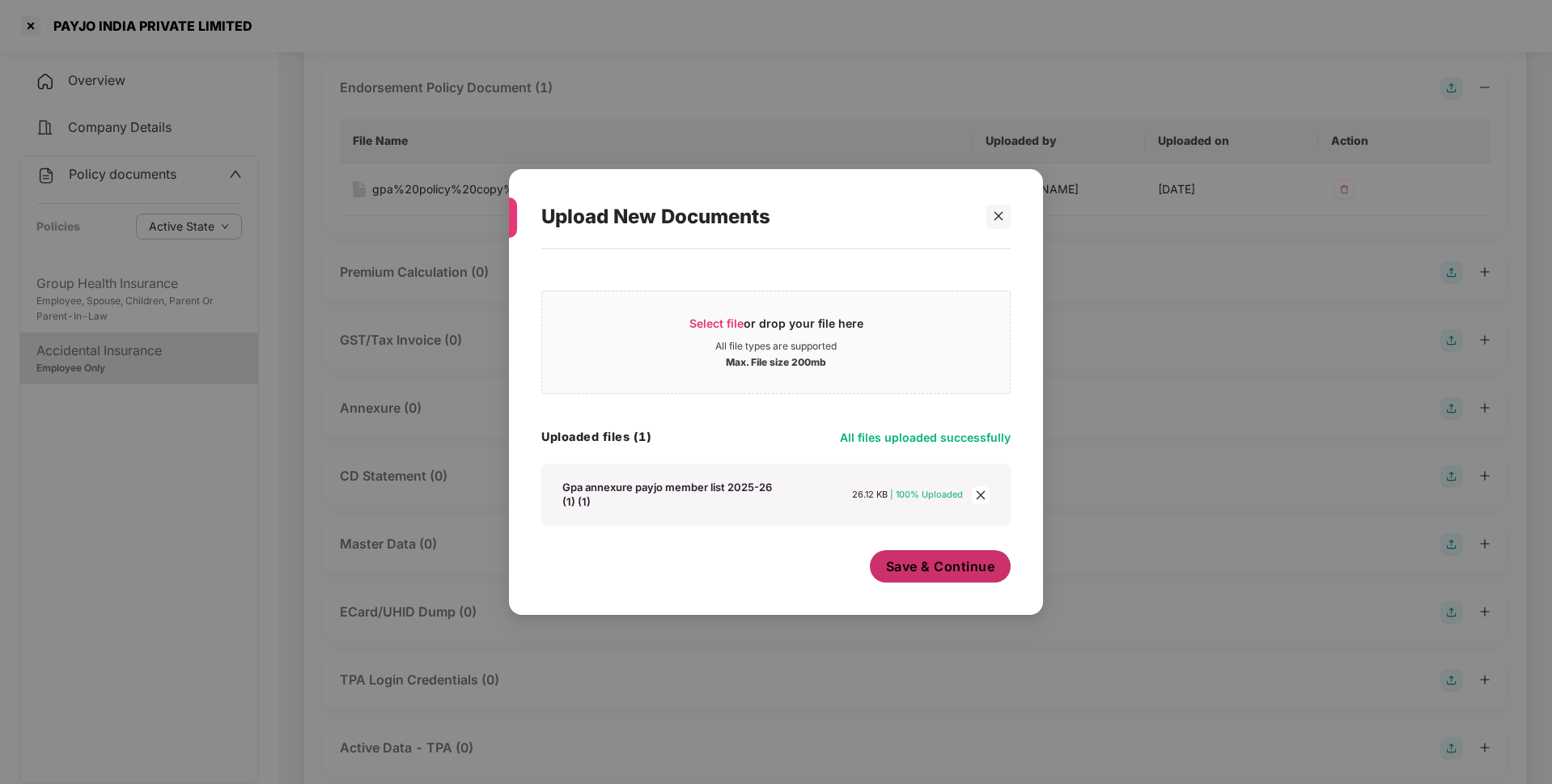
click at [927, 558] on span "Save & Continue" at bounding box center [940, 566] width 109 height 18
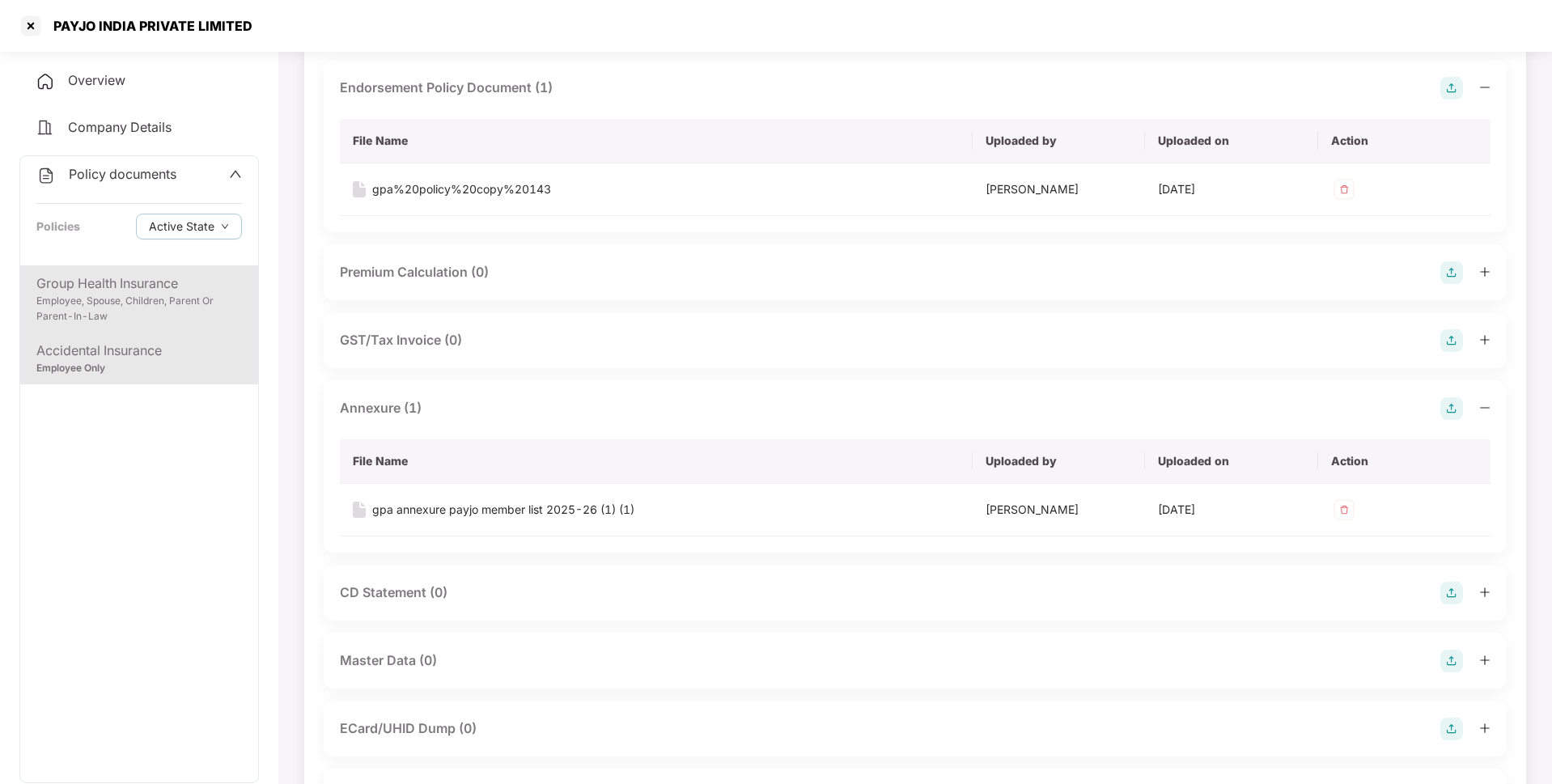
click at [171, 293] on div "Employee, Spouse, Children, Parent Or Parent-In-Law" at bounding box center [139, 308] width 205 height 31
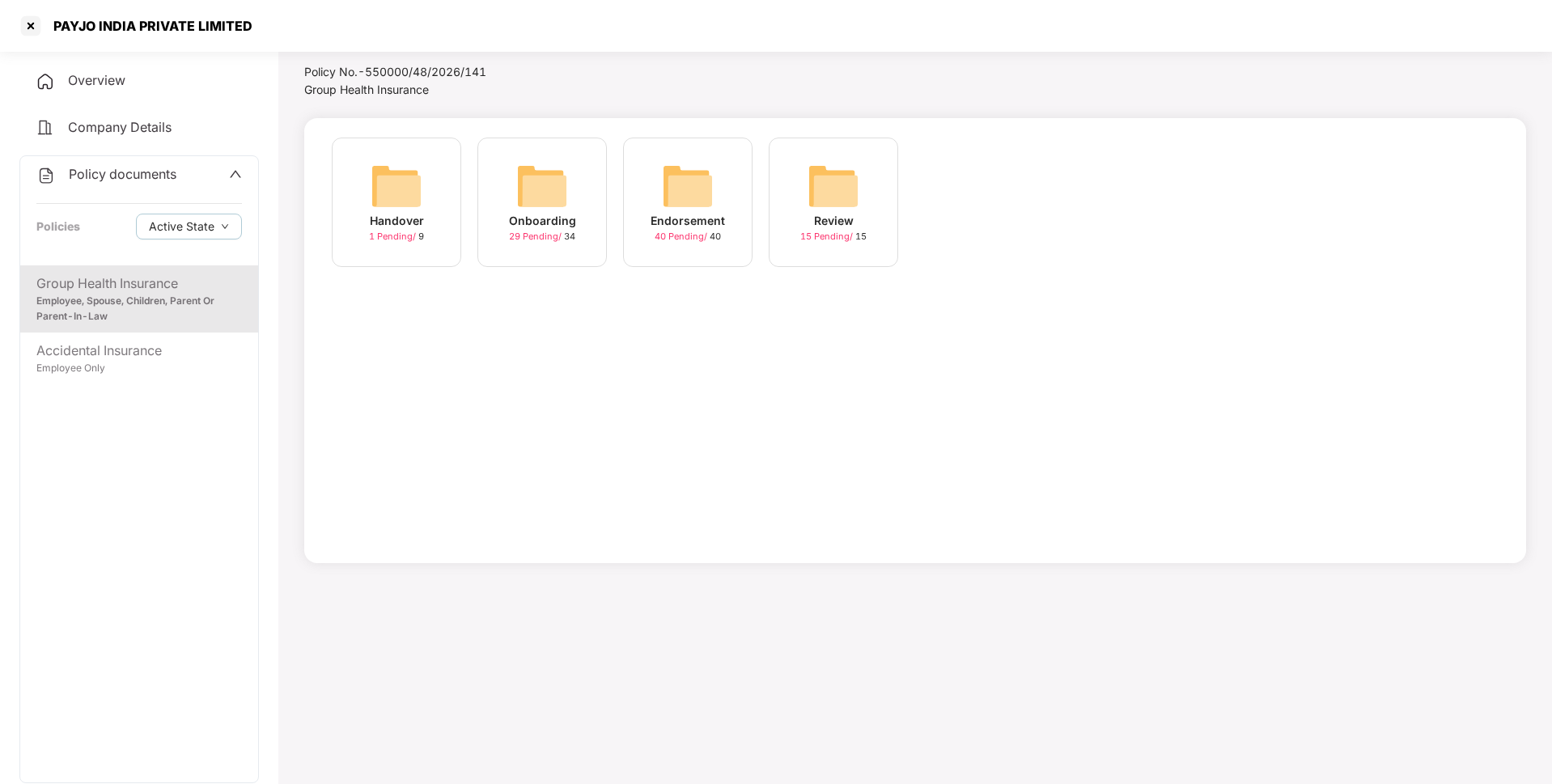
click at [688, 220] on div "Endorsement" at bounding box center [688, 220] width 75 height 18
click at [838, 211] on img at bounding box center [833, 186] width 52 height 52
click at [557, 187] on img at bounding box center [542, 186] width 52 height 52
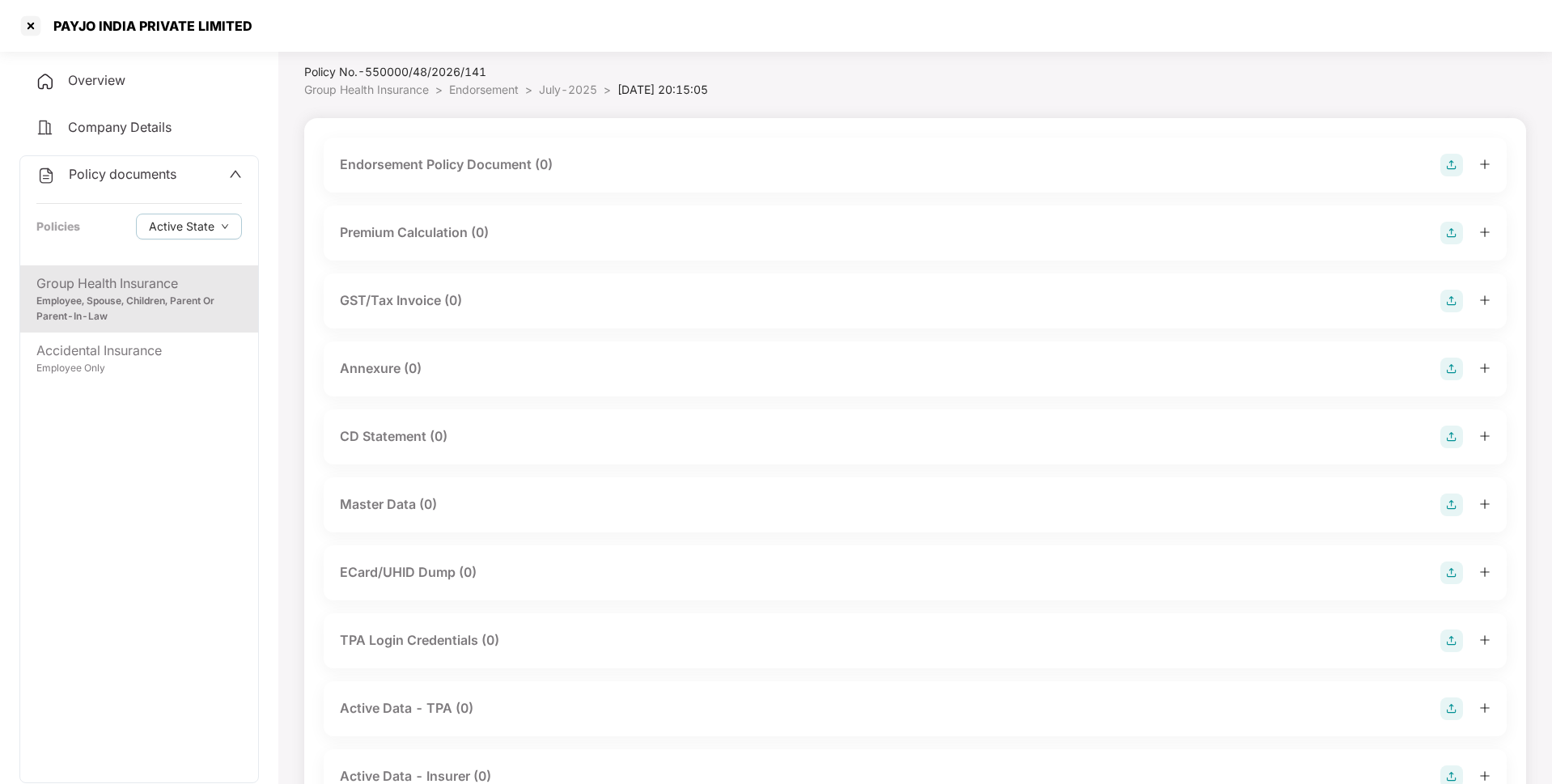
scroll to position [116, 0]
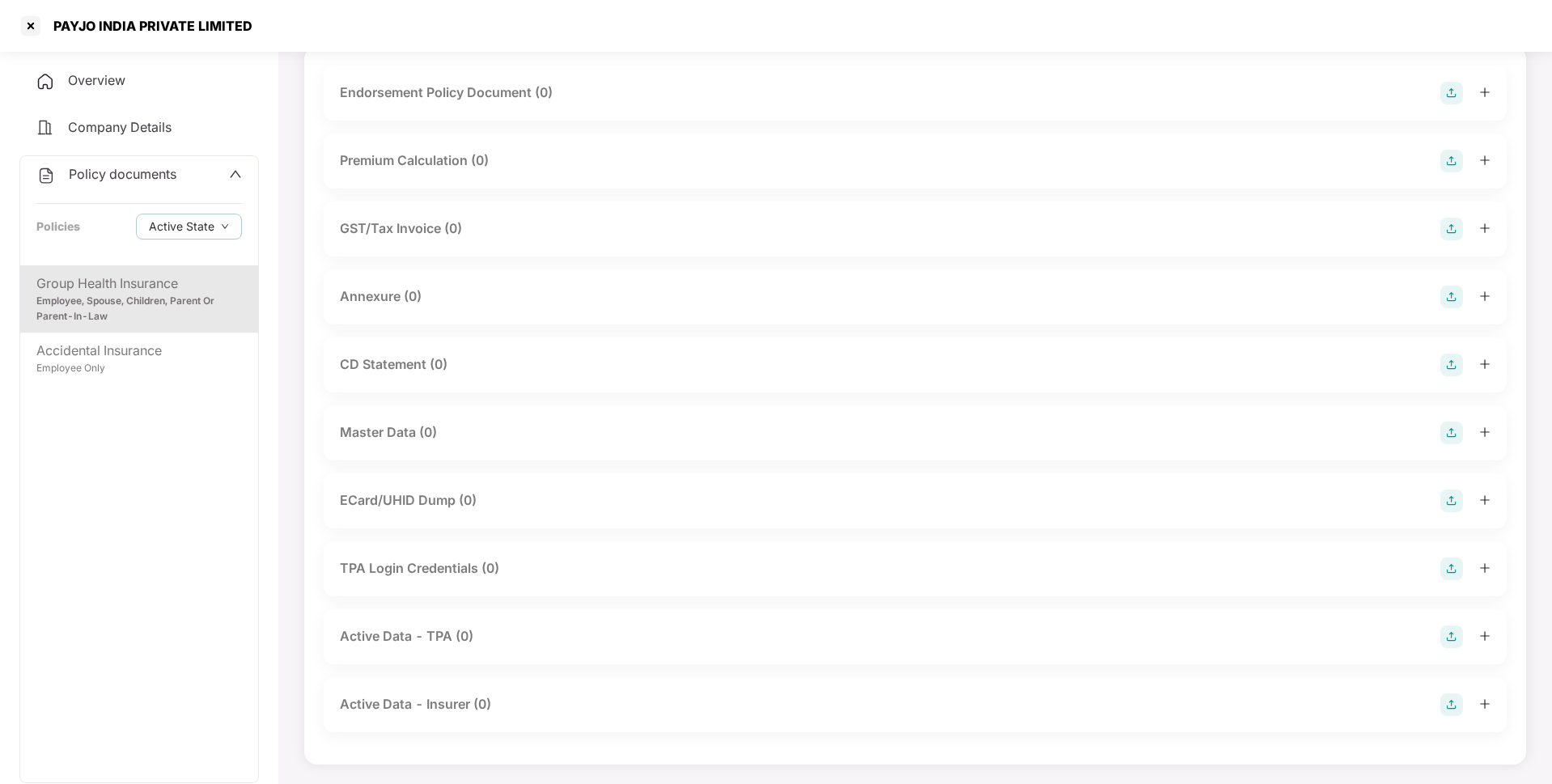
click at [1332, 191] on div "Endorsement Policy Document (0) Premium Calculation (0) GST/Tax Invoice (0) Ann…" at bounding box center [915, 405] width 1183 height 679
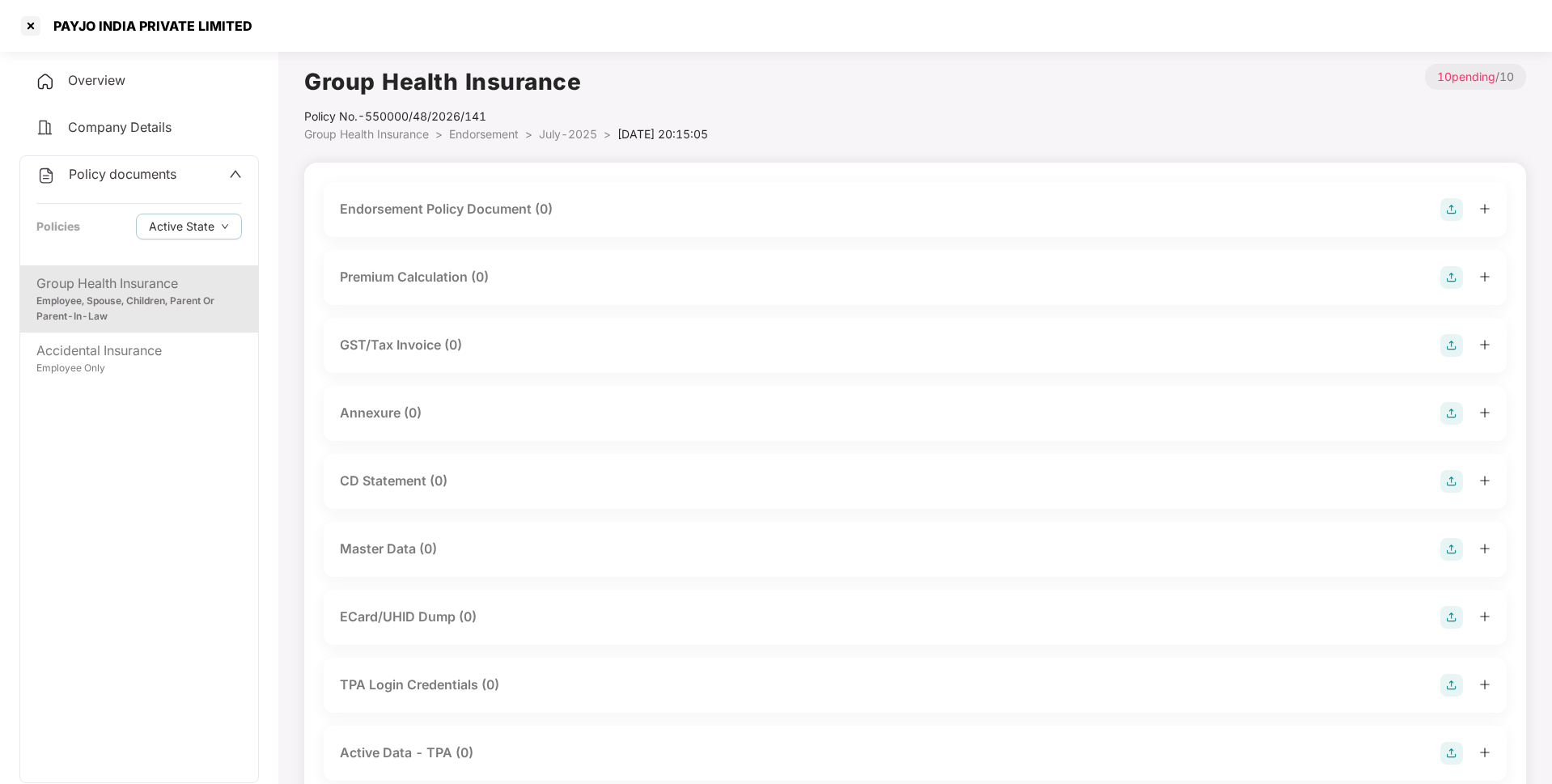
click at [1449, 209] on img at bounding box center [1451, 209] width 22 height 22
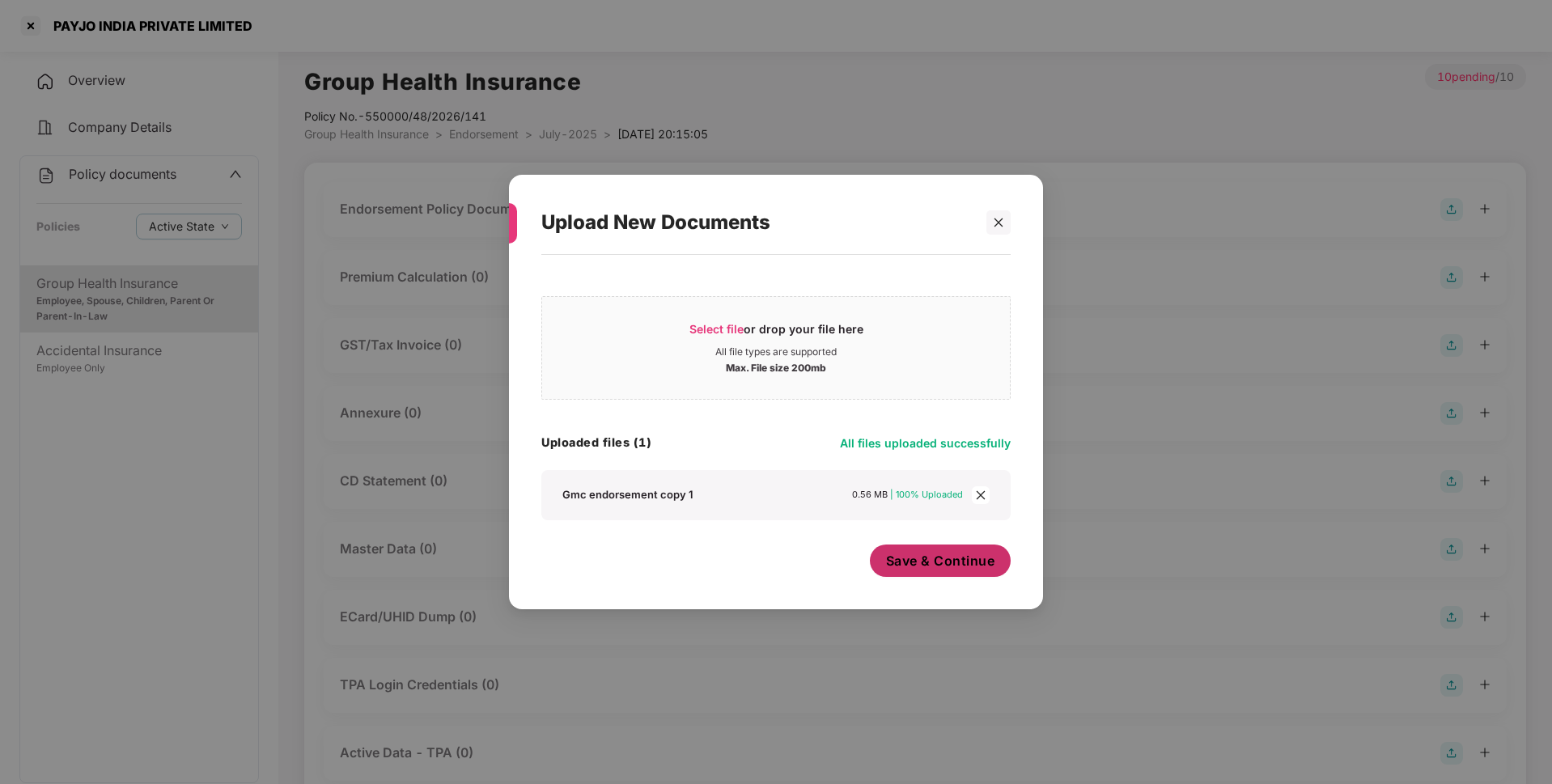
click at [961, 569] on span "Save & Continue" at bounding box center [940, 560] width 109 height 18
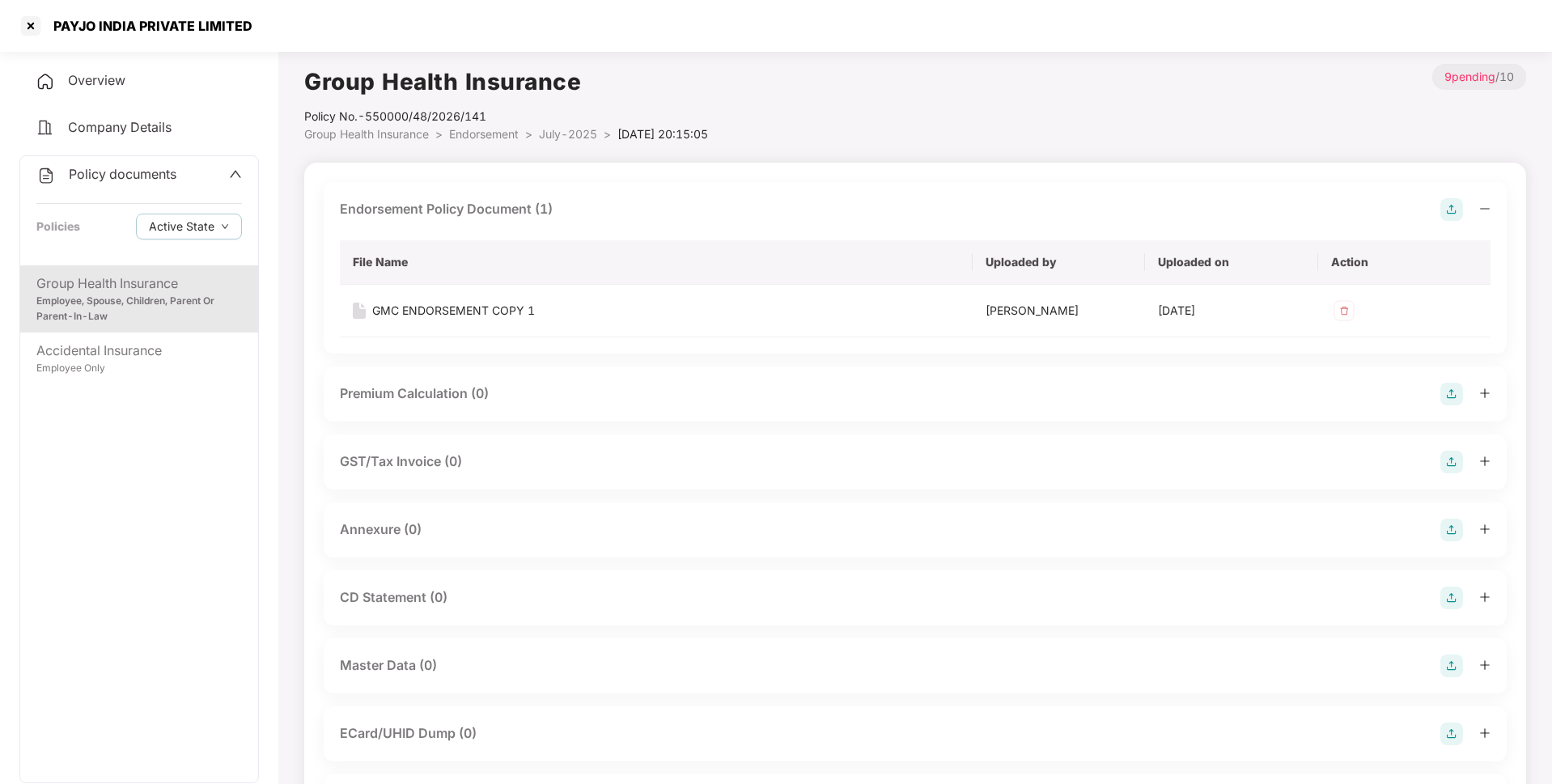
click at [1450, 529] on img at bounding box center [1451, 529] width 22 height 22
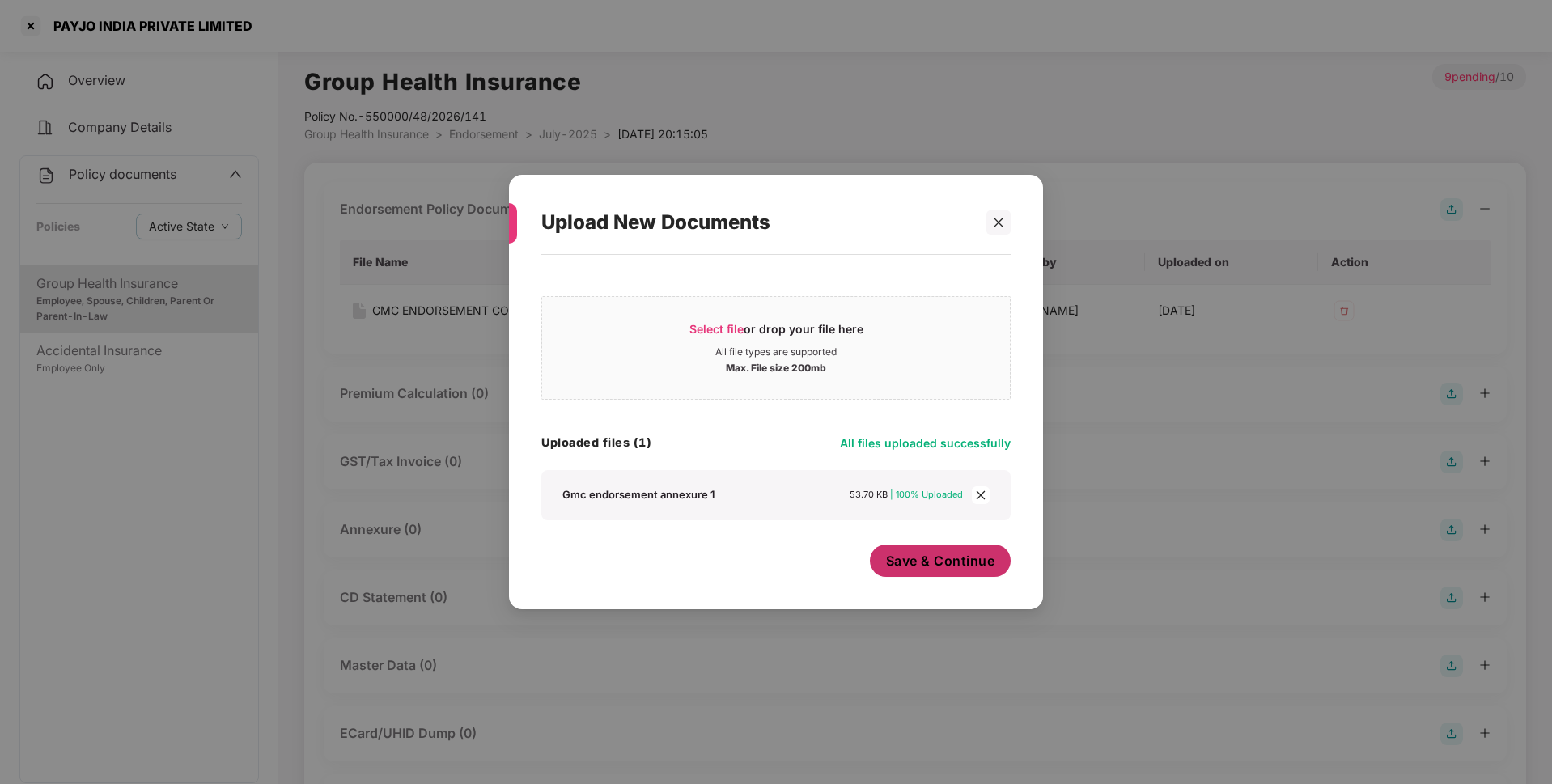
click at [937, 560] on span "Save & Continue" at bounding box center [940, 560] width 109 height 18
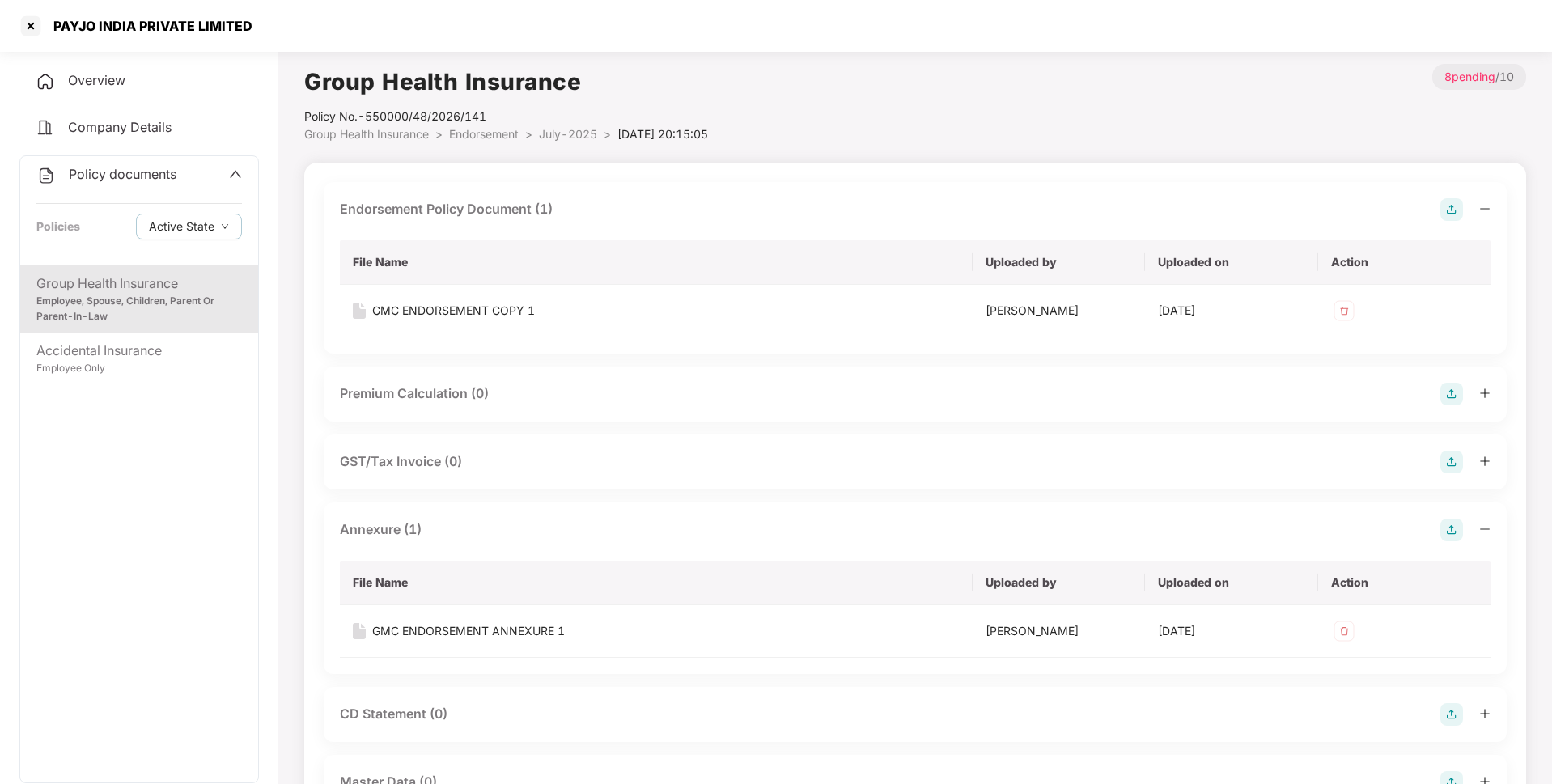
click at [558, 139] on span "July-2025" at bounding box center [568, 133] width 59 height 13
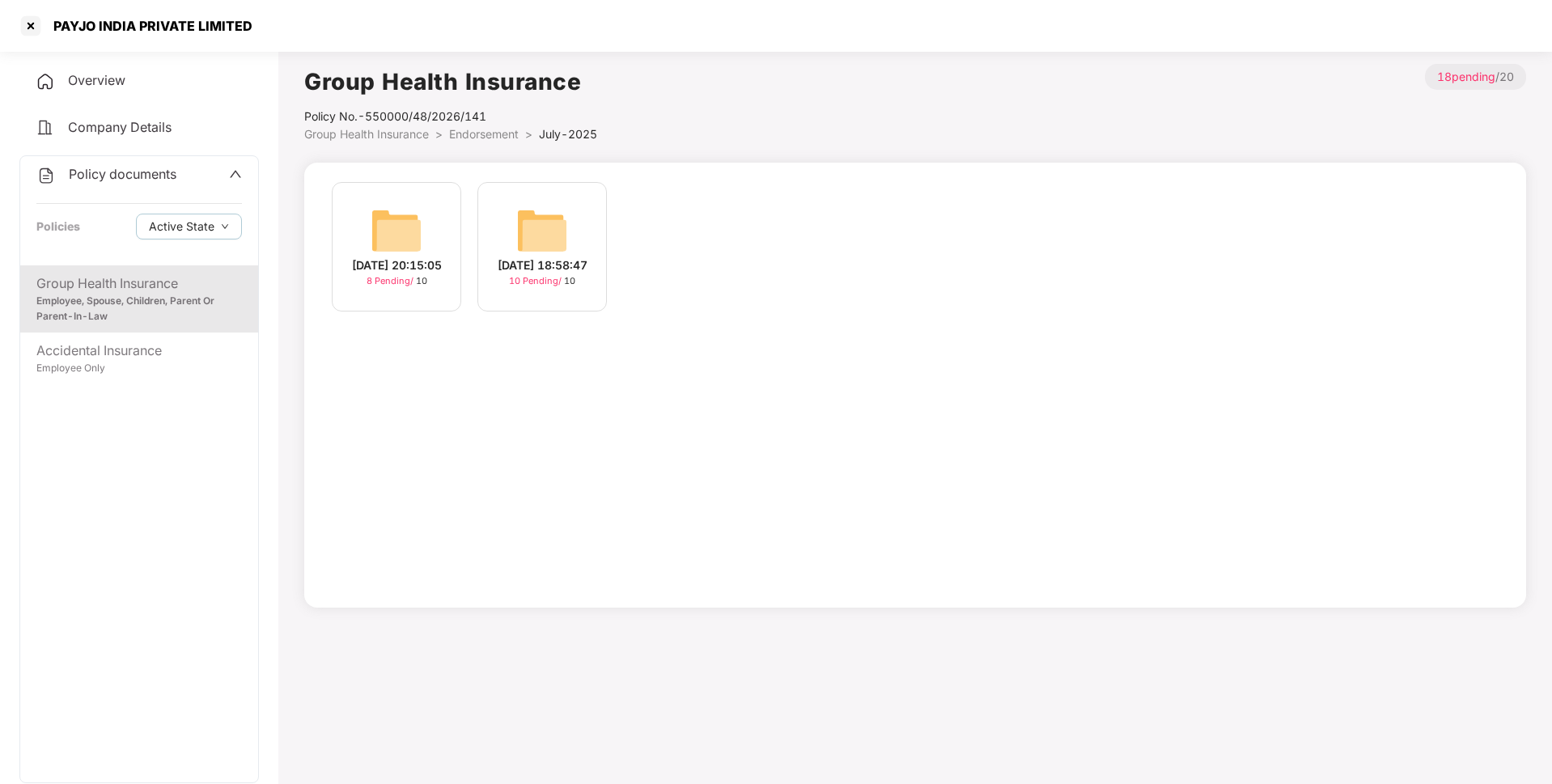
scroll to position [44, 0]
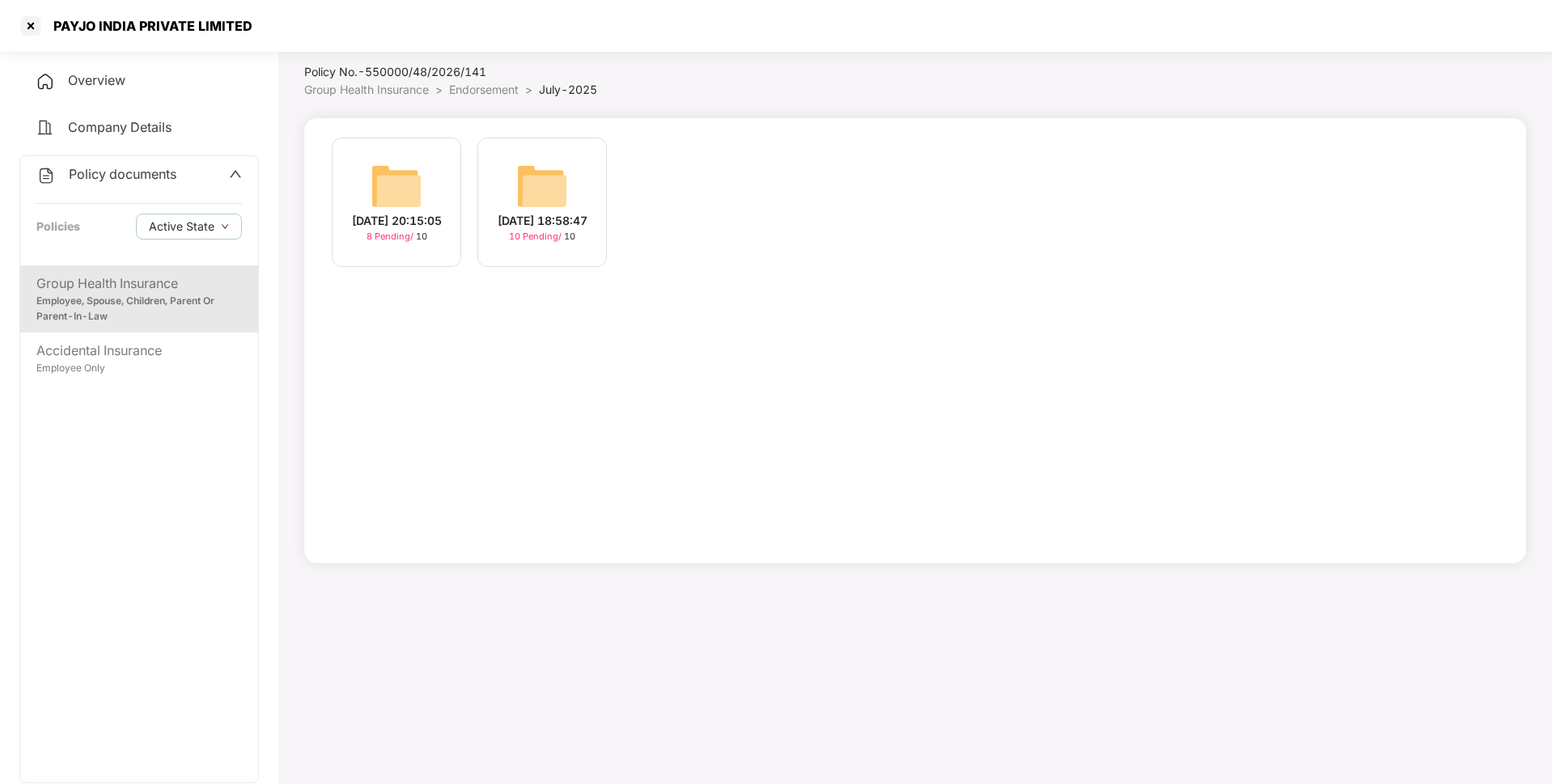
click at [559, 183] on img at bounding box center [542, 186] width 52 height 52
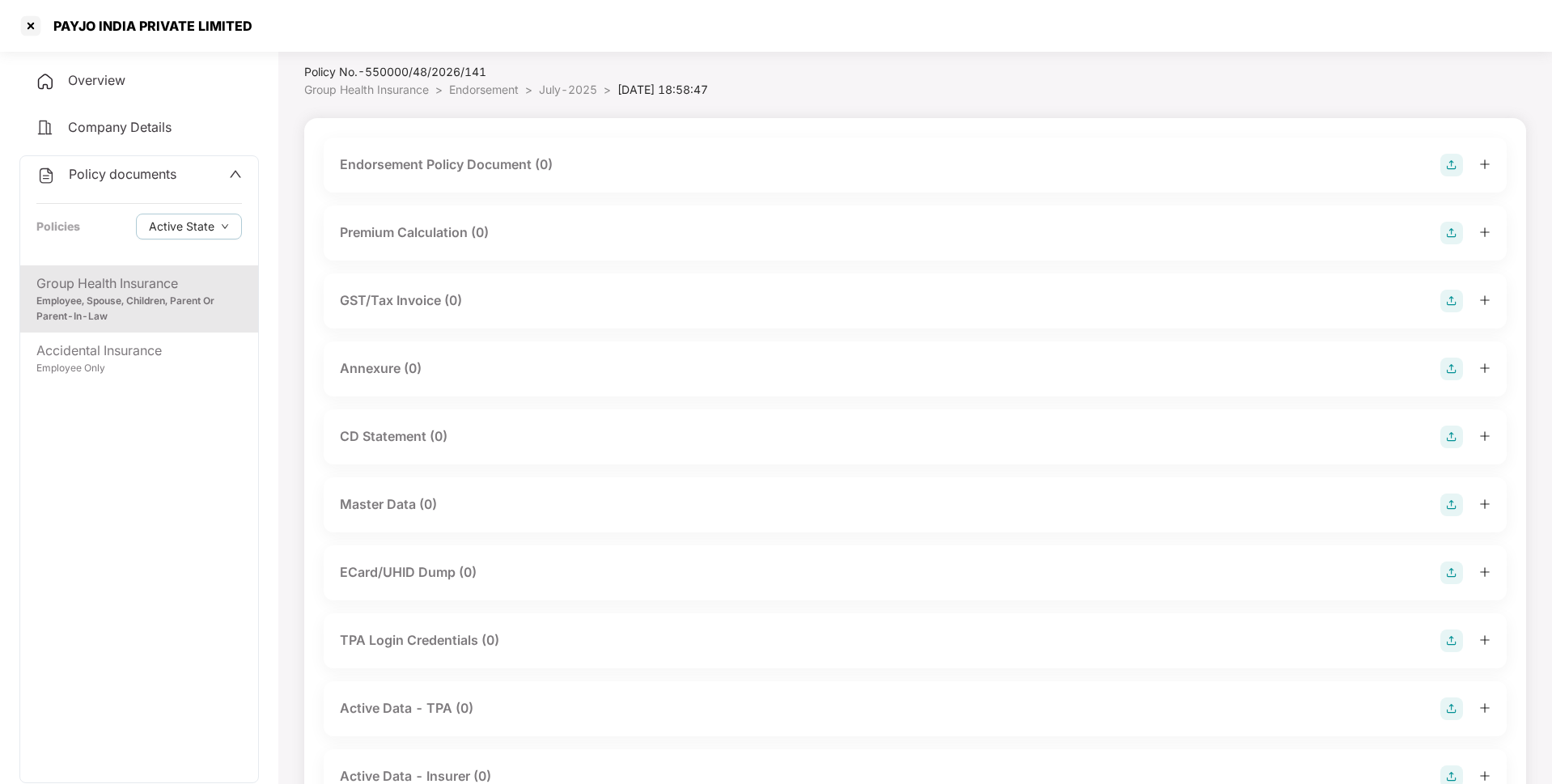
click at [1440, 165] on img at bounding box center [1451, 164] width 22 height 22
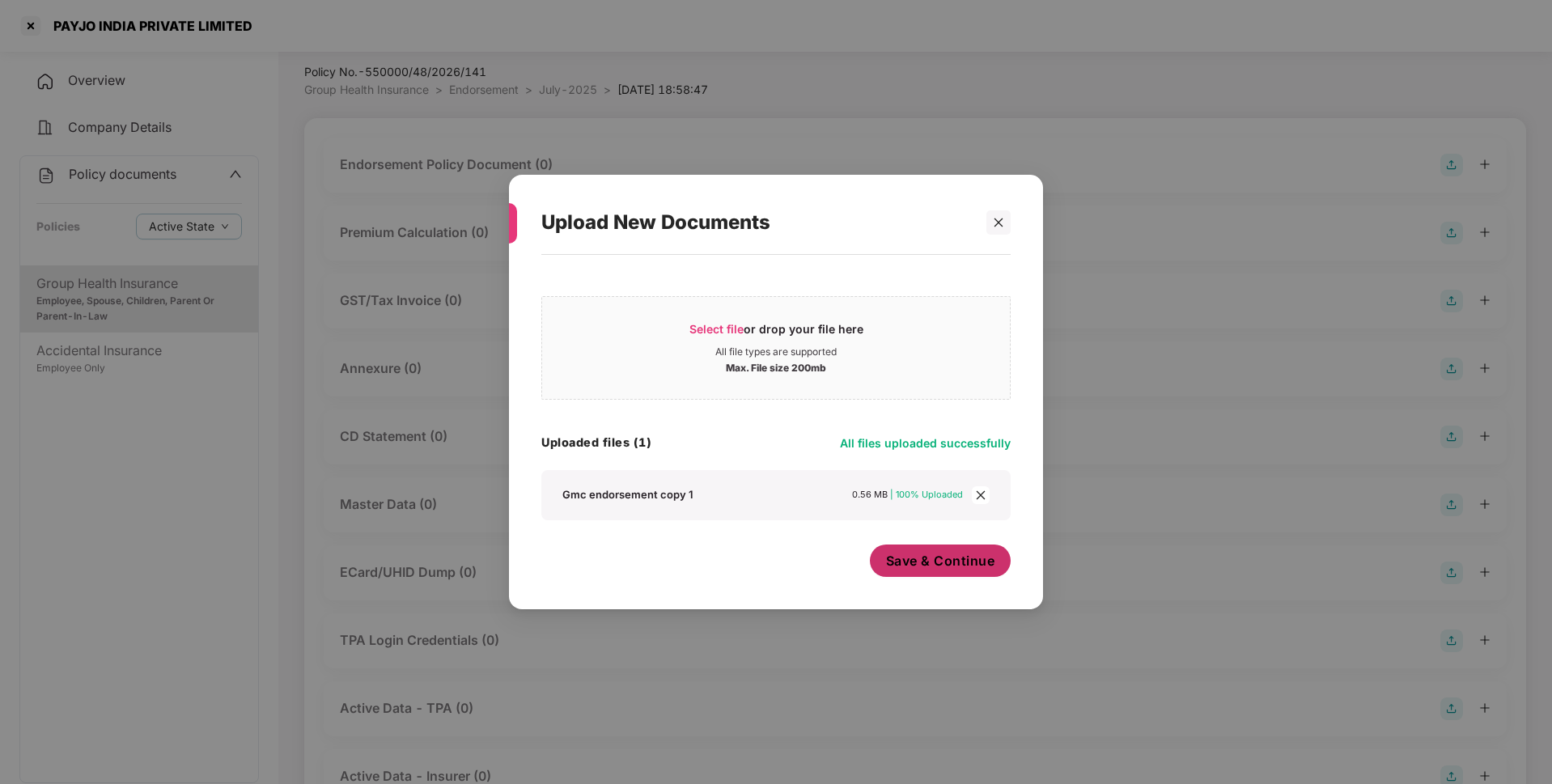
click at [883, 561] on button "Save & Continue" at bounding box center [940, 560] width 141 height 32
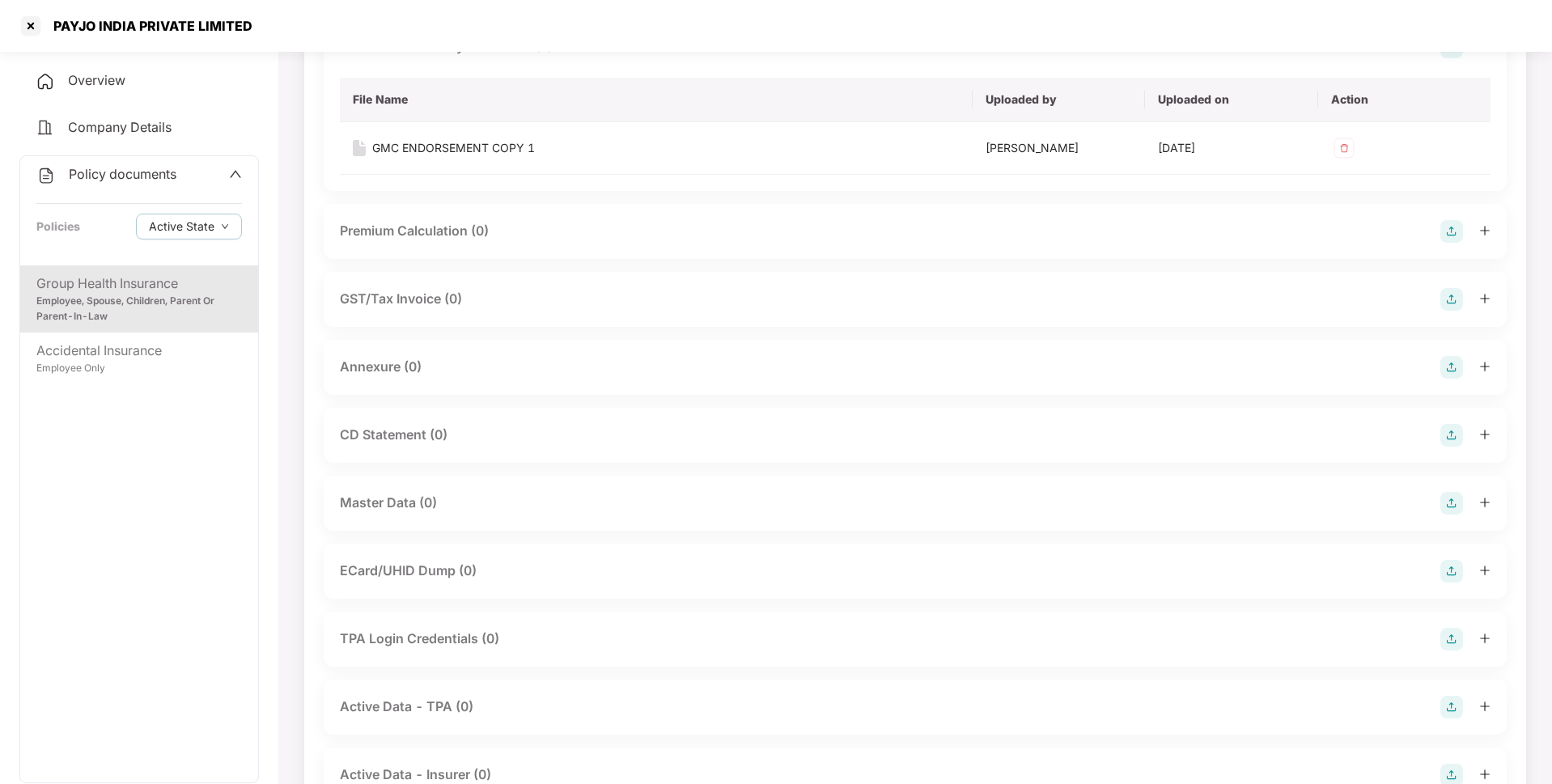
scroll to position [164, 0]
click at [1451, 363] on img at bounding box center [1451, 365] width 22 height 22
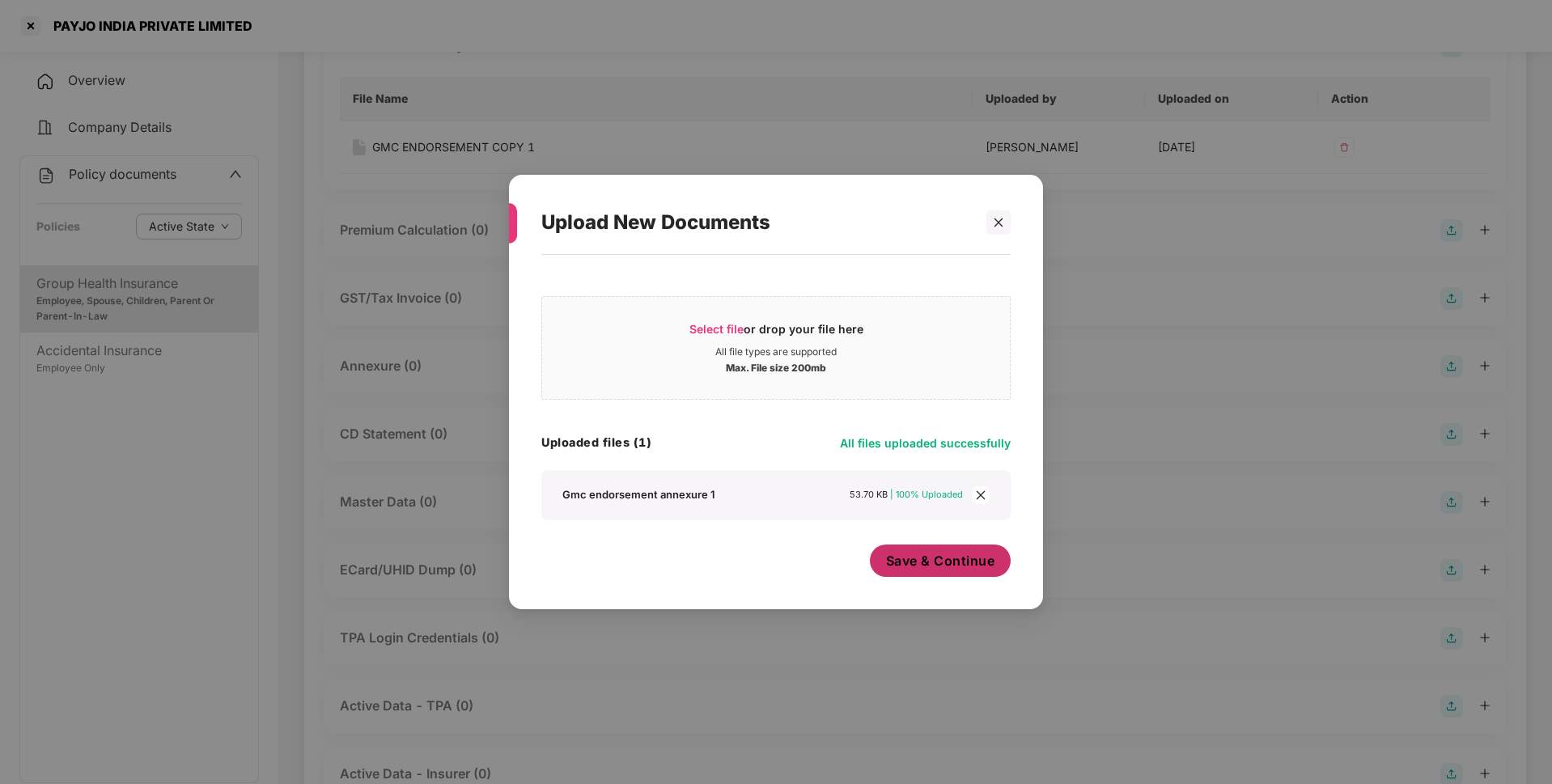
click at [952, 560] on span "Save & Continue" at bounding box center [940, 560] width 109 height 18
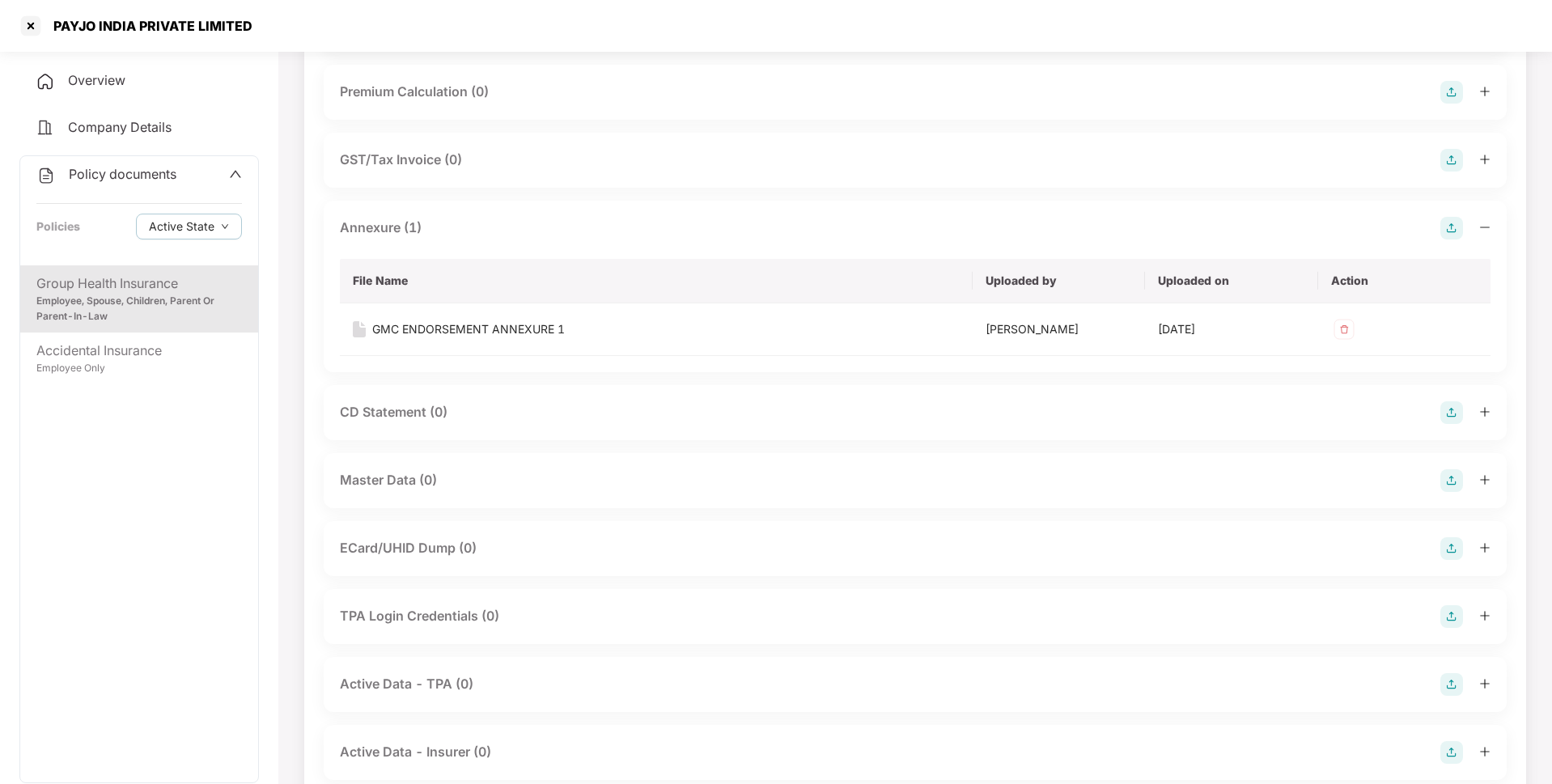
scroll to position [349, 0]
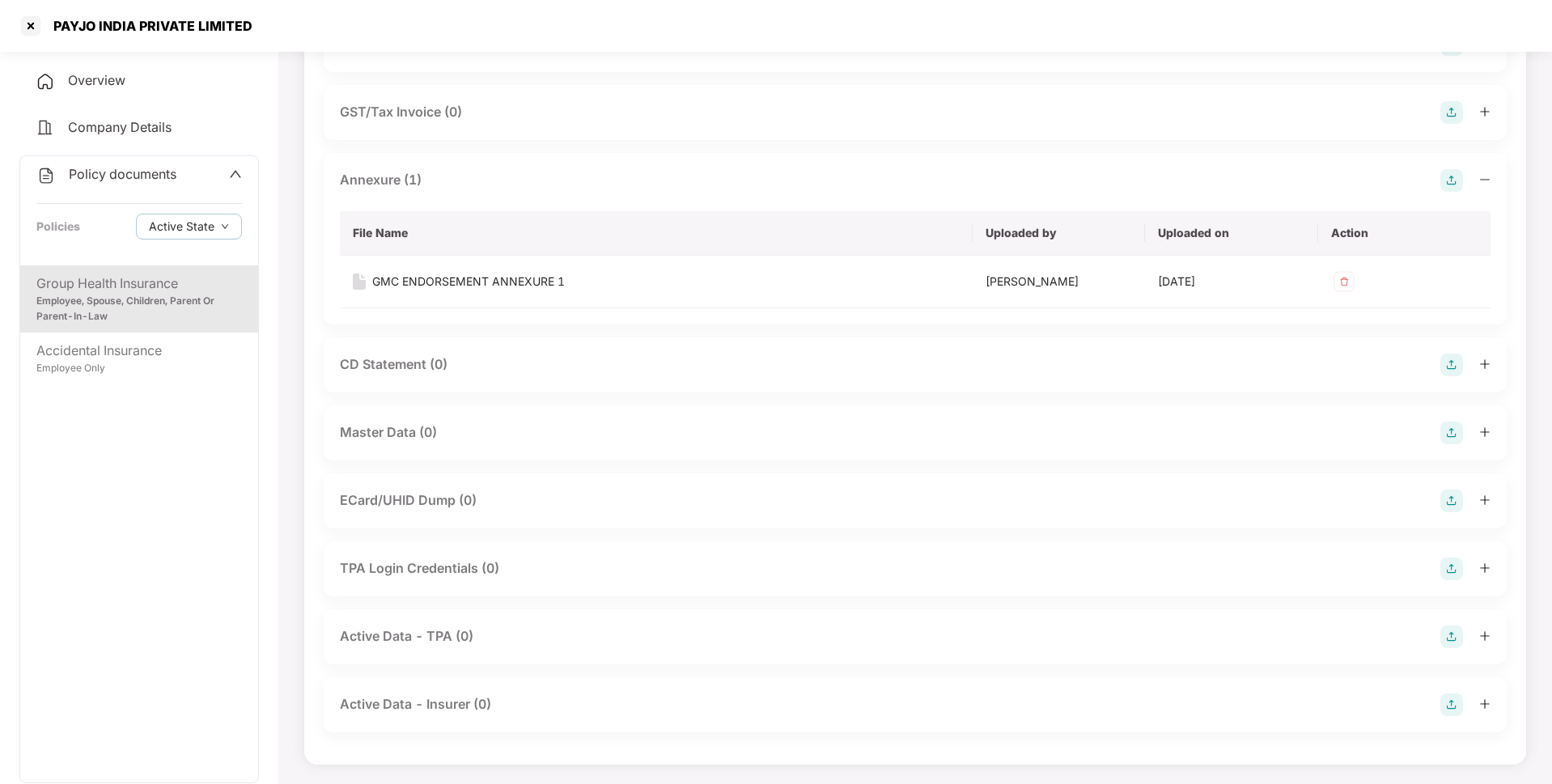
click at [1452, 435] on img at bounding box center [1451, 432] width 22 height 22
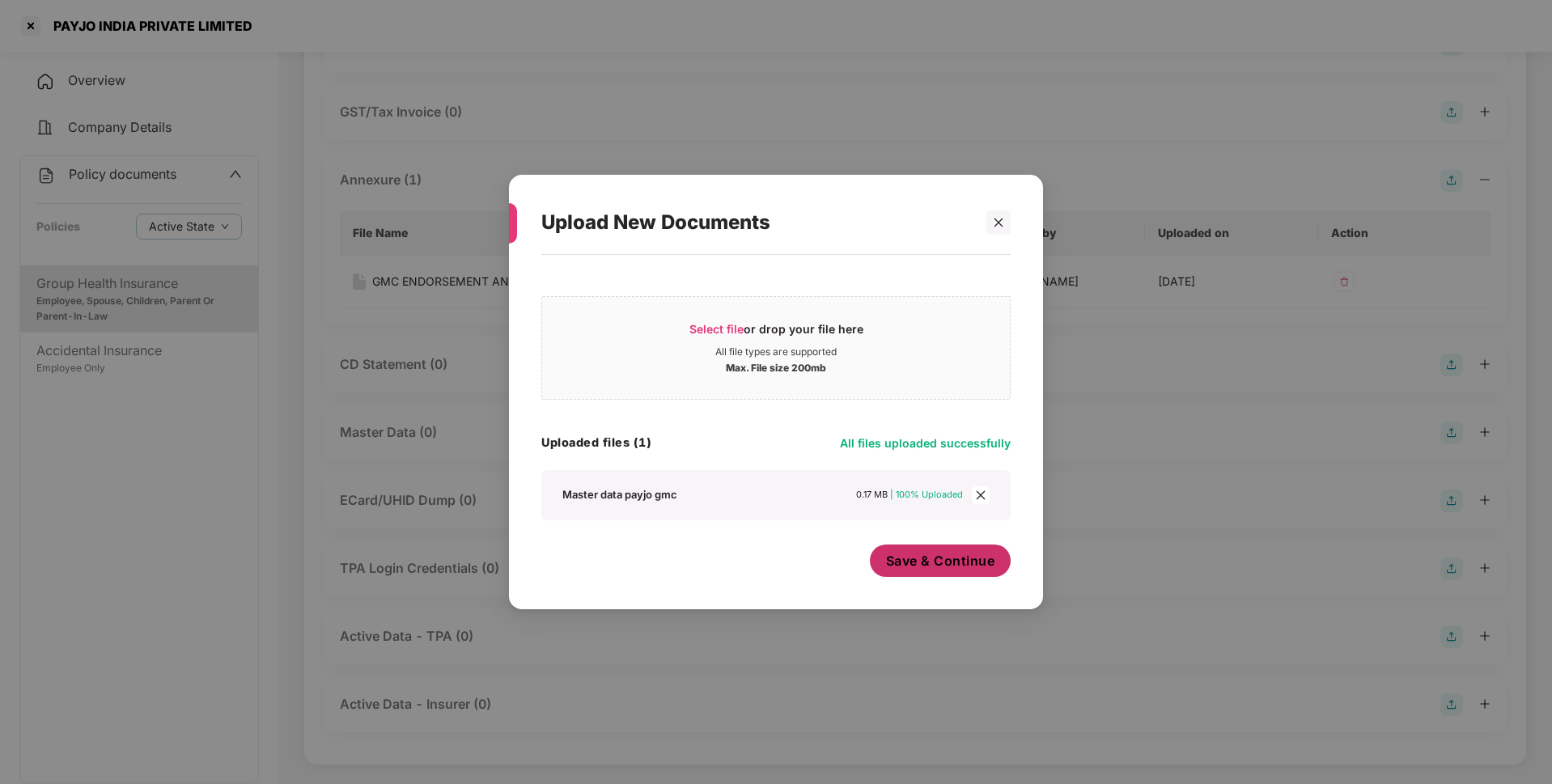
click at [946, 555] on span "Save & Continue" at bounding box center [940, 560] width 109 height 18
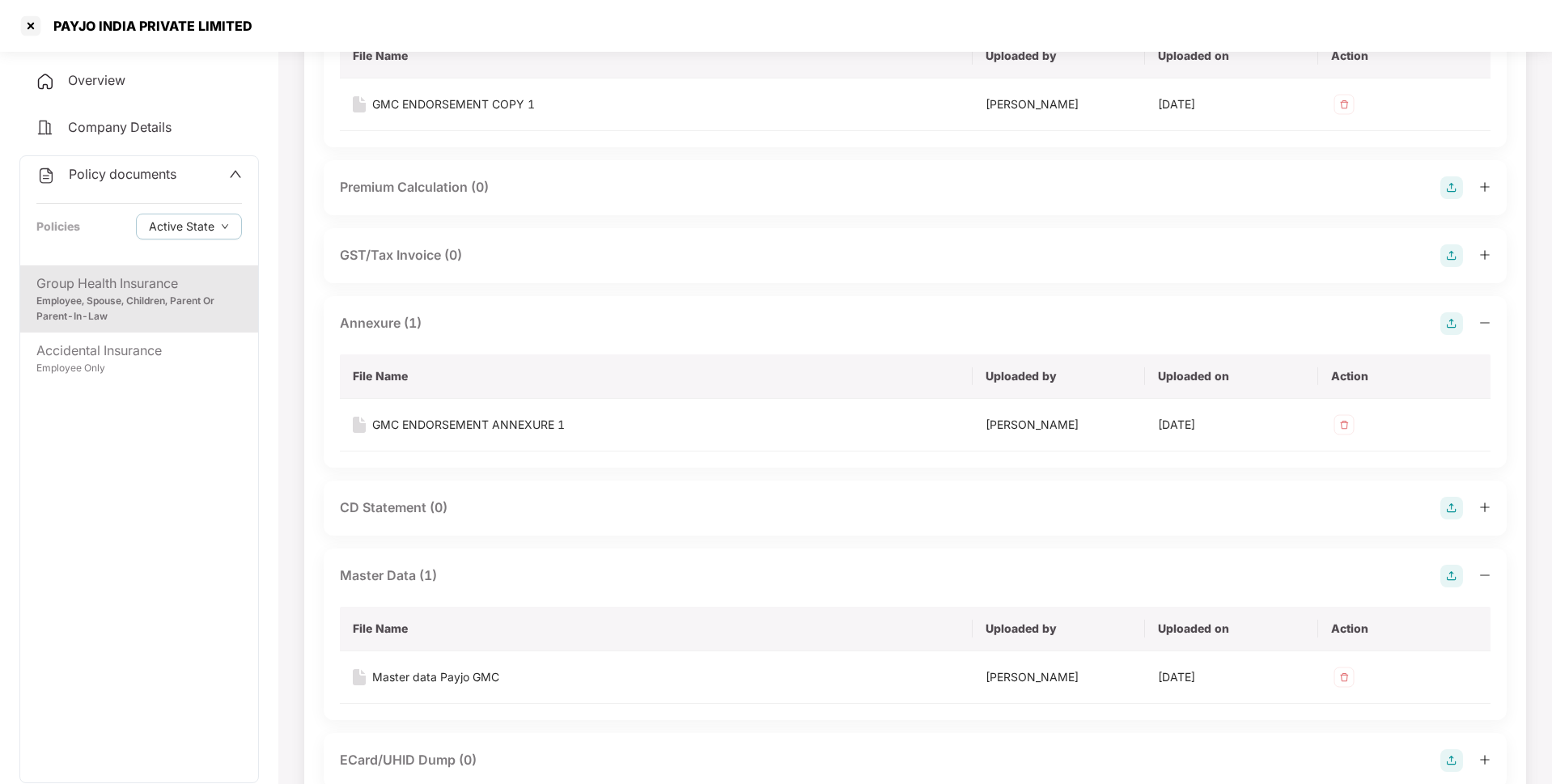
scroll to position [0, 0]
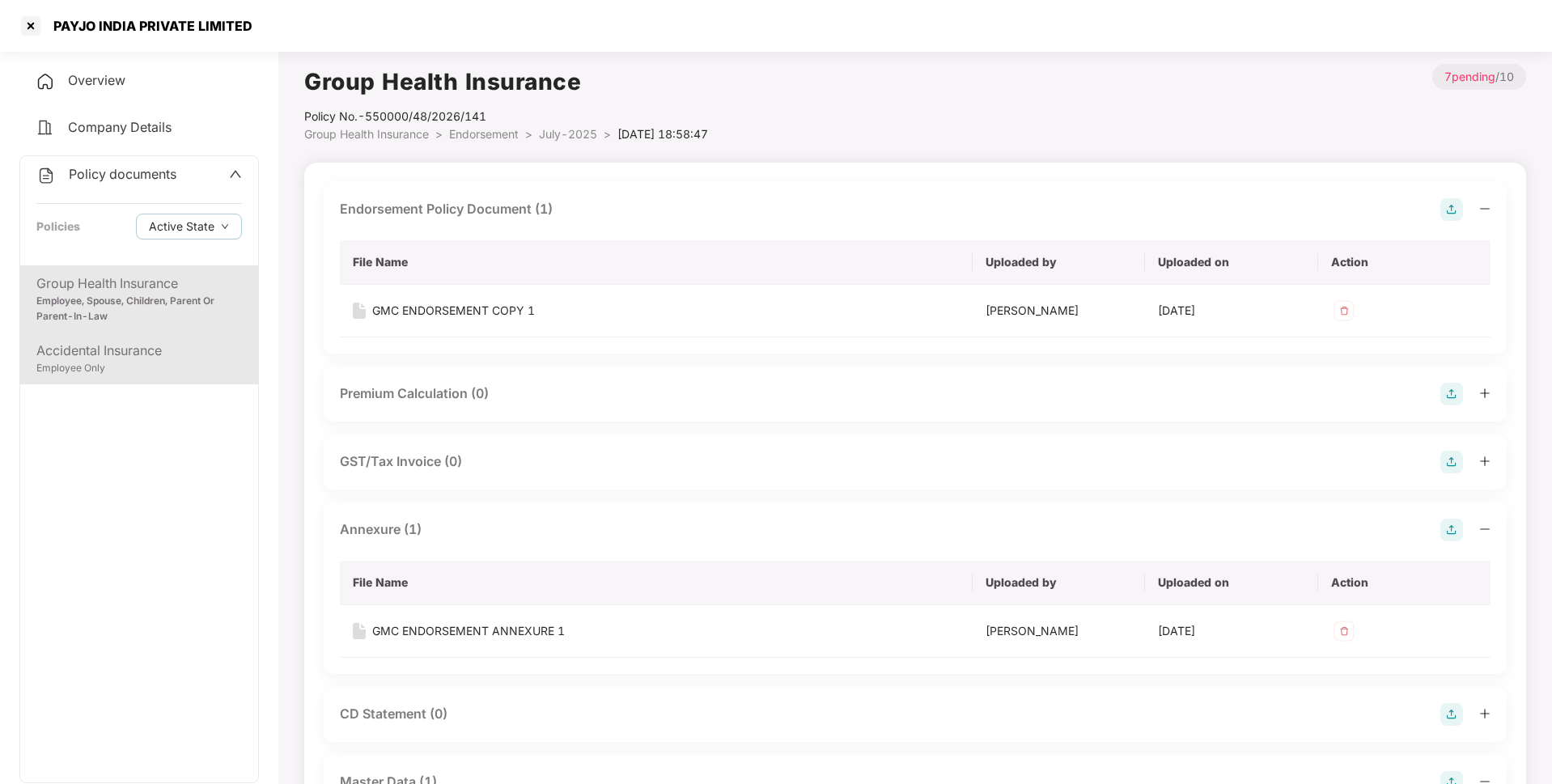
drag, startPoint x: 158, startPoint y: 368, endPoint x: 149, endPoint y: 368, distance: 9.0
click at [149, 368] on div "Employee Only" at bounding box center [139, 368] width 205 height 15
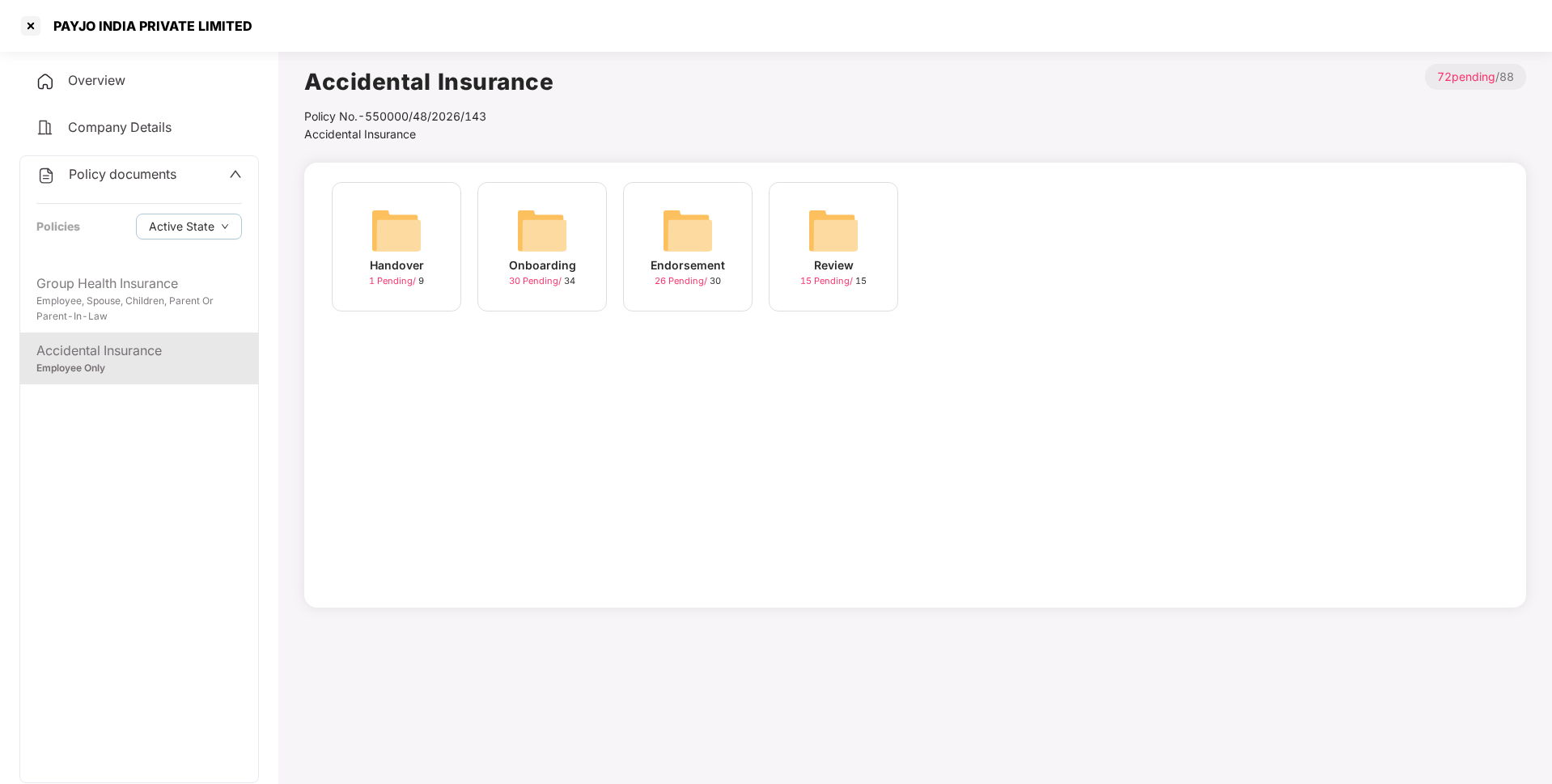
click at [688, 233] on img at bounding box center [688, 230] width 52 height 52
click at [961, 240] on img at bounding box center [979, 230] width 52 height 52
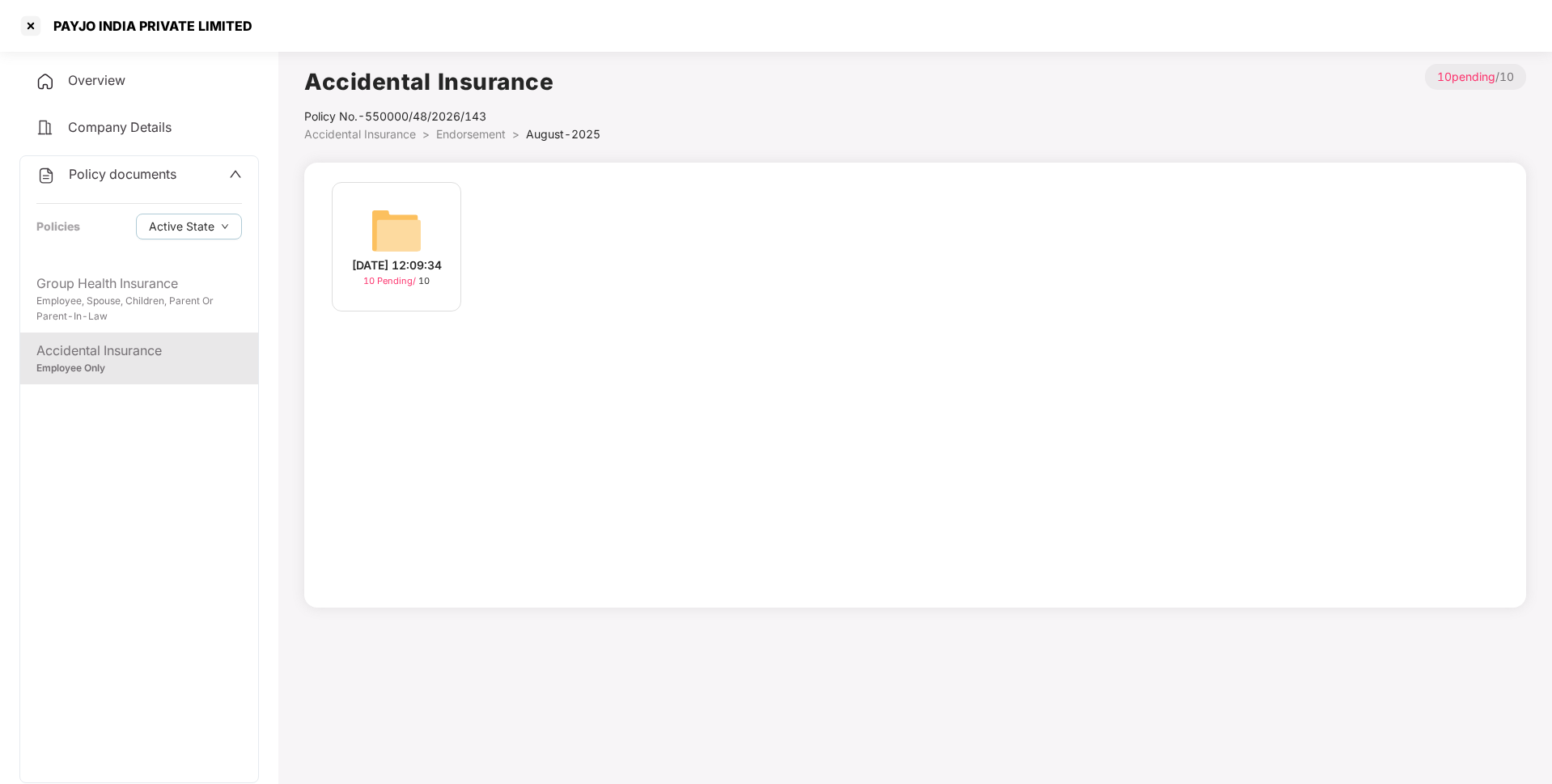
click at [470, 130] on span "Endorsement" at bounding box center [470, 133] width 69 height 13
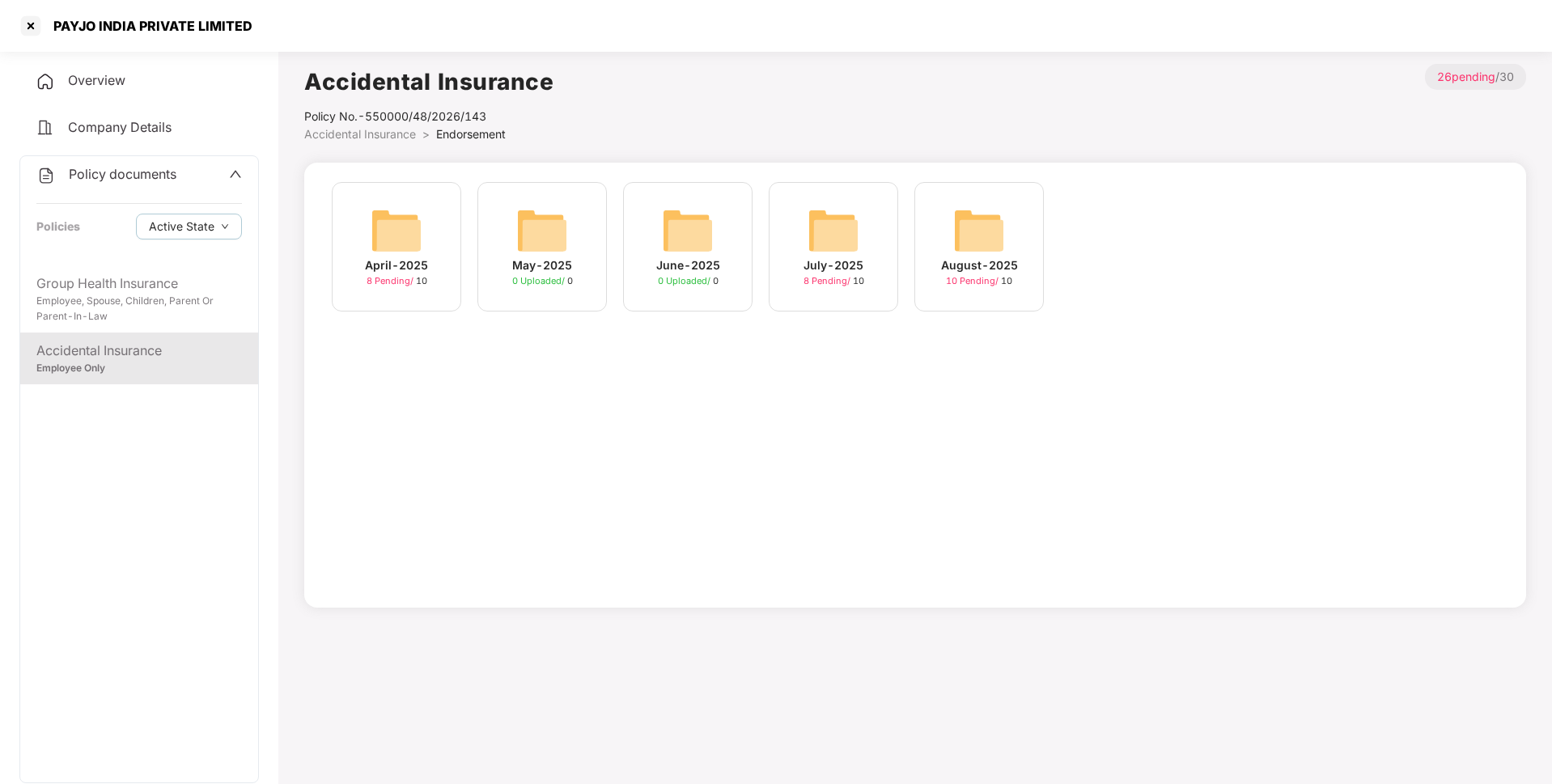
click at [823, 246] on img at bounding box center [833, 230] width 52 height 52
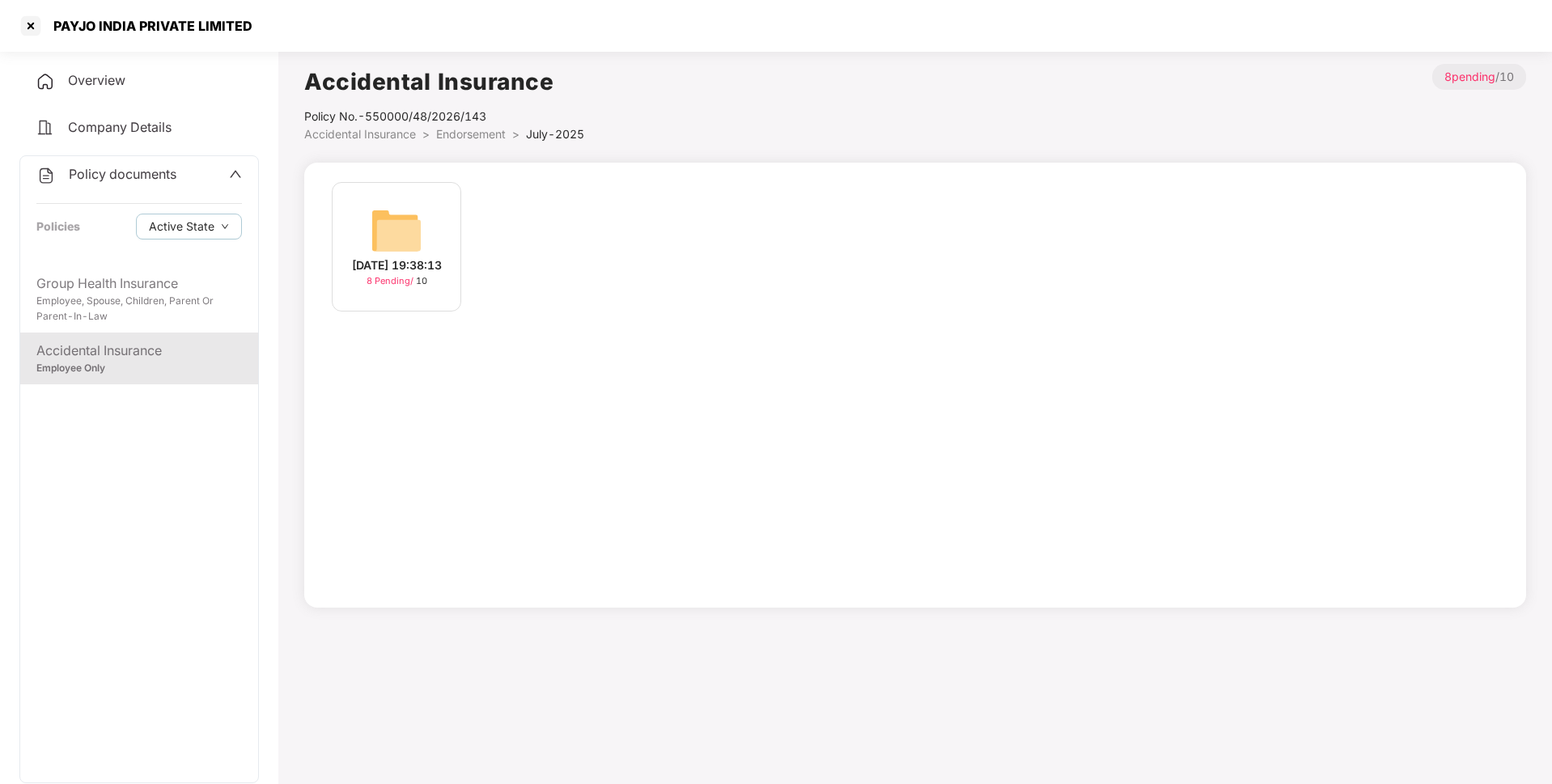
click at [448, 244] on div "[DATE] 19:38:13 8 Pending / 10" at bounding box center [397, 247] width 130 height 130
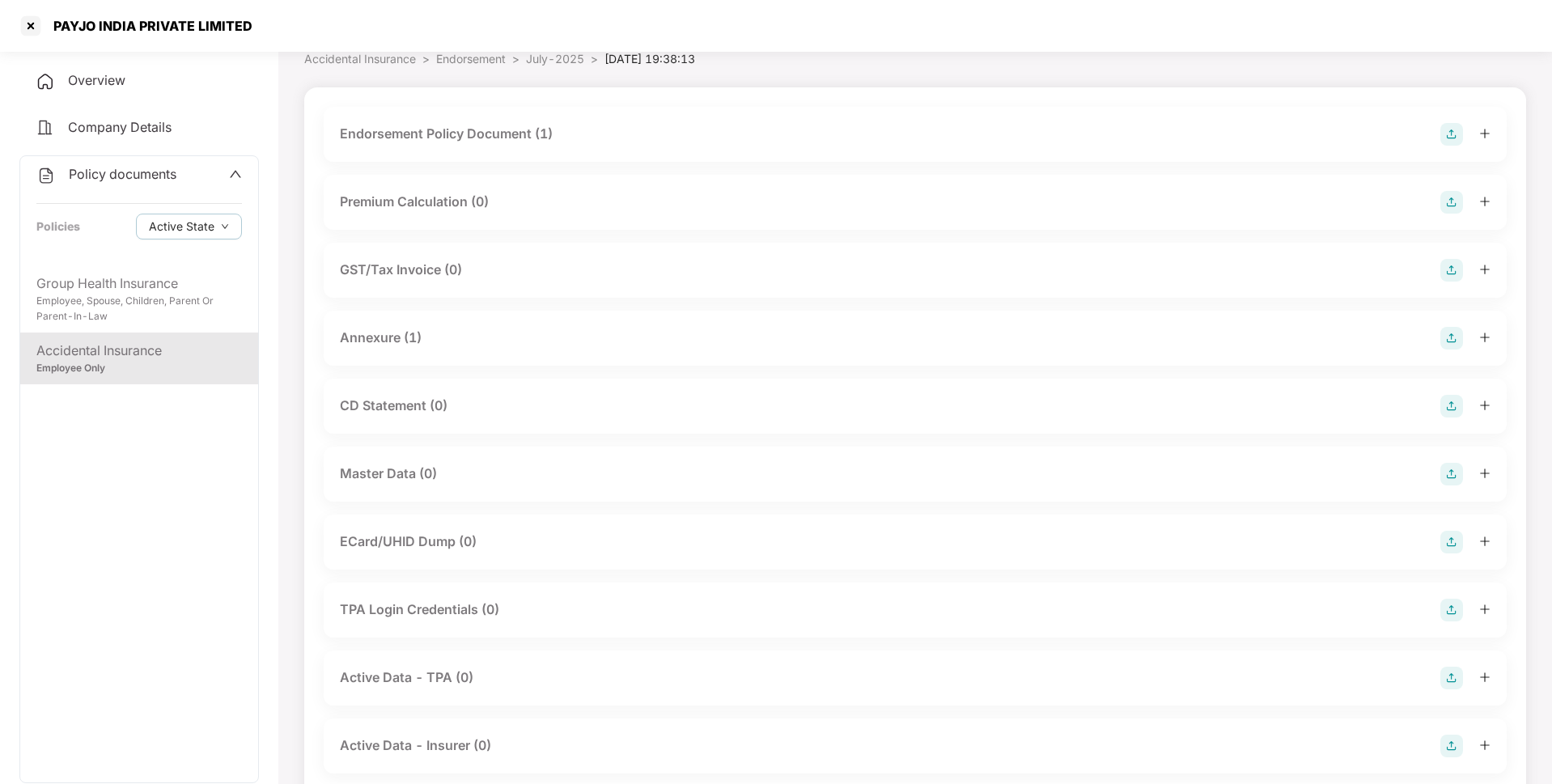
scroll to position [90, 0]
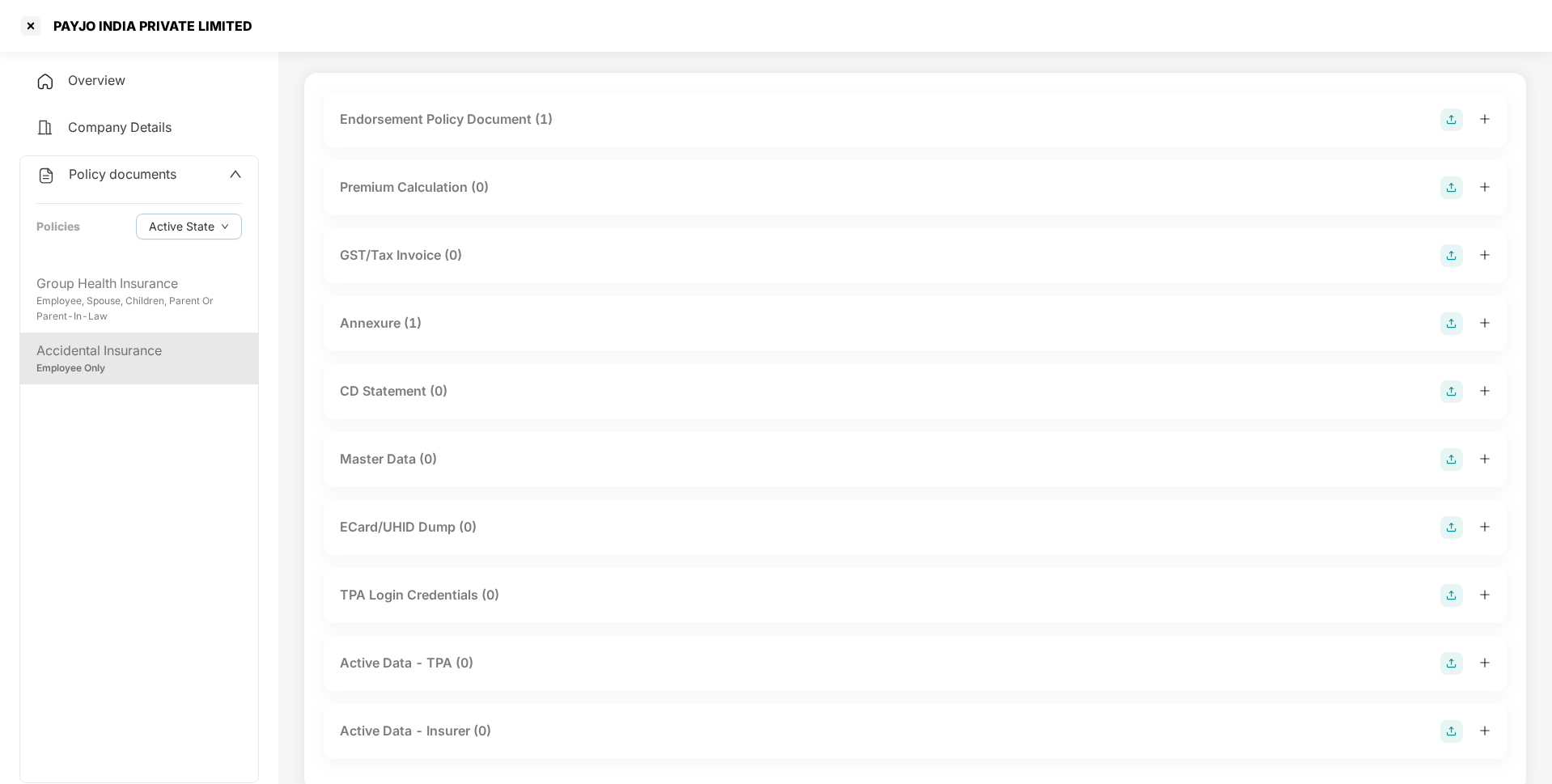
click at [1449, 457] on img at bounding box center [1451, 459] width 22 height 22
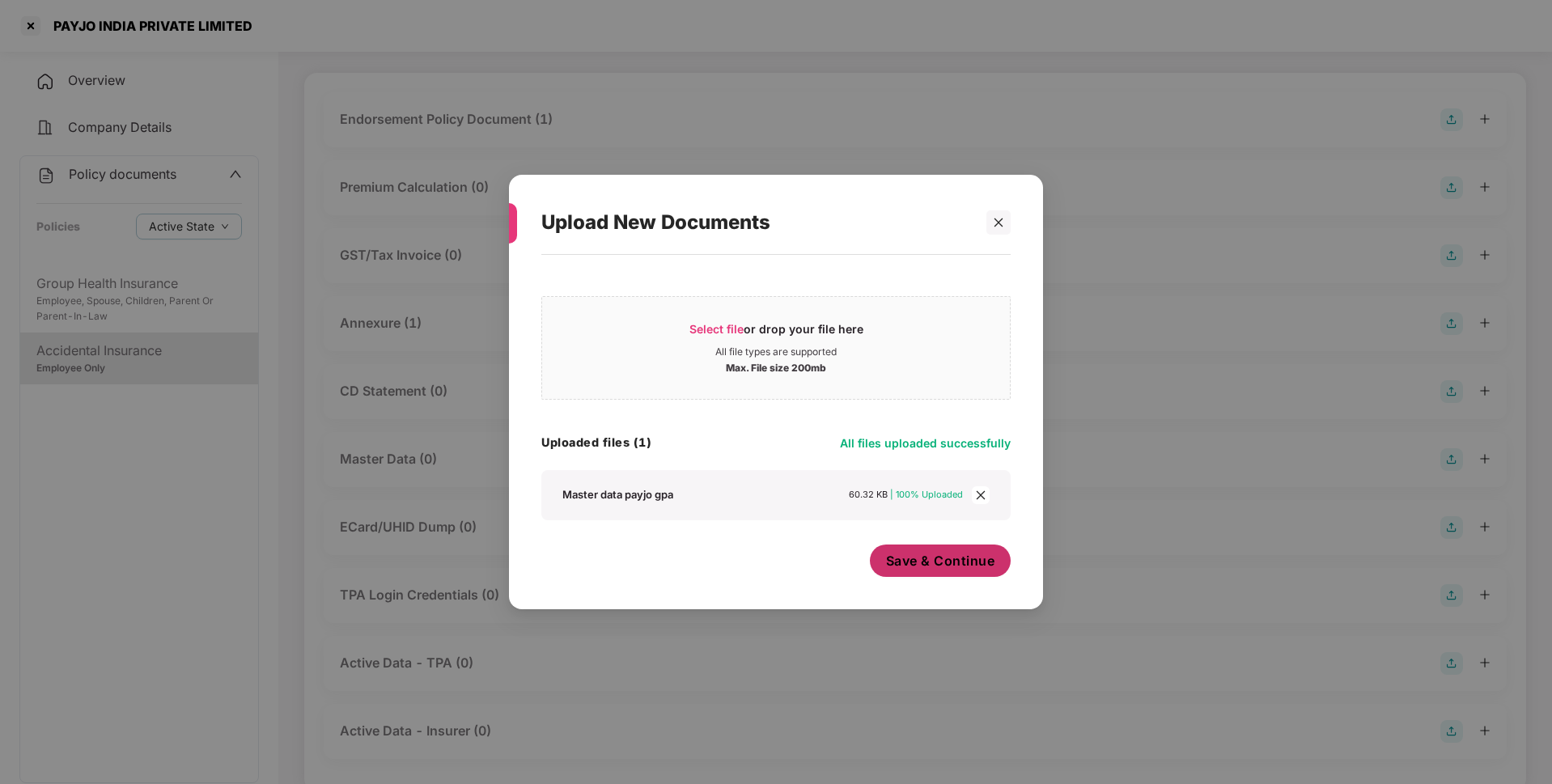
click at [952, 569] on span "Save & Continue" at bounding box center [940, 560] width 109 height 18
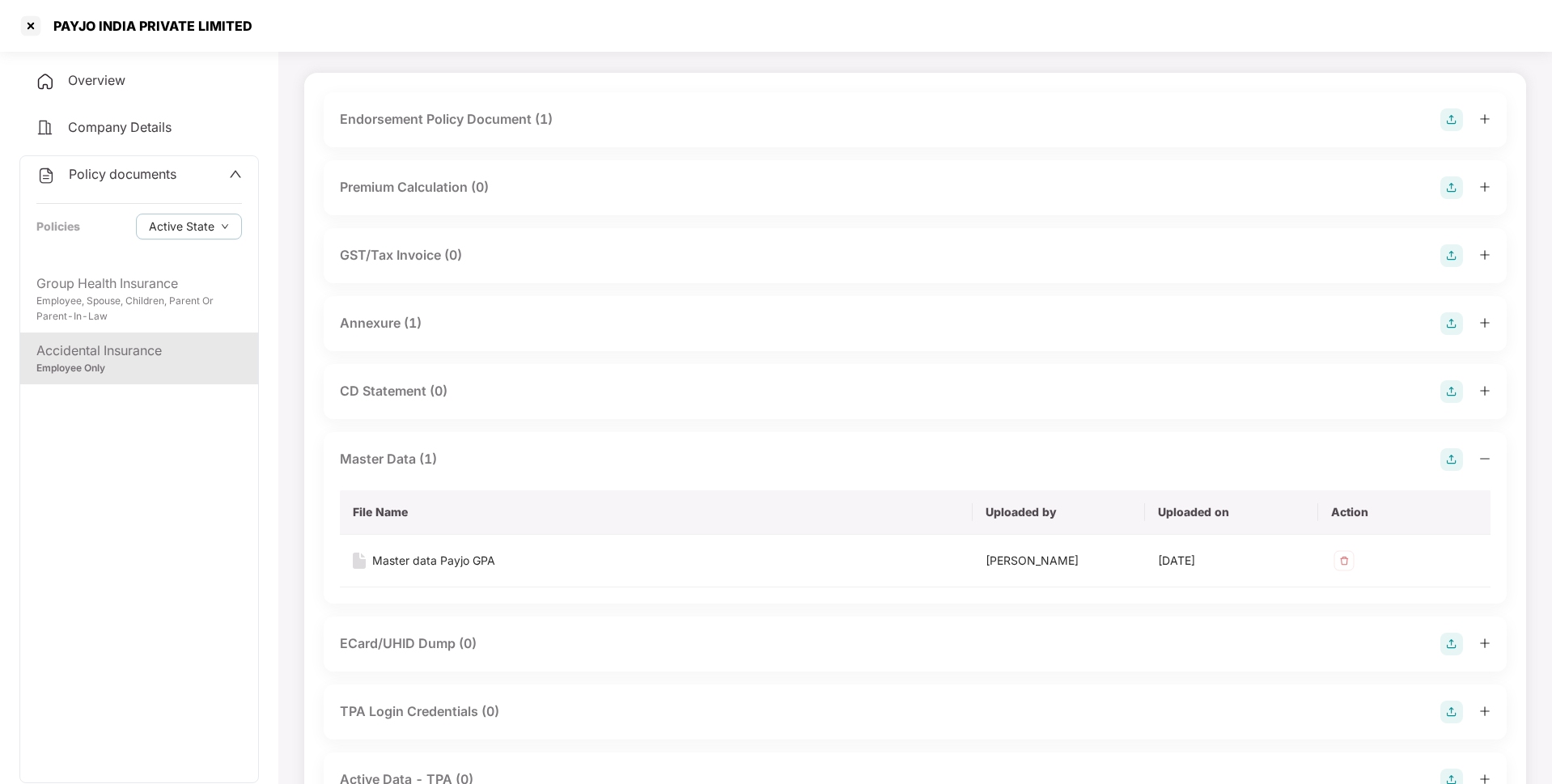
click at [165, 179] on span "Policy documents" at bounding box center [122, 174] width 108 height 16
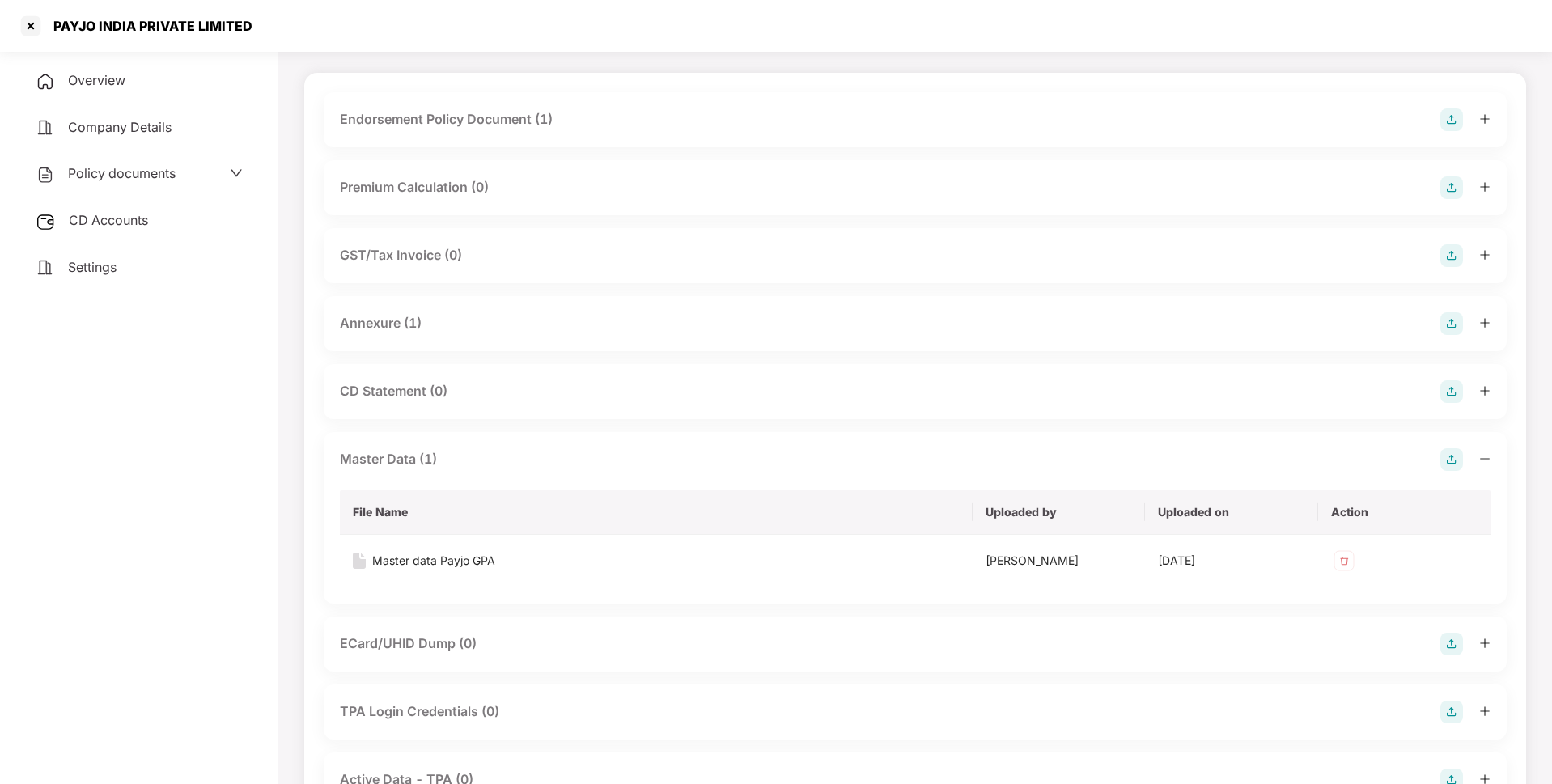
click at [130, 227] on span "CD Accounts" at bounding box center [108, 220] width 79 height 16
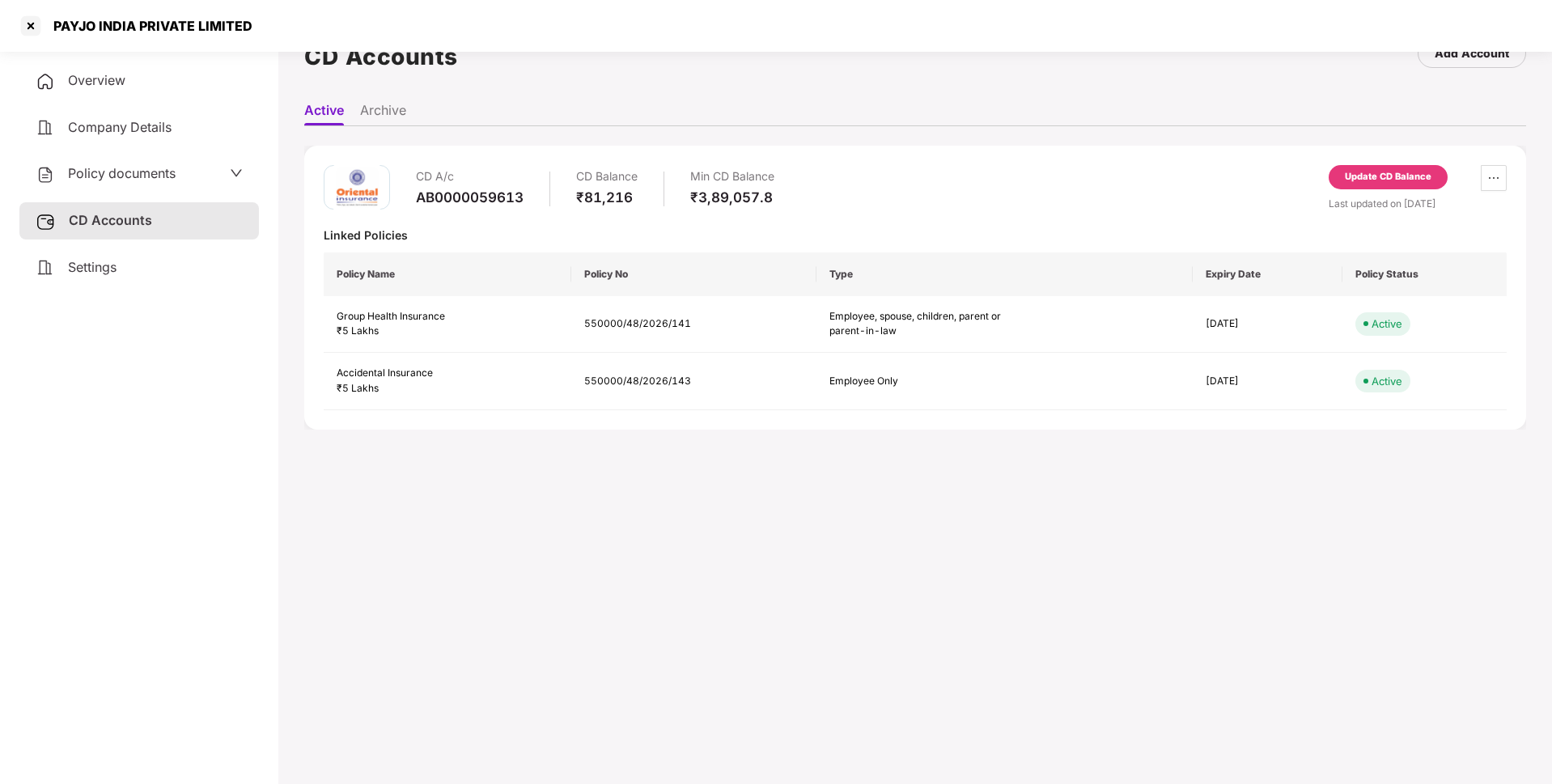
click at [1349, 177] on div "Update CD Balance" at bounding box center [1387, 177] width 86 height 14
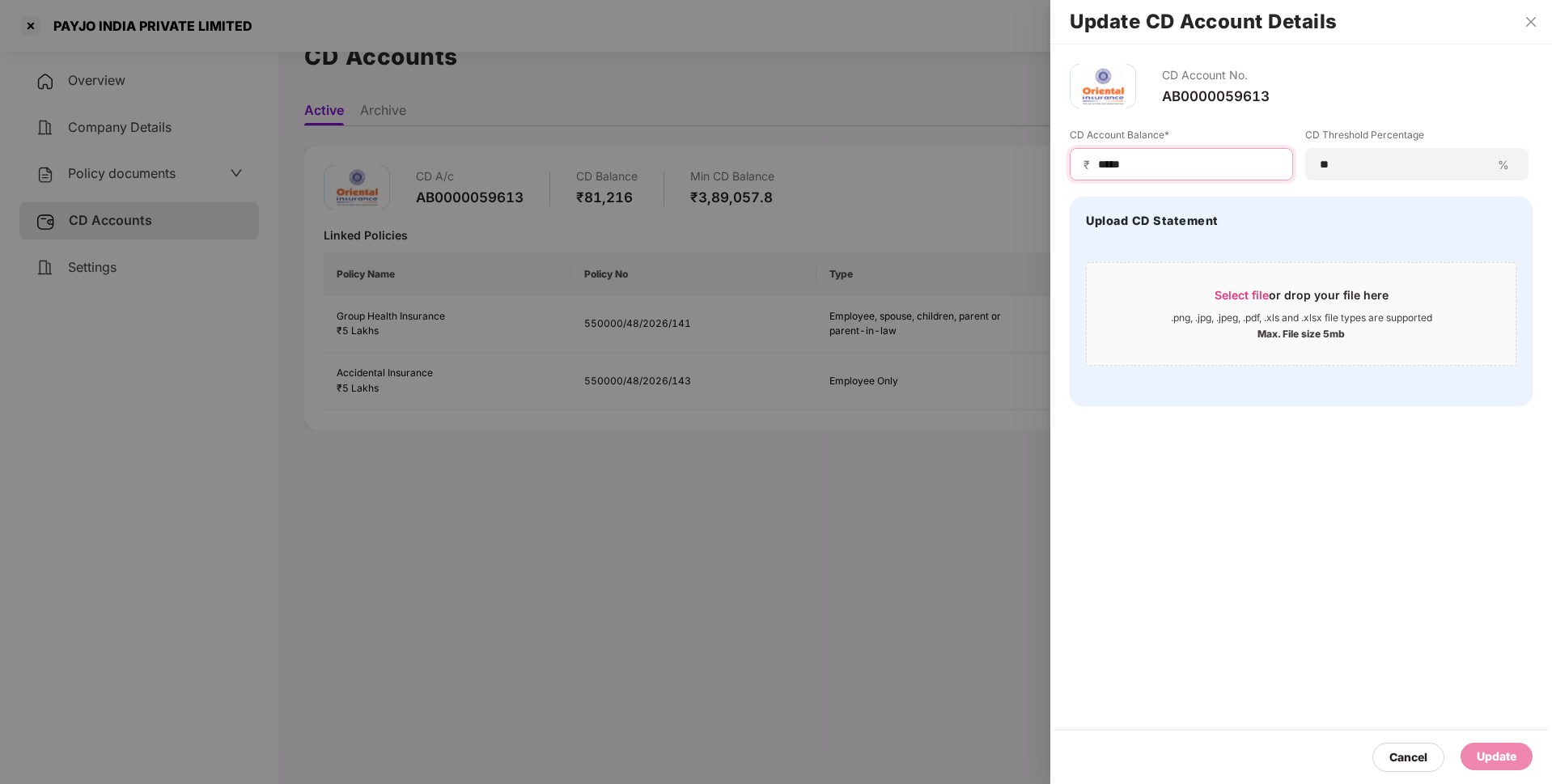
drag, startPoint x: 1144, startPoint y: 166, endPoint x: 1049, endPoint y: 156, distance: 95.5
click at [1049, 156] on div "Update CD Account Details CD Account No. AB0000059613 CD Account Balance* ₹ ***…" at bounding box center [776, 392] width 1552 height 784
type input "******"
click at [1489, 748] on div "Update" at bounding box center [1496, 756] width 40 height 18
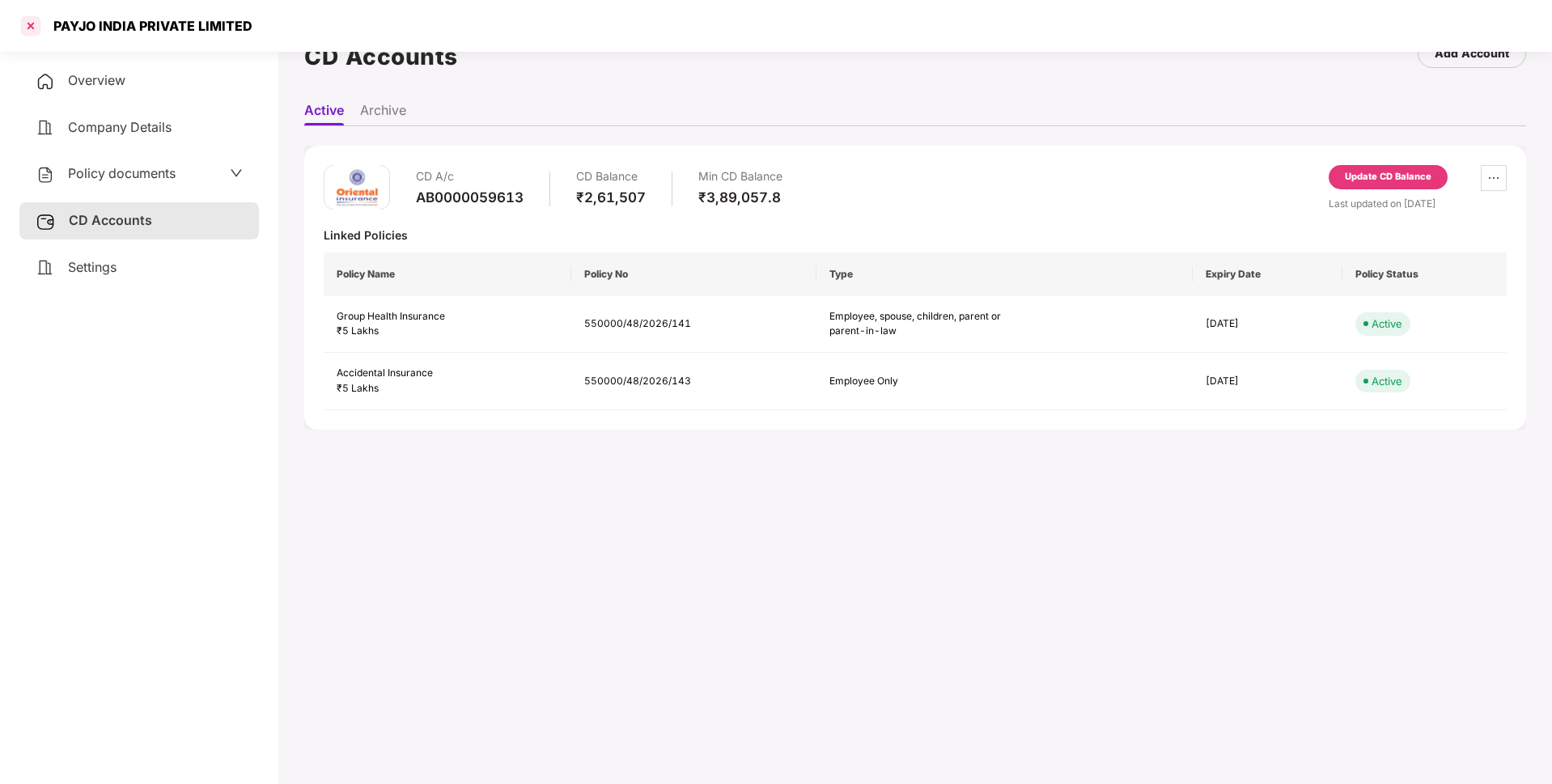
click at [24, 26] on div at bounding box center [30, 26] width 26 height 26
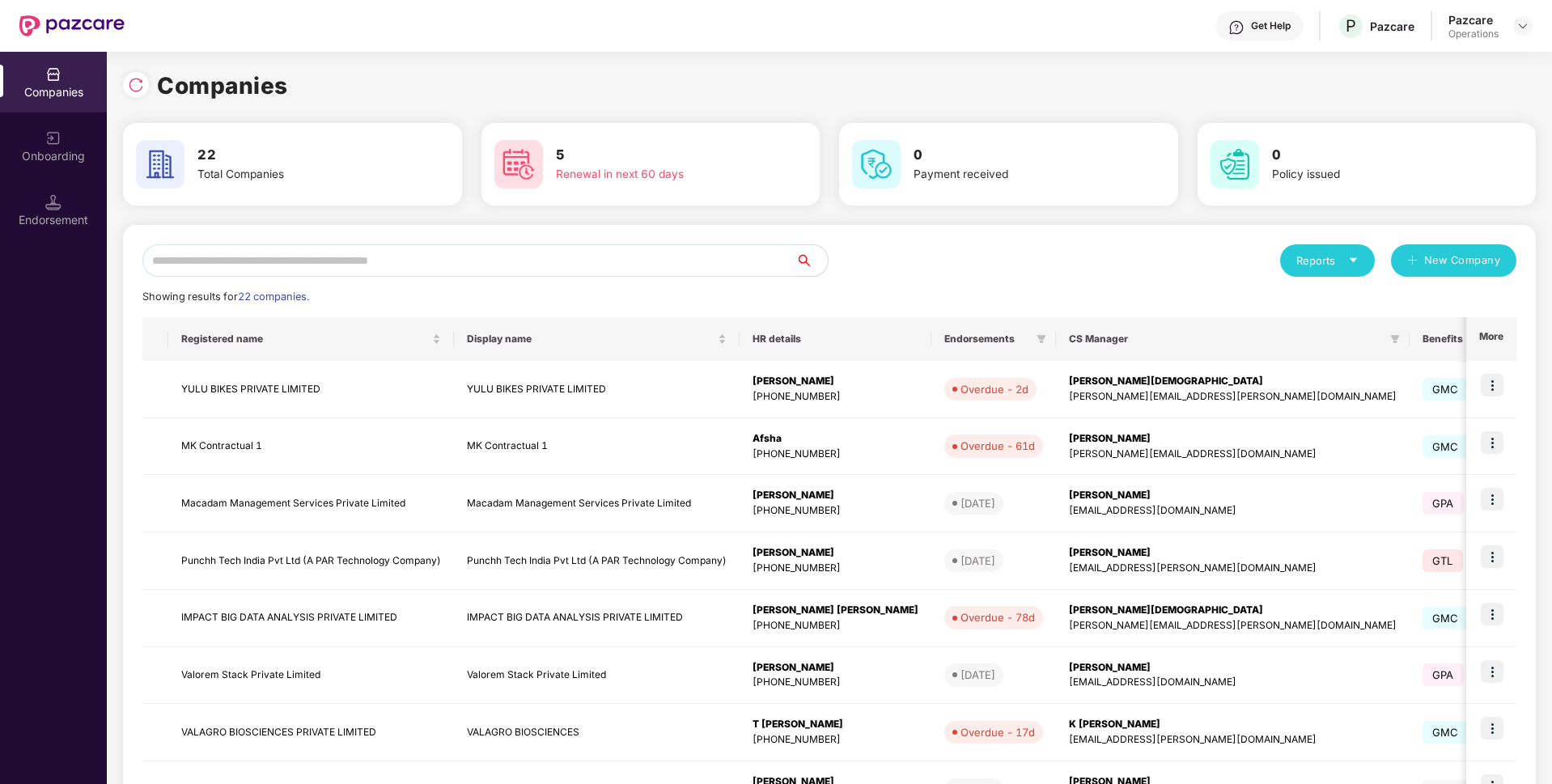
scroll to position [0, 0]
click at [280, 259] on input "text" at bounding box center [469, 260] width 653 height 32
paste input "**********"
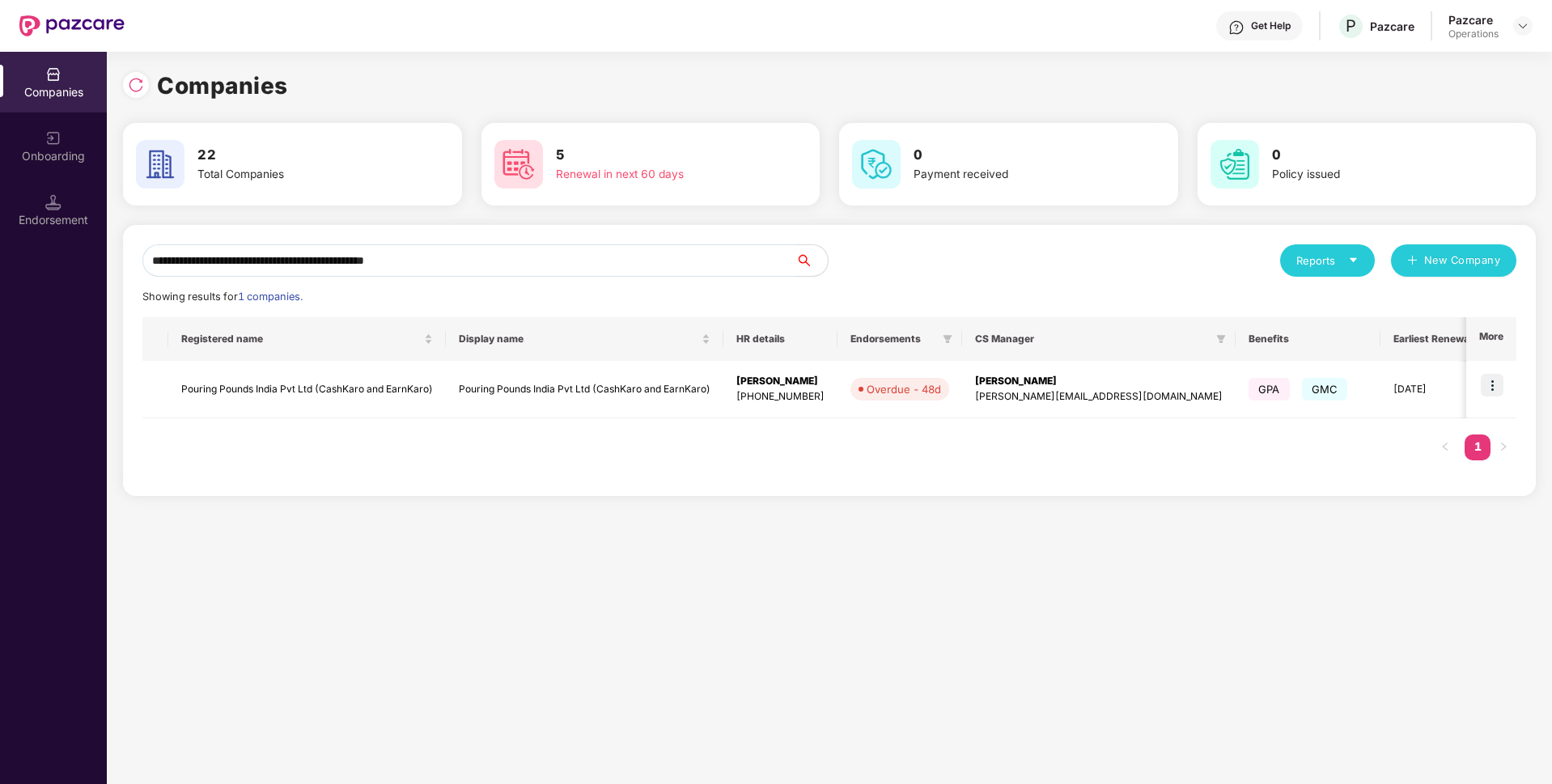
drag, startPoint x: 462, startPoint y: 260, endPoint x: 183, endPoint y: 244, distance: 279.5
click at [183, 244] on input "**********" at bounding box center [469, 260] width 653 height 32
click at [457, 257] on input "**********" at bounding box center [469, 260] width 653 height 32
type input "*"
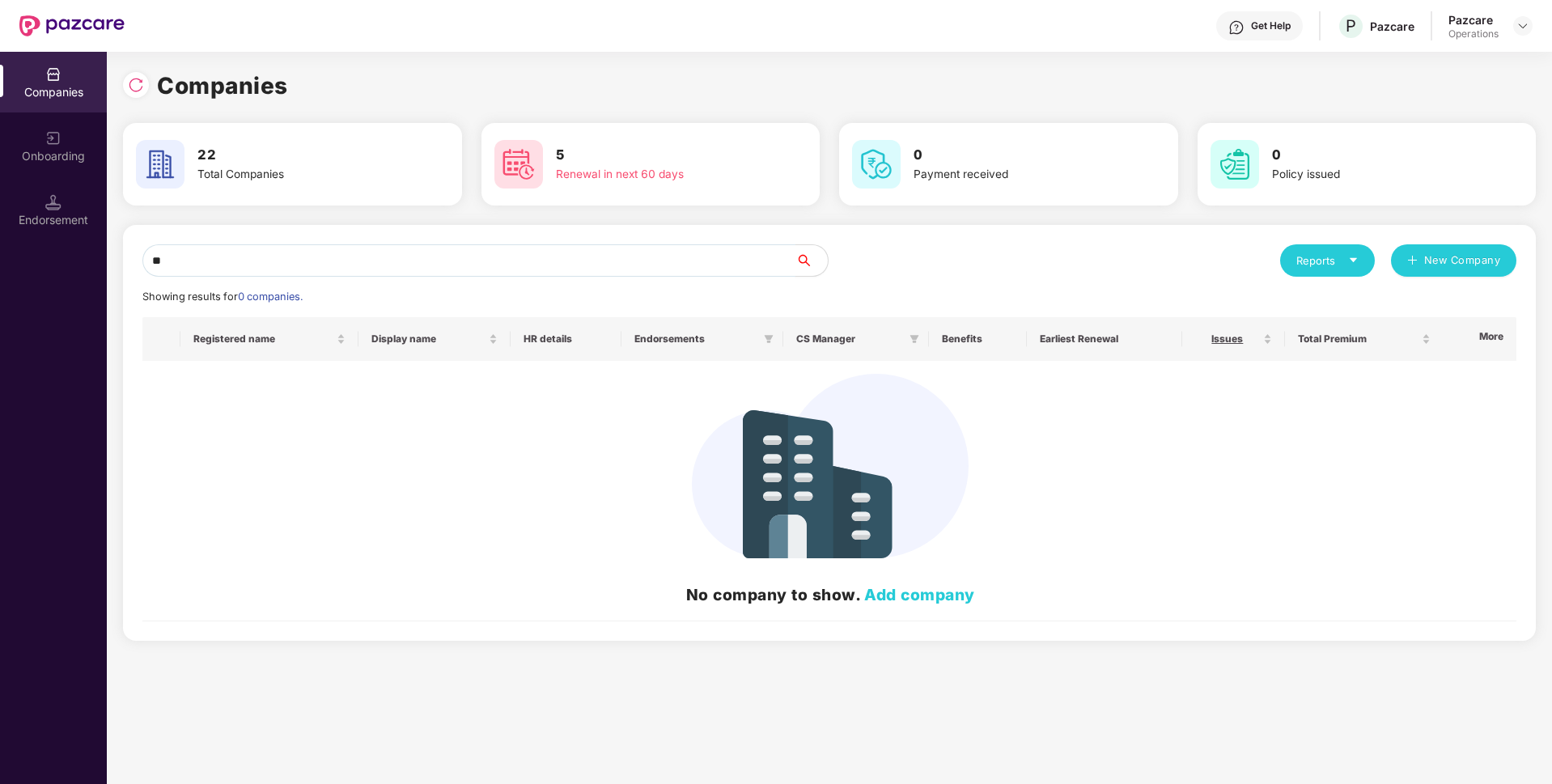
type input "*"
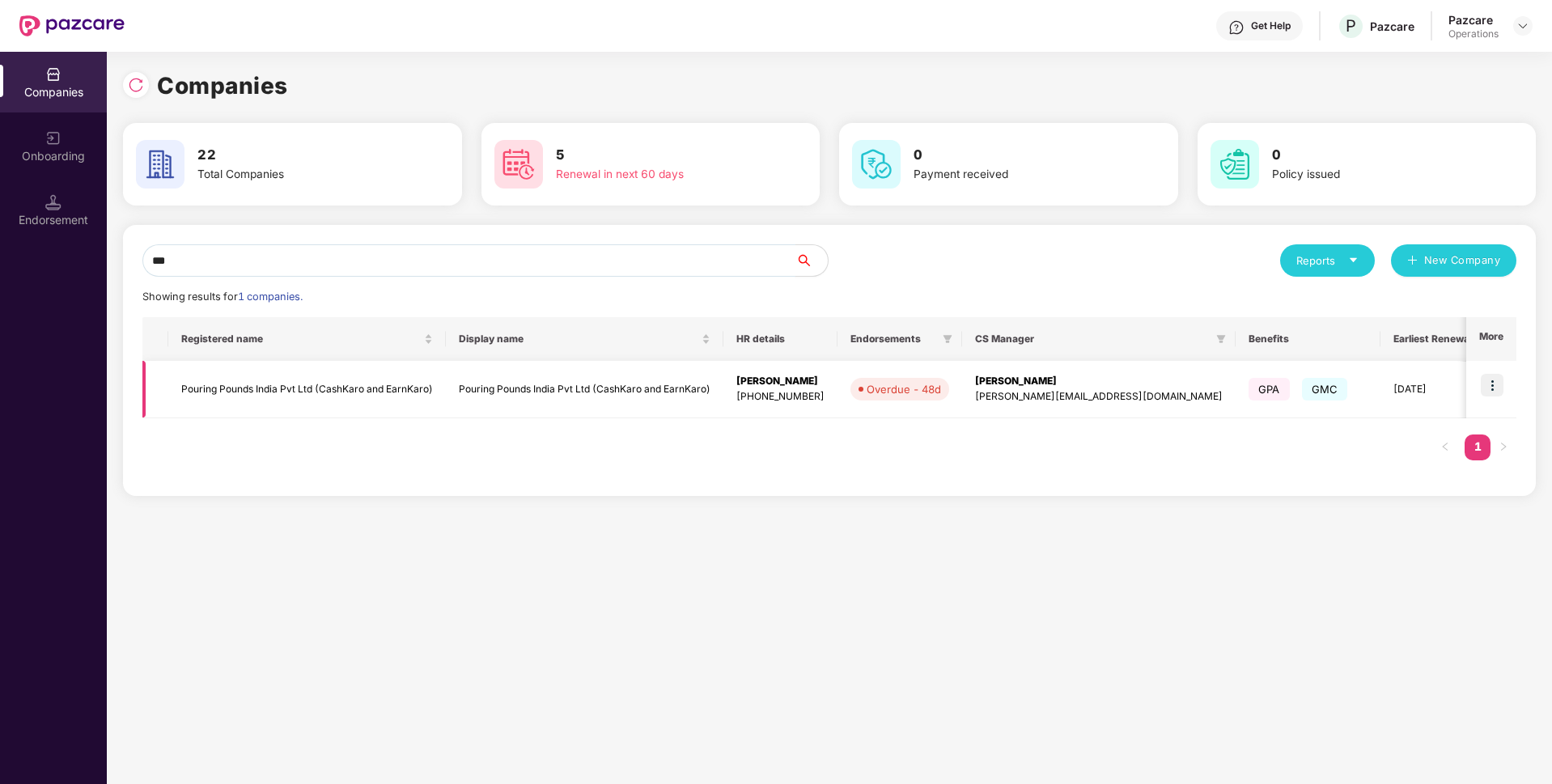
type input "***"
click at [1501, 387] on img at bounding box center [1492, 384] width 22 height 22
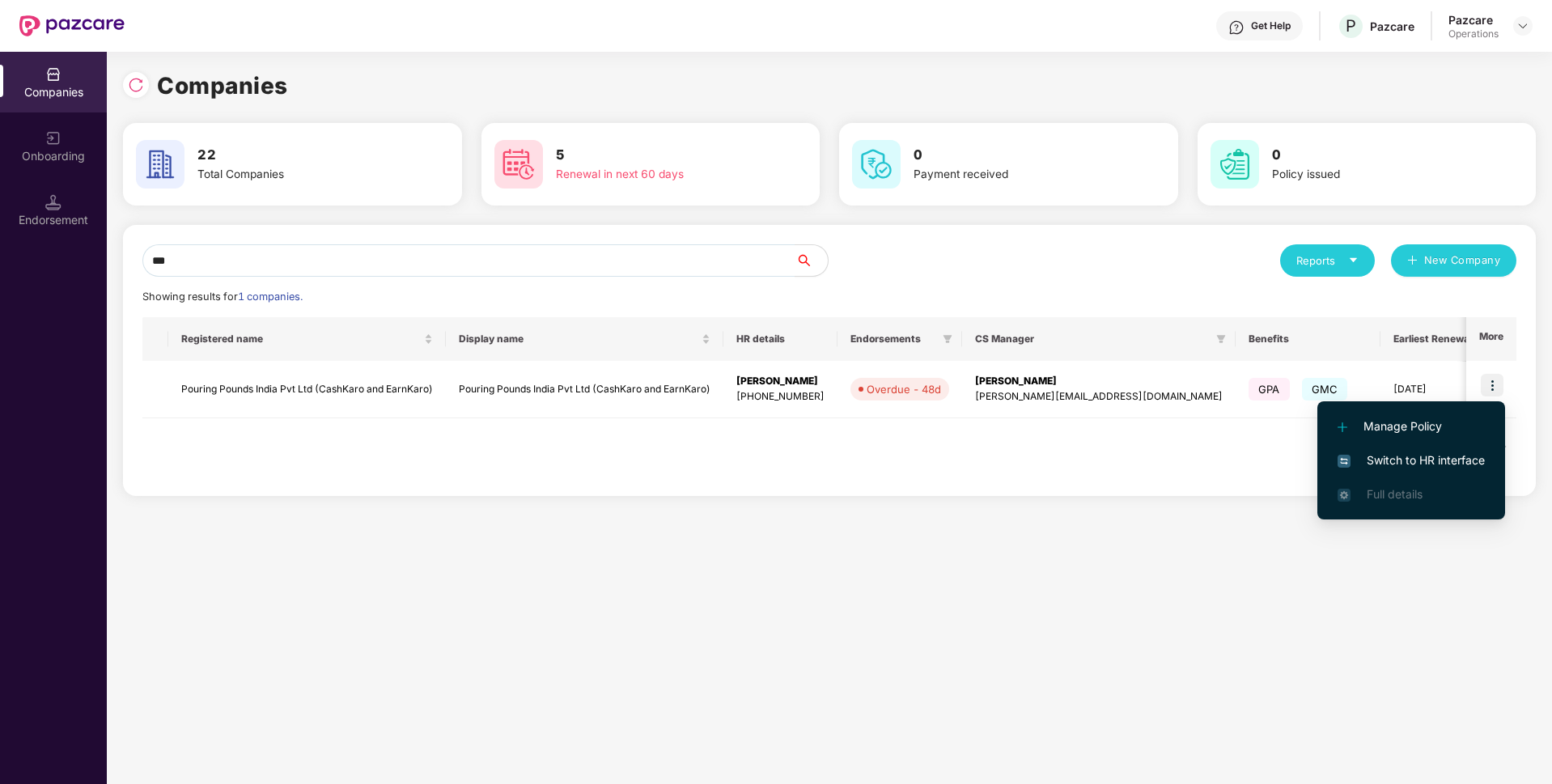
click at [1368, 469] on li "Switch to HR interface" at bounding box center [1411, 460] width 188 height 34
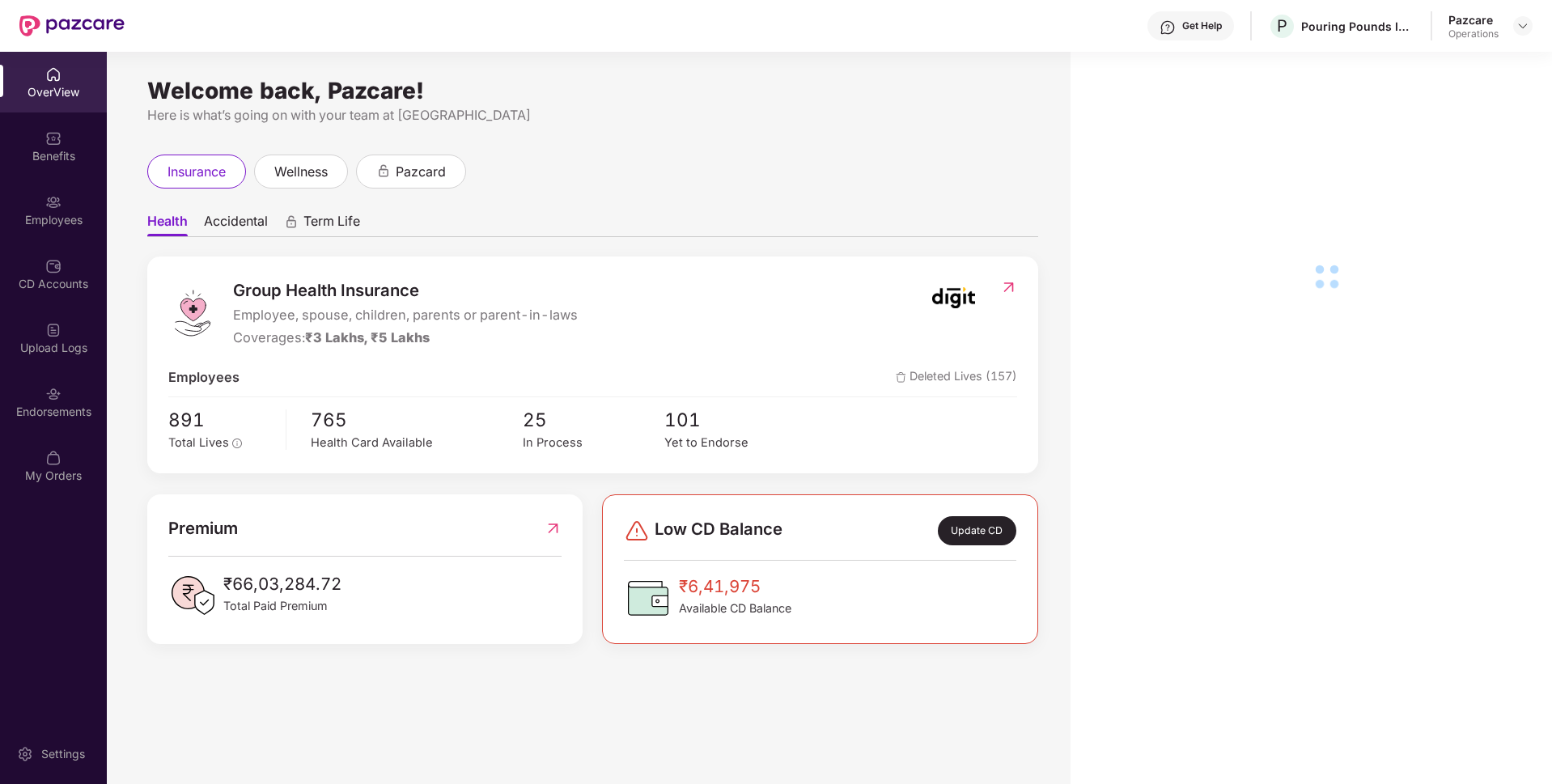
click at [46, 412] on div "Endorsements" at bounding box center [53, 412] width 107 height 16
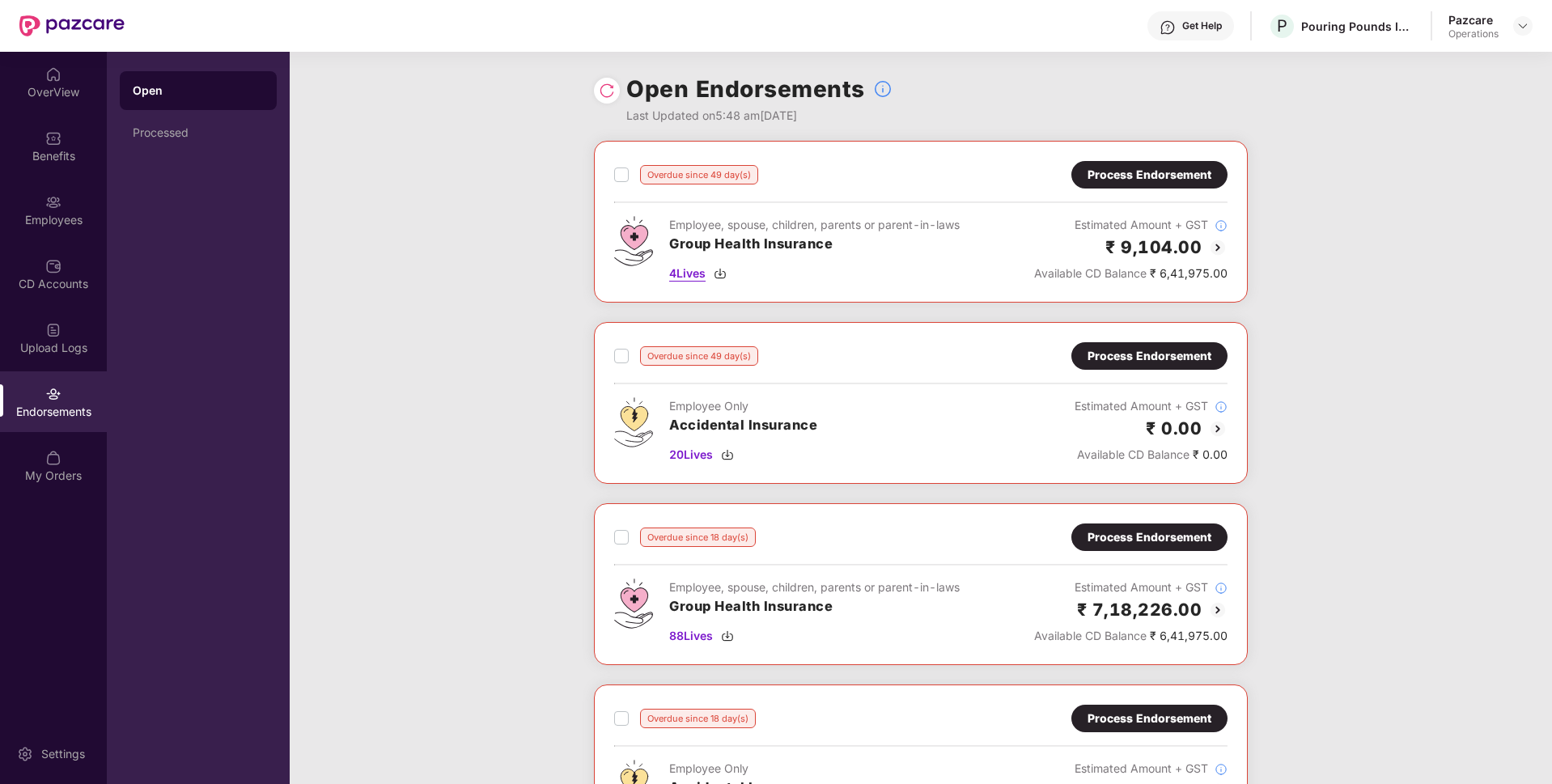
click at [685, 277] on span "4 Lives" at bounding box center [687, 273] width 36 height 18
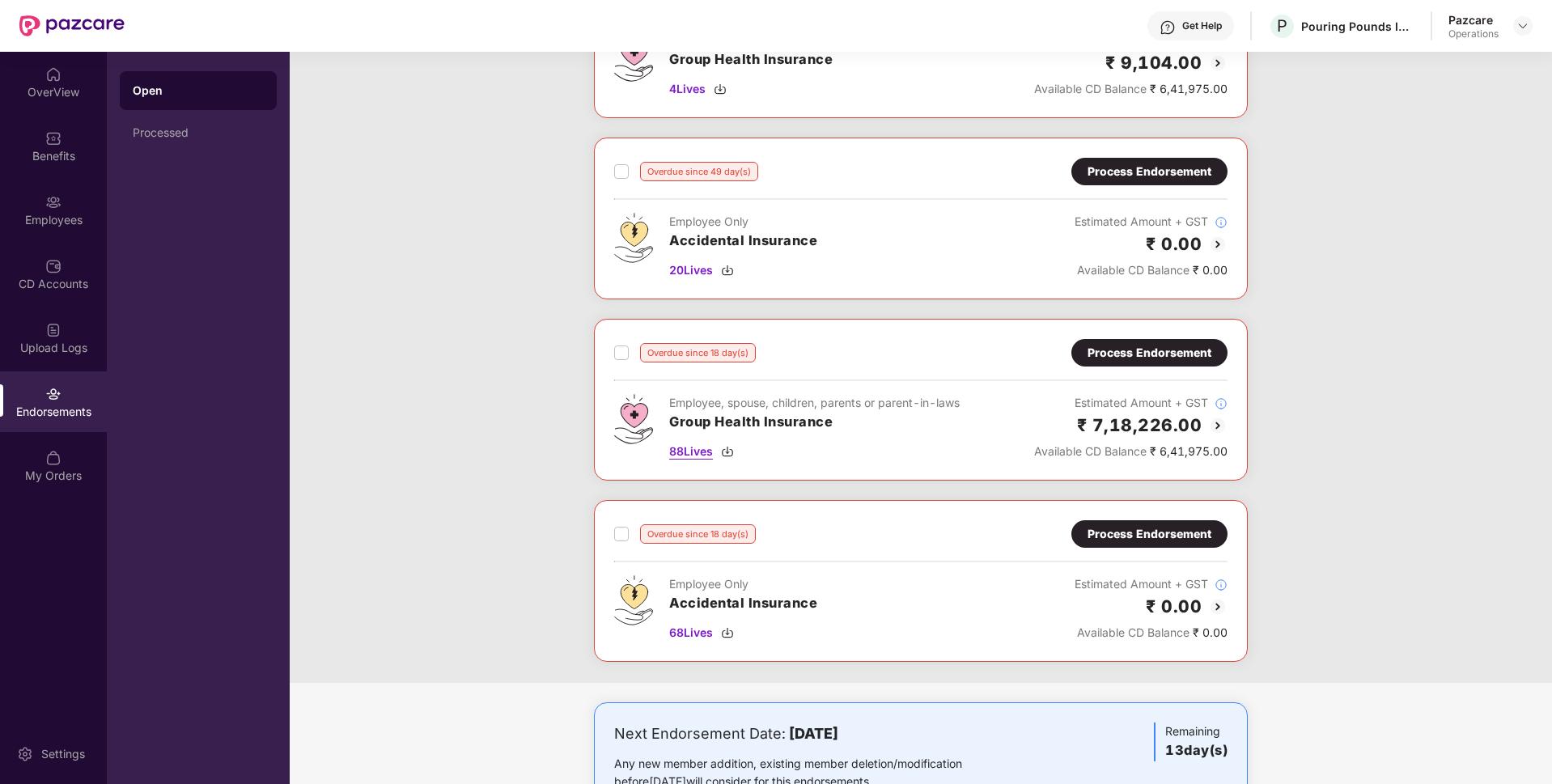
scroll to position [116, 0]
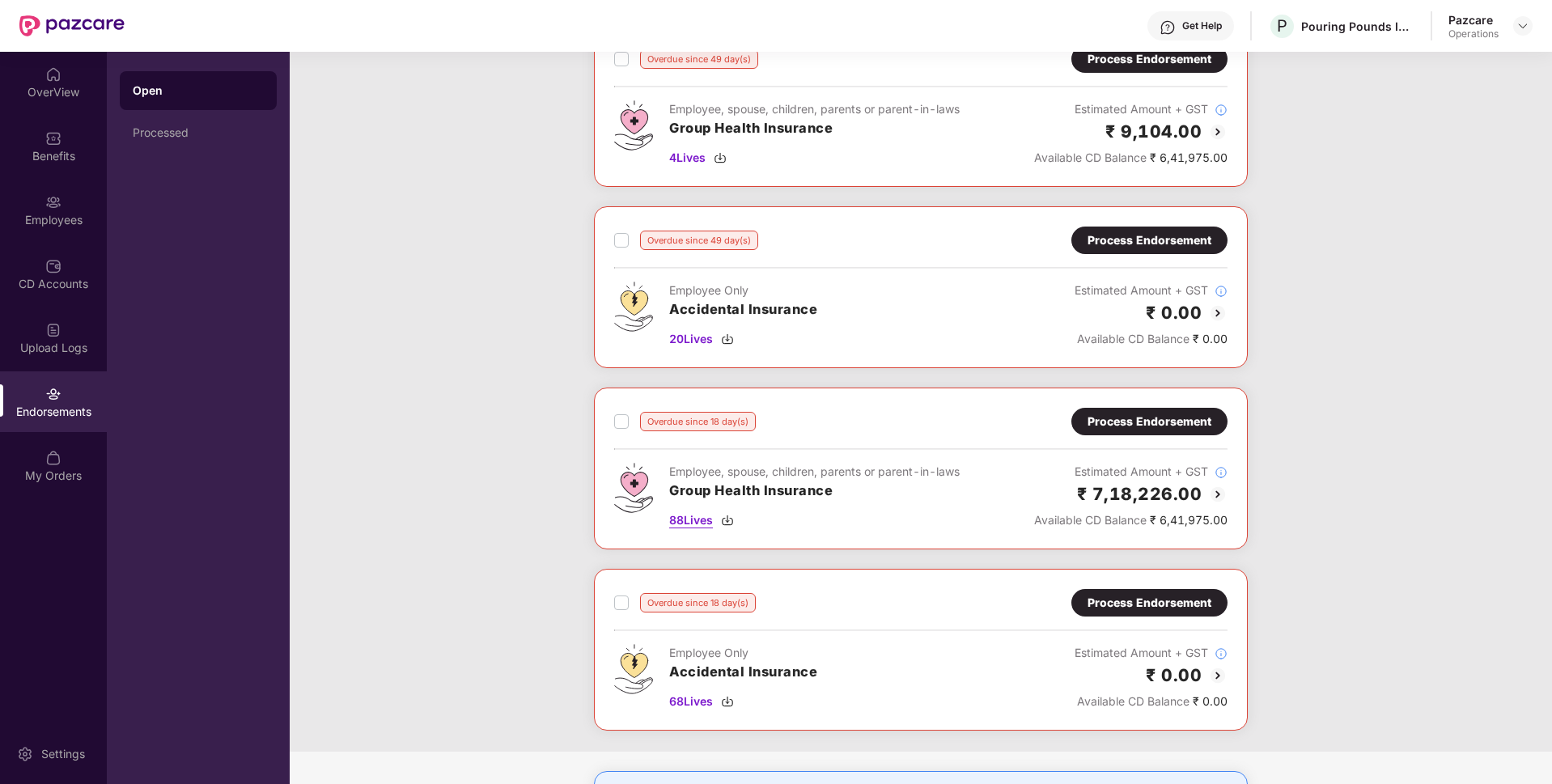
click at [686, 521] on span "88 Lives" at bounding box center [690, 520] width 44 height 18
